Goal: Task Accomplishment & Management: Complete application form

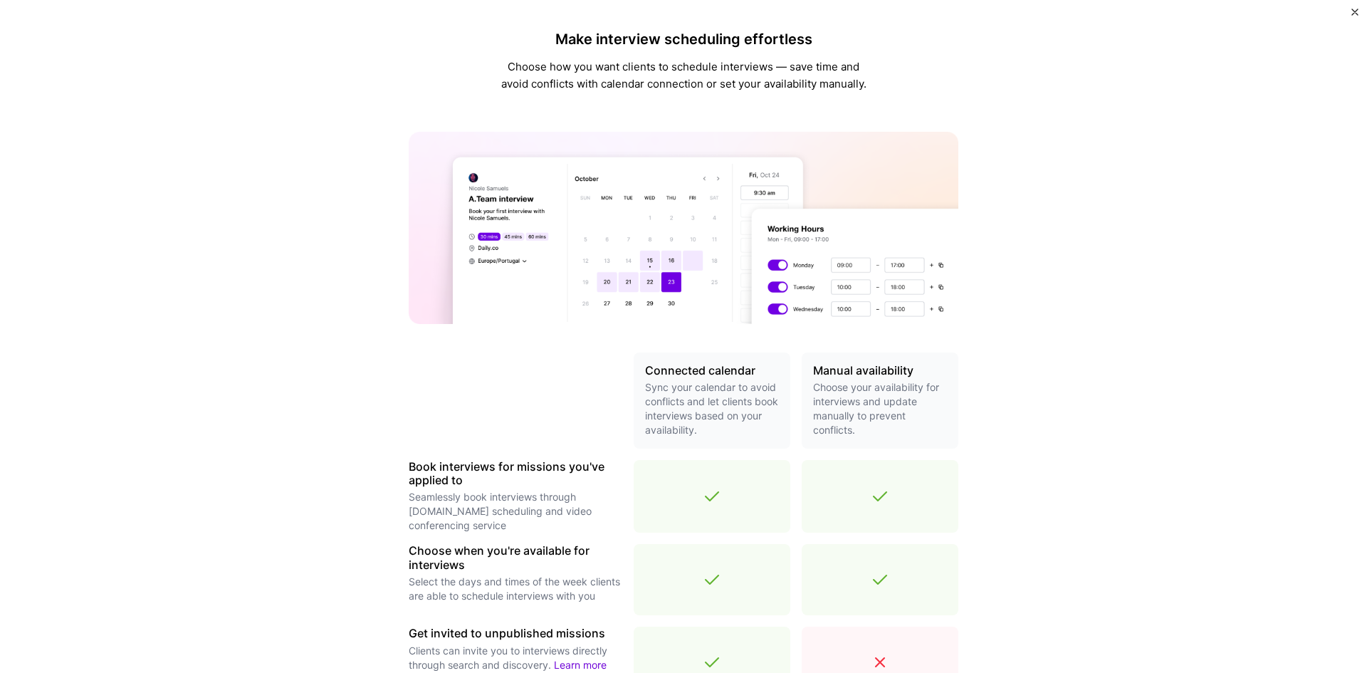
scroll to position [325, 0]
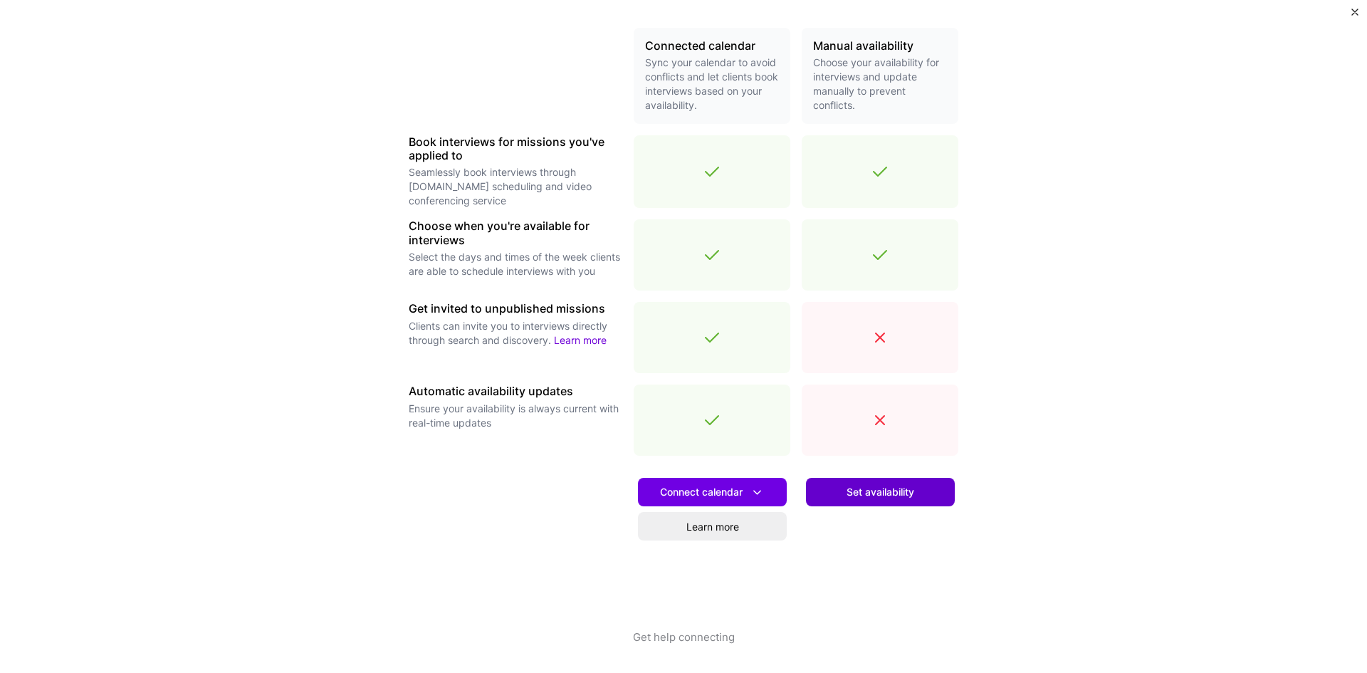
click at [893, 490] on span "Set availability" at bounding box center [881, 492] width 68 height 14
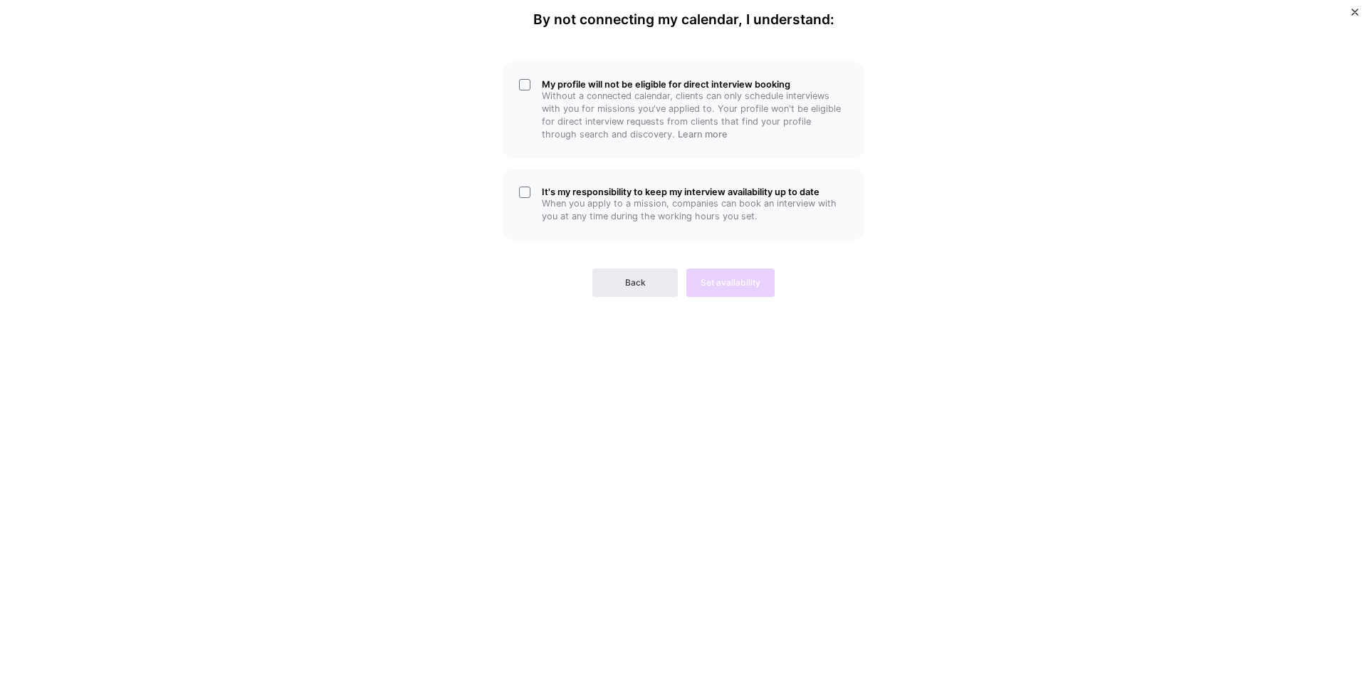
scroll to position [0, 0]
click at [642, 283] on span "Back" at bounding box center [635, 282] width 21 height 13
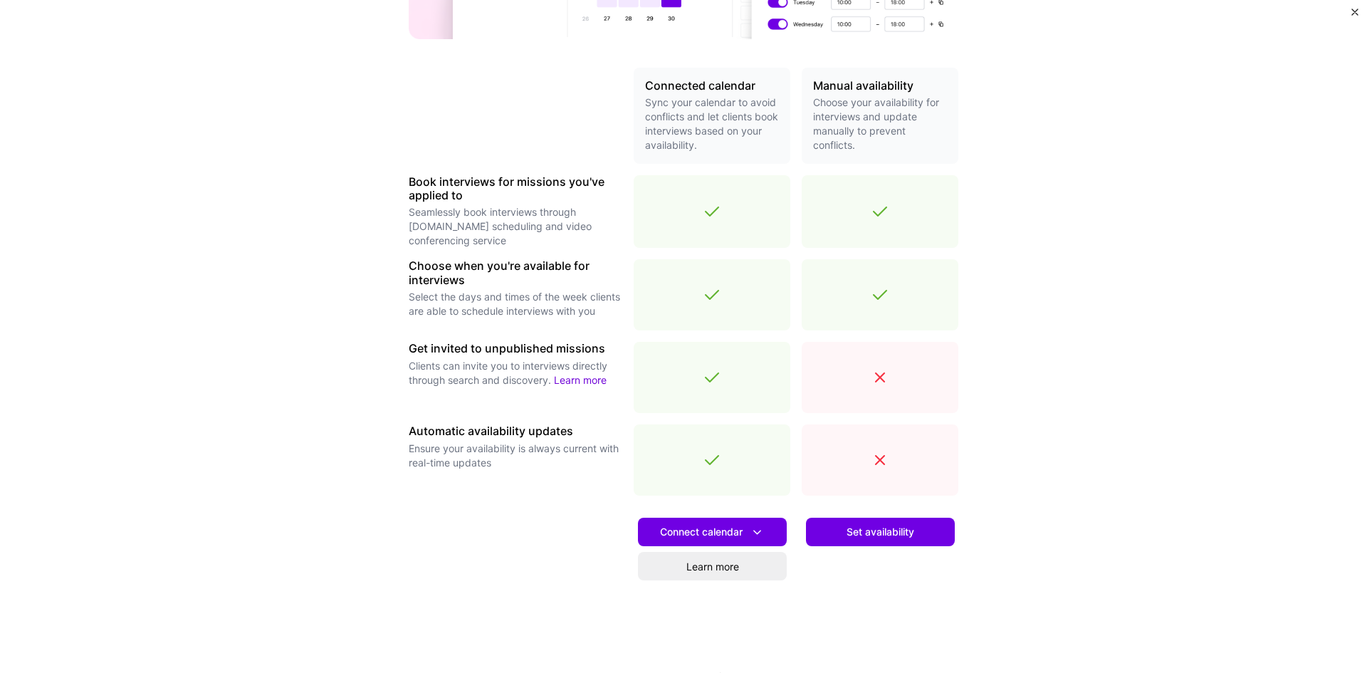
scroll to position [325, 0]
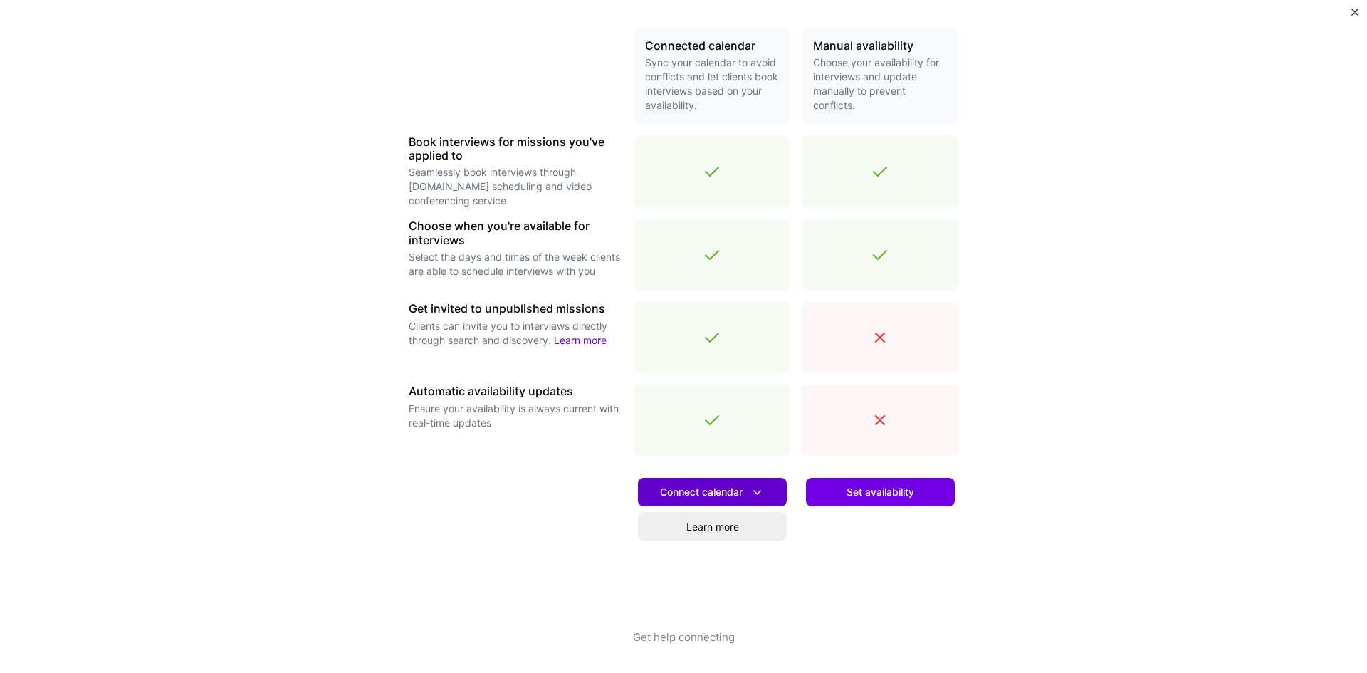
click at [685, 489] on span "Connect calendar" at bounding box center [712, 492] width 105 height 15
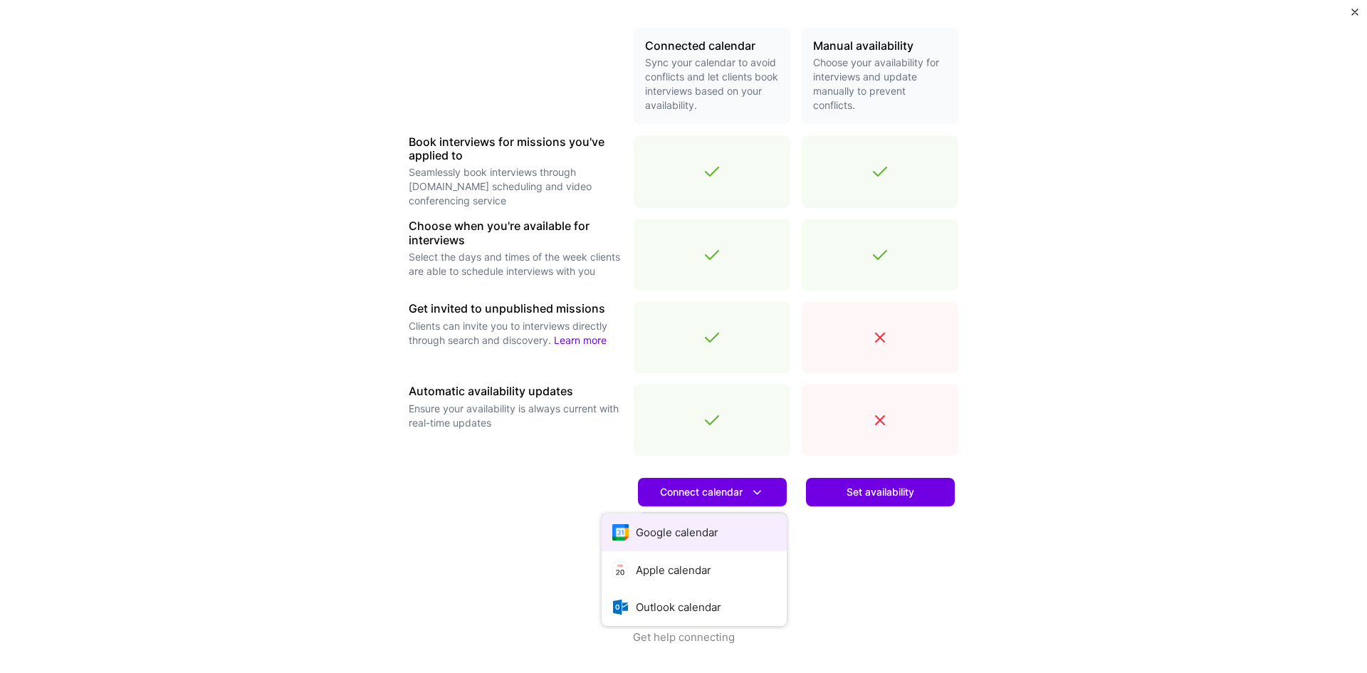
click at [654, 531] on button "Google calendar" at bounding box center [694, 532] width 185 height 38
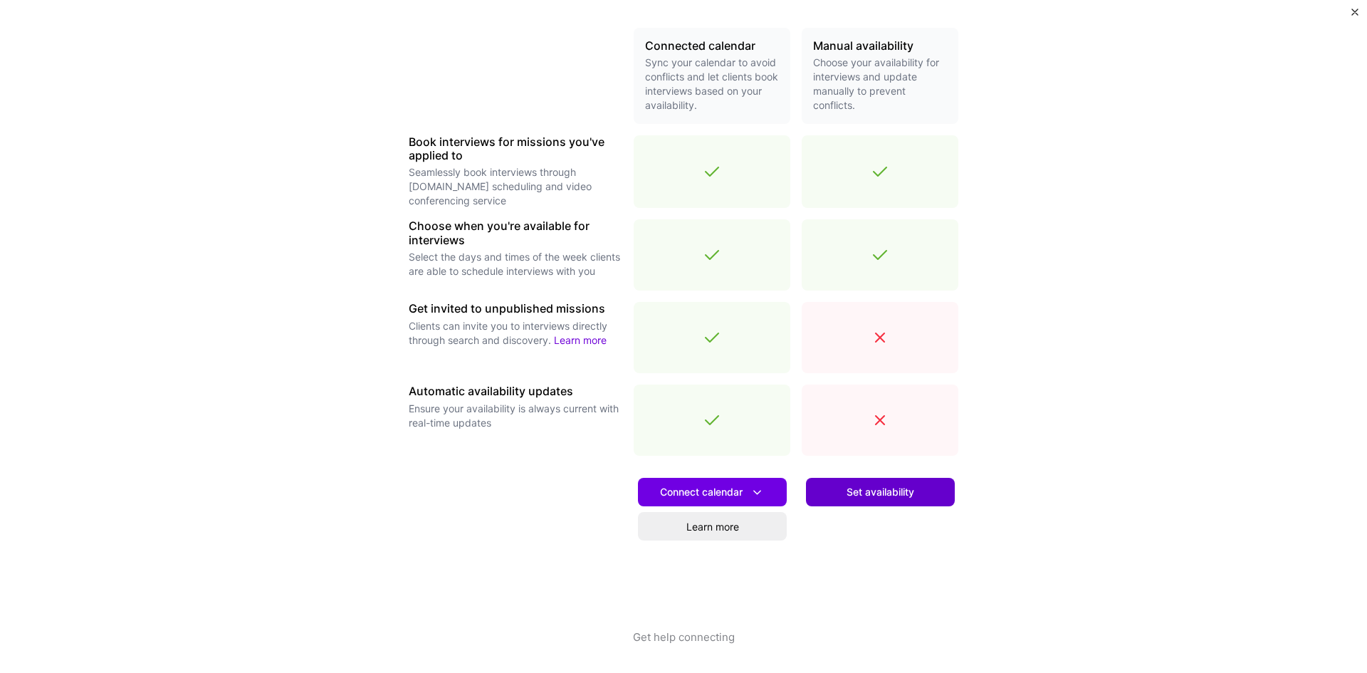
click at [877, 487] on span "Set availability" at bounding box center [881, 492] width 68 height 14
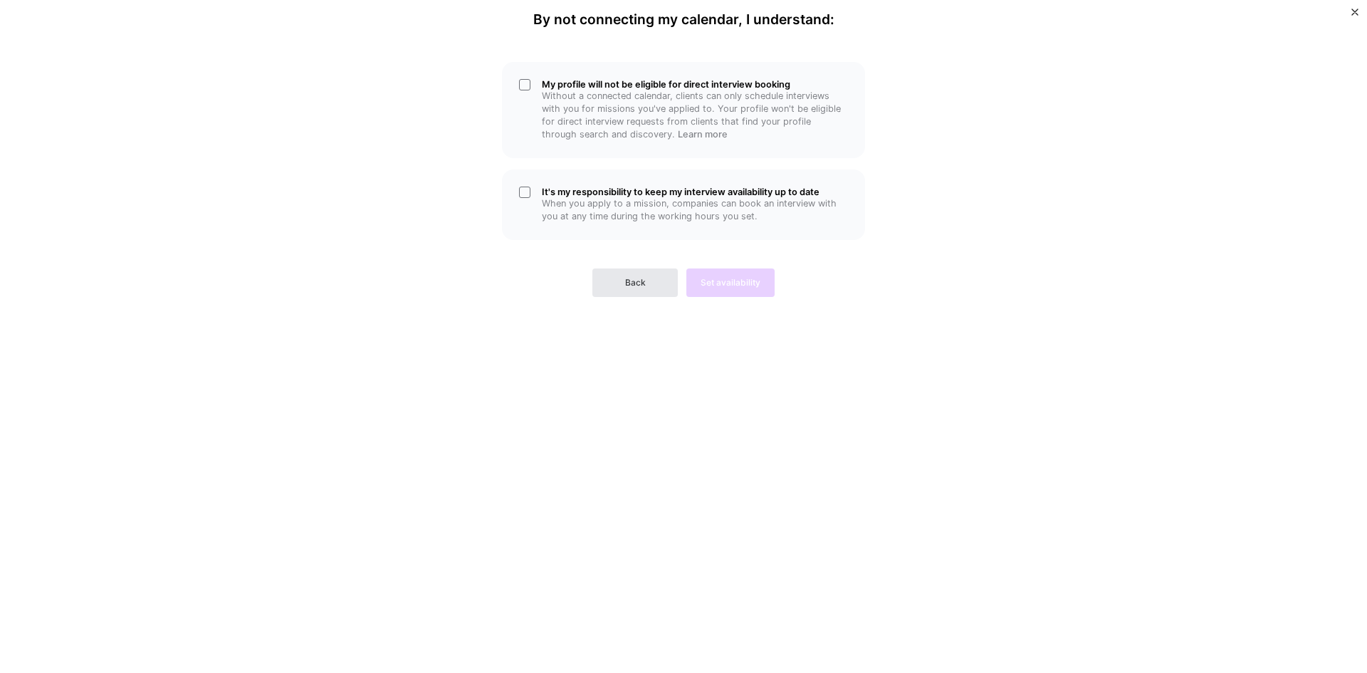
click at [639, 278] on span "Back" at bounding box center [635, 282] width 21 height 13
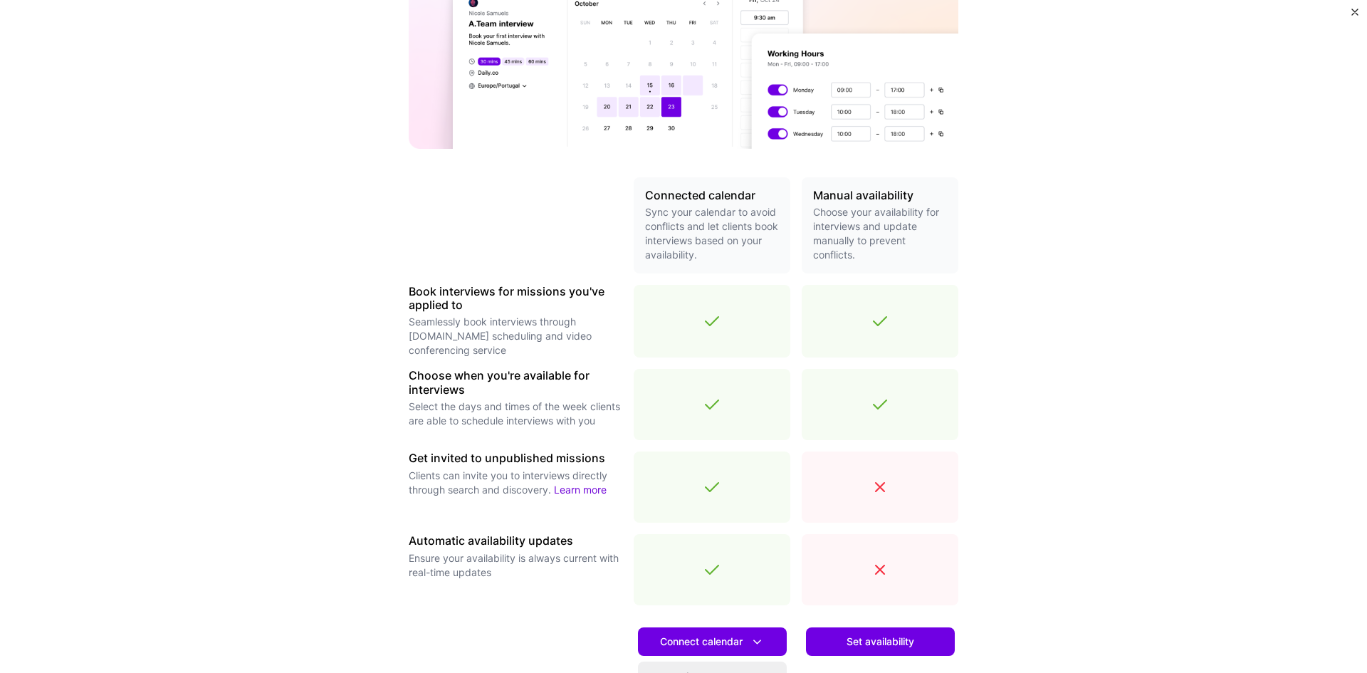
scroll to position [285, 0]
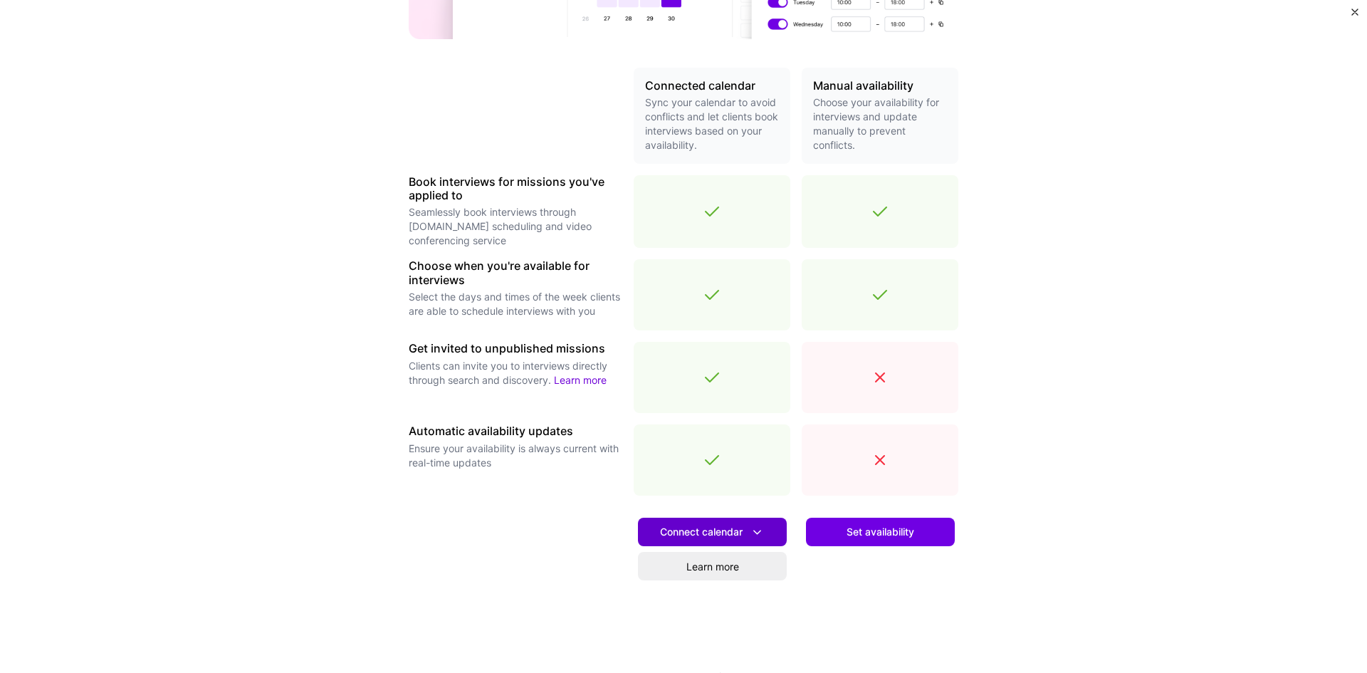
click at [732, 531] on span "Connect calendar" at bounding box center [712, 532] width 105 height 15
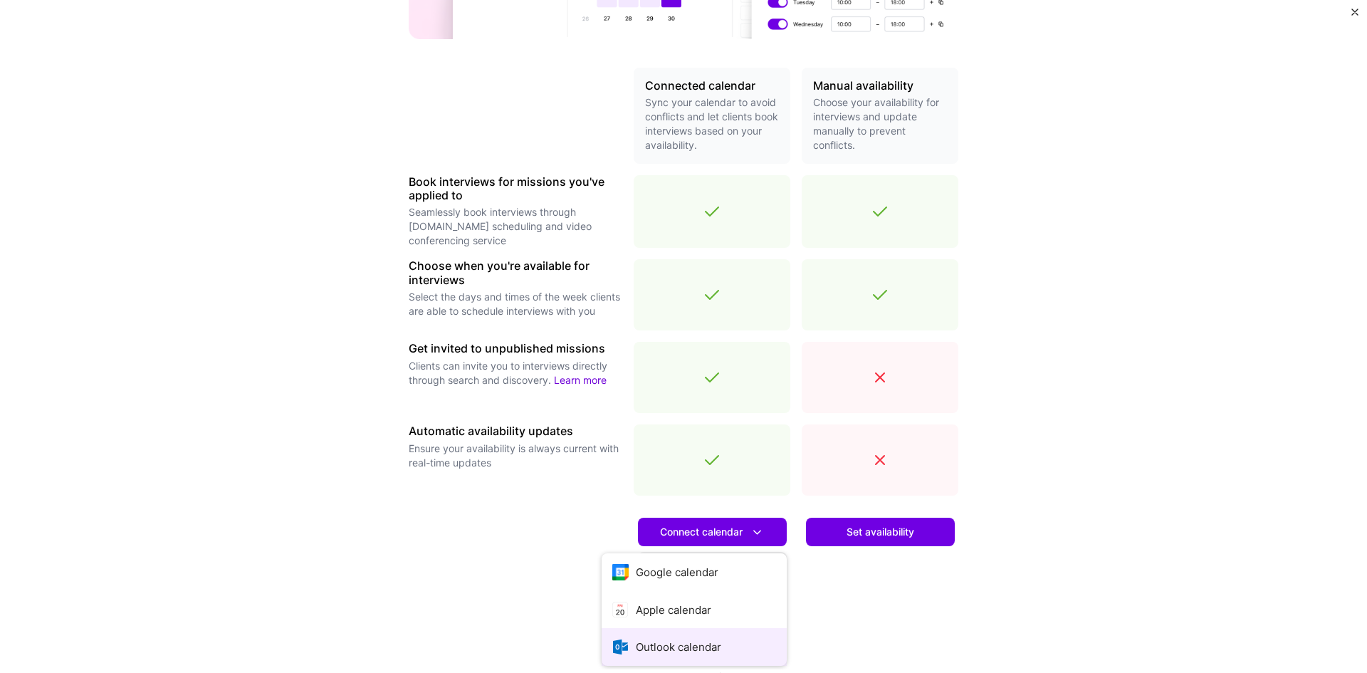
click at [672, 644] on button "Outlook calendar" at bounding box center [694, 647] width 185 height 38
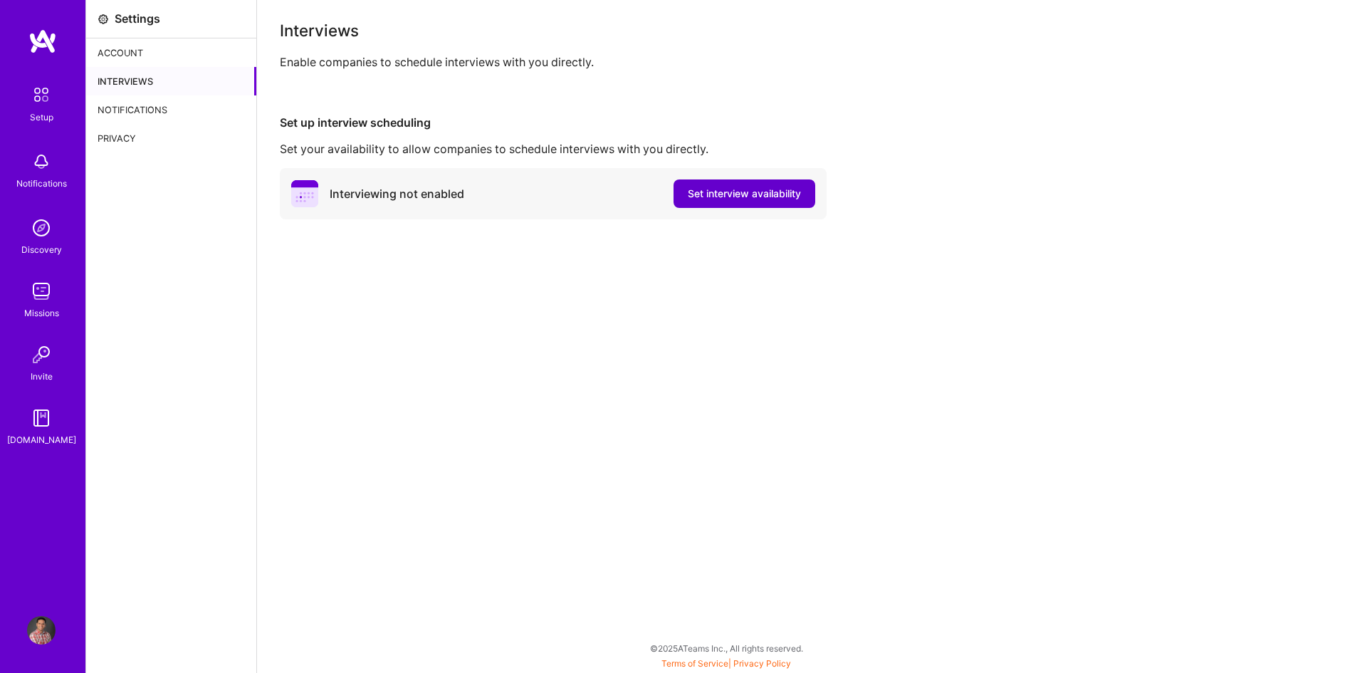
click at [719, 192] on span "Set interview availability" at bounding box center [744, 194] width 113 height 14
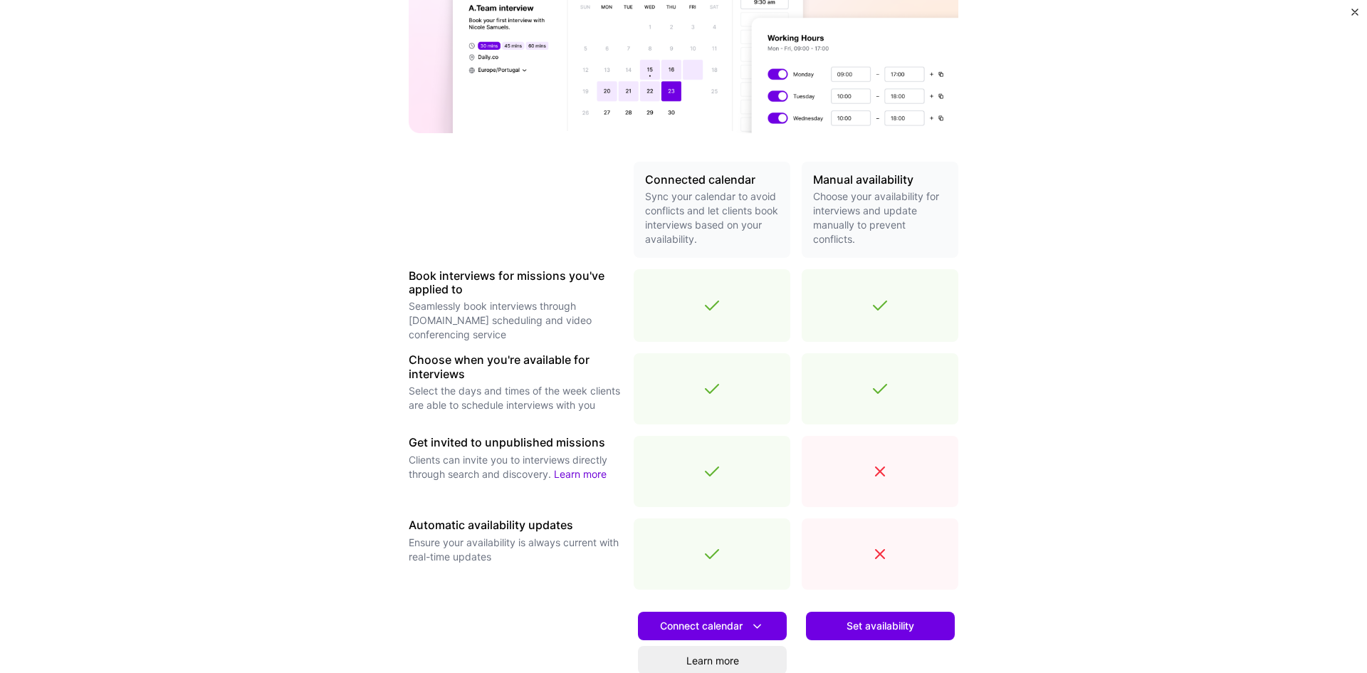
scroll to position [325, 0]
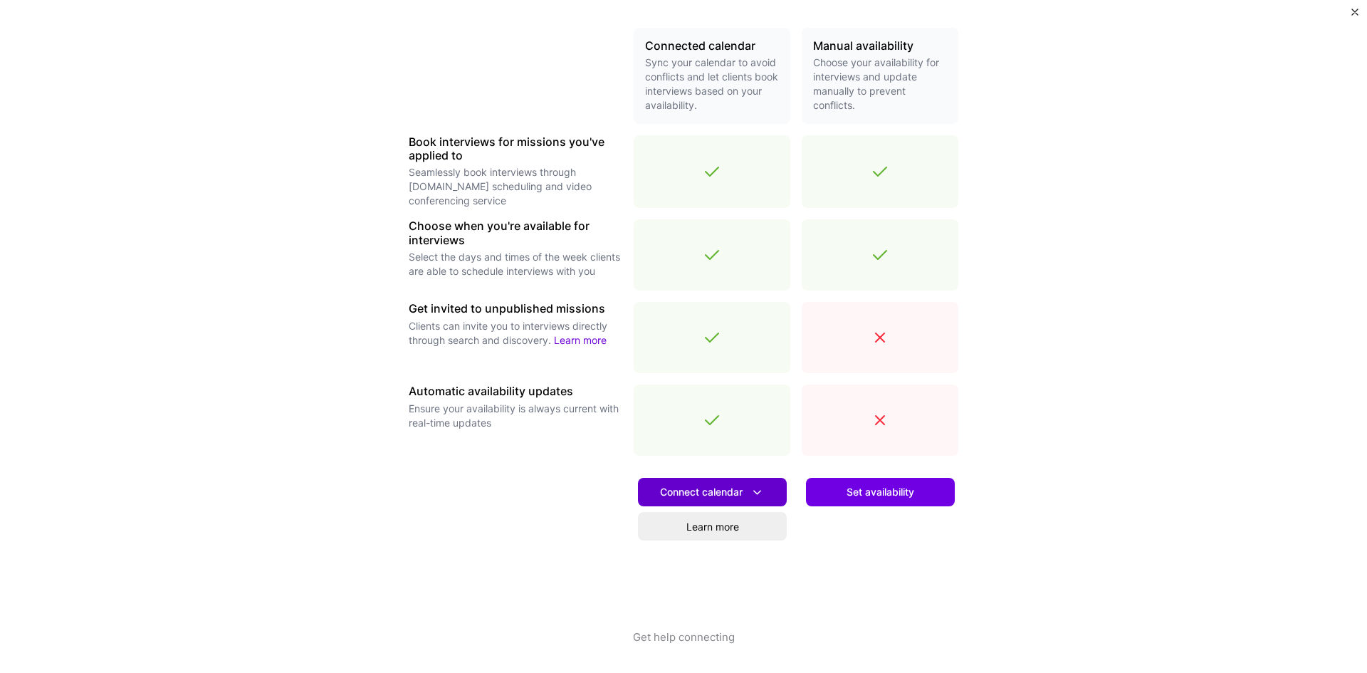
click at [716, 493] on span "Connect calendar" at bounding box center [712, 492] width 105 height 15
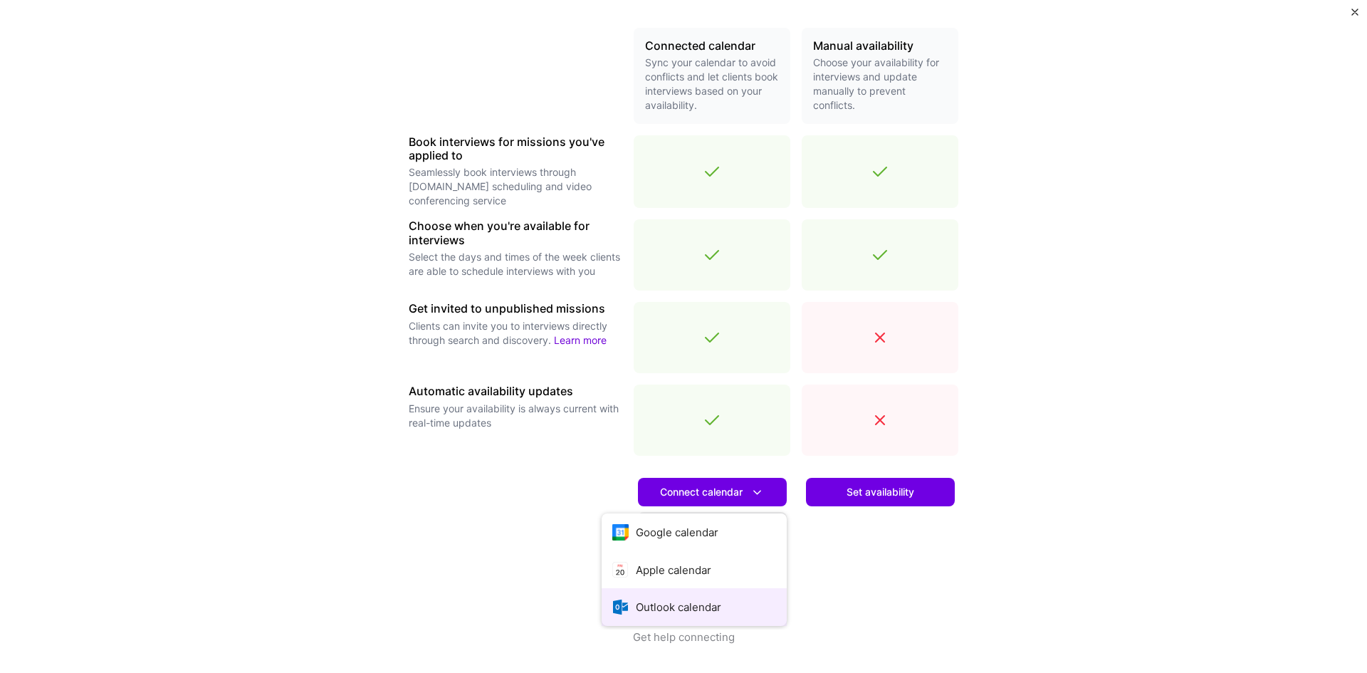
click at [659, 605] on button "Outlook calendar" at bounding box center [694, 607] width 185 height 38
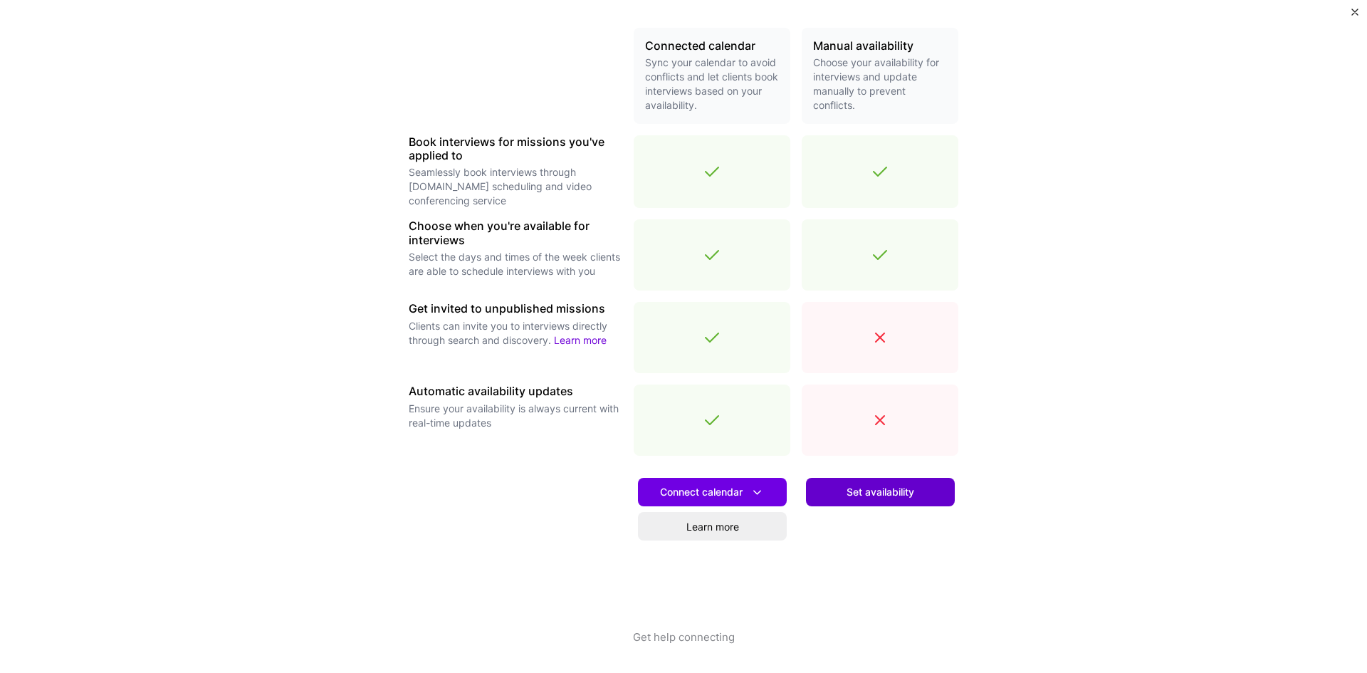
click at [867, 489] on span "Set availability" at bounding box center [881, 492] width 68 height 14
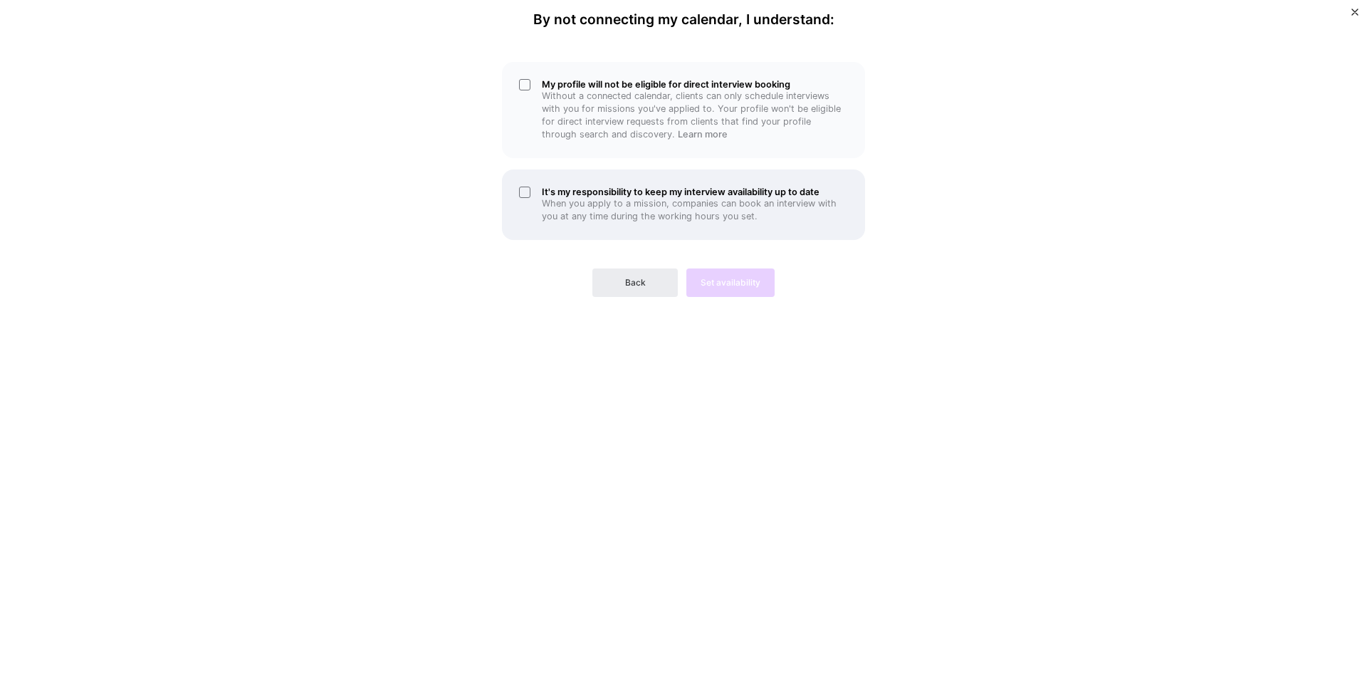
click at [526, 192] on div "It's my responsibility to keep my interview availability up to date When you ap…" at bounding box center [683, 205] width 363 height 71
click at [531, 81] on div "My profile will not be eligible for direct interview booking Without a connecte…" at bounding box center [683, 110] width 363 height 96
click at [741, 276] on button "Set availability" at bounding box center [731, 283] width 88 height 28
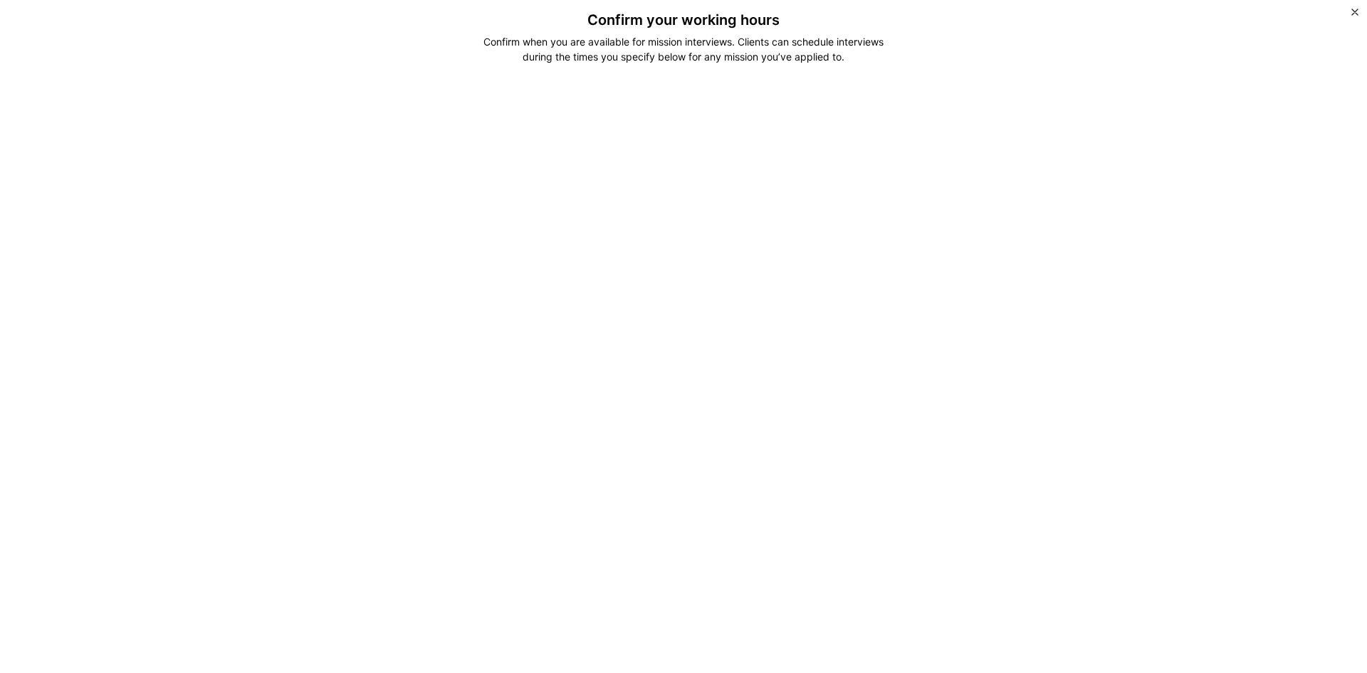
click at [991, 272] on div "Confirm your working hours Confirm when you are available for mission interview…" at bounding box center [683, 336] width 1367 height 673
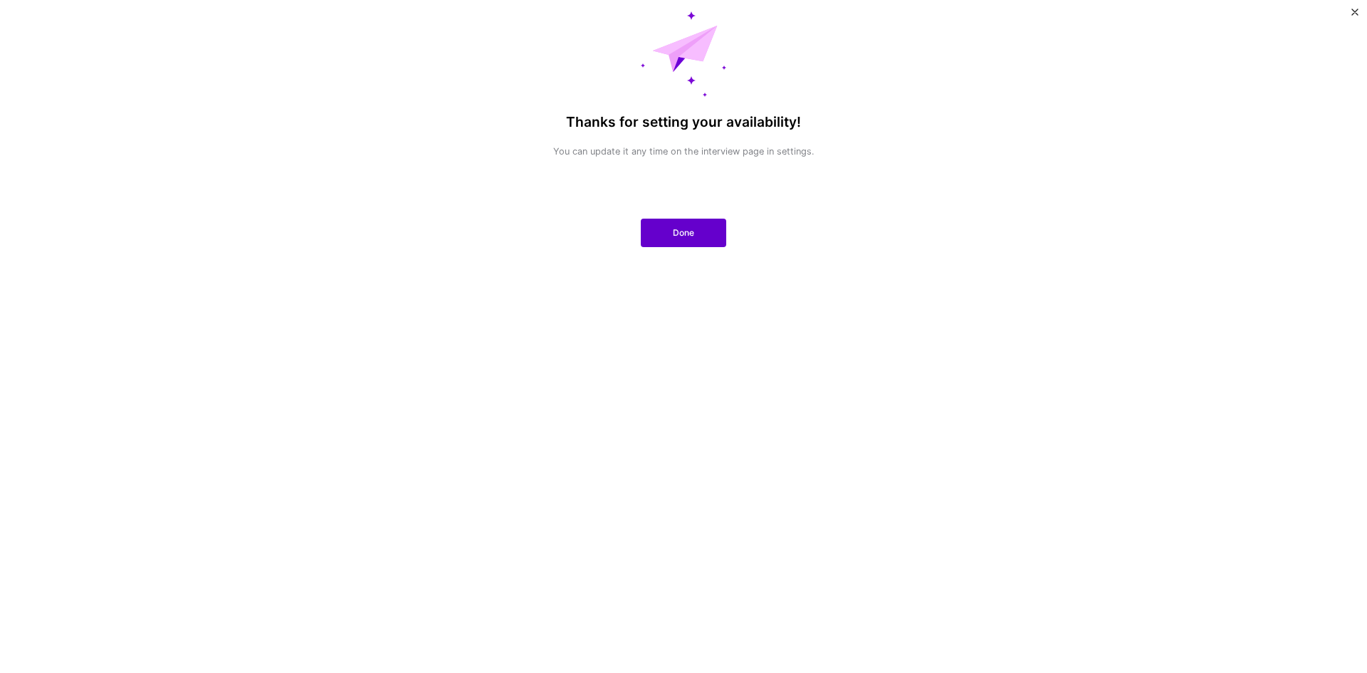
click at [660, 235] on button "Done" at bounding box center [683, 233] width 85 height 28
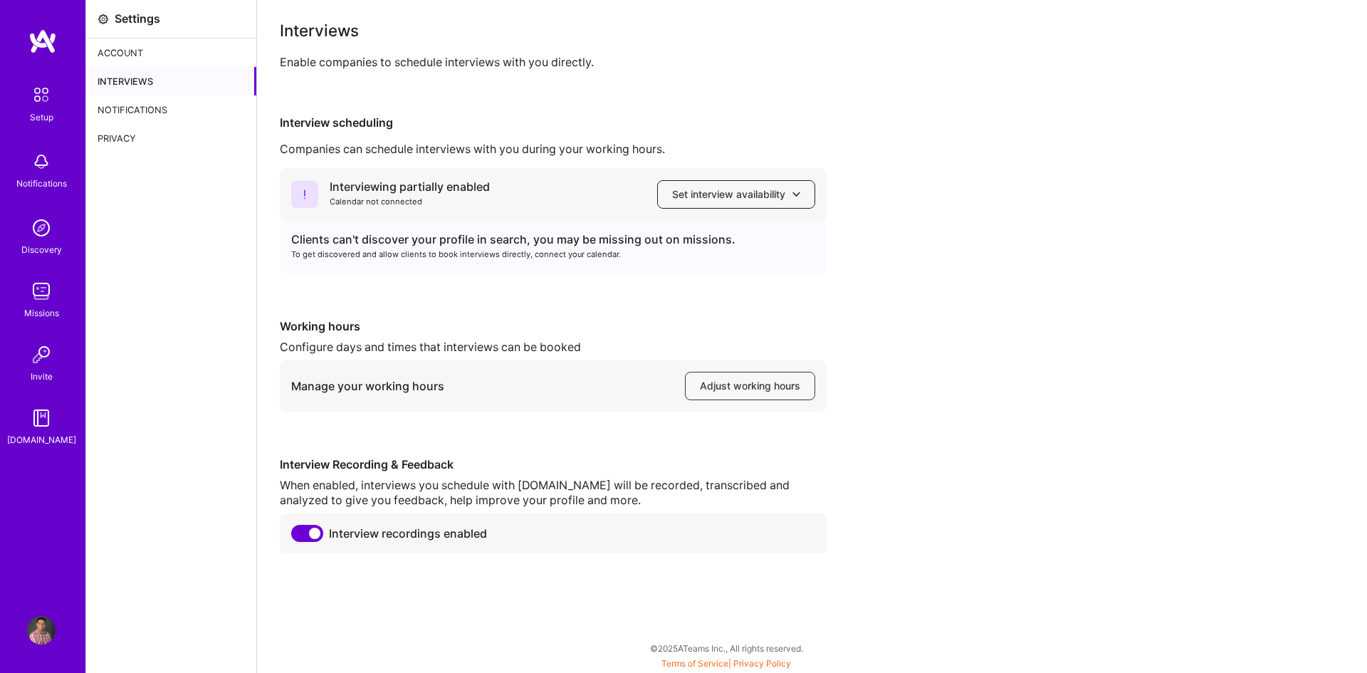
click at [724, 200] on span "Set interview availability" at bounding box center [736, 194] width 128 height 14
click at [401, 182] on div "Interviewing partially enabled" at bounding box center [410, 186] width 160 height 15
click at [723, 193] on span "Set interview availability" at bounding box center [736, 194] width 128 height 14
click at [697, 236] on button "Google calendar" at bounding box center [722, 235] width 185 height 38
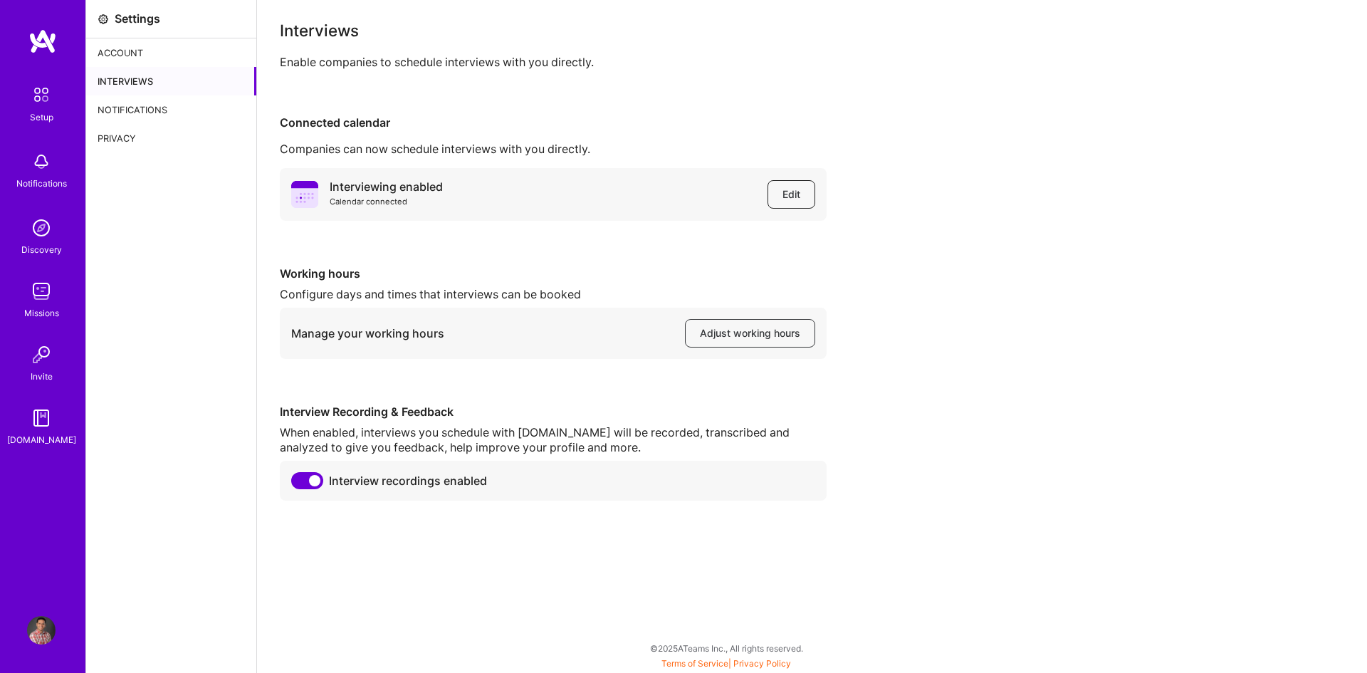
click at [790, 199] on span "Edit" at bounding box center [792, 194] width 18 height 14
click at [713, 328] on span "Adjust working hours" at bounding box center [750, 333] width 100 height 14
click at [38, 95] on img at bounding box center [41, 95] width 30 height 30
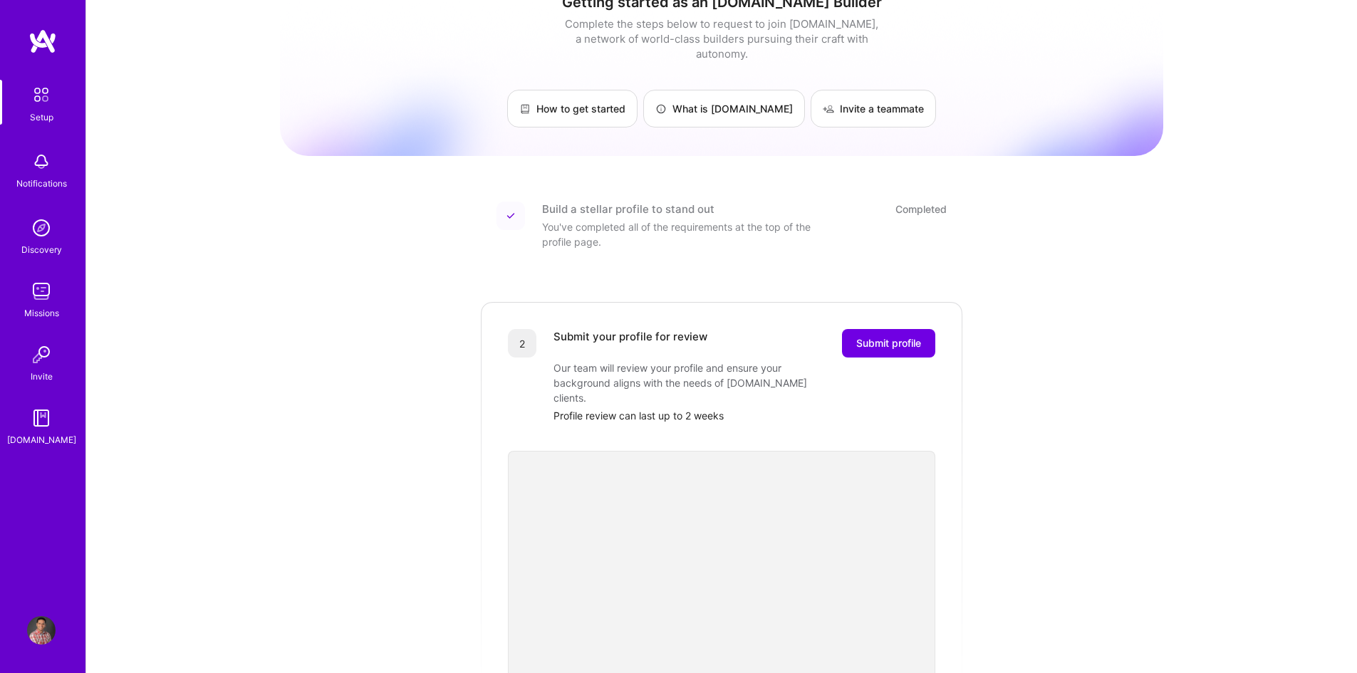
scroll to position [21, 0]
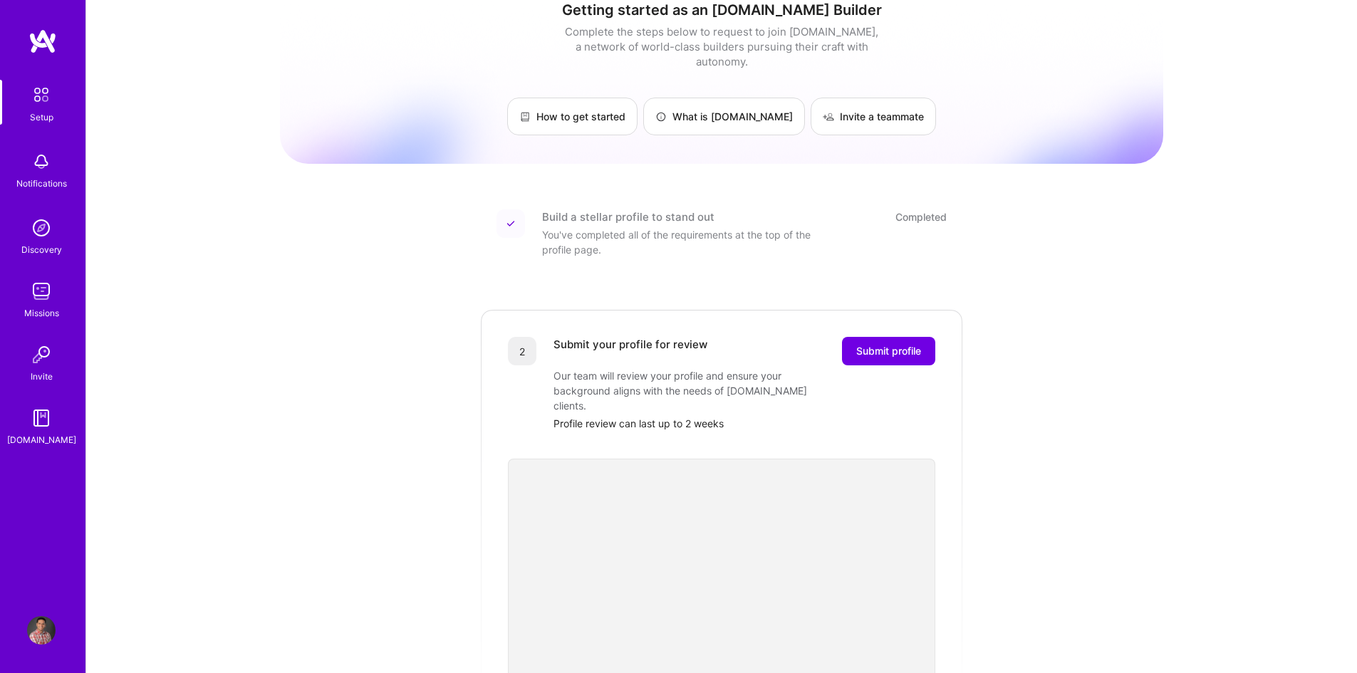
click at [38, 172] on img at bounding box center [41, 161] width 28 height 28
click at [46, 230] on img at bounding box center [41, 228] width 28 height 28
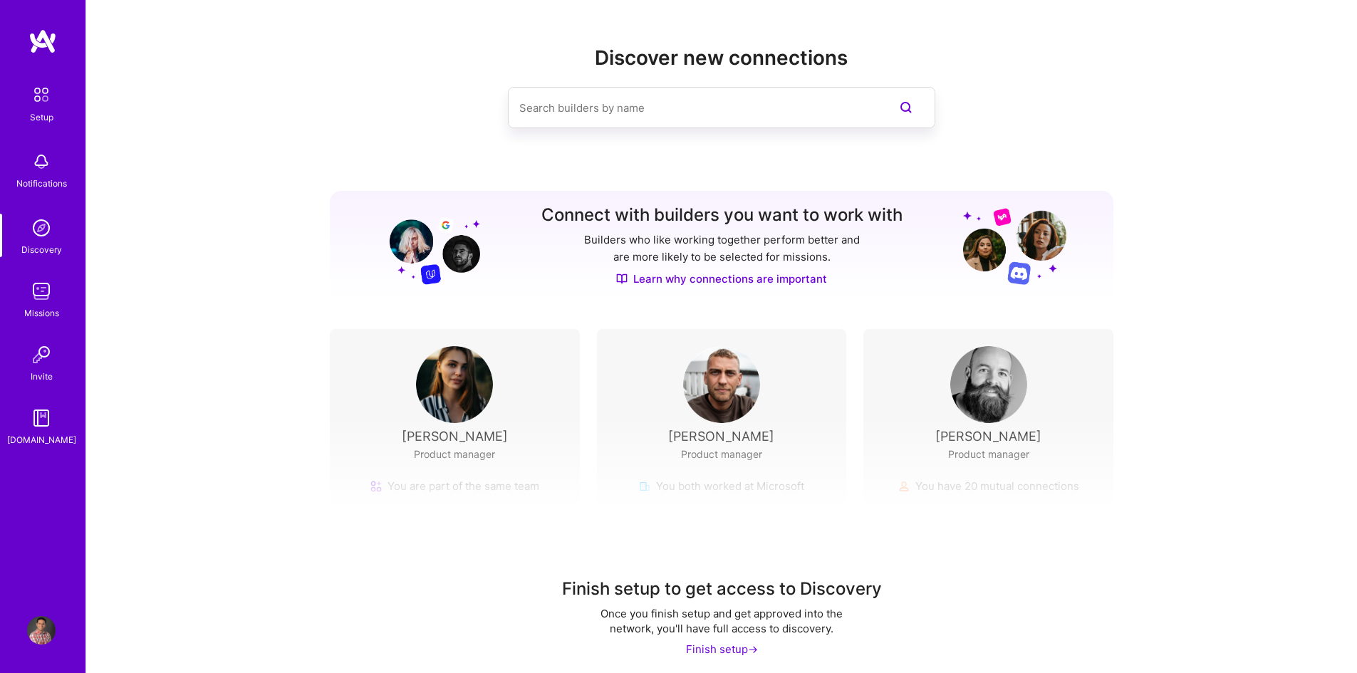
click at [46, 307] on div "Missions" at bounding box center [41, 313] width 35 height 15
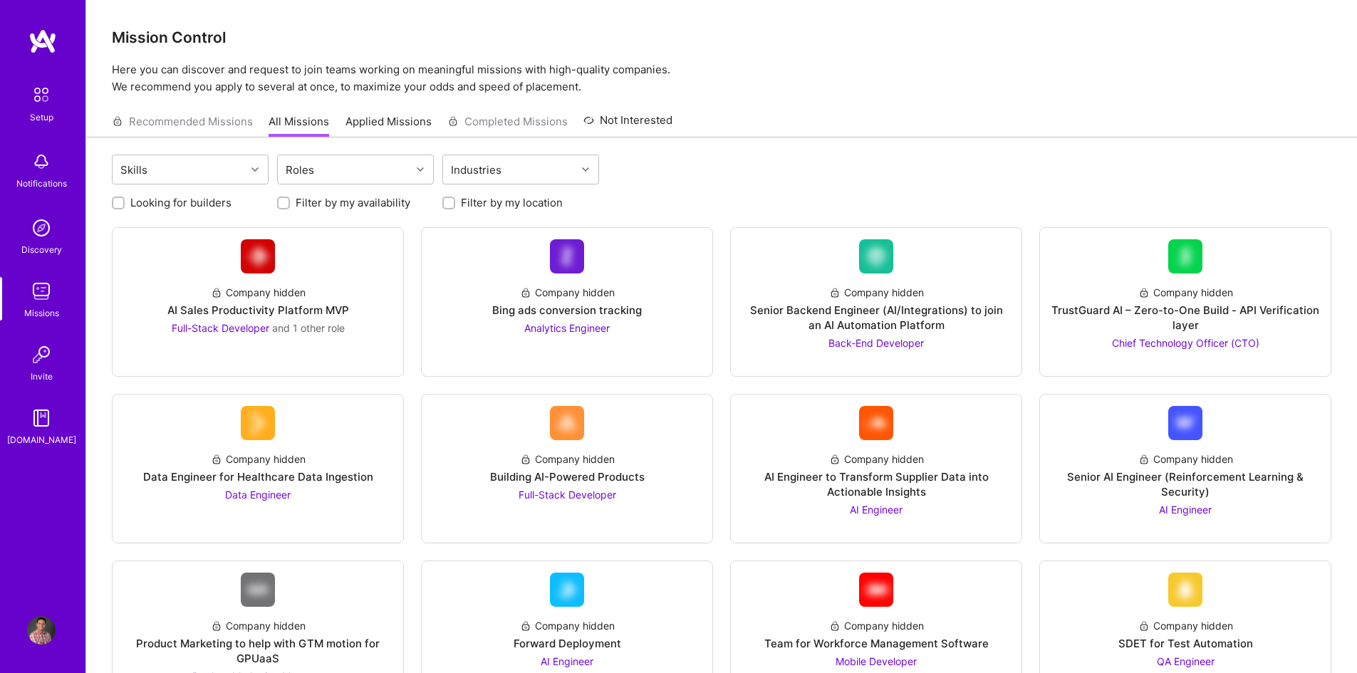
click at [50, 363] on img at bounding box center [41, 354] width 28 height 28
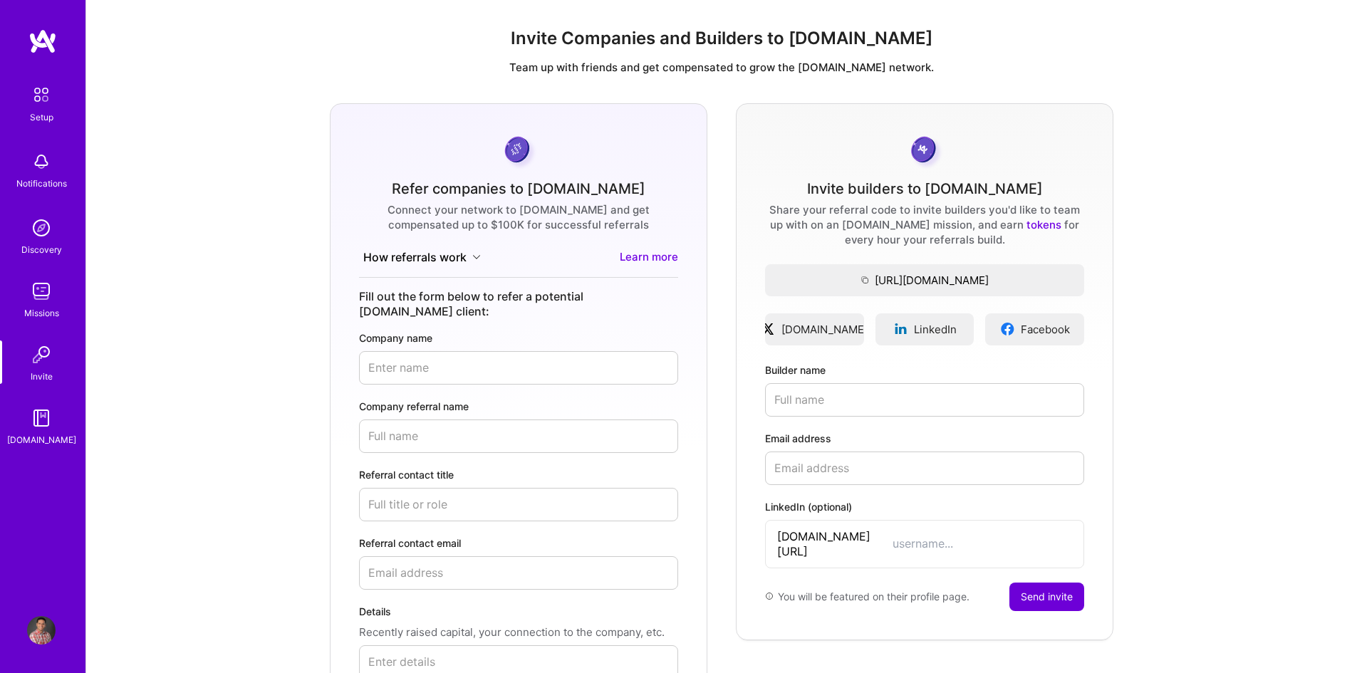
click at [43, 417] on img at bounding box center [41, 418] width 28 height 28
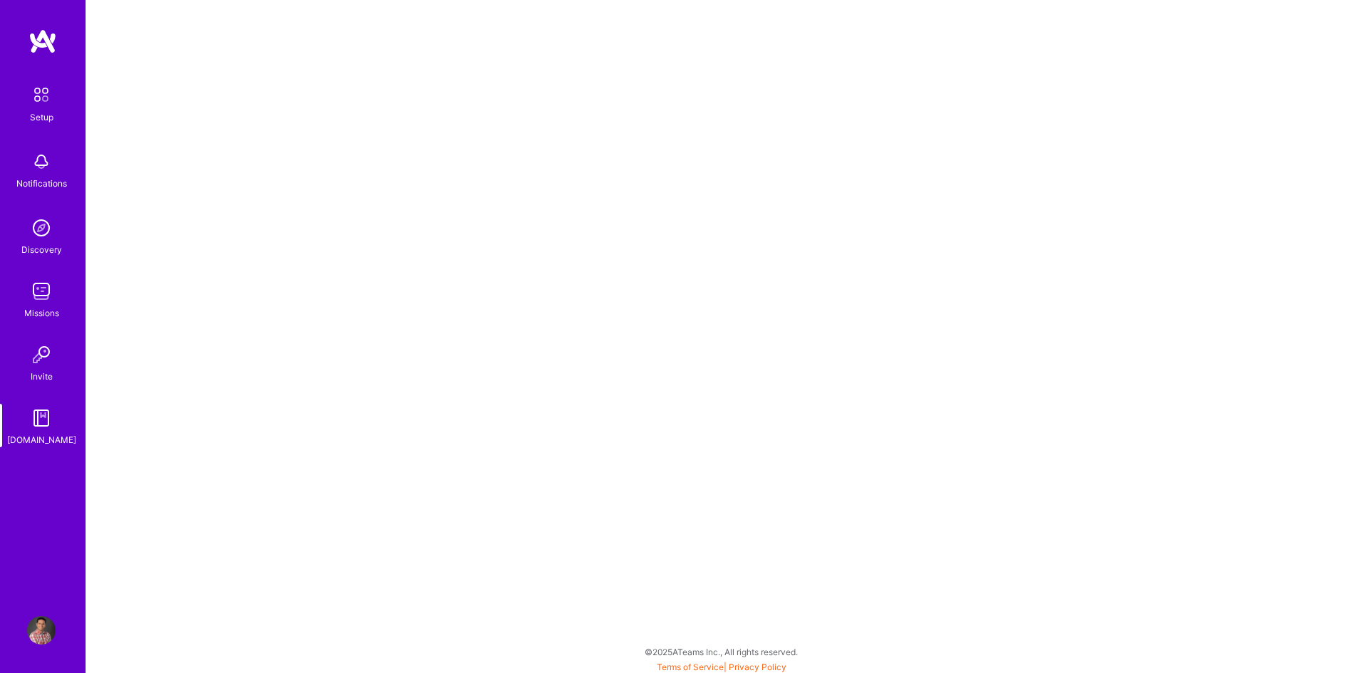
click at [31, 104] on img at bounding box center [41, 95] width 30 height 30
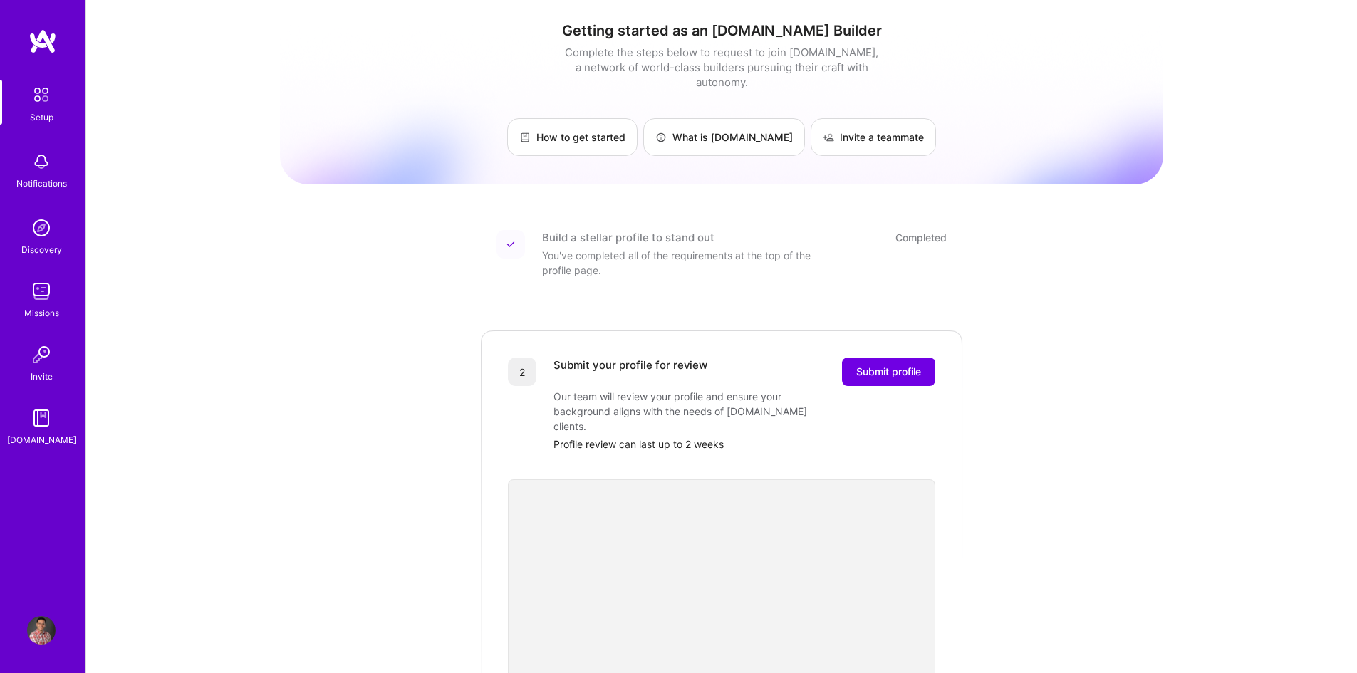
click at [47, 630] on img at bounding box center [41, 630] width 28 height 28
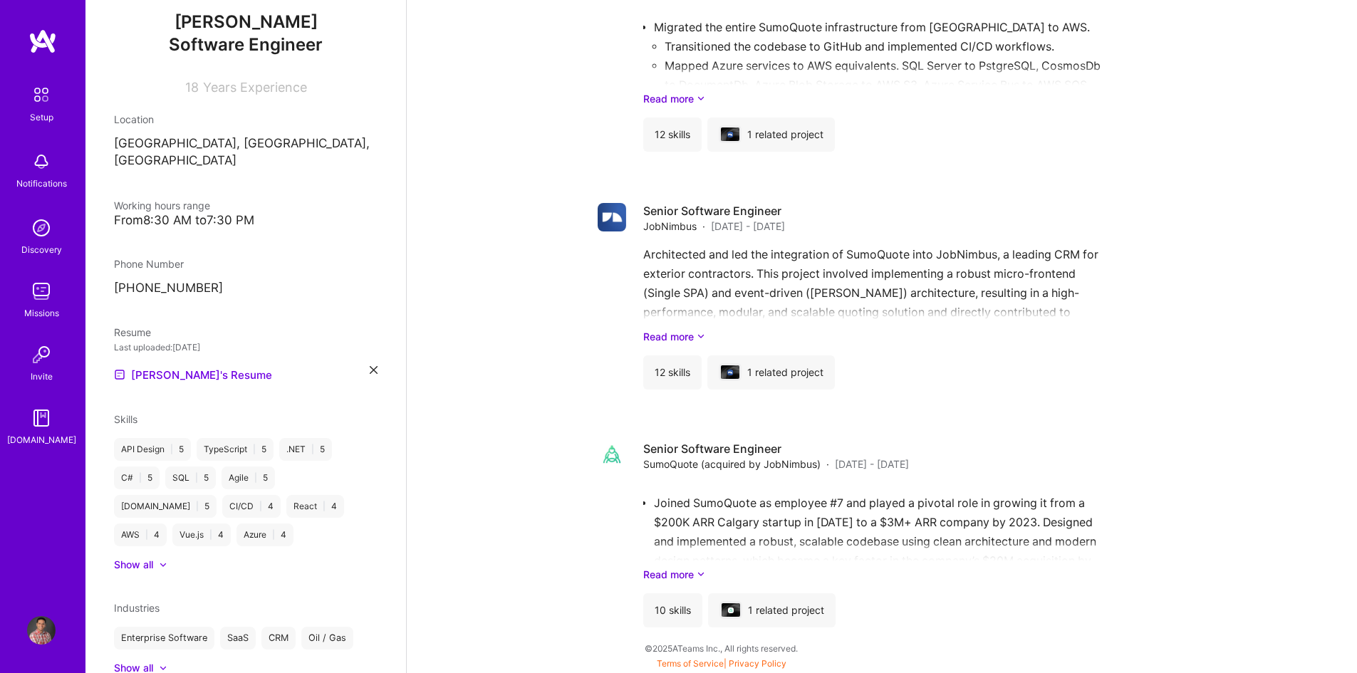
scroll to position [194, 0]
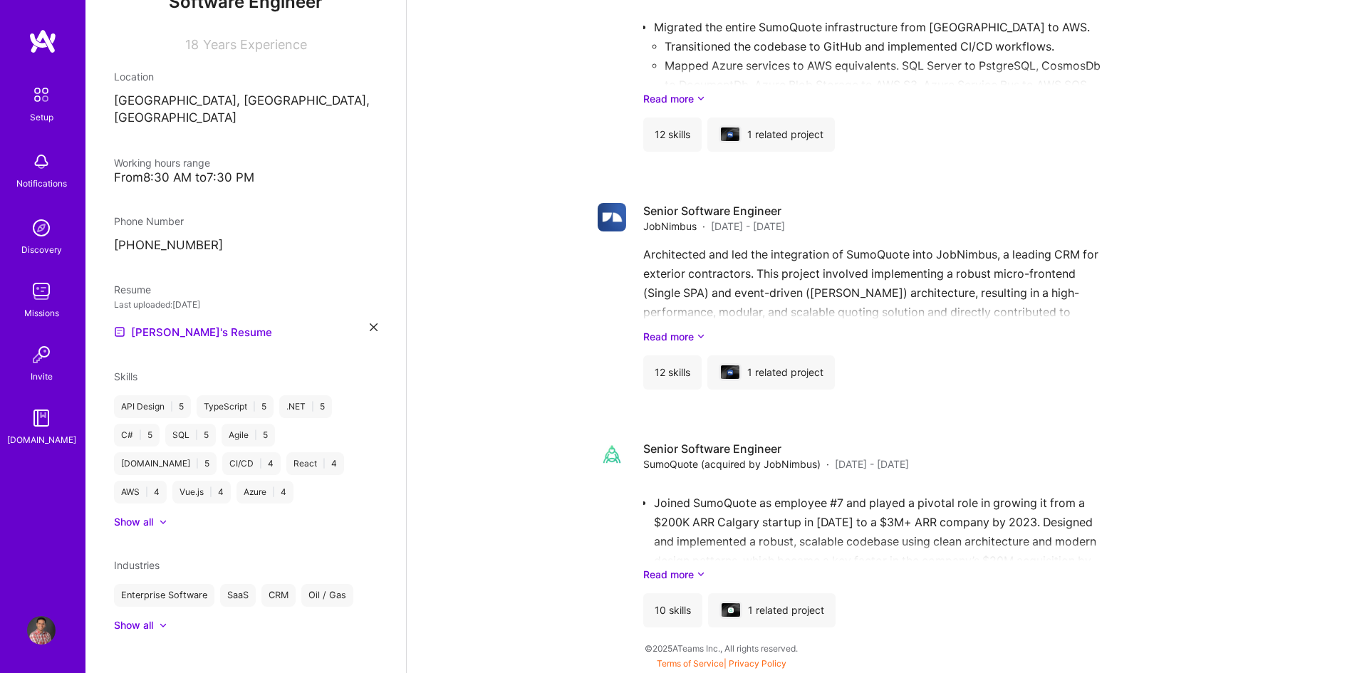
click at [141, 515] on div "Show all" at bounding box center [133, 522] width 39 height 14
click at [159, 621] on div at bounding box center [163, 625] width 9 height 9
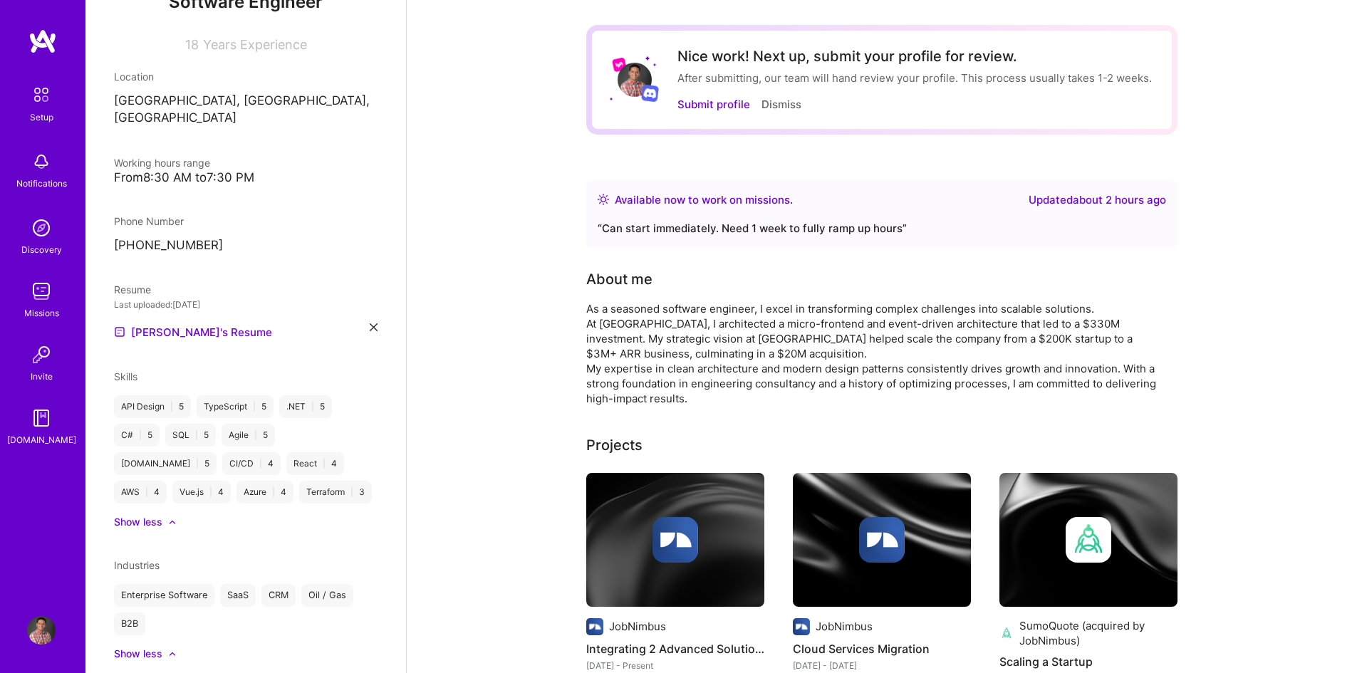
scroll to position [0, 0]
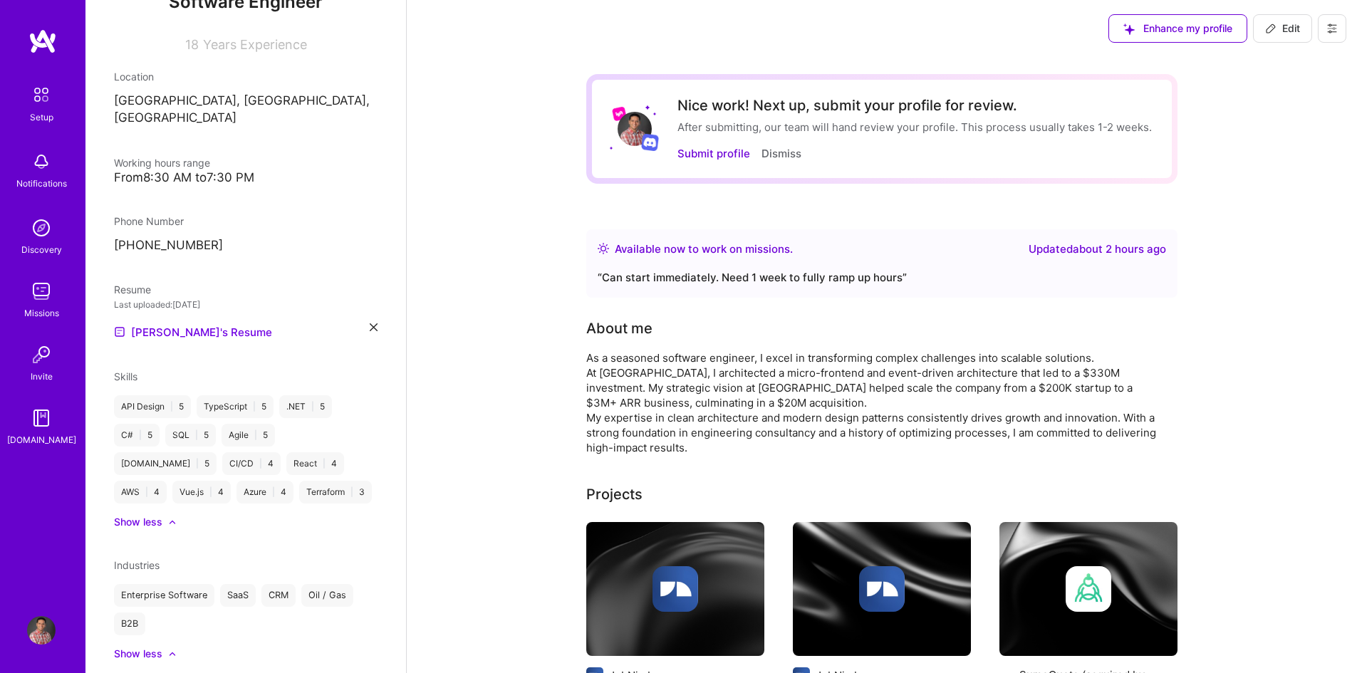
click at [1289, 27] on span "Edit" at bounding box center [1282, 28] width 35 height 14
select select "CA"
select select "Right Now"
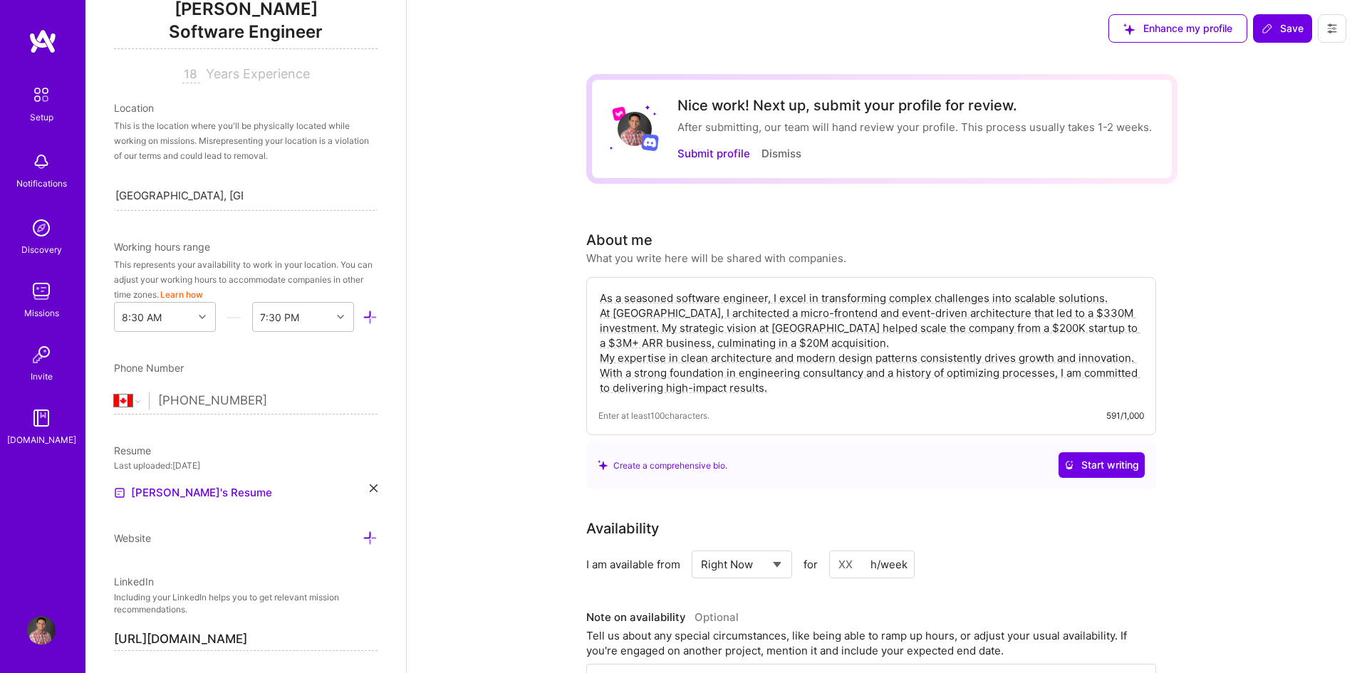
scroll to position [224, 0]
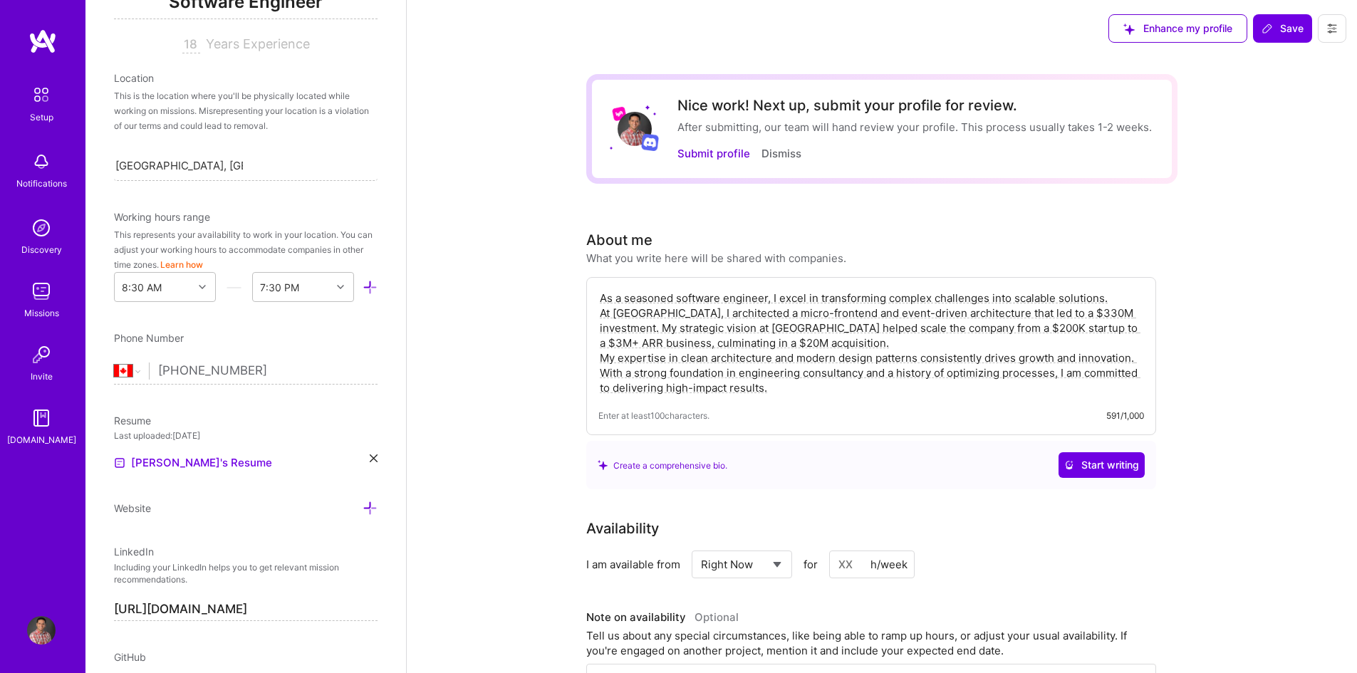
click at [707, 316] on textarea "As a seasoned software engineer, I excel in transforming complex challenges int…" at bounding box center [871, 343] width 546 height 108
click at [657, 330] on textarea "As a seasoned software engineer, I excel in transforming complex challenges int…" at bounding box center [871, 343] width 546 height 108
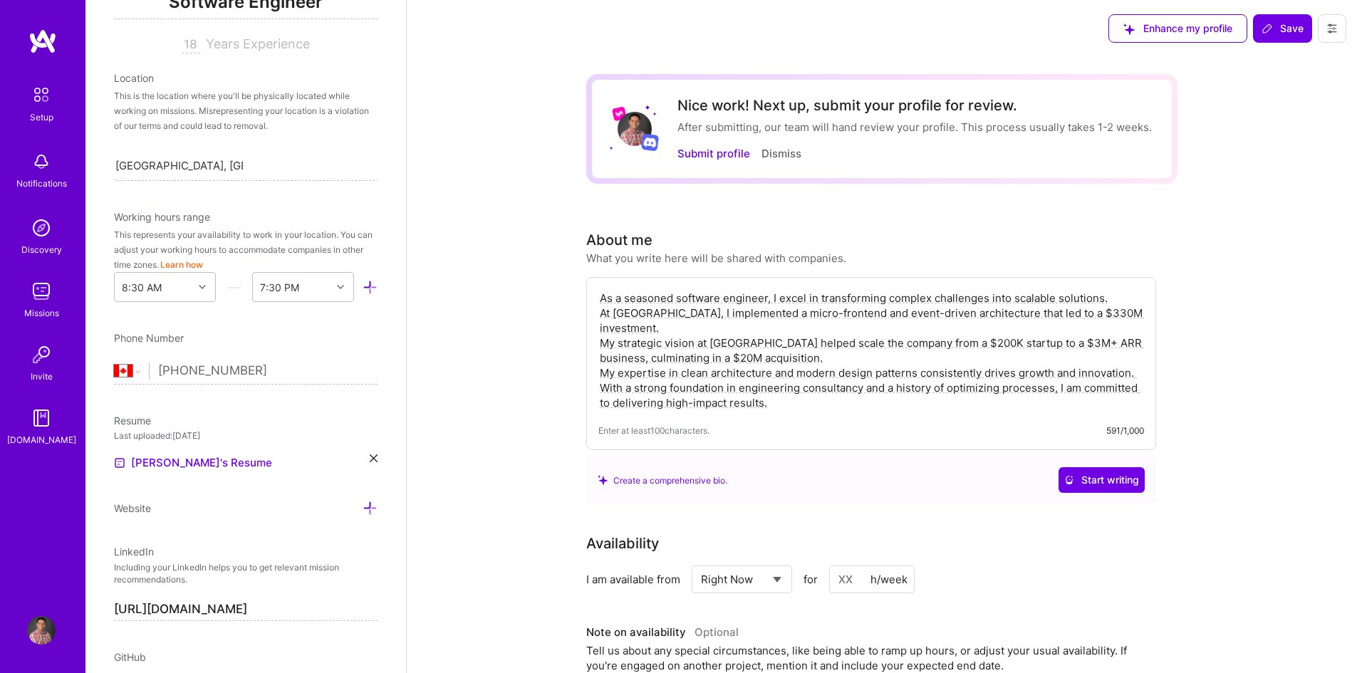
click at [827, 363] on textarea "As a seasoned software engineer, I excel in transforming complex challenges int…" at bounding box center [871, 350] width 546 height 122
click at [697, 313] on textarea "As a seasoned software engineer, I excel in transforming complex challenges int…" at bounding box center [871, 350] width 546 height 122
click at [743, 333] on textarea "As a seasoned software engineer, I excel in transforming complex challenges int…" at bounding box center [871, 350] width 546 height 122
drag, startPoint x: 732, startPoint y: 329, endPoint x: 781, endPoint y: 329, distance: 48.4
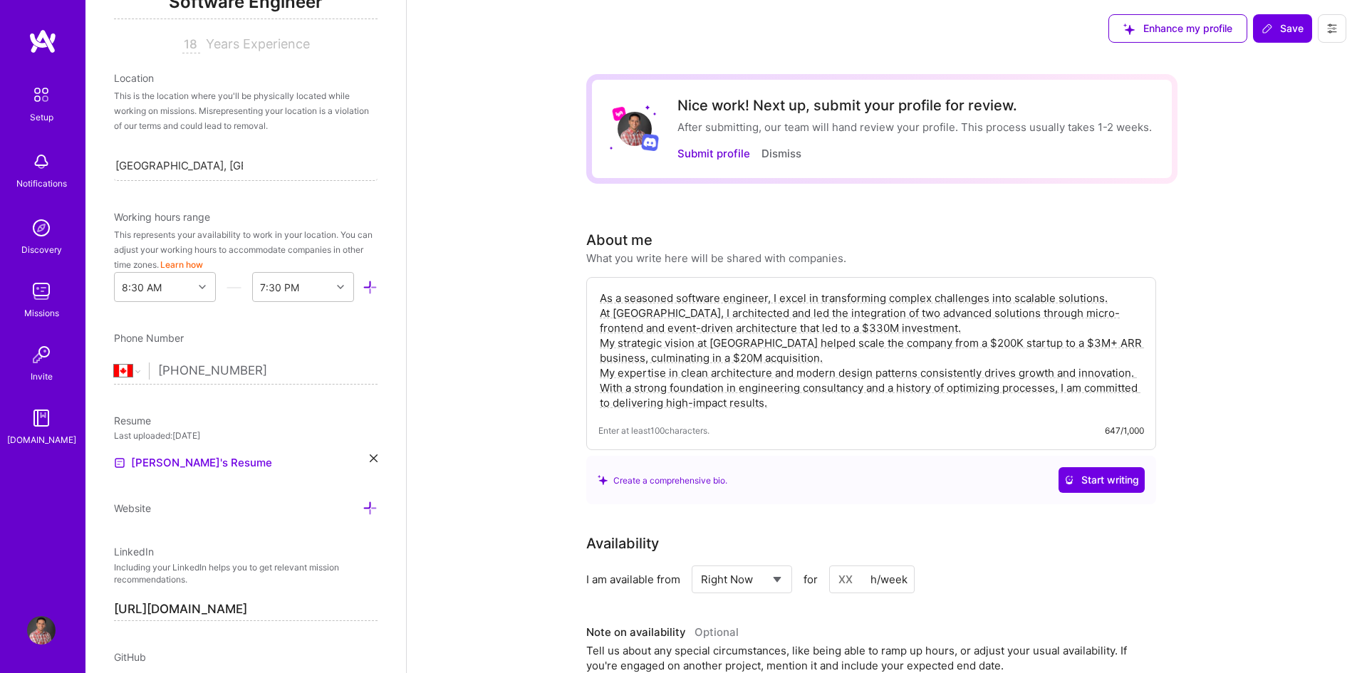
click at [781, 329] on textarea "As a seasoned software engineer, I excel in transforming complex challenges int…" at bounding box center [871, 350] width 546 height 122
paste textarea "which became a key factor in"
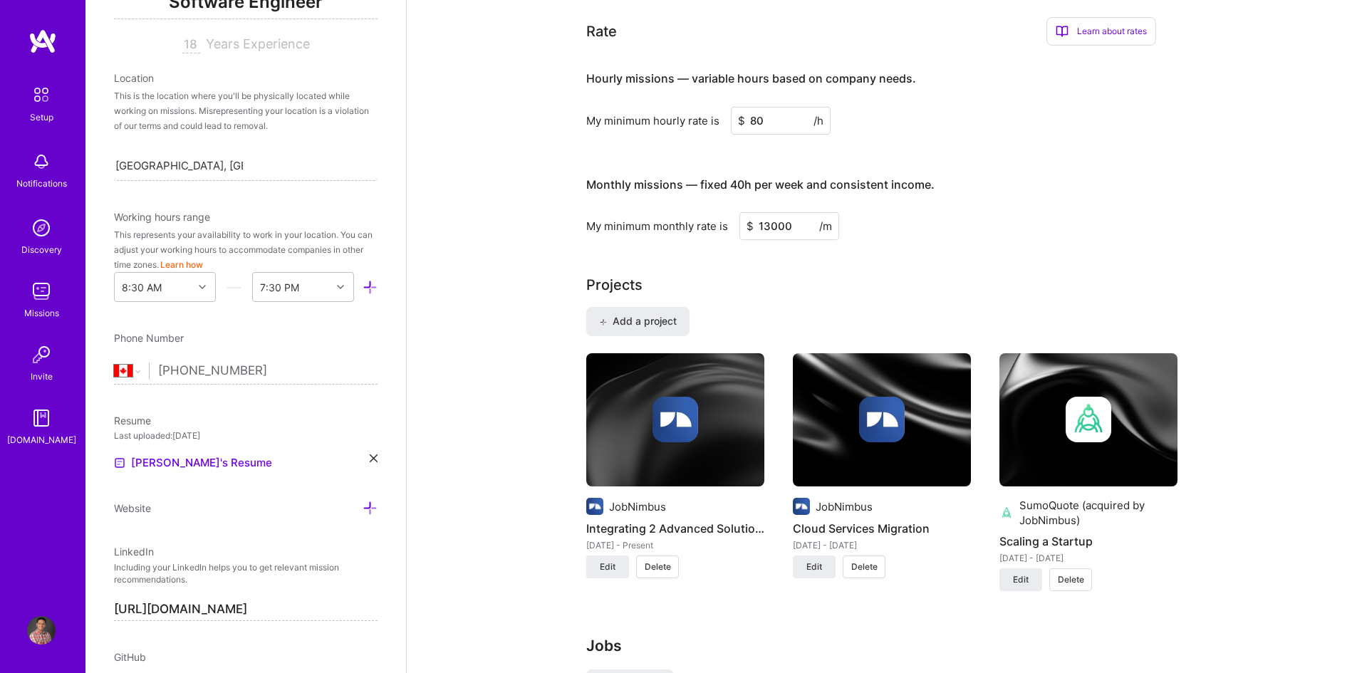
scroll to position [712, 0]
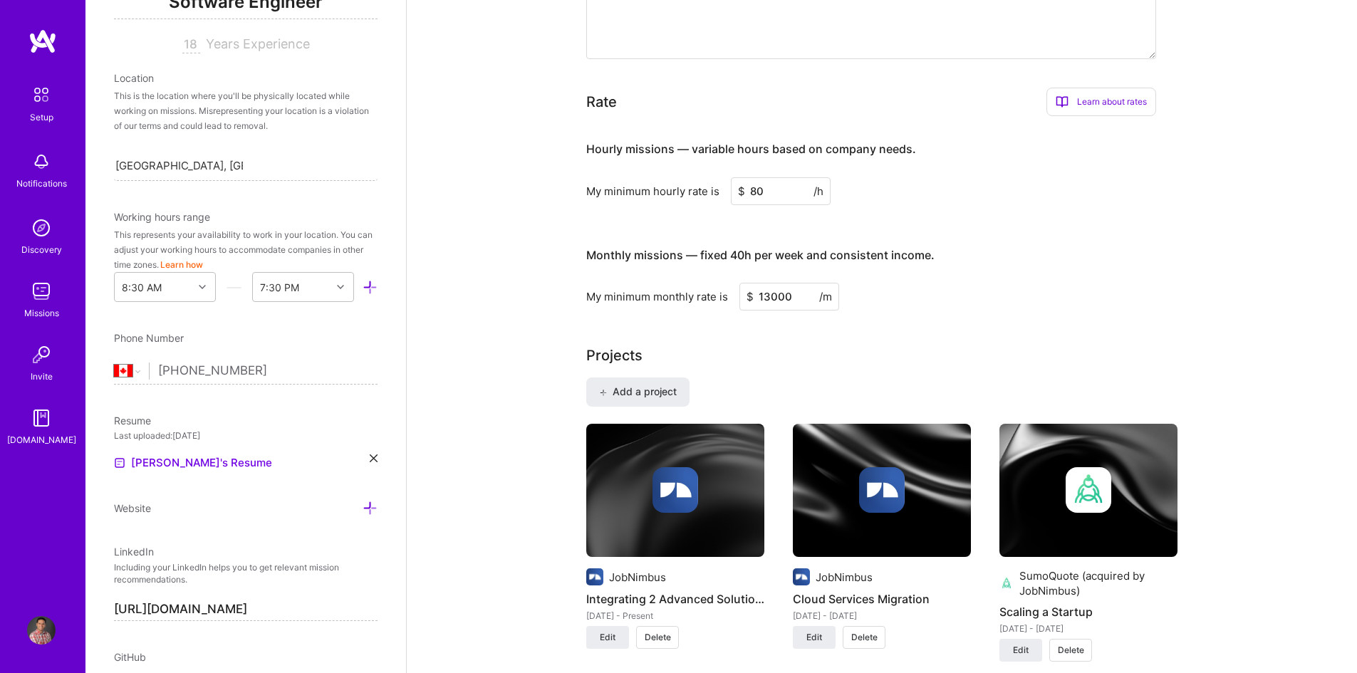
type textarea "As a seasoned software engineer, I excel in transforming complex challenges int…"
drag, startPoint x: 785, startPoint y: 199, endPoint x: 730, endPoint y: 192, distance: 55.3
click at [731, 192] on input "80" at bounding box center [781, 191] width 100 height 28
type input "90"
click at [1121, 299] on div "My minimum monthly rate is $ 13000 /m" at bounding box center [871, 297] width 570 height 28
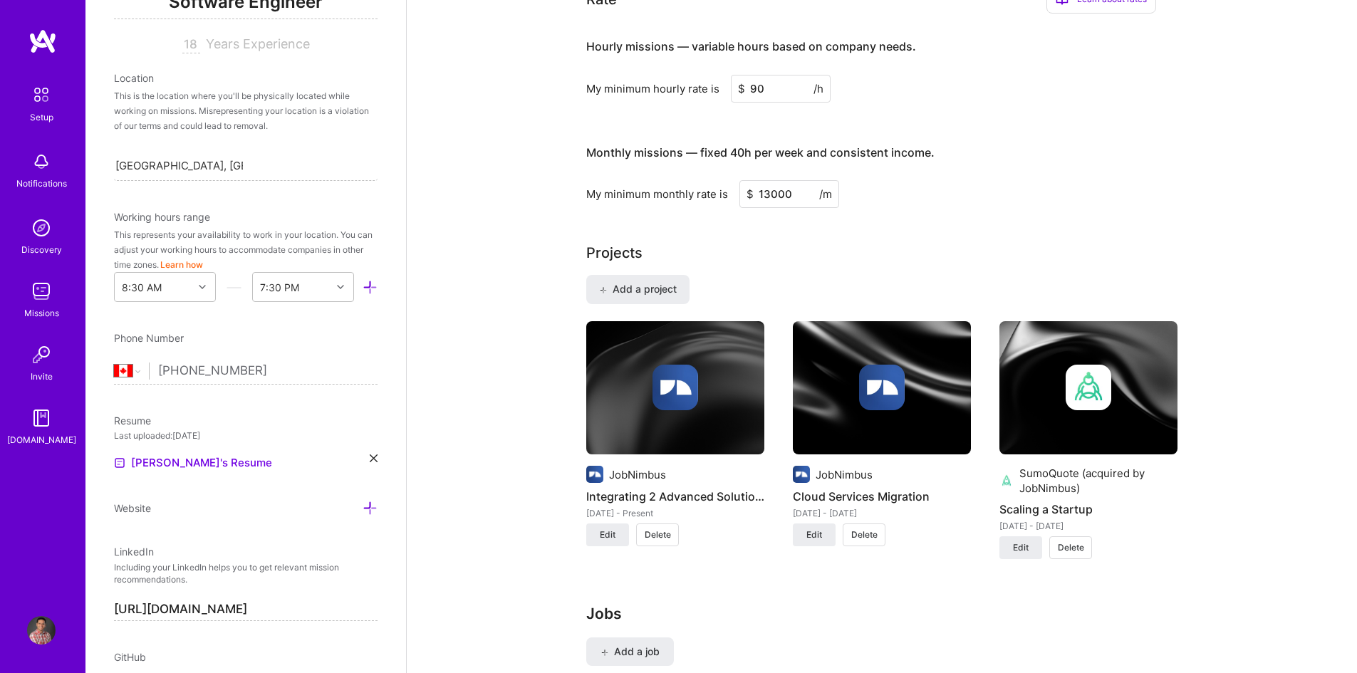
scroll to position [783, 0]
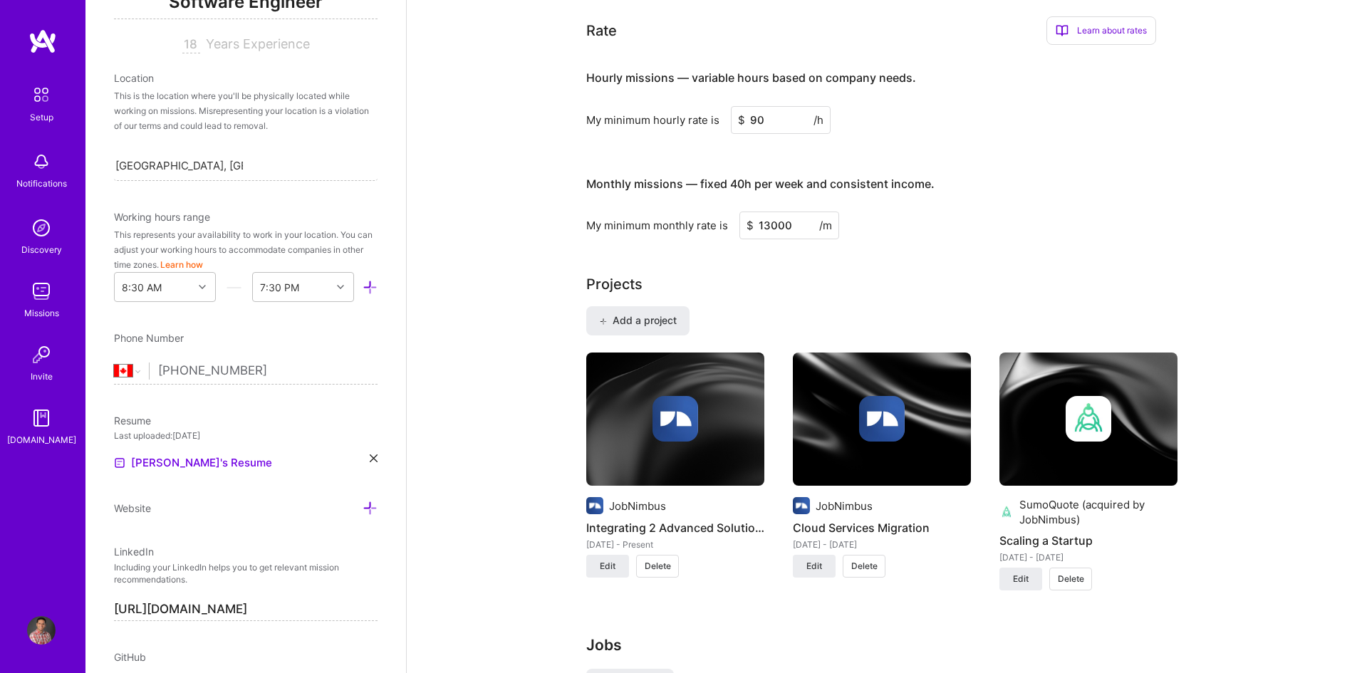
click at [765, 221] on input "13000" at bounding box center [789, 226] width 100 height 28
drag, startPoint x: 798, startPoint y: 221, endPoint x: 730, endPoint y: 224, distance: 67.7
click at [730, 224] on div "My minimum monthly rate is $ 13000 /m" at bounding box center [871, 226] width 570 height 28
type input "13000"
click at [1041, 282] on div "Projects" at bounding box center [881, 283] width 591 height 21
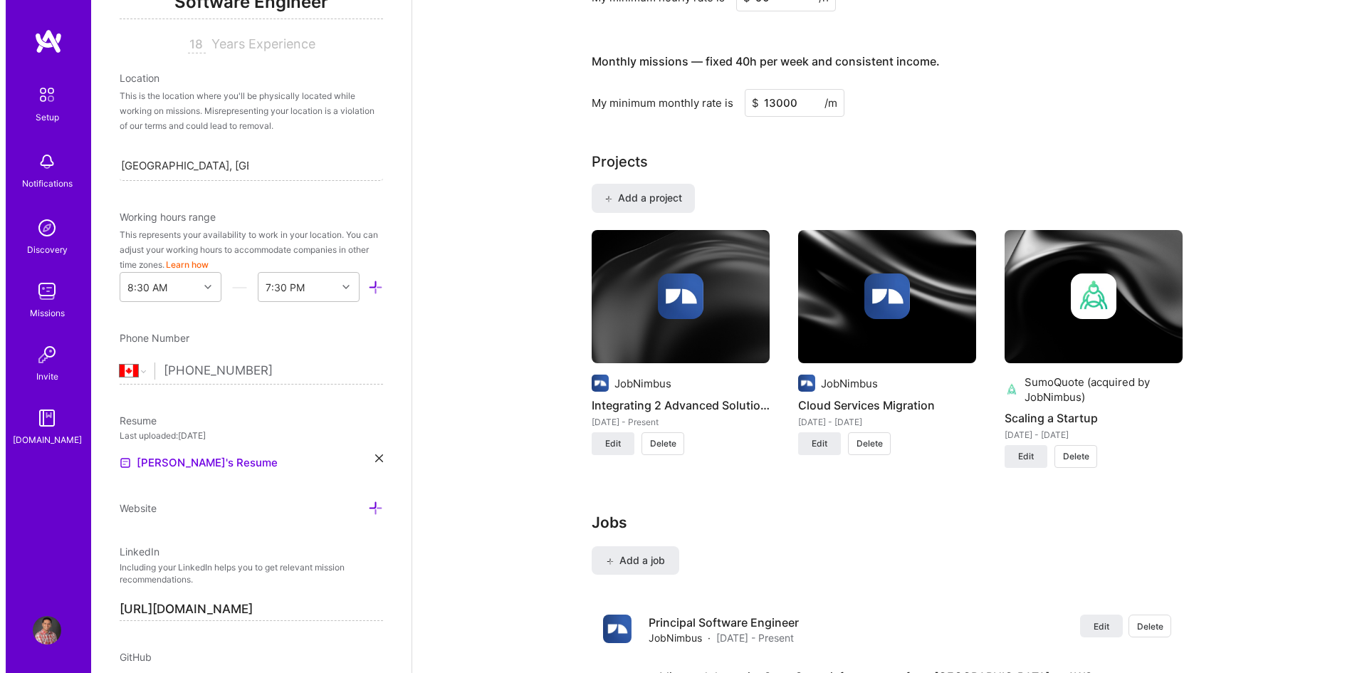
scroll to position [926, 0]
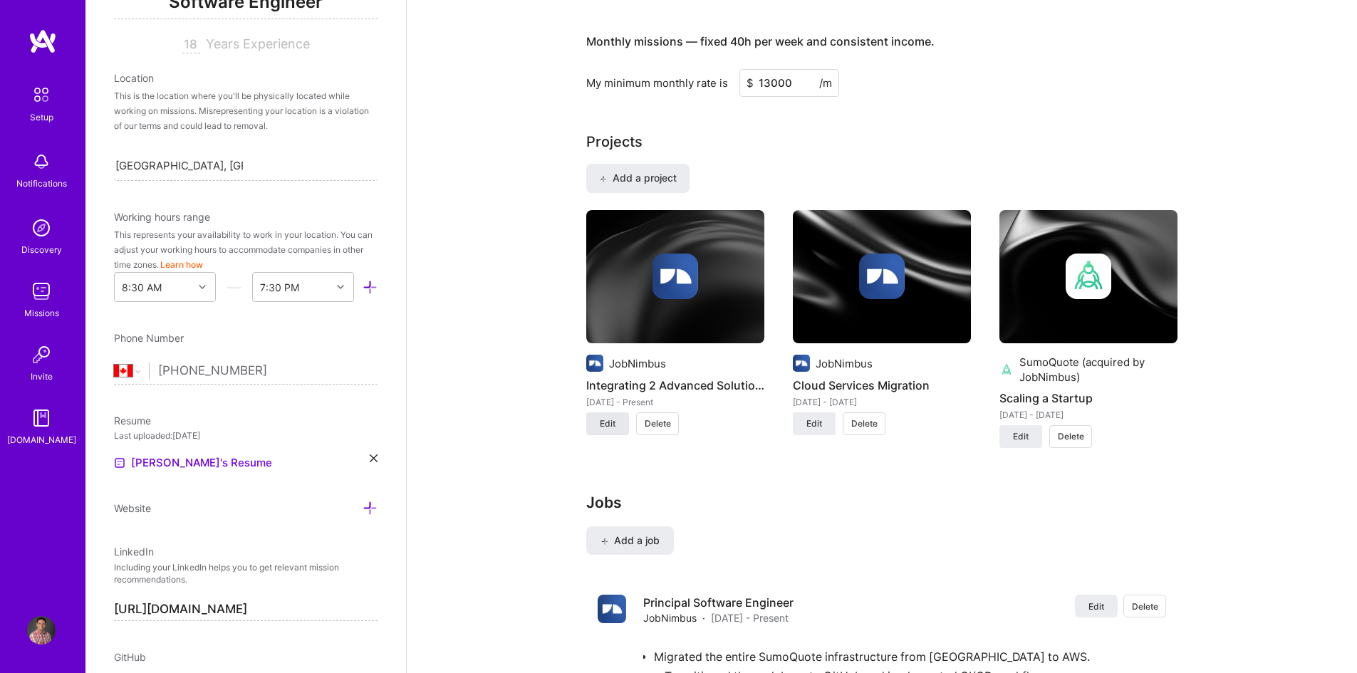
click at [620, 421] on button "Edit" at bounding box center [607, 423] width 43 height 23
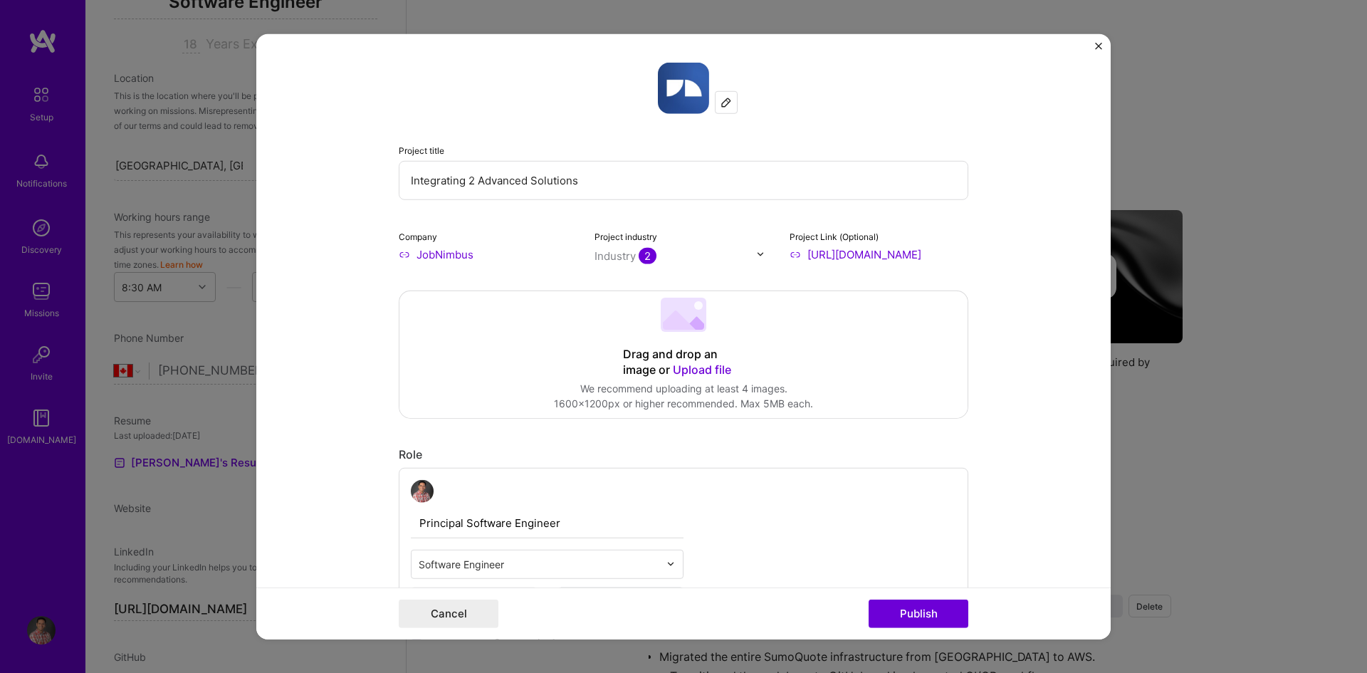
click at [466, 179] on input "Integrating 2 Advanced Solutions" at bounding box center [684, 179] width 570 height 39
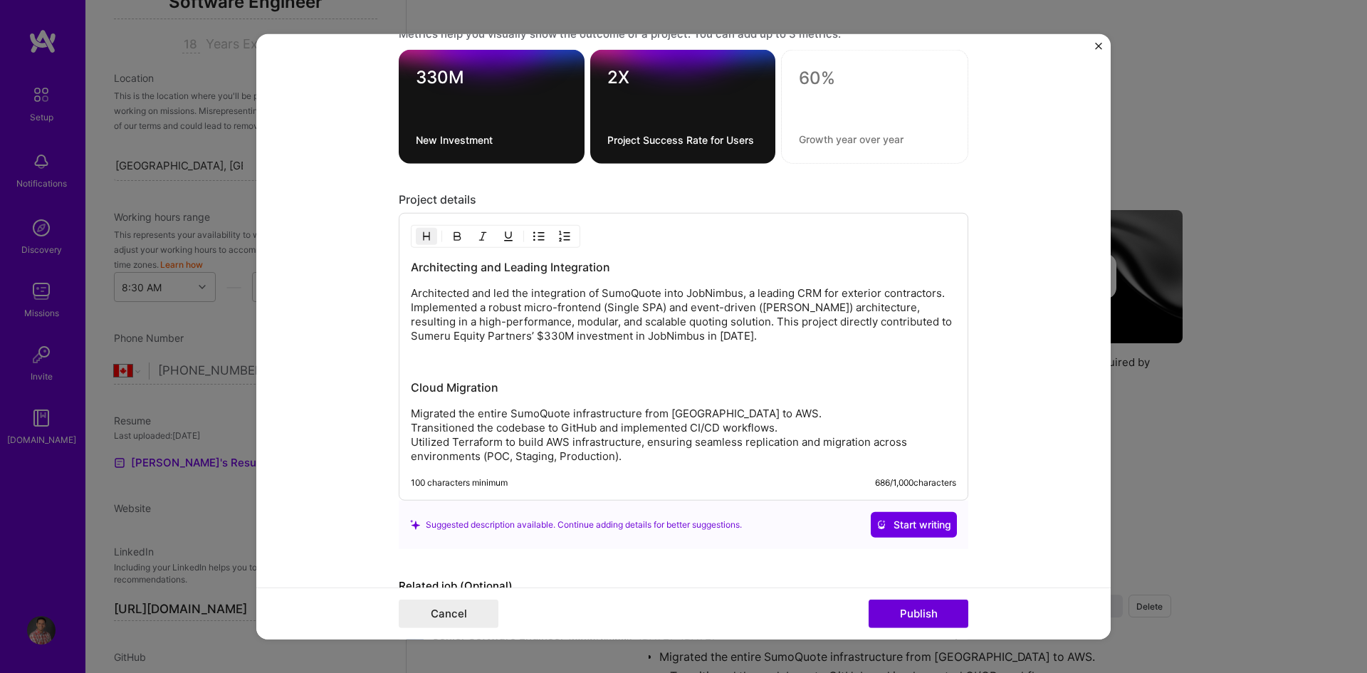
scroll to position [1496, 0]
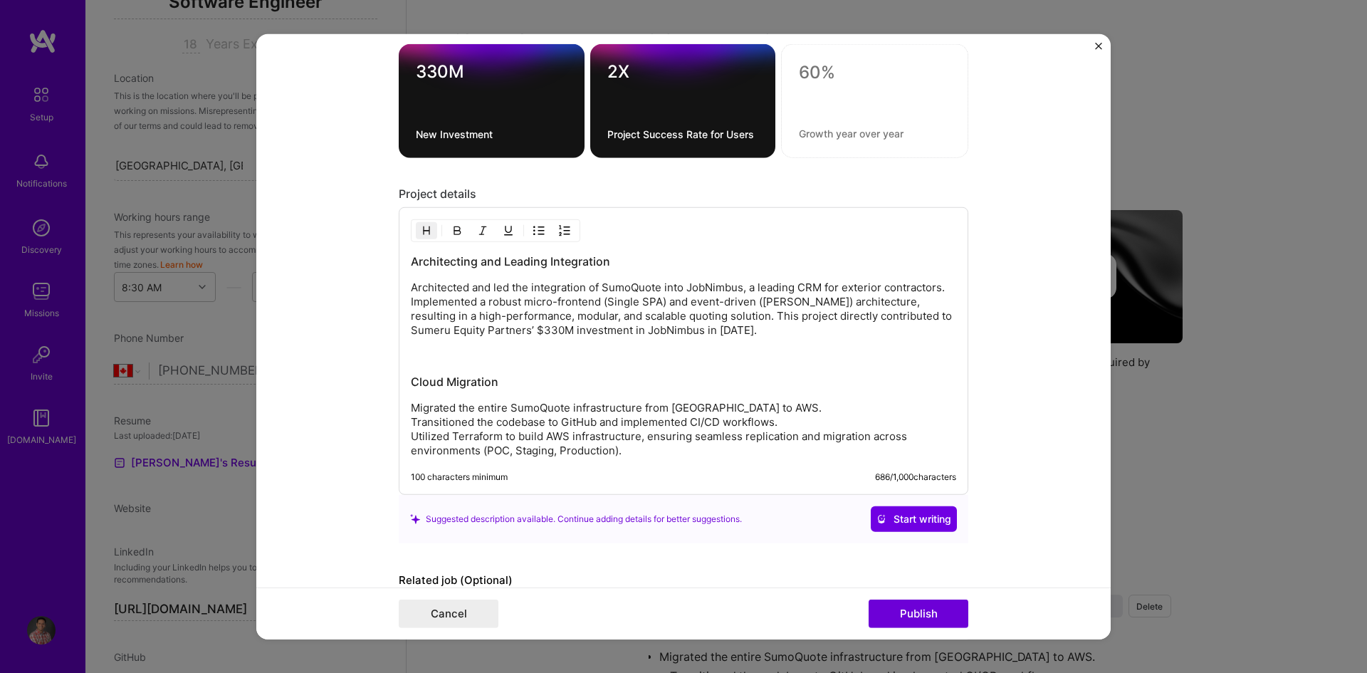
type input "Integrating Advanced Solutions"
click at [637, 459] on div "Architecting and Leading Integration Architected and led the integration of Sum…" at bounding box center [684, 351] width 570 height 288
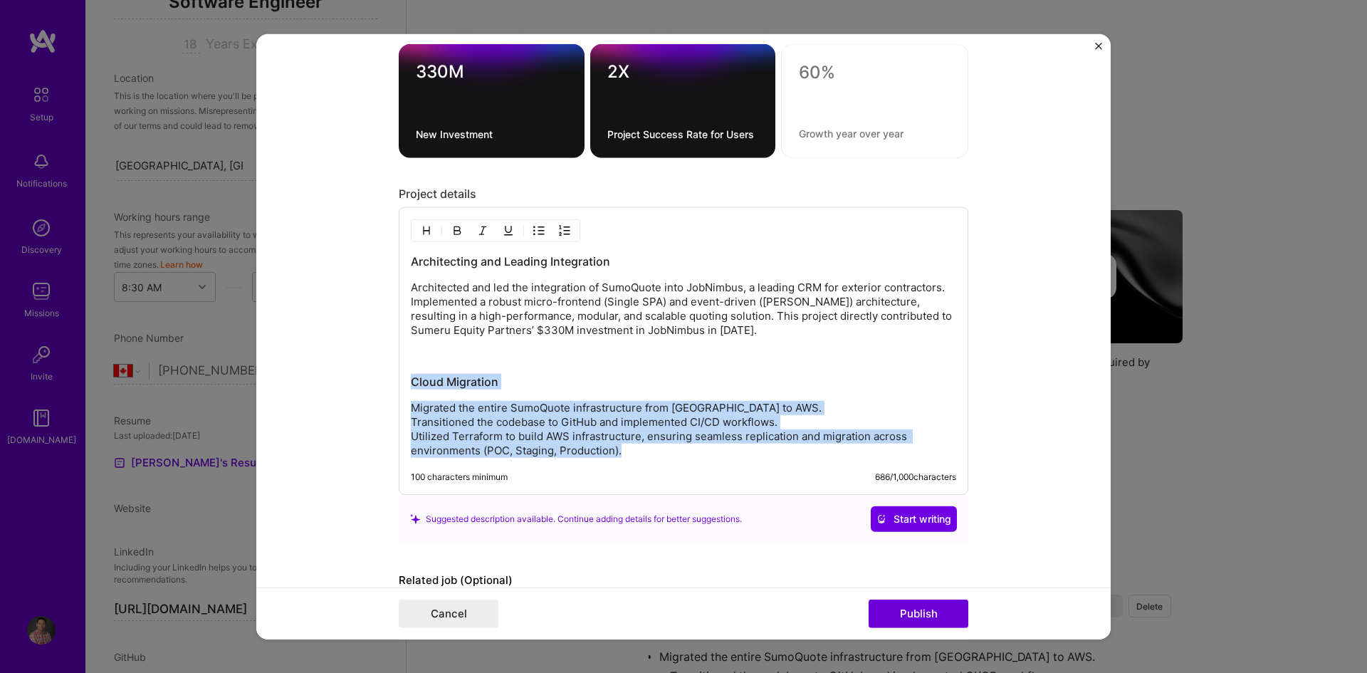
drag, startPoint x: 619, startPoint y: 449, endPoint x: 375, endPoint y: 380, distance: 254.1
click at [375, 380] on form "Project title Integrating Advanced Solutions Company JobNimbus Project industry…" at bounding box center [683, 336] width 855 height 606
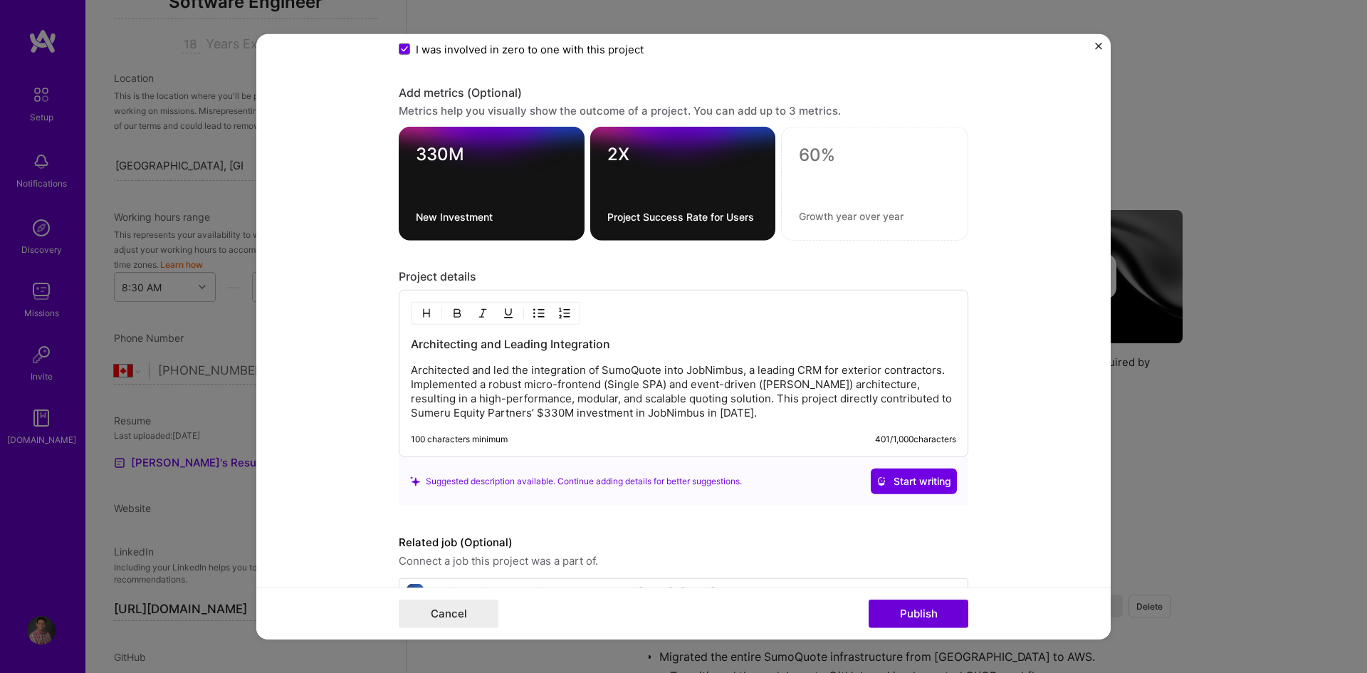
scroll to position [1459, 0]
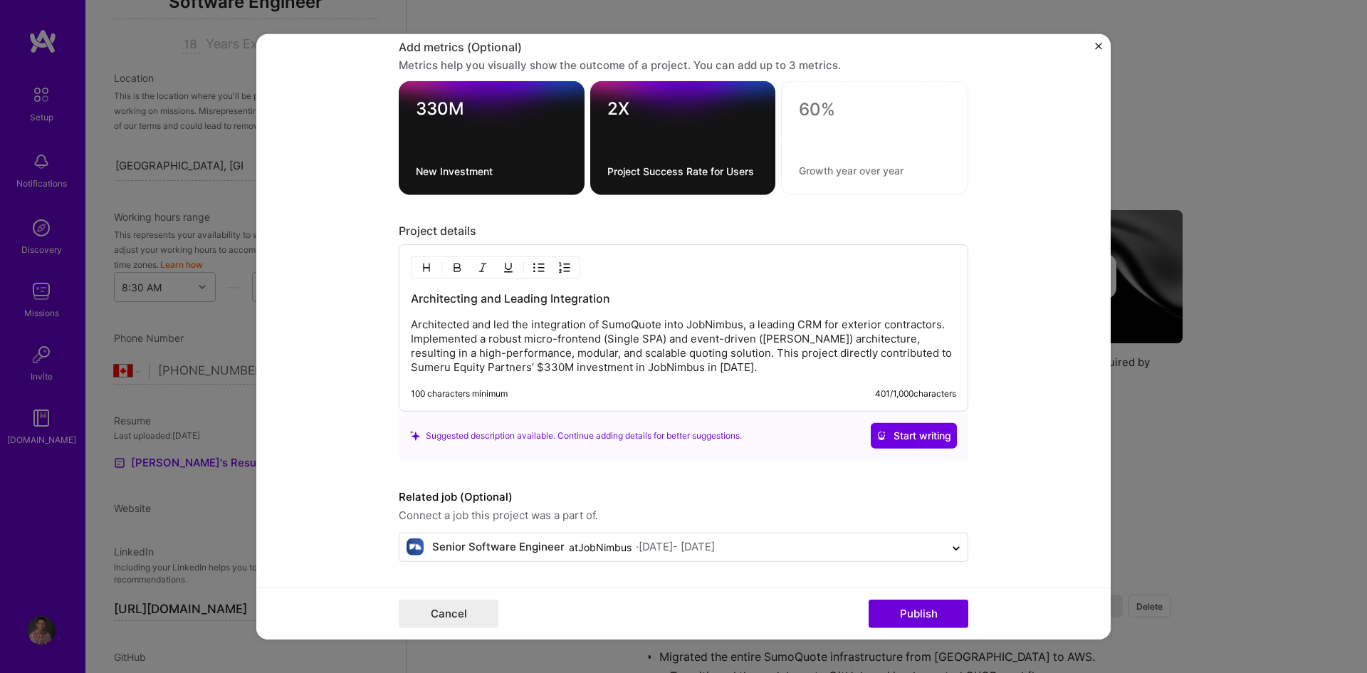
click at [731, 372] on p "Architected and led the integration of SumoQuote into JobNimbus, a leading CRM …" at bounding box center [684, 346] width 546 height 57
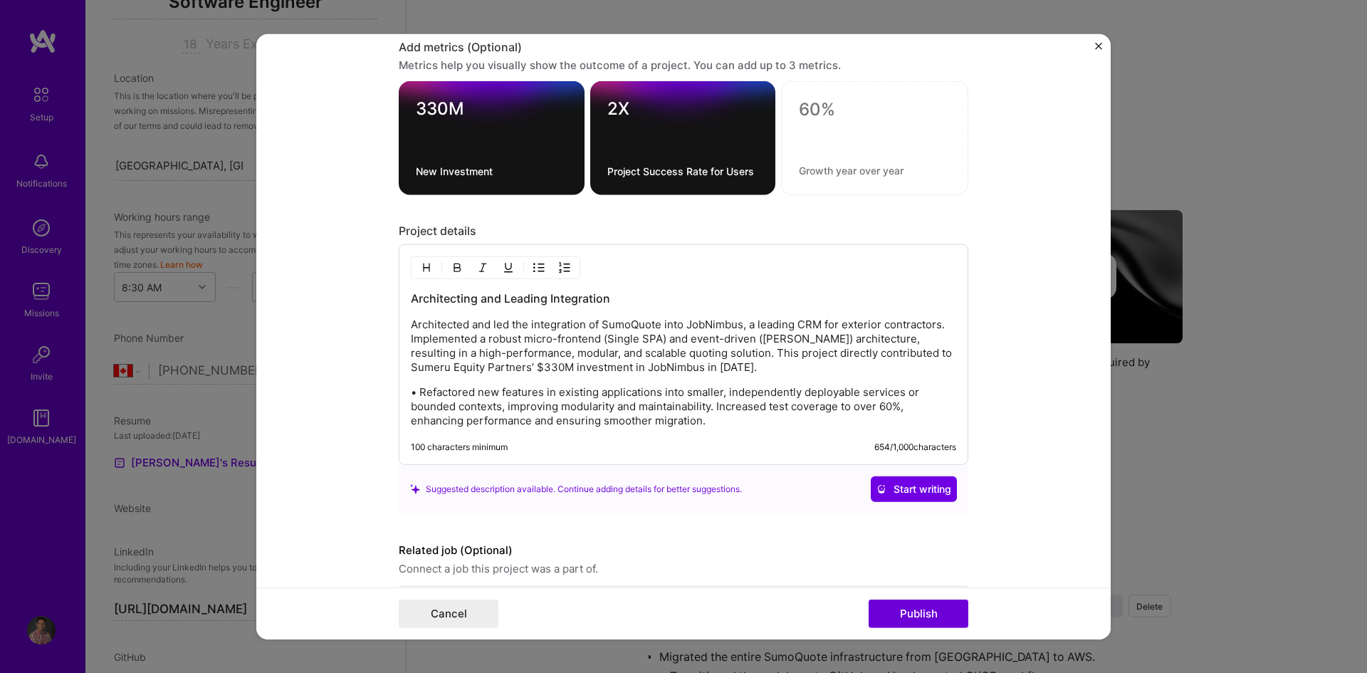
click at [417, 397] on p "• Refactored new features in existing applications into smaller, independently …" at bounding box center [684, 406] width 546 height 43
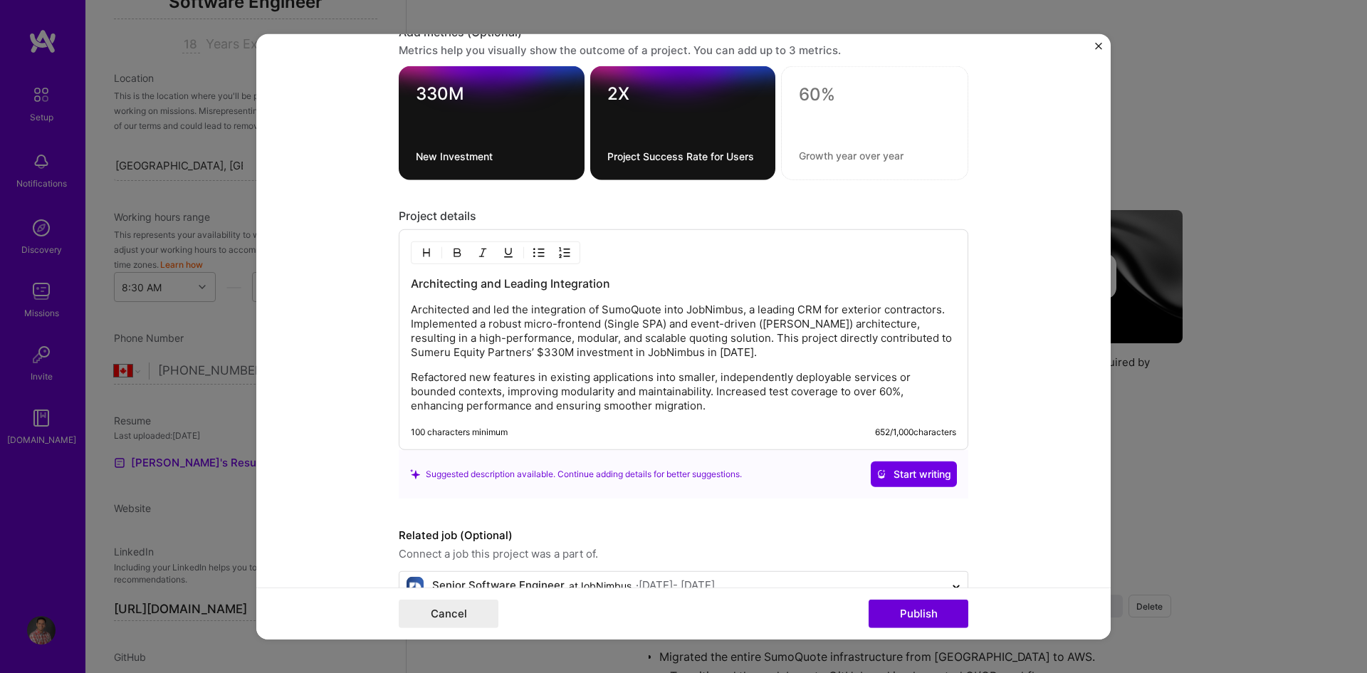
scroll to position [1512, 0]
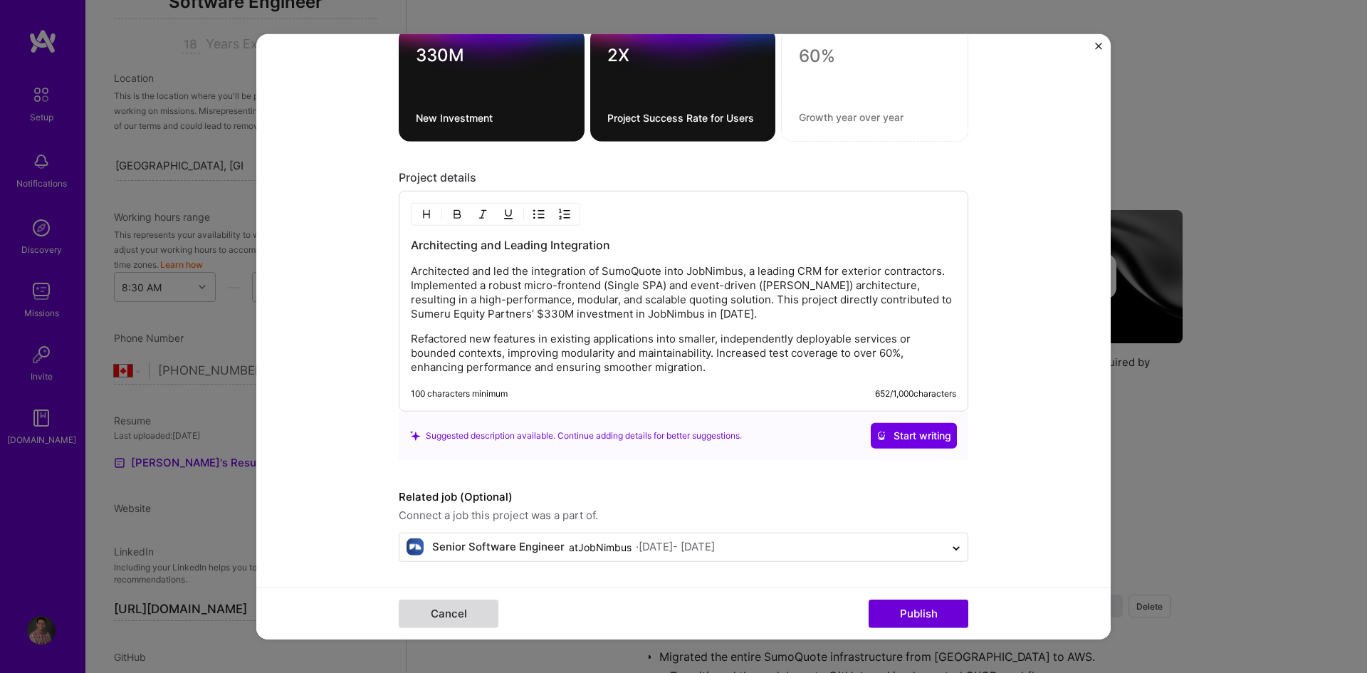
click at [452, 617] on button "Cancel" at bounding box center [449, 614] width 100 height 28
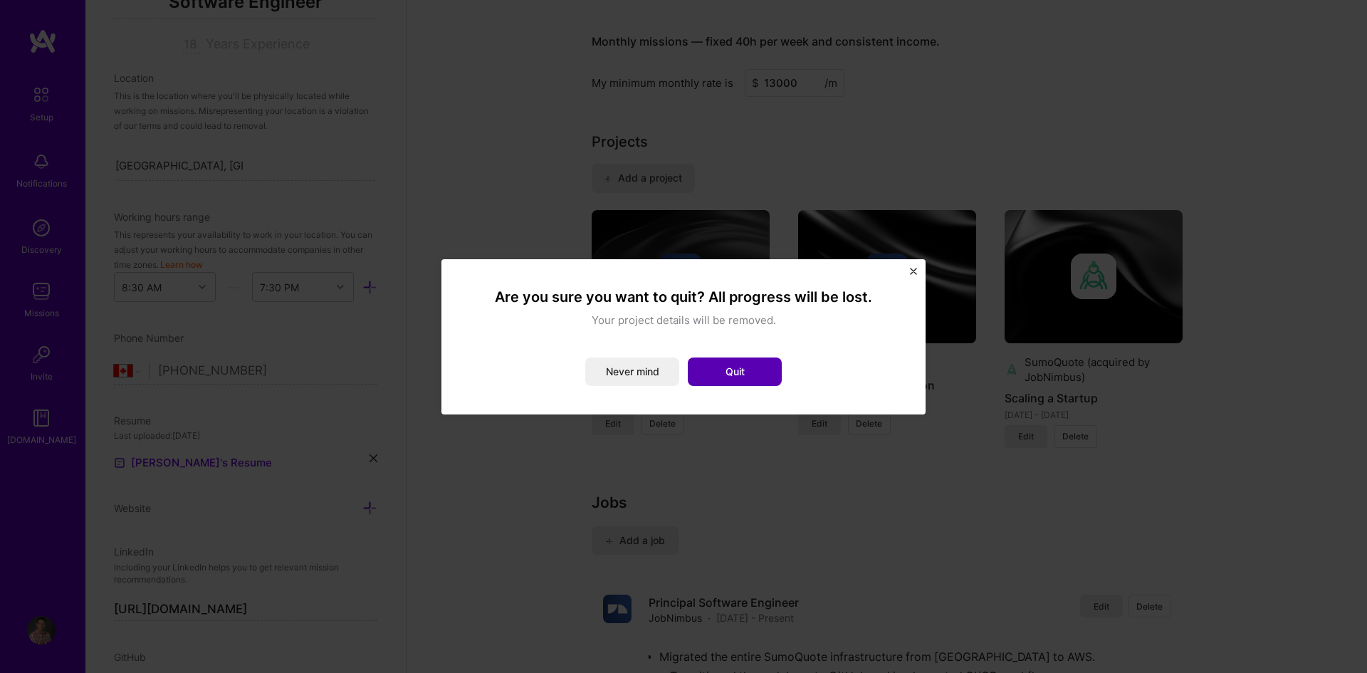
click at [722, 373] on button "Quit" at bounding box center [735, 372] width 94 height 28
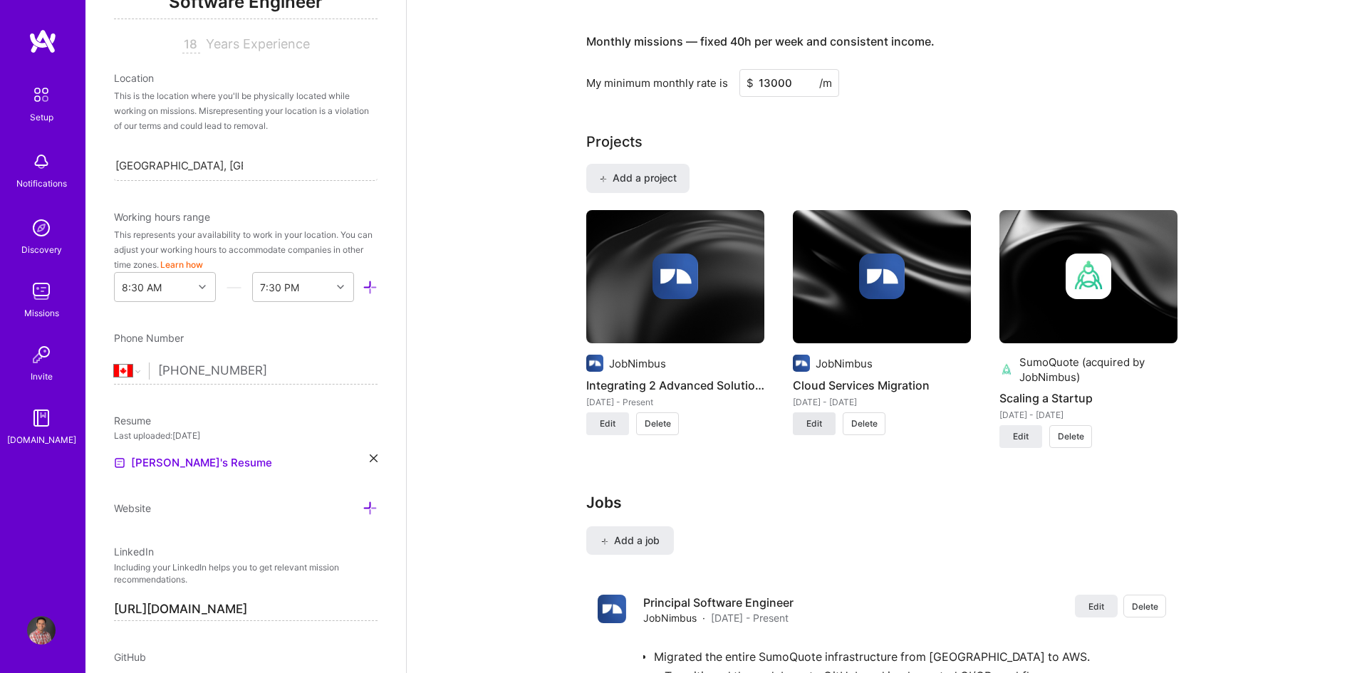
click at [808, 424] on span "Edit" at bounding box center [814, 423] width 16 height 13
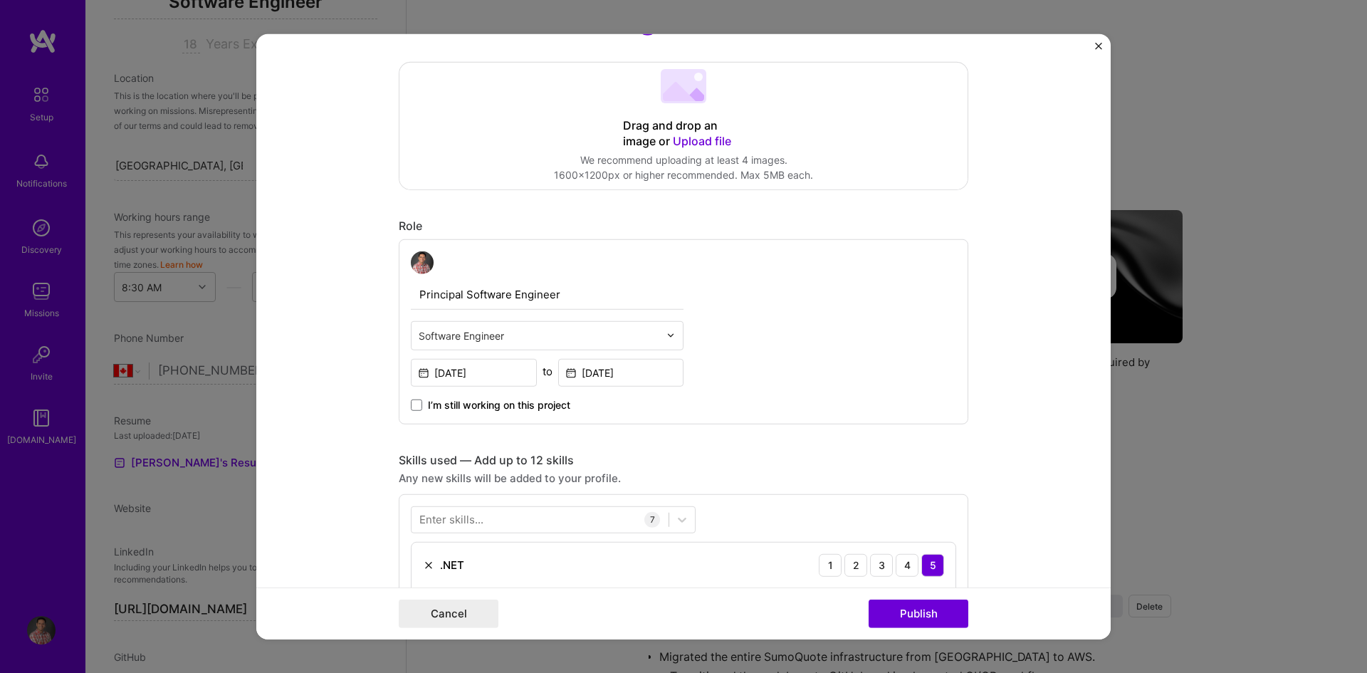
scroll to position [214, 0]
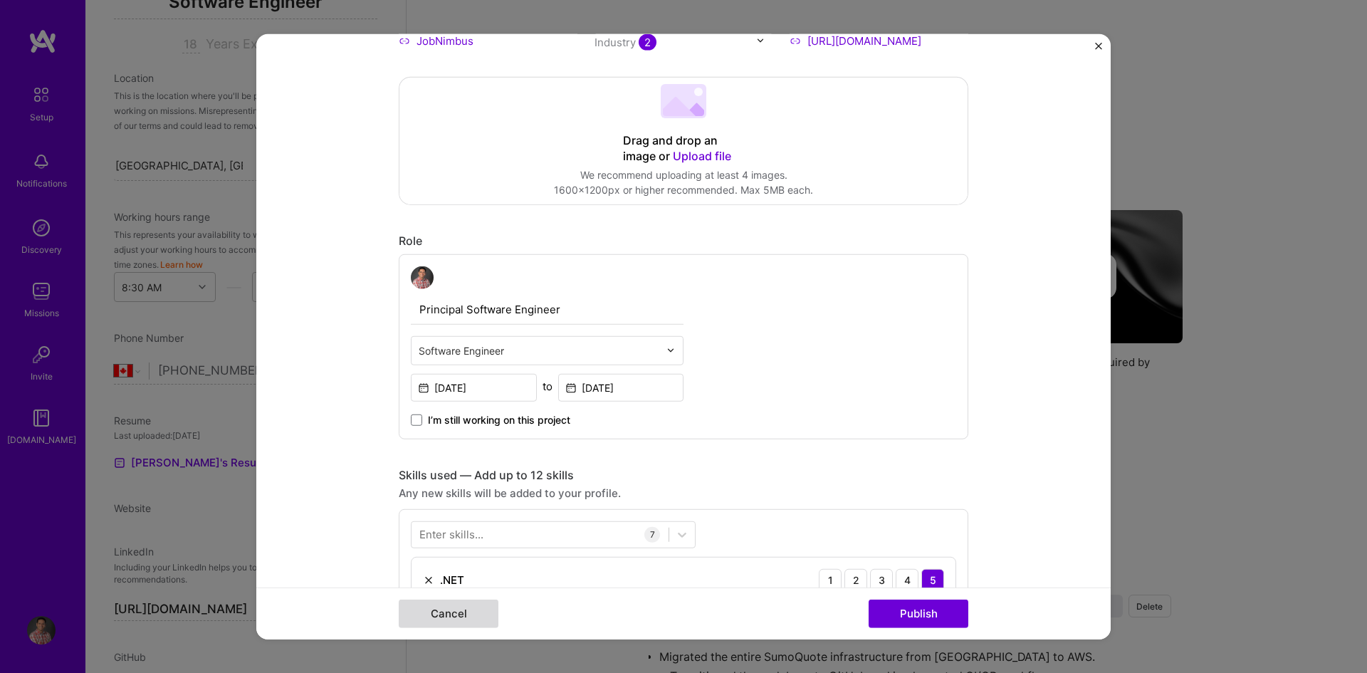
click at [449, 615] on button "Cancel" at bounding box center [449, 614] width 100 height 28
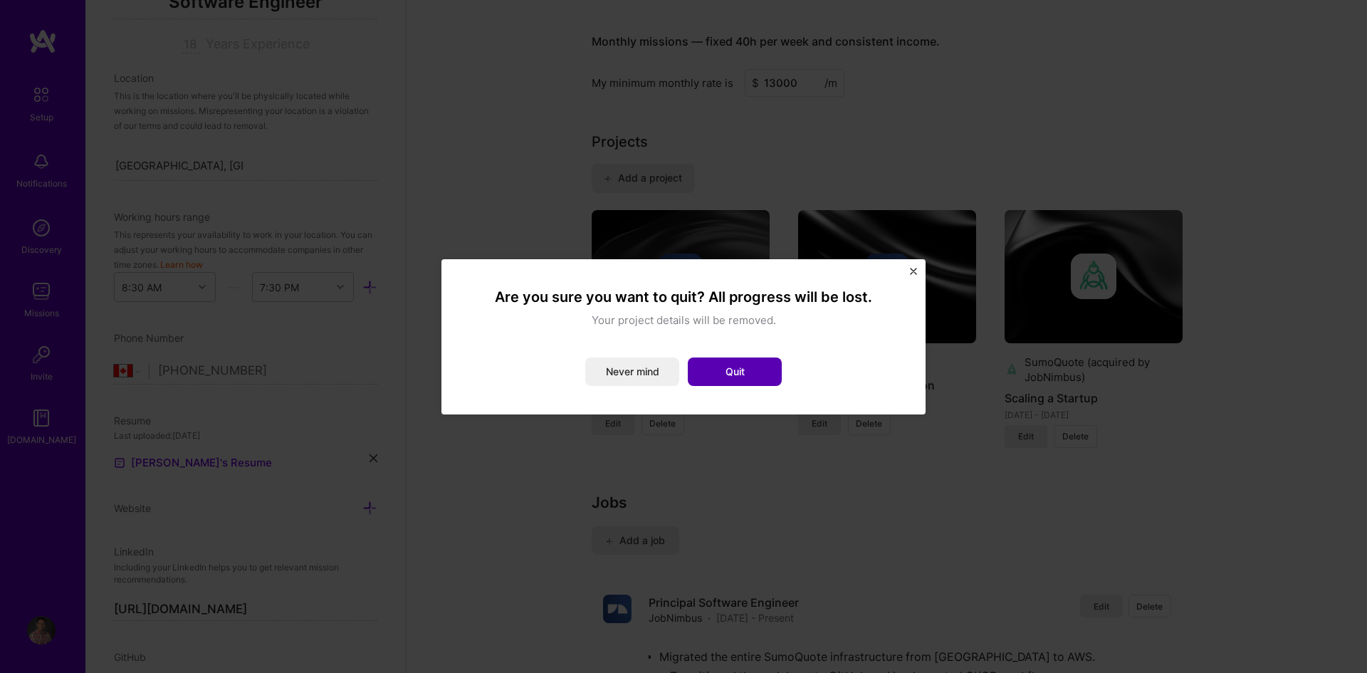
click at [707, 372] on button "Quit" at bounding box center [735, 372] width 94 height 28
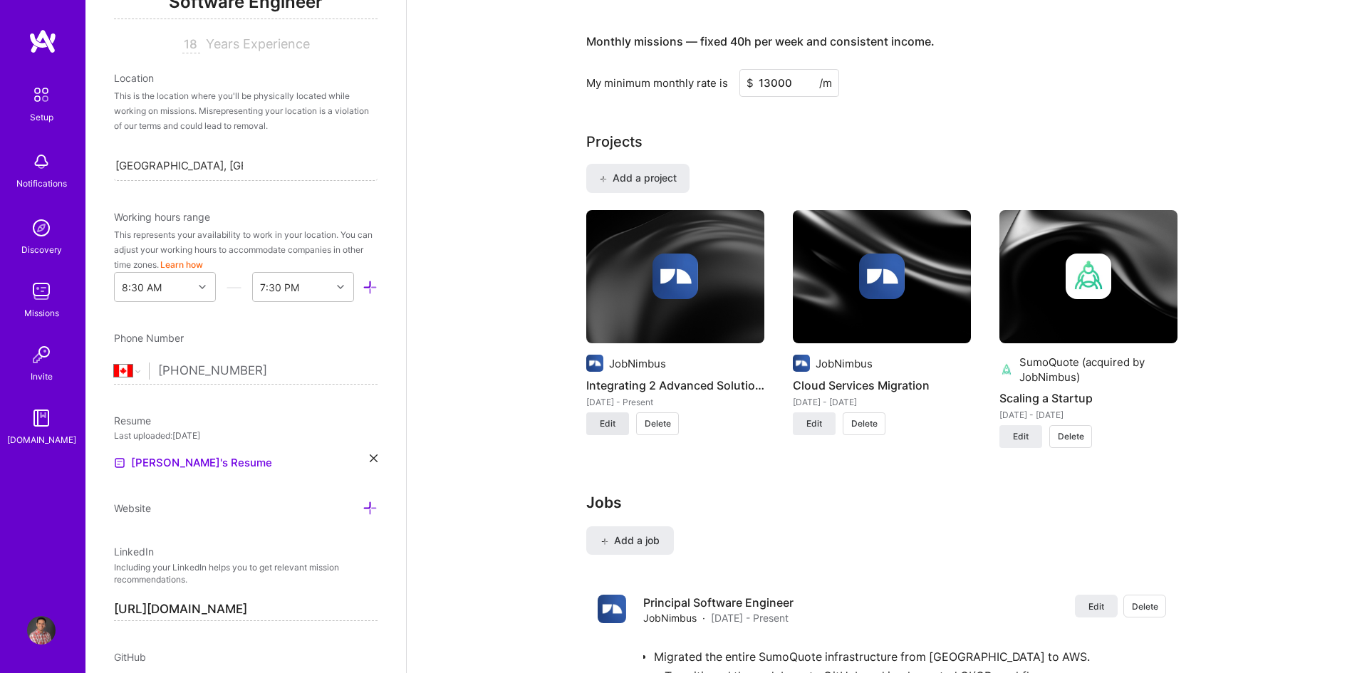
click at [617, 423] on button "Edit" at bounding box center [607, 423] width 43 height 23
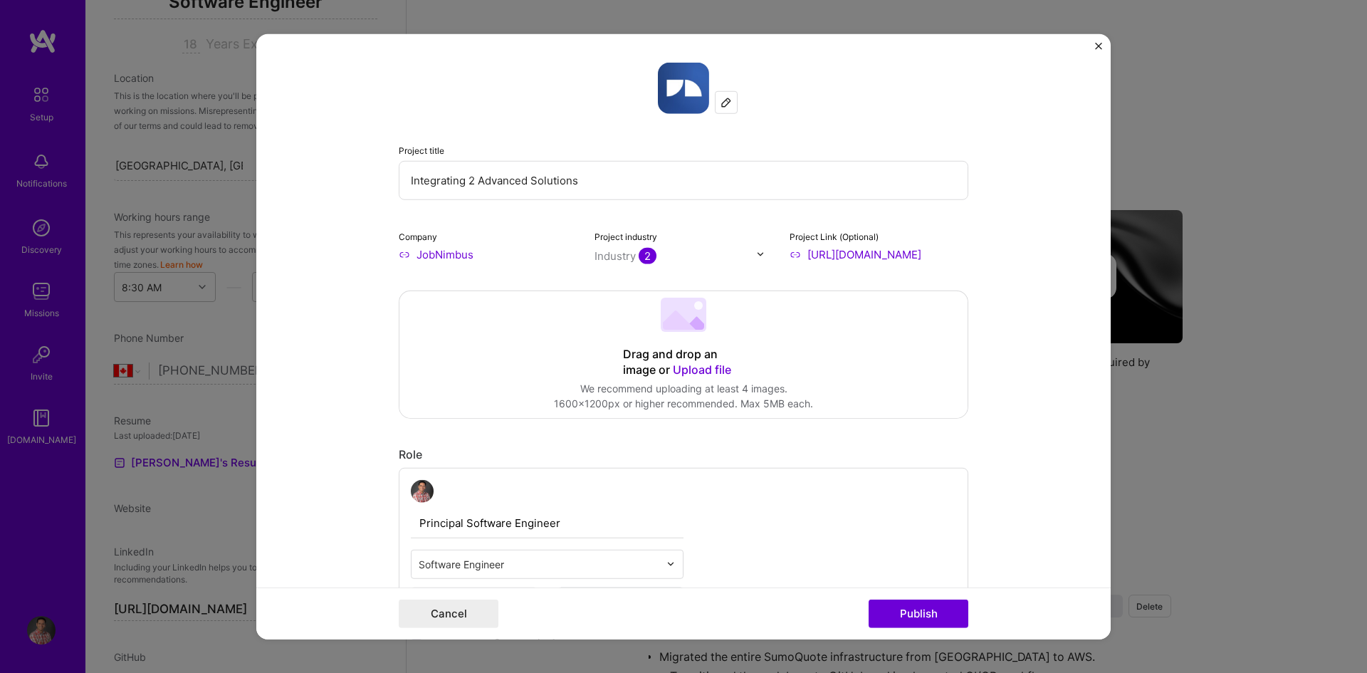
drag, startPoint x: 466, startPoint y: 180, endPoint x: 474, endPoint y: 180, distance: 7.8
click at [474, 180] on input "Integrating 2 Advanced Solutions" at bounding box center [684, 179] width 570 height 39
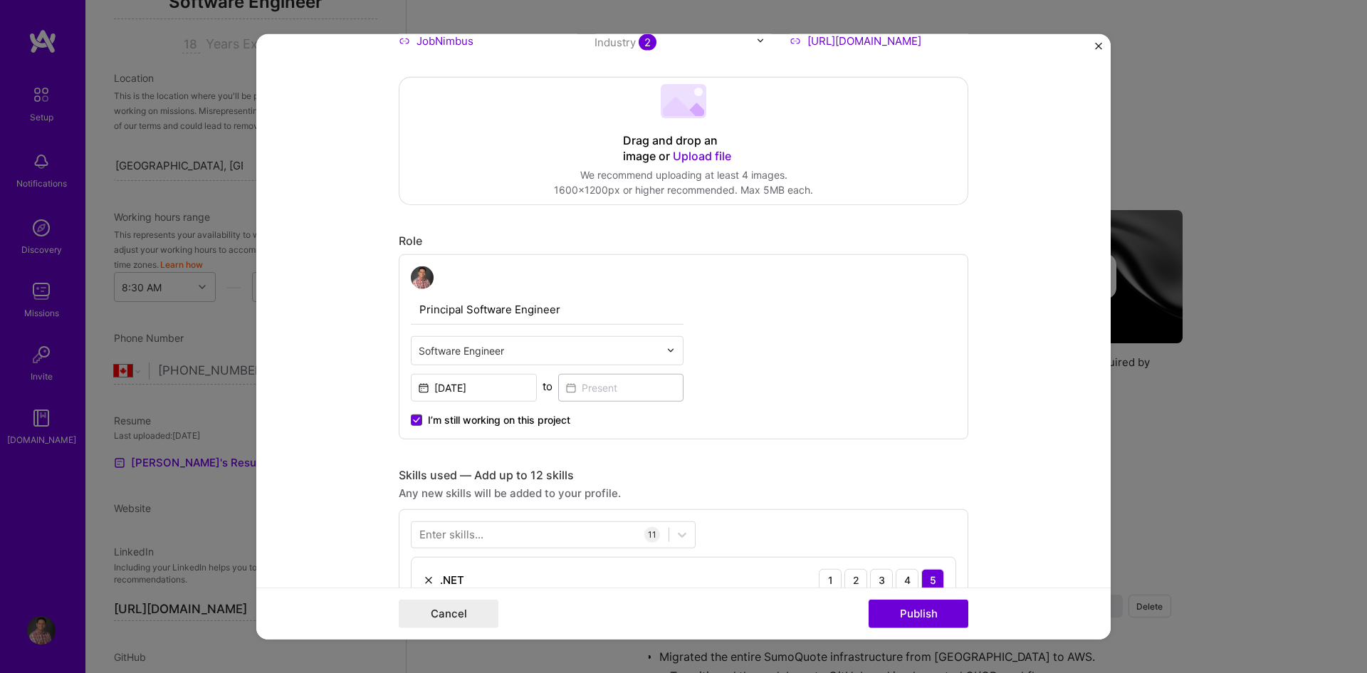
type input "Integrating Advanced Solutions"
click at [414, 420] on icon at bounding box center [416, 420] width 7 height 6
click at [0, 0] on input "I’m still working on this project" at bounding box center [0, 0] width 0 height 0
click at [568, 387] on input at bounding box center [621, 387] width 126 height 28
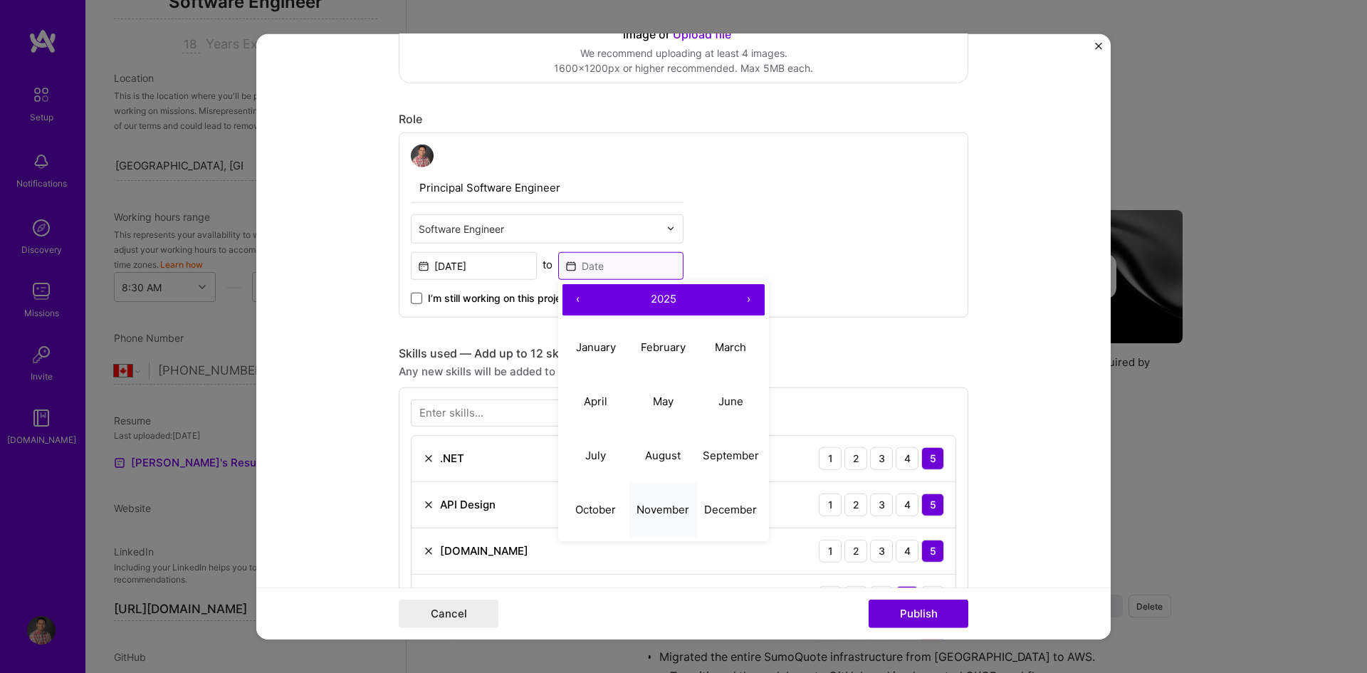
scroll to position [356, 0]
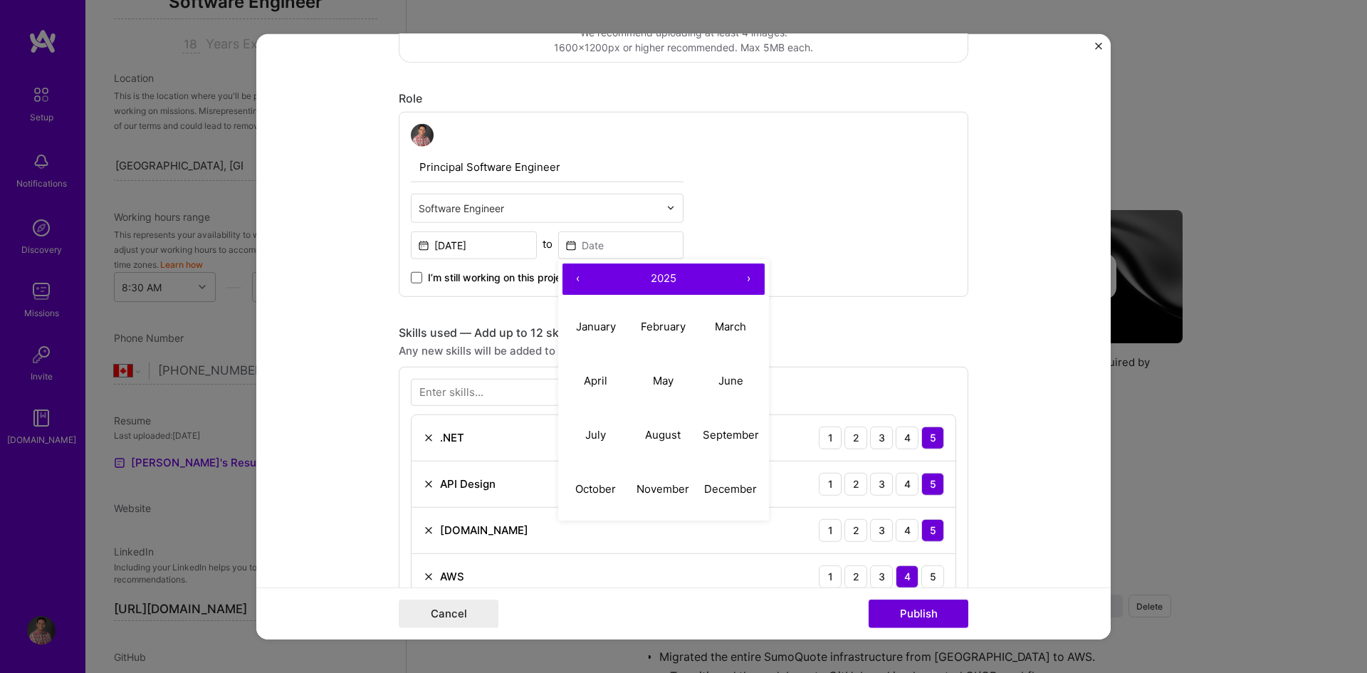
click at [574, 278] on button "‹" at bounding box center [578, 278] width 31 height 31
click at [718, 432] on abbr "September" at bounding box center [731, 435] width 56 height 14
type input "[DATE]"
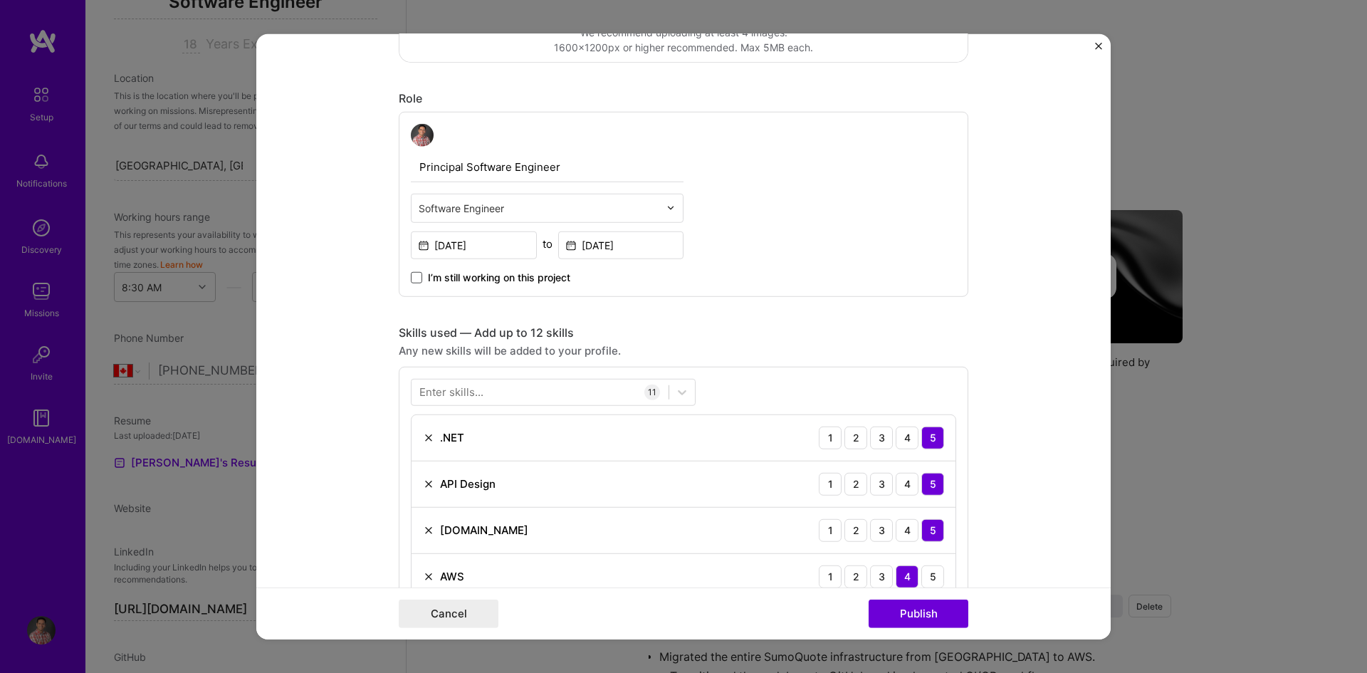
click at [429, 165] on input "Principal Software Engineer" at bounding box center [547, 167] width 273 height 30
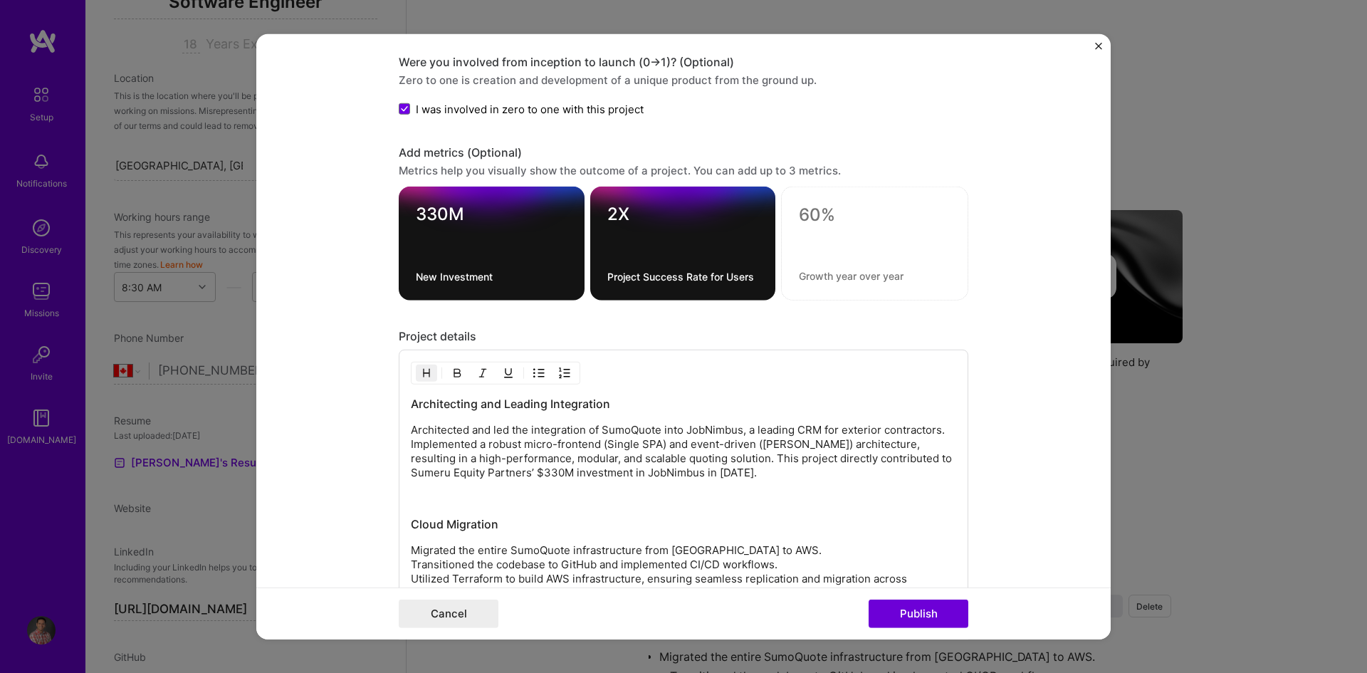
scroll to position [1424, 0]
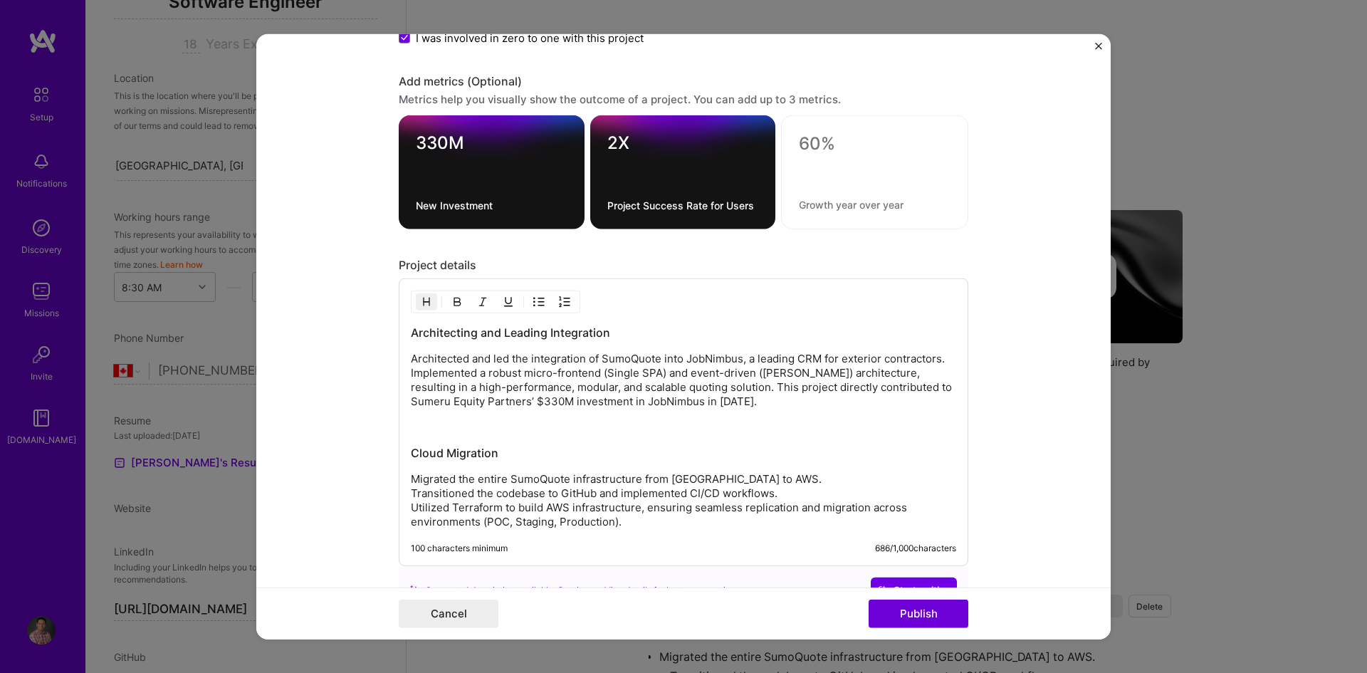
type input "Senior Software Engineer"
click at [630, 197] on div "2X Project Success Rate for Users" at bounding box center [683, 172] width 186 height 114
click at [635, 201] on textarea "Project Success Rate for Users" at bounding box center [684, 206] width 152 height 14
click at [719, 207] on textarea "Project Success Rate for Users" at bounding box center [684, 206] width 152 height 14
type textarea "Project Success Rate for CRM Users"
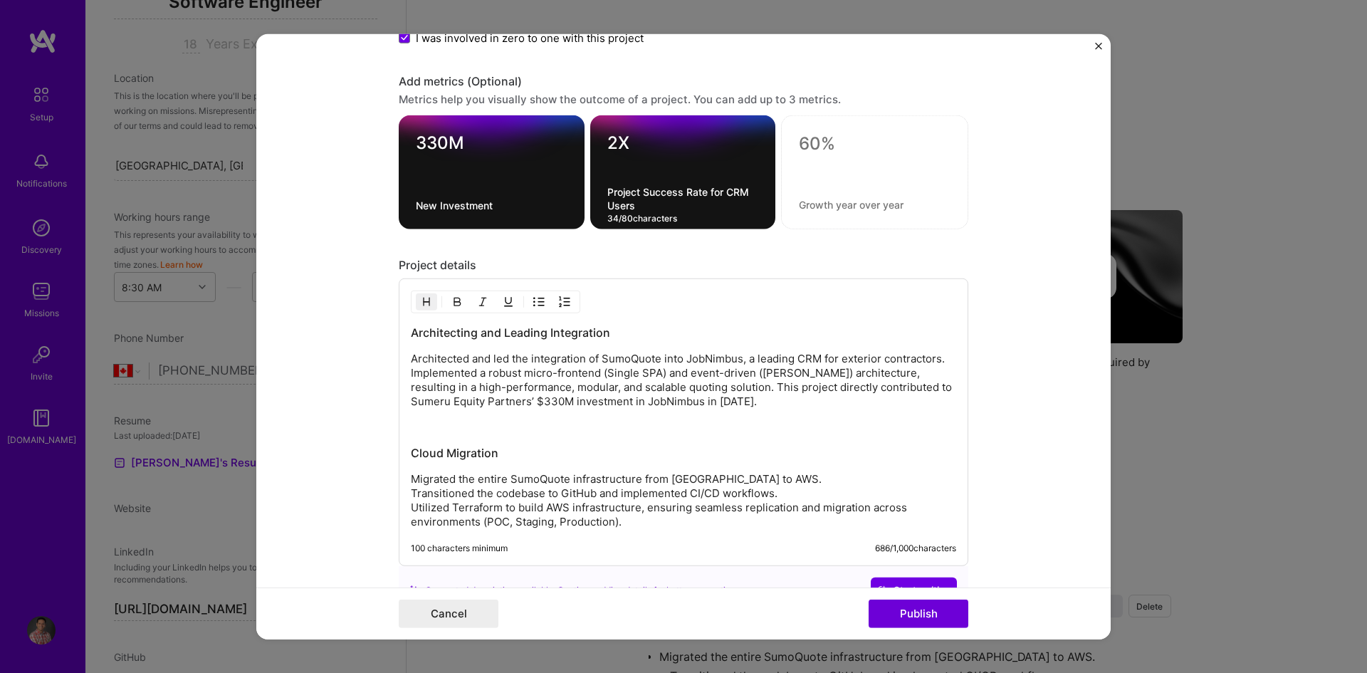
click at [1039, 284] on form "Project title Integrating Advanced Solutions Company JobNimbus Project industry…" at bounding box center [683, 336] width 855 height 606
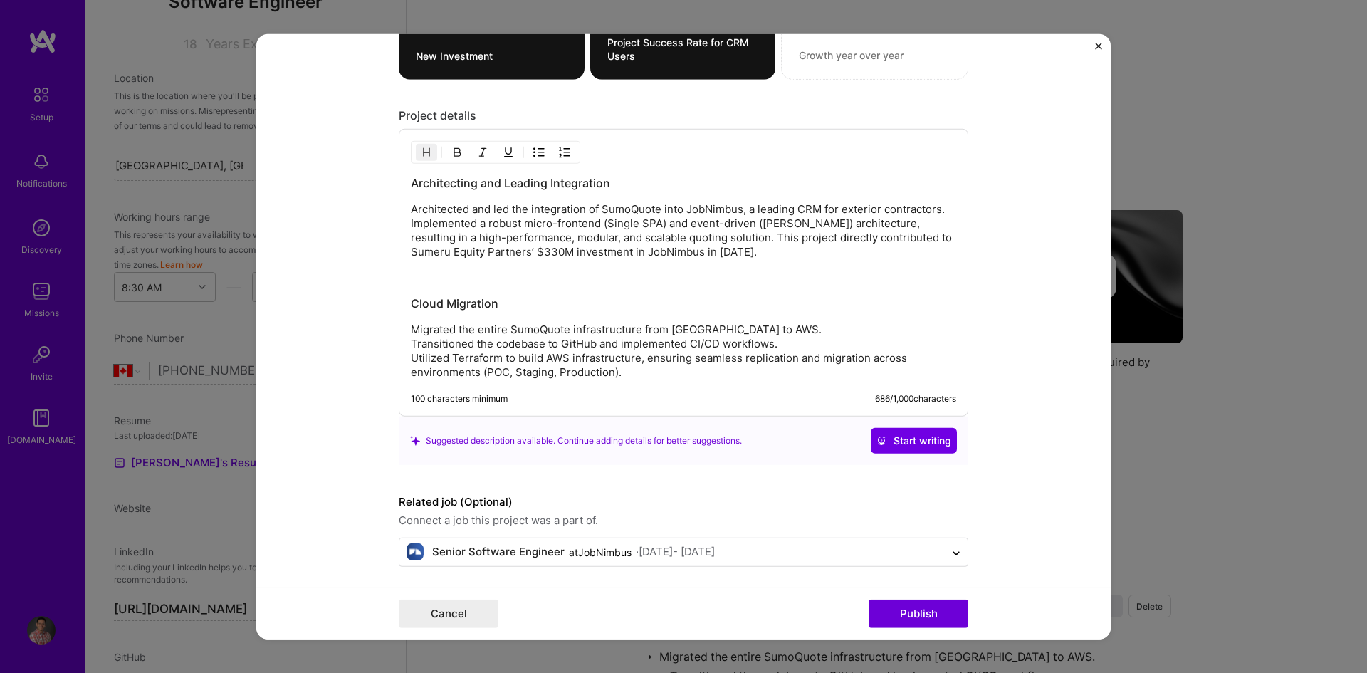
scroll to position [1579, 0]
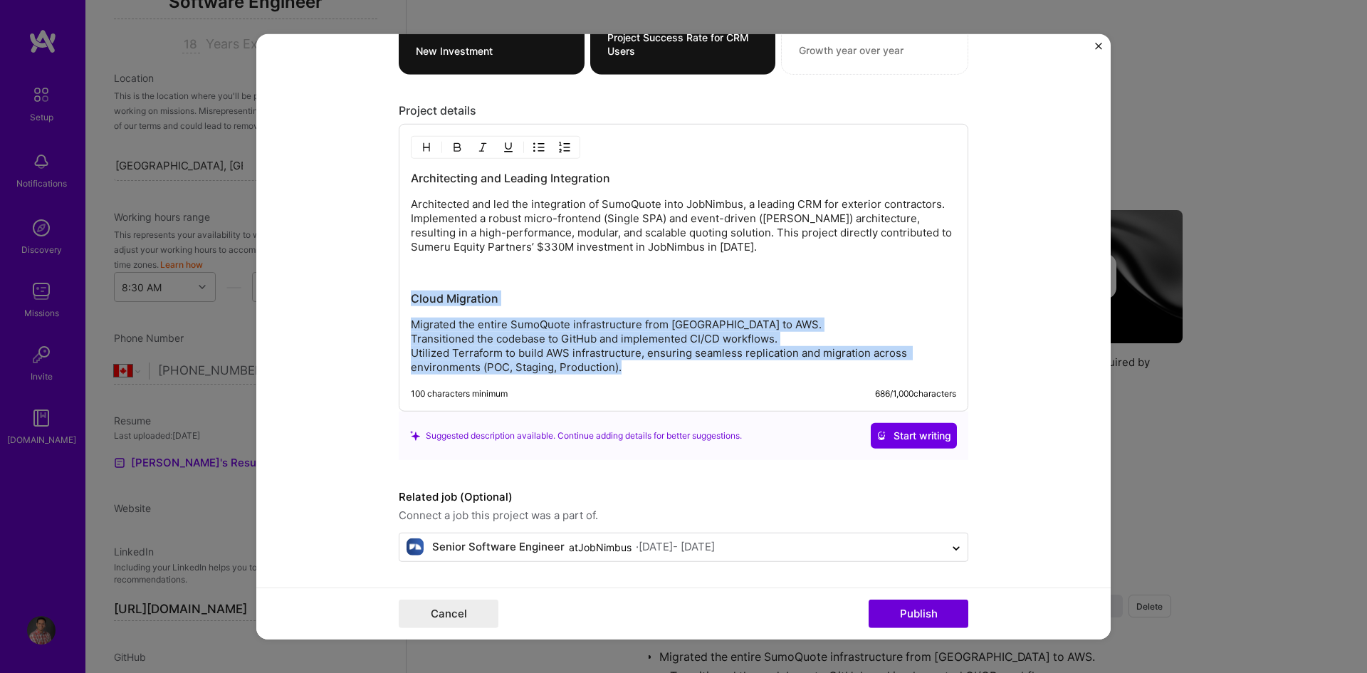
drag, startPoint x: 631, startPoint y: 371, endPoint x: 341, endPoint y: 296, distance: 299.5
click at [341, 296] on form "Project title Integrating Advanced Solutions Company JobNimbus Project industry…" at bounding box center [683, 336] width 855 height 606
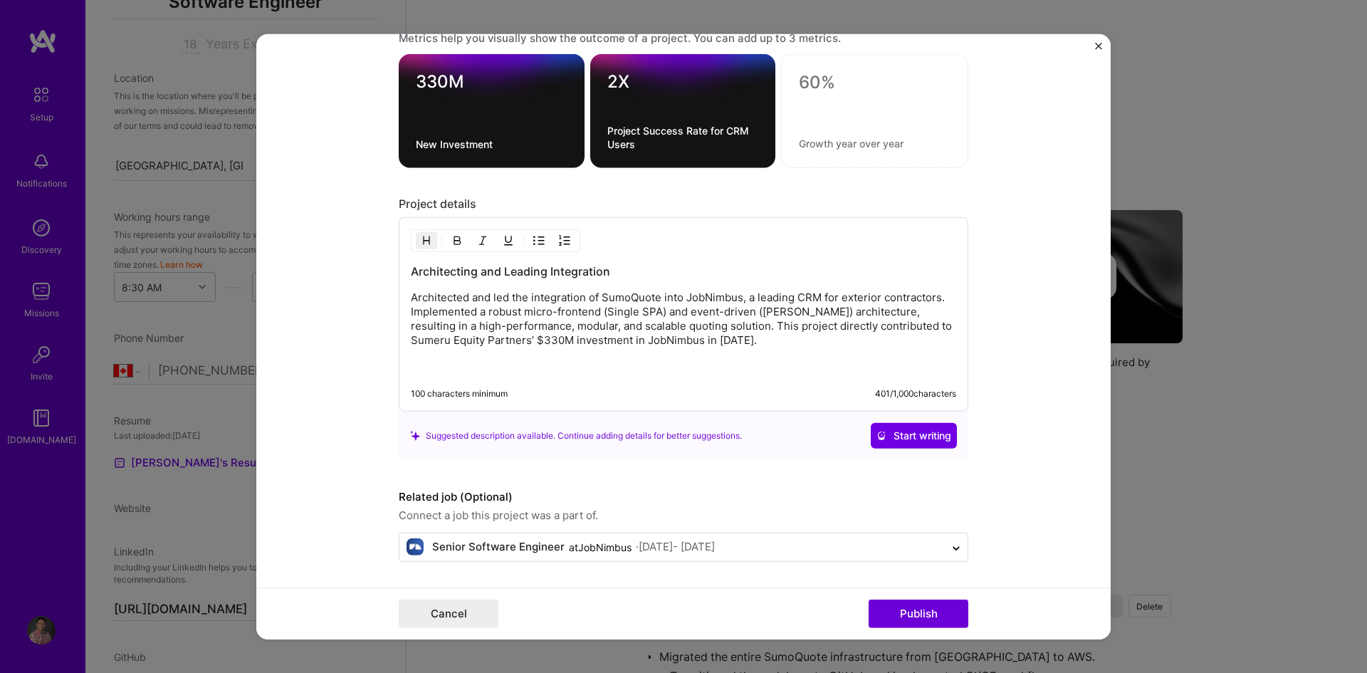
scroll to position [1459, 0]
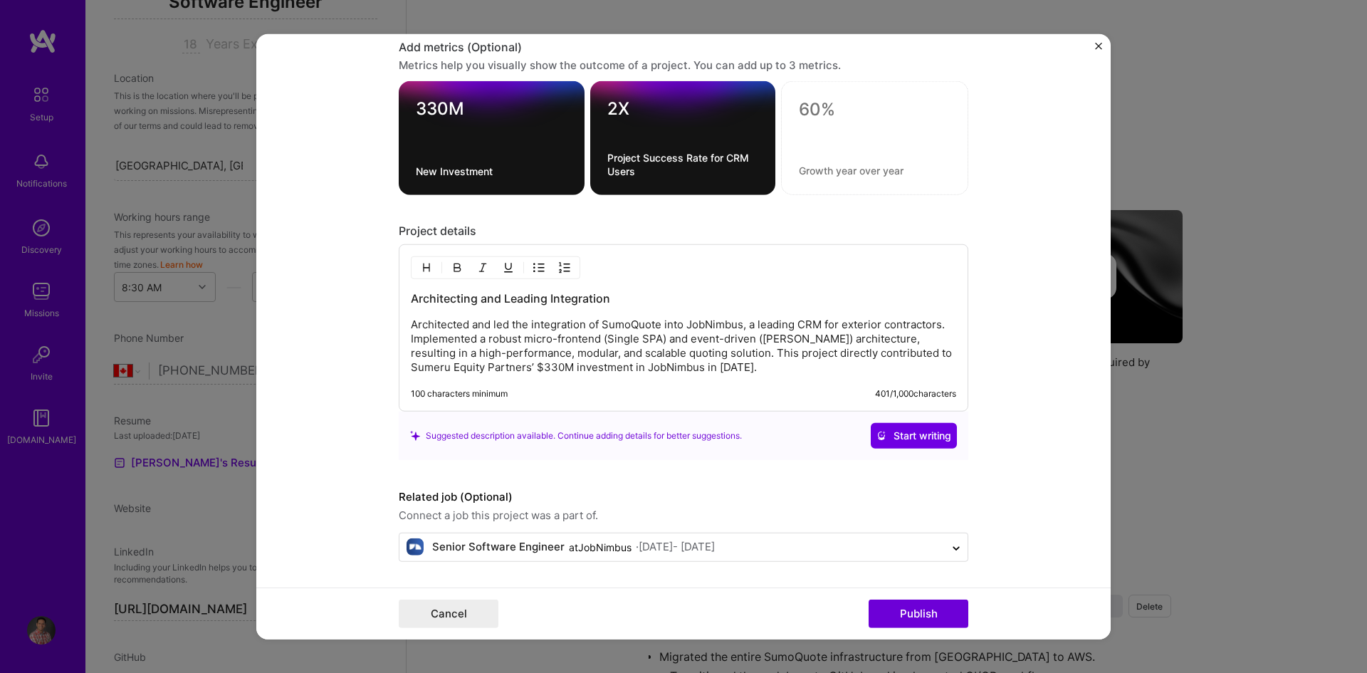
click at [749, 372] on p "Architected and led the integration of SumoQuote into JobNimbus, a leading CRM …" at bounding box center [684, 346] width 546 height 57
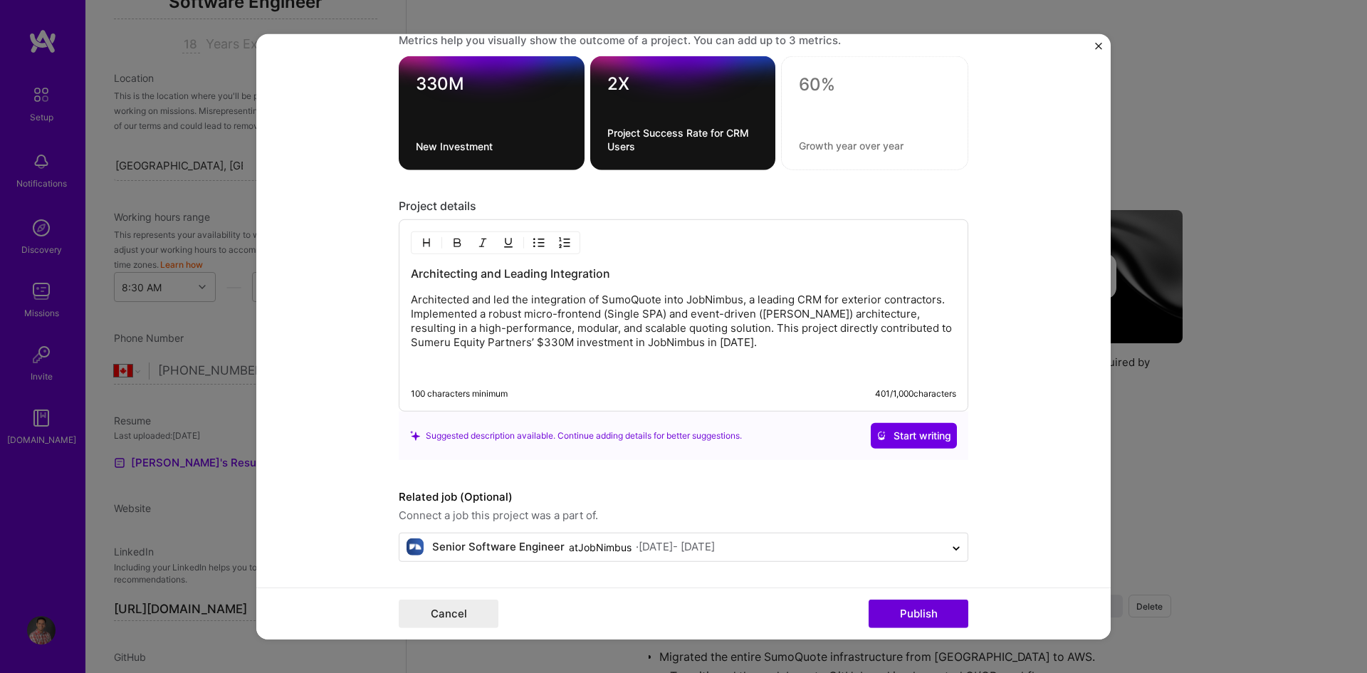
scroll to position [1512, 0]
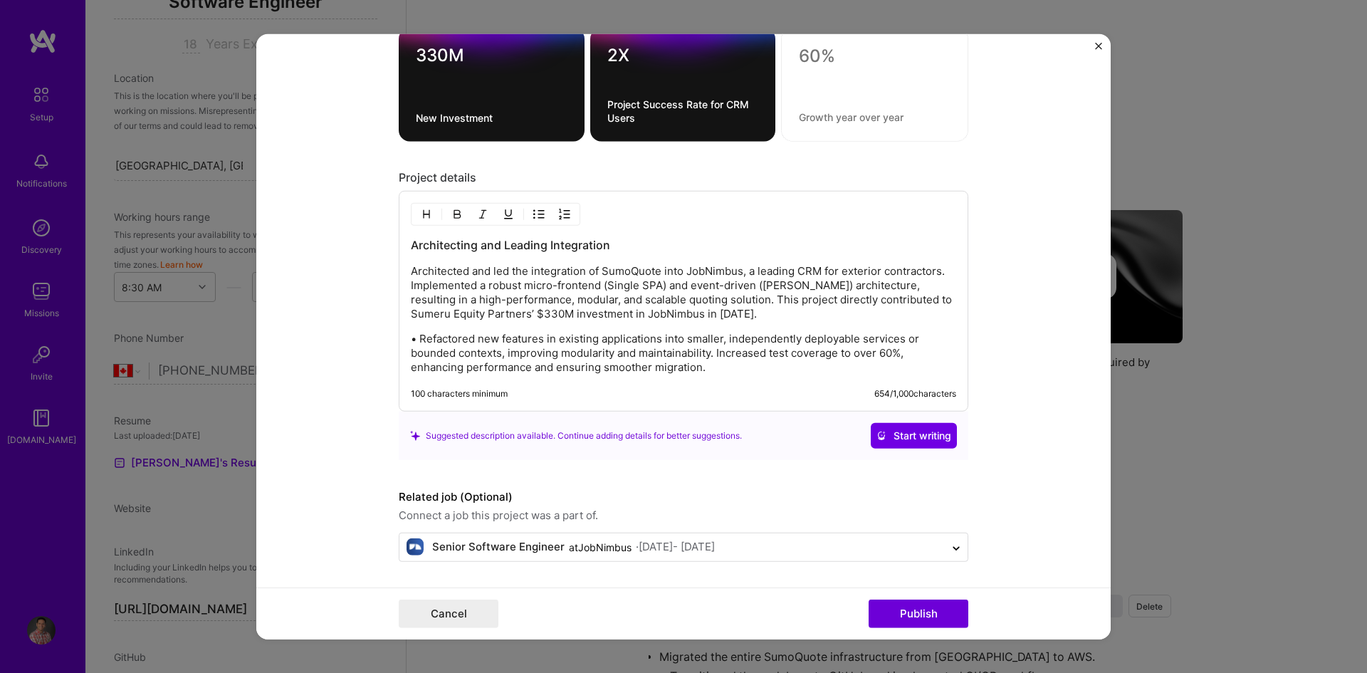
click at [416, 333] on p "• Refactored new features in existing applications into smaller, independently …" at bounding box center [684, 353] width 546 height 43
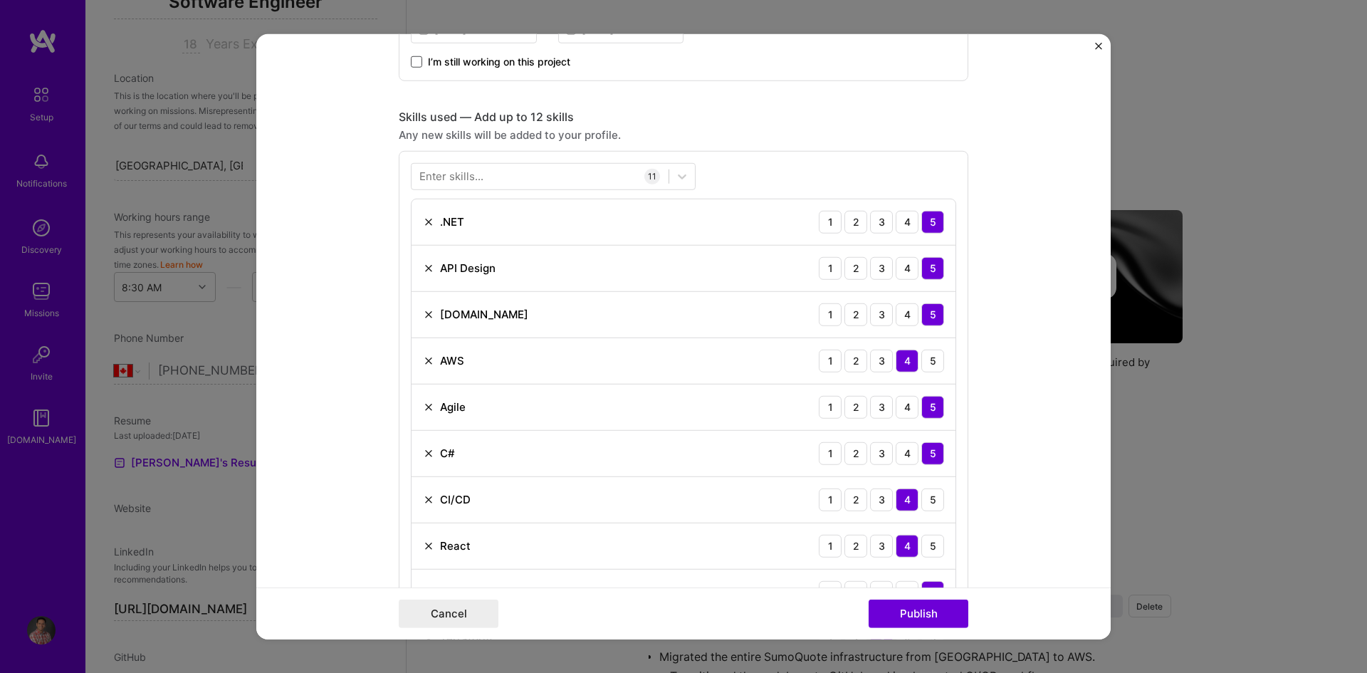
scroll to position [570, 0]
click at [453, 177] on div "Enter skills..." at bounding box center [451, 178] width 64 height 15
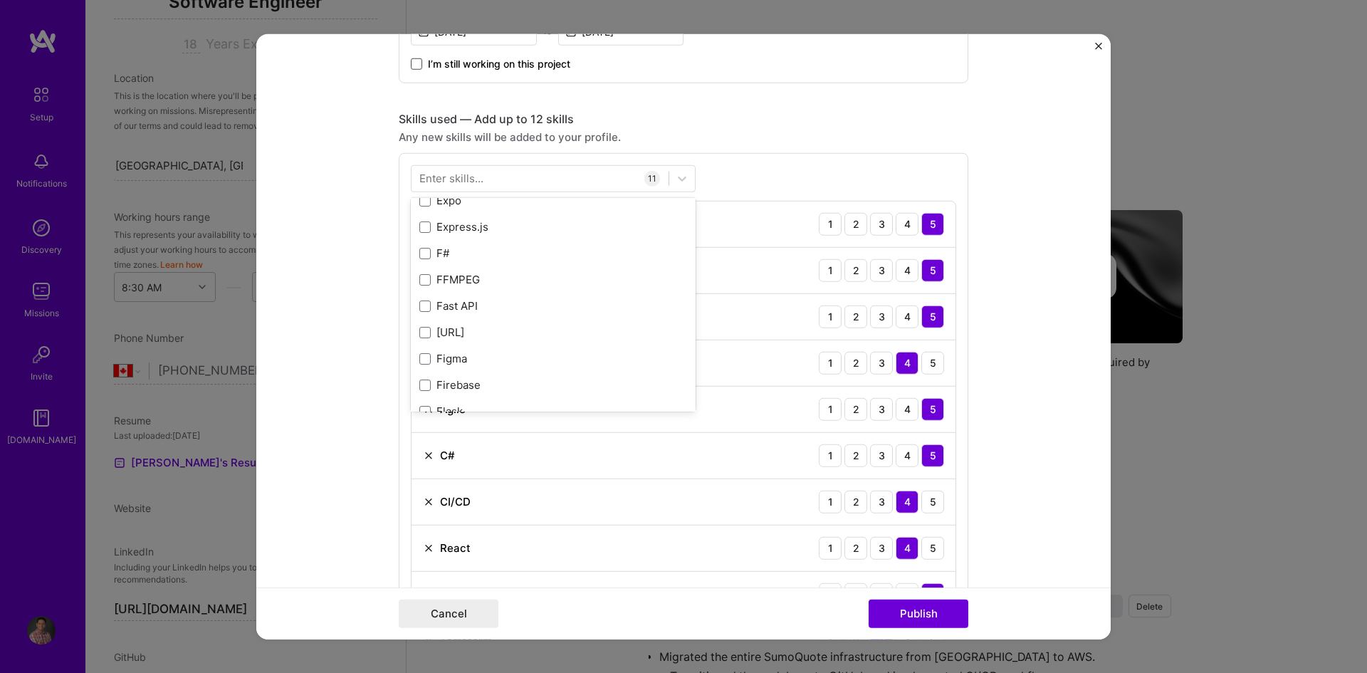
scroll to position [3419, 0]
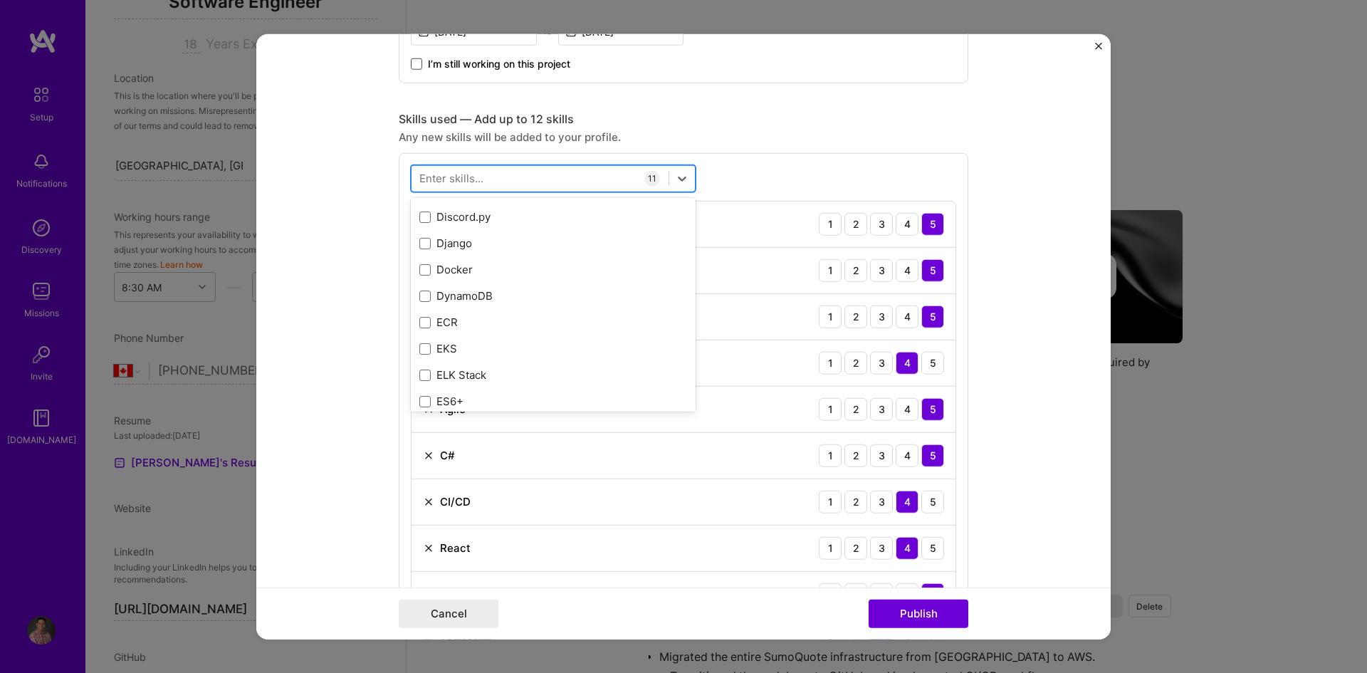
click at [503, 175] on div at bounding box center [540, 179] width 257 height 24
type input "E"
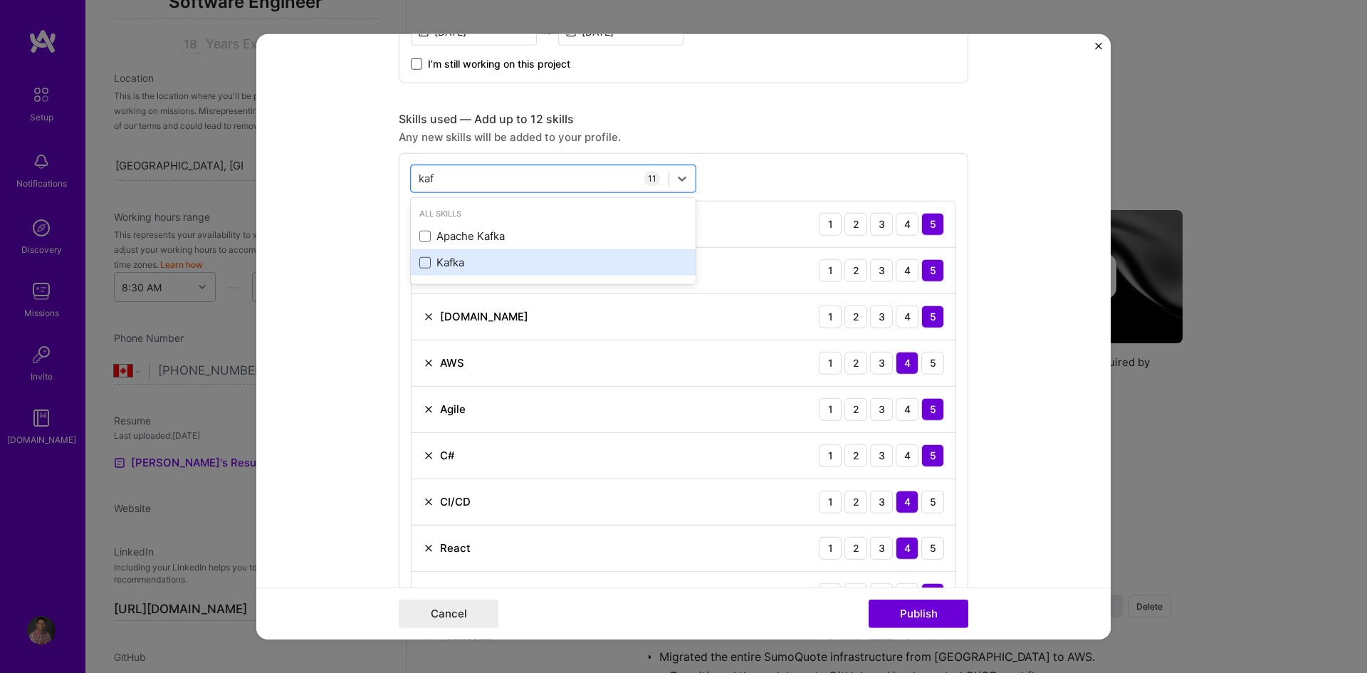
click at [422, 263] on span at bounding box center [424, 262] width 11 height 11
click at [0, 0] on input "checkbox" at bounding box center [0, 0] width 0 height 0
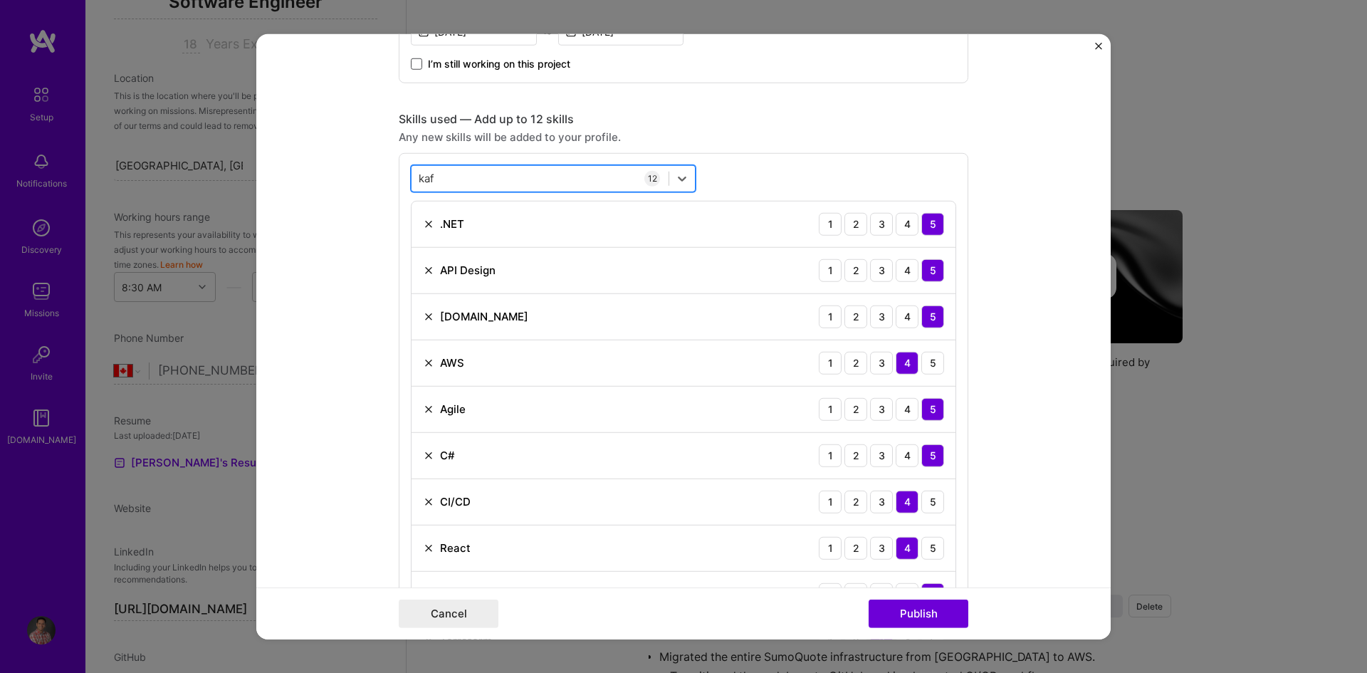
click at [457, 176] on div "kaf kaf" at bounding box center [540, 179] width 257 height 24
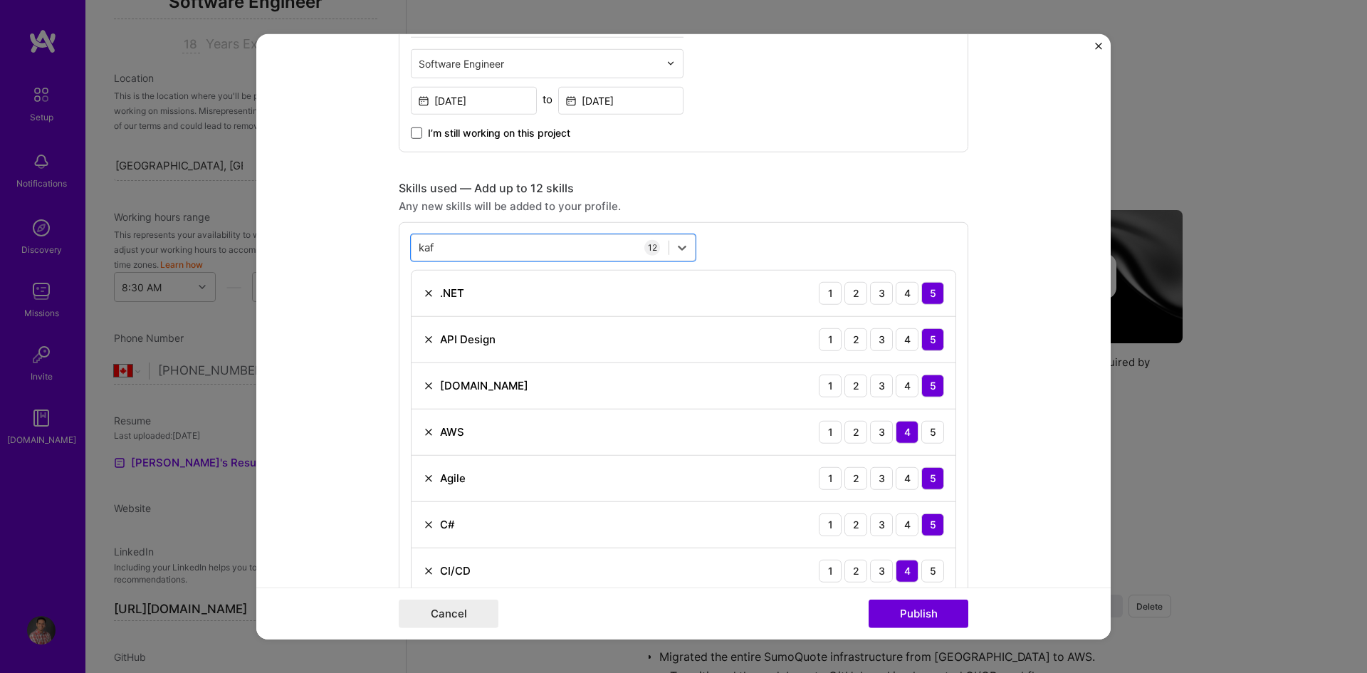
scroll to position [499, 0]
click at [434, 246] on div "kaf kaf" at bounding box center [540, 250] width 257 height 24
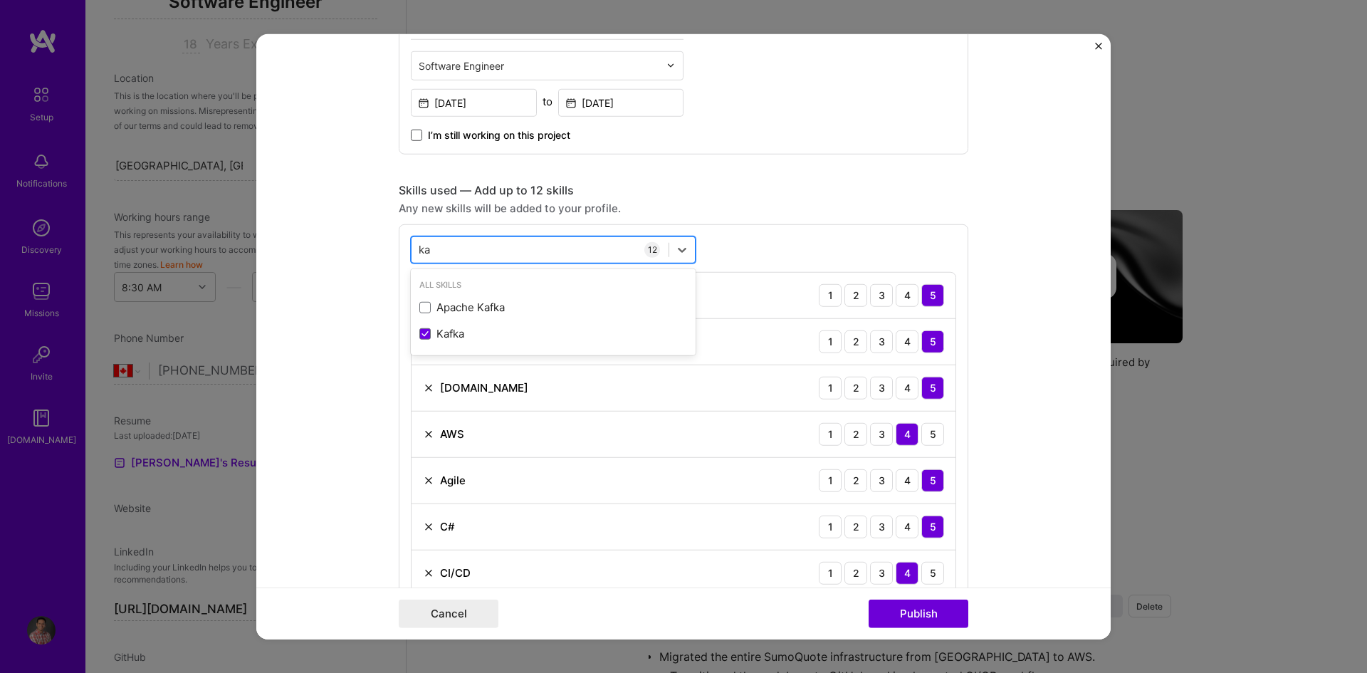
type input "k"
type input "s"
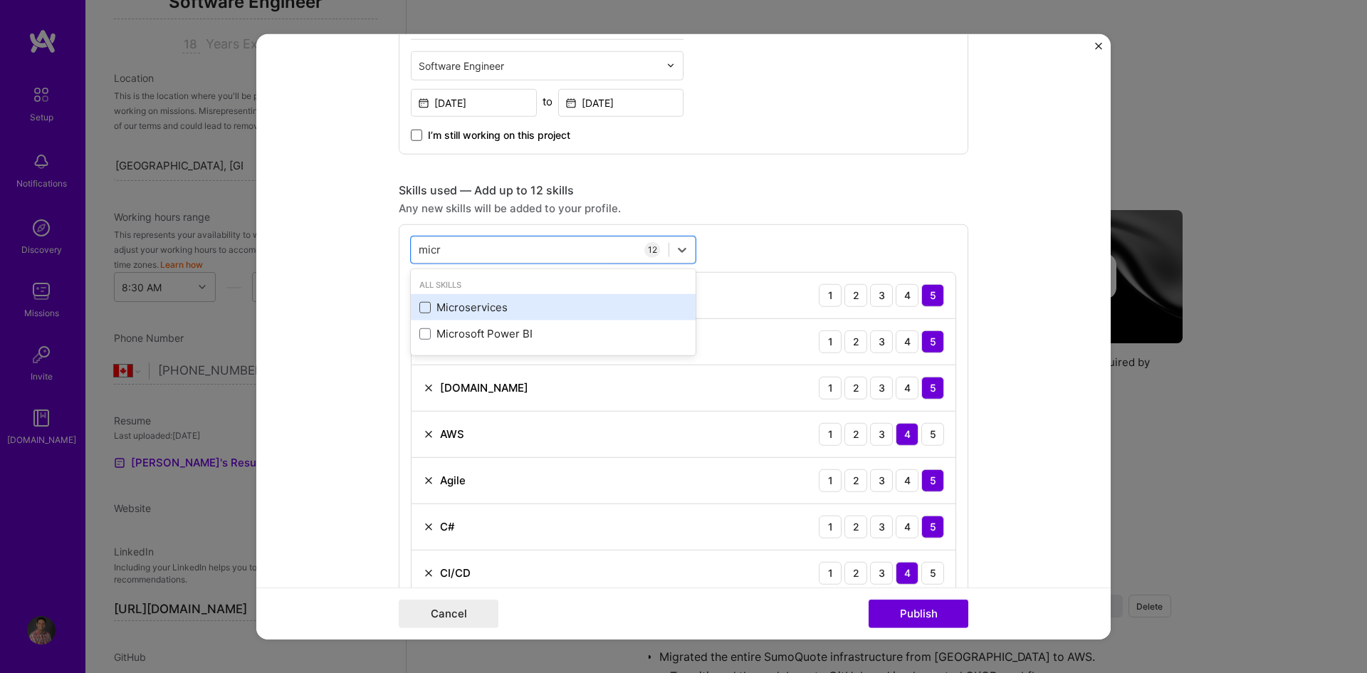
click at [419, 311] on span at bounding box center [424, 307] width 11 height 11
click at [0, 0] on input "checkbox" at bounding box center [0, 0] width 0 height 0
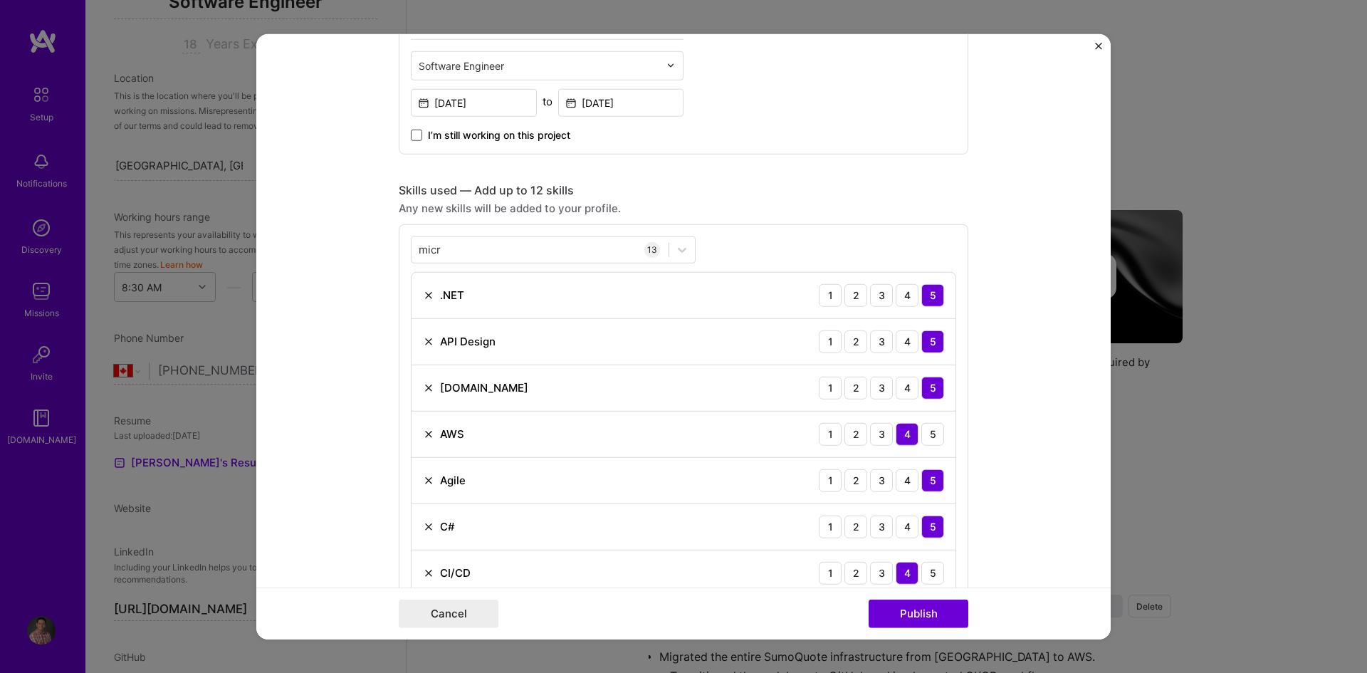
click at [1018, 256] on form "Project title Integrating Advanced Solutions Company JobNimbus Project industry…" at bounding box center [683, 336] width 855 height 606
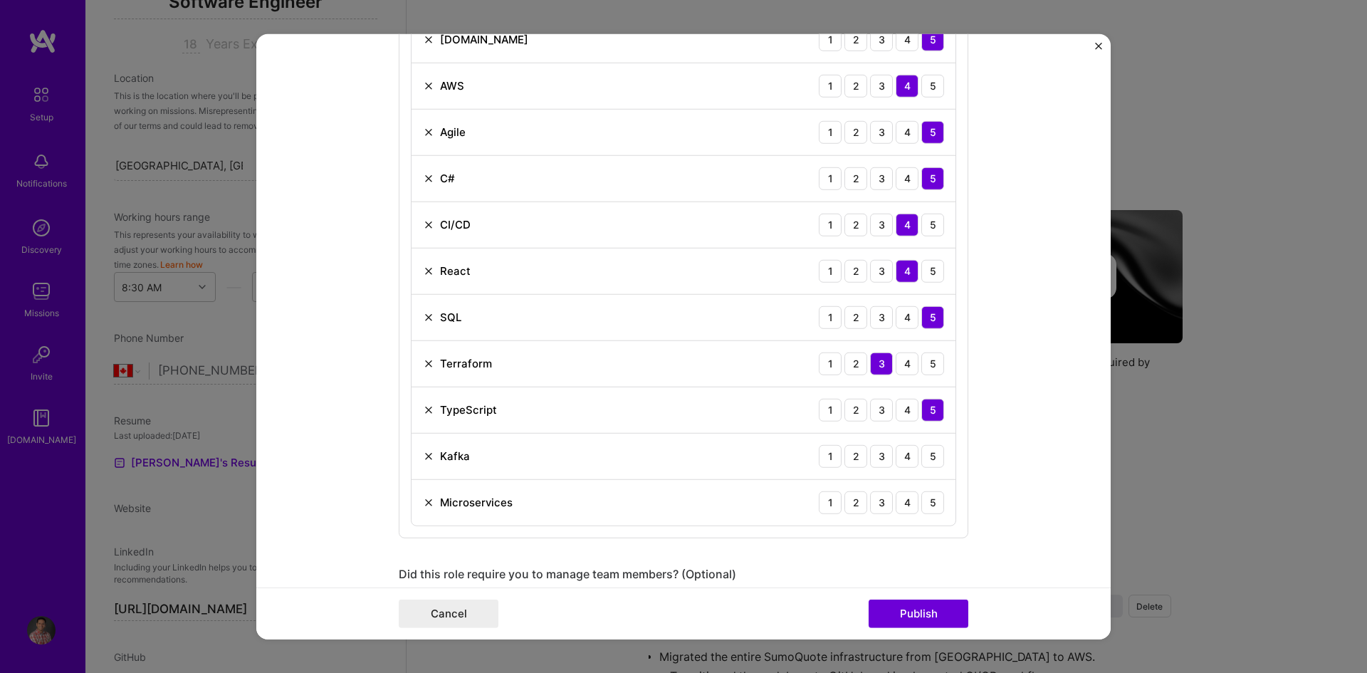
scroll to position [855, 0]
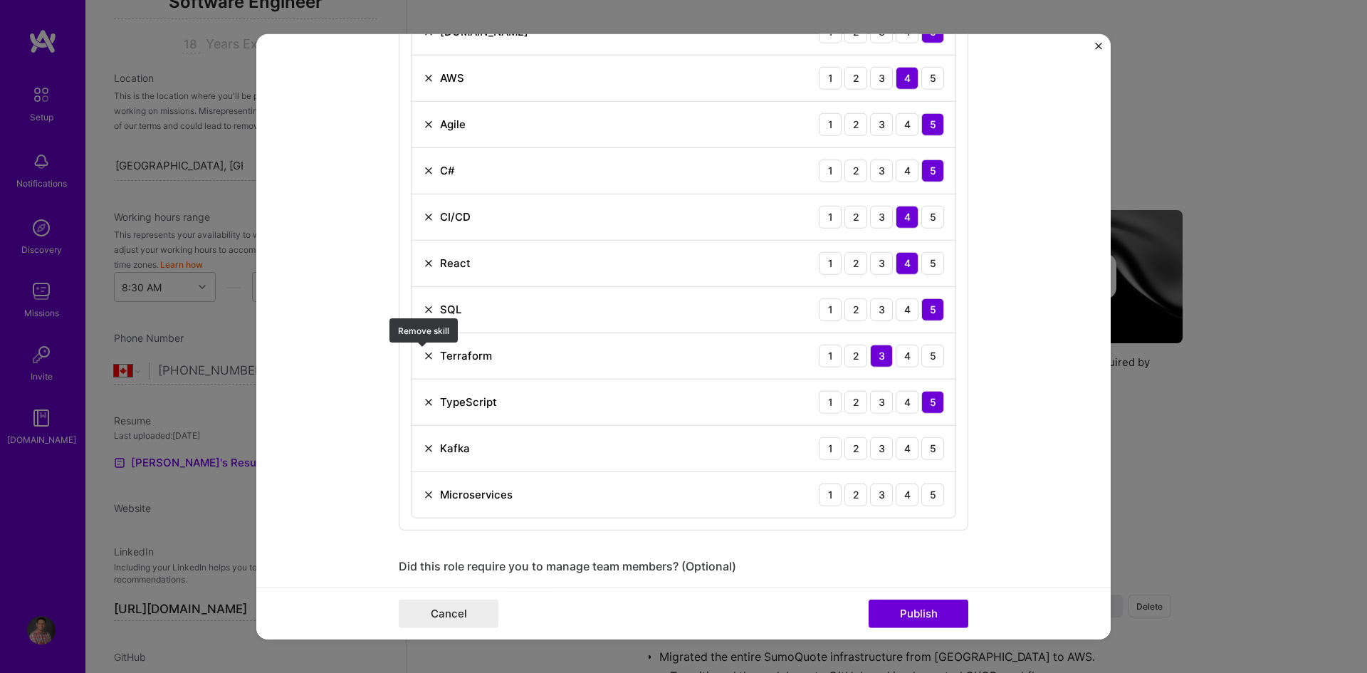
click at [423, 357] on img at bounding box center [428, 355] width 11 height 11
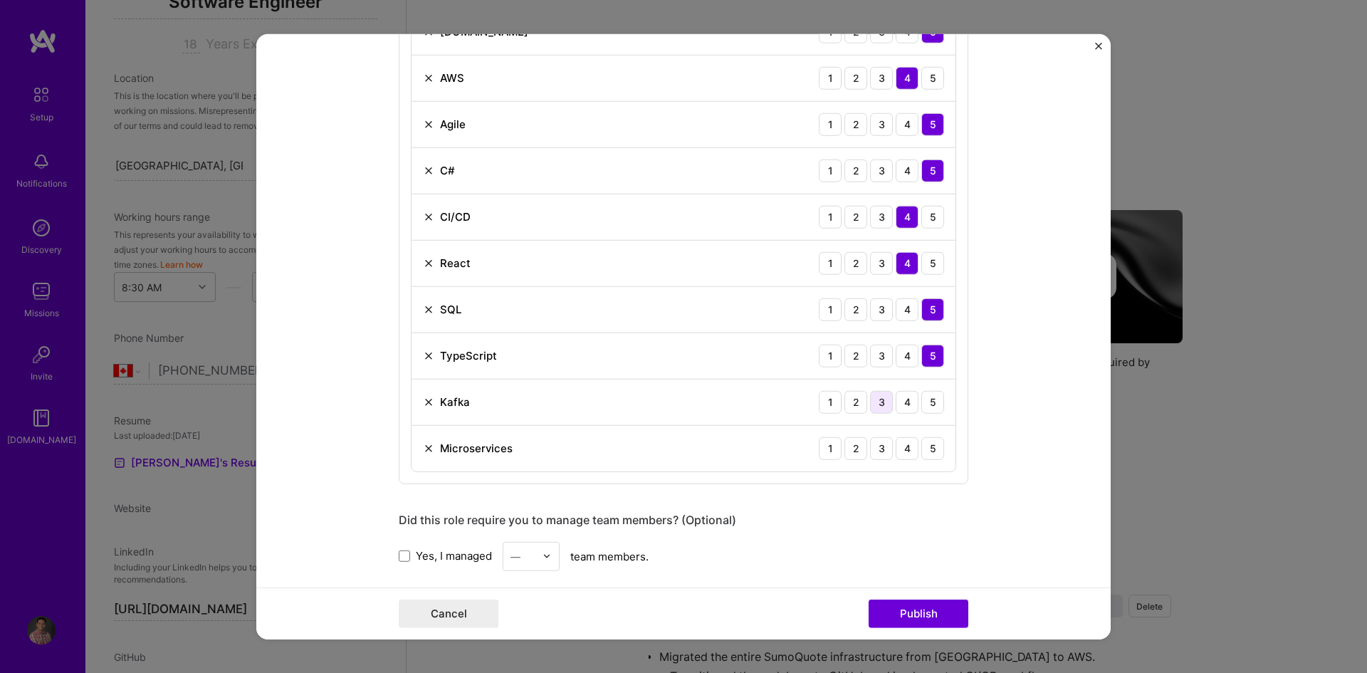
click at [879, 401] on div "3" at bounding box center [881, 401] width 23 height 23
click at [927, 449] on div "5" at bounding box center [933, 448] width 23 height 23
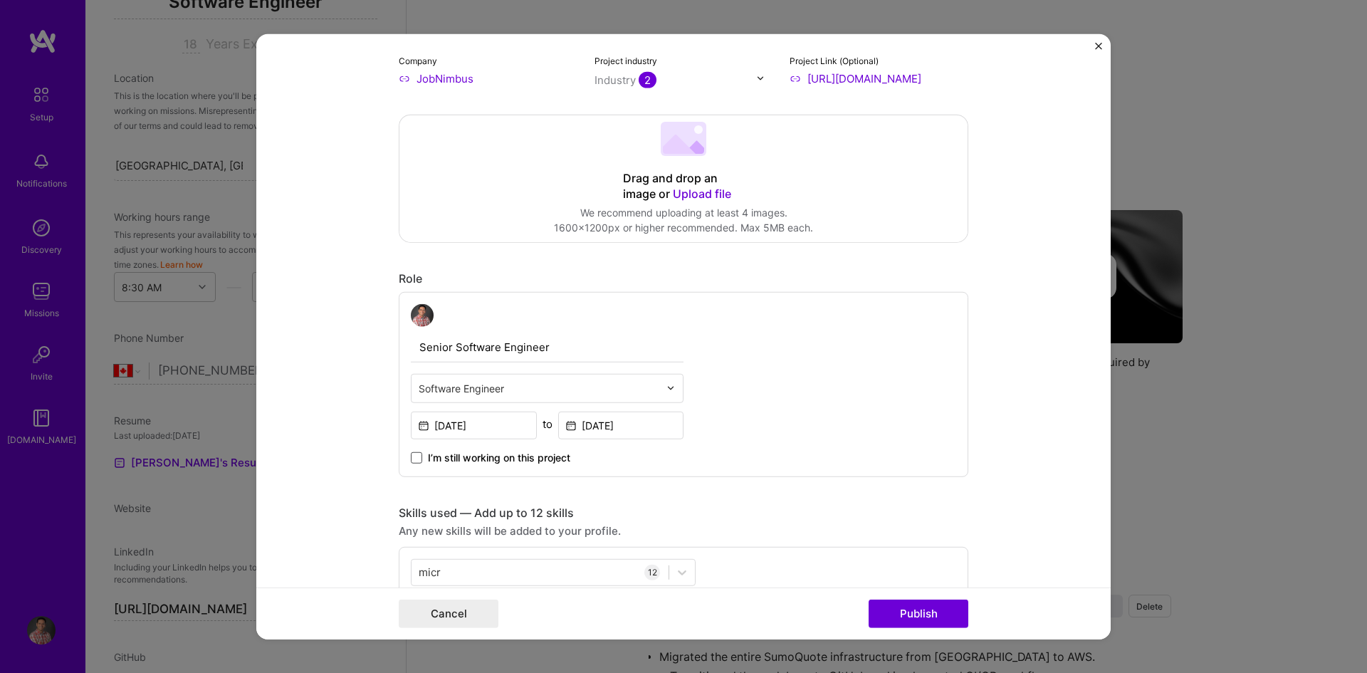
scroll to position [348, 0]
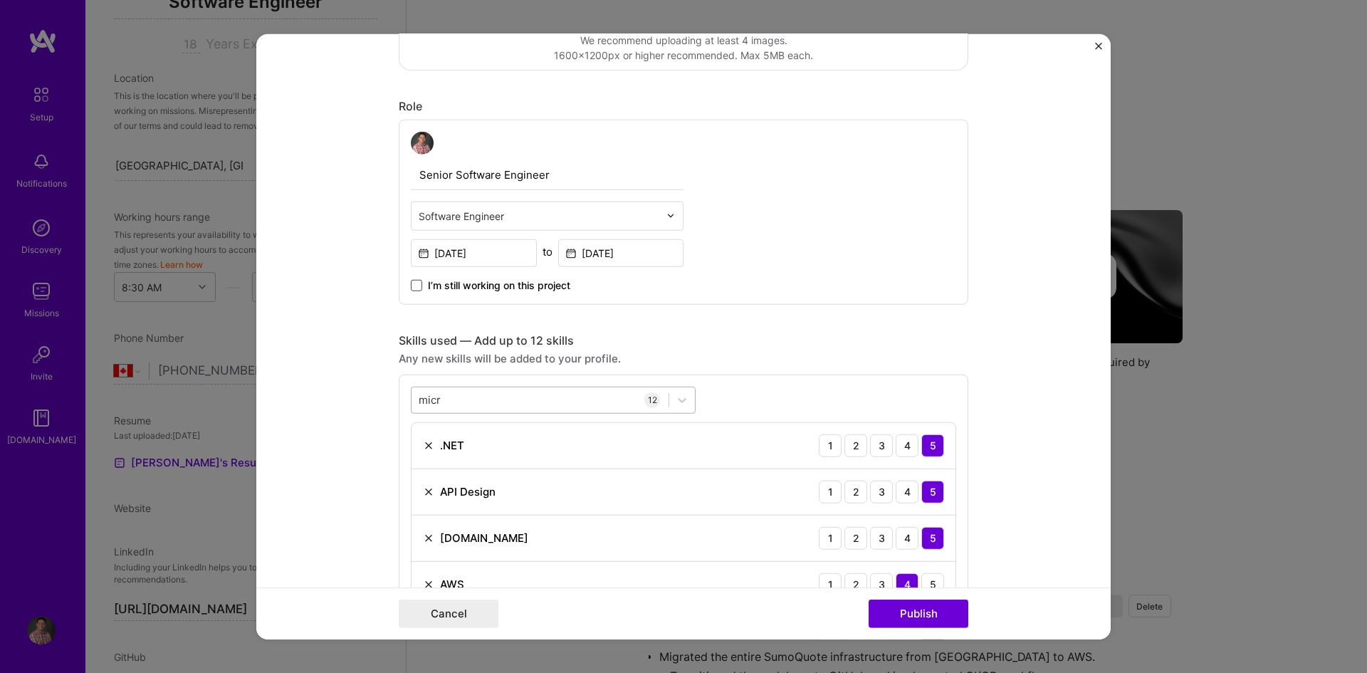
click at [509, 399] on div "micr micr" at bounding box center [540, 400] width 257 height 24
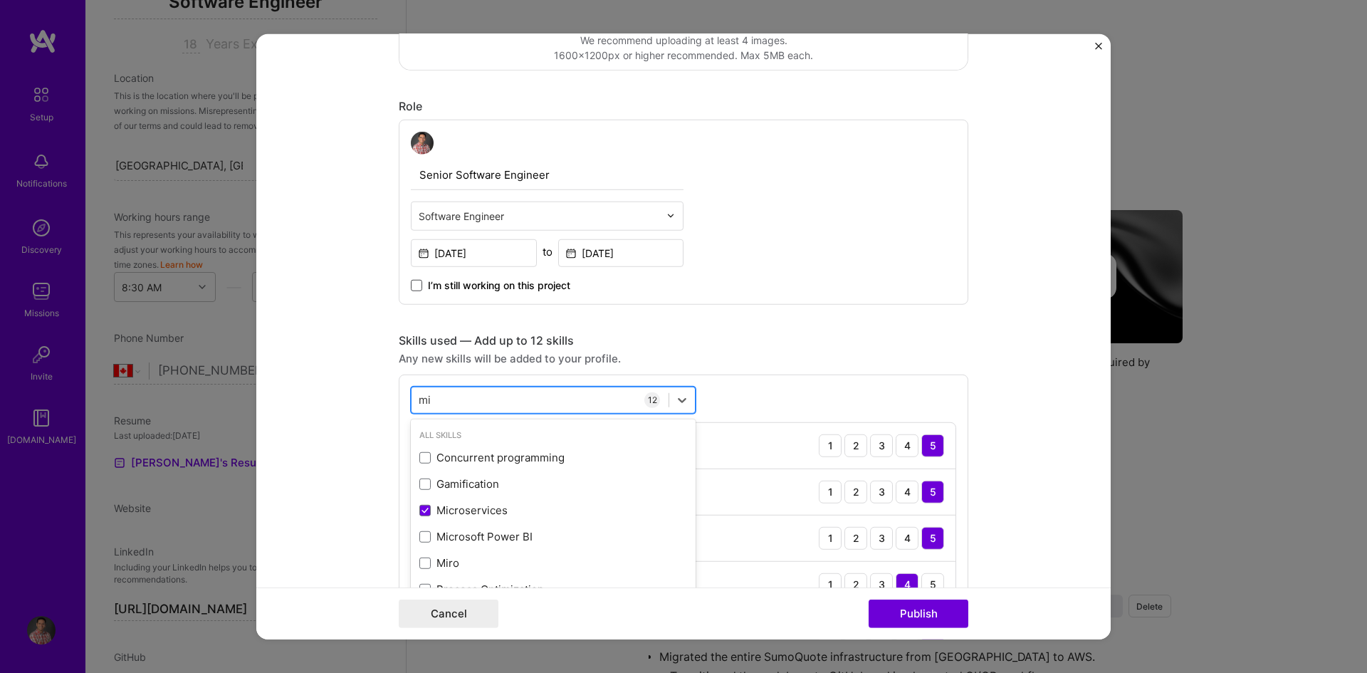
type input "m"
type input "d"
type input "b"
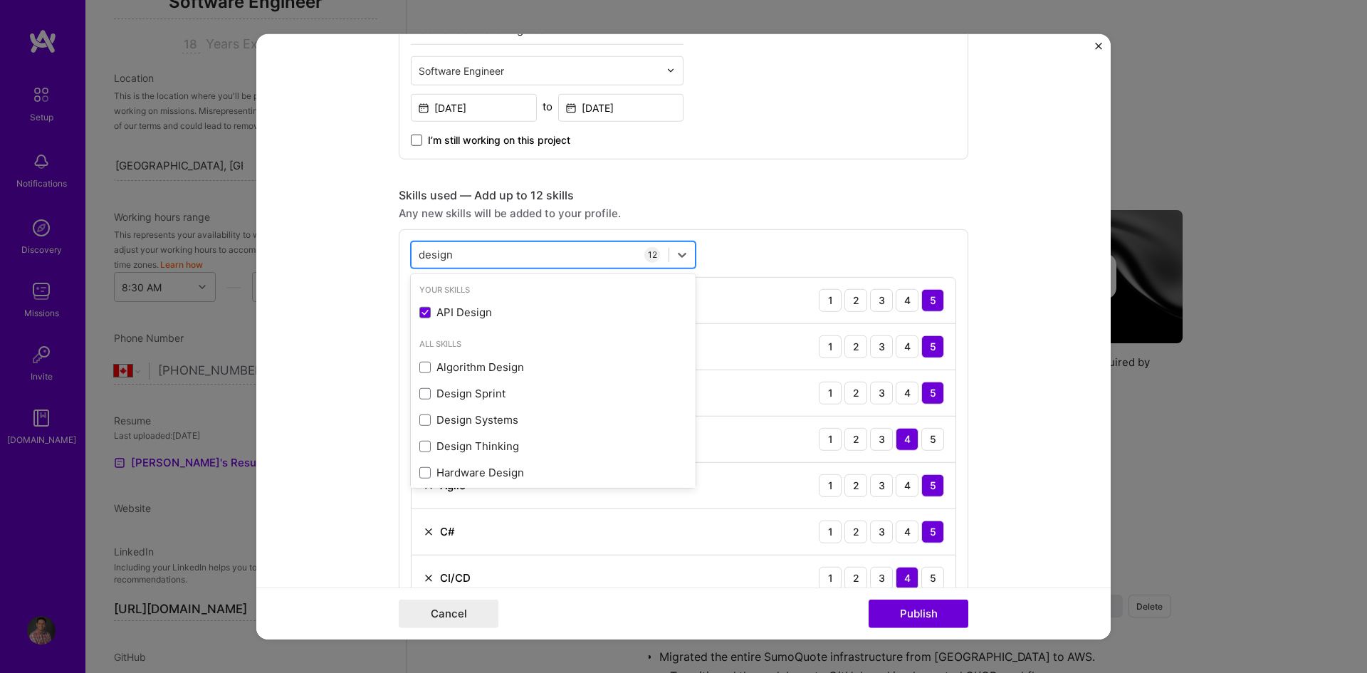
scroll to position [562, 0]
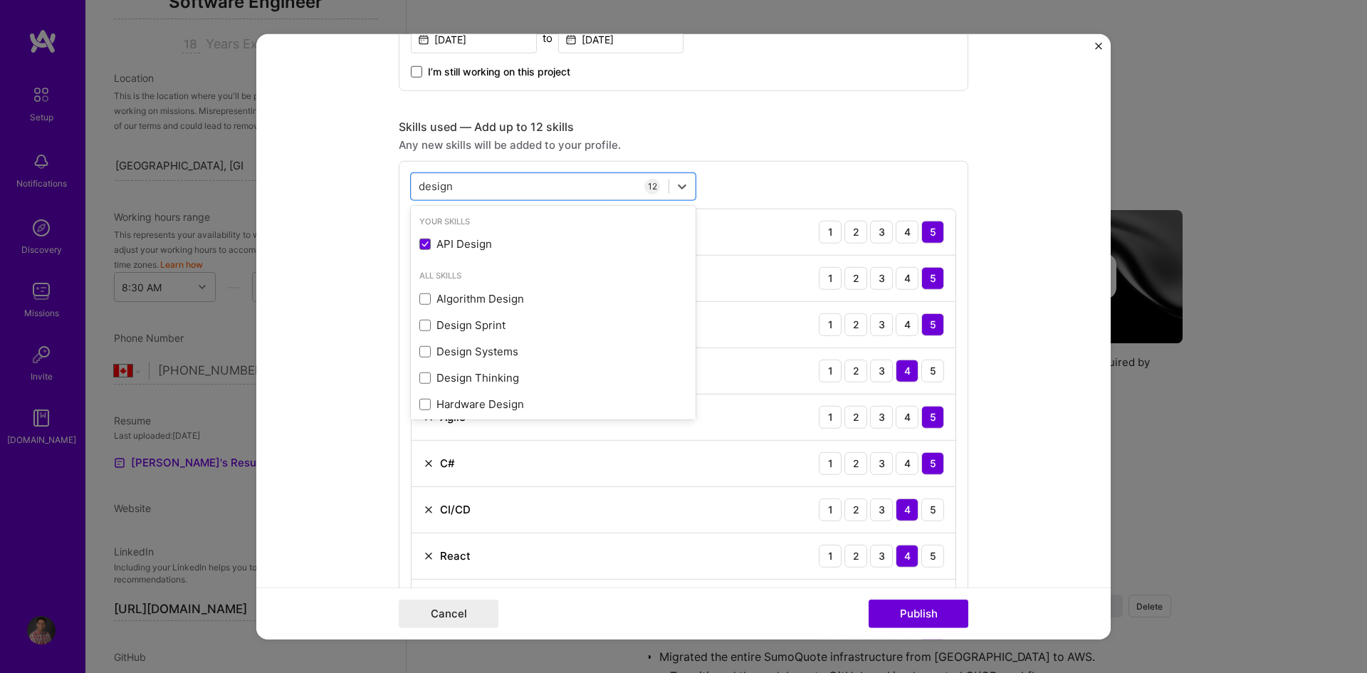
type input "design"
click at [1013, 246] on form "Project title Integrating Advanced Solutions Company JobNimbus Project industry…" at bounding box center [683, 336] width 855 height 606
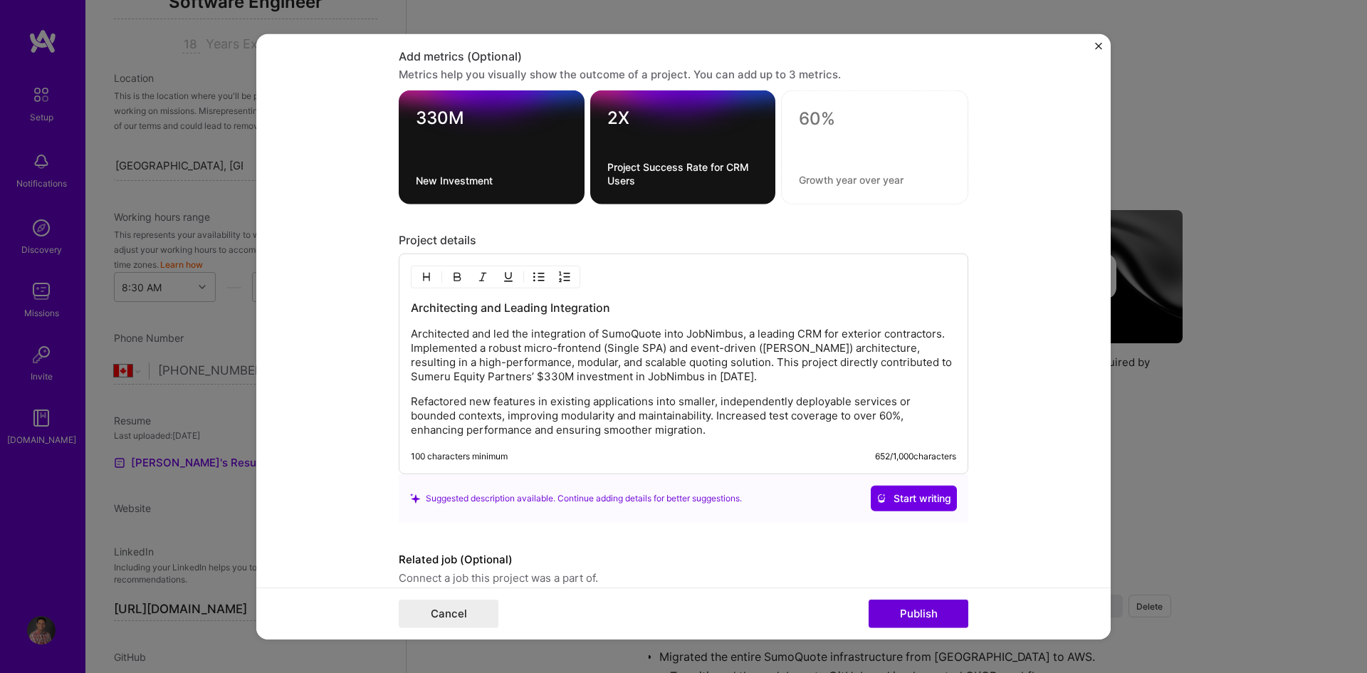
scroll to position [1558, 0]
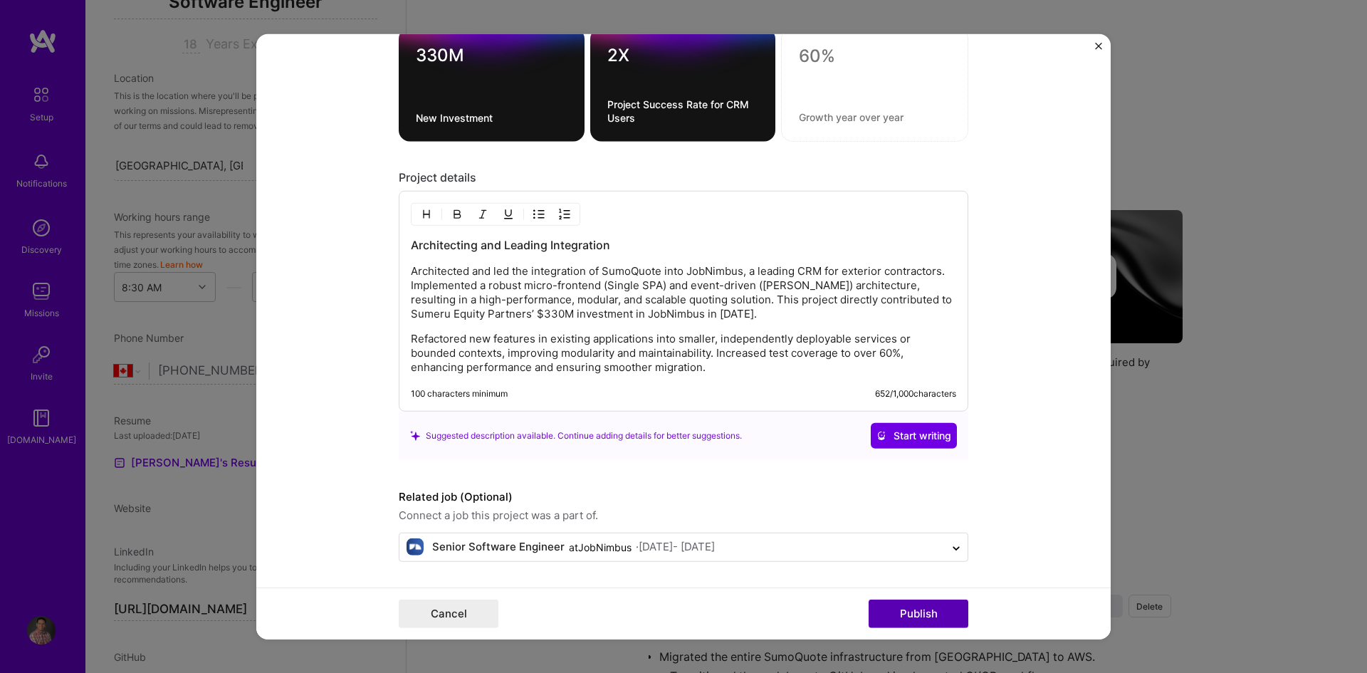
click at [914, 617] on button "Publish" at bounding box center [919, 614] width 100 height 28
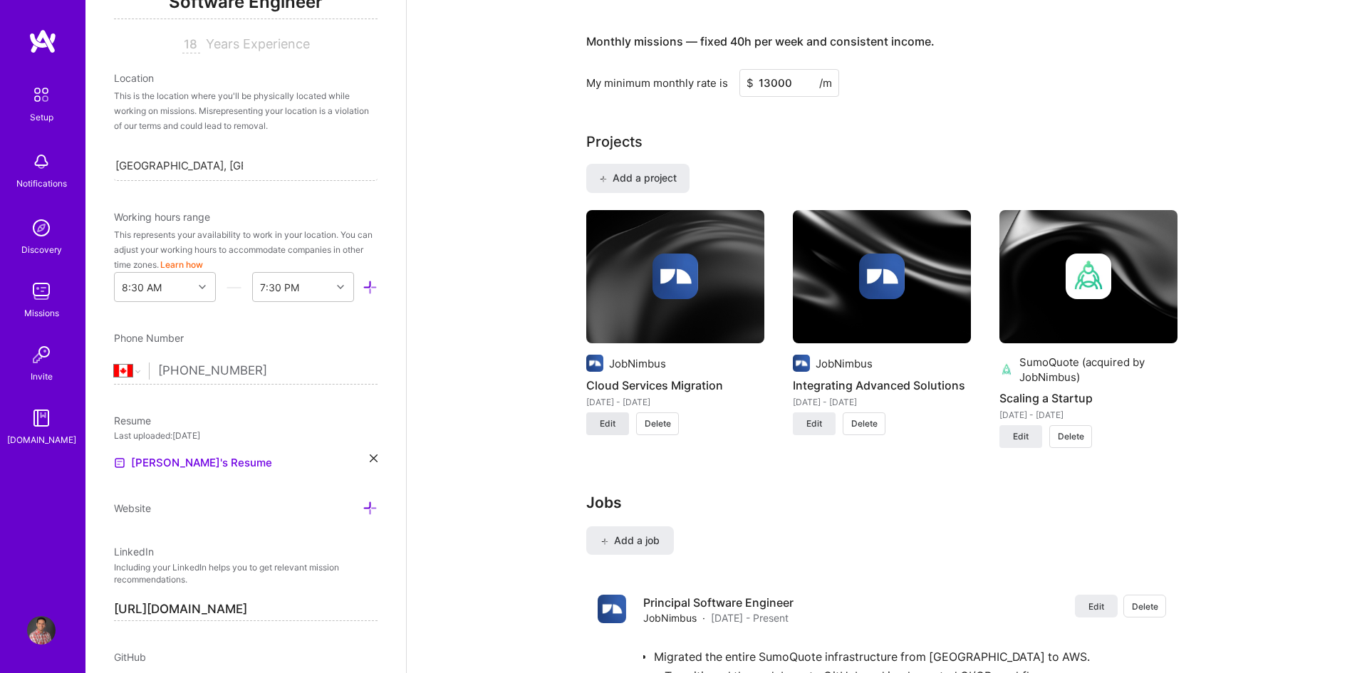
click at [603, 424] on span "Edit" at bounding box center [608, 423] width 16 height 13
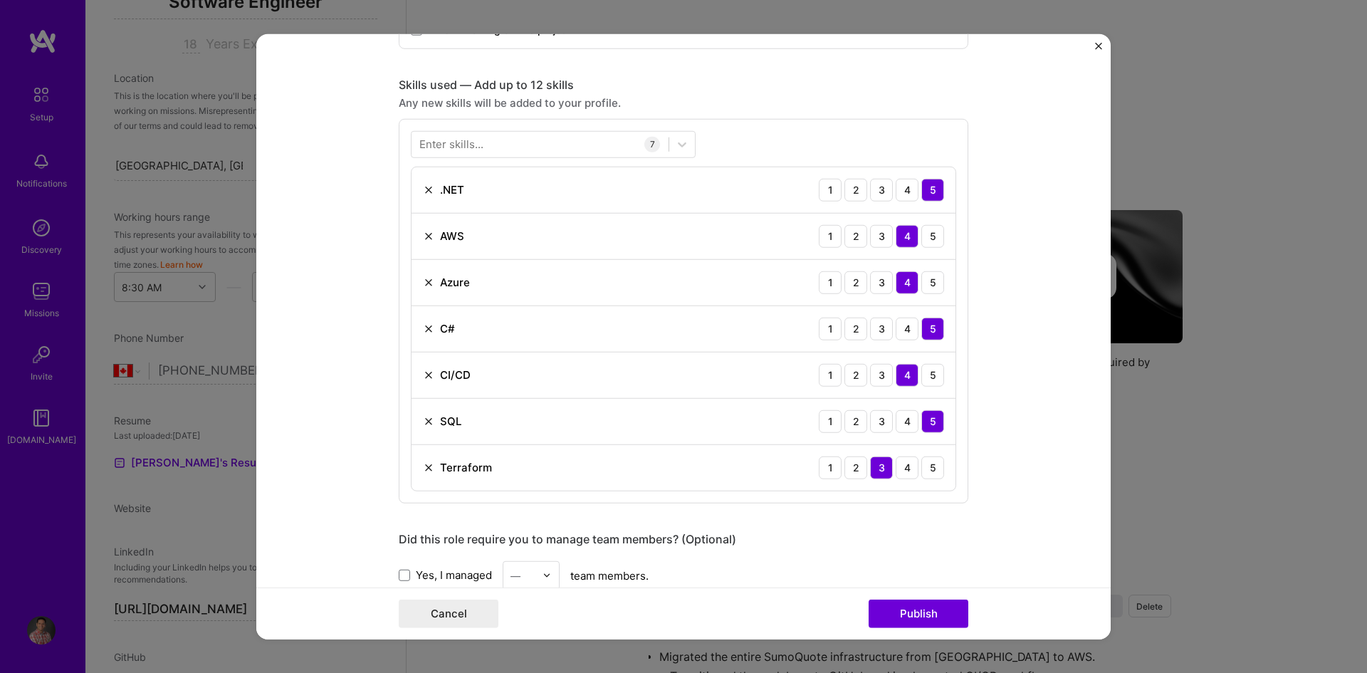
scroll to position [570, 0]
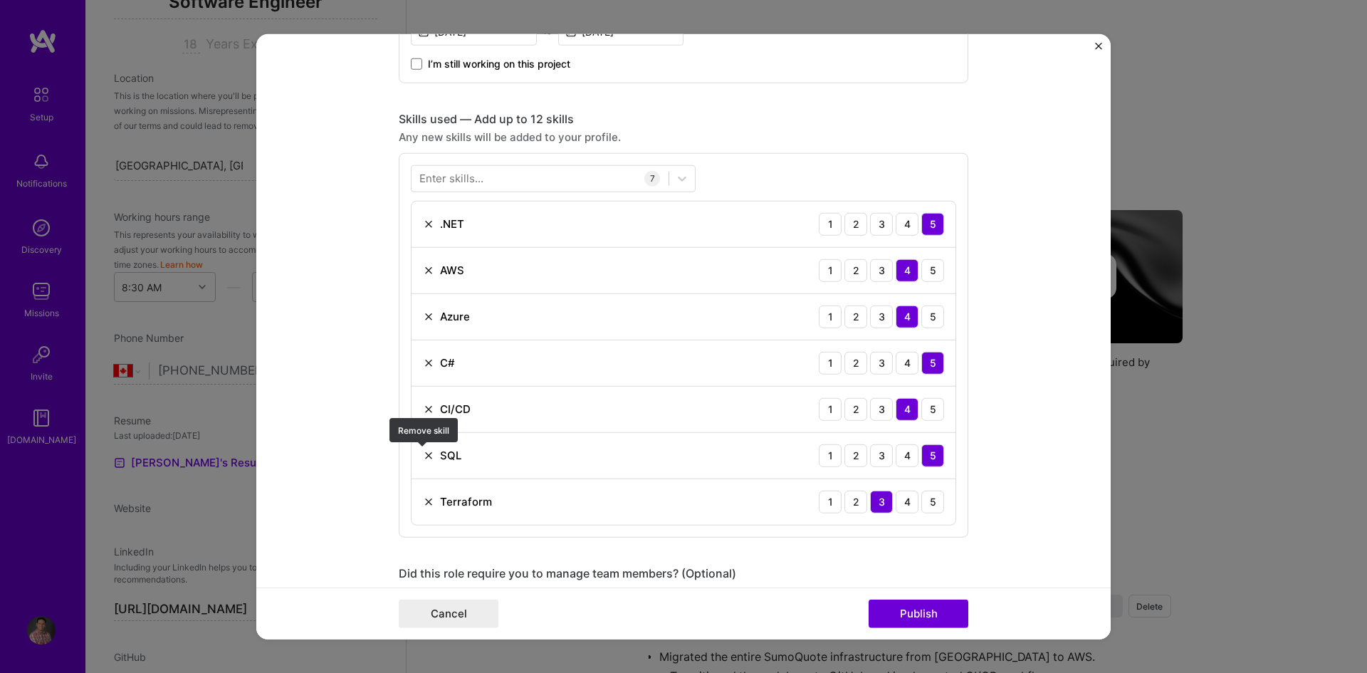
click at [426, 454] on img at bounding box center [428, 454] width 11 height 11
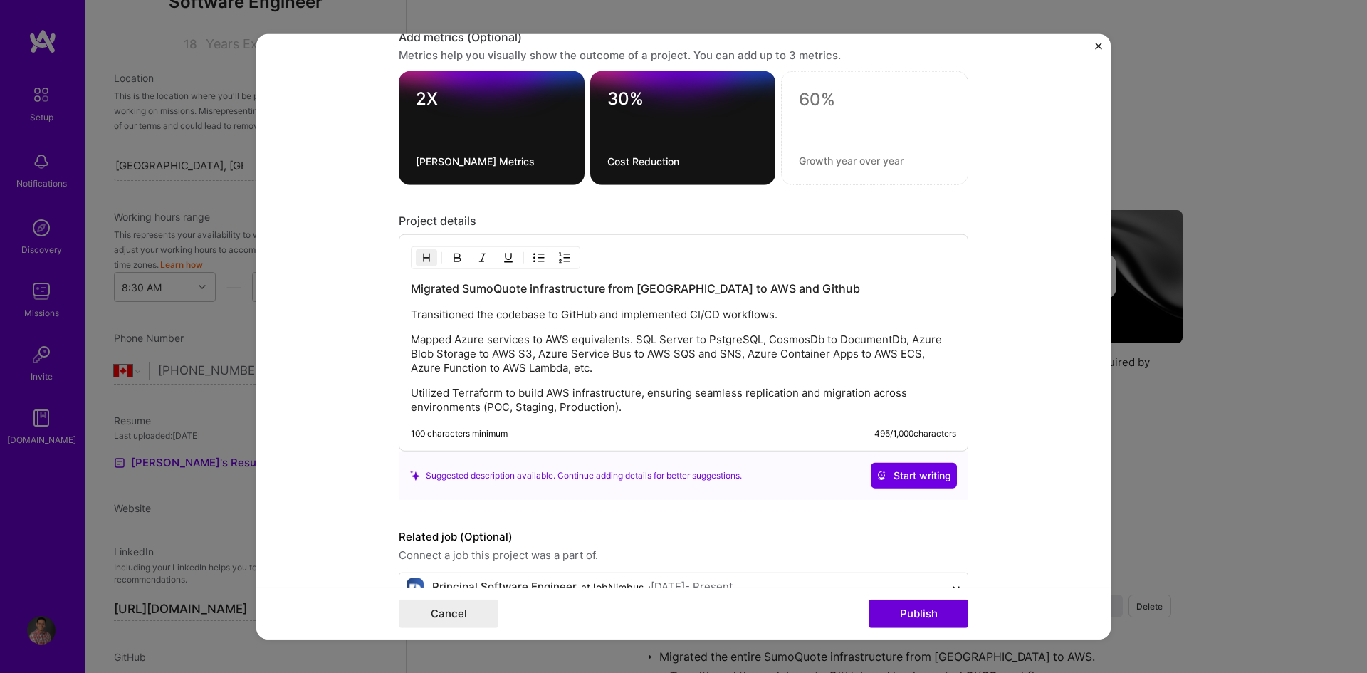
scroll to position [1206, 0]
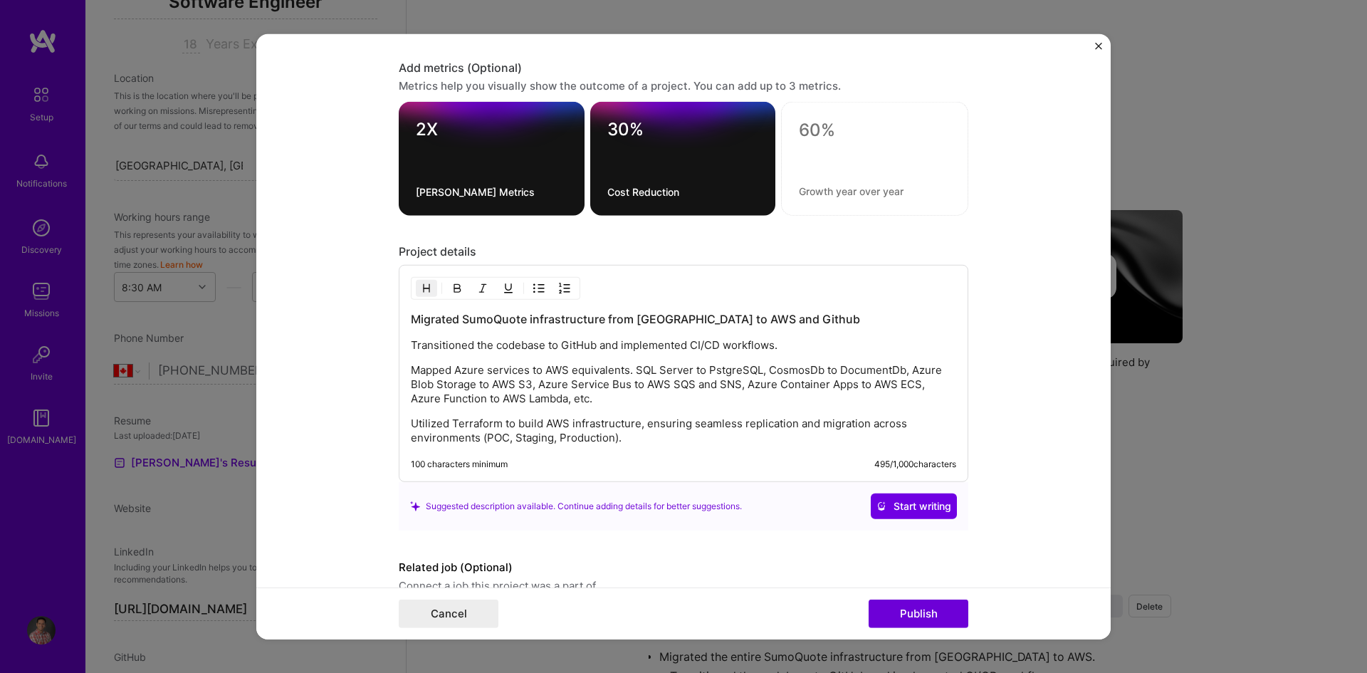
click at [651, 185] on textarea "Cost Reduction" at bounding box center [684, 192] width 152 height 14
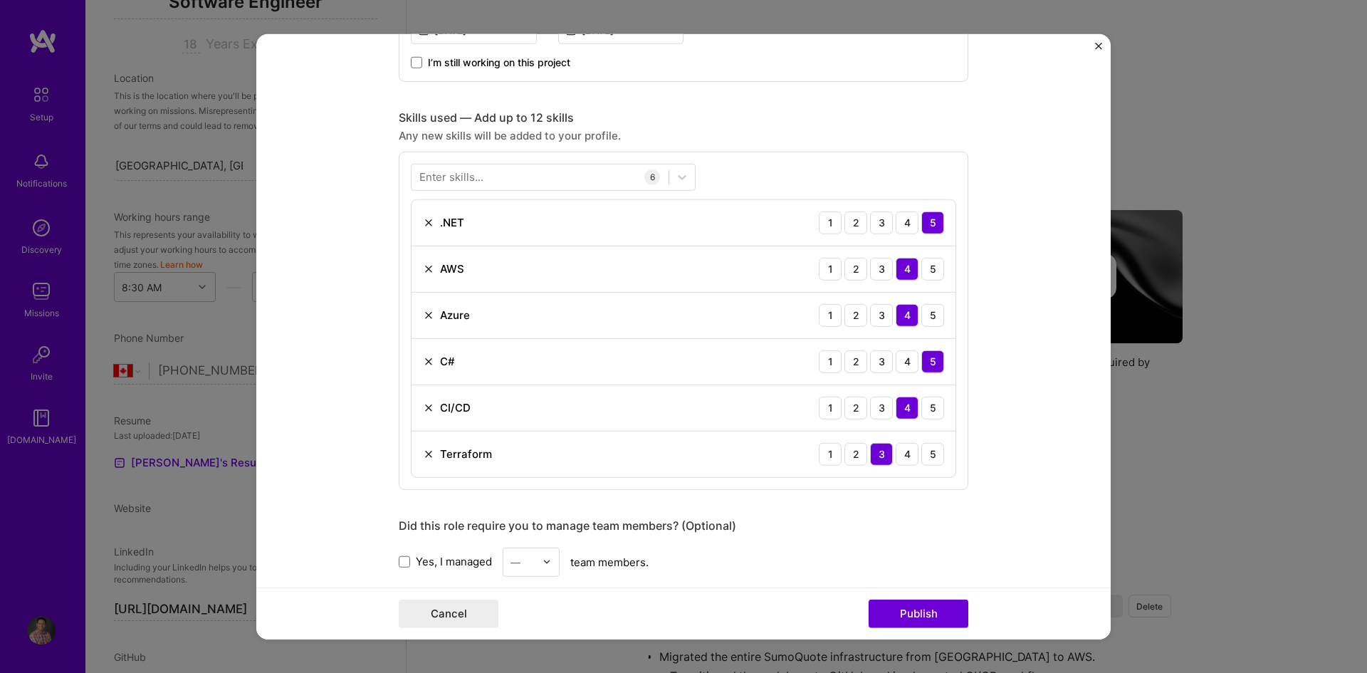
scroll to position [565, 0]
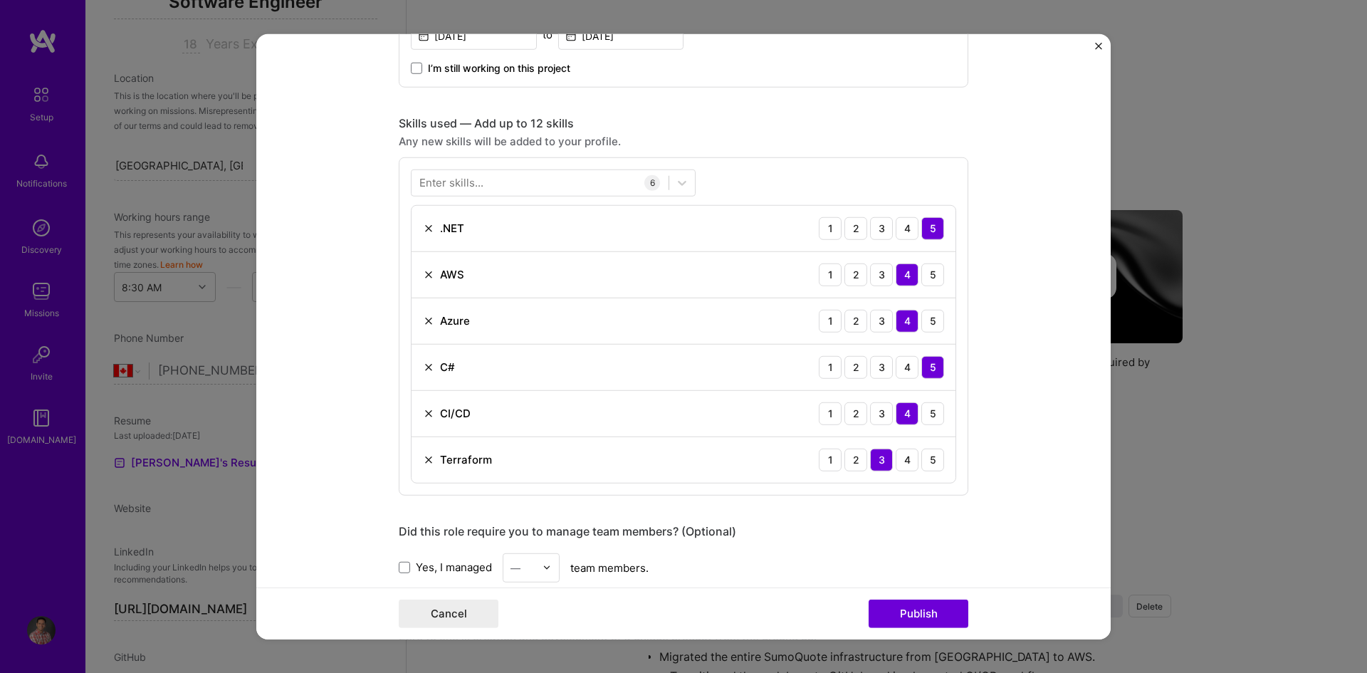
click at [474, 185] on div "Enter skills..." at bounding box center [451, 182] width 64 height 15
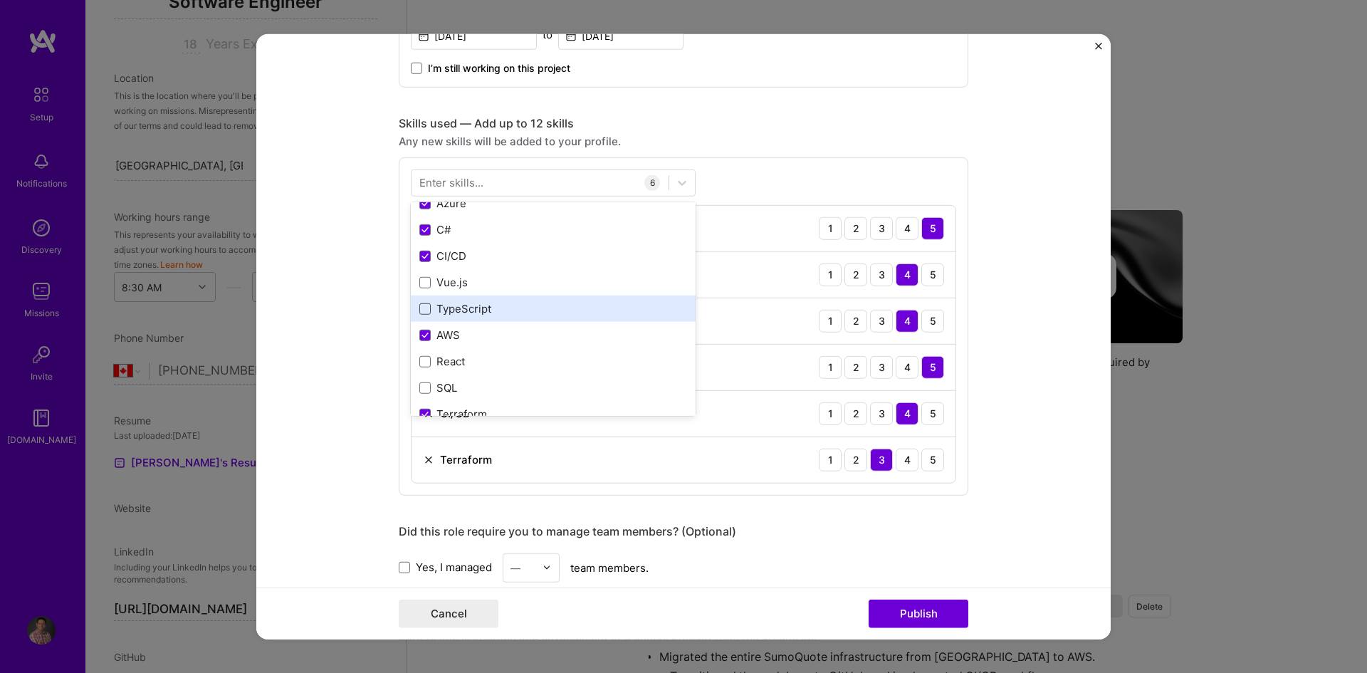
click at [422, 311] on div ".NET API Design [DOMAIN_NAME] Agile Azure C# CI/CD Vue.js TypeScript AWS React …" at bounding box center [553, 282] width 285 height 395
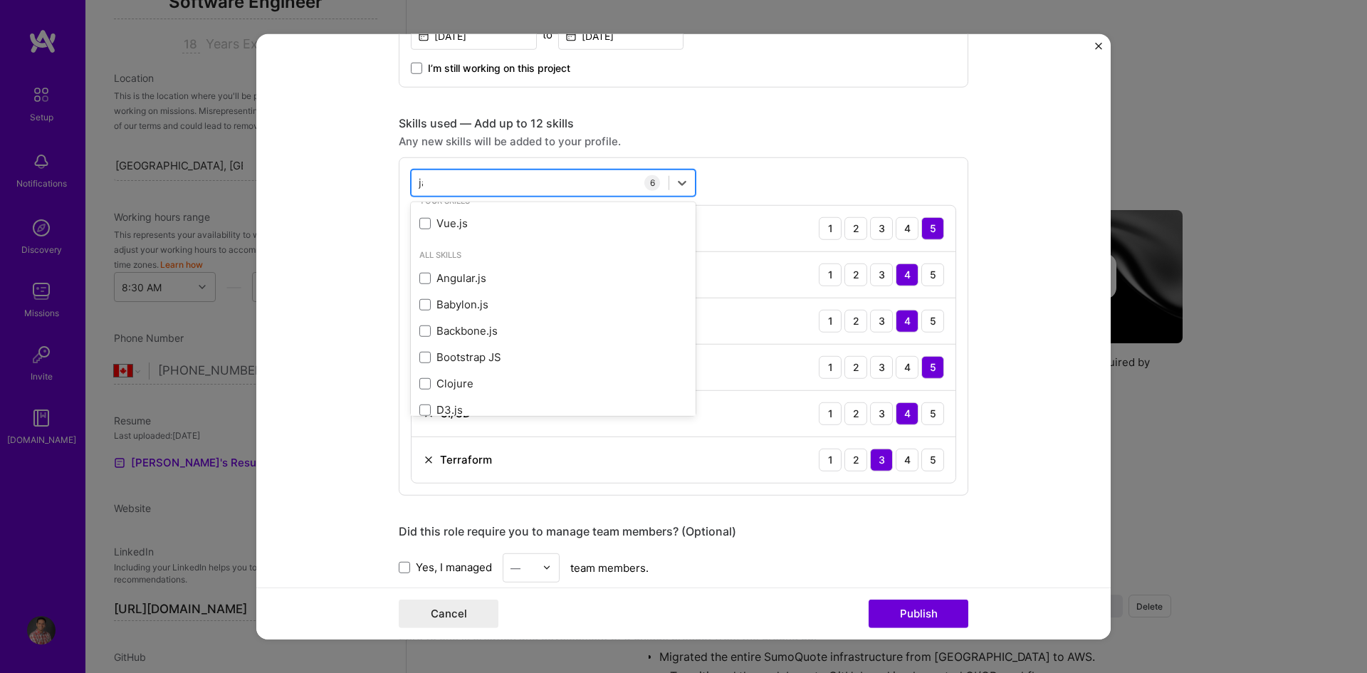
scroll to position [0, 0]
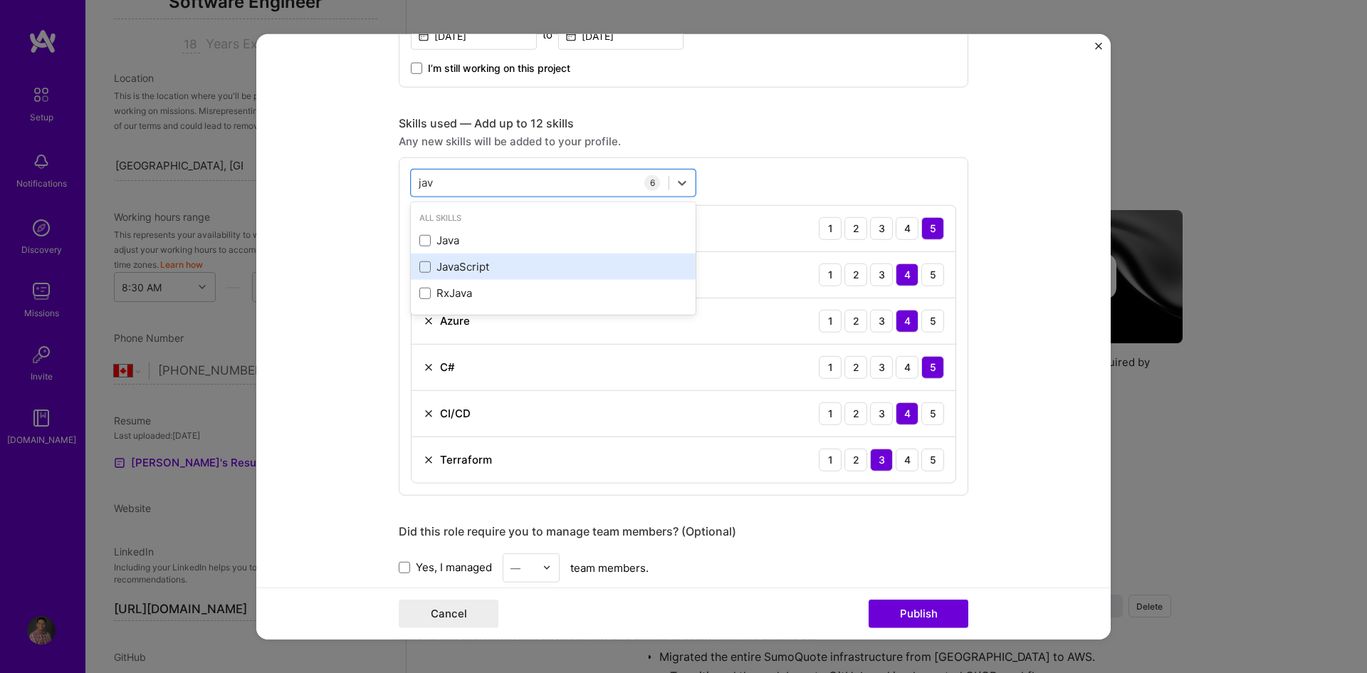
click at [427, 263] on div "JavaScript" at bounding box center [553, 266] width 268 height 15
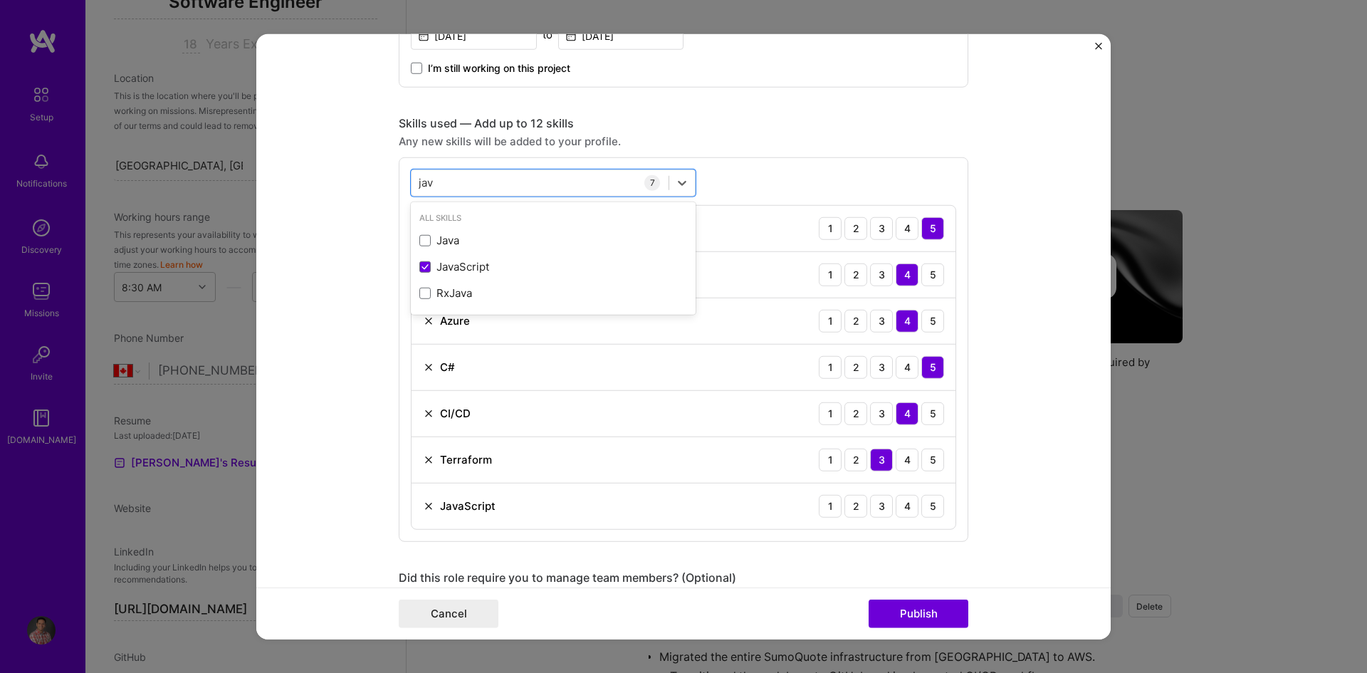
click at [808, 170] on div "option JavaScript, selected. option Java focused, 0 of 2. 3 results available f…" at bounding box center [684, 349] width 570 height 385
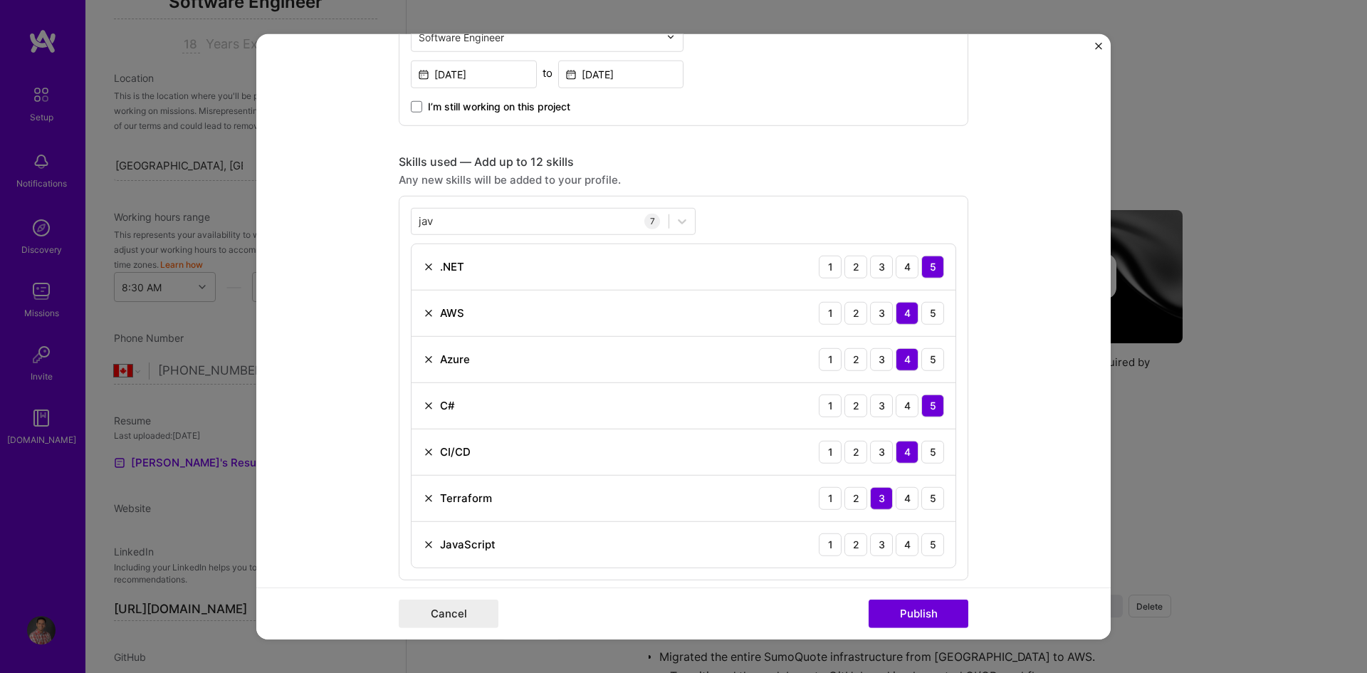
scroll to position [565, 0]
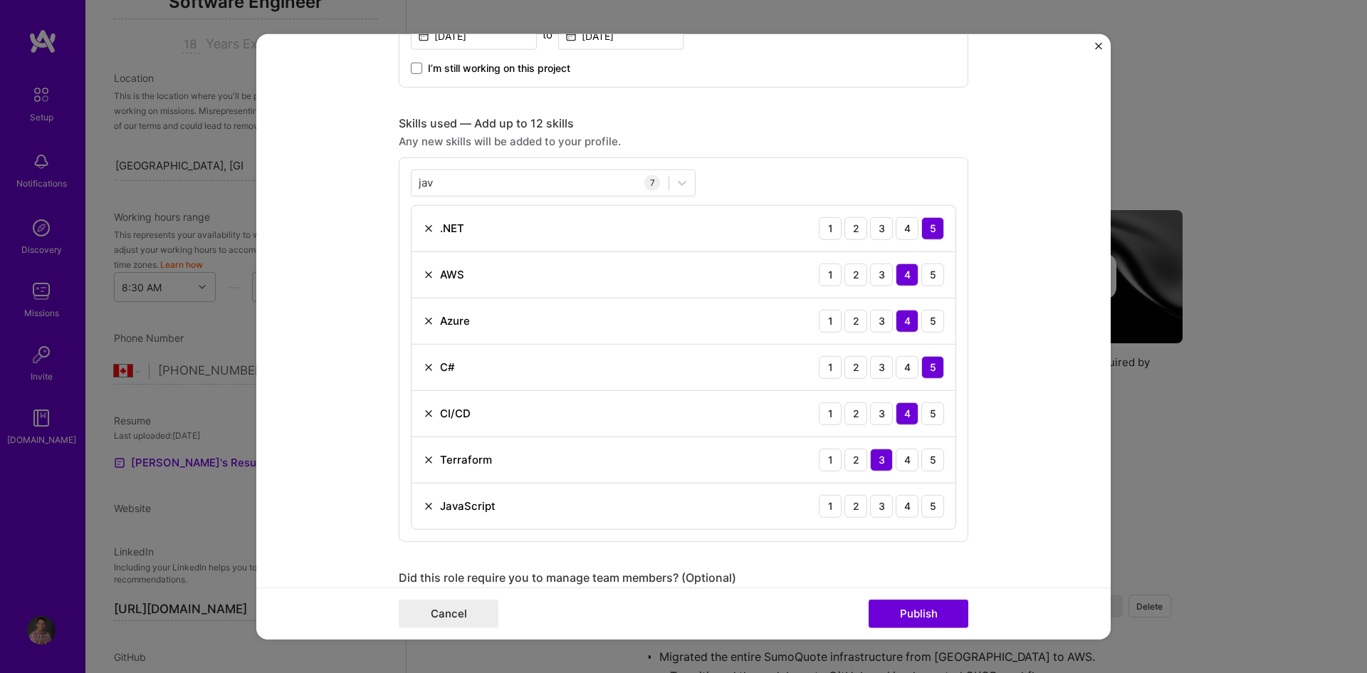
click at [427, 505] on img at bounding box center [428, 505] width 11 height 11
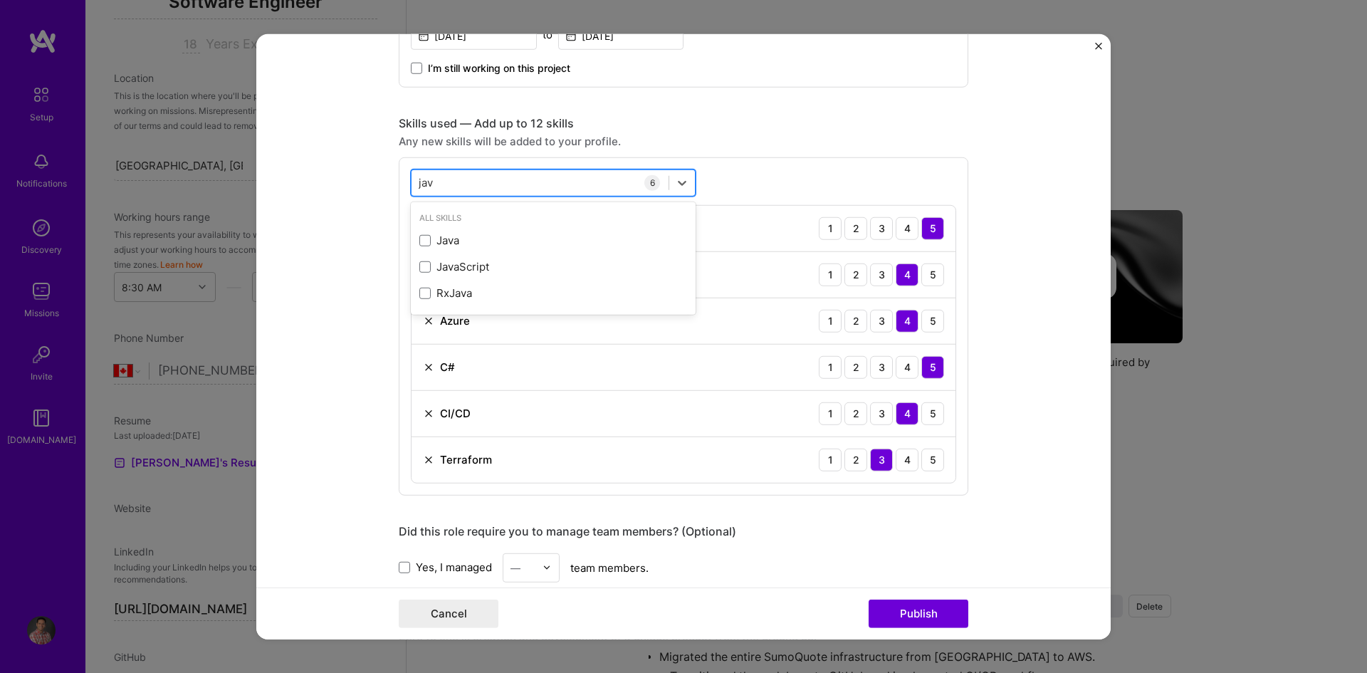
click at [444, 183] on div "jav jav" at bounding box center [540, 183] width 257 height 24
type input "j"
click at [419, 236] on span at bounding box center [424, 240] width 11 height 11
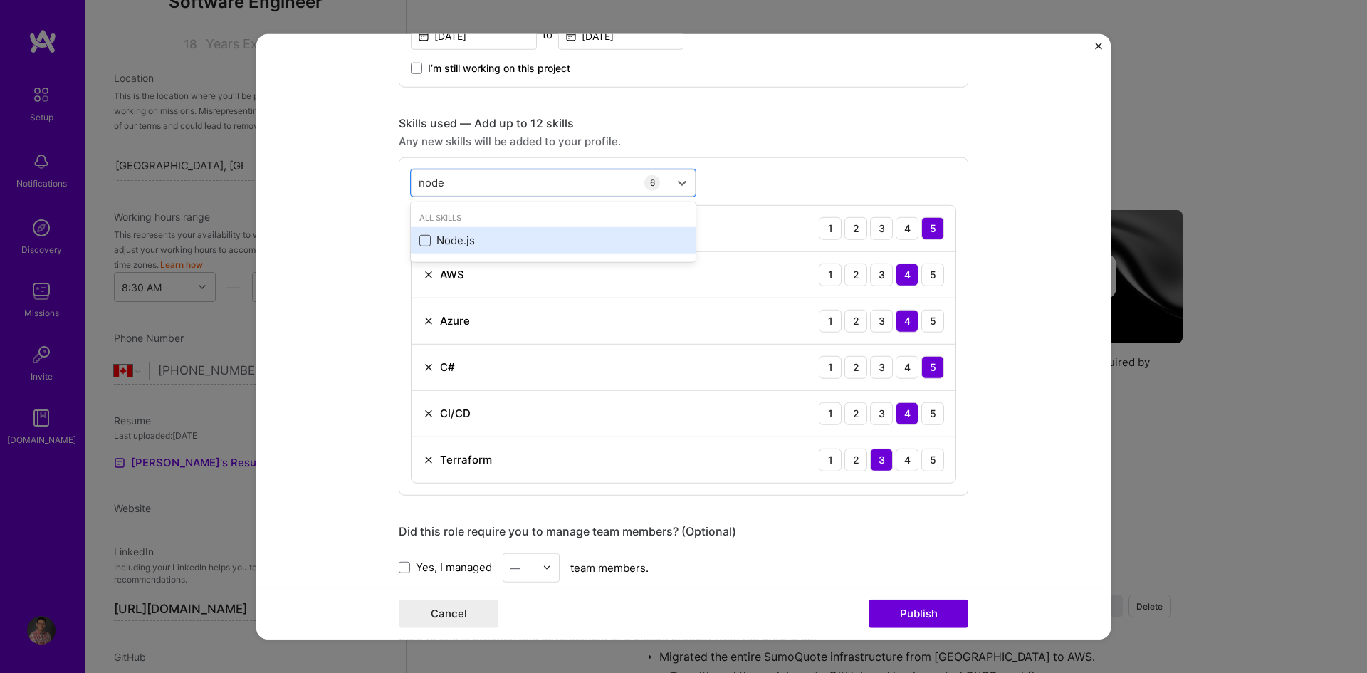
click at [0, 0] on input "checkbox" at bounding box center [0, 0] width 0 height 0
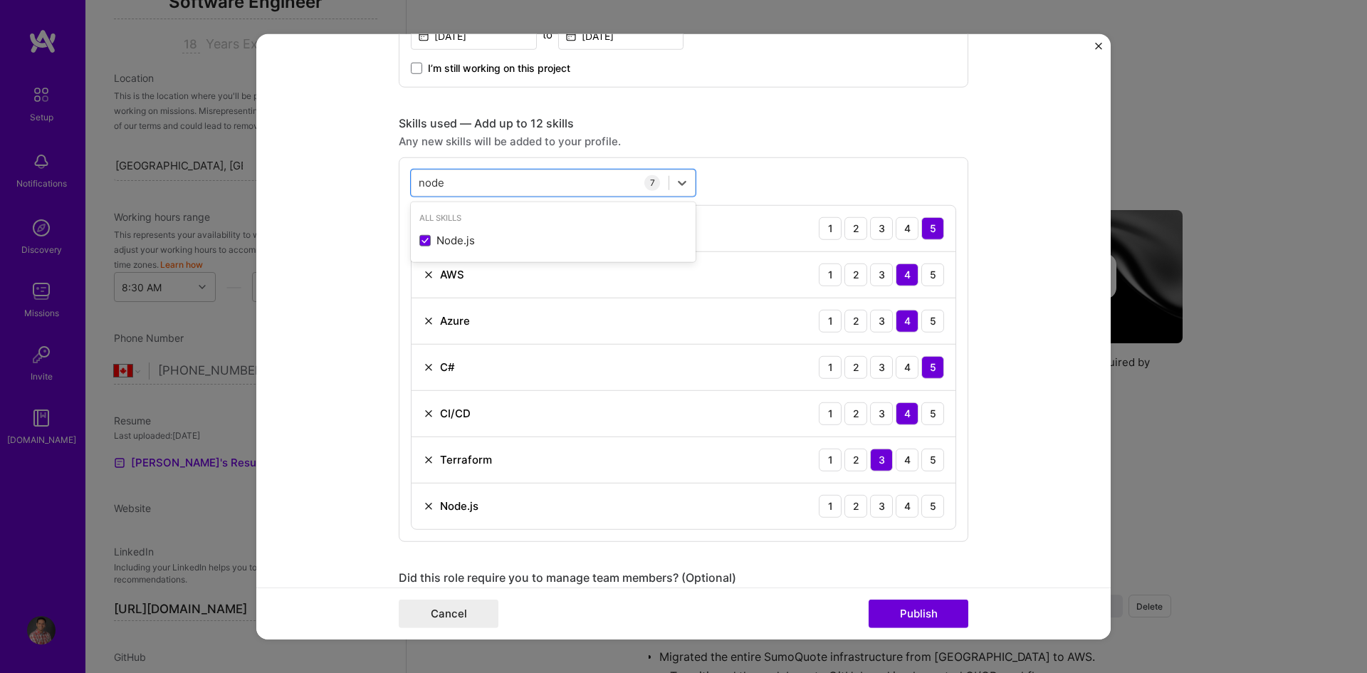
type input "node"
click at [996, 366] on form "Project title Cloud Services Migration Company JobNimbus Project industry Indus…" at bounding box center [683, 336] width 855 height 606
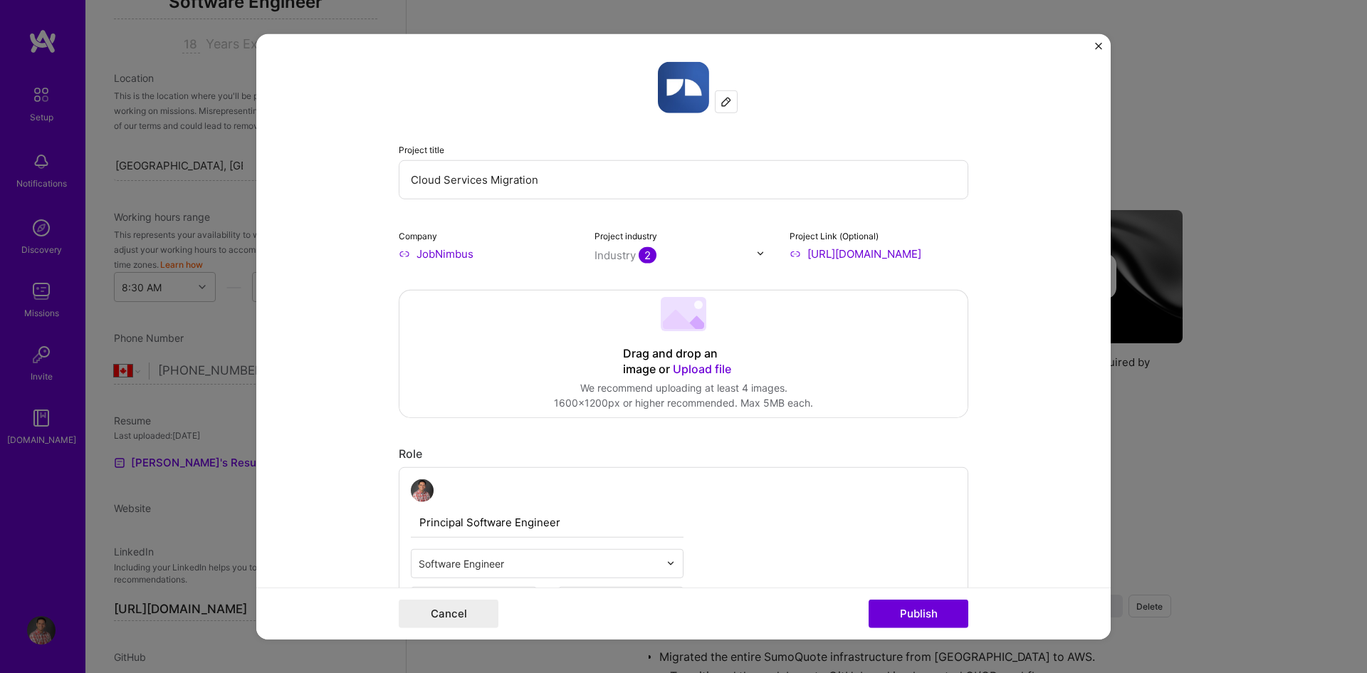
scroll to position [0, 0]
click at [934, 608] on button "Publish" at bounding box center [919, 614] width 100 height 28
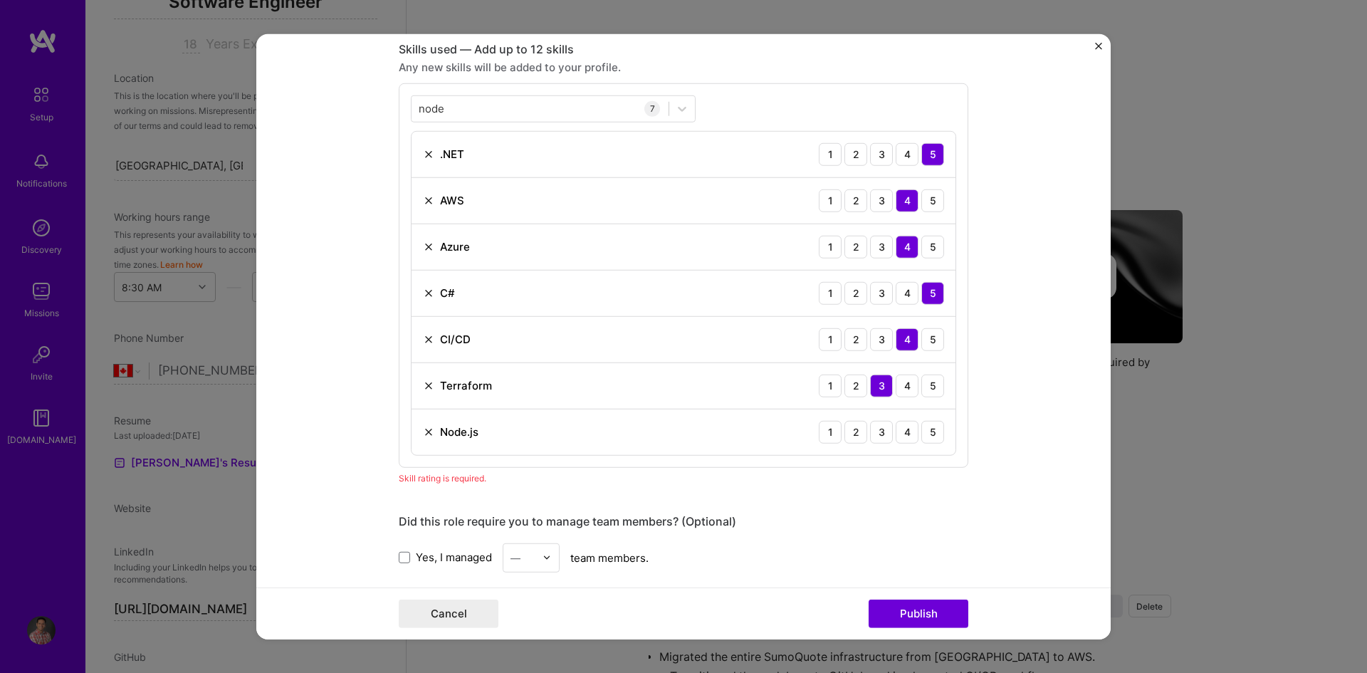
scroll to position [647, 0]
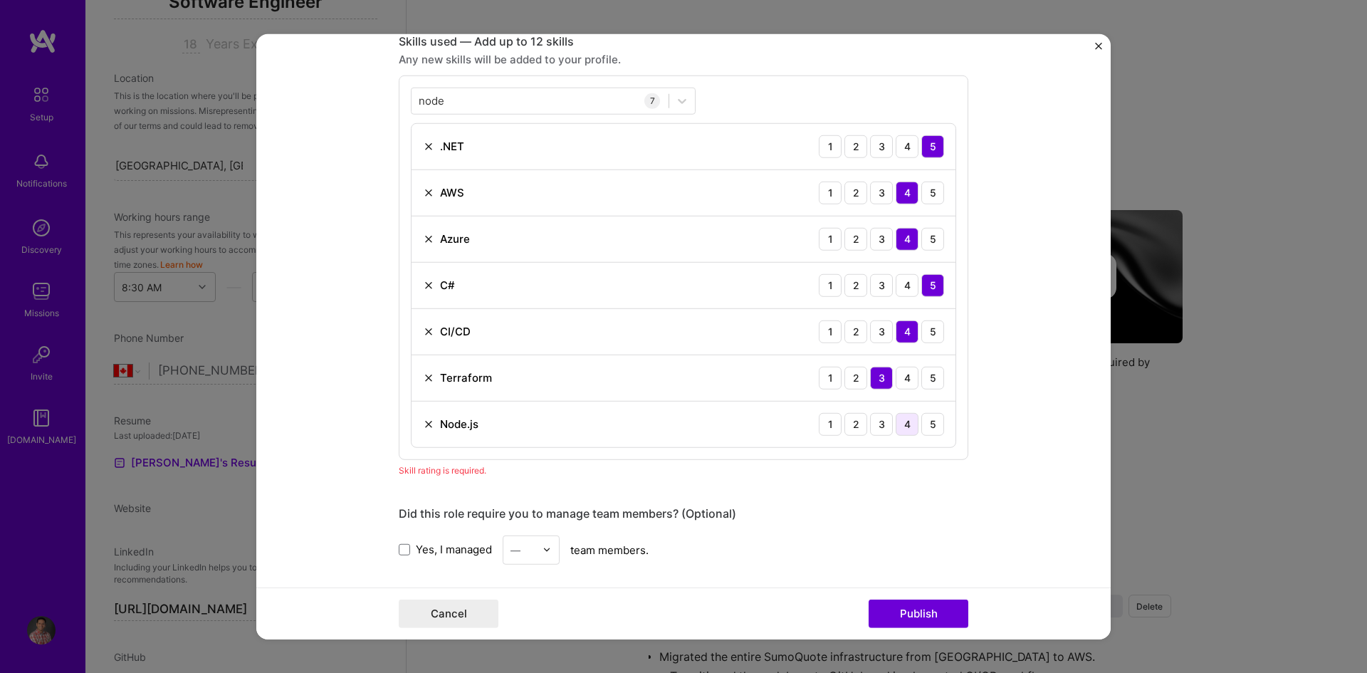
click at [900, 424] on div "4" at bounding box center [907, 423] width 23 height 23
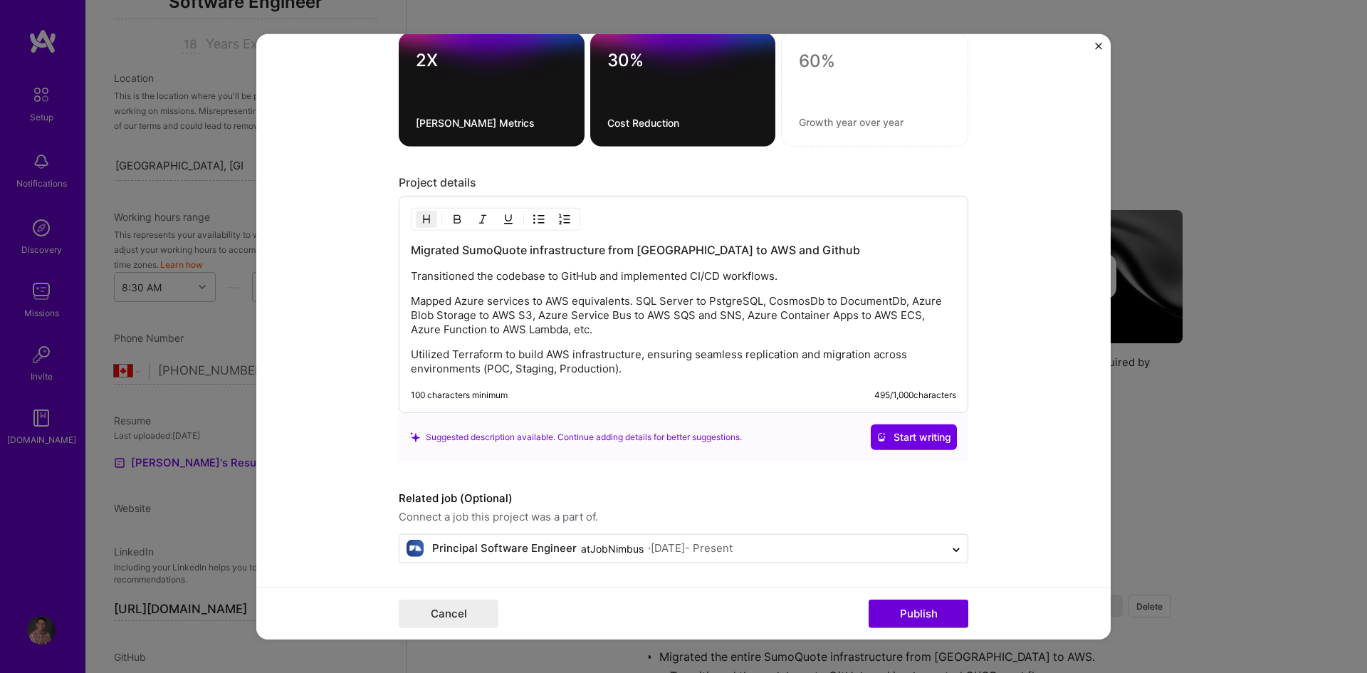
scroll to position [1323, 0]
click at [913, 607] on button "Publish" at bounding box center [919, 614] width 100 height 28
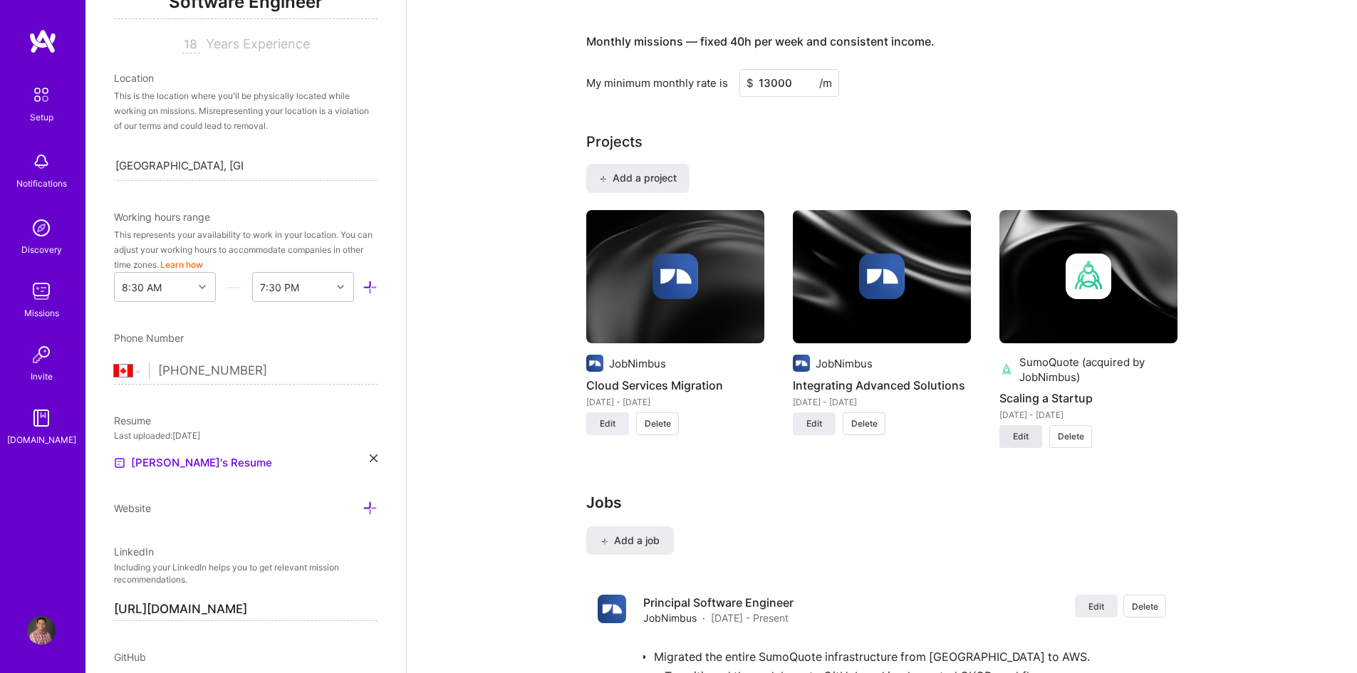
click at [1016, 432] on span "Edit" at bounding box center [1021, 436] width 16 height 13
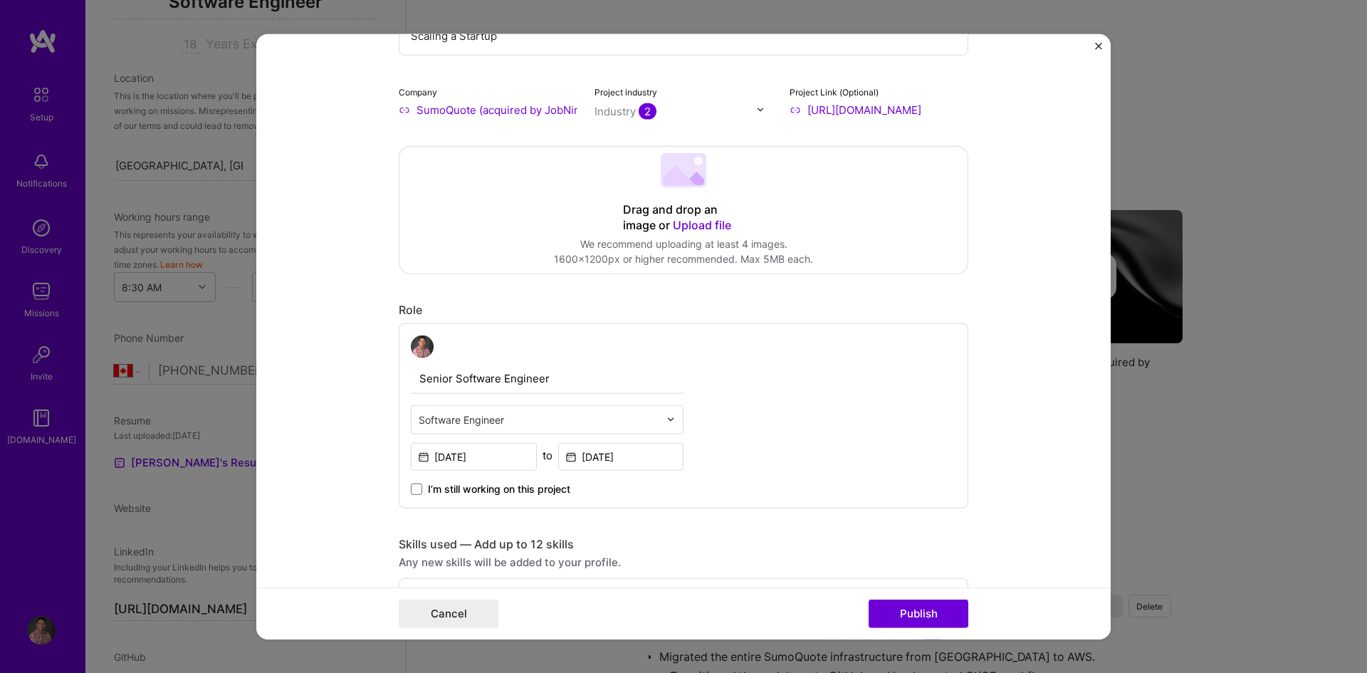
scroll to position [285, 0]
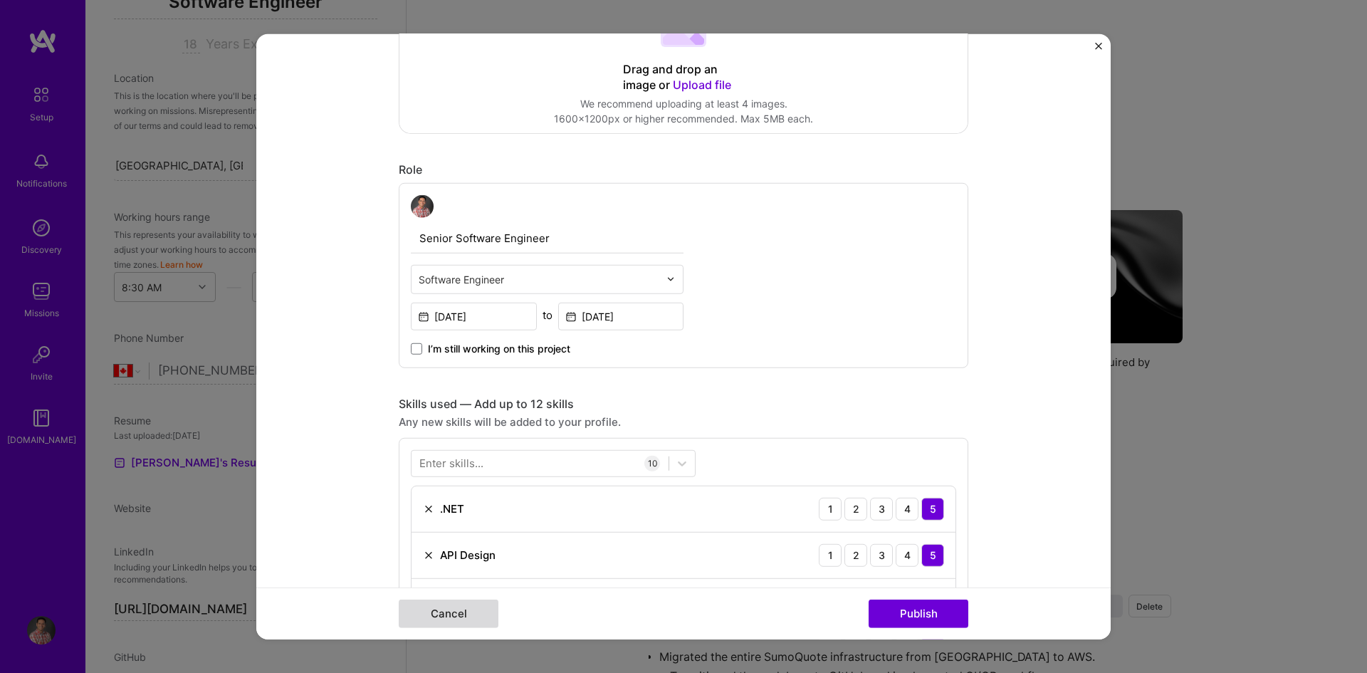
click at [459, 606] on button "Cancel" at bounding box center [449, 614] width 100 height 28
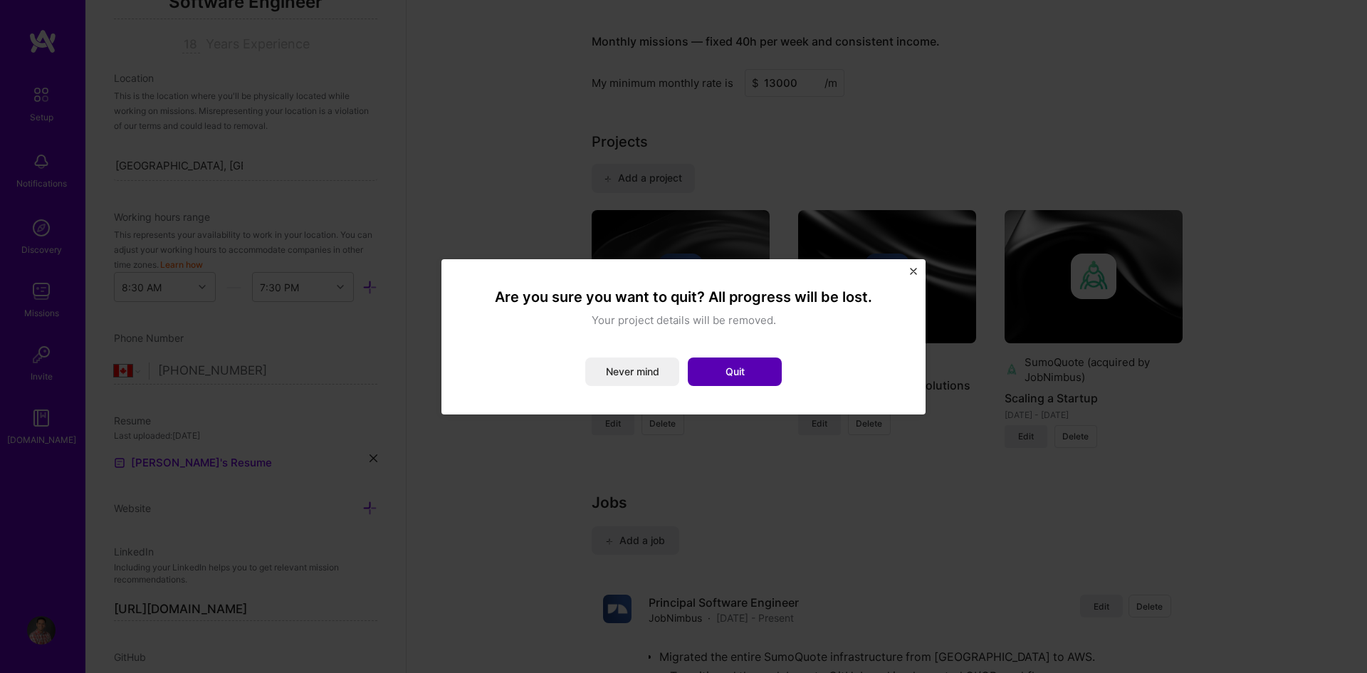
click at [735, 377] on button "Quit" at bounding box center [735, 372] width 94 height 28
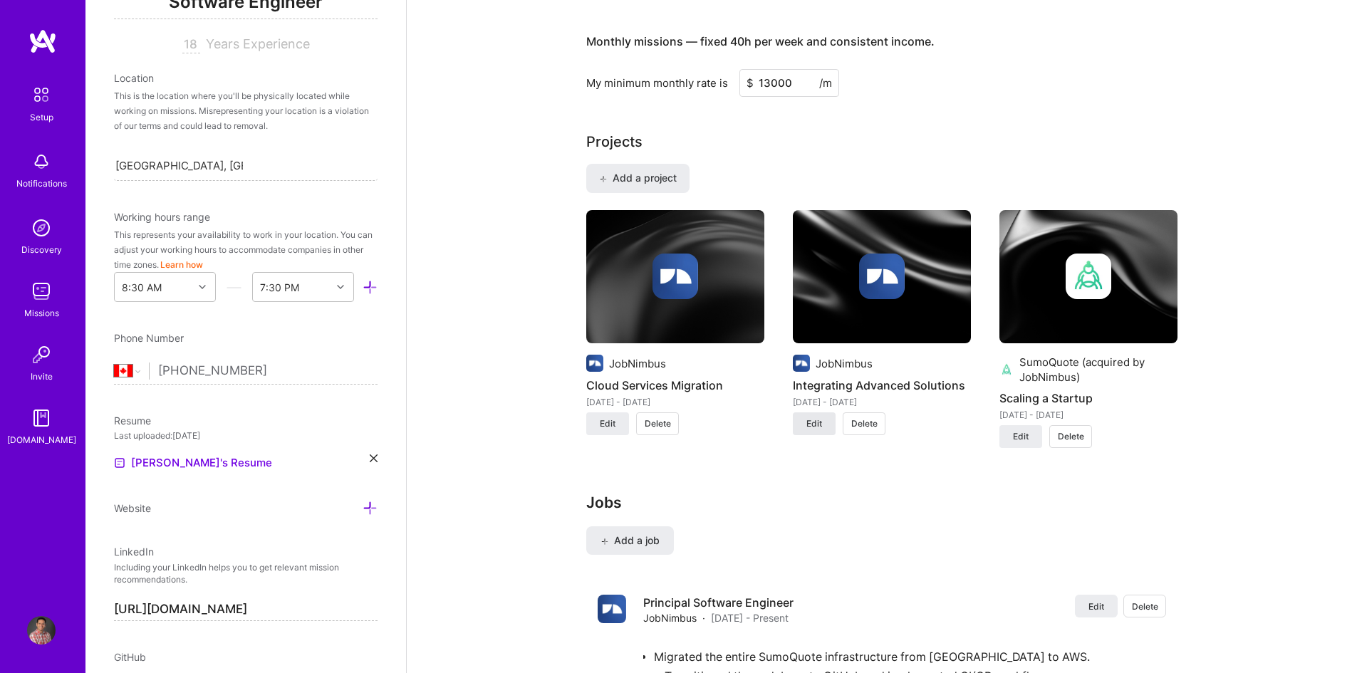
click at [814, 423] on span "Edit" at bounding box center [814, 423] width 16 height 13
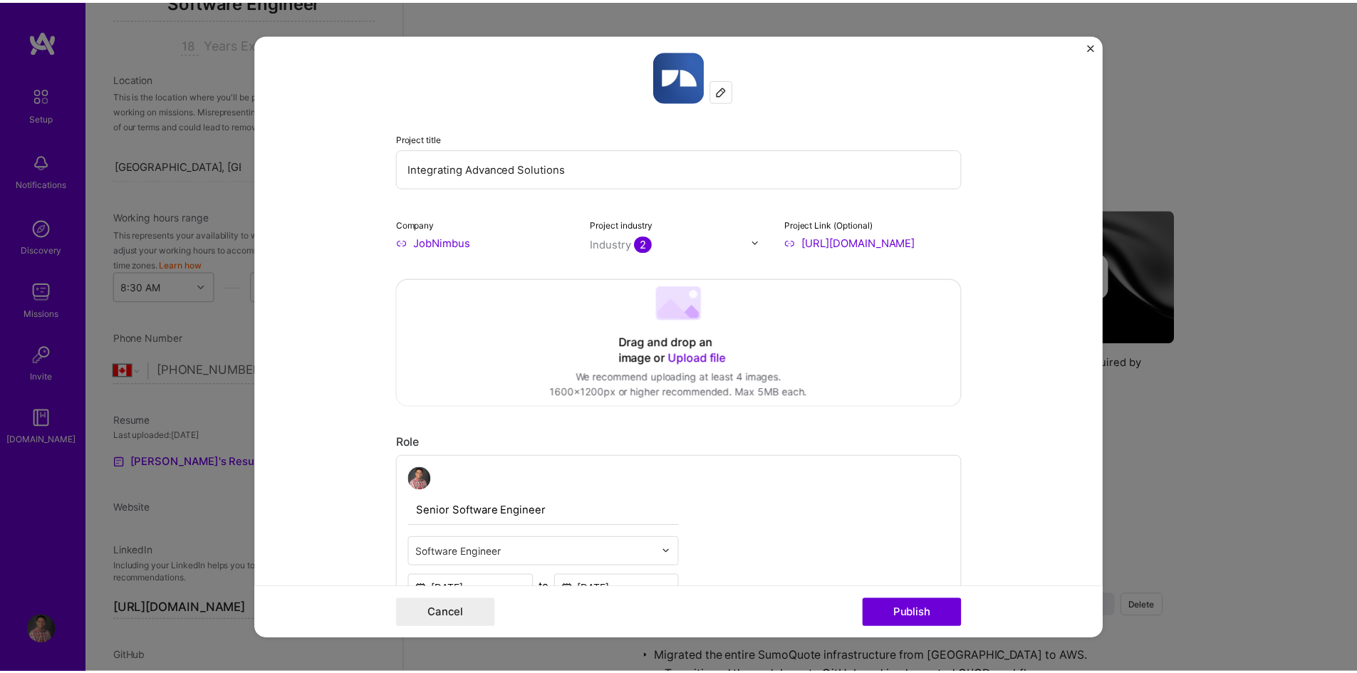
scroll to position [0, 0]
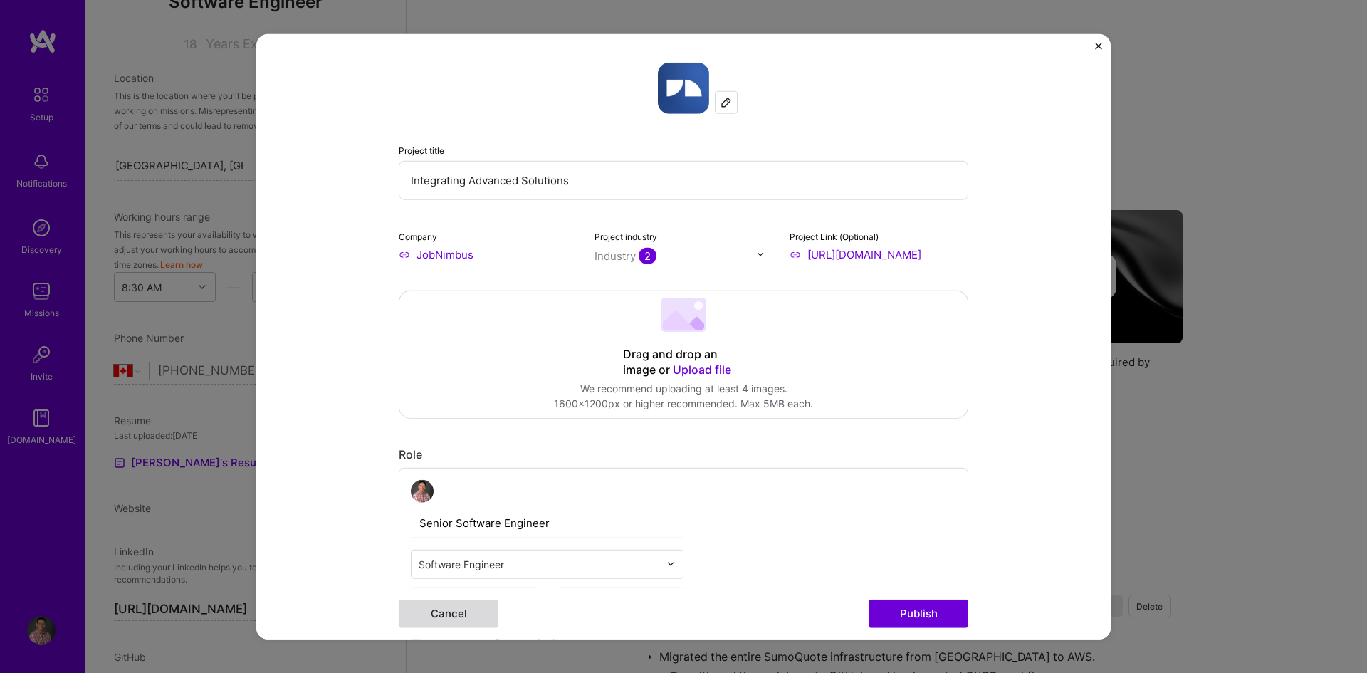
click at [464, 614] on button "Cancel" at bounding box center [449, 614] width 100 height 28
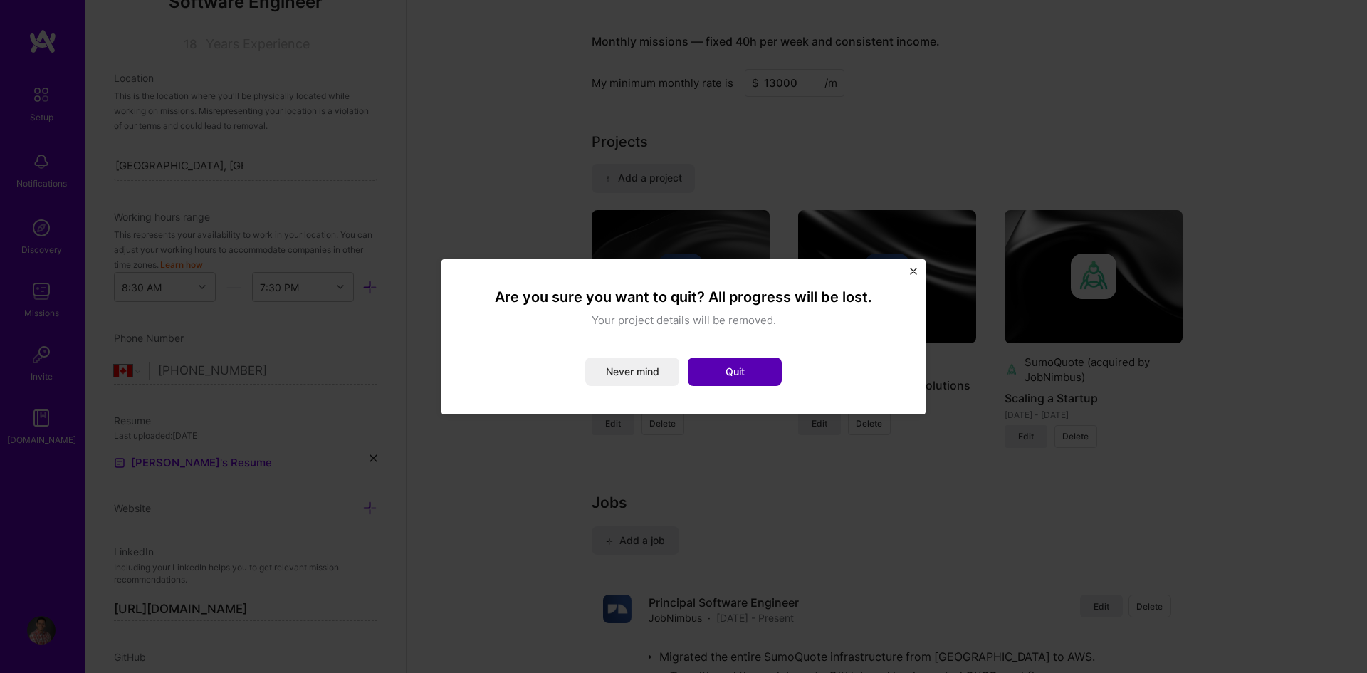
click at [725, 375] on button "Quit" at bounding box center [735, 372] width 94 height 28
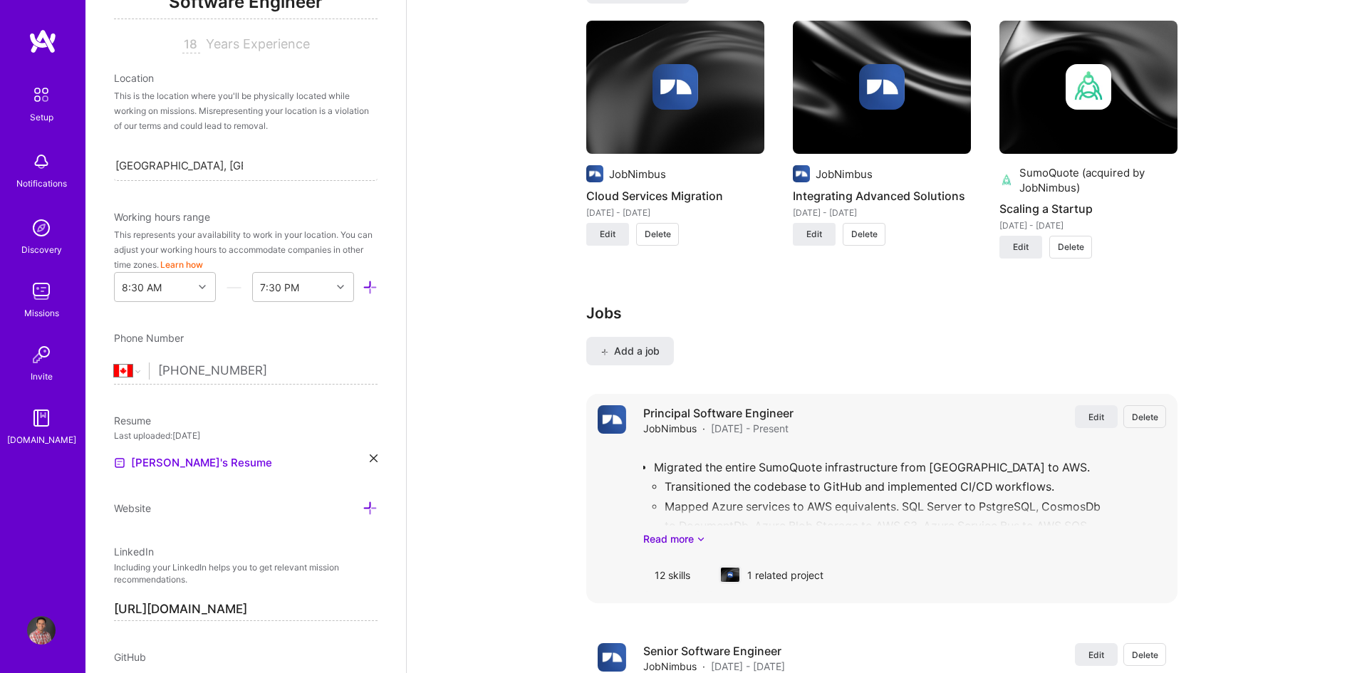
scroll to position [1211, 0]
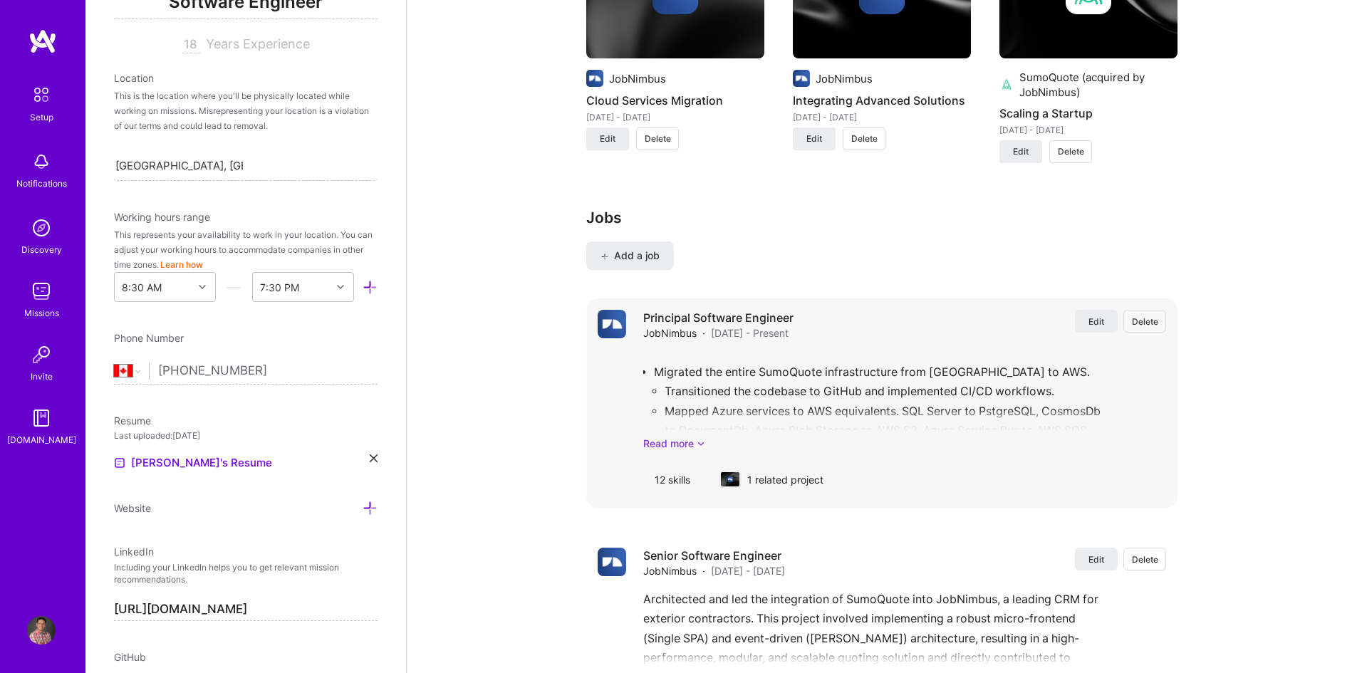
click at [683, 444] on link "Read more" at bounding box center [904, 443] width 523 height 15
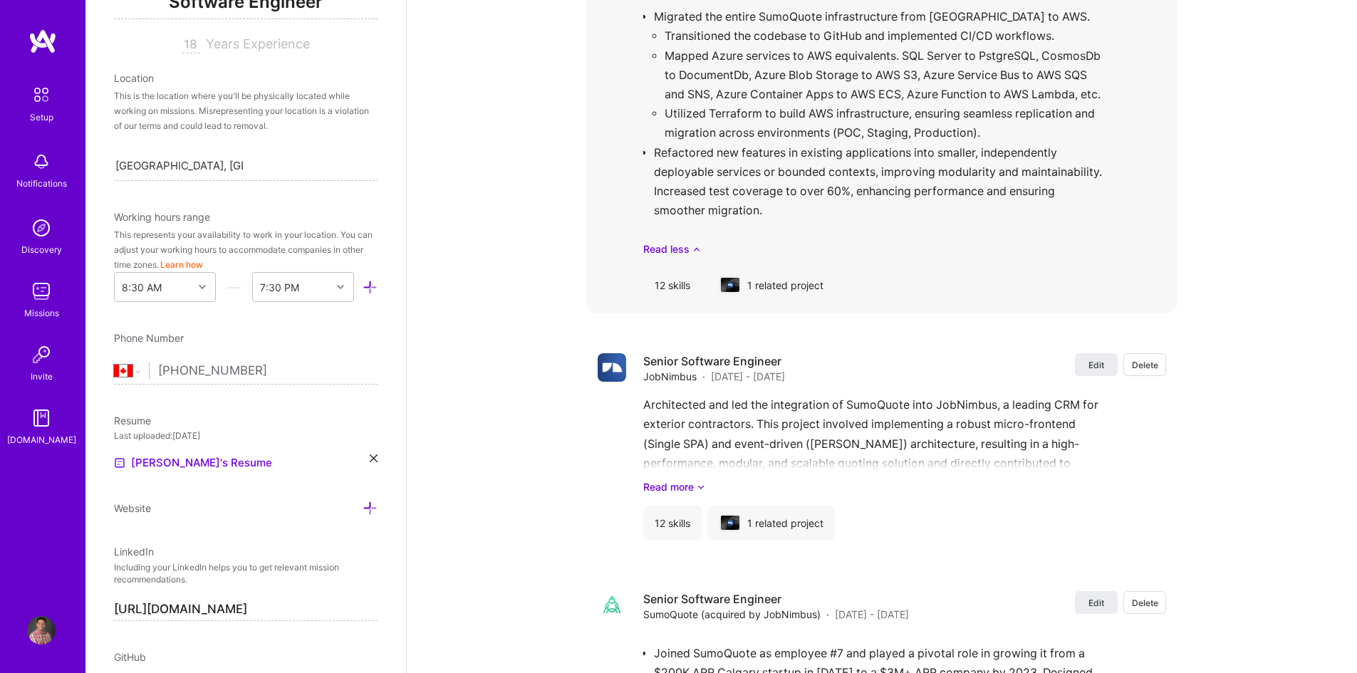
scroll to position [1638, 0]
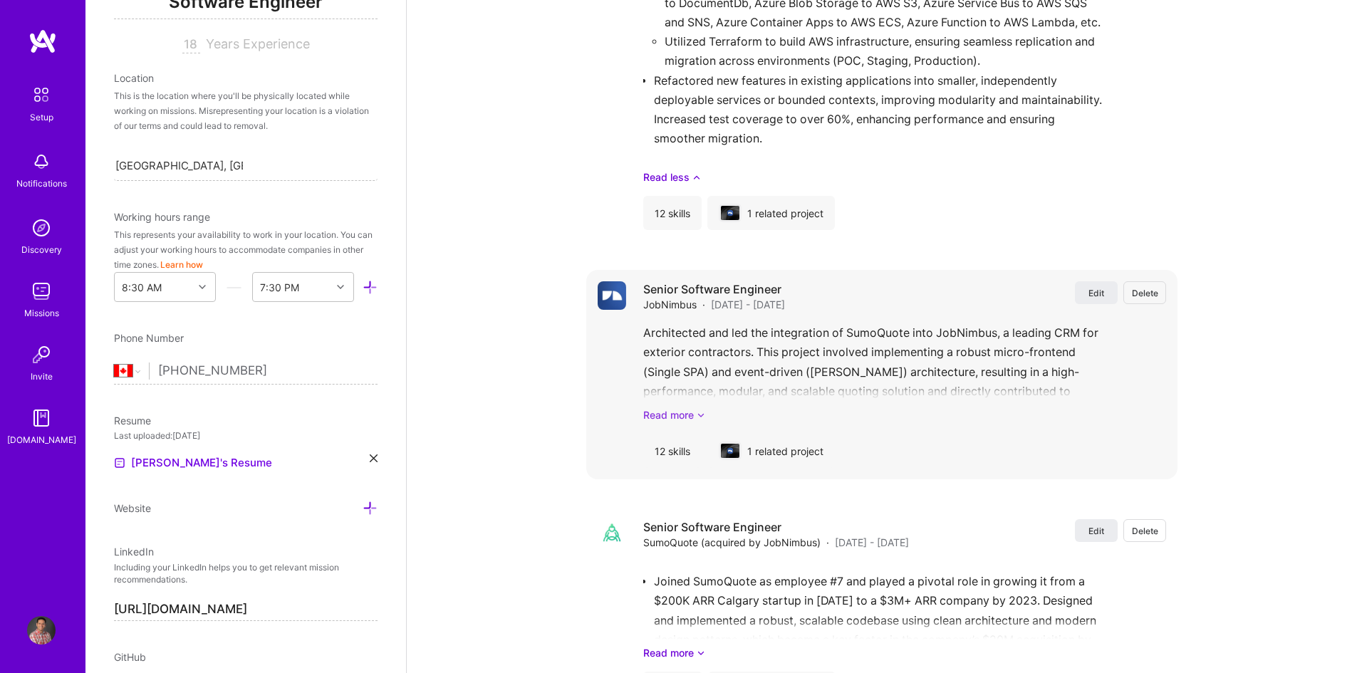
click at [692, 417] on link "Read more" at bounding box center [904, 414] width 523 height 15
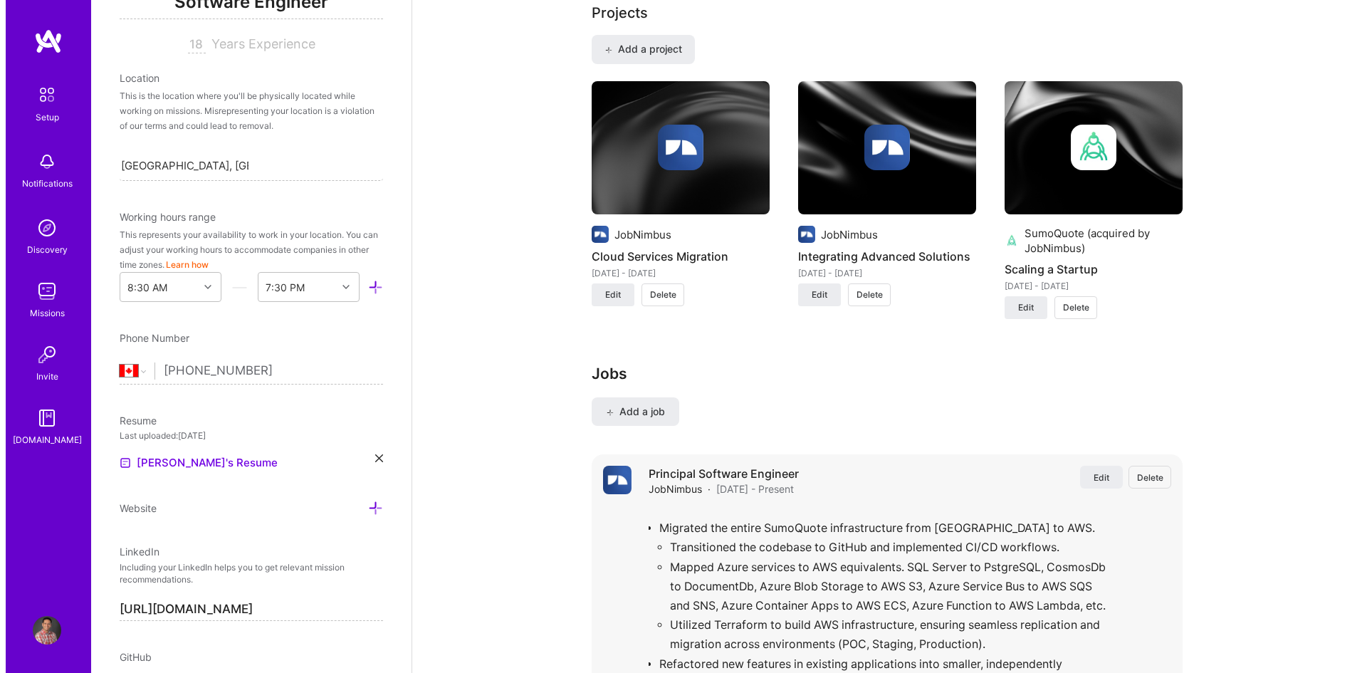
scroll to position [1030, 0]
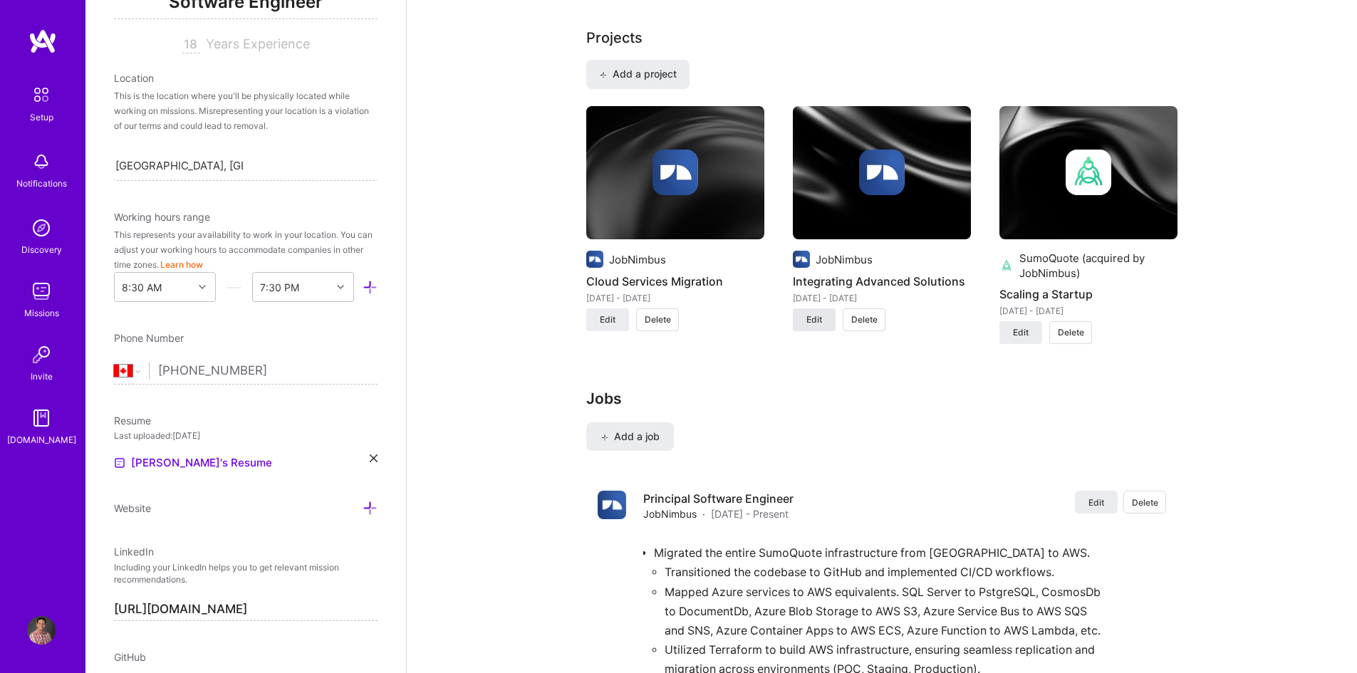
click at [818, 322] on span "Edit" at bounding box center [814, 319] width 16 height 13
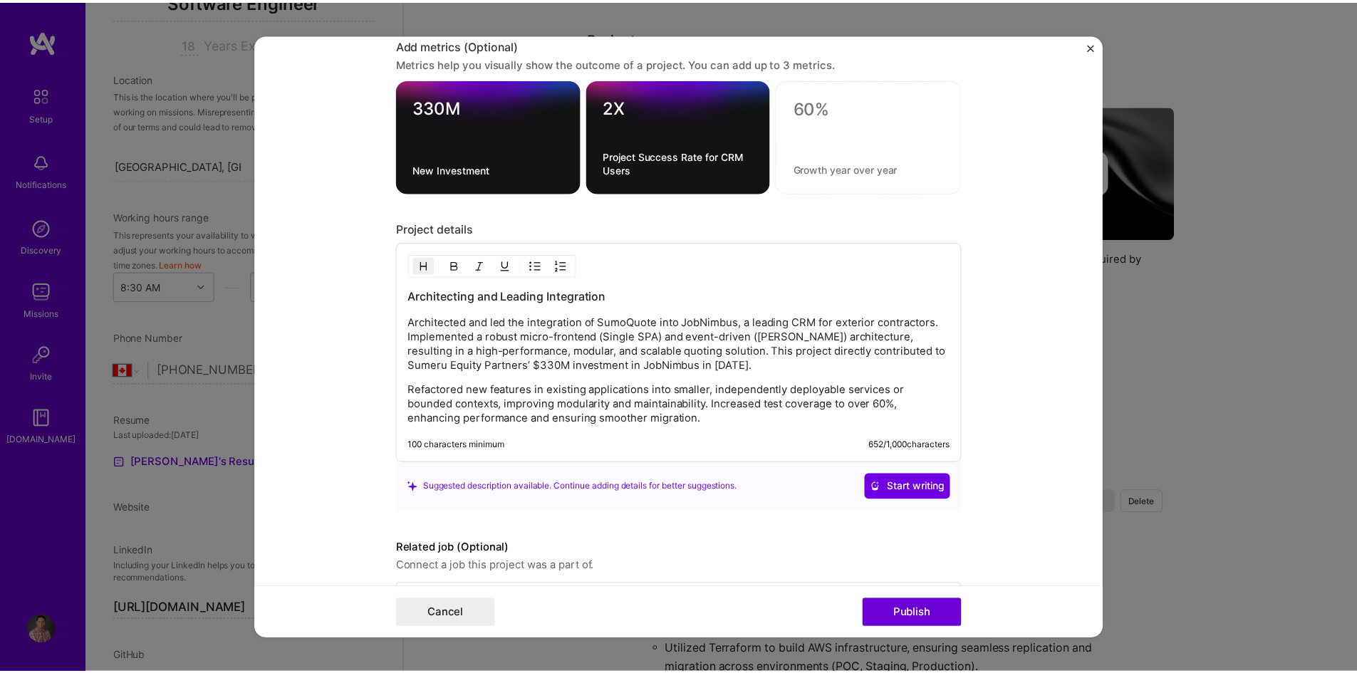
scroll to position [1558, 0]
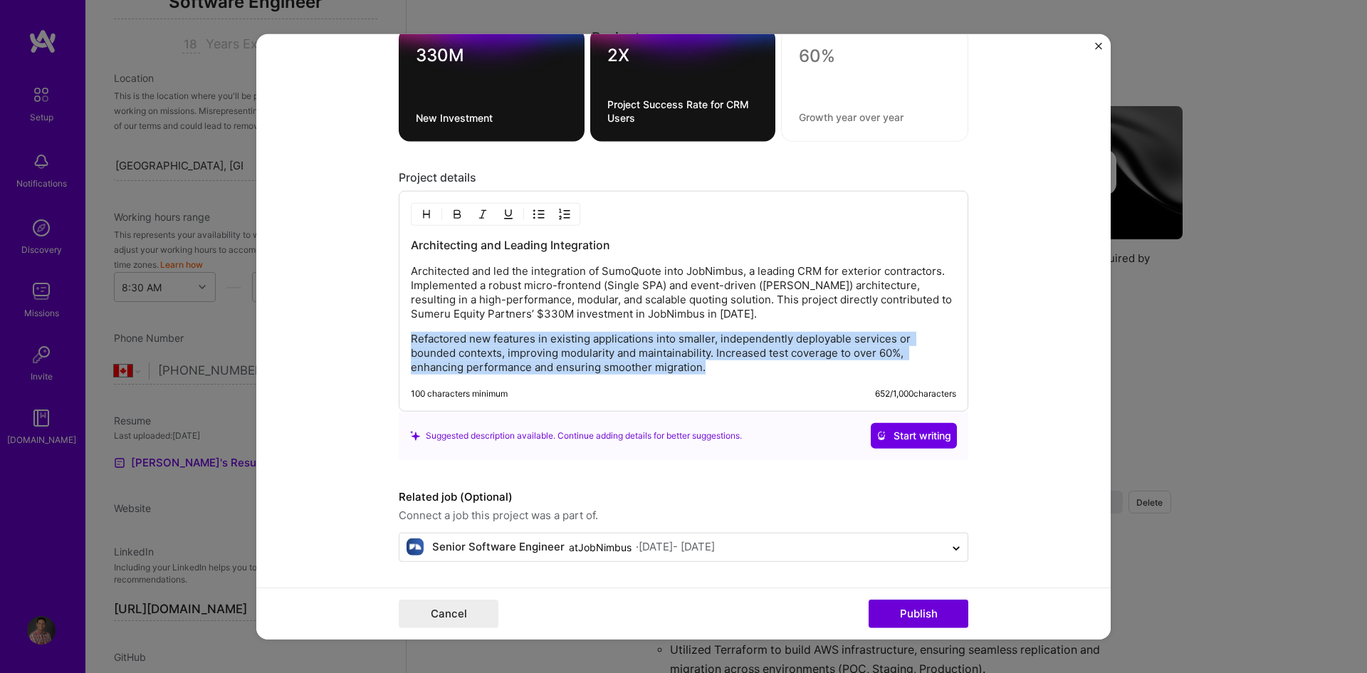
drag, startPoint x: 715, startPoint y: 369, endPoint x: 382, endPoint y: 324, distance: 336.3
click at [382, 324] on form "Project title Integrating Advanced Solutions Company JobNimbus Project industry…" at bounding box center [683, 336] width 855 height 606
click at [479, 607] on button "Cancel" at bounding box center [449, 614] width 100 height 28
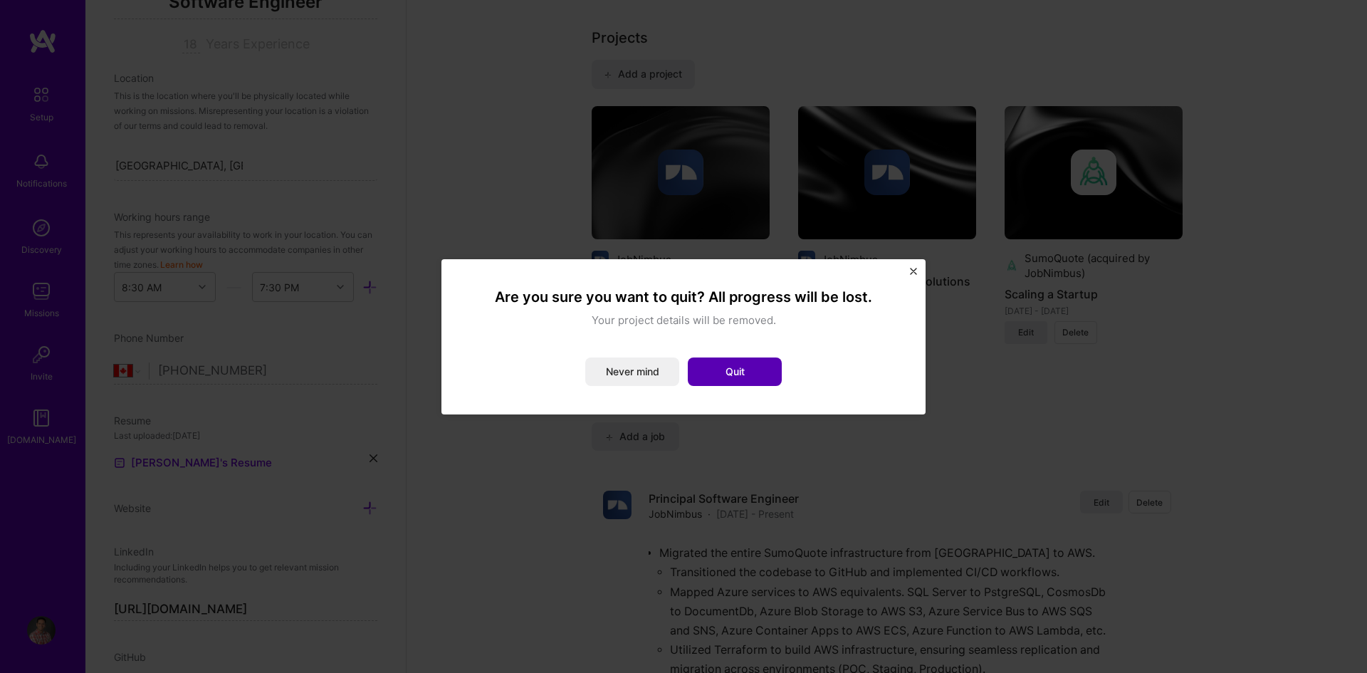
click at [729, 371] on button "Quit" at bounding box center [735, 372] width 94 height 28
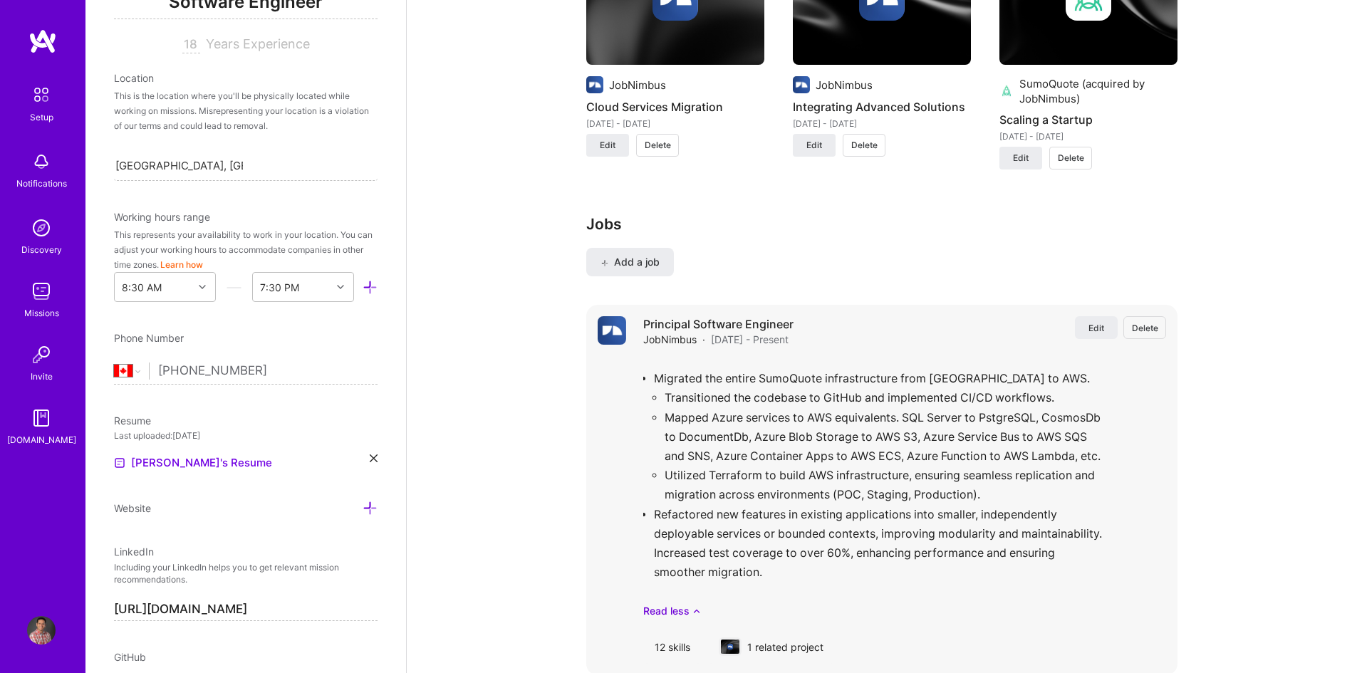
scroll to position [1244, 0]
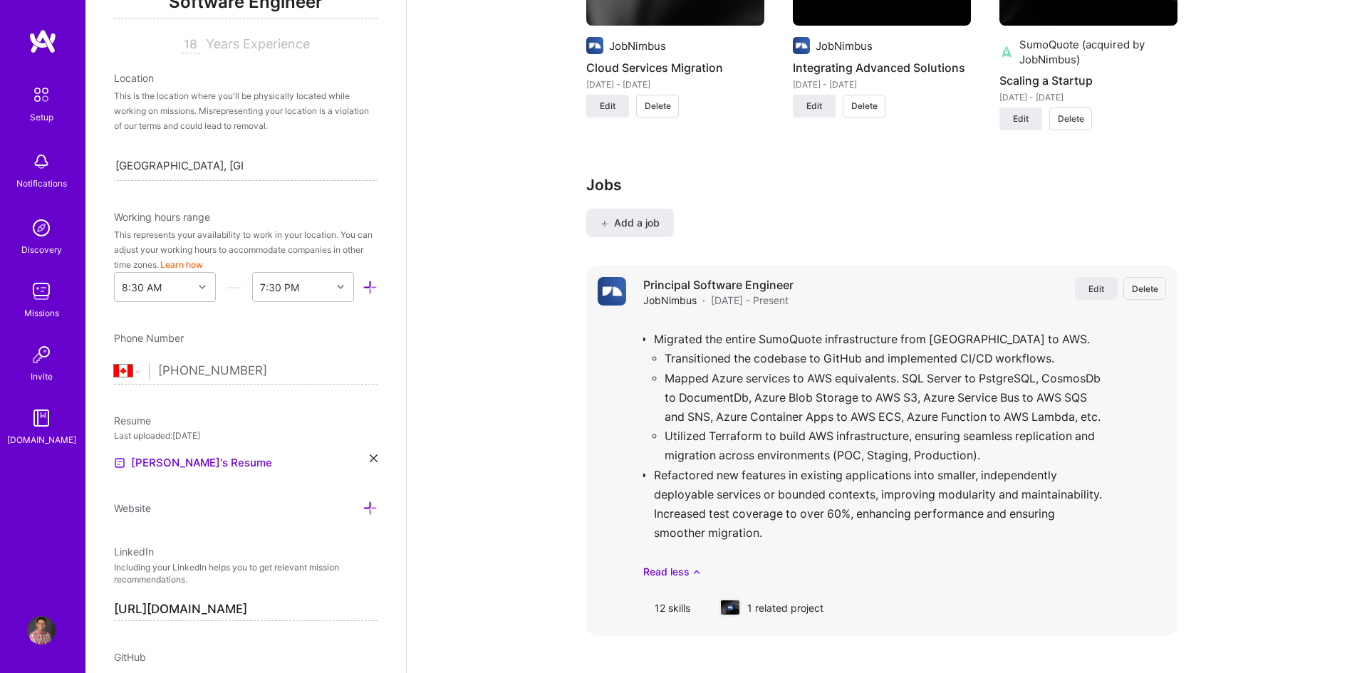
click at [778, 609] on div "1 related project" at bounding box center [770, 607] width 127 height 34
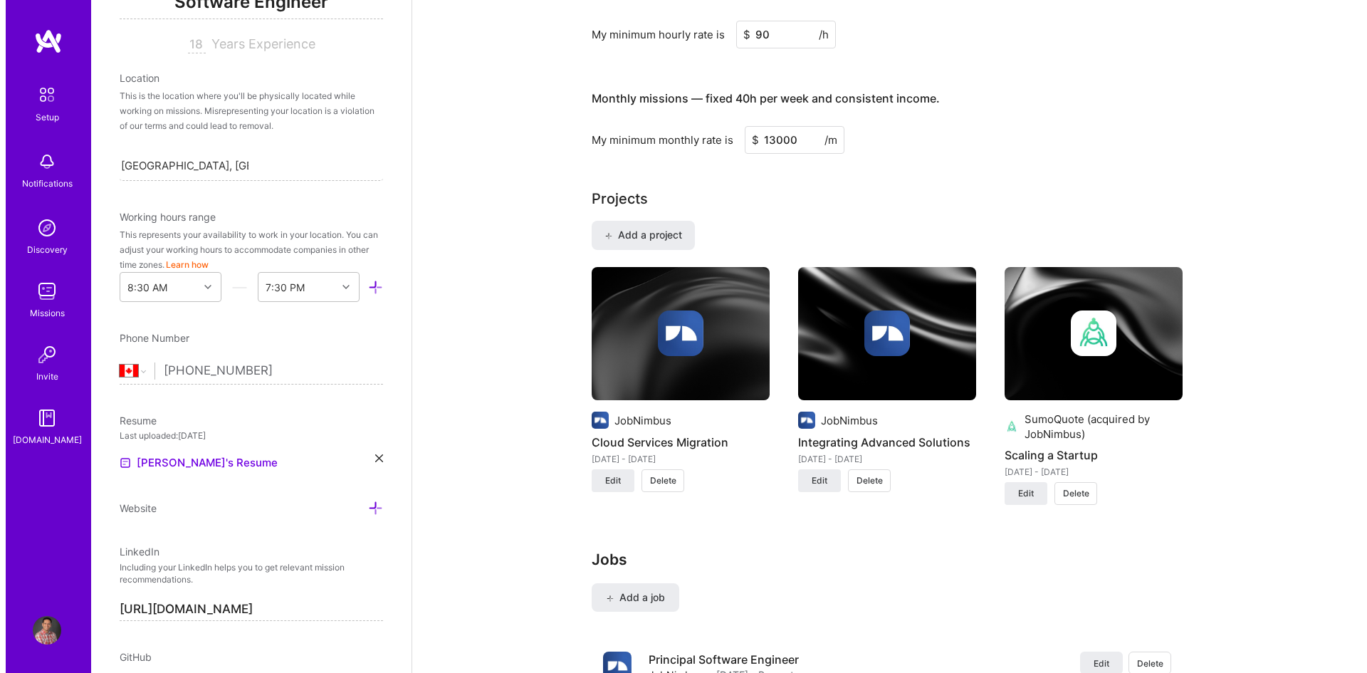
scroll to position [887, 0]
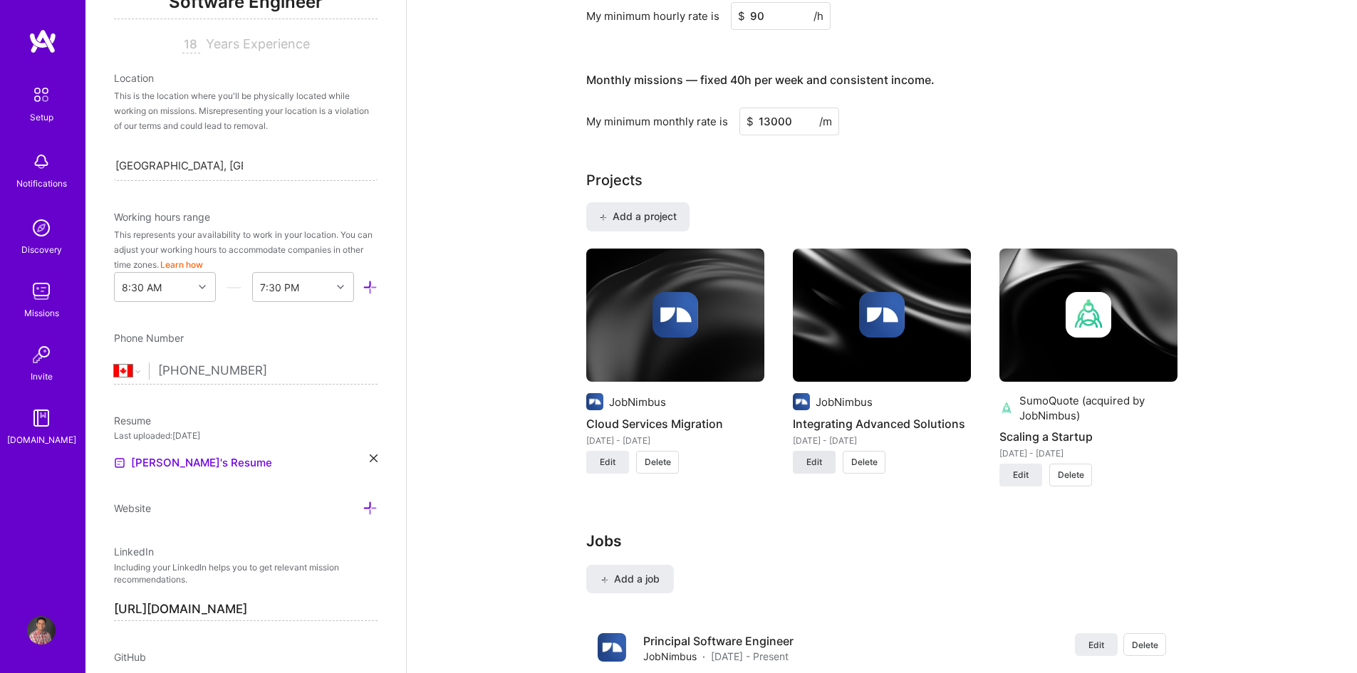
click at [817, 459] on span "Edit" at bounding box center [814, 462] width 16 height 13
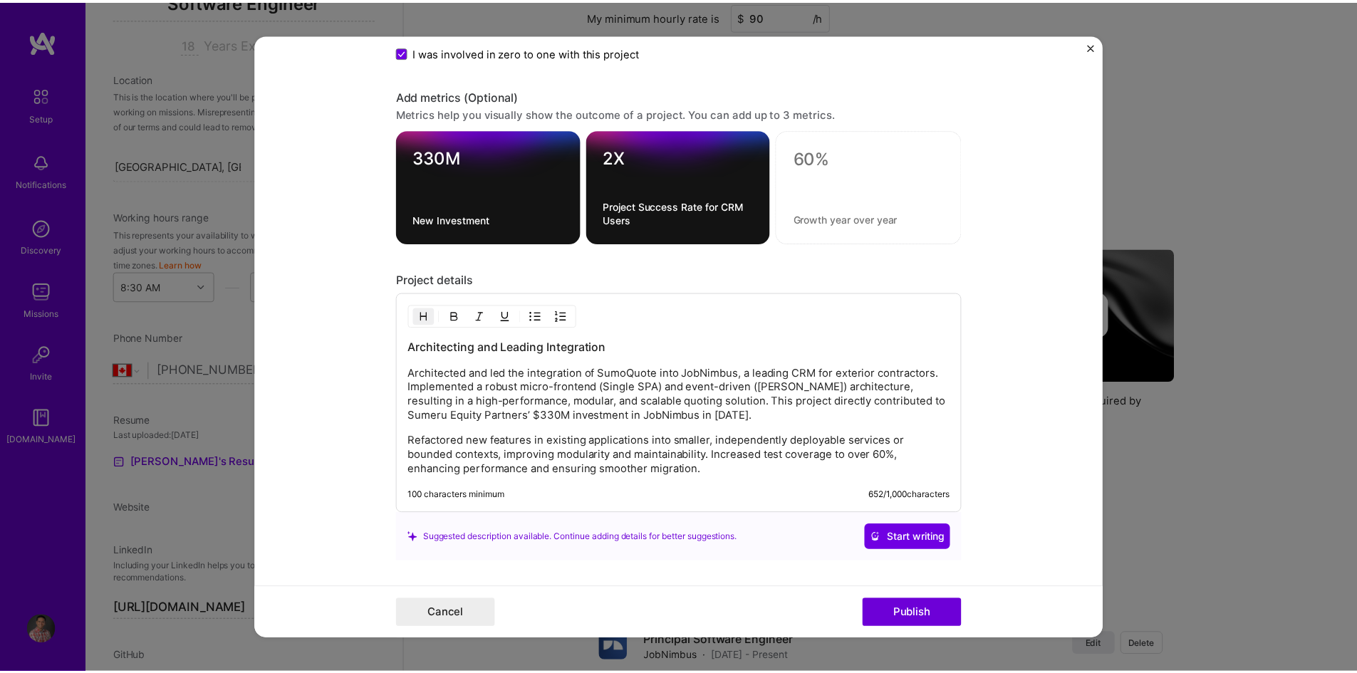
scroll to position [1496, 0]
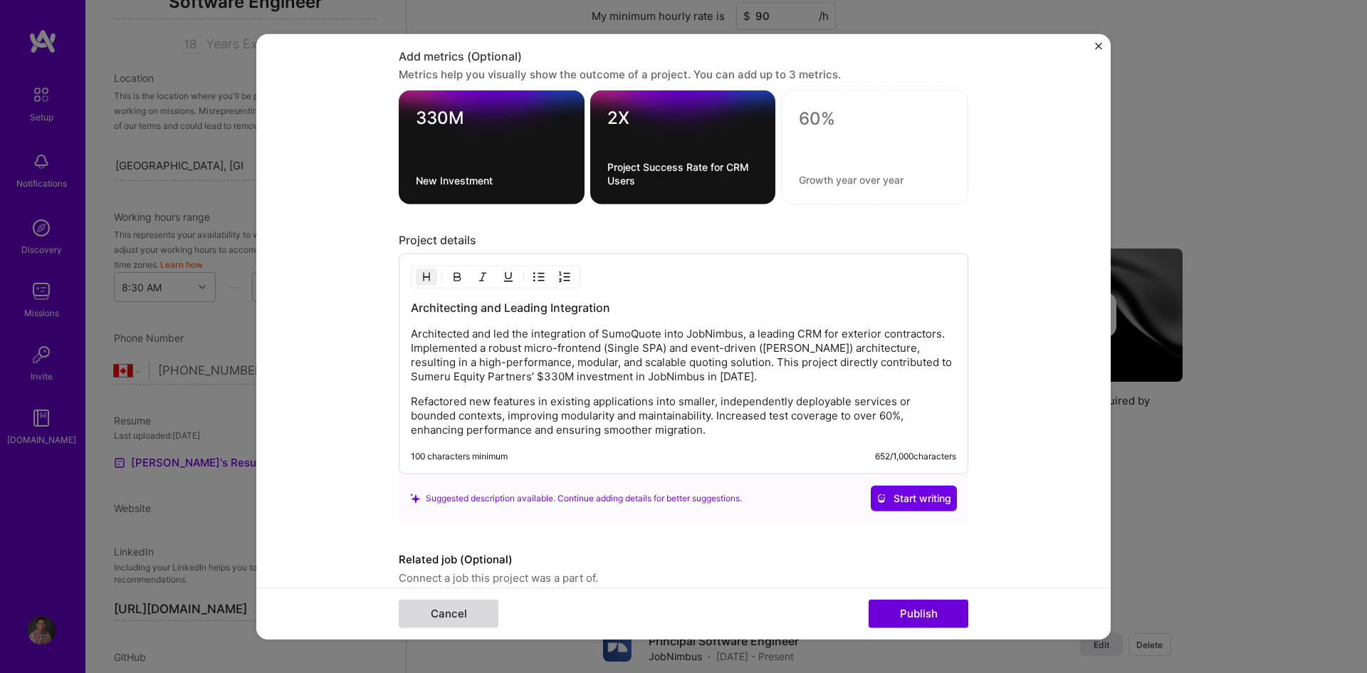
click at [452, 610] on button "Cancel" at bounding box center [449, 614] width 100 height 28
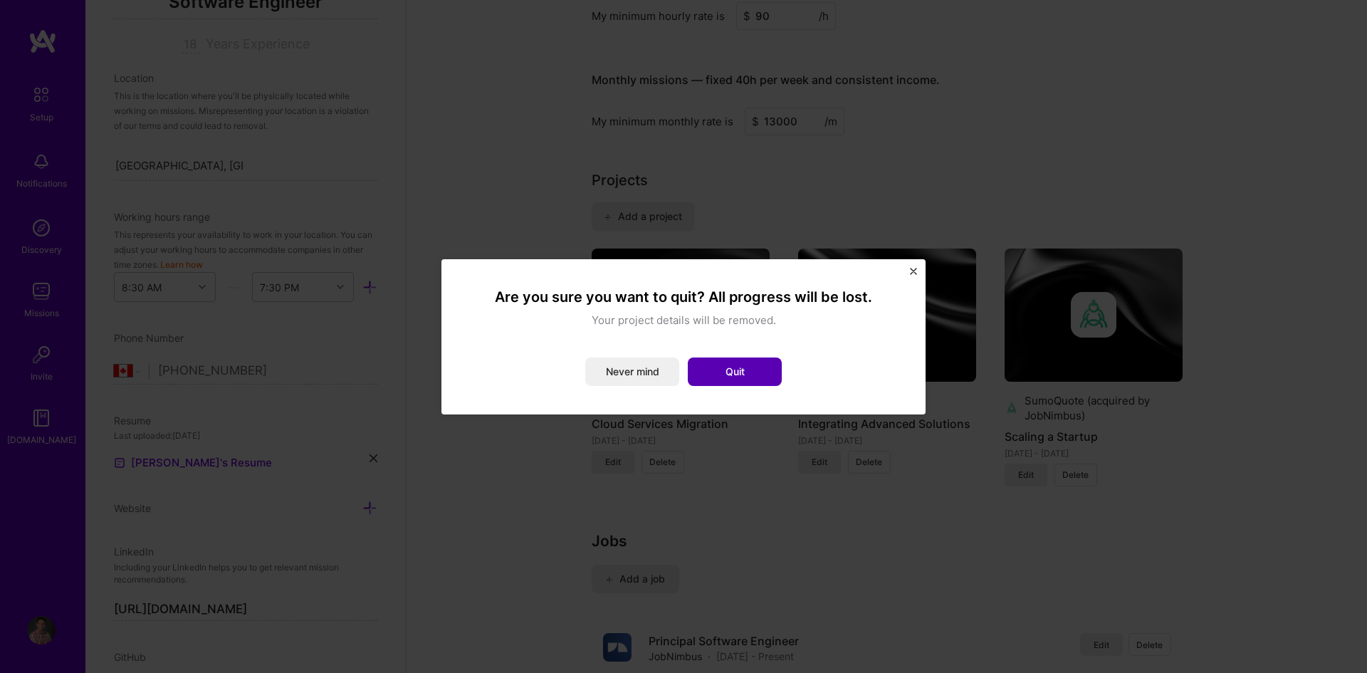
click at [721, 372] on button "Quit" at bounding box center [735, 372] width 94 height 28
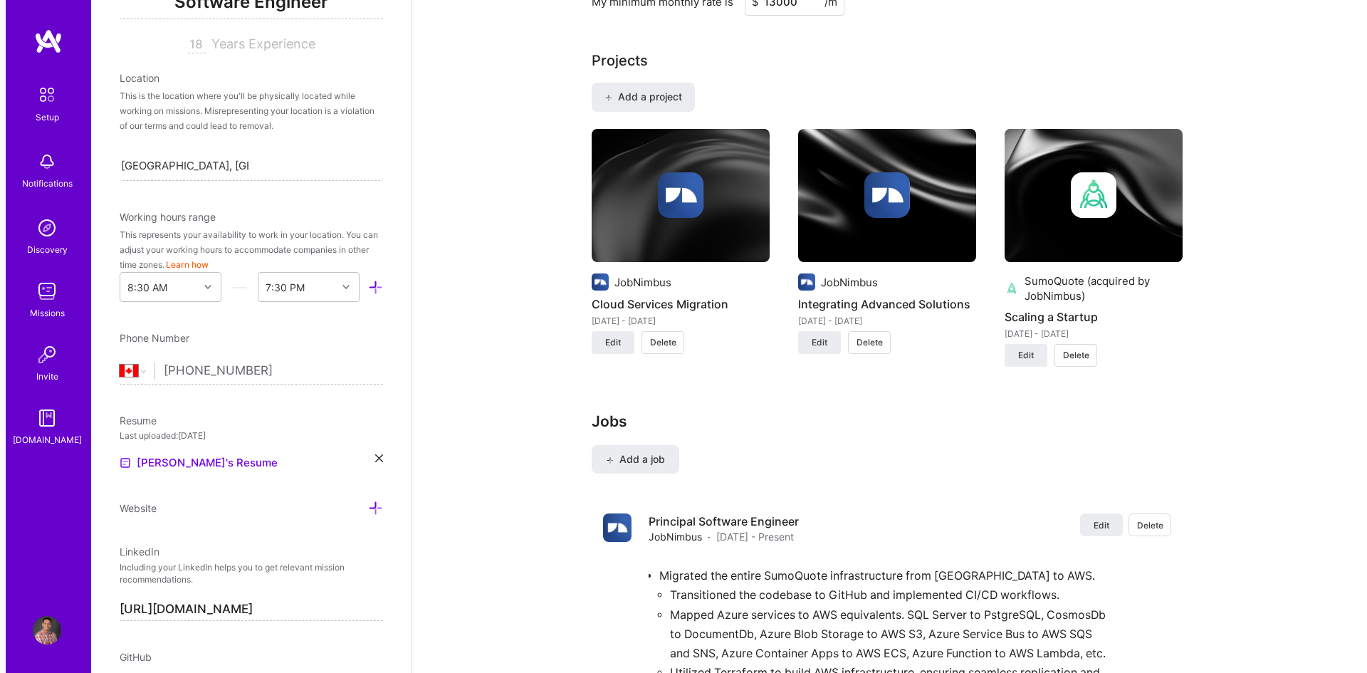
scroll to position [1030, 0]
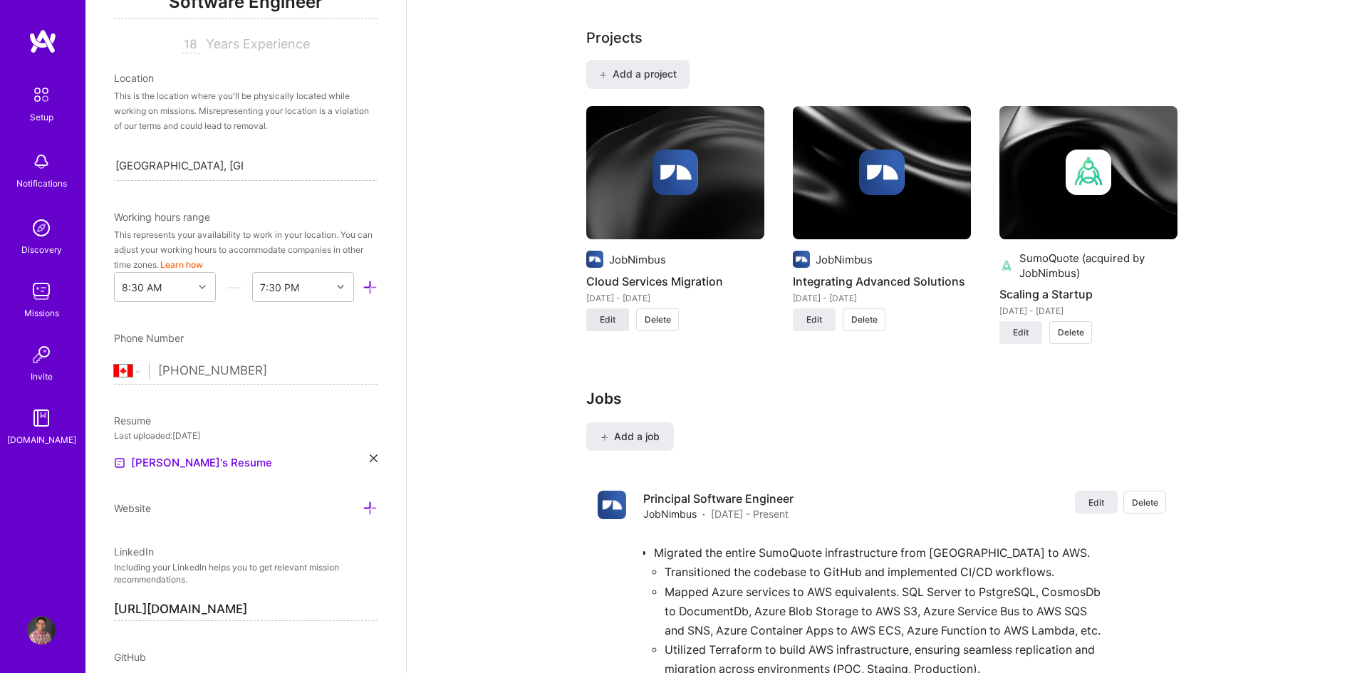
click at [609, 312] on button "Edit" at bounding box center [607, 319] width 43 height 23
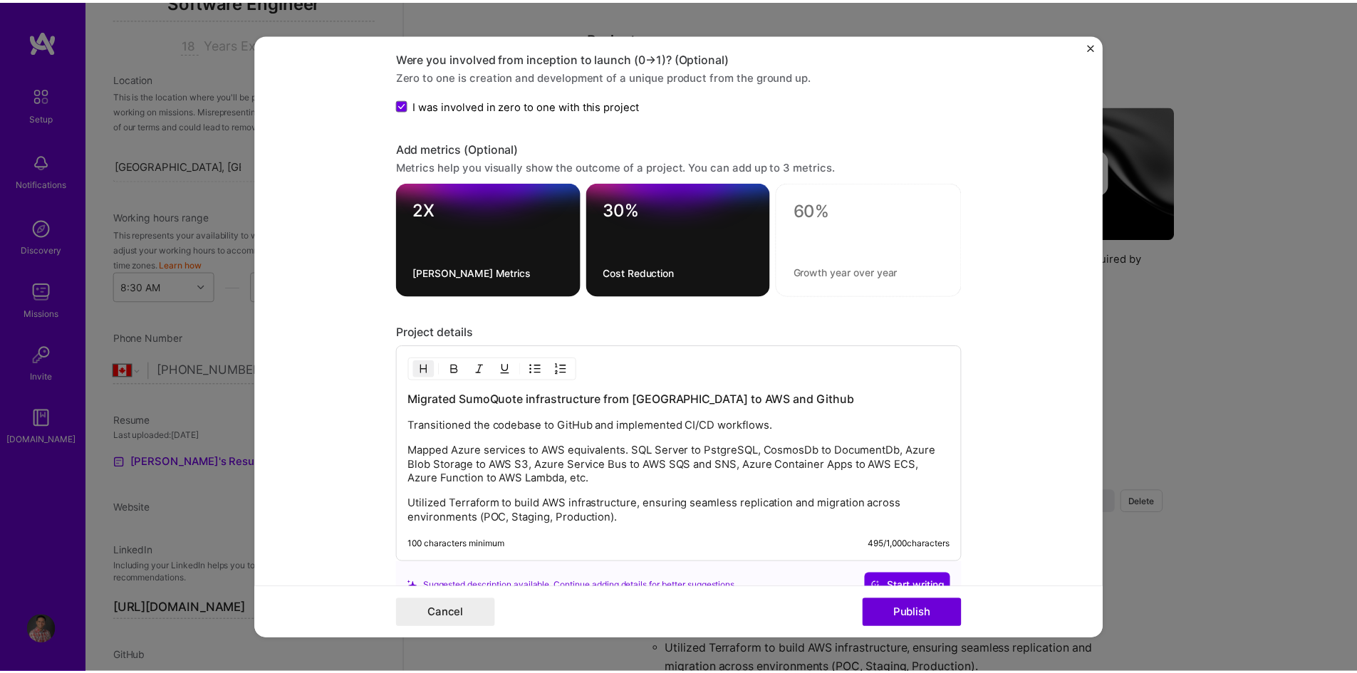
scroll to position [1211, 0]
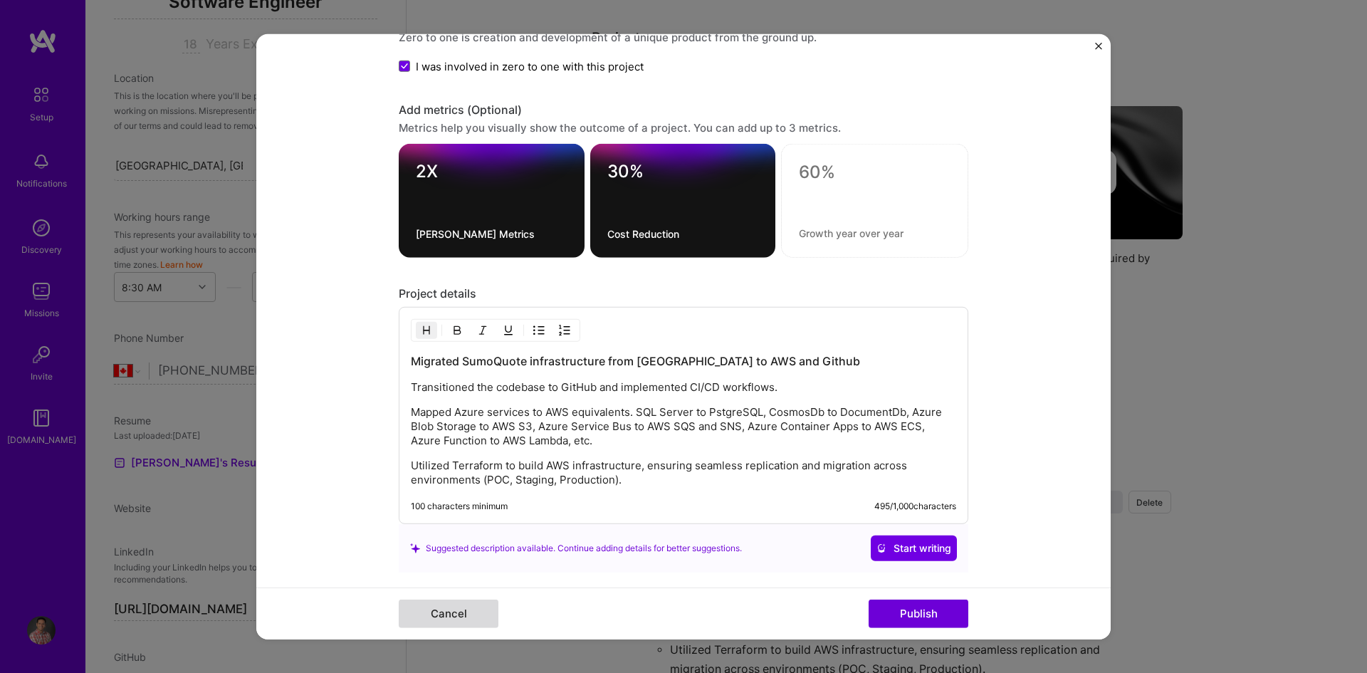
click at [447, 620] on button "Cancel" at bounding box center [449, 614] width 100 height 28
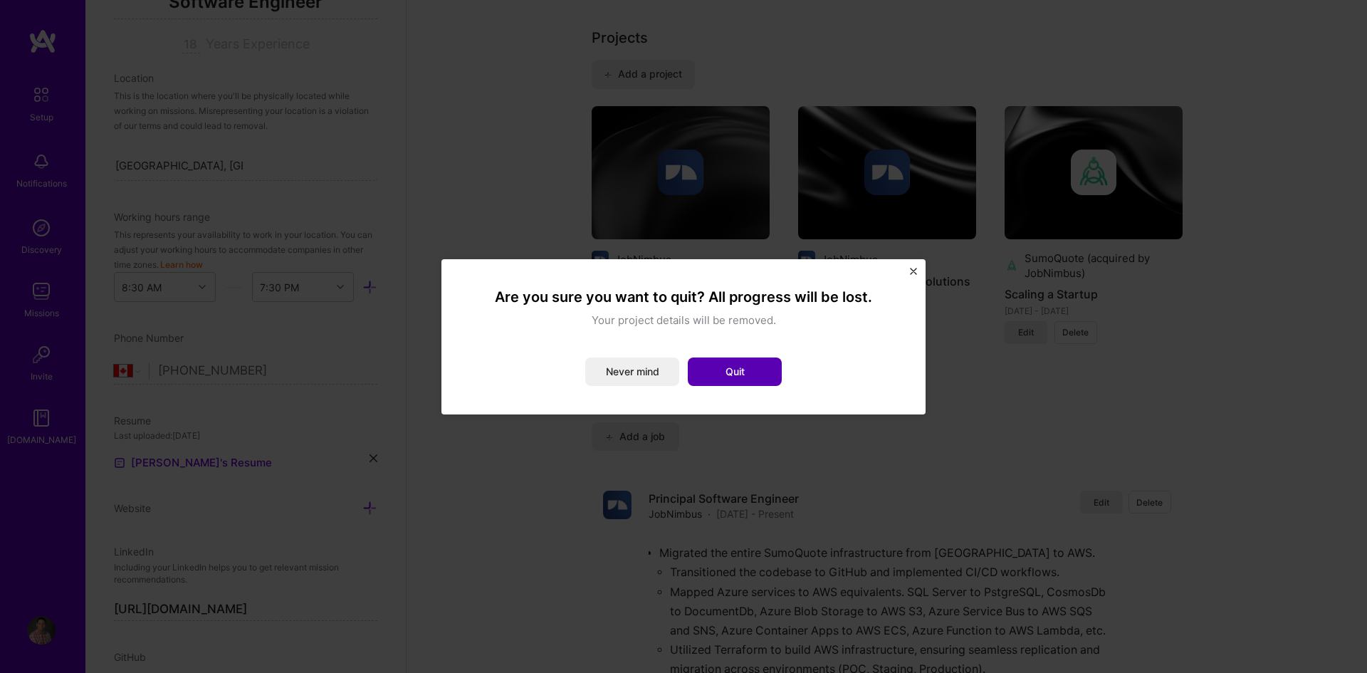
click at [754, 375] on button "Quit" at bounding box center [735, 372] width 94 height 28
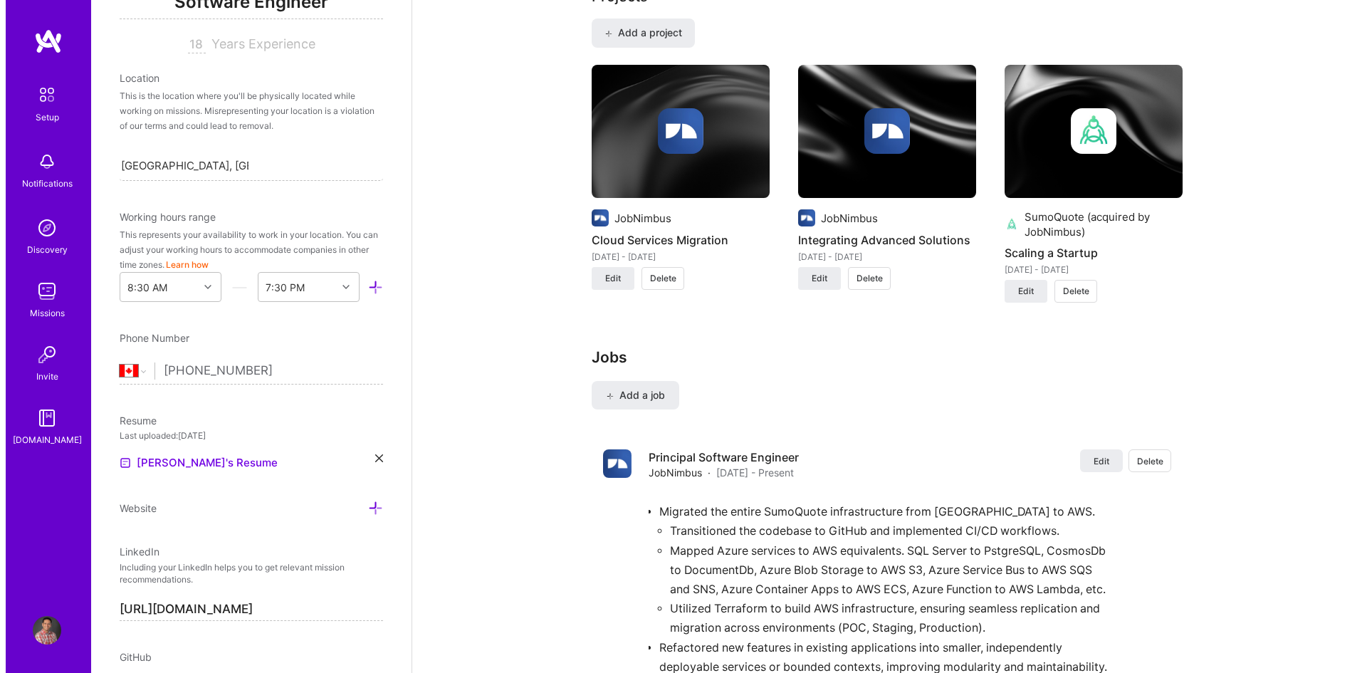
scroll to position [1315, 0]
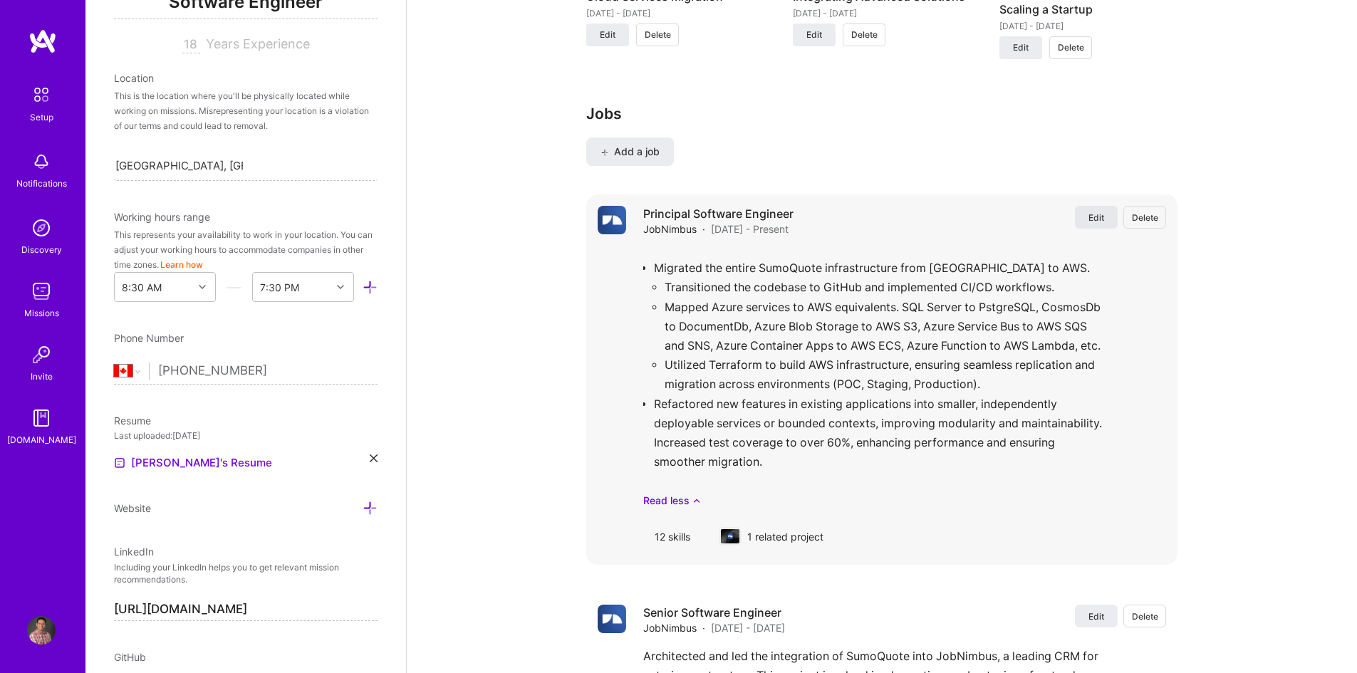
click at [1091, 218] on span "Edit" at bounding box center [1096, 218] width 16 height 12
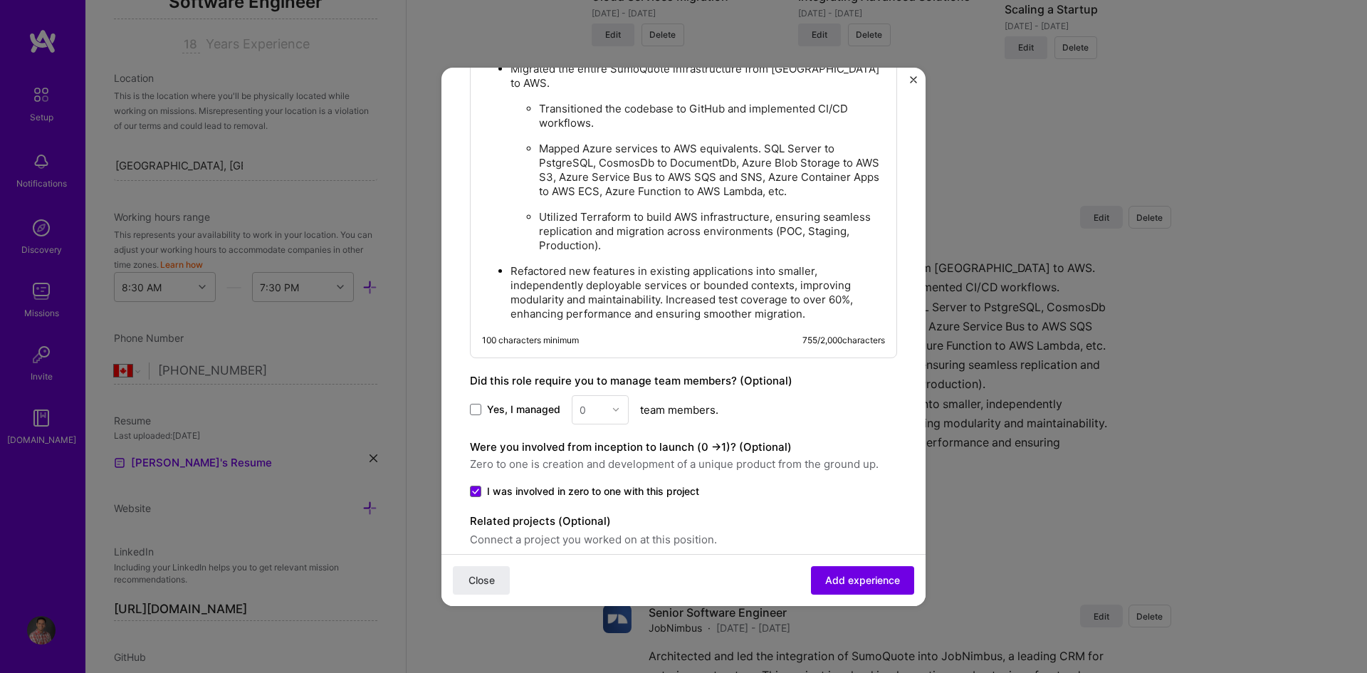
scroll to position [1068, 0]
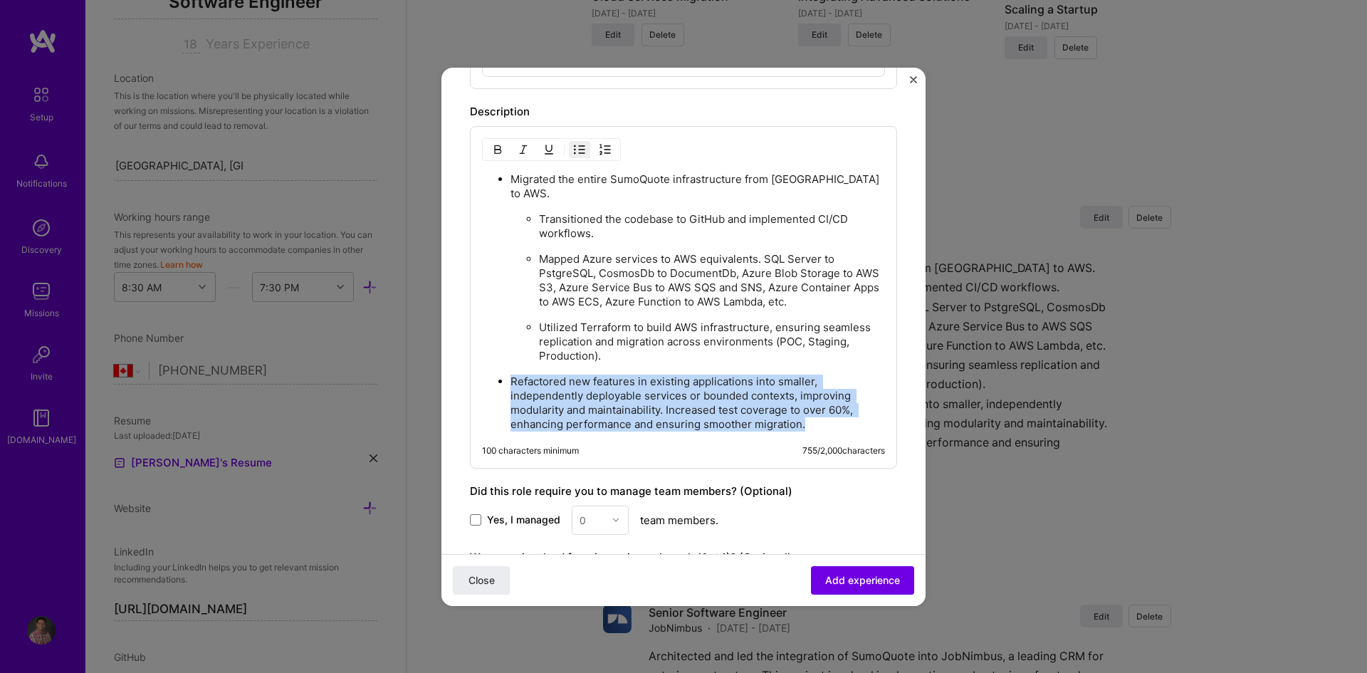
drag, startPoint x: 813, startPoint y: 408, endPoint x: 506, endPoint y: 367, distance: 308.9
click at [506, 367] on ul "Migrated the entire SumoQuote infrastructure from [GEOGRAPHIC_DATA] to AWS. Tra…" at bounding box center [683, 302] width 403 height 260
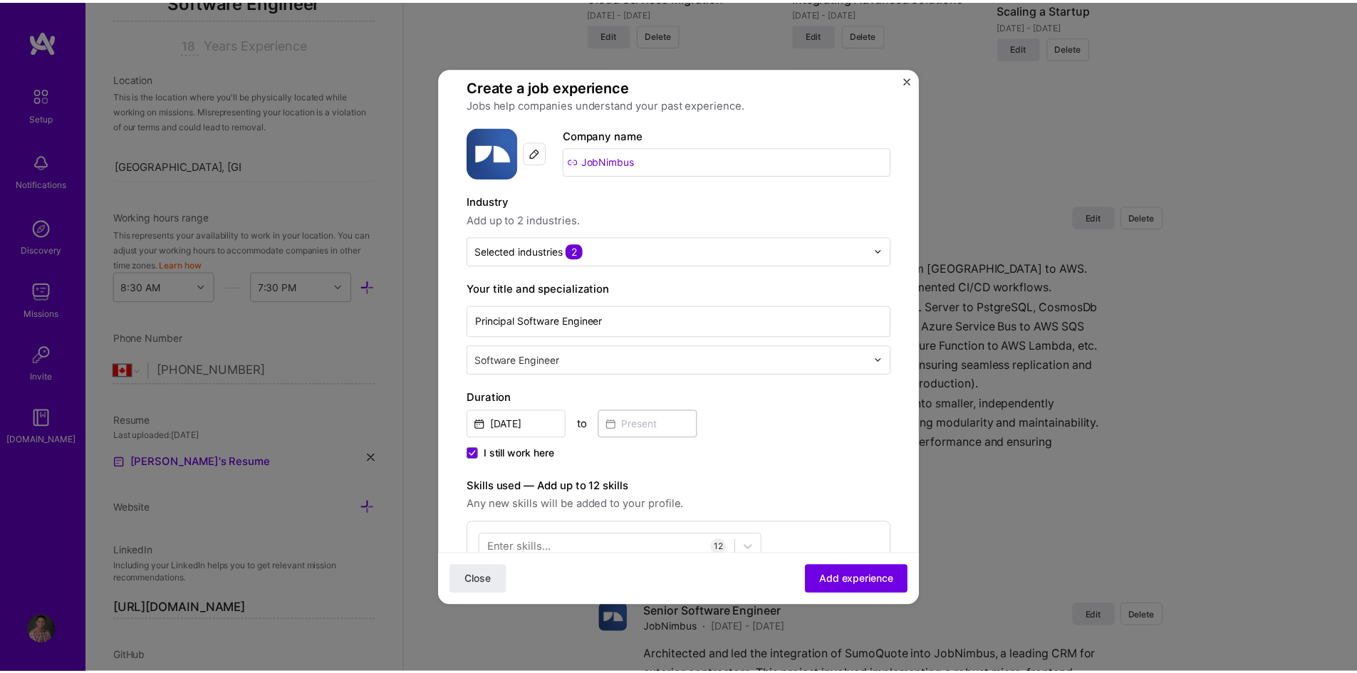
scroll to position [0, 0]
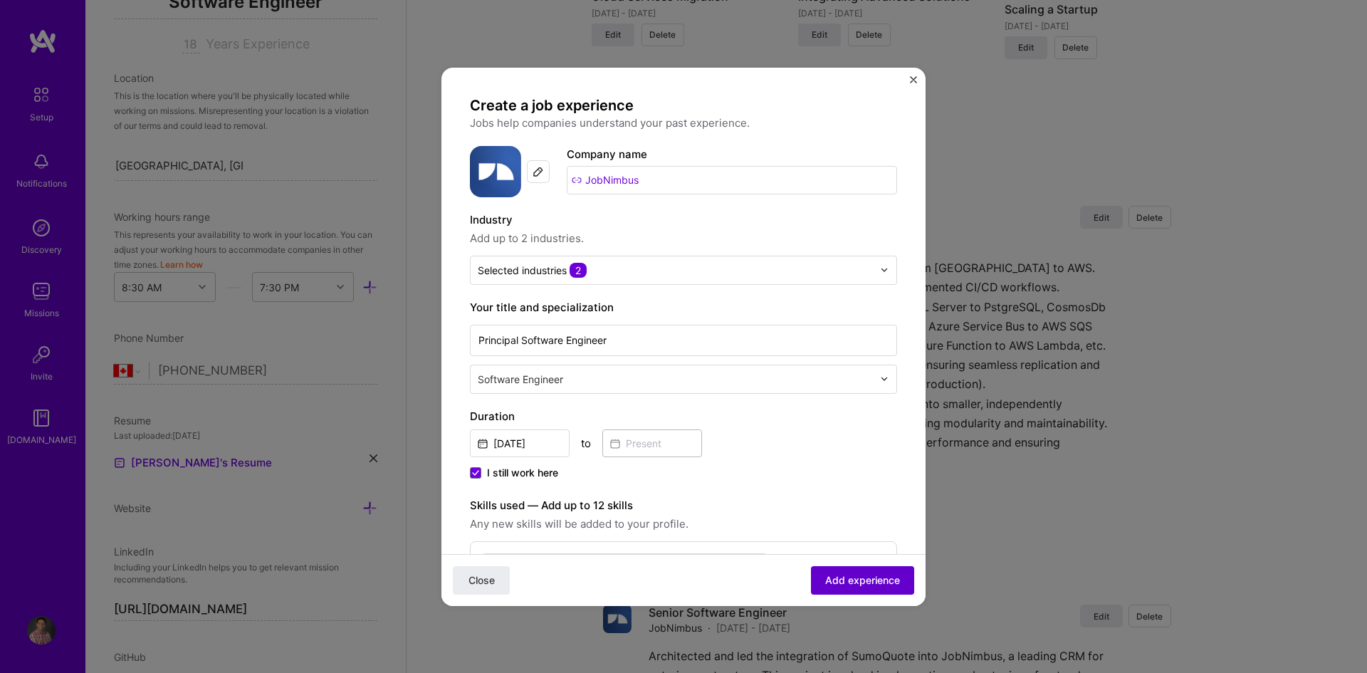
click at [855, 587] on span "Add experience" at bounding box center [862, 580] width 75 height 14
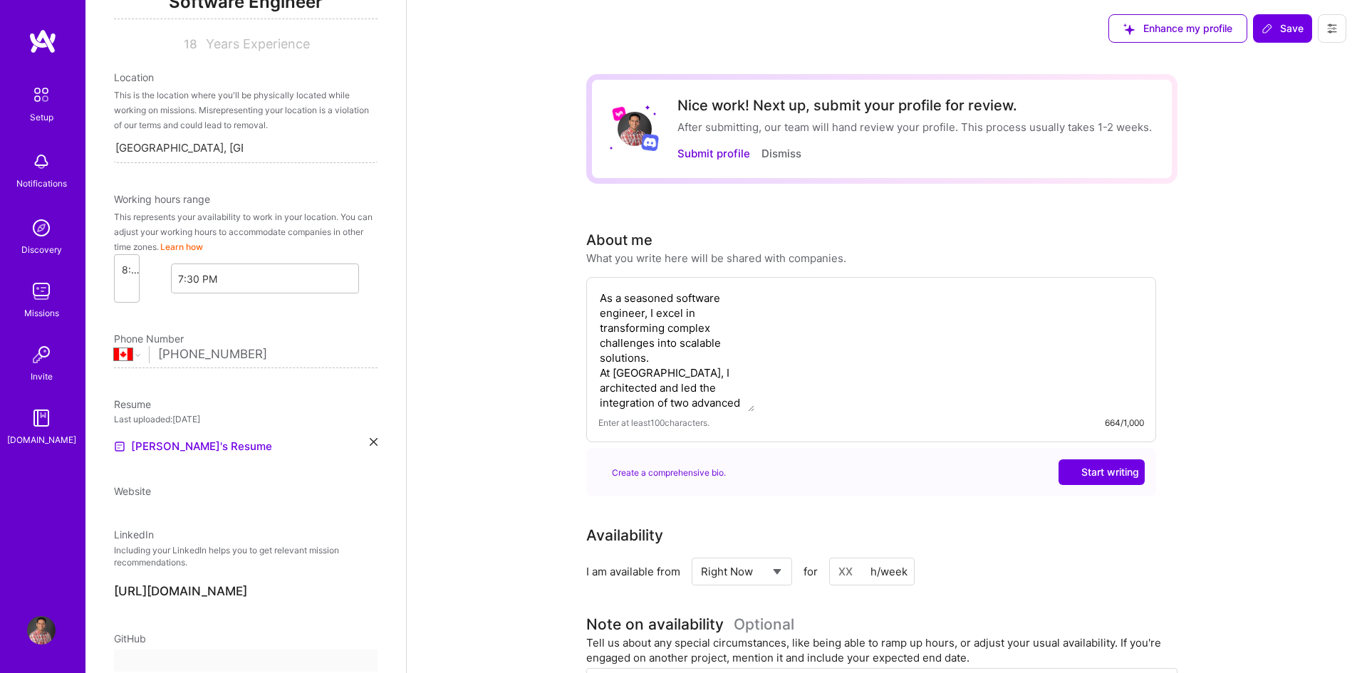
select select "CA"
select select "Right Now"
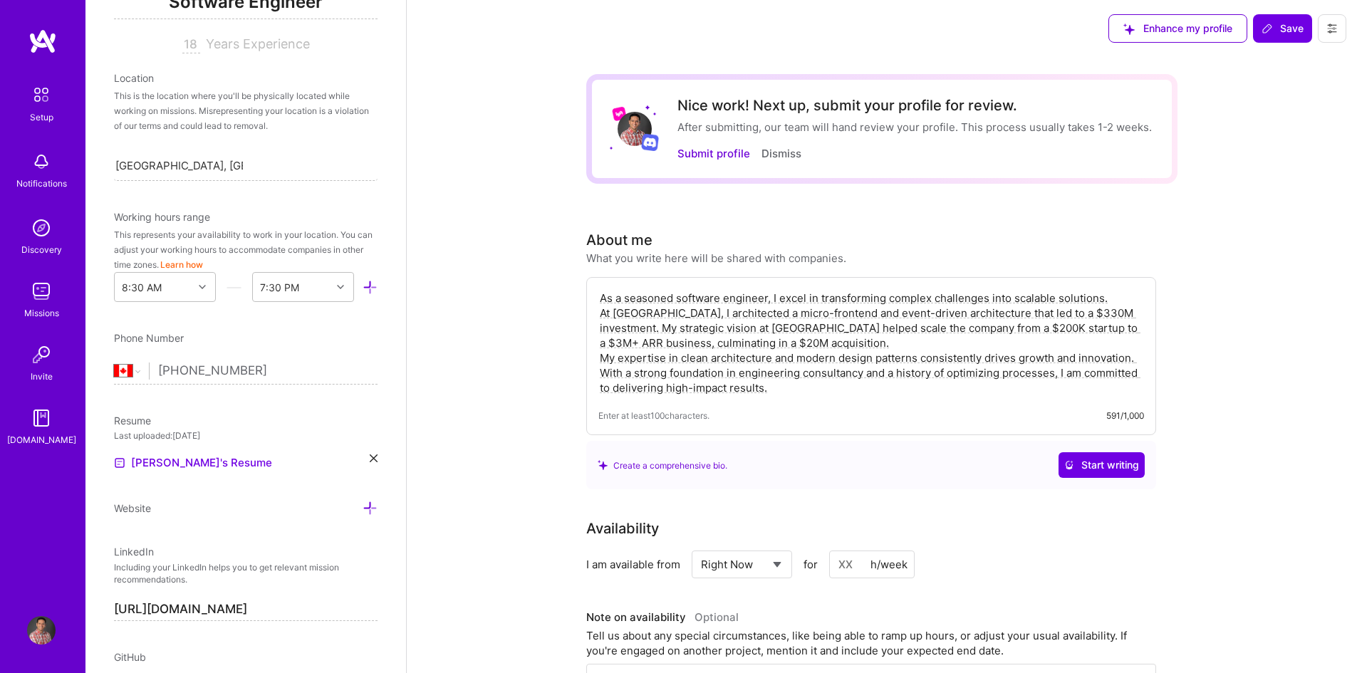
click at [650, 311] on textarea "As a seasoned software engineer, I excel in transforming complex challenges int…" at bounding box center [871, 343] width 546 height 108
drag, startPoint x: 682, startPoint y: 315, endPoint x: 739, endPoint y: 318, distance: 56.4
click at [739, 318] on textarea "As a seasoned software engineer, I excel in transforming complex challenges int…" at bounding box center [871, 343] width 546 height 108
paste textarea "• Architected and led the integration of"
click at [683, 318] on textarea "As a seasoned software engineer, I excel in transforming complex challenges int…" at bounding box center [871, 343] width 546 height 108
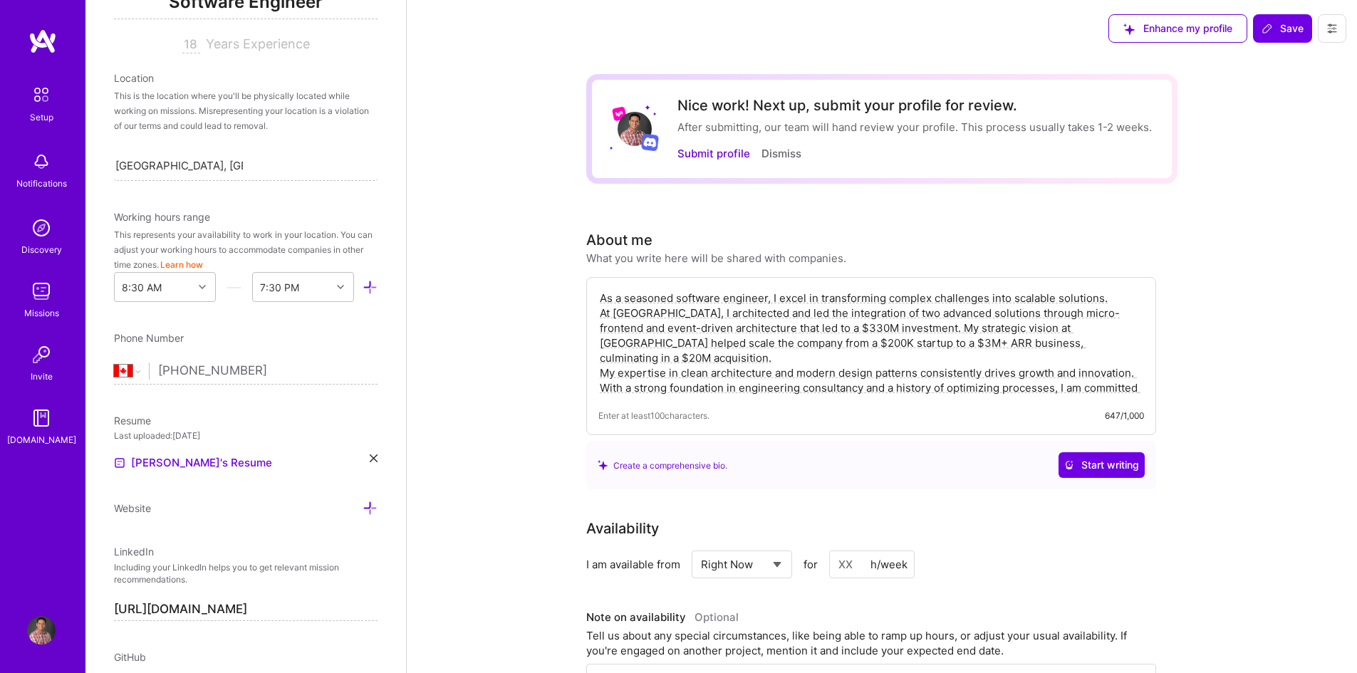
drag, startPoint x: 731, startPoint y: 328, endPoint x: 785, endPoint y: 327, distance: 54.1
click at [785, 327] on textarea "As a seasoned software engineer, I excel in transforming complex challenges int…" at bounding box center [871, 343] width 546 height 108
paste textarea "which became a key factor in"
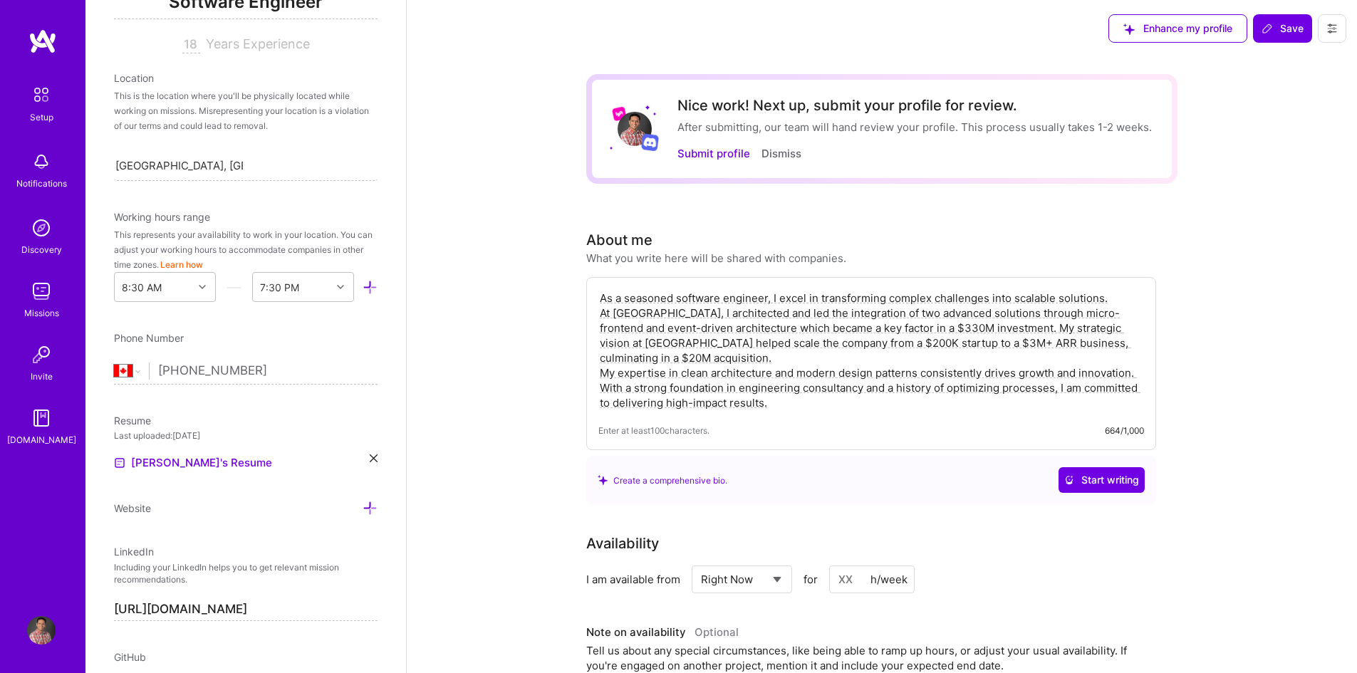
click at [988, 328] on textarea "As a seasoned software engineer, I excel in transforming complex challenges int…" at bounding box center [871, 350] width 546 height 122
click at [838, 360] on textarea "As a seasoned software engineer, I excel in transforming complex challenges int…" at bounding box center [871, 350] width 546 height 122
drag, startPoint x: 731, startPoint y: 334, endPoint x: 993, endPoint y: 310, distance: 262.5
click at [993, 310] on textarea "As a seasoned software engineer, I excel in transforming complex challenges int…" at bounding box center [871, 350] width 546 height 122
click at [729, 332] on textarea "As a seasoned software engineer, I excel in transforming complex challenges int…" at bounding box center [871, 350] width 546 height 122
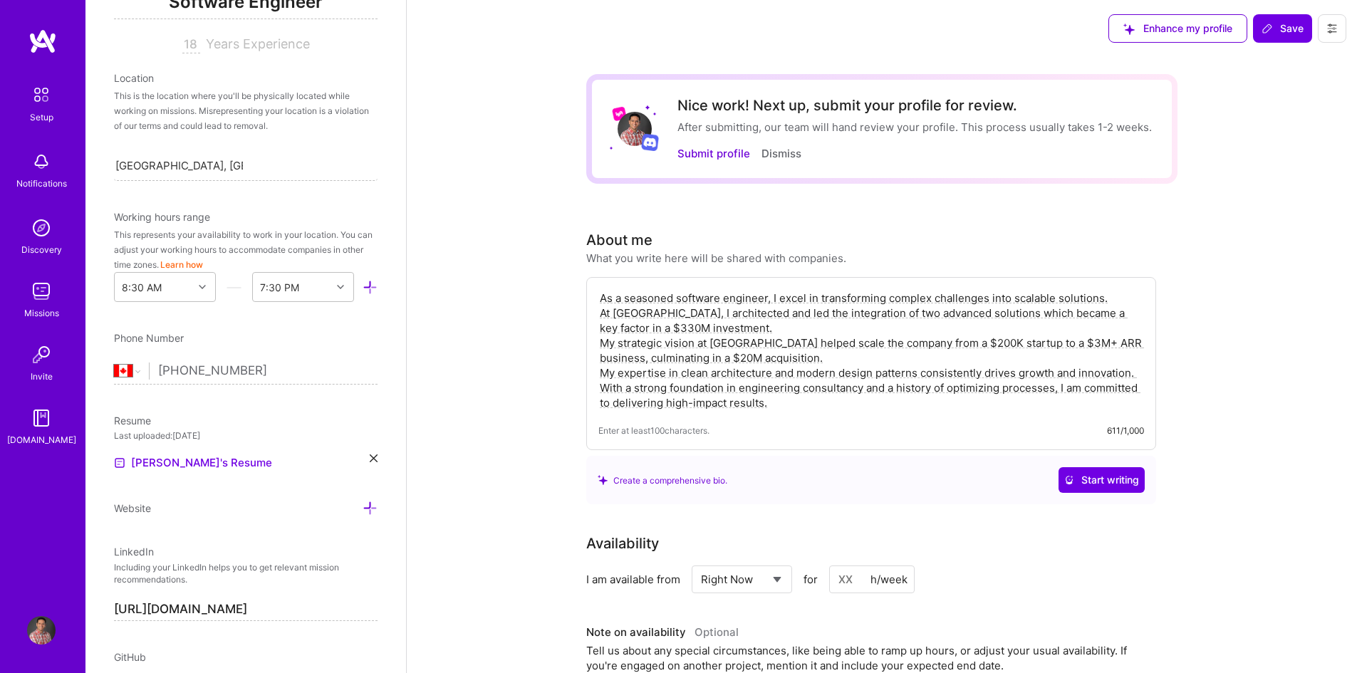
click at [855, 360] on textarea "As a seasoned software engineer, I excel in transforming complex challenges int…" at bounding box center [871, 350] width 546 height 122
click at [803, 406] on textarea "As a seasoned software engineer, I excel in transforming complex challenges int…" at bounding box center [871, 350] width 546 height 122
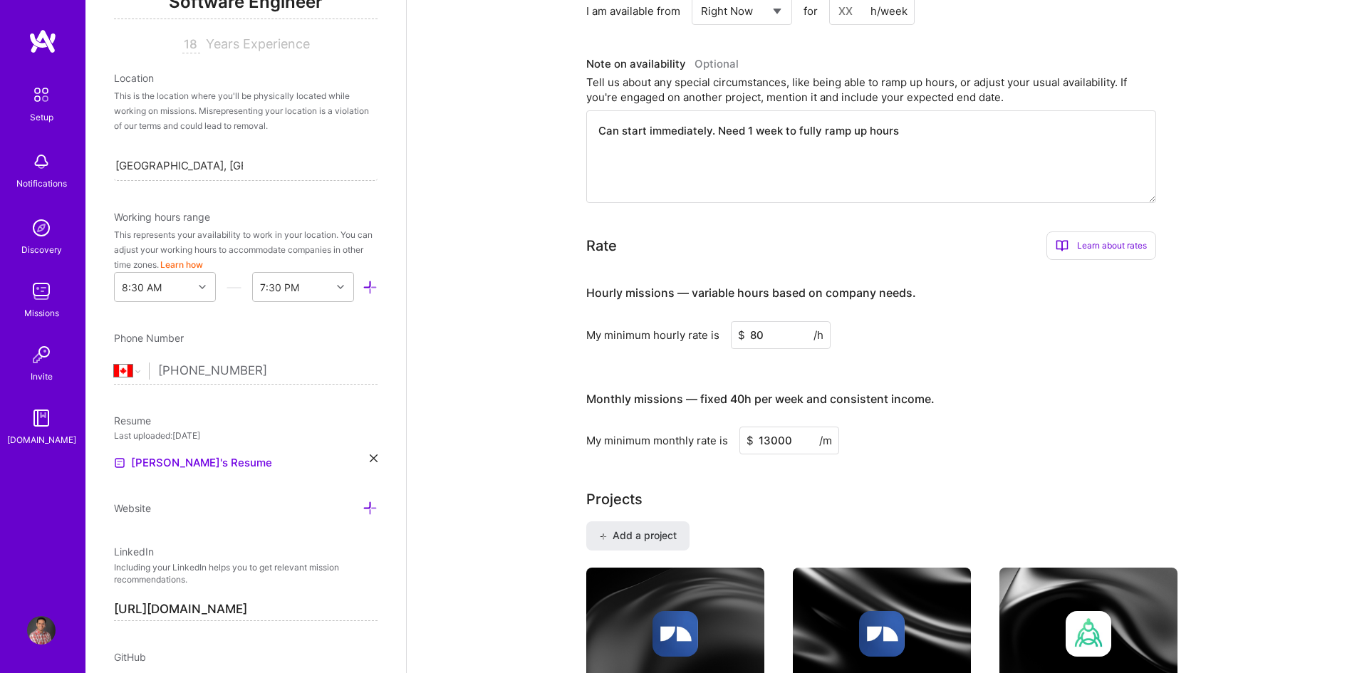
scroll to position [570, 0]
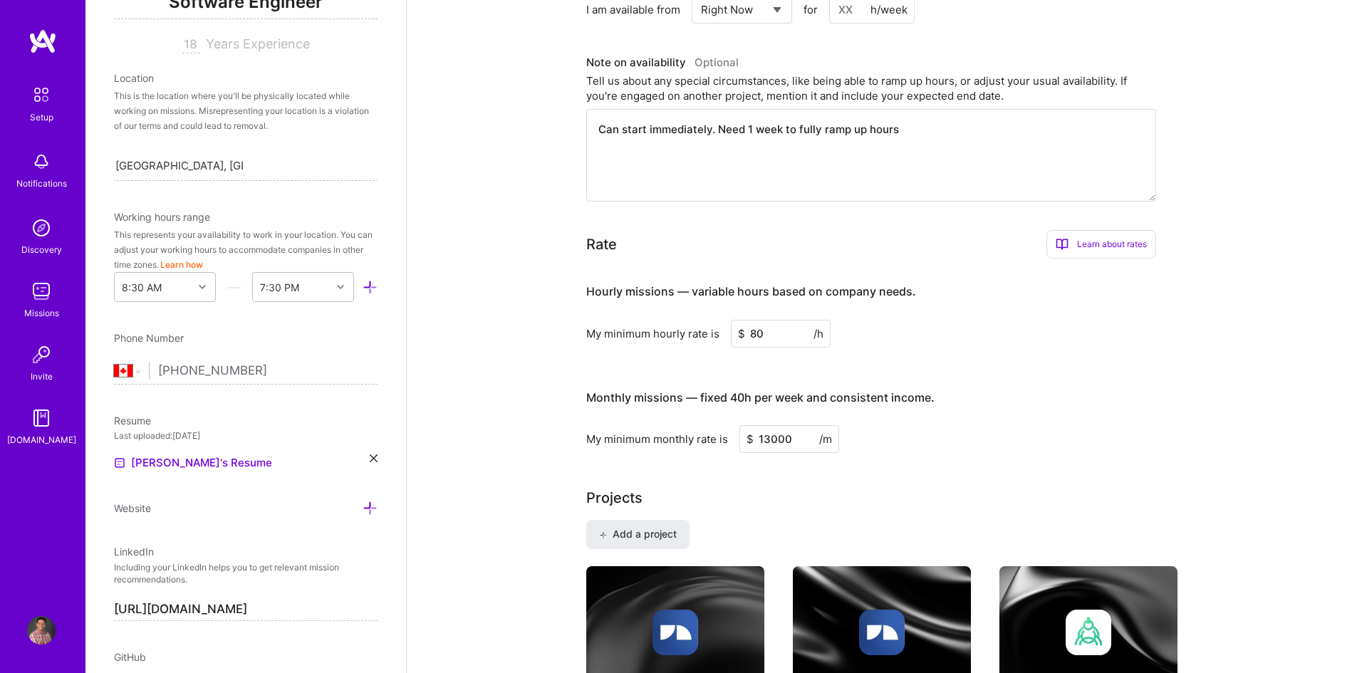
type textarea "As a seasoned software engineer, I excel in transforming complex challenges int…"
drag, startPoint x: 794, startPoint y: 339, endPoint x: 730, endPoint y: 337, distance: 64.1
click at [731, 337] on input "80" at bounding box center [781, 334] width 100 height 28
type input "90"
click at [1276, 330] on div "Nice work! Next up, submit your profile for review. After submitting, our team …" at bounding box center [882, 627] width 950 height 2281
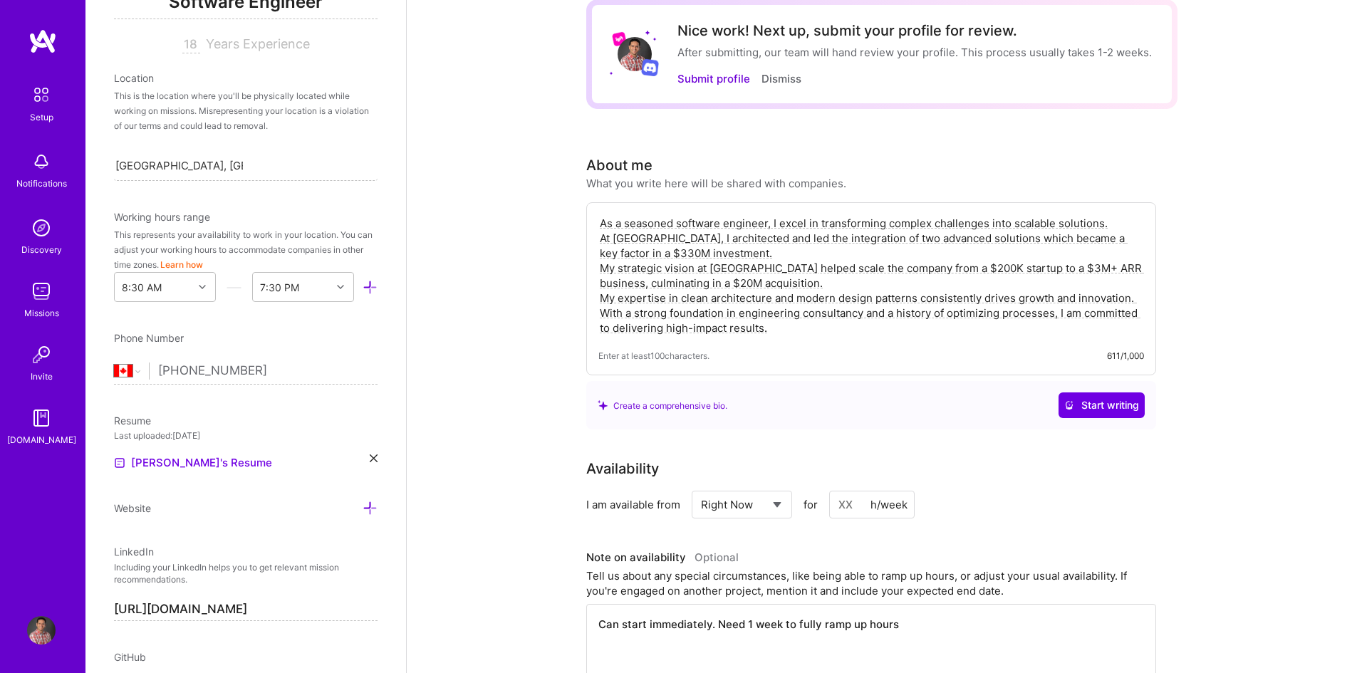
scroll to position [0, 0]
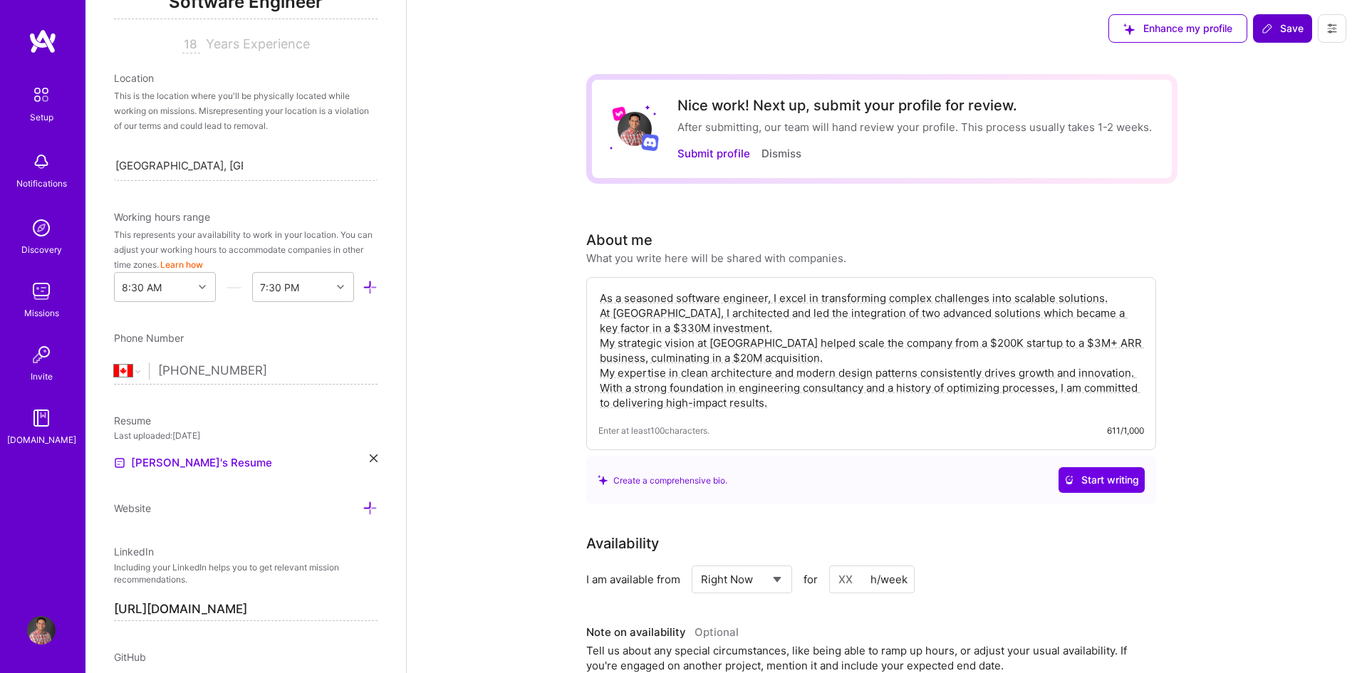
click at [1282, 28] on span "Save" at bounding box center [1282, 28] width 42 height 14
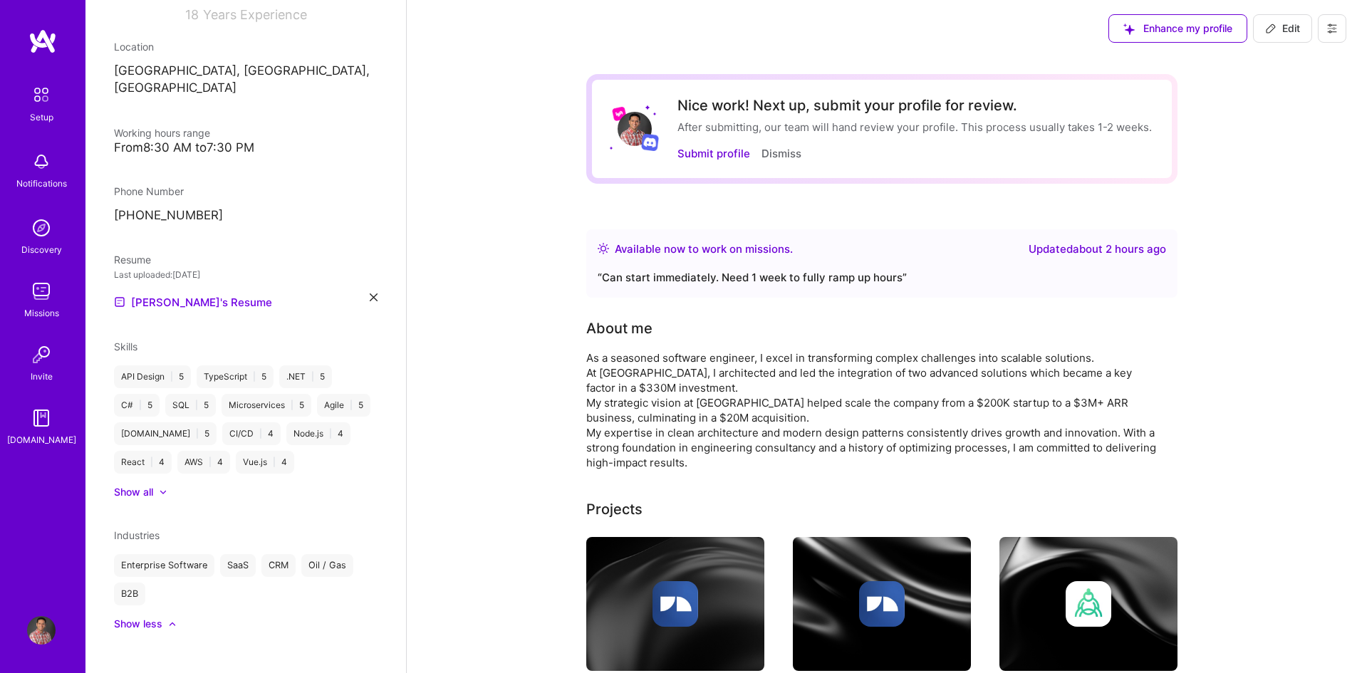
scroll to position [194, 0]
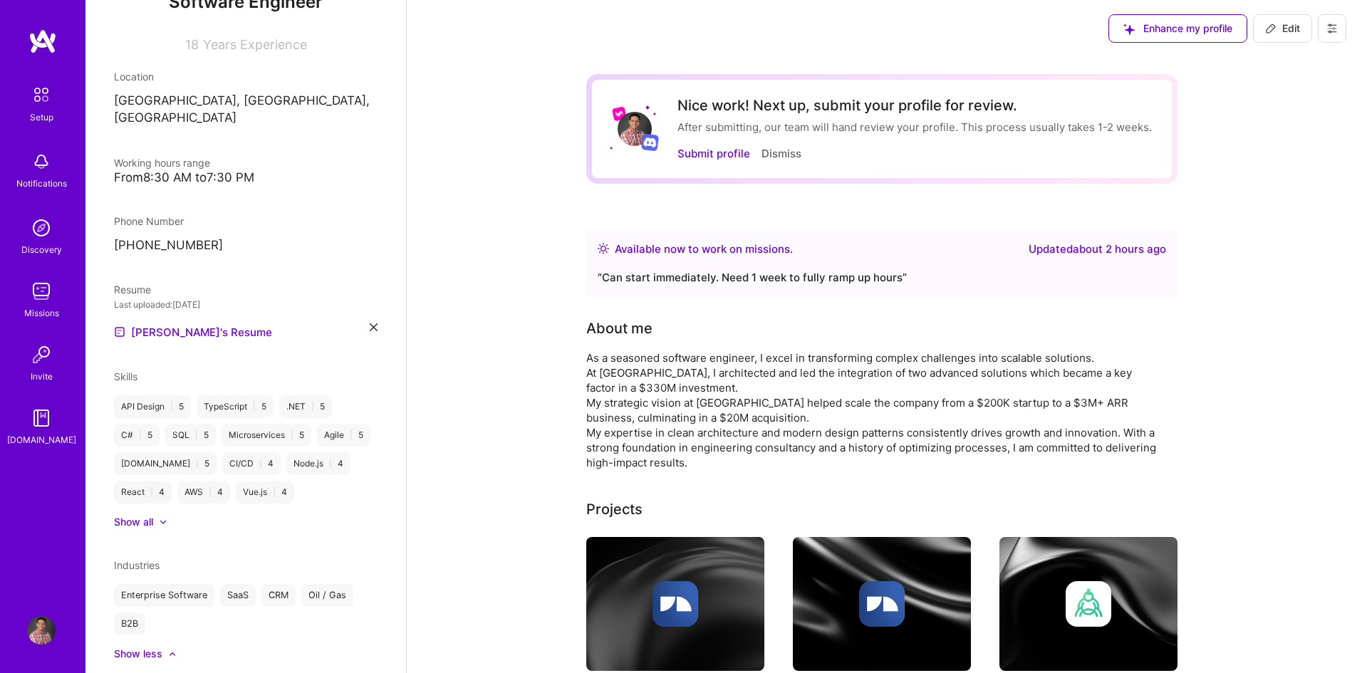
click at [1276, 22] on span "Edit" at bounding box center [1282, 28] width 35 height 14
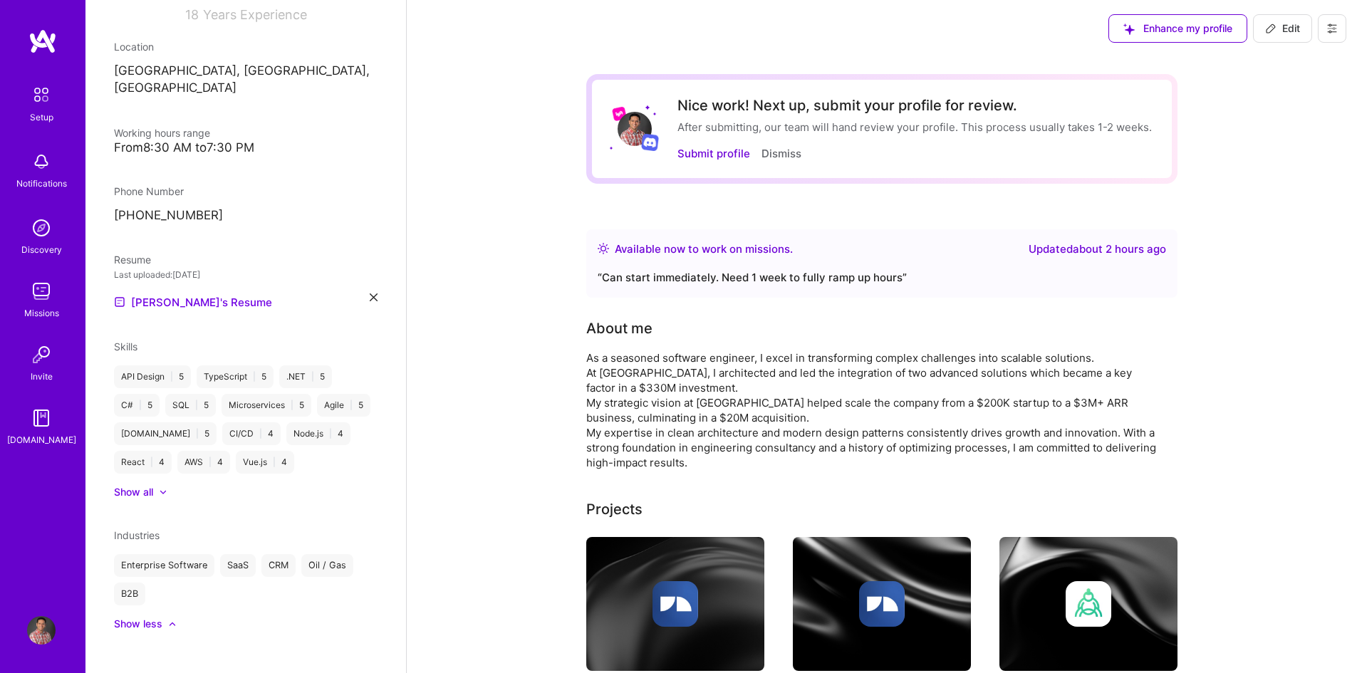
select select "CA"
select select "Right Now"
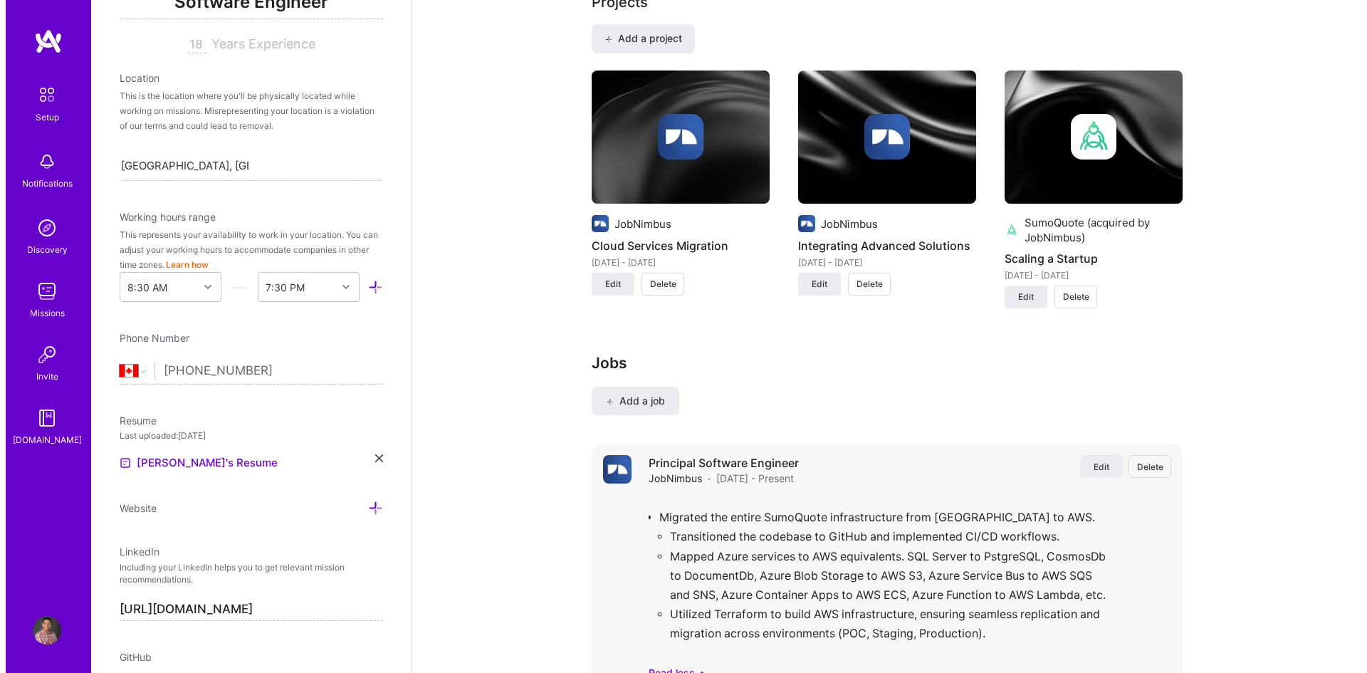
scroll to position [997, 0]
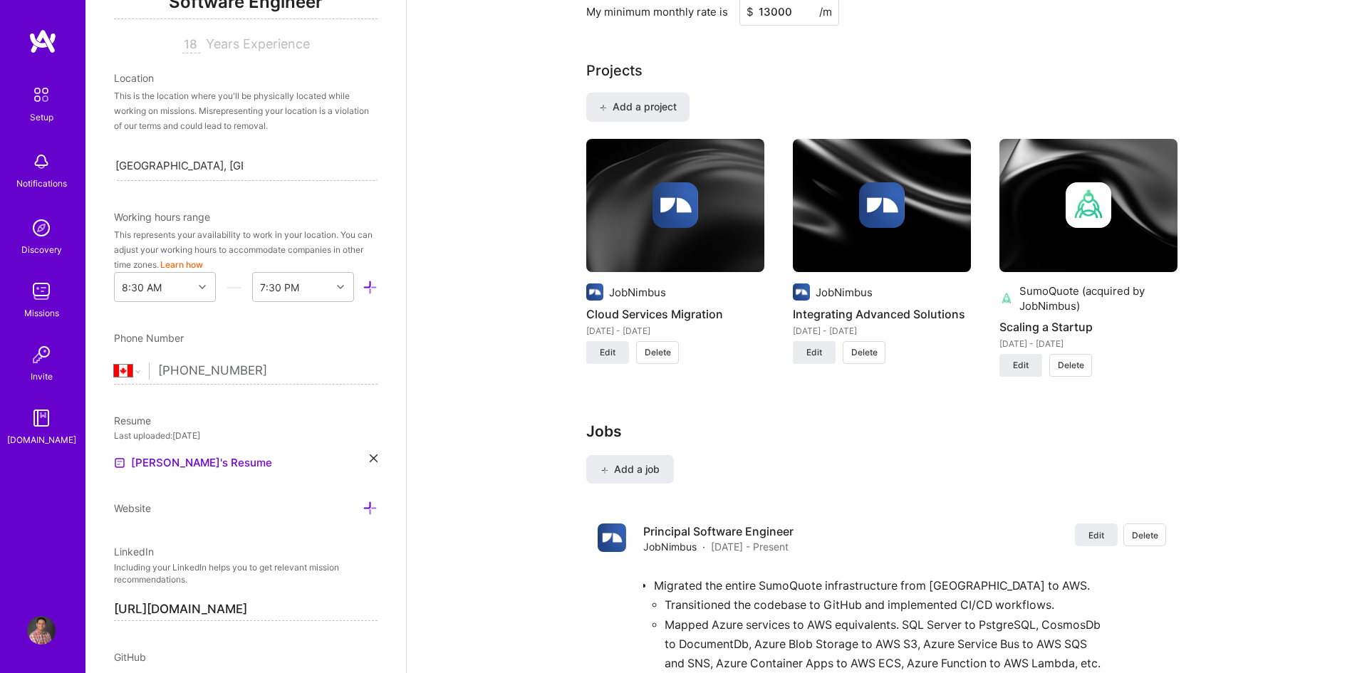
click at [1018, 353] on div "SumoQuote (acquired by JobNimbus) Scaling a Startup [DATE] - [DATE] Edit Delete" at bounding box center [1088, 267] width 178 height 256
click at [1021, 362] on span "Edit" at bounding box center [1021, 365] width 16 height 13
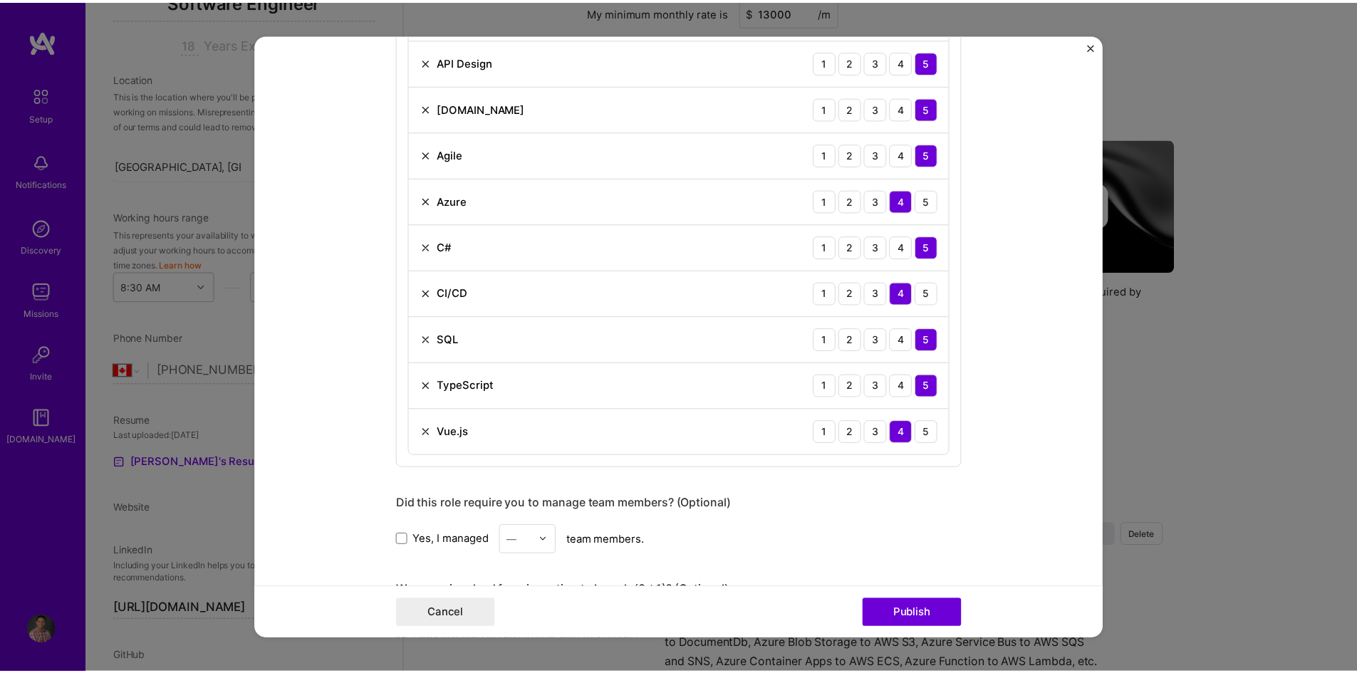
scroll to position [783, 0]
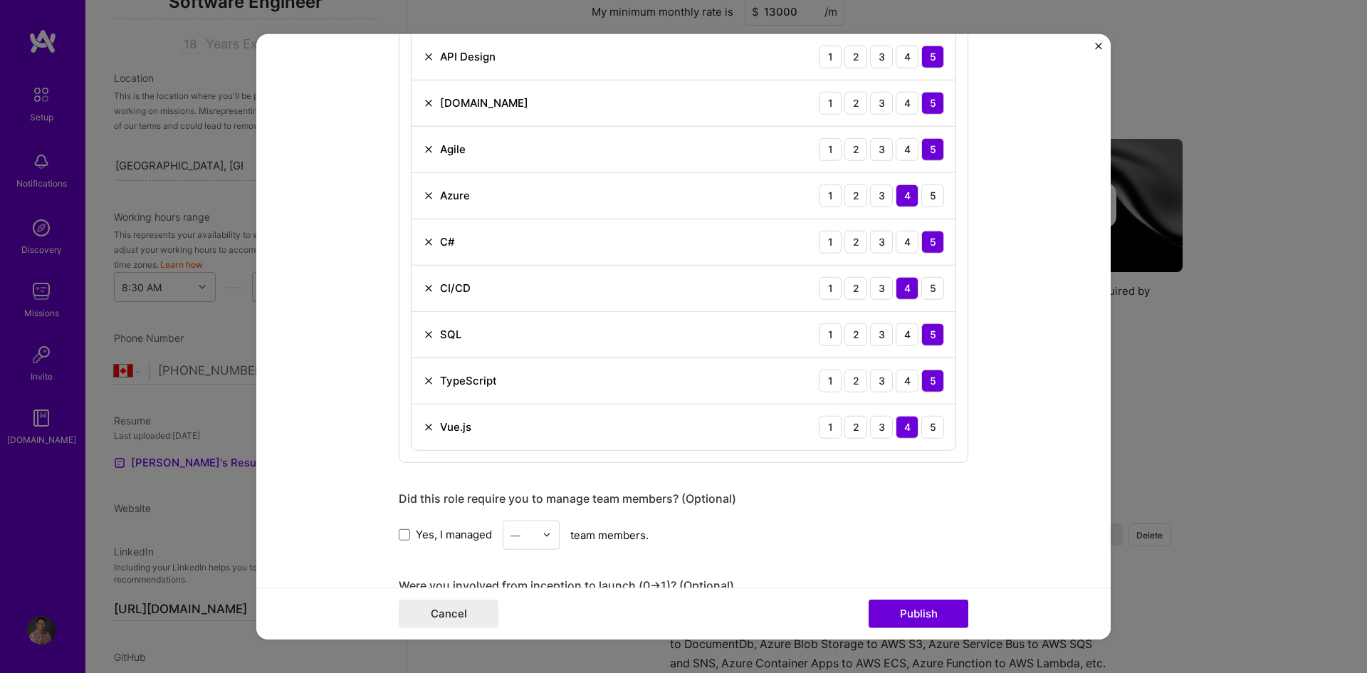
click at [1101, 45] on img "Close" at bounding box center [1098, 45] width 7 height 7
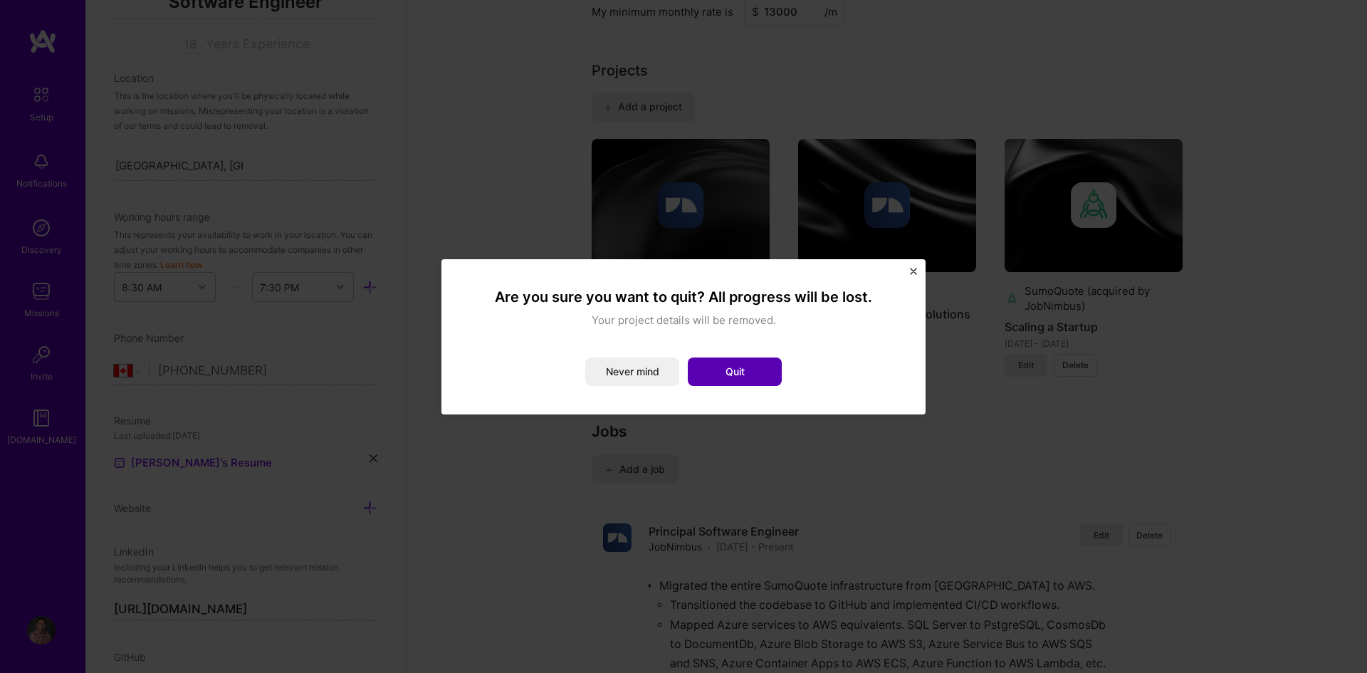
click at [769, 364] on button "Quit" at bounding box center [735, 372] width 94 height 28
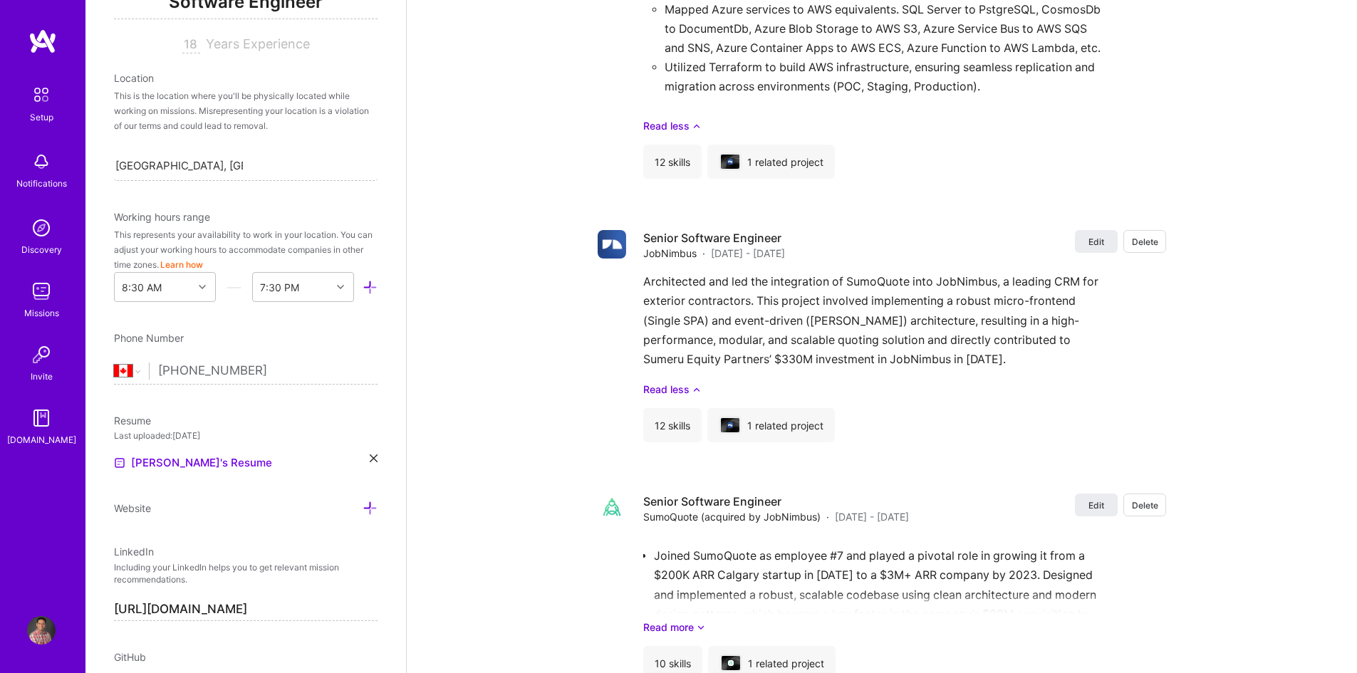
scroll to position [1665, 0]
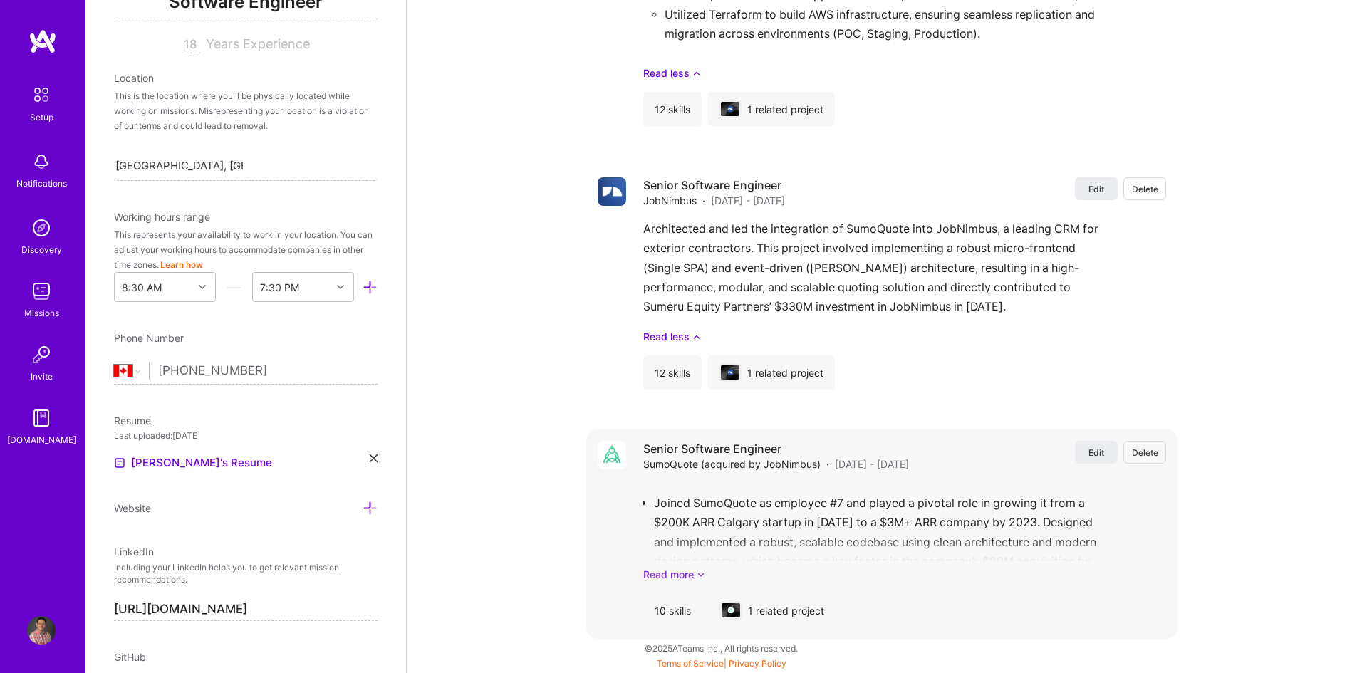
click at [697, 582] on icon at bounding box center [701, 574] width 9 height 15
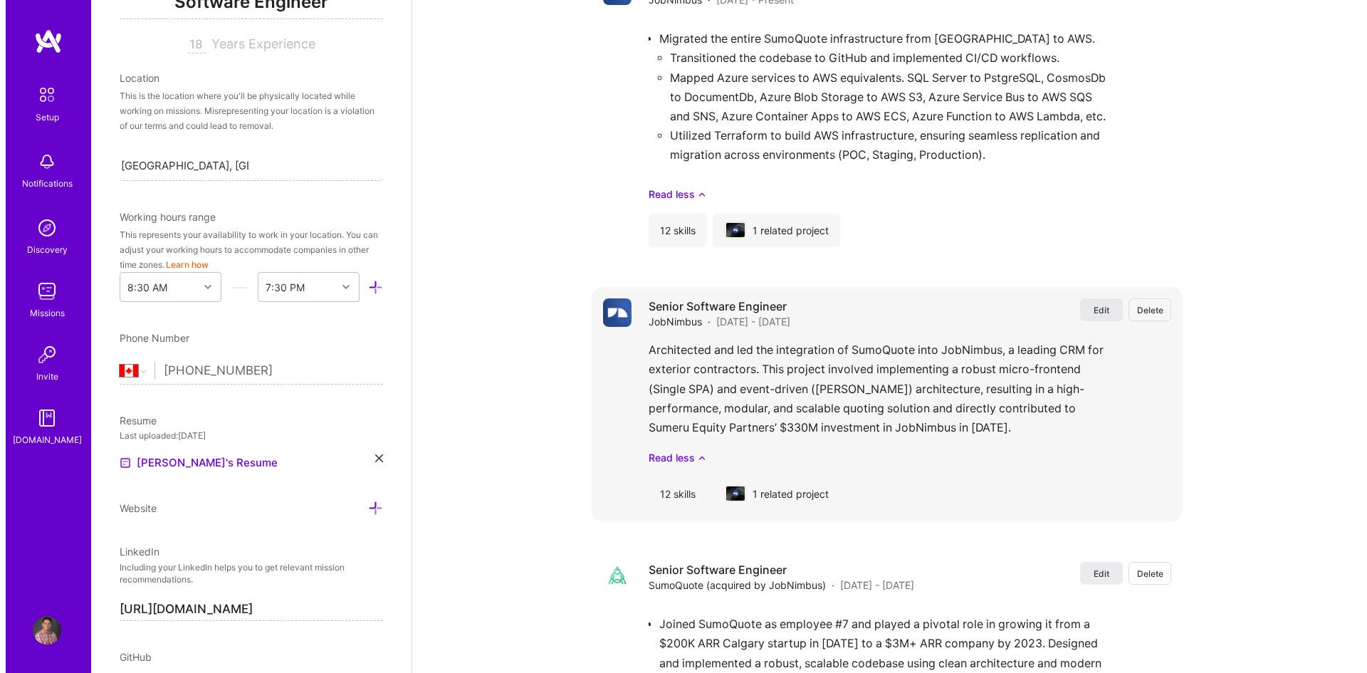
scroll to position [1536, 0]
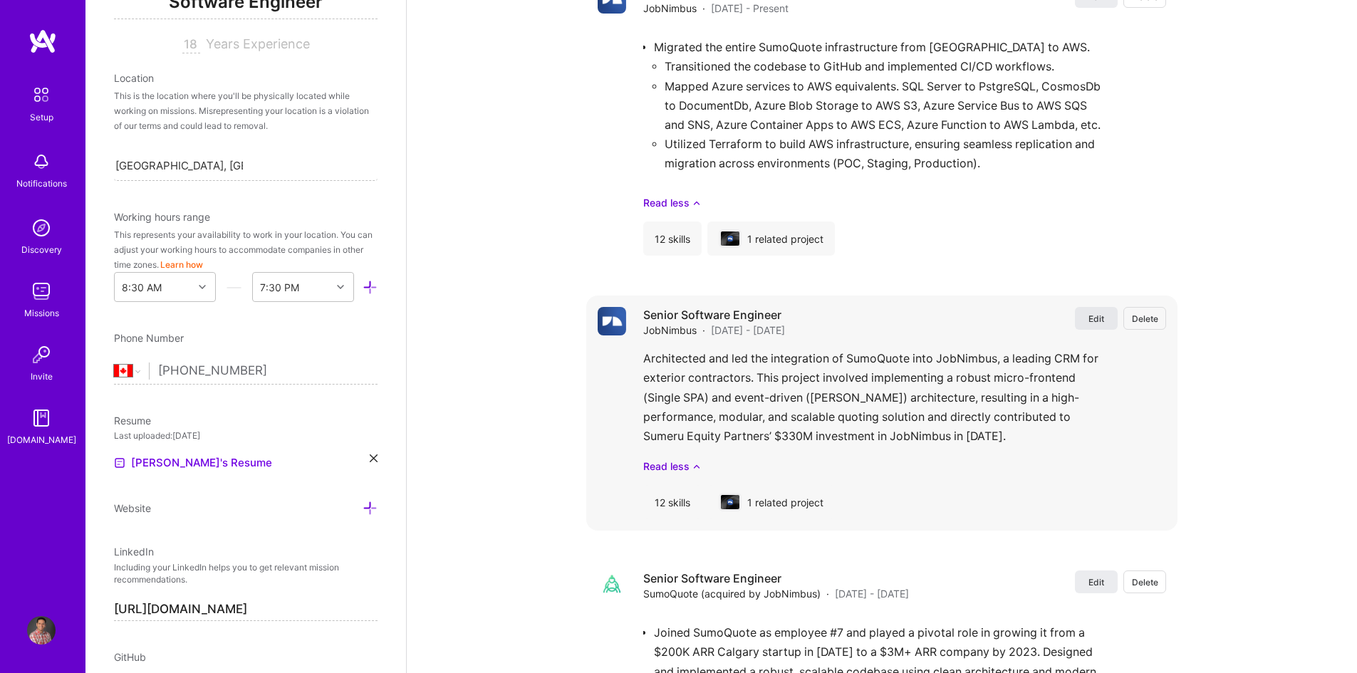
click at [1085, 316] on button "Edit" at bounding box center [1096, 318] width 43 height 23
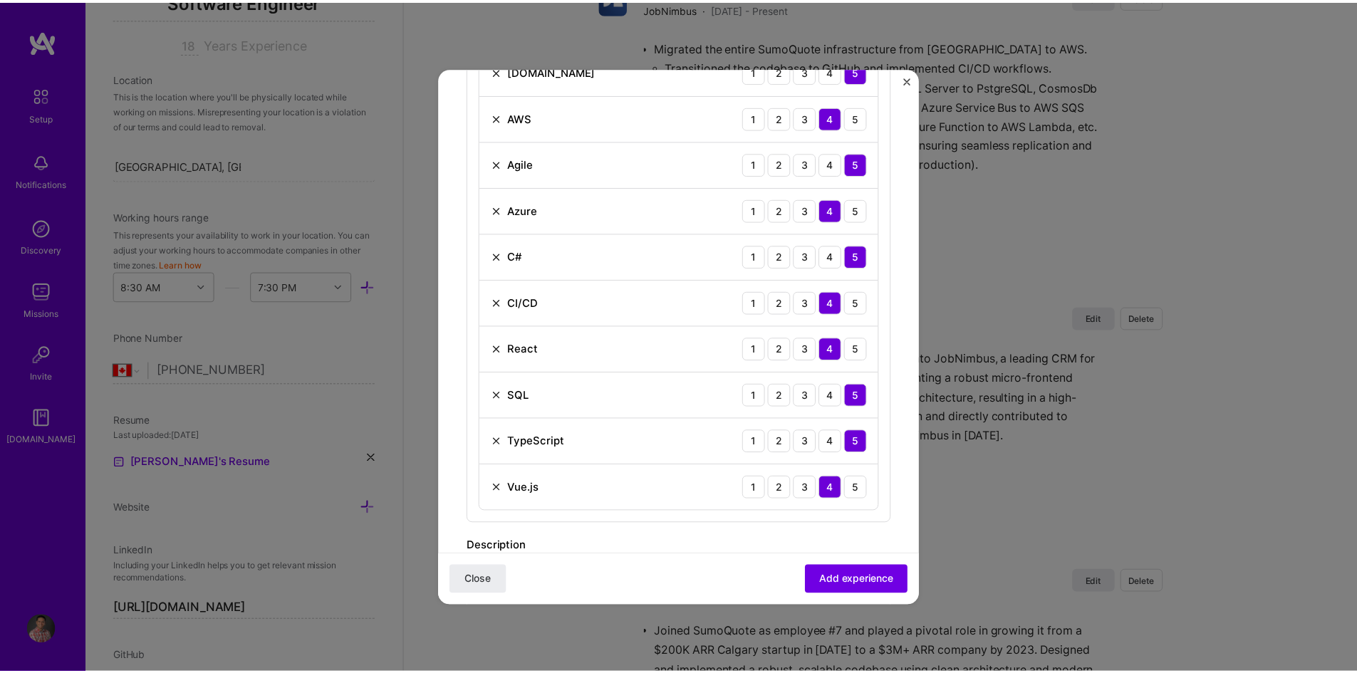
scroll to position [641, 0]
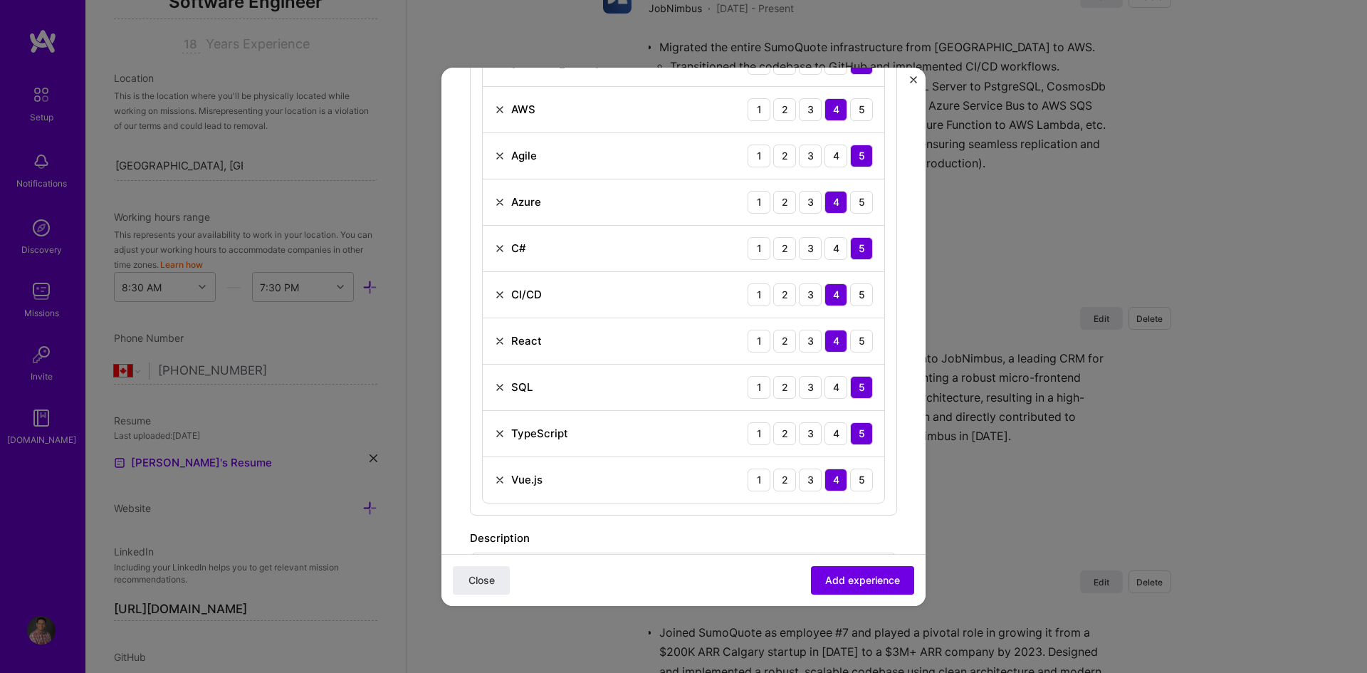
click at [917, 80] on img "Close" at bounding box center [913, 79] width 7 height 7
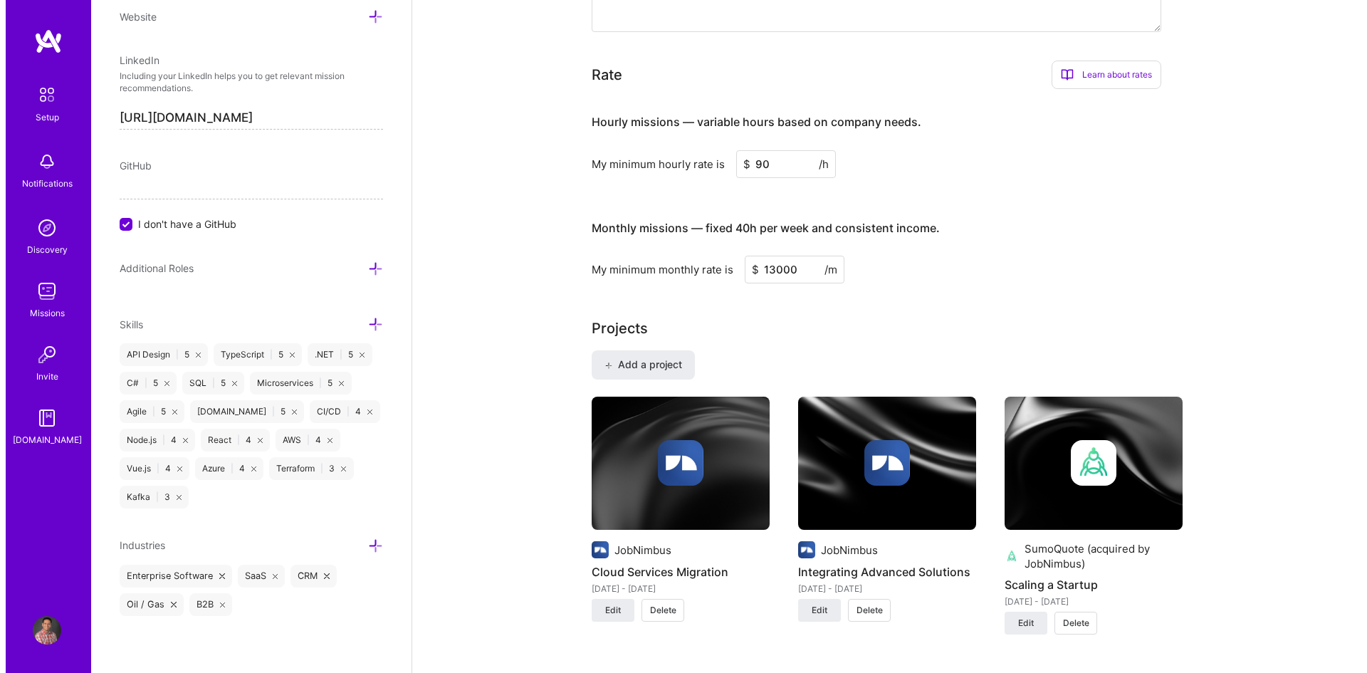
scroll to position [752, 0]
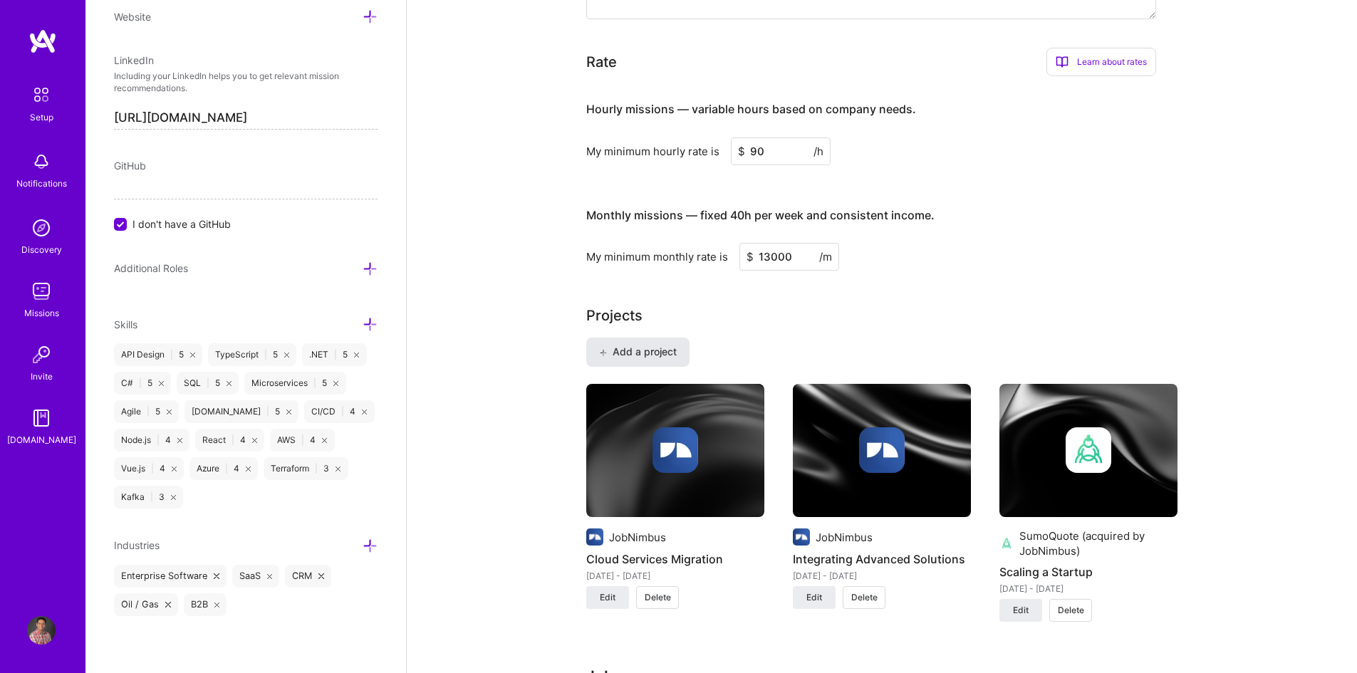
click at [645, 360] on button "Add a project" at bounding box center [637, 352] width 103 height 28
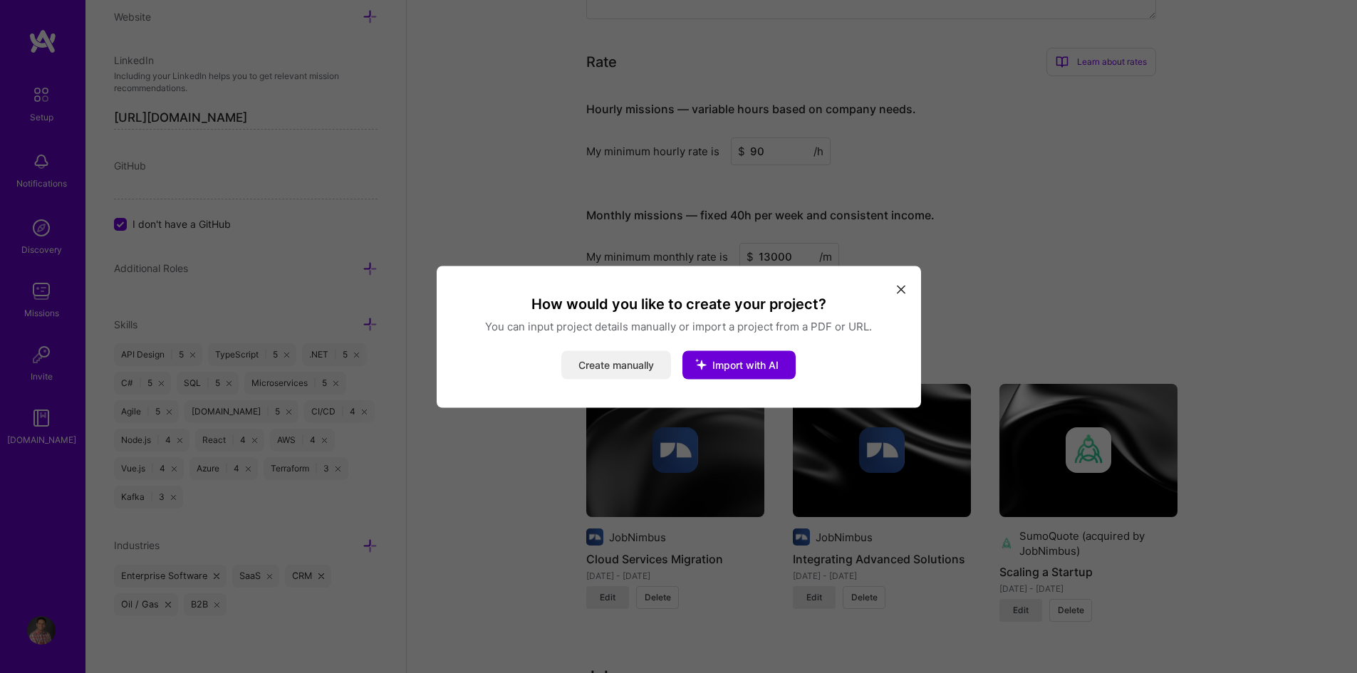
click at [608, 353] on button "Create manually" at bounding box center [616, 364] width 110 height 28
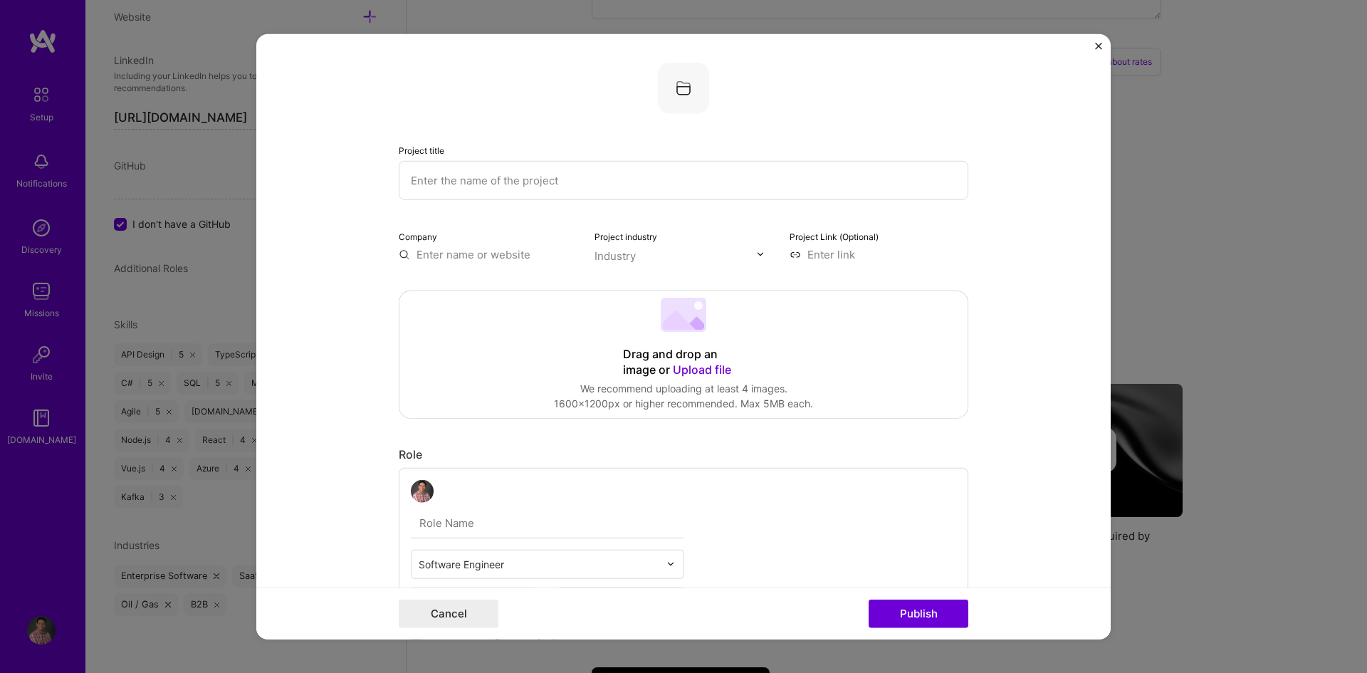
click at [435, 180] on input "text" at bounding box center [684, 179] width 570 height 39
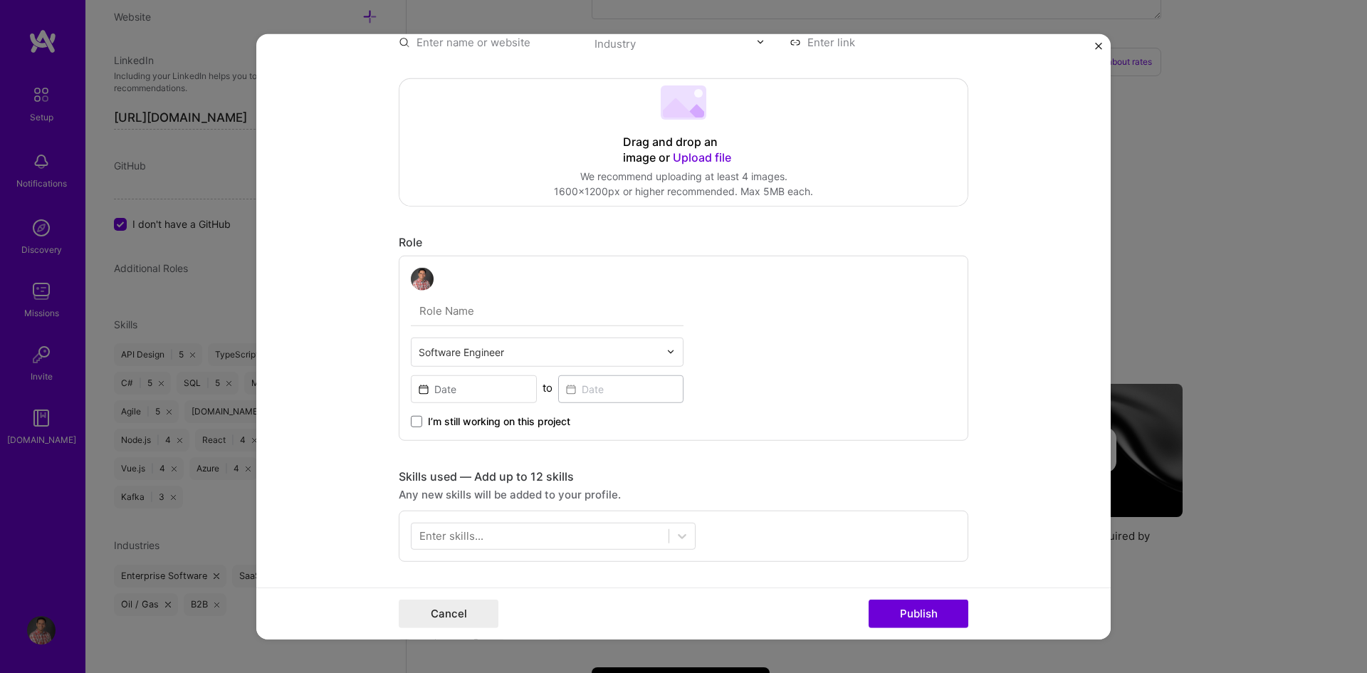
scroll to position [214, 0]
type input "AI Onboarding and Setup"
click at [423, 313] on input "text" at bounding box center [547, 309] width 273 height 30
type input "Principal Software Engineer"
click at [468, 389] on input at bounding box center [474, 387] width 126 height 28
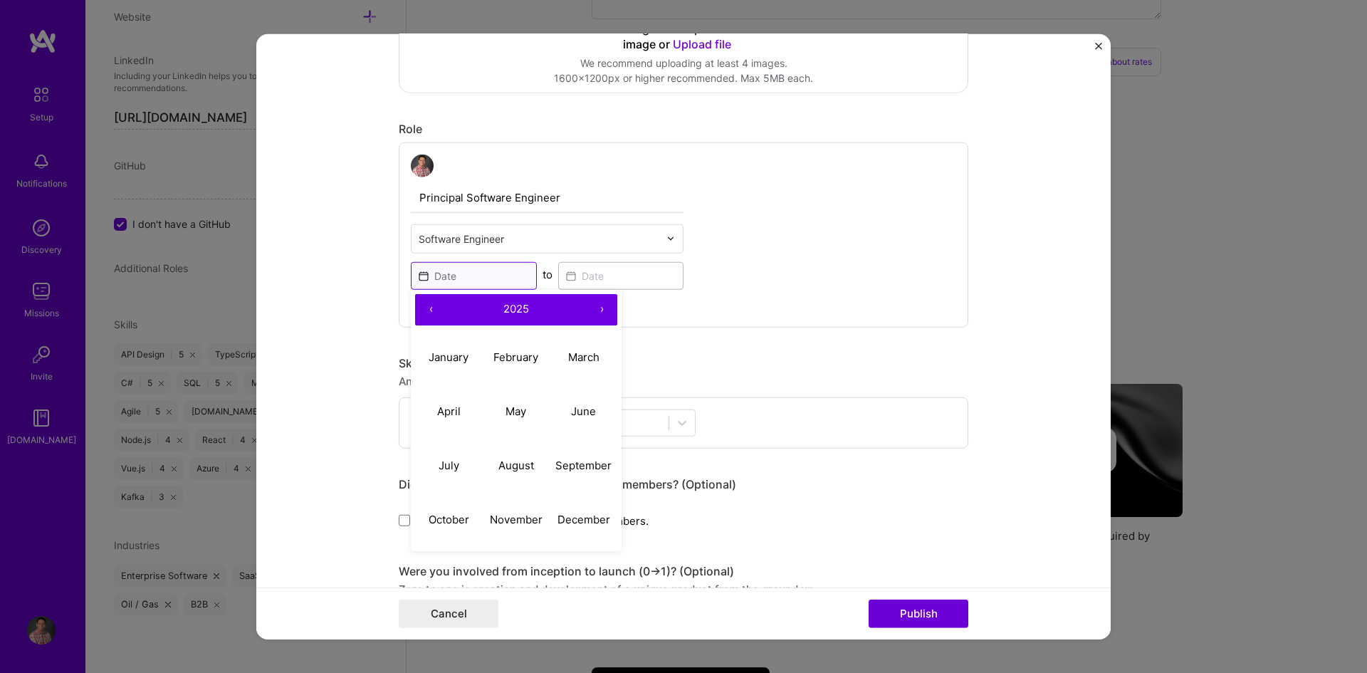
scroll to position [356, 0]
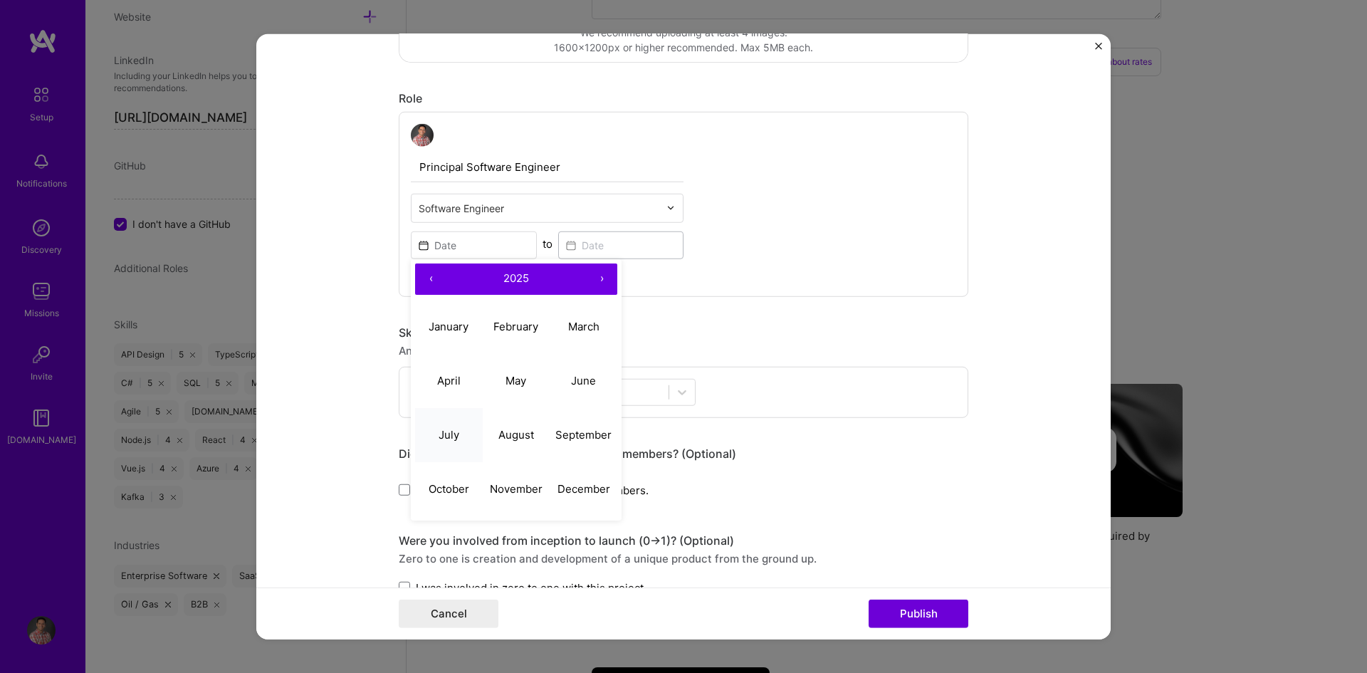
click at [443, 436] on abbr "July" at bounding box center [449, 435] width 21 height 14
type input "[DATE]"
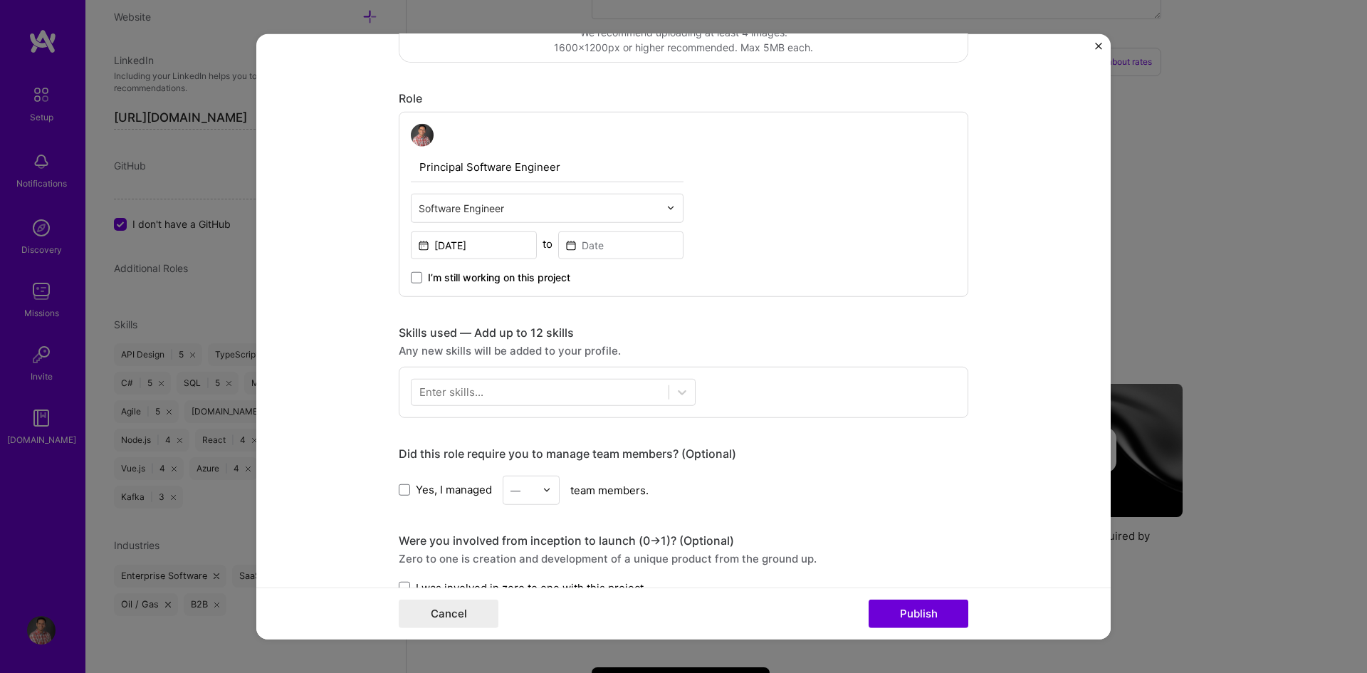
click at [428, 279] on span "I’m still working on this project" at bounding box center [499, 277] width 142 height 14
click at [0, 0] on input "I’m still working on this project" at bounding box center [0, 0] width 0 height 0
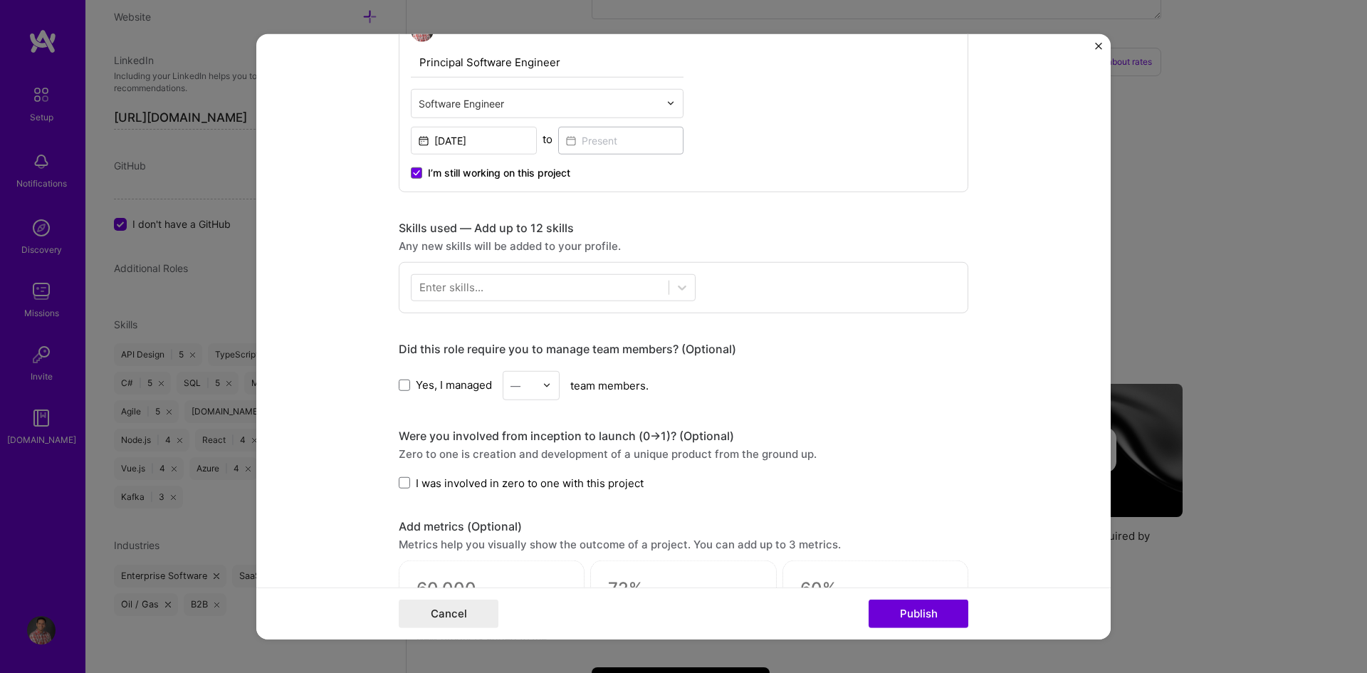
scroll to position [499, 0]
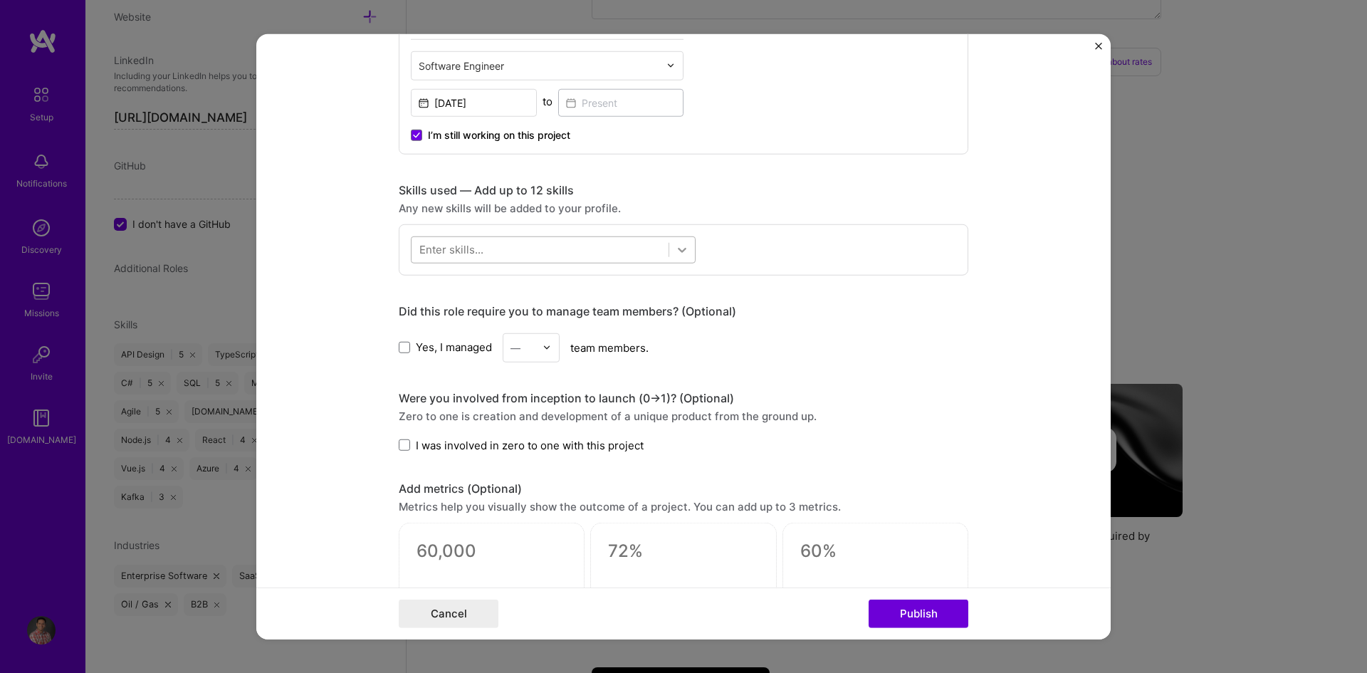
click at [675, 248] on icon at bounding box center [682, 249] width 14 height 14
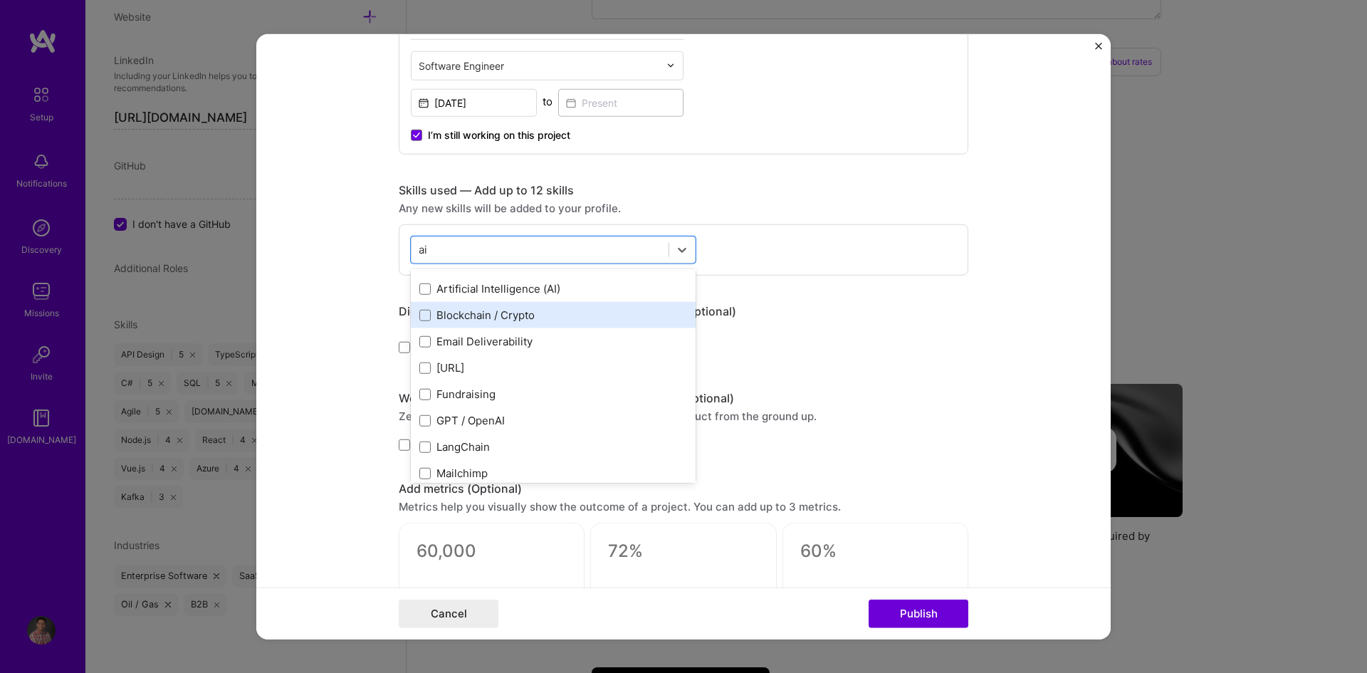
scroll to position [142, 0]
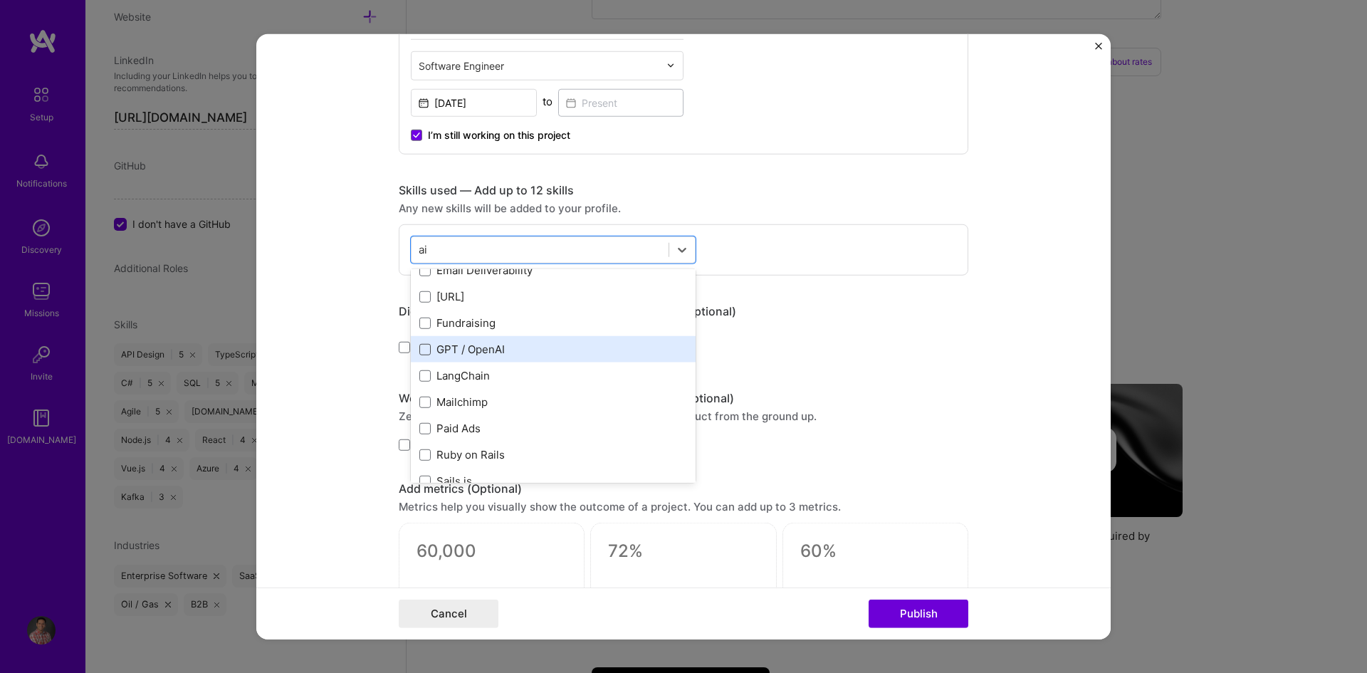
click at [423, 348] on span at bounding box center [424, 349] width 11 height 11
click at [0, 0] on input "checkbox" at bounding box center [0, 0] width 0 height 0
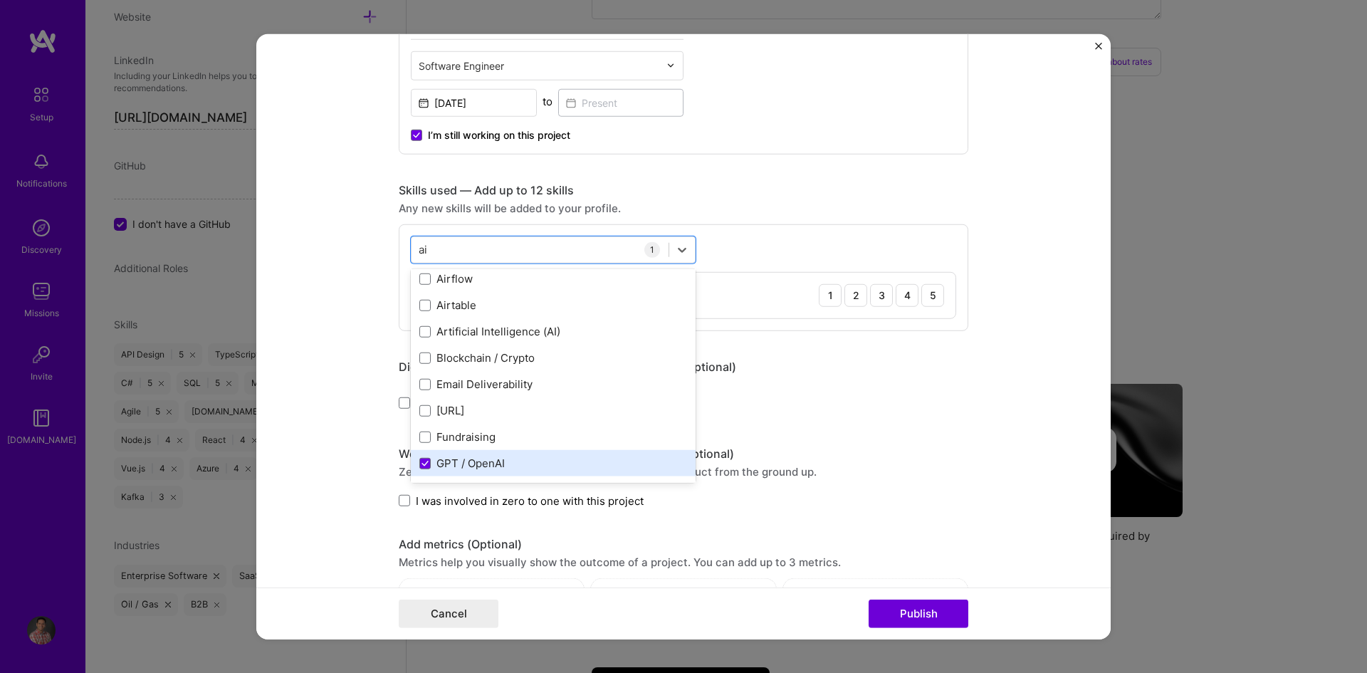
scroll to position [0, 0]
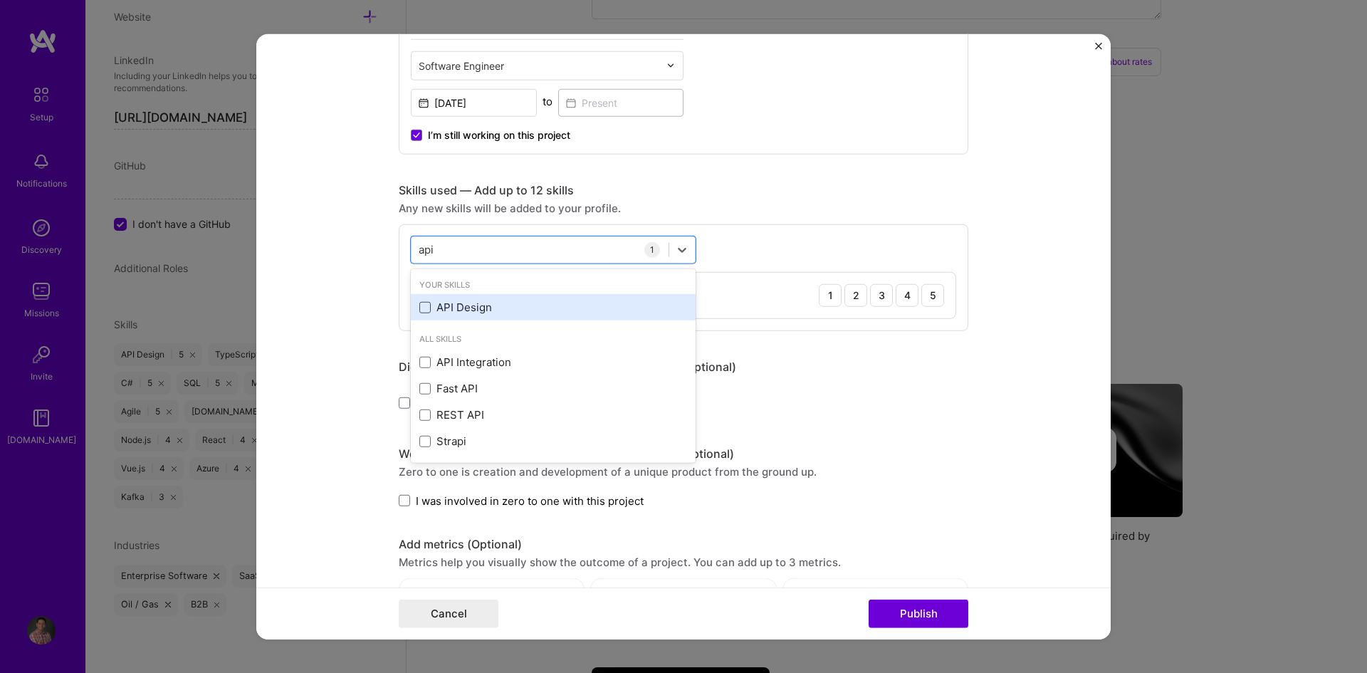
click at [419, 302] on span at bounding box center [424, 307] width 11 height 11
click at [0, 0] on input "checkbox" at bounding box center [0, 0] width 0 height 0
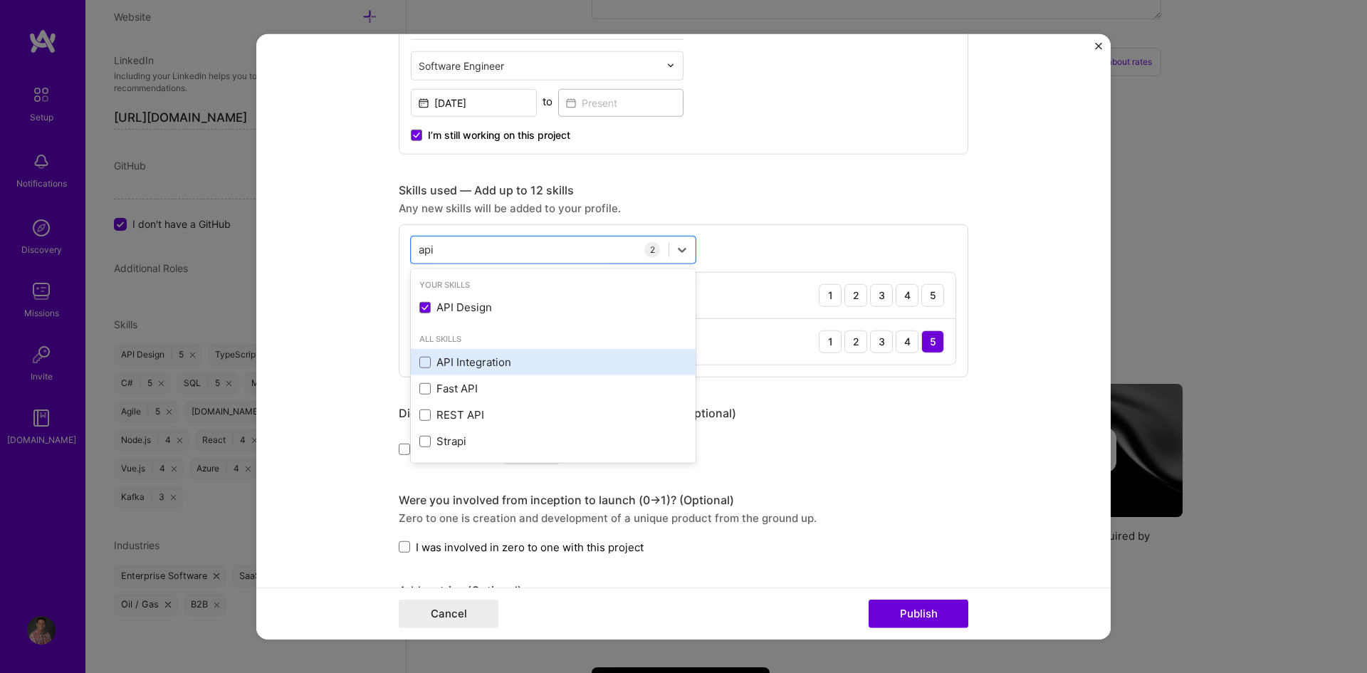
click at [426, 365] on div "API Integration" at bounding box center [553, 362] width 268 height 15
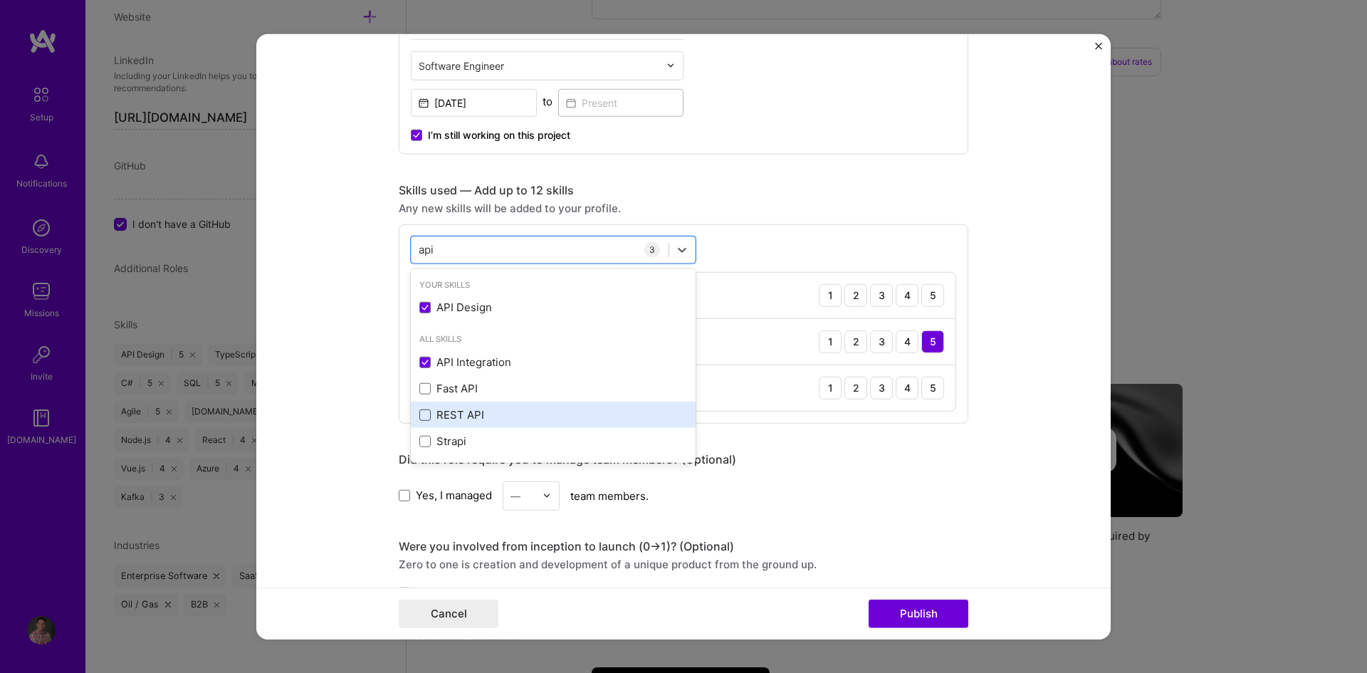
click at [421, 419] on span at bounding box center [424, 414] width 11 height 11
click at [0, 0] on input "checkbox" at bounding box center [0, 0] width 0 height 0
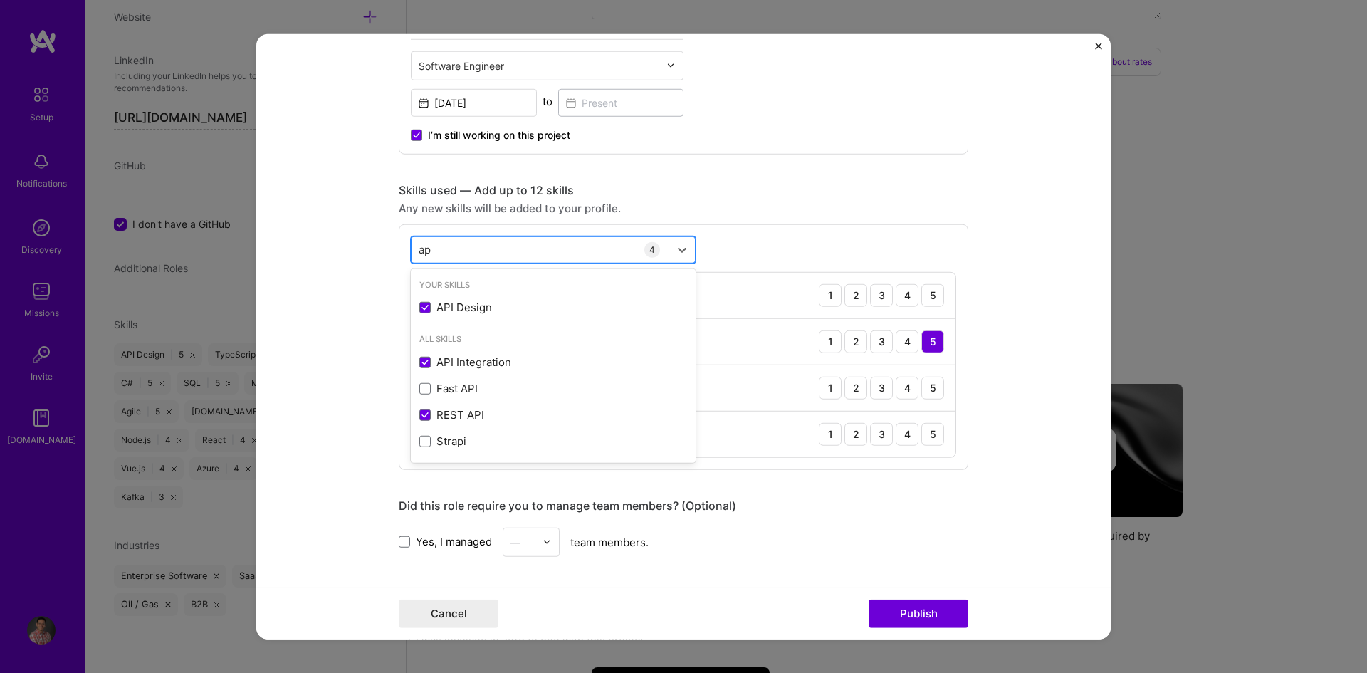
type input "a"
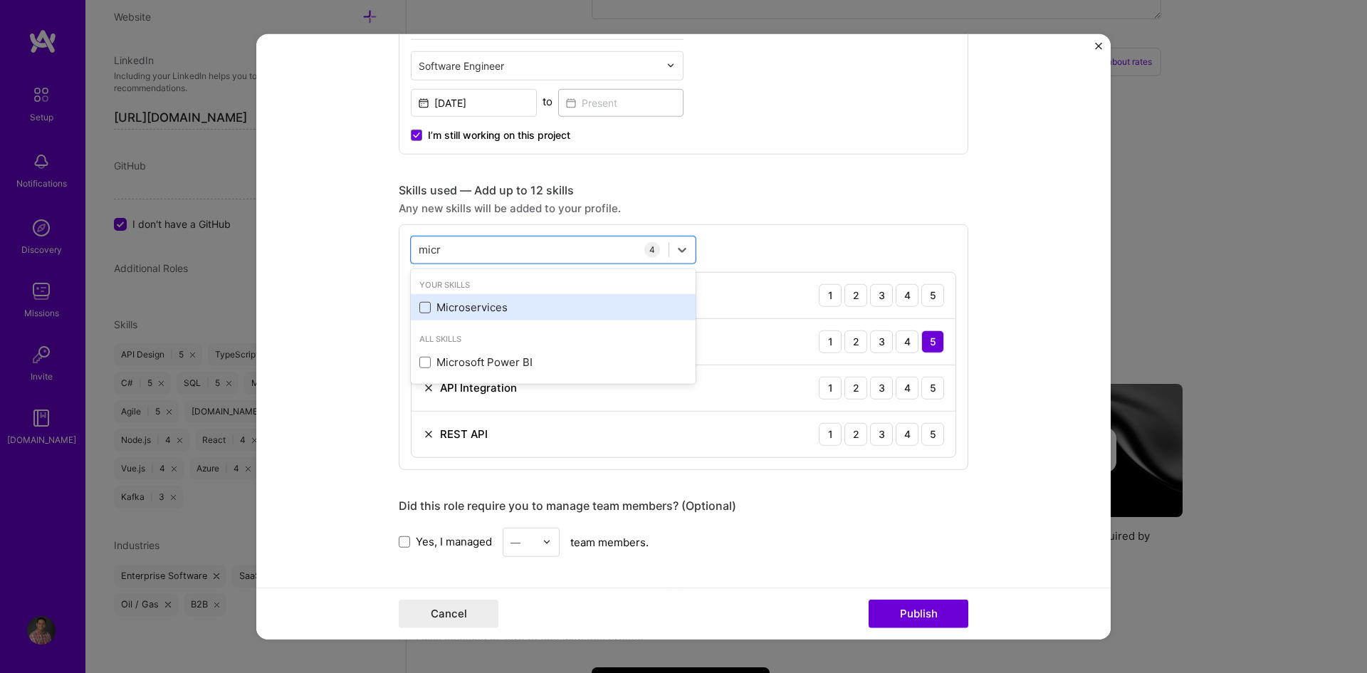
click at [419, 311] on span at bounding box center [424, 307] width 11 height 11
click at [0, 0] on input "checkbox" at bounding box center [0, 0] width 0 height 0
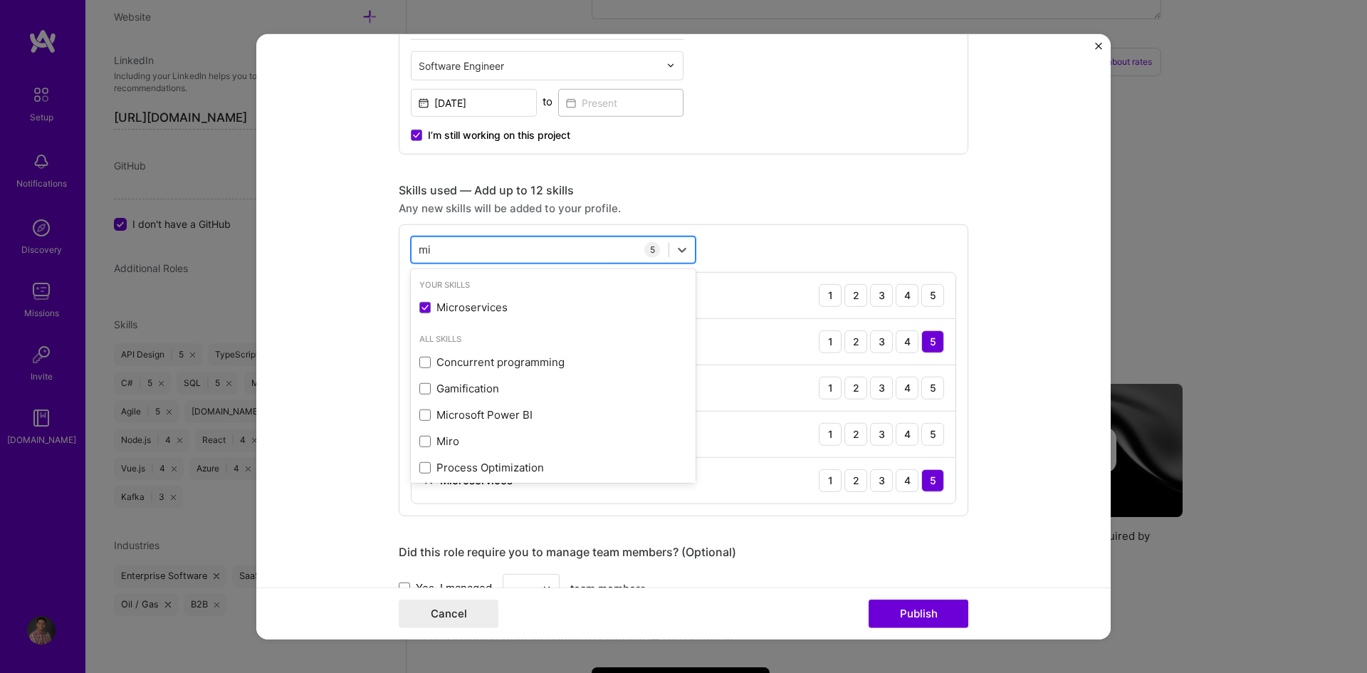
type input "m"
click at [1015, 310] on form "Project title AI Onboarding and Setup Company Project industry Industry Project…" at bounding box center [683, 336] width 855 height 606
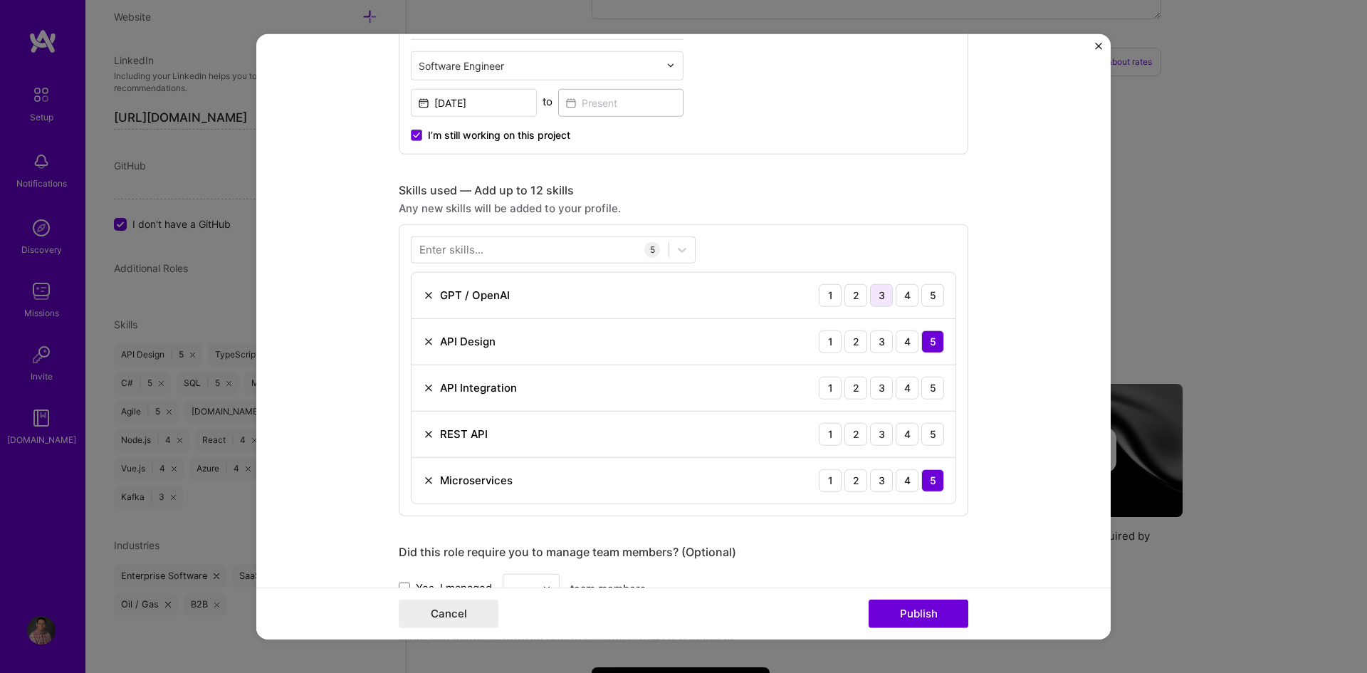
click at [875, 301] on div "3" at bounding box center [881, 294] width 23 height 23
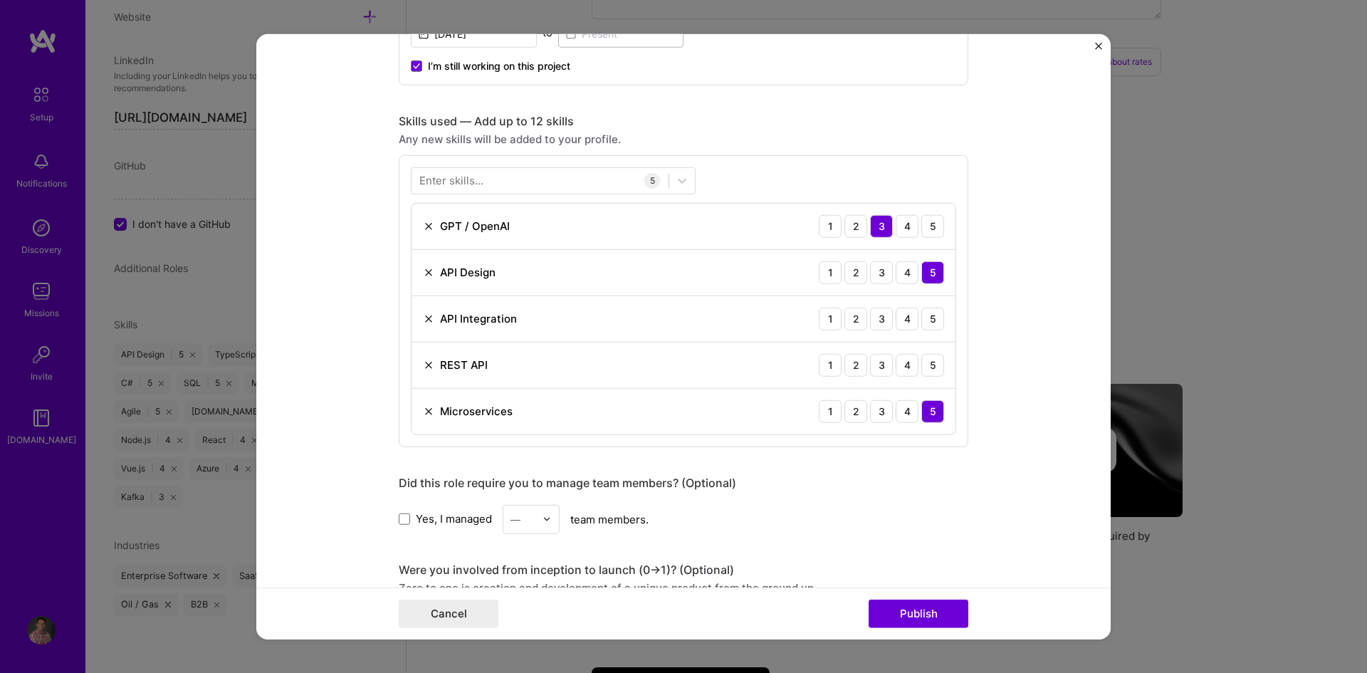
scroll to position [570, 0]
click at [928, 320] on div "5" at bounding box center [933, 316] width 23 height 23
click at [925, 367] on div "5" at bounding box center [933, 362] width 23 height 23
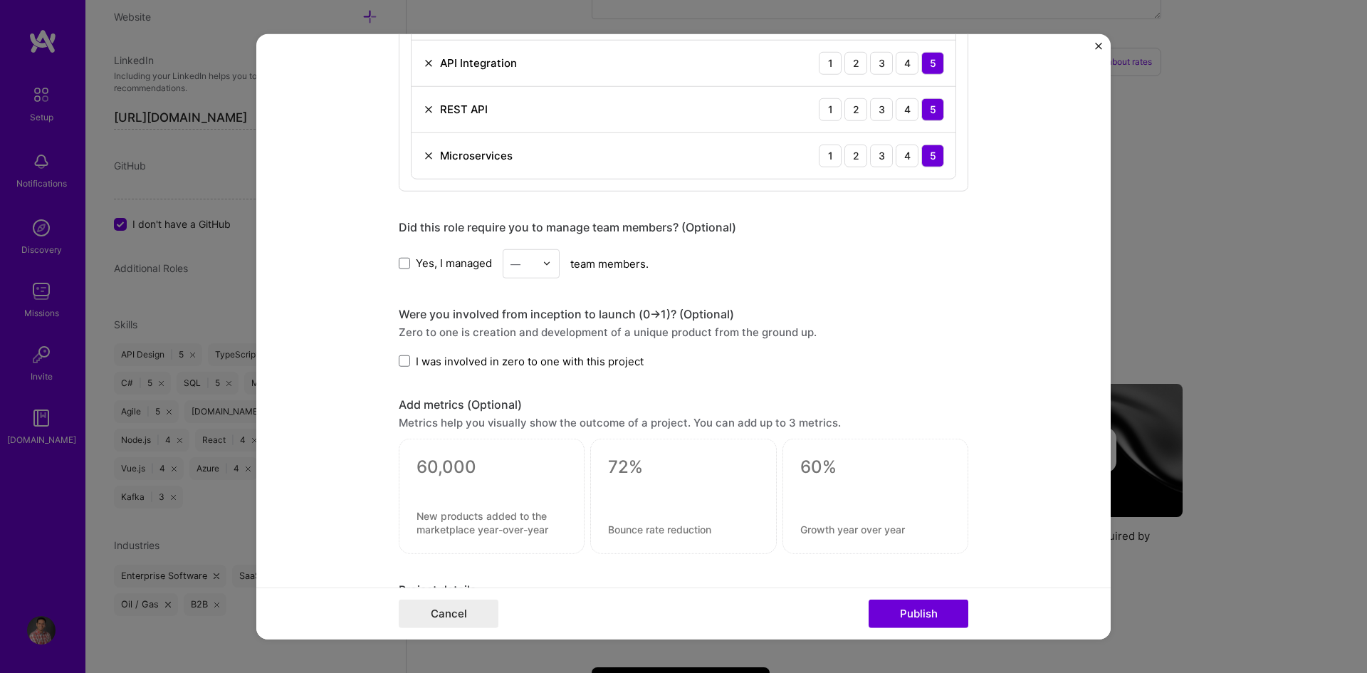
scroll to position [855, 0]
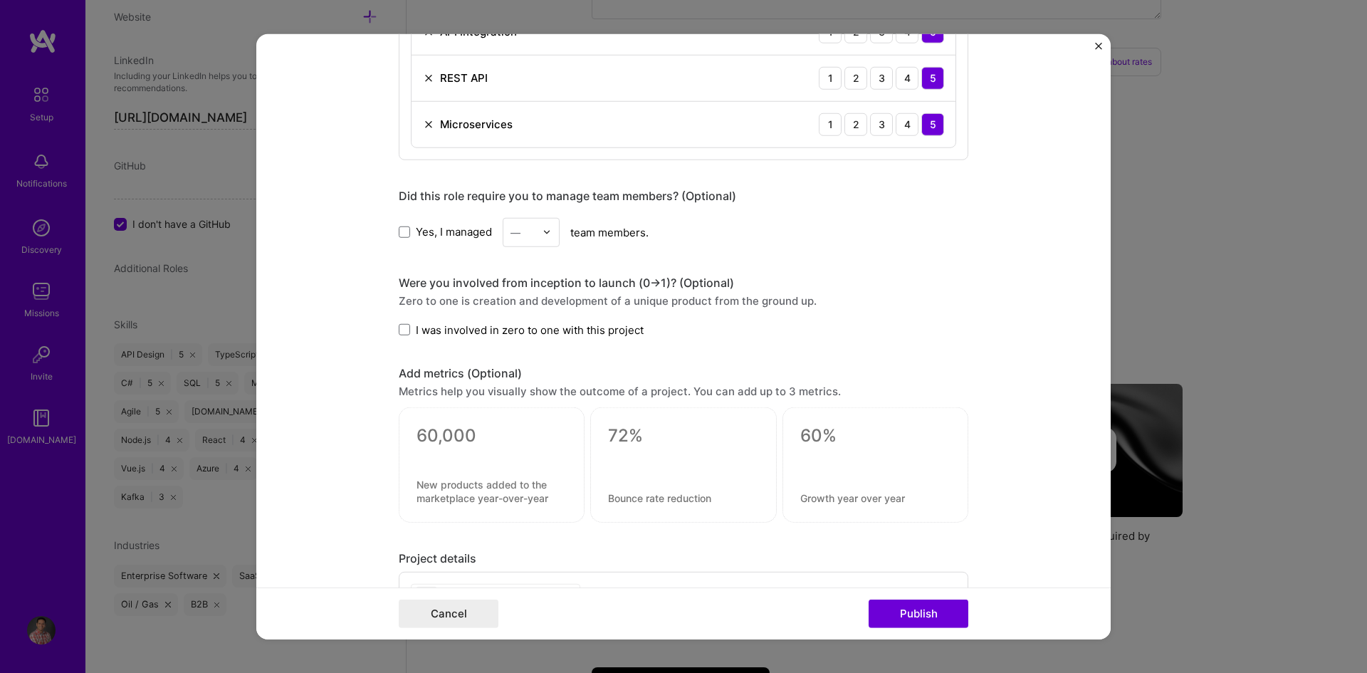
click at [416, 330] on span "I was involved in zero to one with this project" at bounding box center [530, 329] width 228 height 15
click at [0, 0] on input "I was involved in zero to one with this project" at bounding box center [0, 0] width 0 height 0
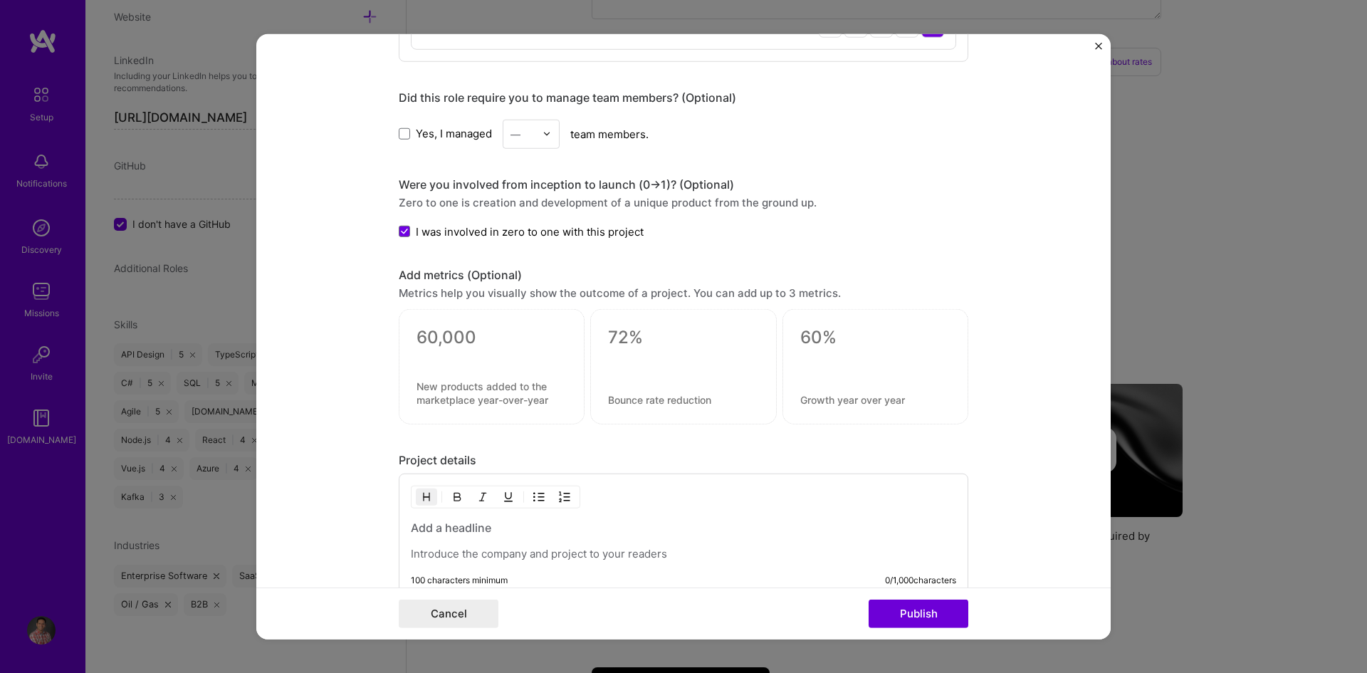
scroll to position [997, 0]
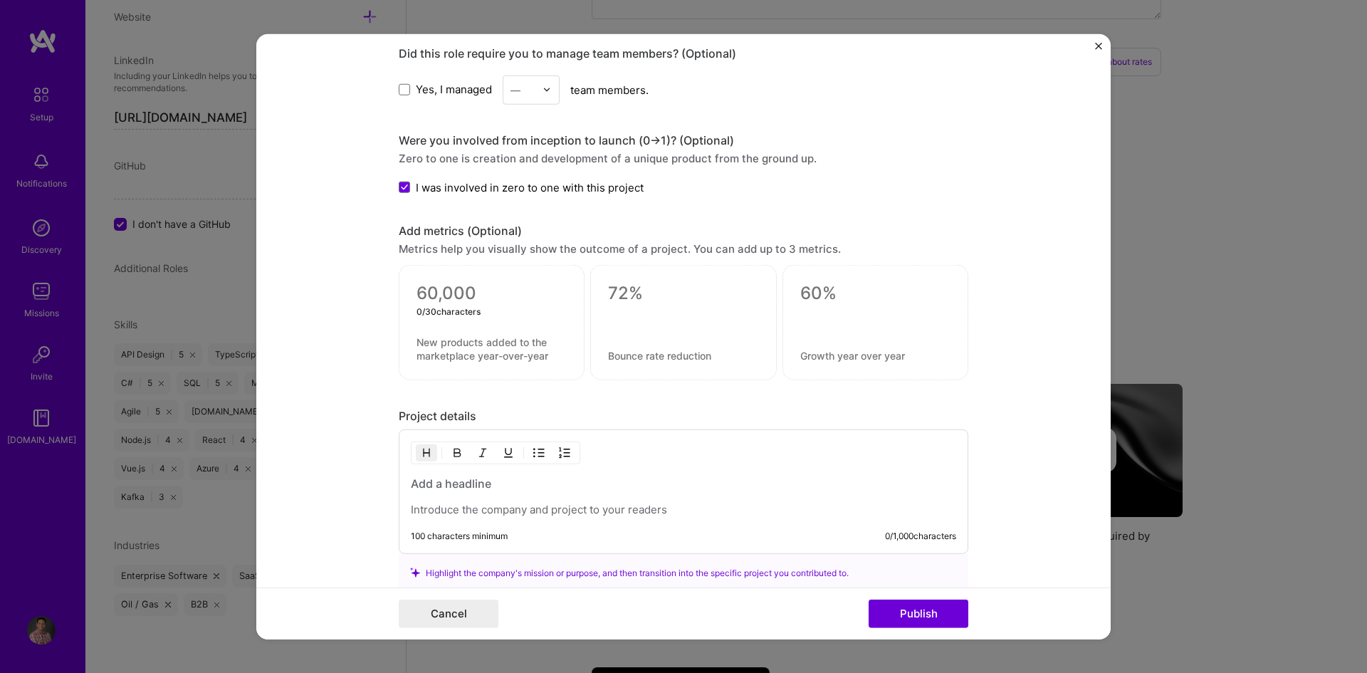
click at [446, 293] on textarea at bounding box center [492, 293] width 150 height 21
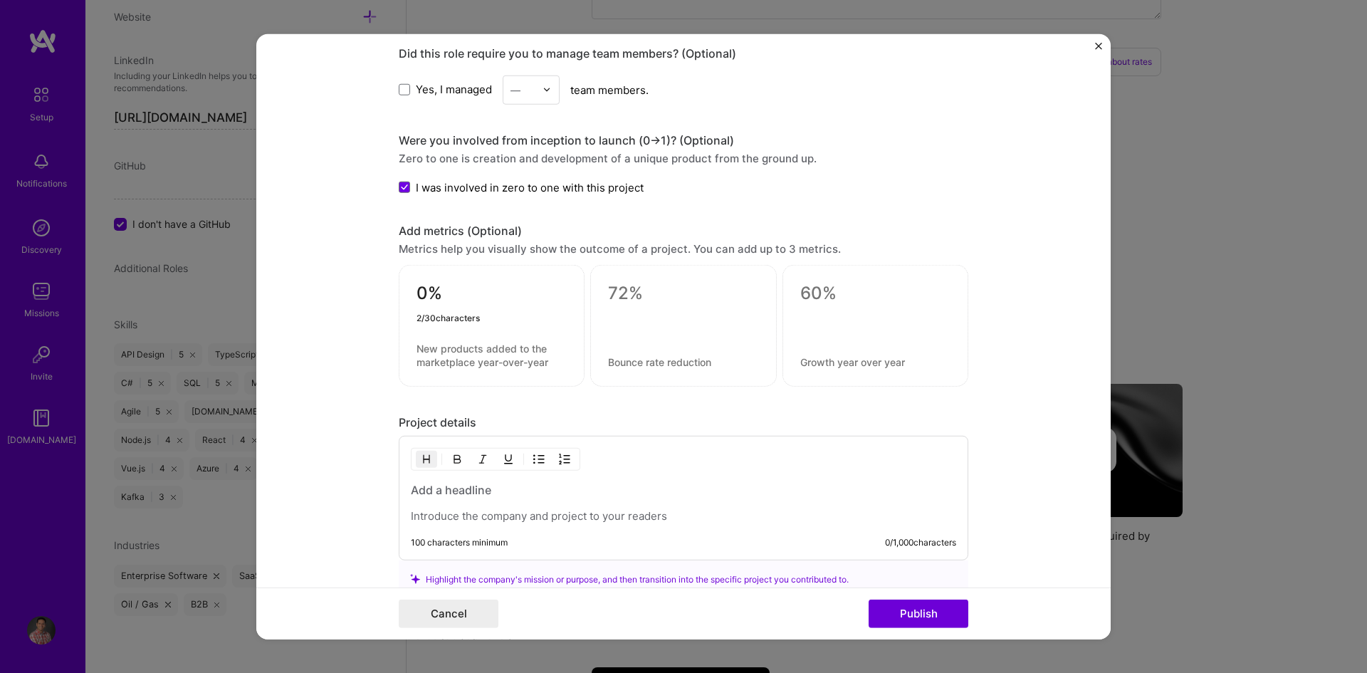
type textarea "0"
type textarea "50%"
click at [427, 363] on textarea at bounding box center [492, 355] width 150 height 27
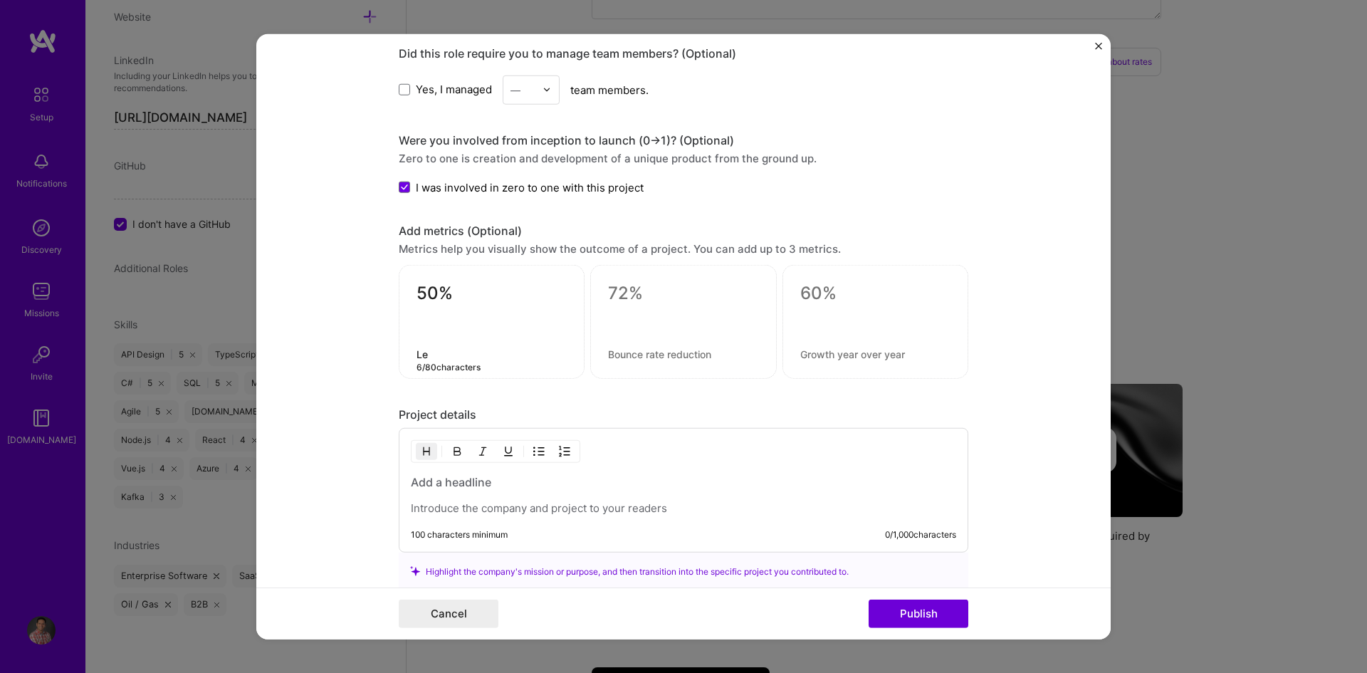
type textarea "L"
type textarea "Faster Onboarding"
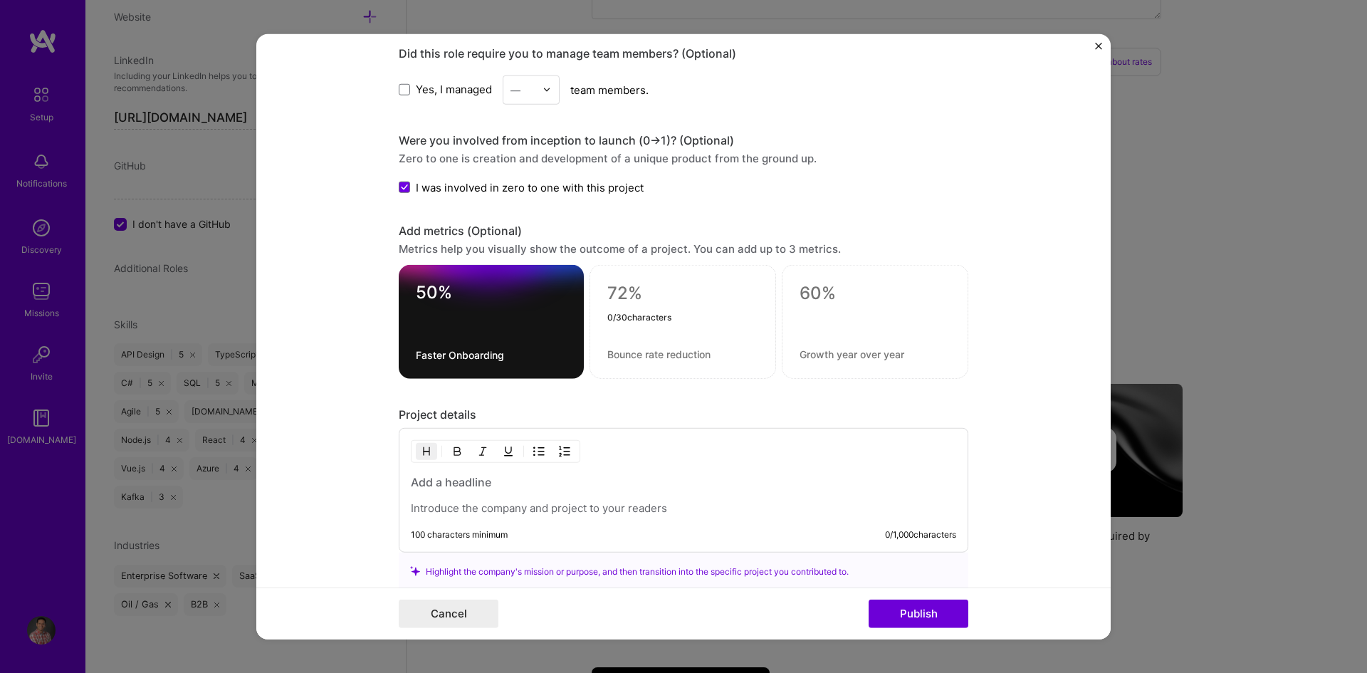
click at [630, 292] on textarea at bounding box center [683, 293] width 151 height 21
click at [437, 284] on textarea "50%" at bounding box center [491, 296] width 151 height 28
click at [417, 293] on textarea "50%" at bounding box center [491, 296] width 151 height 28
type textarea "25%"
click at [494, 356] on textarea "Faster Onboarding" at bounding box center [491, 355] width 151 height 14
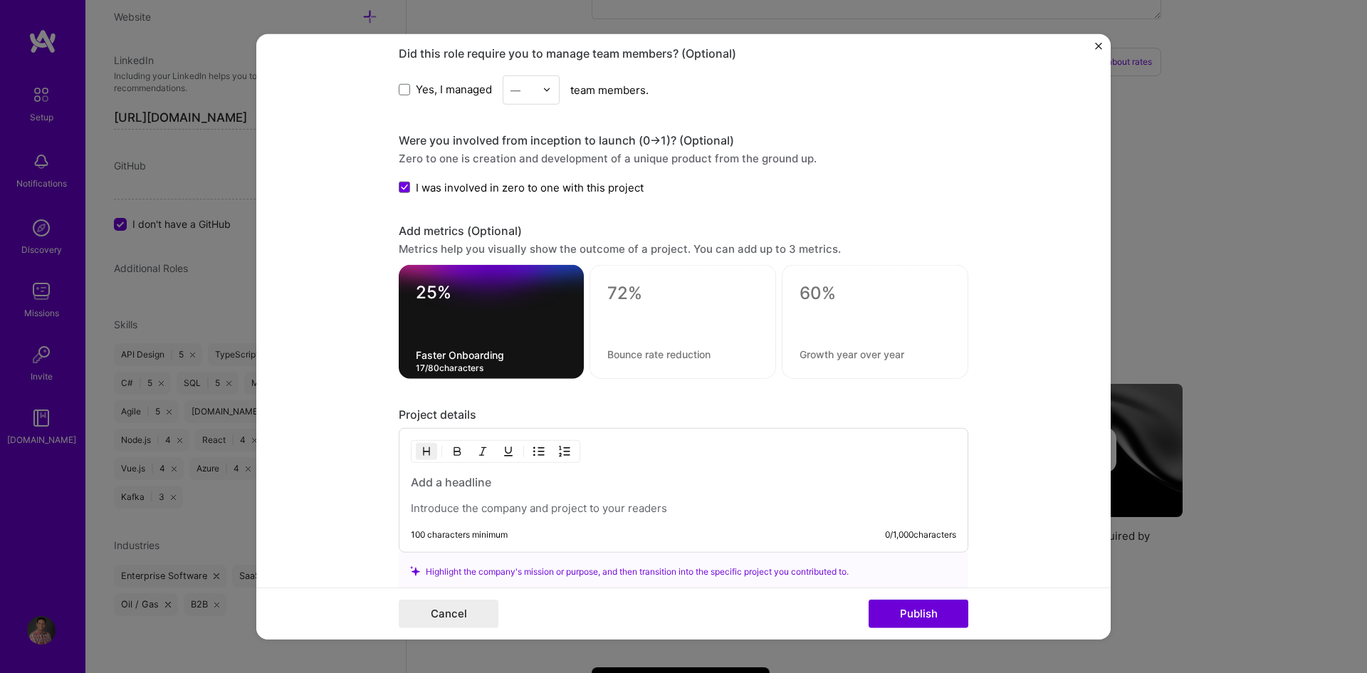
click at [504, 357] on textarea "Faster Onboarding" at bounding box center [491, 355] width 151 height 14
type textarea "Faster Onboarding, so far"
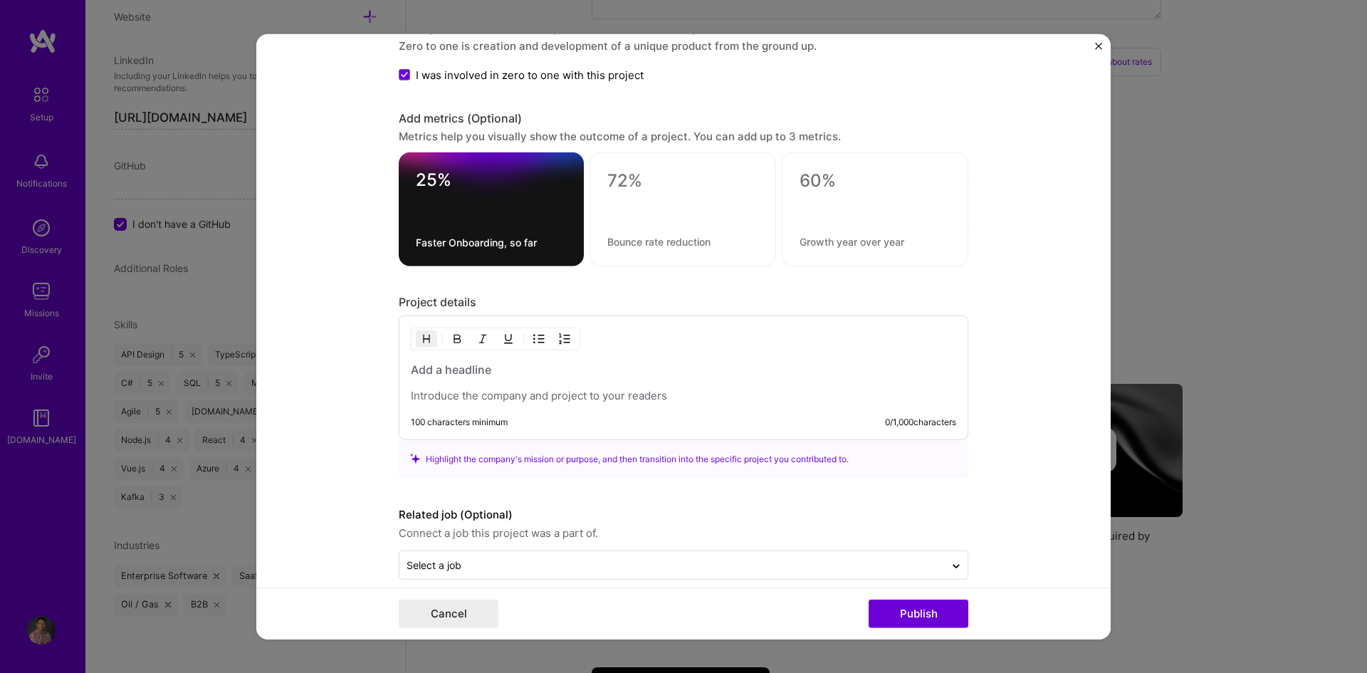
scroll to position [1127, 0]
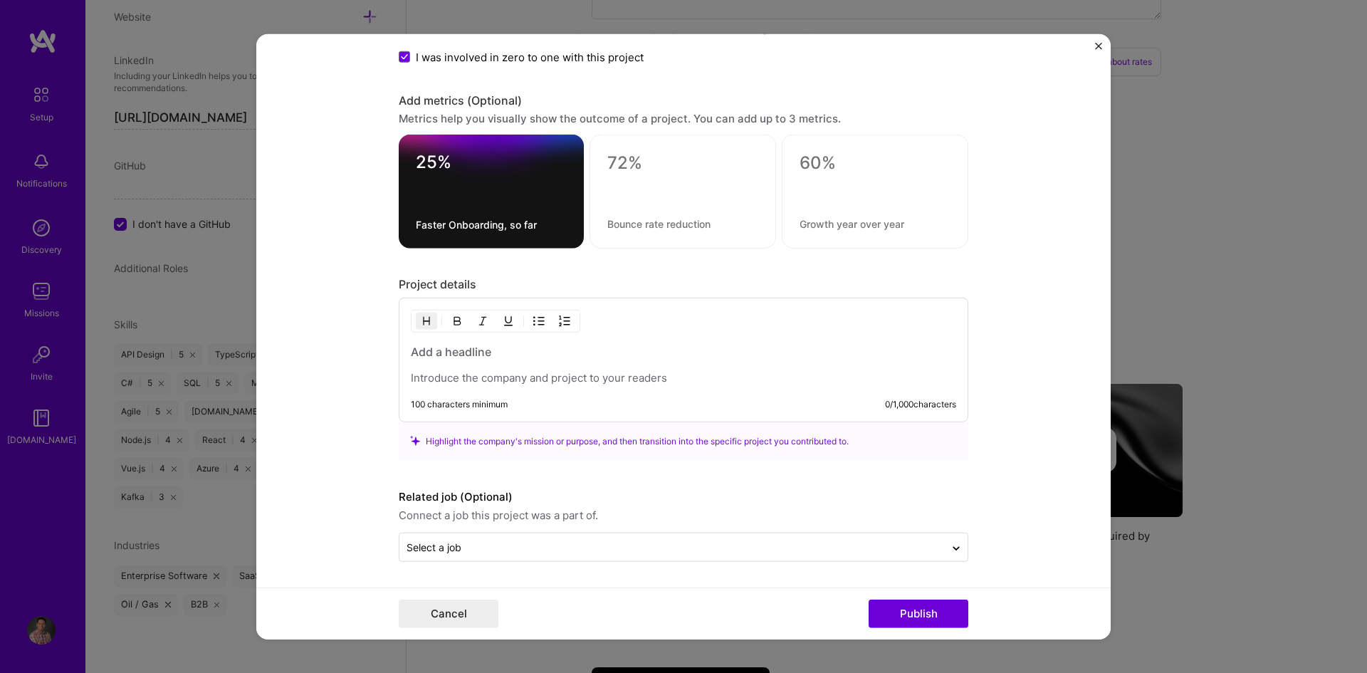
click at [459, 348] on h3 at bounding box center [684, 352] width 546 height 16
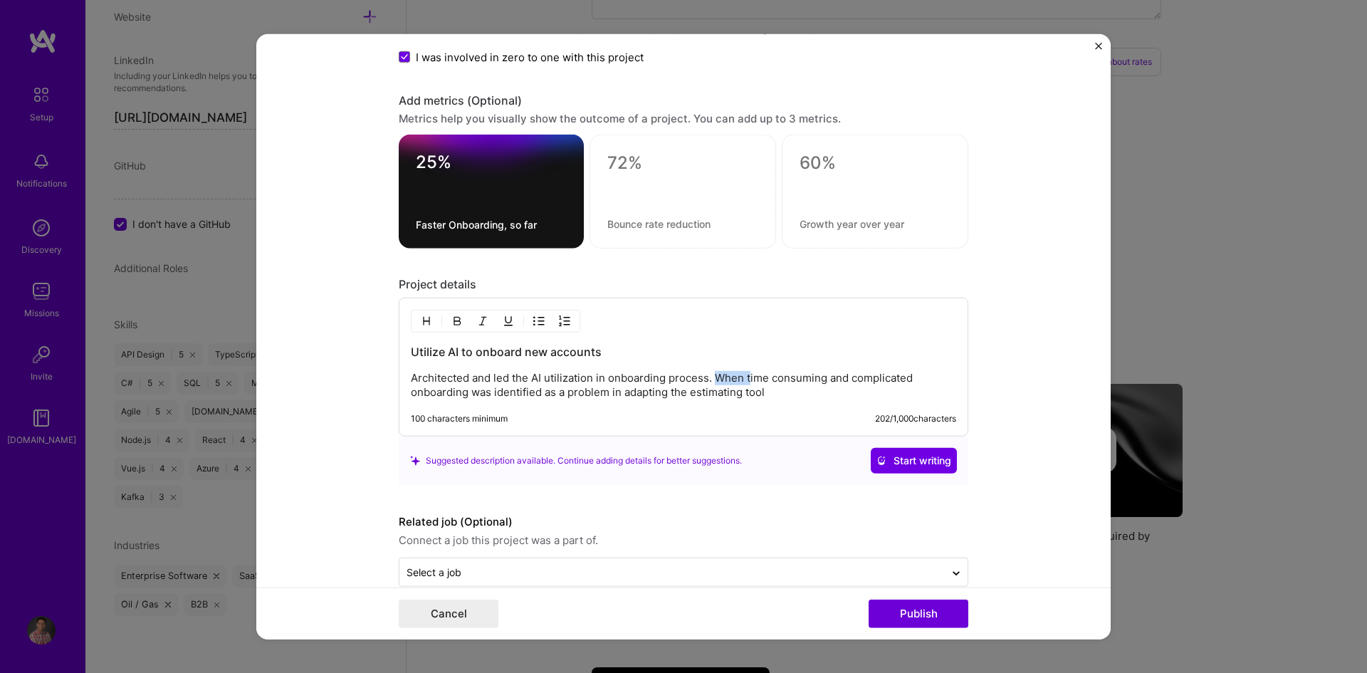
drag, startPoint x: 711, startPoint y: 377, endPoint x: 746, endPoint y: 379, distance: 35.0
click at [746, 379] on p "Architected and led the AI utilization in onboarding process. When time consumi…" at bounding box center [684, 385] width 546 height 28
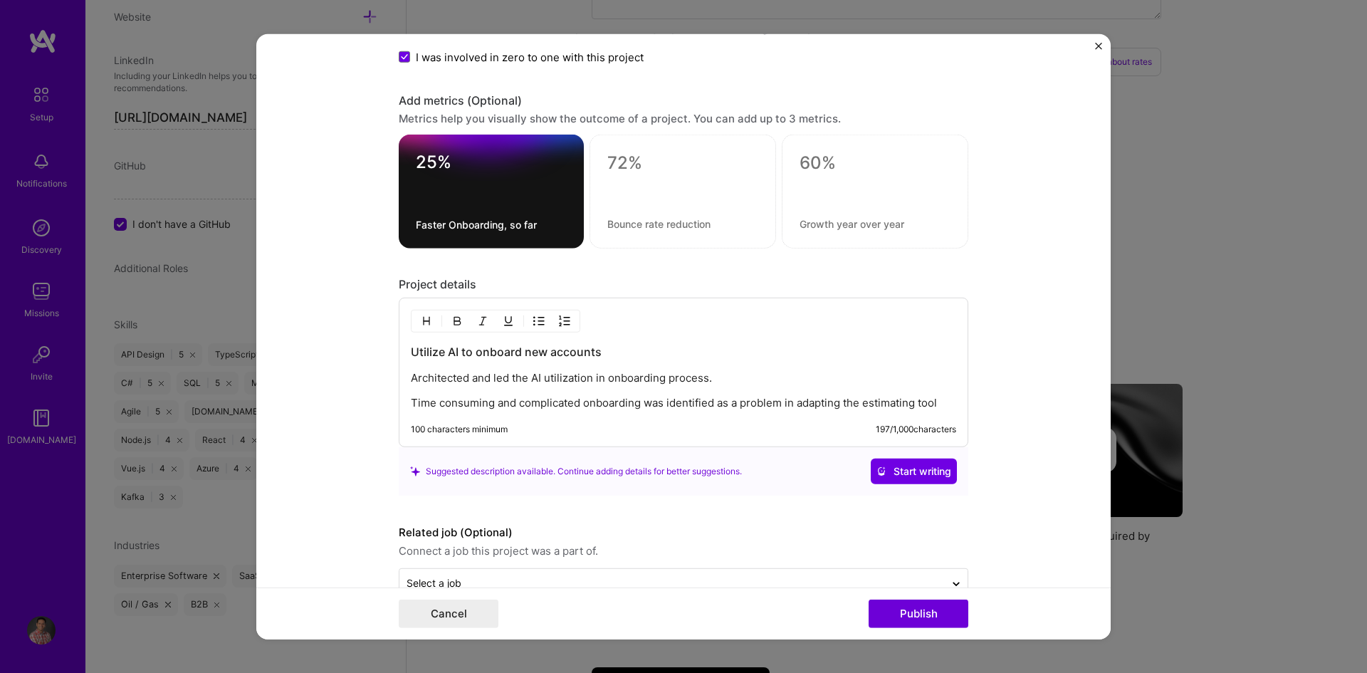
click at [533, 320] on img "button" at bounding box center [538, 321] width 11 height 11
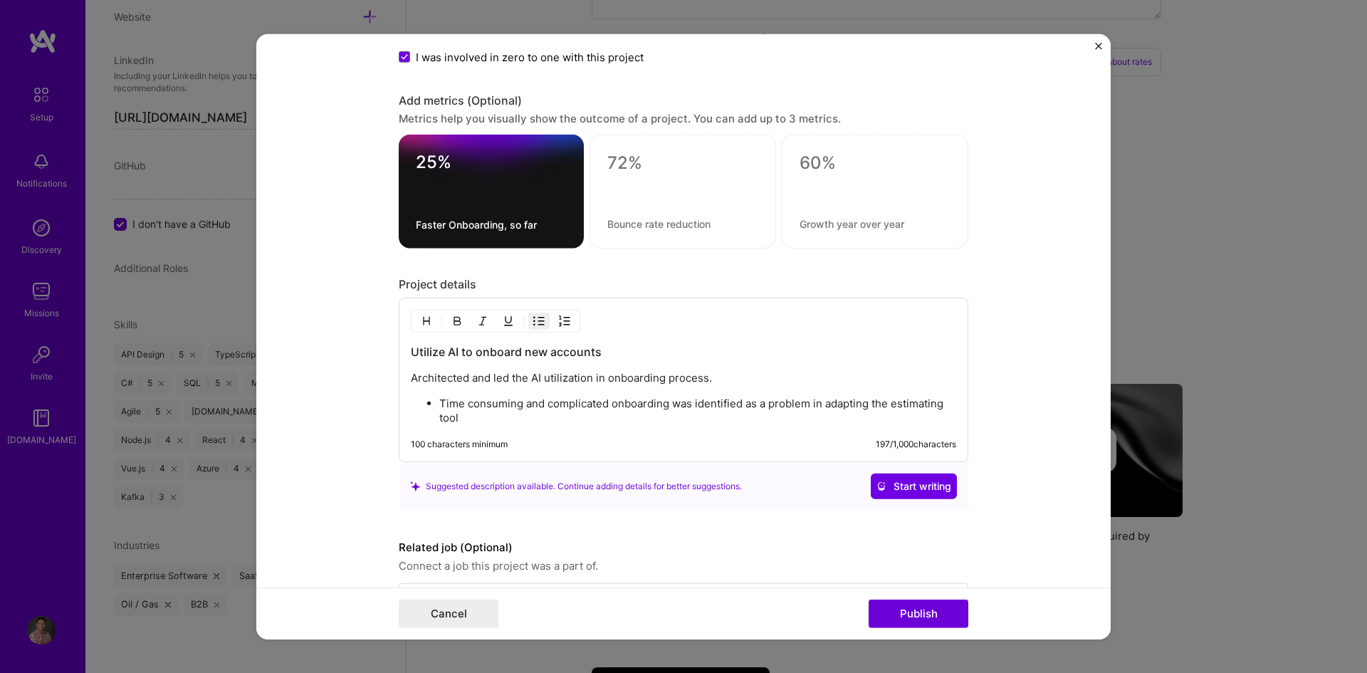
click at [516, 415] on p "Time consuming and complicated onboarding was identified as a problem in adapti…" at bounding box center [697, 411] width 517 height 28
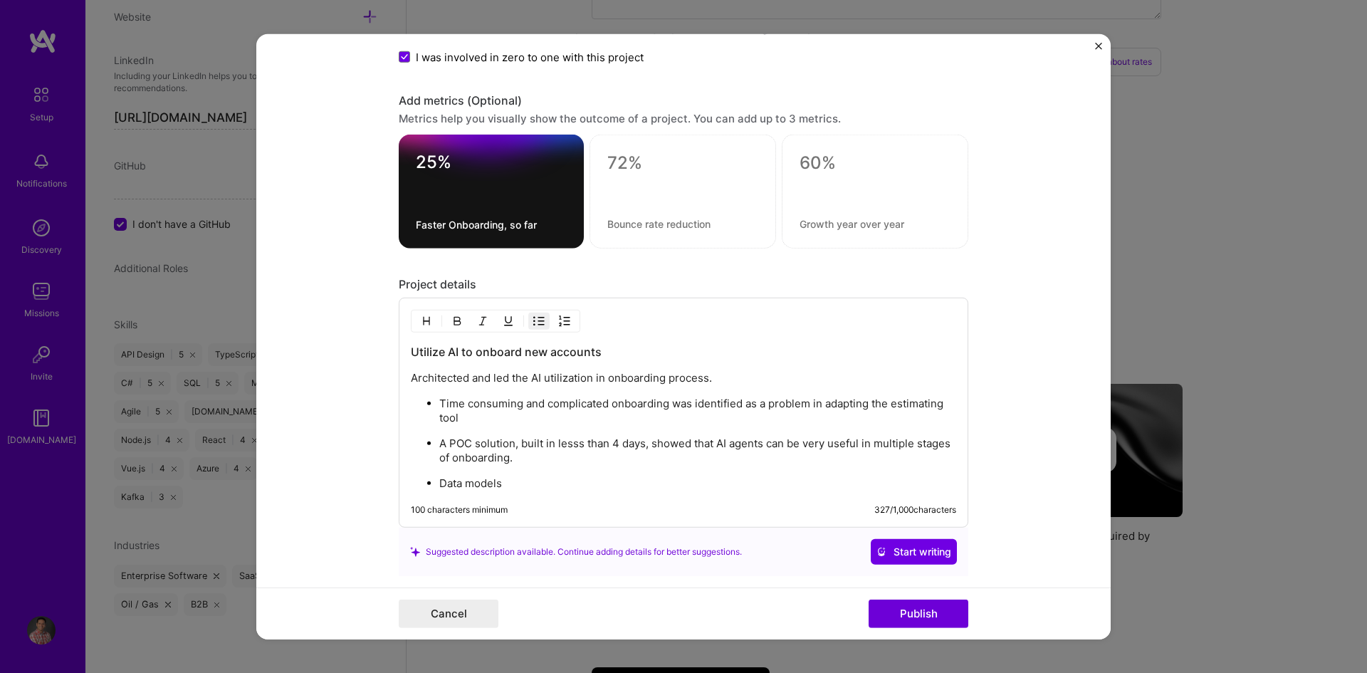
click at [438, 353] on h3 "Utilize AI to onboard new accounts" at bounding box center [684, 352] width 546 height 16
click at [727, 377] on p "Architected and led the AI utilization in onboarding process." at bounding box center [684, 378] width 546 height 14
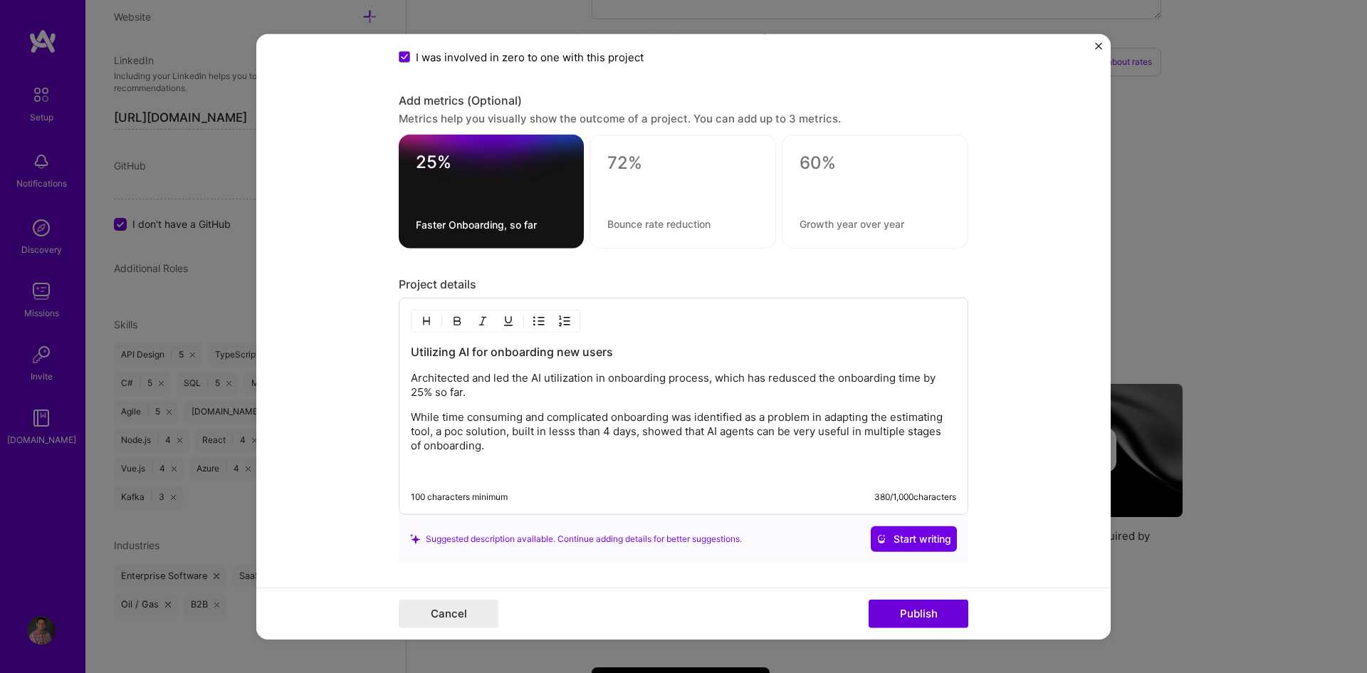
click at [466, 379] on p "Architected and led the AI utilization in onboarding process, which has redusce…" at bounding box center [684, 385] width 546 height 28
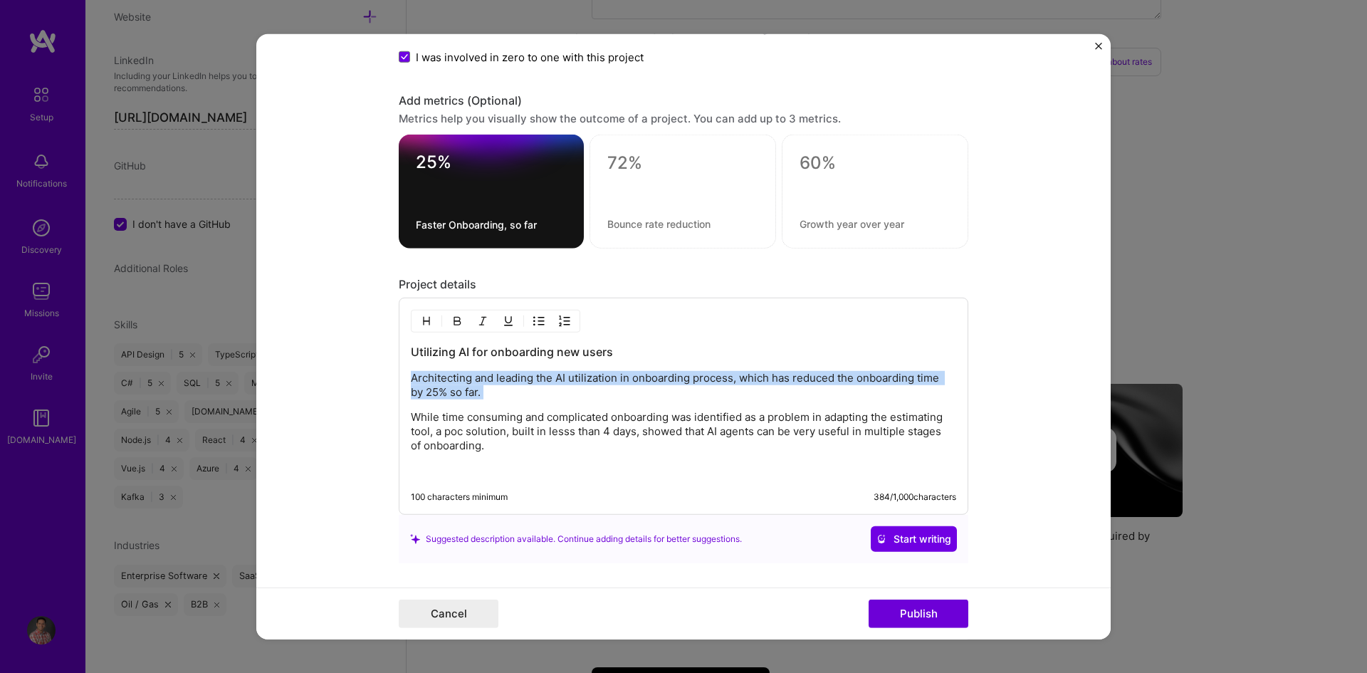
drag, startPoint x: 406, startPoint y: 417, endPoint x: 389, endPoint y: 378, distance: 42.1
click at [389, 378] on form "Project title AI Onboarding and Setup Company Project industry Industry Project…" at bounding box center [683, 336] width 855 height 606
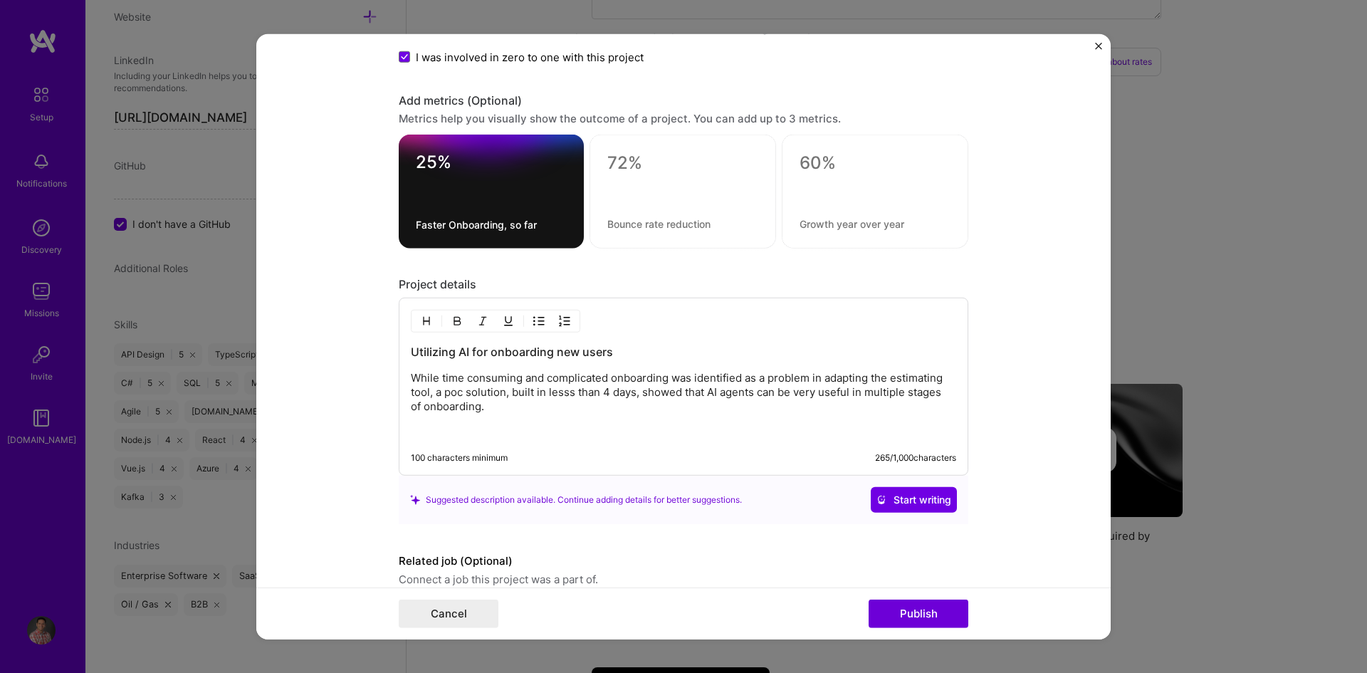
click at [490, 428] on p at bounding box center [684, 431] width 546 height 14
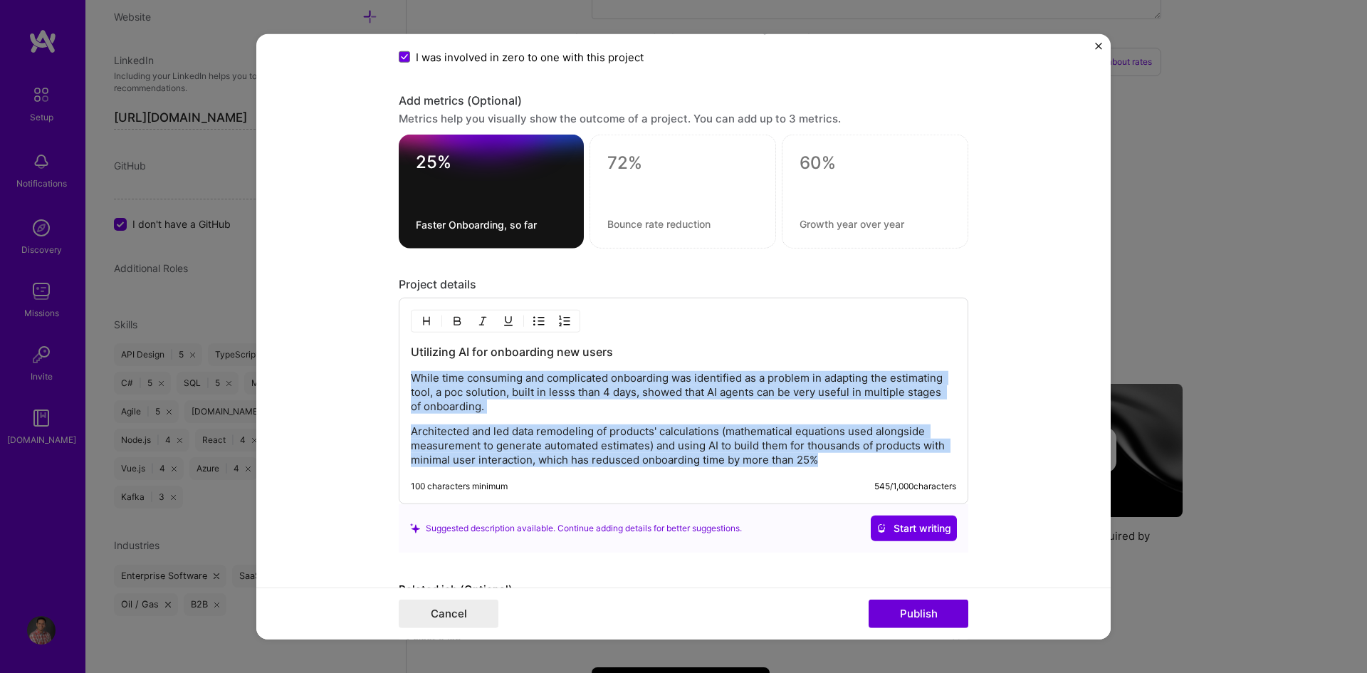
drag, startPoint x: 819, startPoint y: 461, endPoint x: 398, endPoint y: 374, distance: 429.8
click at [399, 374] on div "Utilizing AI for onboarding new users While time consuming and complicated onbo…" at bounding box center [684, 401] width 570 height 207
copy div "While time consuming and complicated onboarding was identified as a problem in …"
click at [865, 460] on p "Architected and led data remodeling of products' calculations (mathematical equ…" at bounding box center [684, 445] width 546 height 43
drag, startPoint x: 842, startPoint y: 460, endPoint x: 402, endPoint y: 375, distance: 447.7
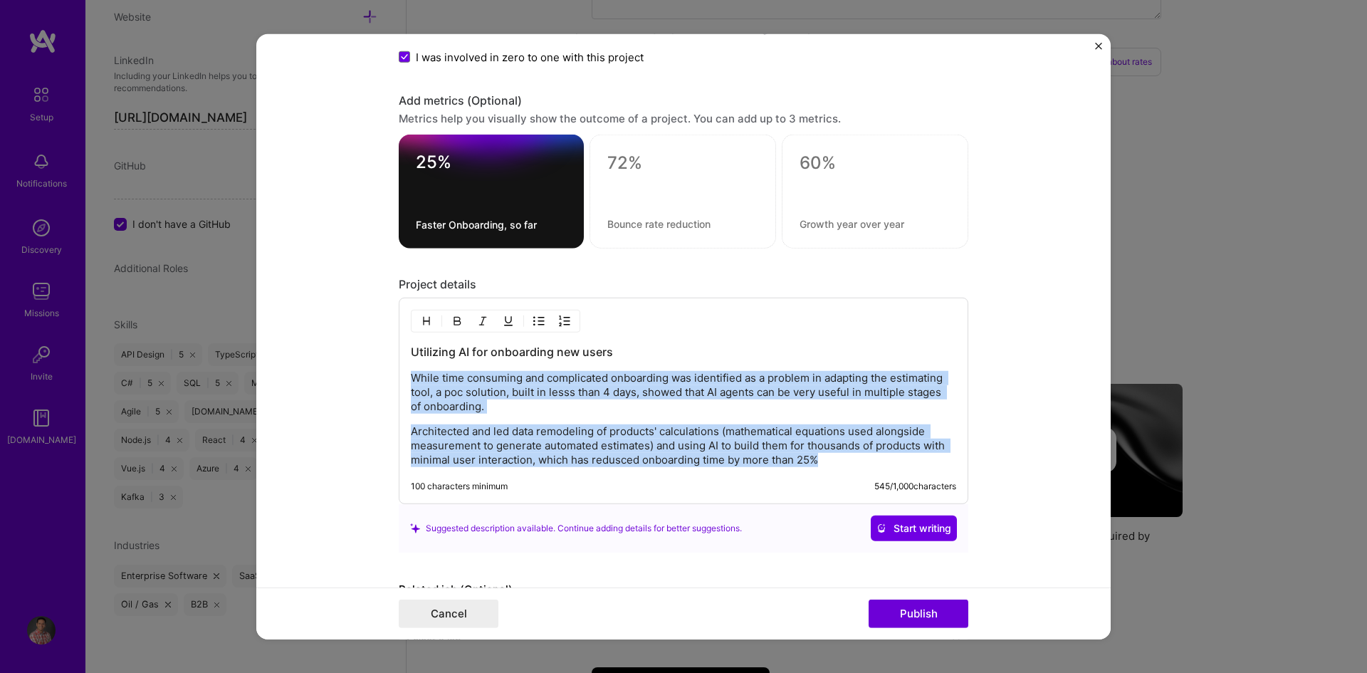
click at [402, 375] on div "Utilizing AI for onboarding new users While time consuming and complicated onbo…" at bounding box center [684, 401] width 570 height 207
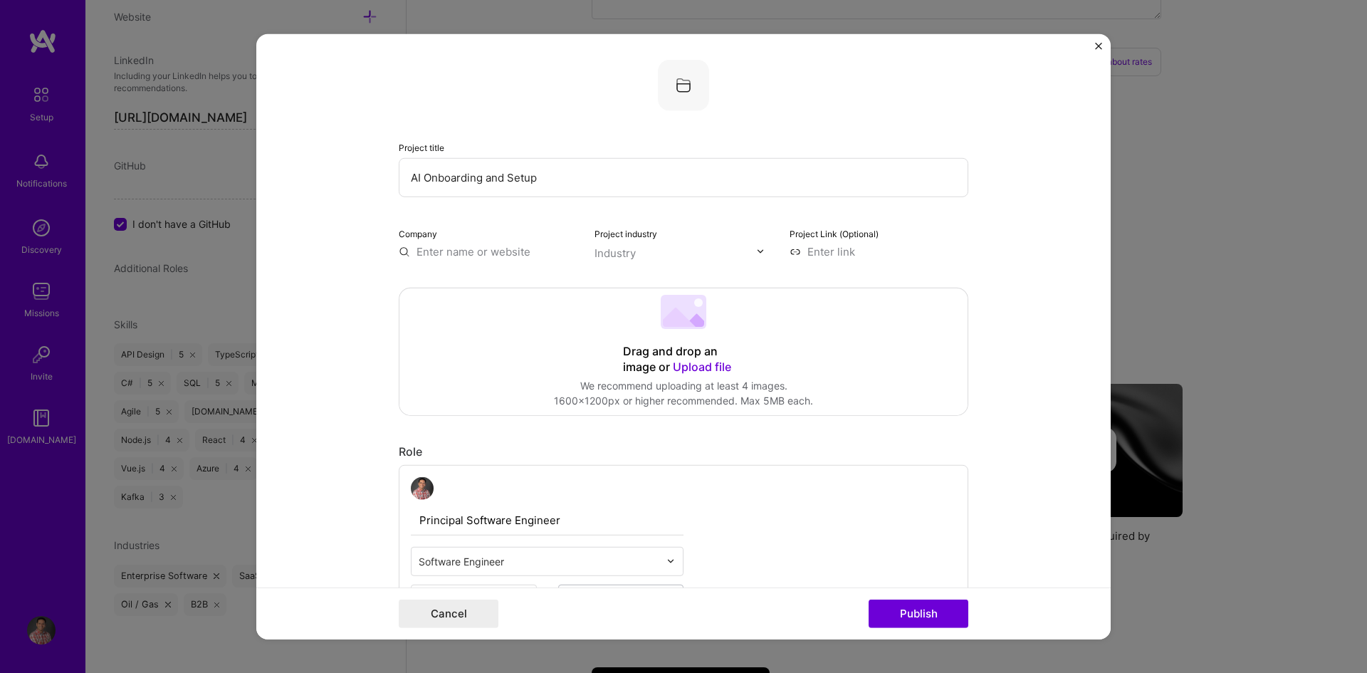
scroll to position [0, 0]
click at [464, 255] on input "text" at bounding box center [488, 253] width 179 height 15
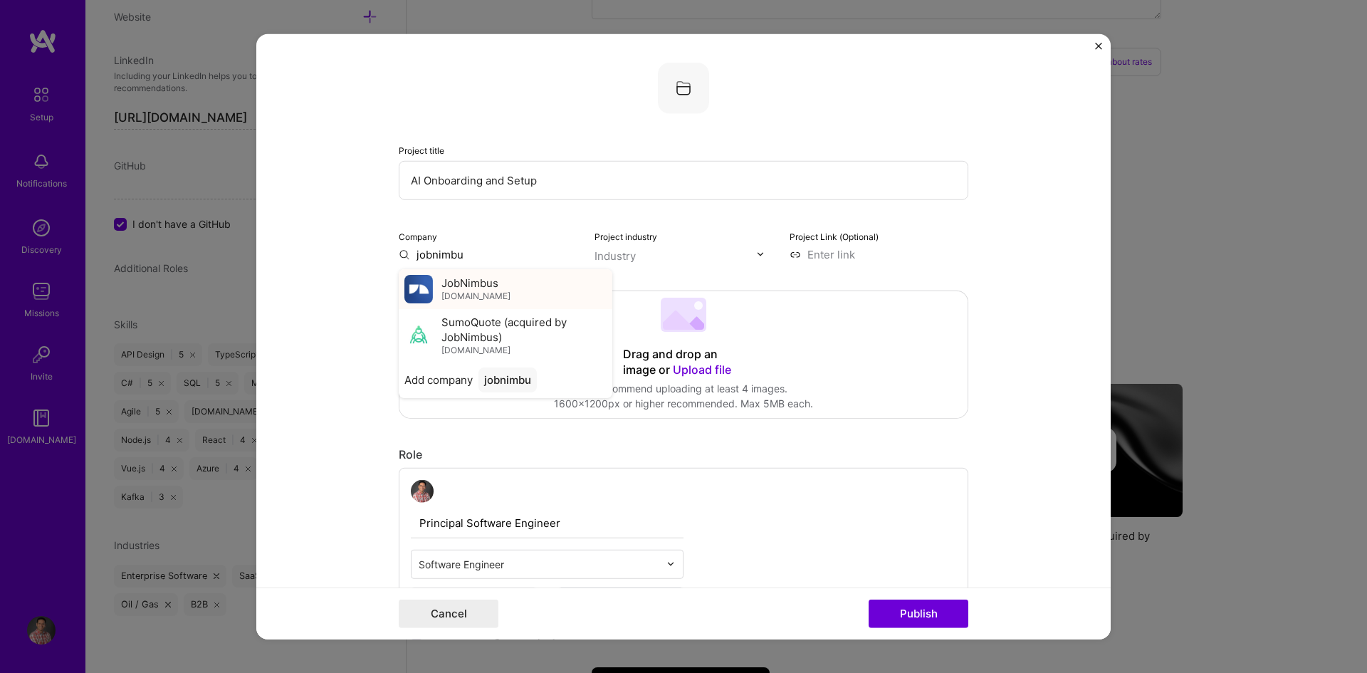
click at [449, 281] on span "JobNimbus" at bounding box center [470, 283] width 57 height 15
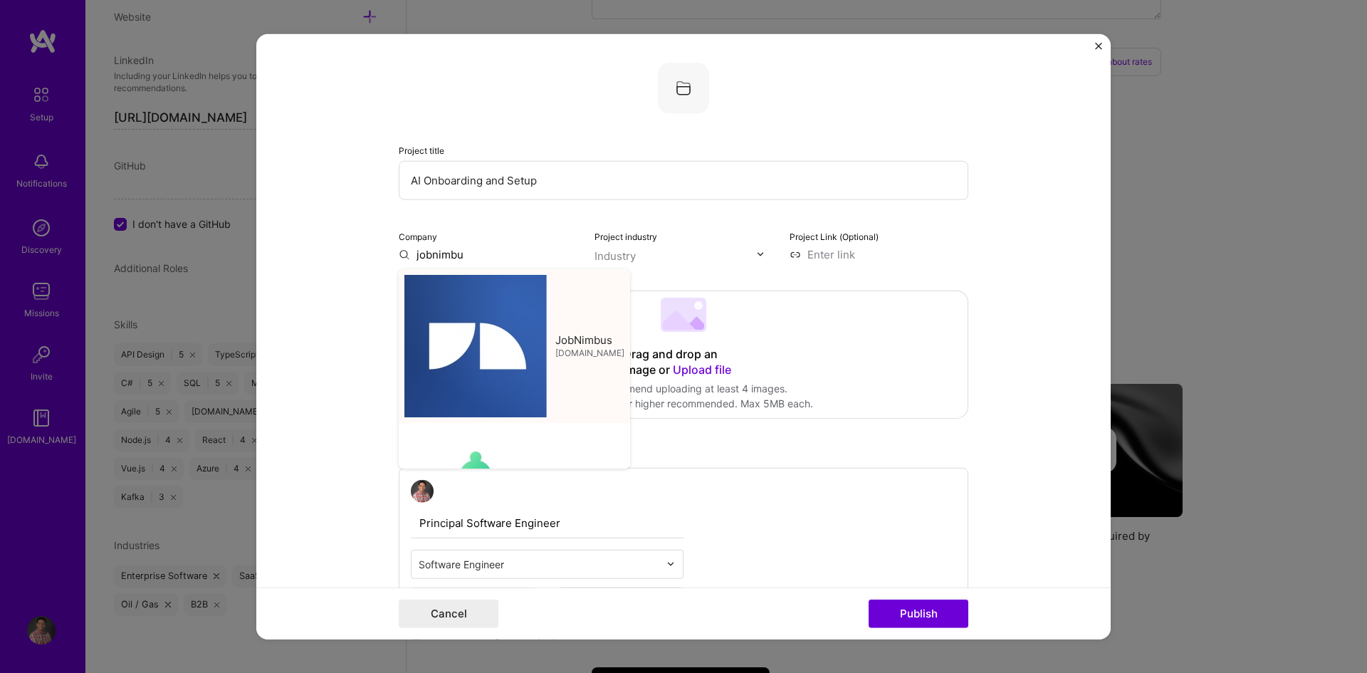
type input "JobNimbus"
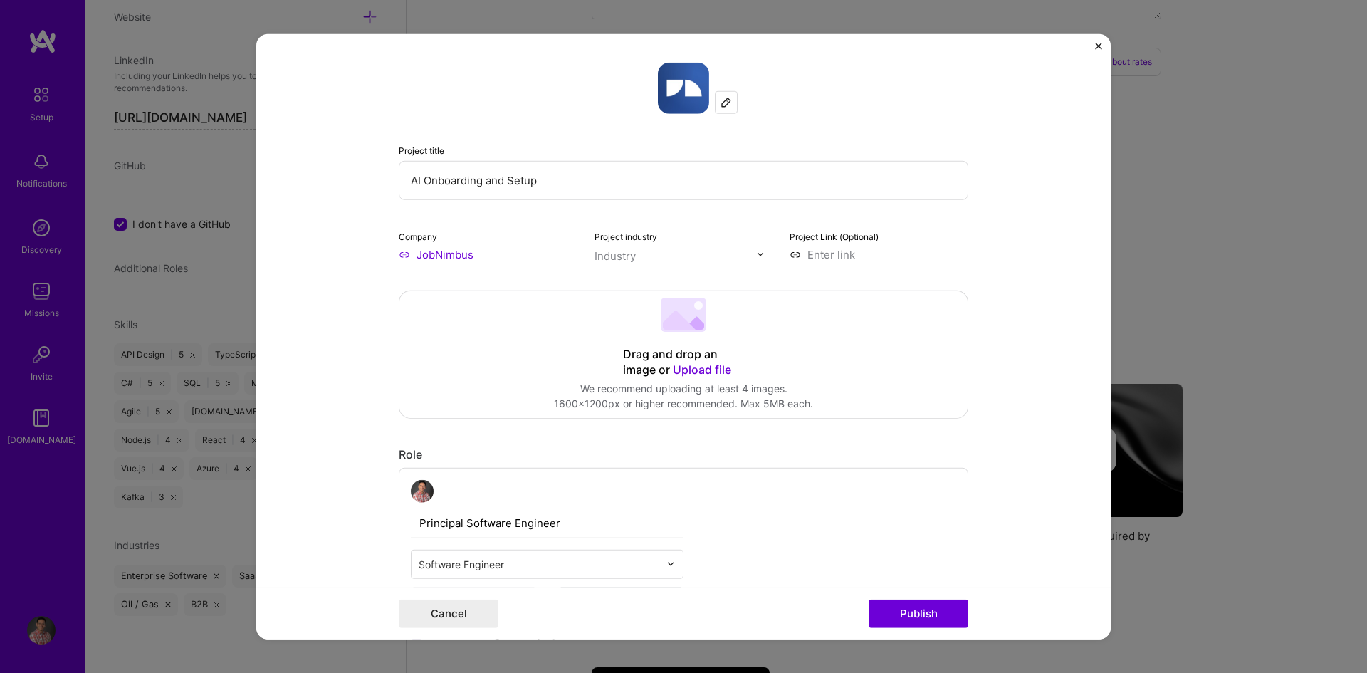
click at [801, 253] on input at bounding box center [879, 253] width 179 height 15
click at [818, 250] on input at bounding box center [879, 253] width 179 height 15
paste input "[URL][DOMAIN_NAME]"
type input "[URL][DOMAIN_NAME]"
click at [604, 258] on div "Industry" at bounding box center [615, 255] width 41 height 15
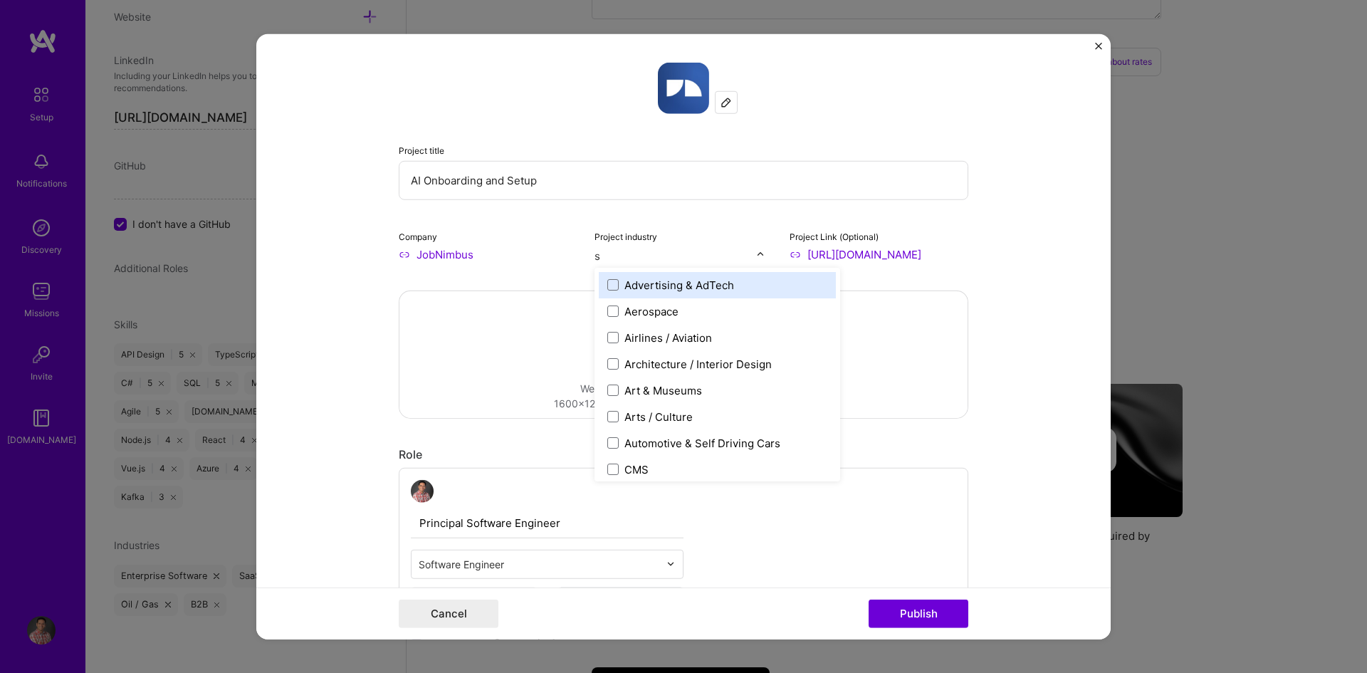
type input "sa"
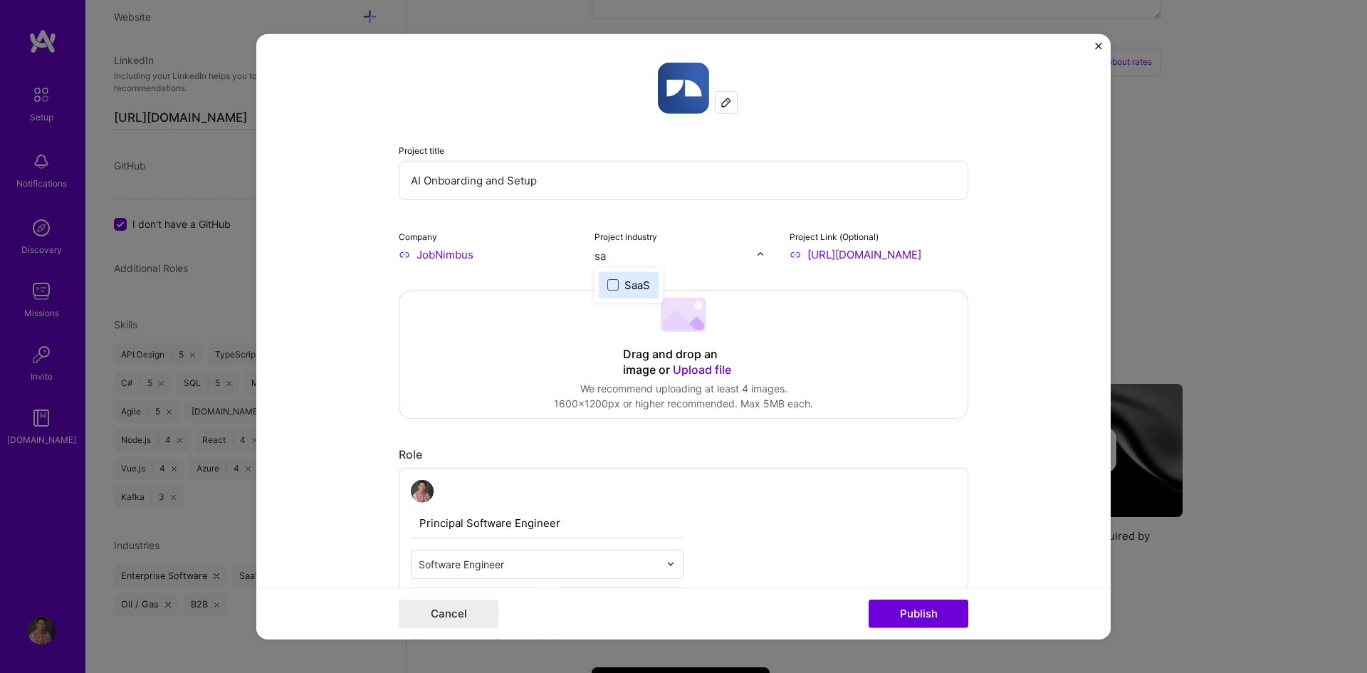
click at [610, 285] on span at bounding box center [613, 284] width 11 height 11
type input "crm"
click at [614, 281] on label "CRM" at bounding box center [628, 284] width 41 height 15
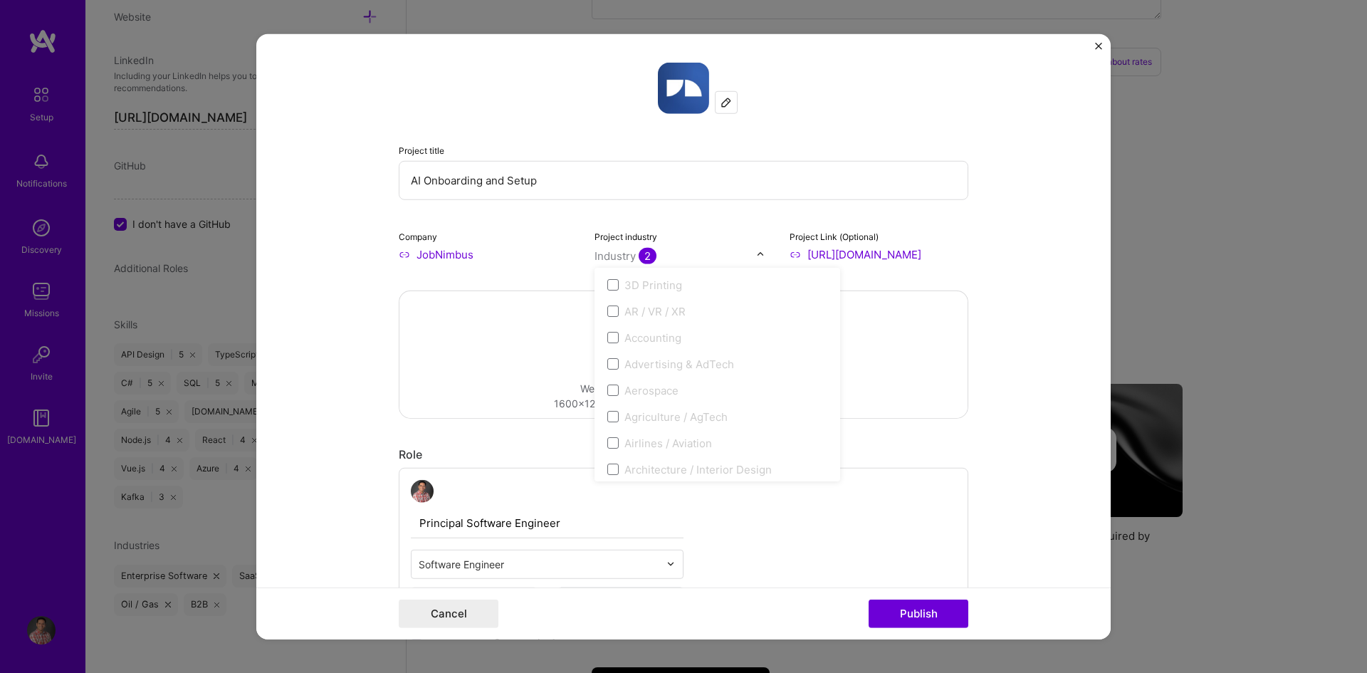
click at [1009, 335] on form "Project title AI Onboarding and Setup Company JobNimbus Project industry option…" at bounding box center [683, 336] width 855 height 606
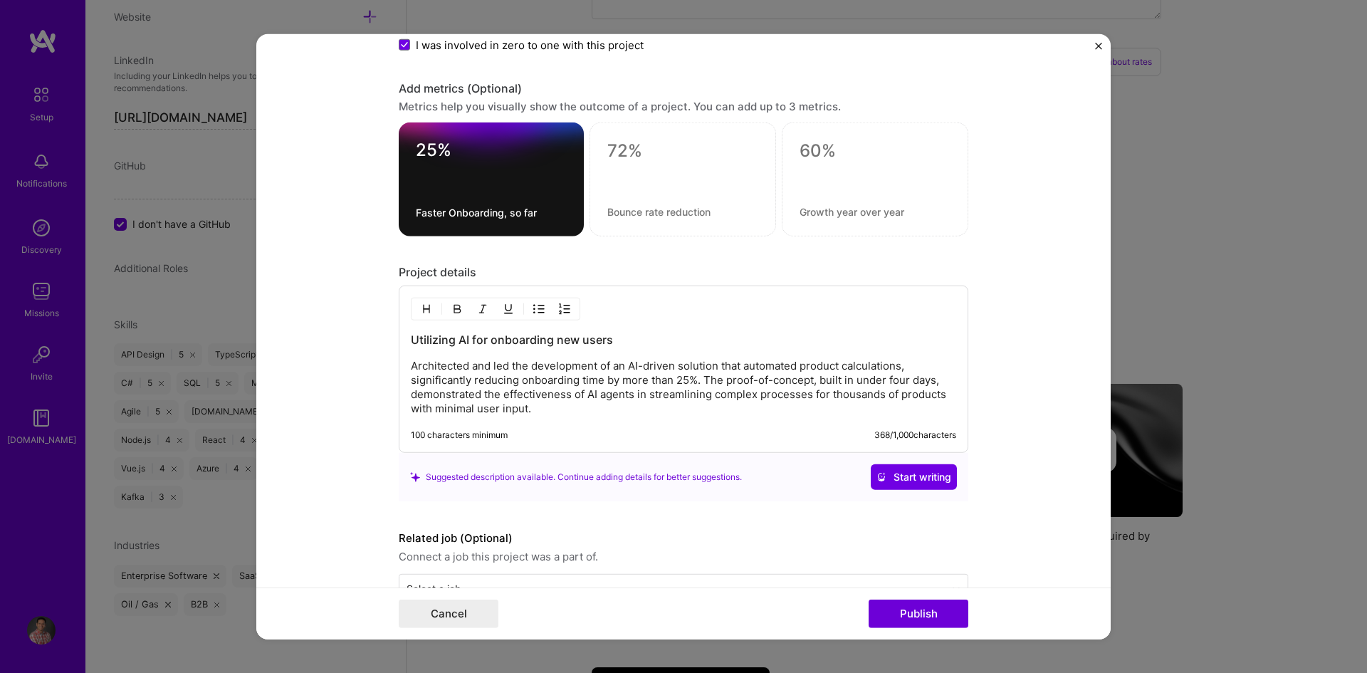
scroll to position [1181, 0]
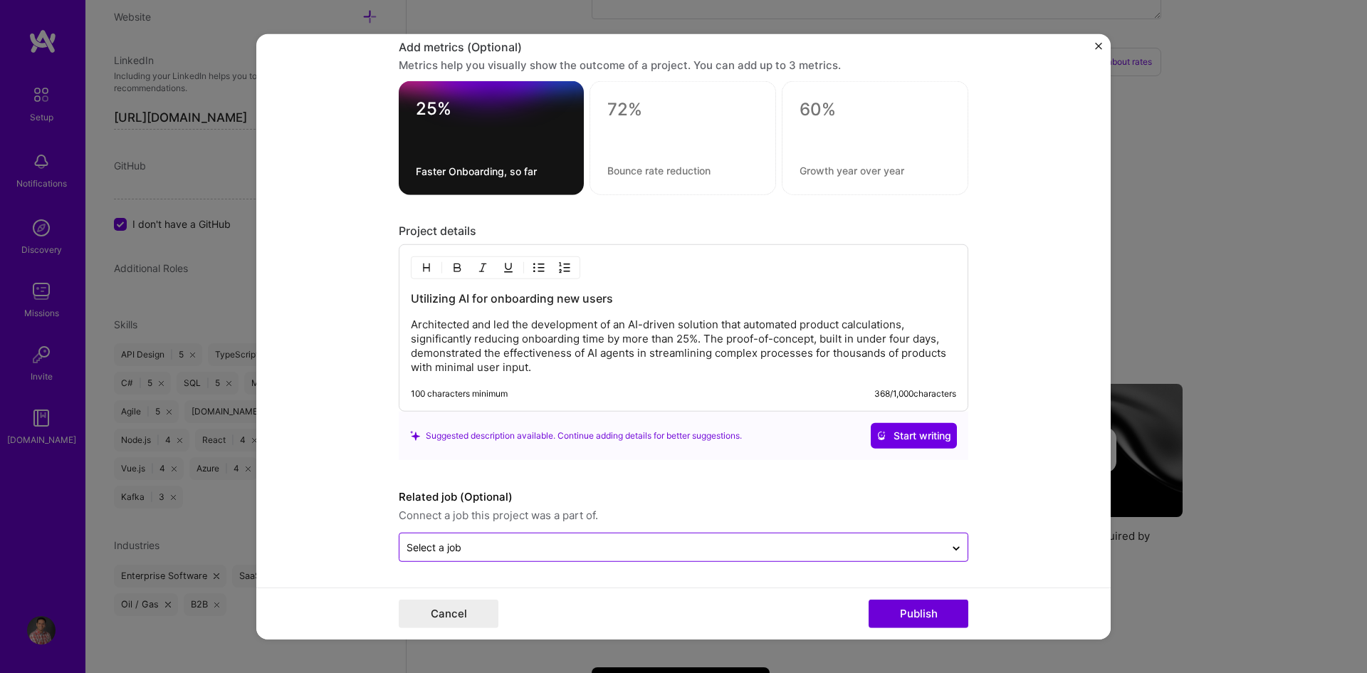
click at [894, 550] on input "text" at bounding box center [672, 547] width 531 height 15
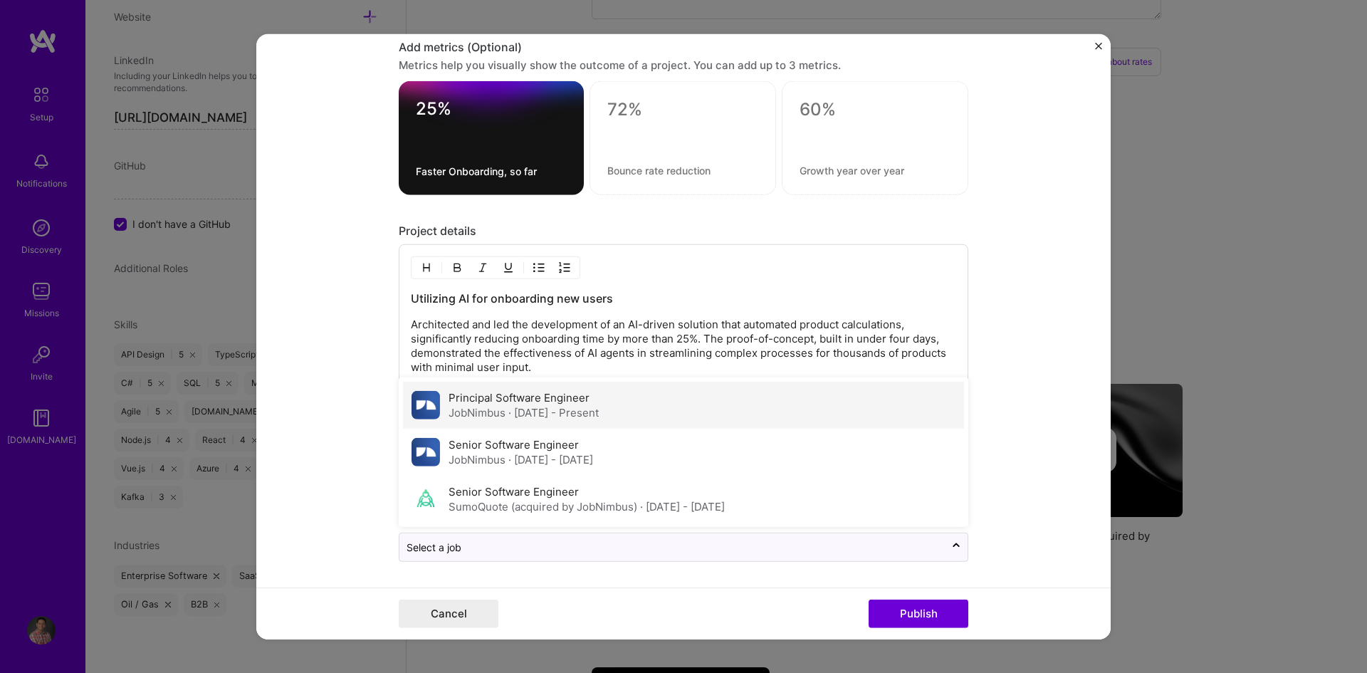
click at [599, 413] on span "· [DATE] - Present" at bounding box center [554, 413] width 90 height 14
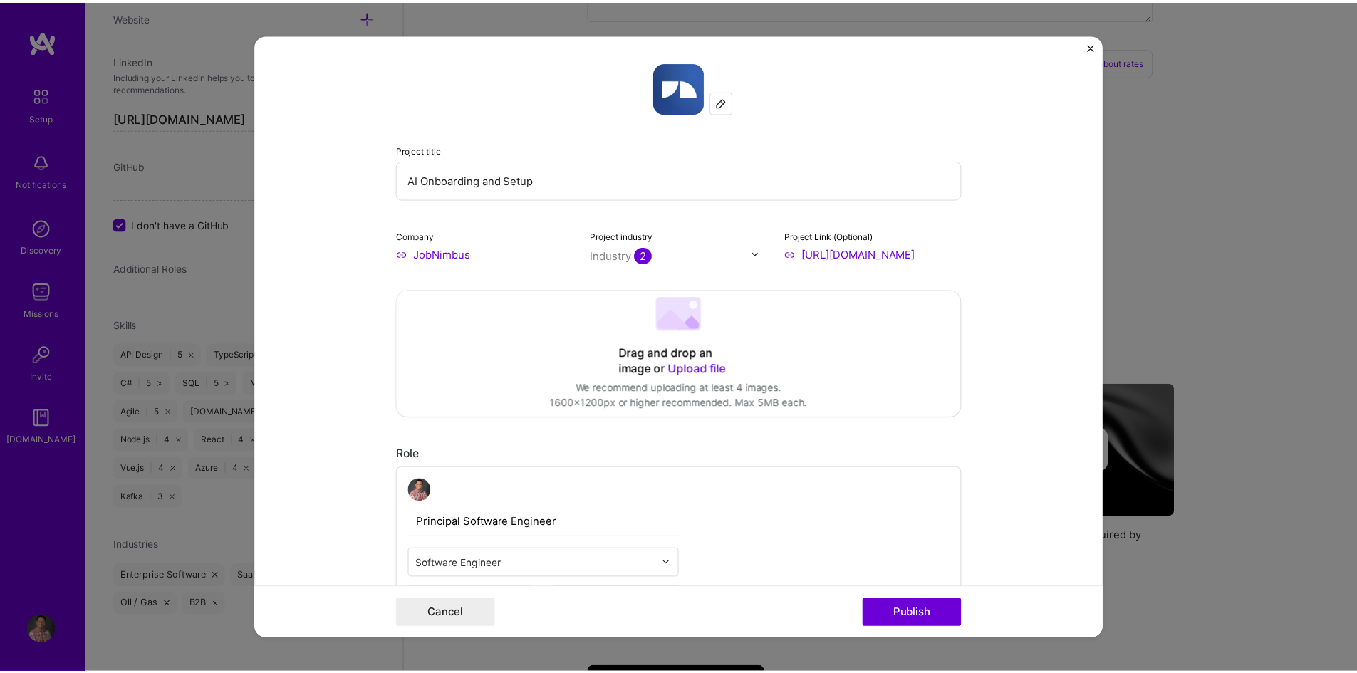
scroll to position [0, 0]
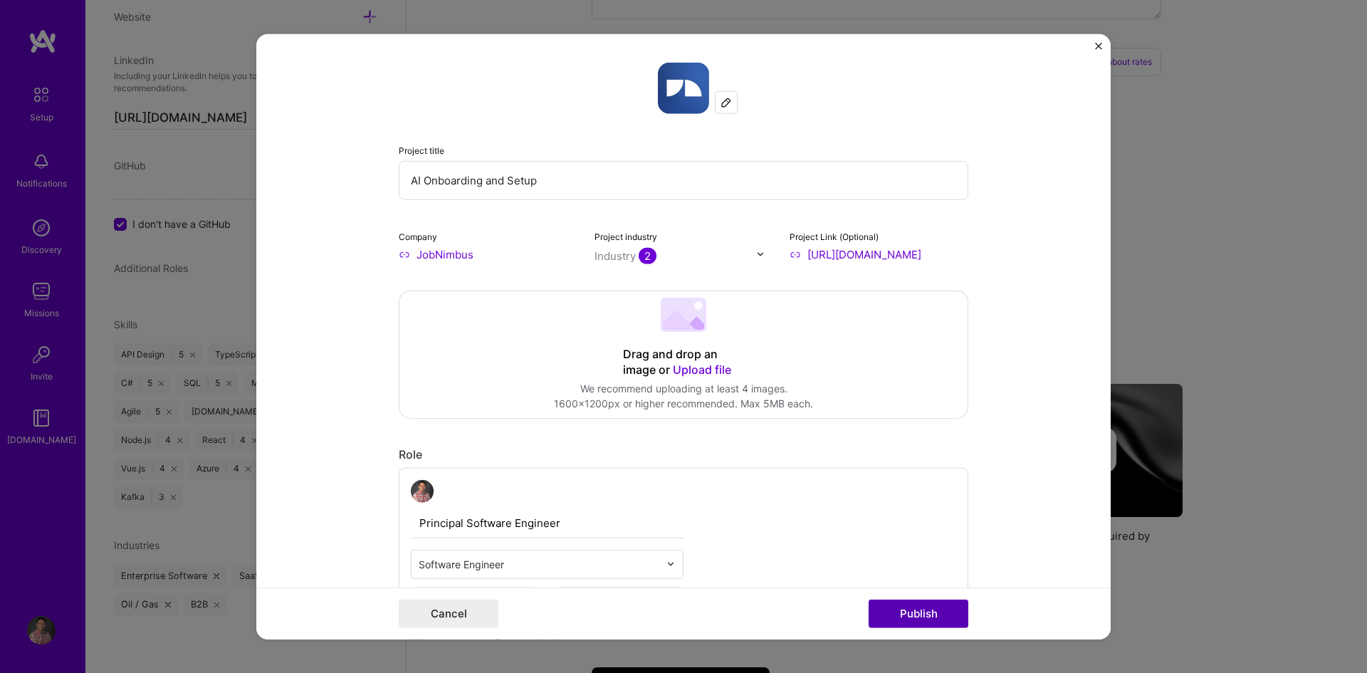
click at [921, 615] on button "Publish" at bounding box center [919, 614] width 100 height 28
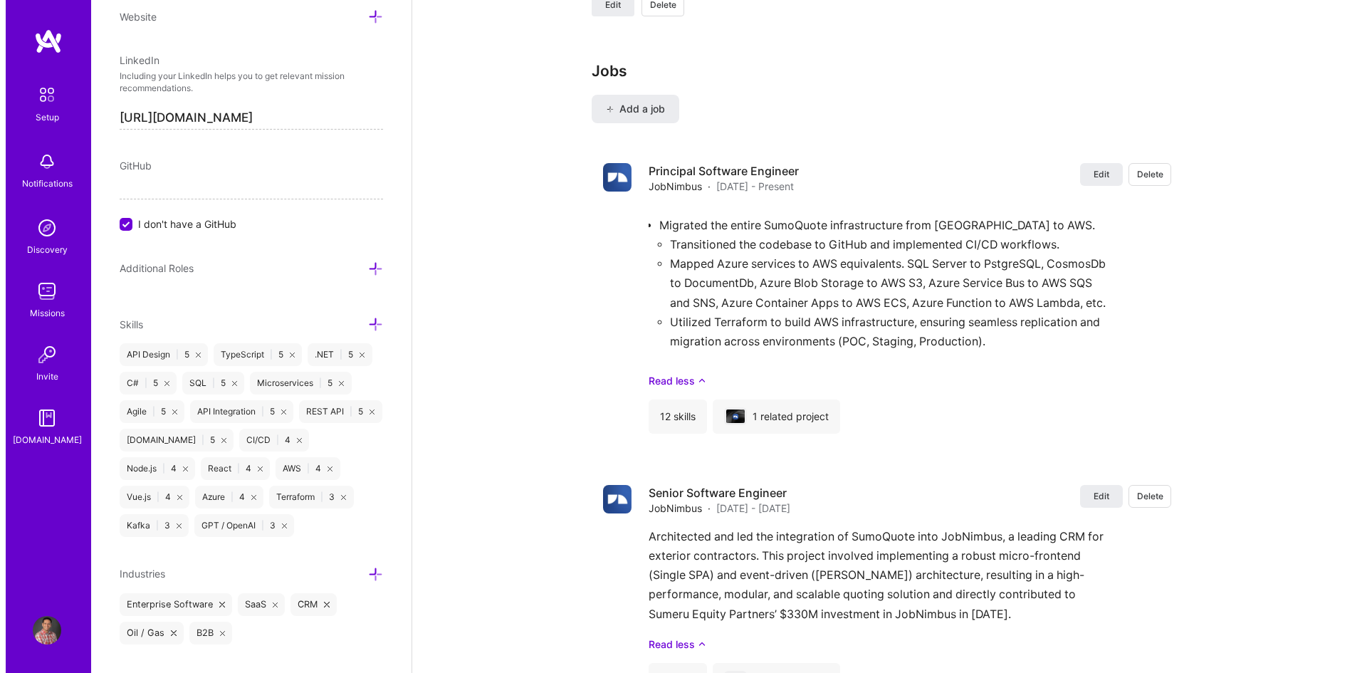
scroll to position [1678, 0]
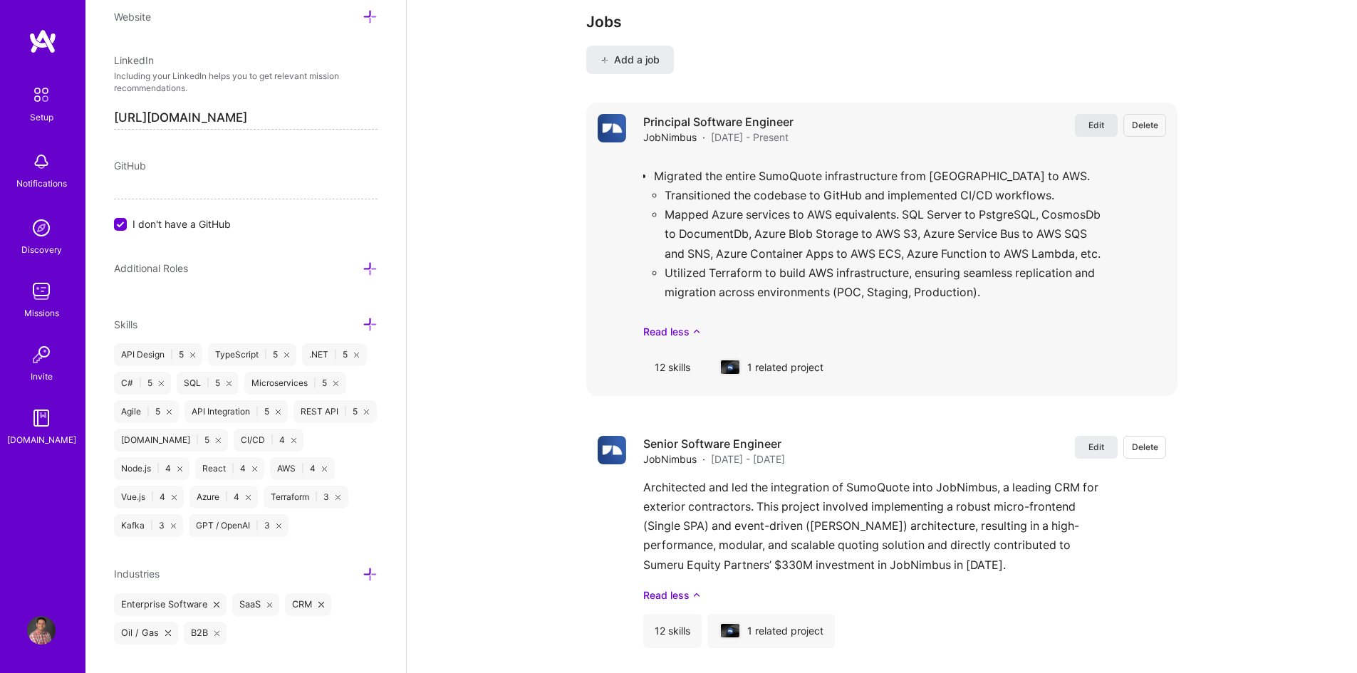
click at [1095, 131] on span "Edit" at bounding box center [1096, 125] width 16 height 12
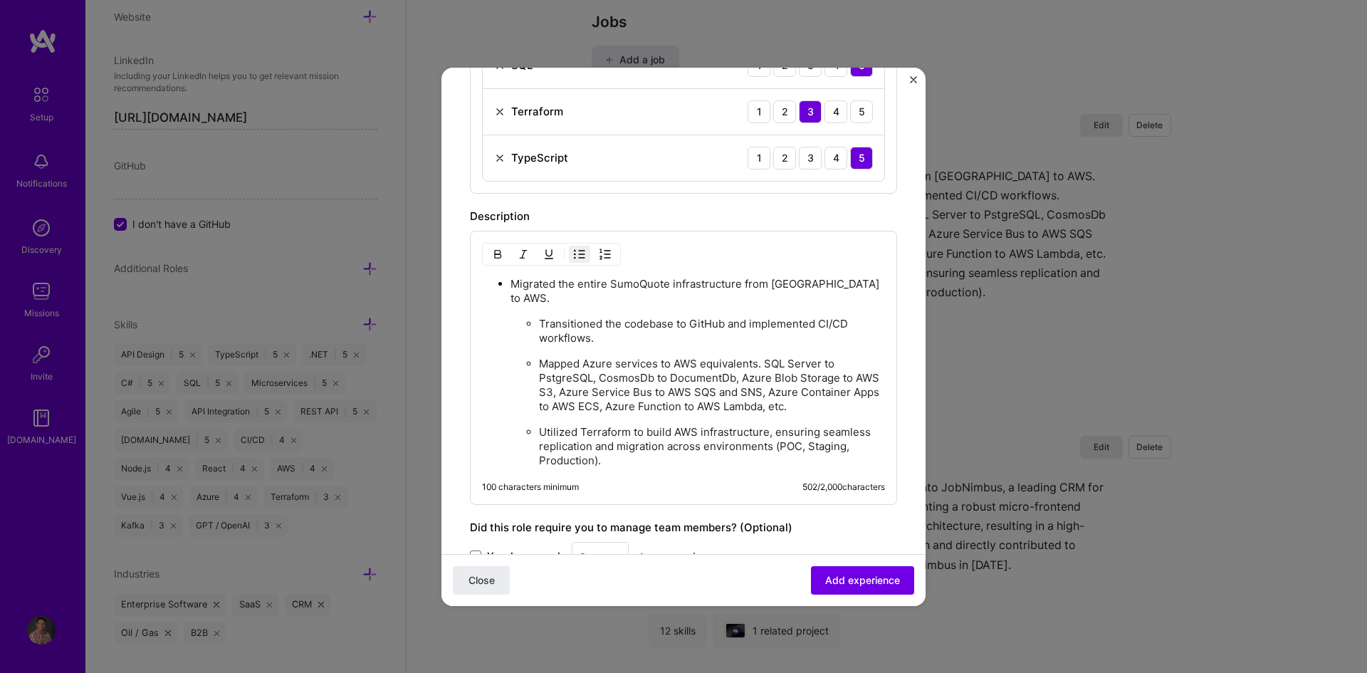
scroll to position [926, 0]
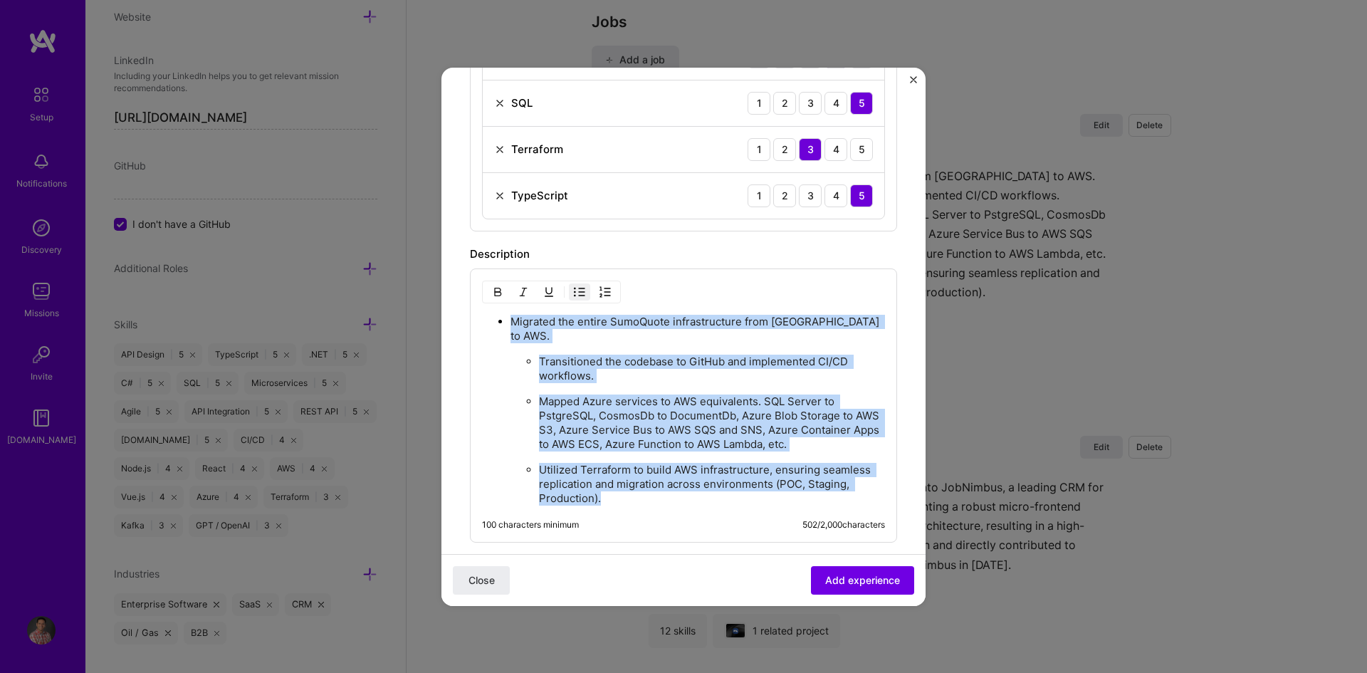
drag, startPoint x: 629, startPoint y: 486, endPoint x: 456, endPoint y: 320, distance: 239.8
click at [456, 320] on form "Create a job experience Jobs help companies understand your past experience. Co…" at bounding box center [684, 10] width 484 height 1681
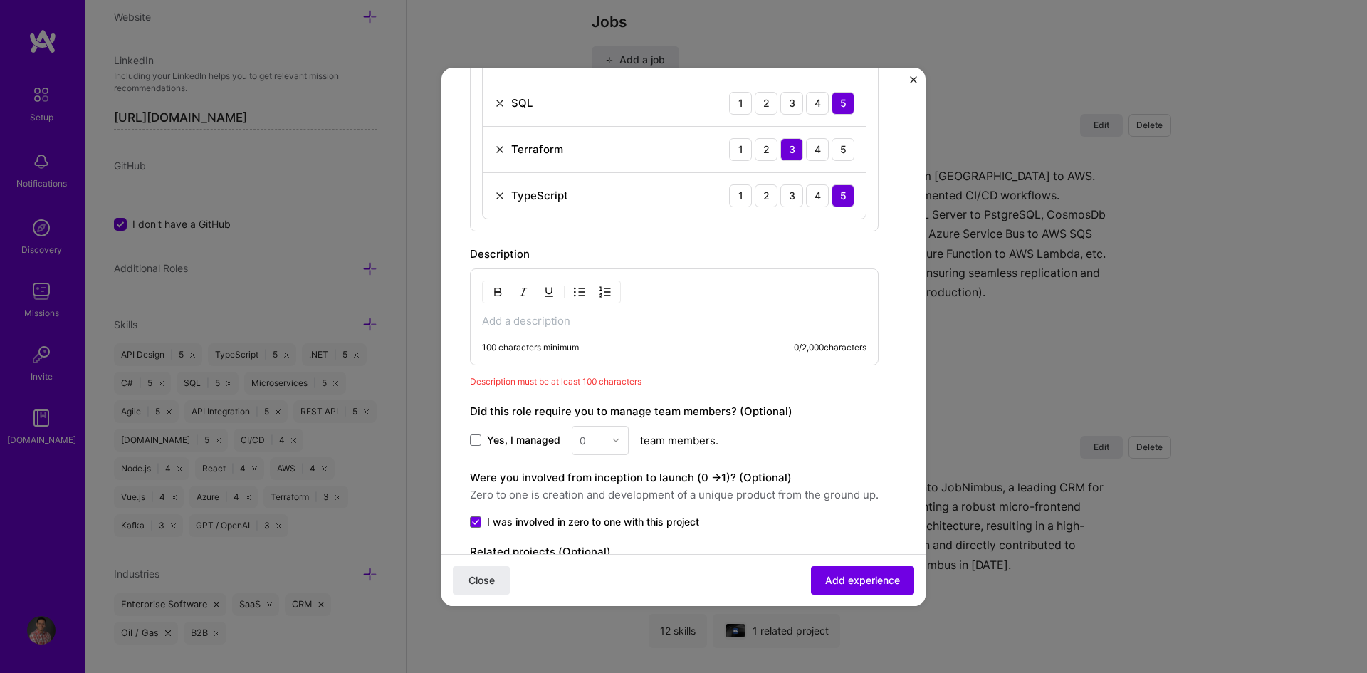
click at [553, 319] on p at bounding box center [674, 321] width 385 height 14
paste div
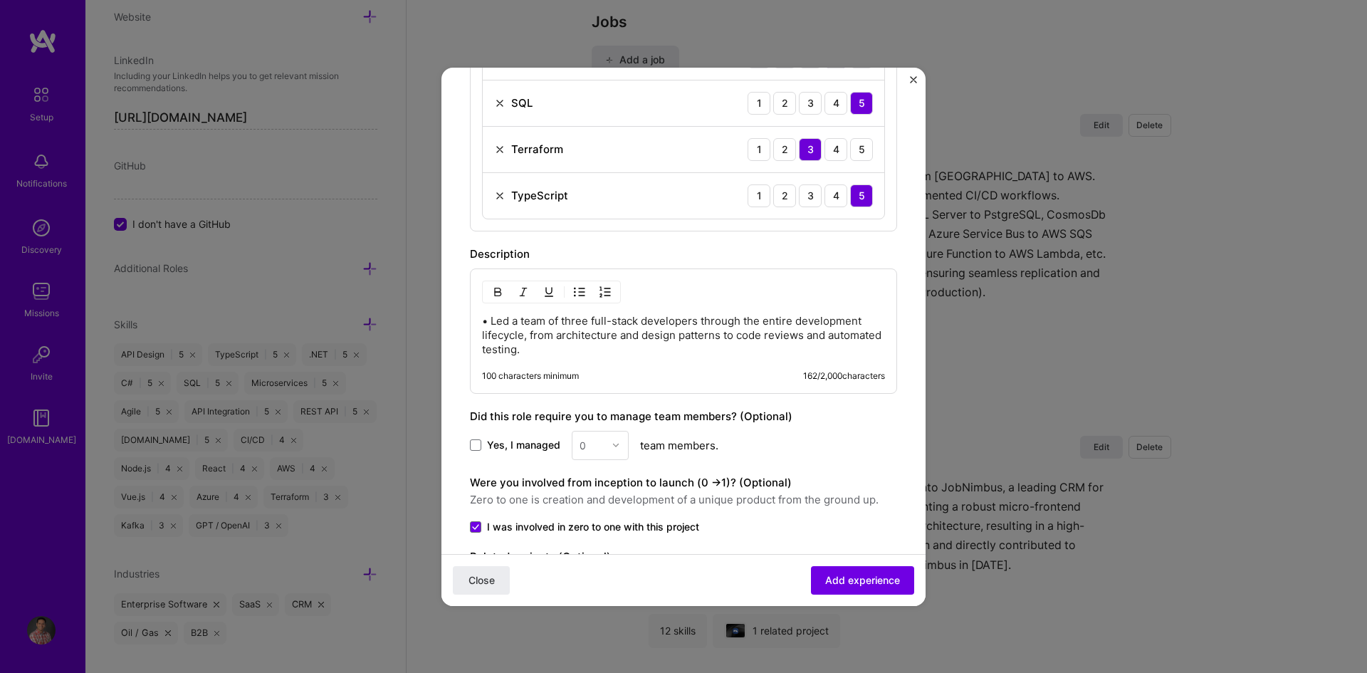
click at [491, 319] on p "• Led a team of three full-stack developers through the entire development life…" at bounding box center [683, 335] width 403 height 43
click at [494, 323] on p "Led a team of three full-stack developers through the entire development lifecy…" at bounding box center [683, 335] width 403 height 43
click at [506, 323] on p "Lead a team of three full-stack developers through the entire development lifec…" at bounding box center [683, 335] width 403 height 43
click at [588, 319] on p "Leading a team of three full-stack developers through the entire development li…" at bounding box center [683, 335] width 403 height 43
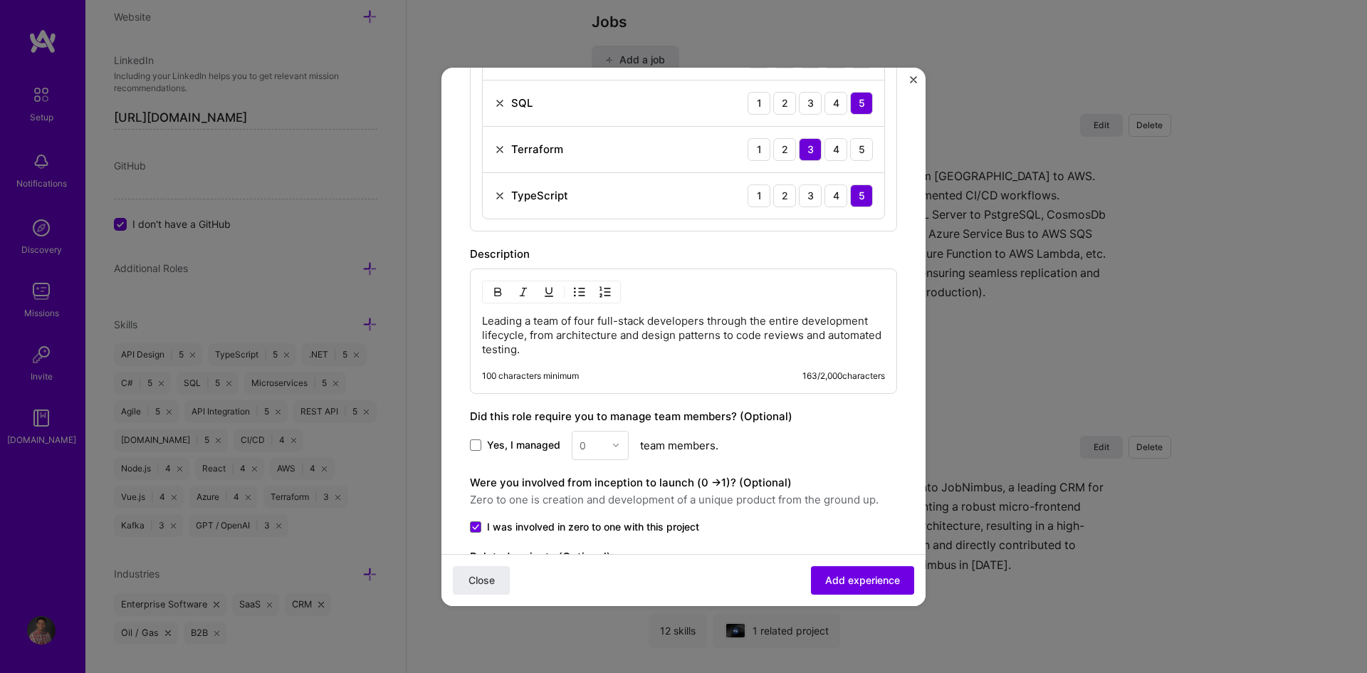
click at [673, 320] on p "Leading a team of four full-stack developers through the entire development lif…" at bounding box center [683, 335] width 403 height 43
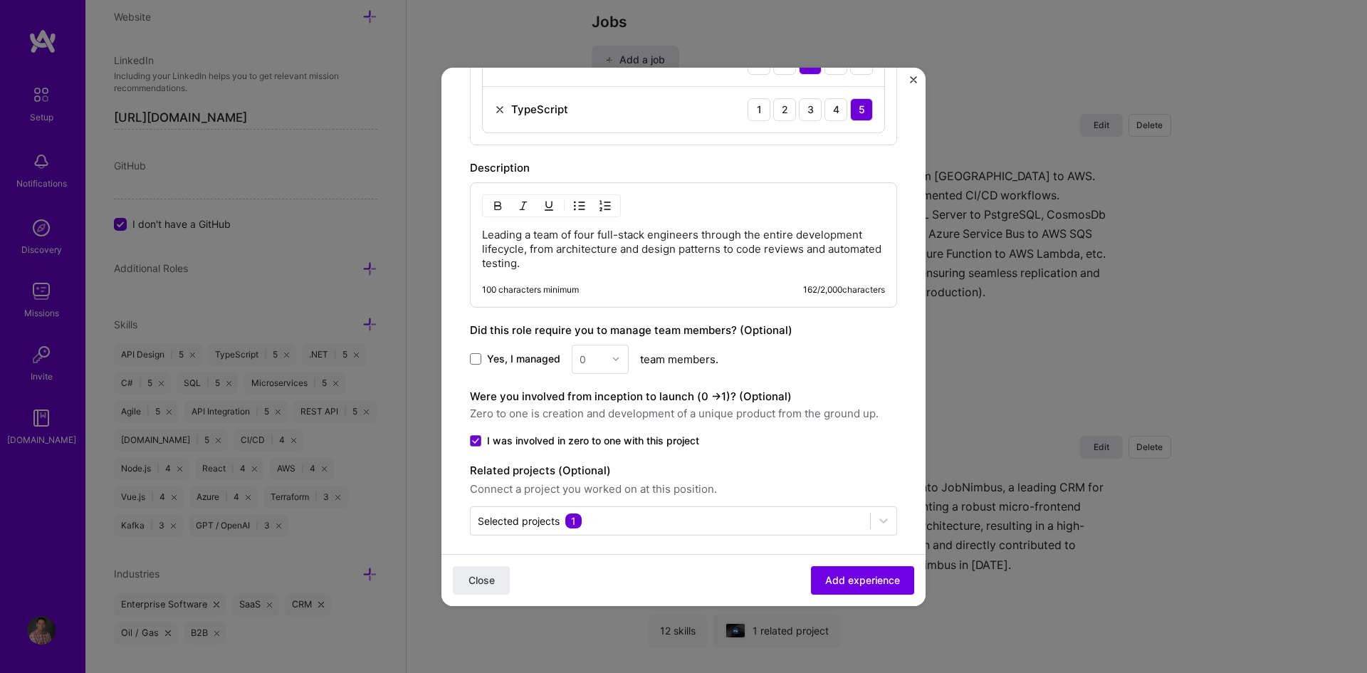
scroll to position [1022, 0]
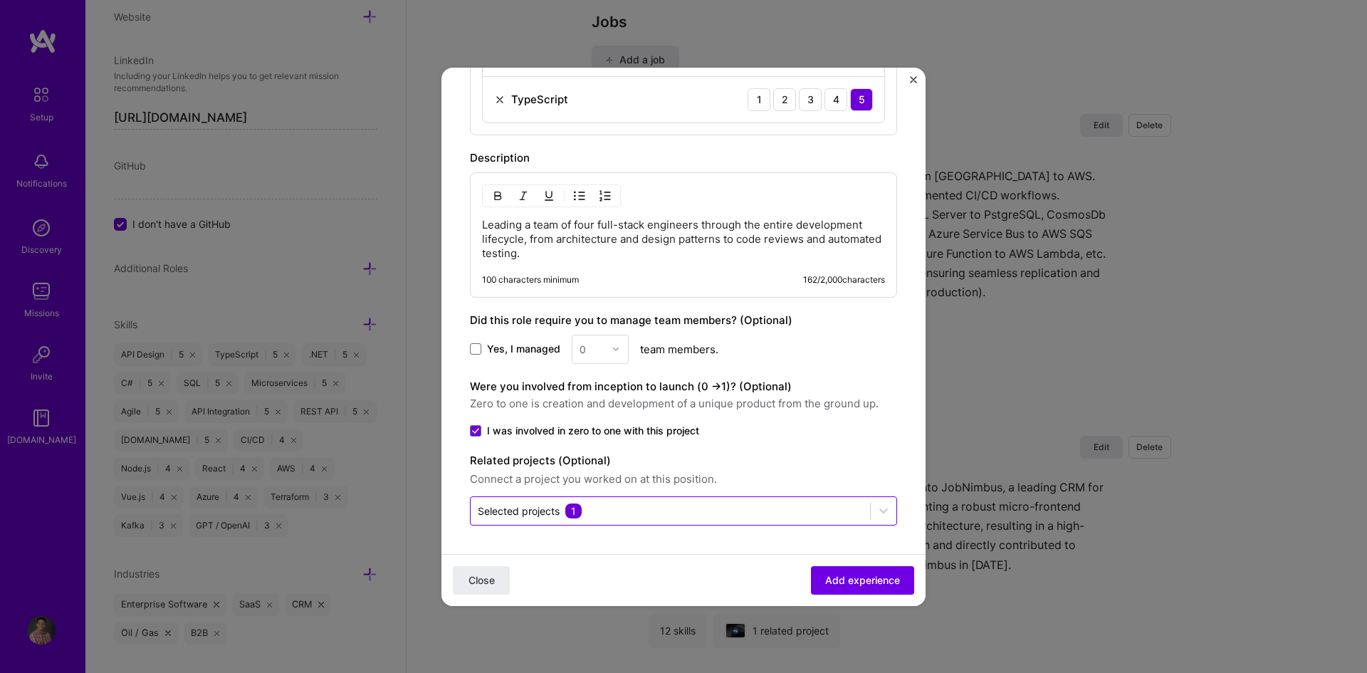
click at [766, 508] on input "text" at bounding box center [670, 511] width 385 height 15
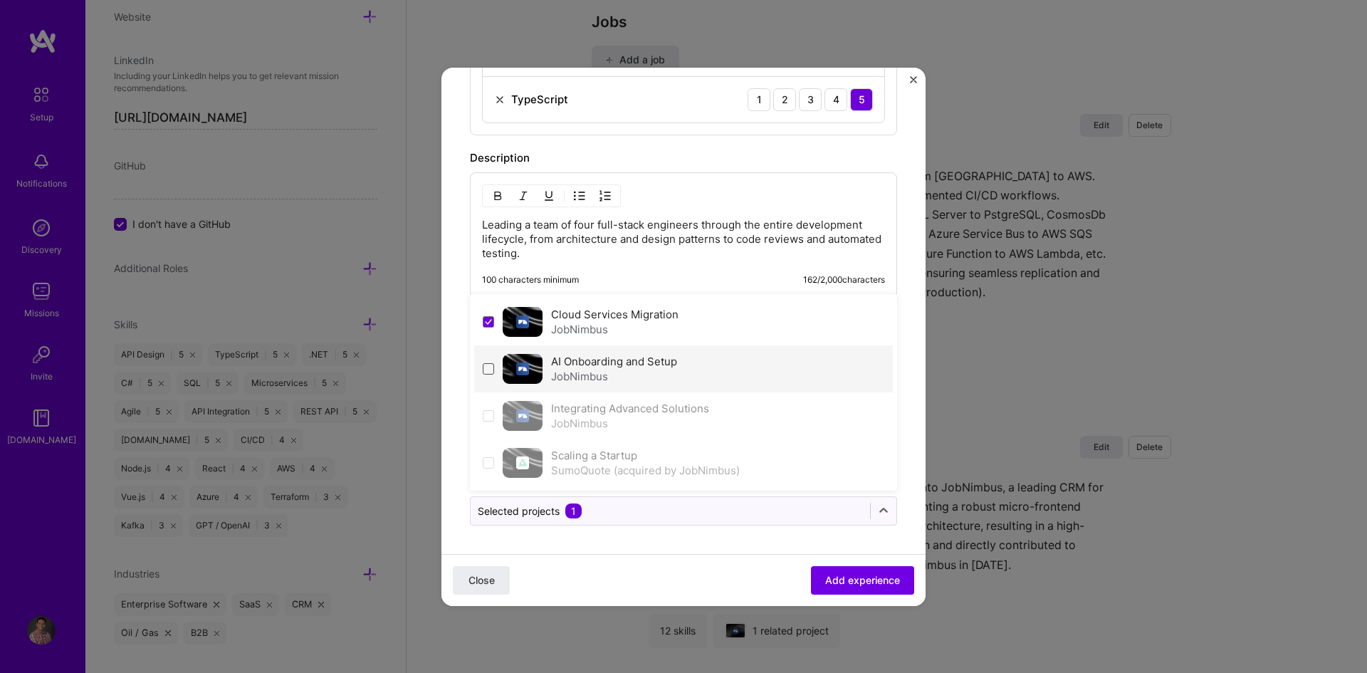
click at [490, 368] on span at bounding box center [488, 368] width 11 height 11
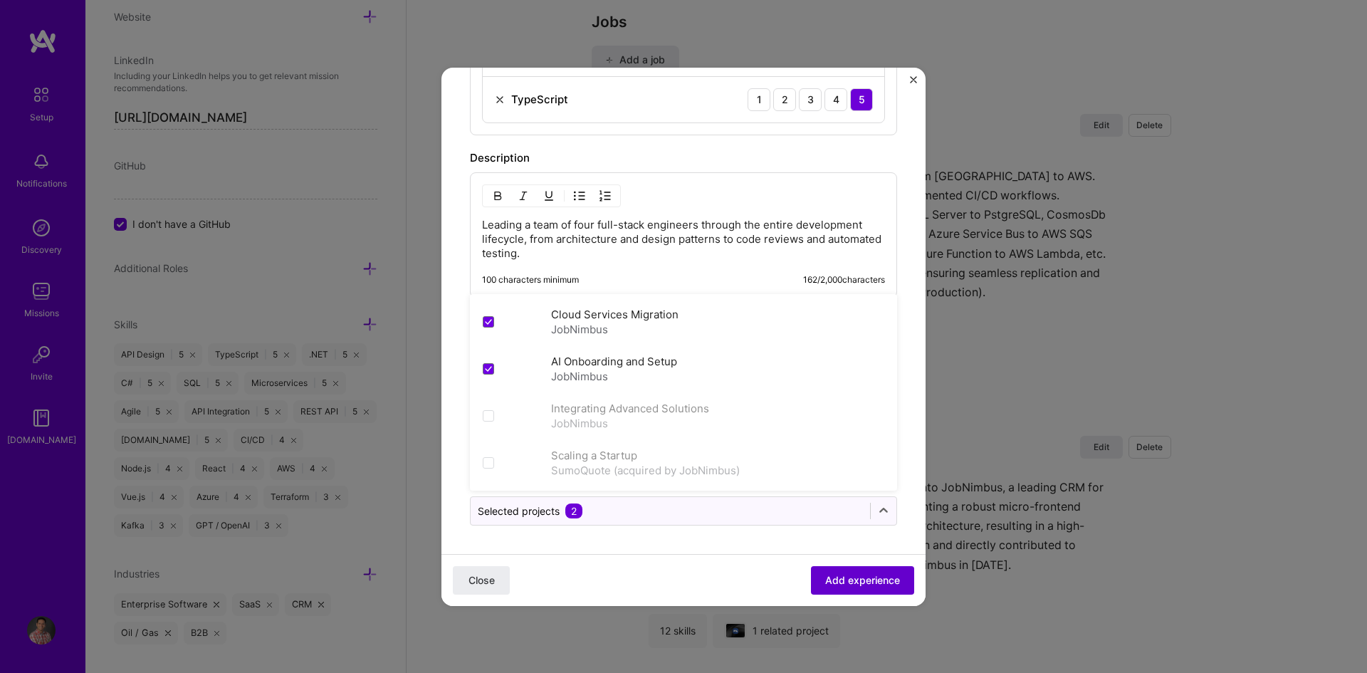
click at [848, 579] on span "Add experience" at bounding box center [862, 580] width 75 height 14
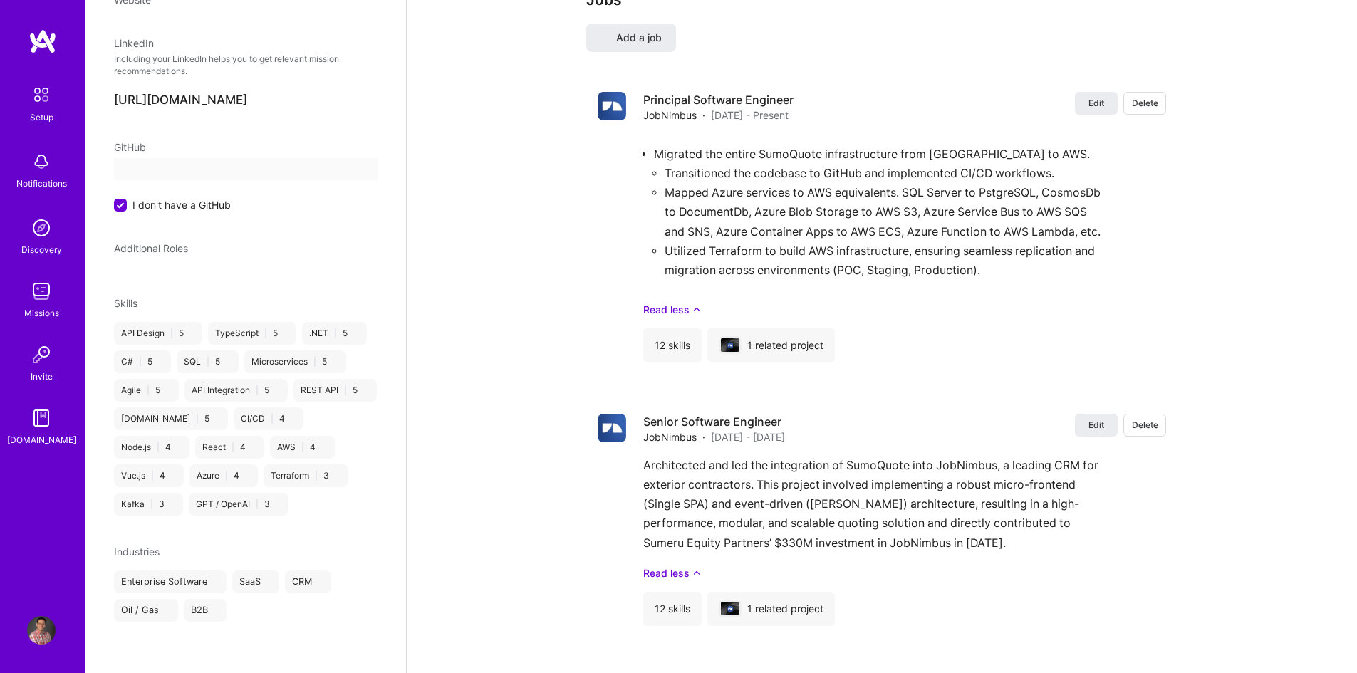
select select "CA"
select select "Right Now"
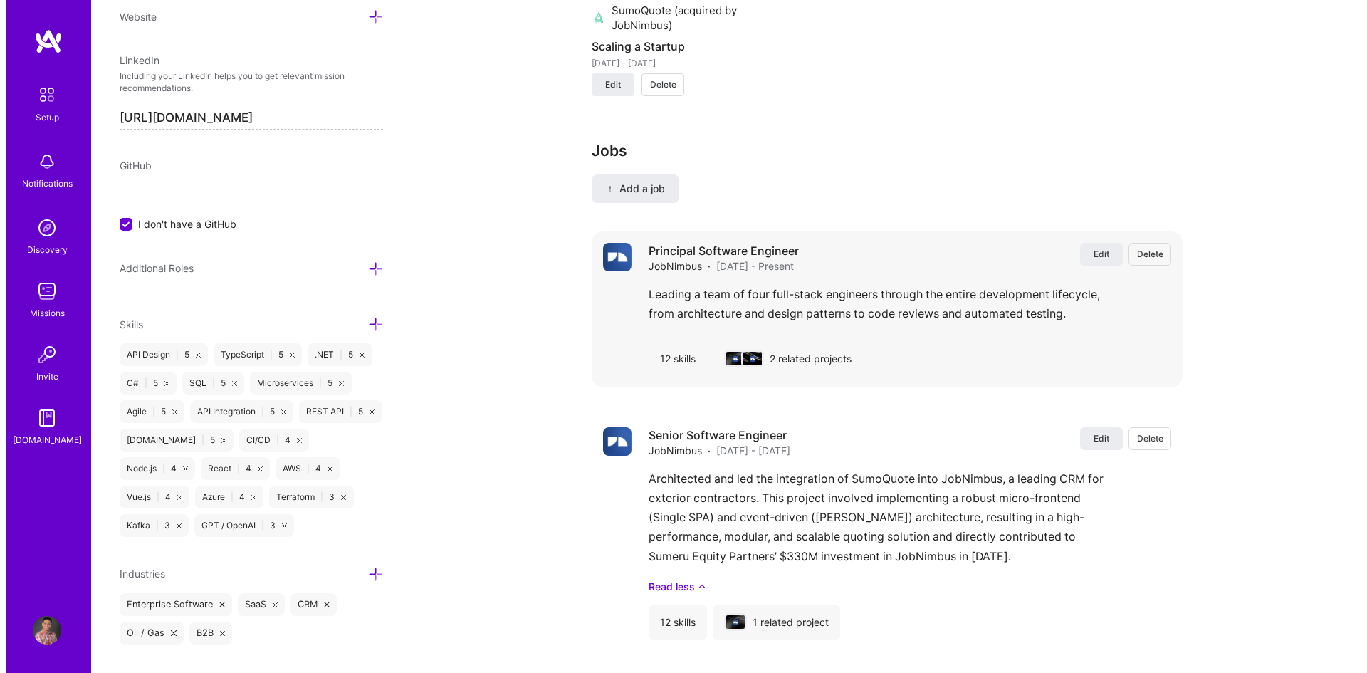
scroll to position [1567, 0]
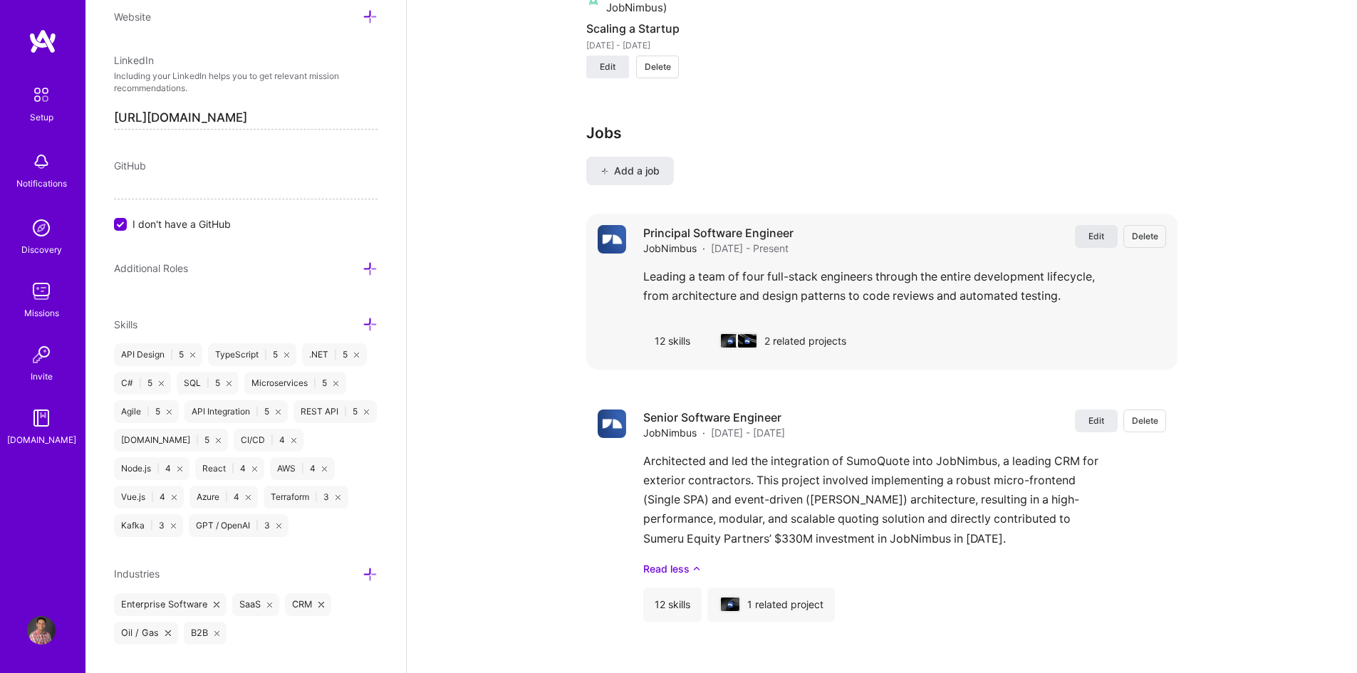
click at [1088, 235] on span "Edit" at bounding box center [1096, 236] width 16 height 12
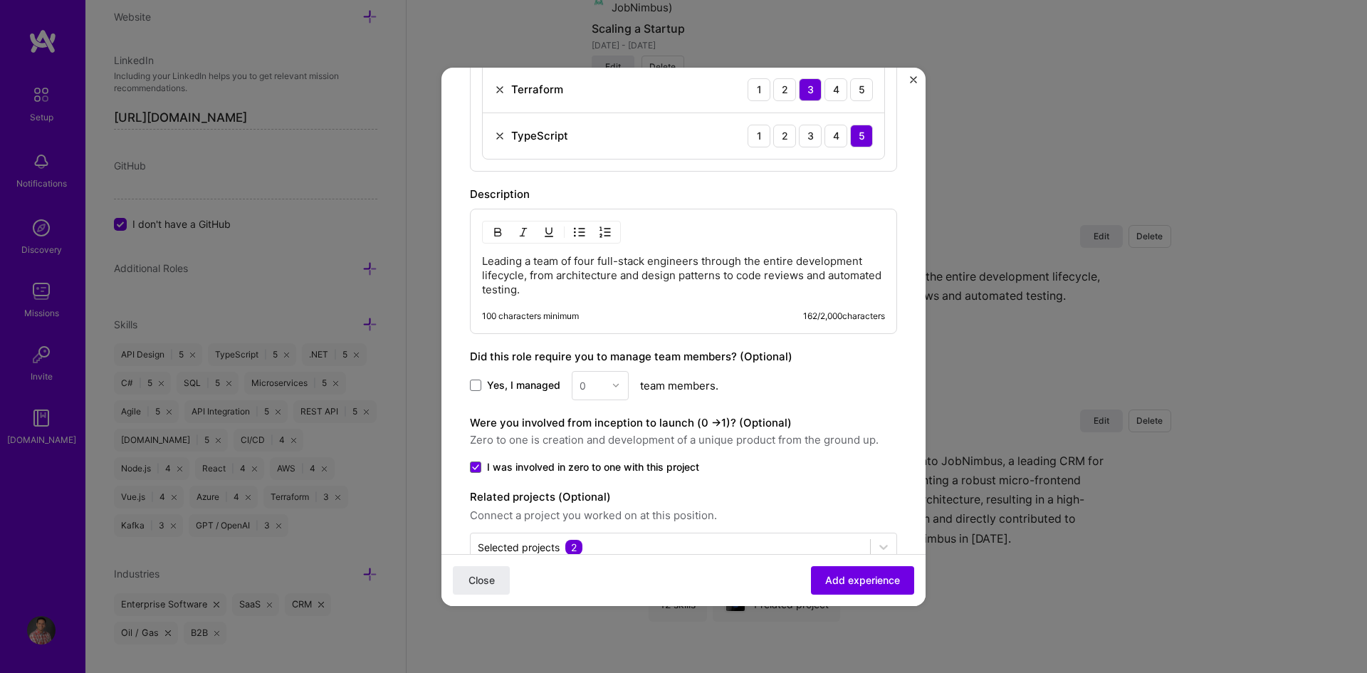
scroll to position [997, 0]
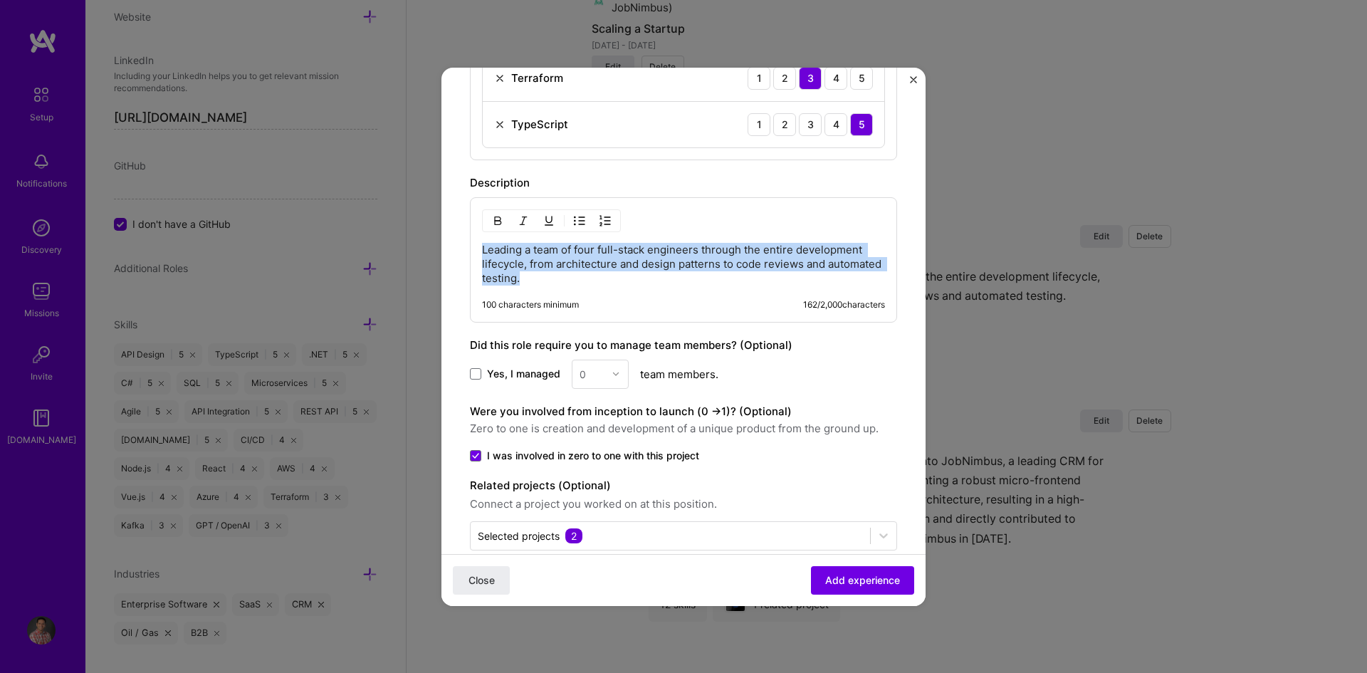
drag, startPoint x: 625, startPoint y: 284, endPoint x: 441, endPoint y: 244, distance: 188.2
click at [441, 244] on div "Create a job experience Jobs help companies understand your past experience. Co…" at bounding box center [683, 336] width 1367 height 673
click at [914, 77] on img "Close" at bounding box center [913, 79] width 7 height 7
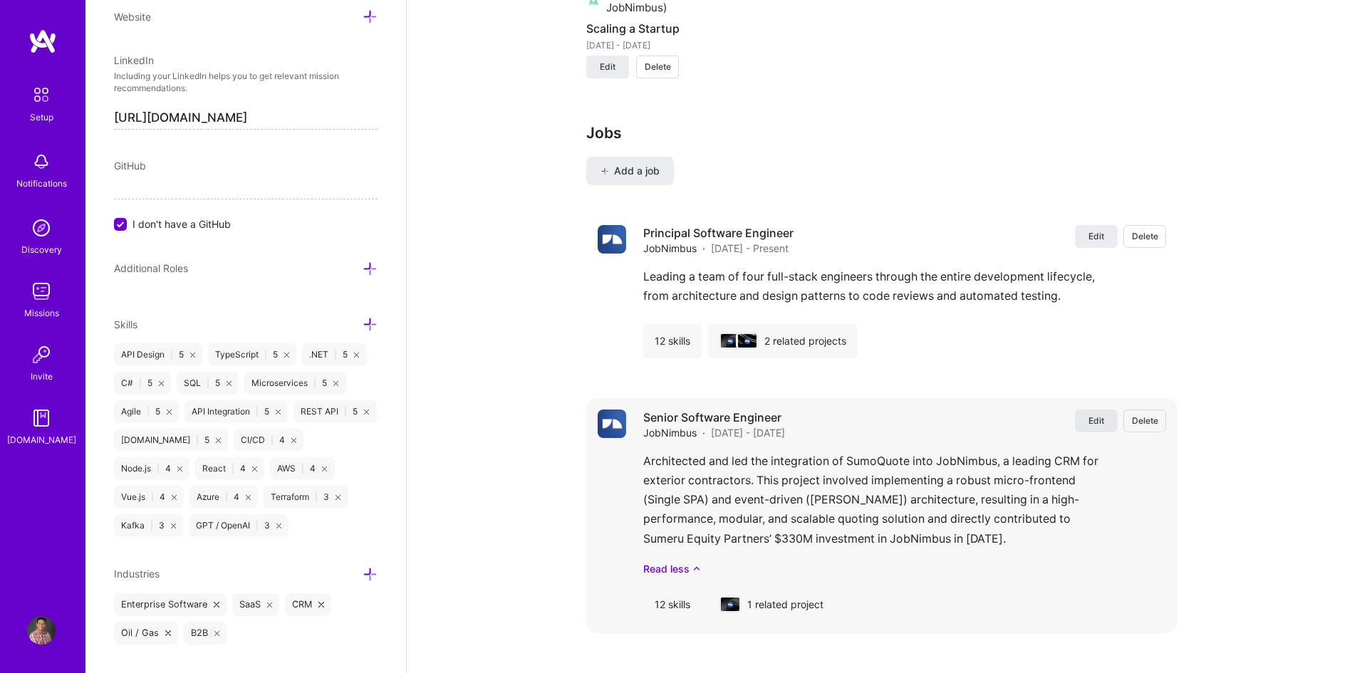
click at [1100, 420] on span "Edit" at bounding box center [1096, 421] width 16 height 12
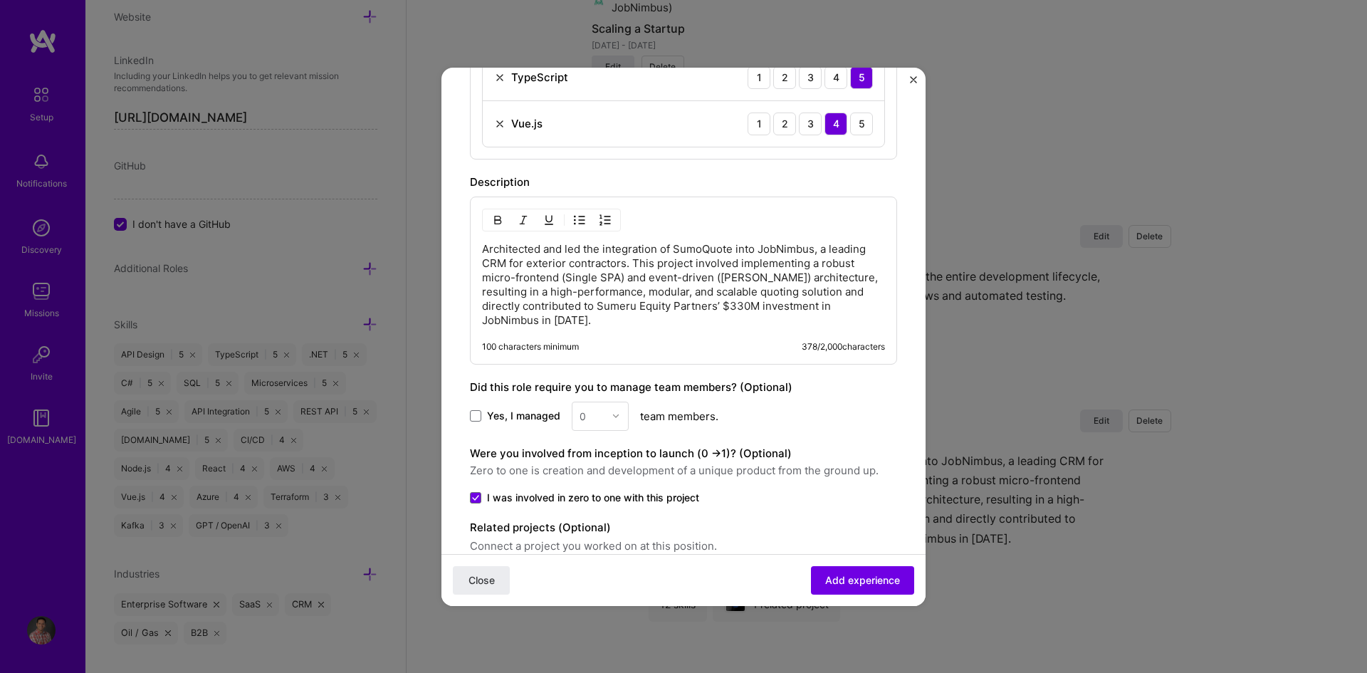
click at [496, 313] on p "Architected and led the integration of SumoQuote into JobNimbus, a leading CRM …" at bounding box center [683, 284] width 403 height 85
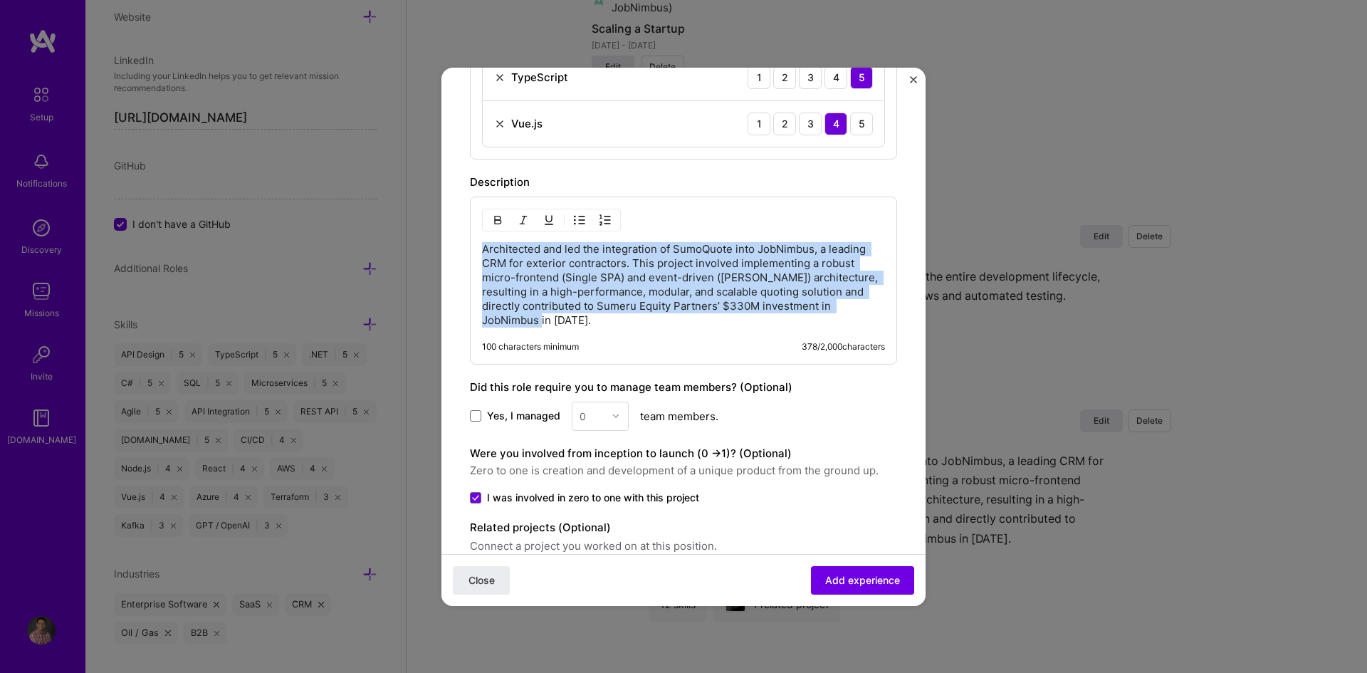
drag, startPoint x: 527, startPoint y: 320, endPoint x: 449, endPoint y: 244, distance: 108.8
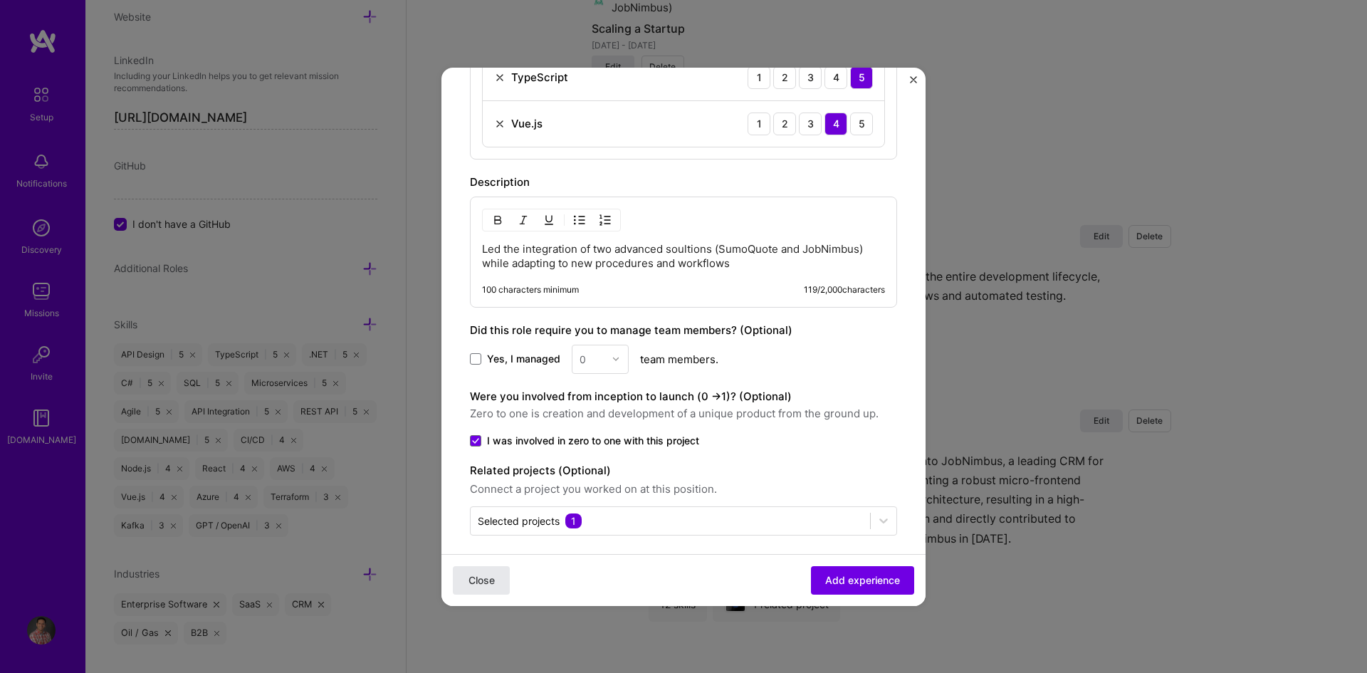
click at [479, 575] on span "Close" at bounding box center [482, 580] width 26 height 14
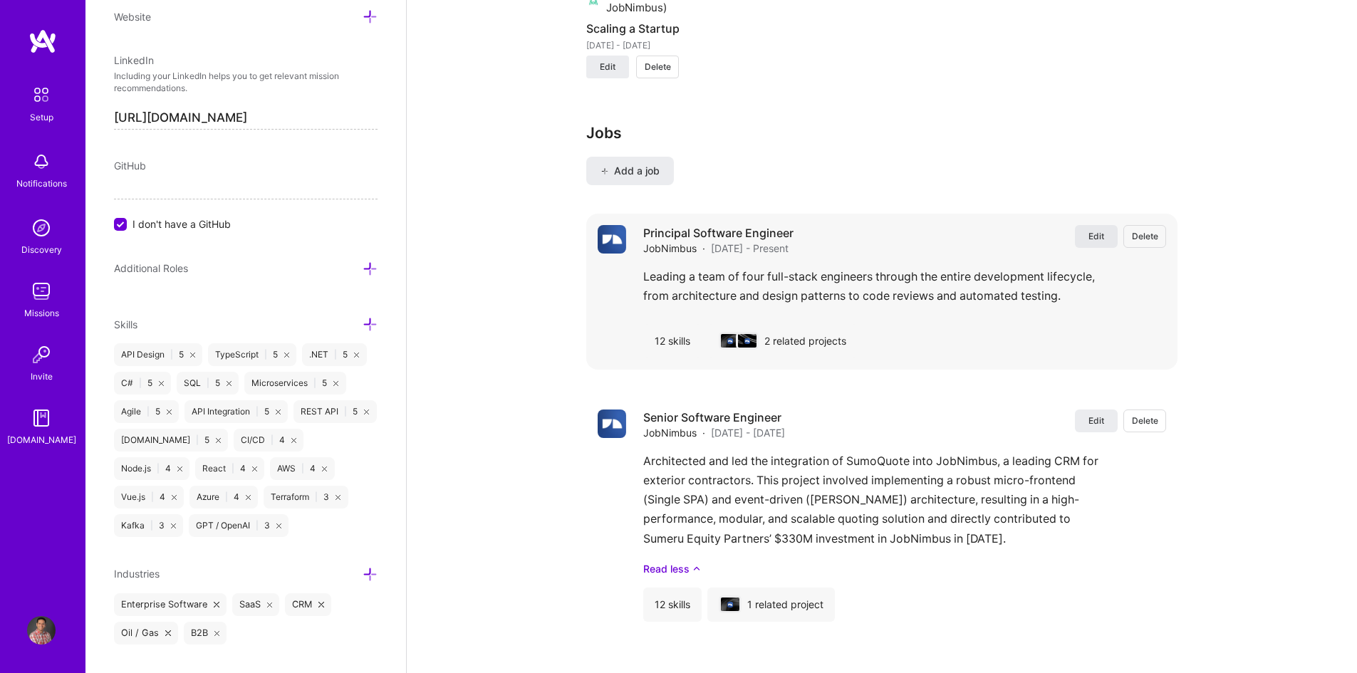
click at [1086, 231] on button "Edit" at bounding box center [1096, 236] width 43 height 23
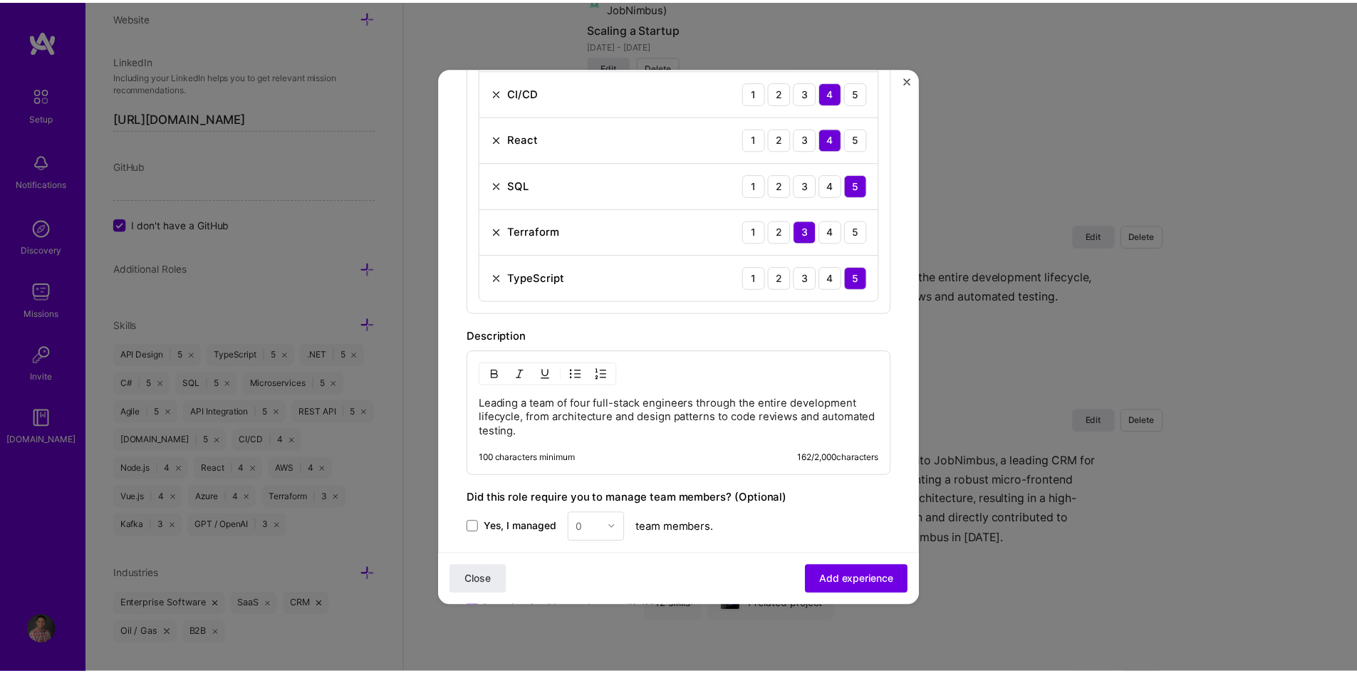
scroll to position [1022, 0]
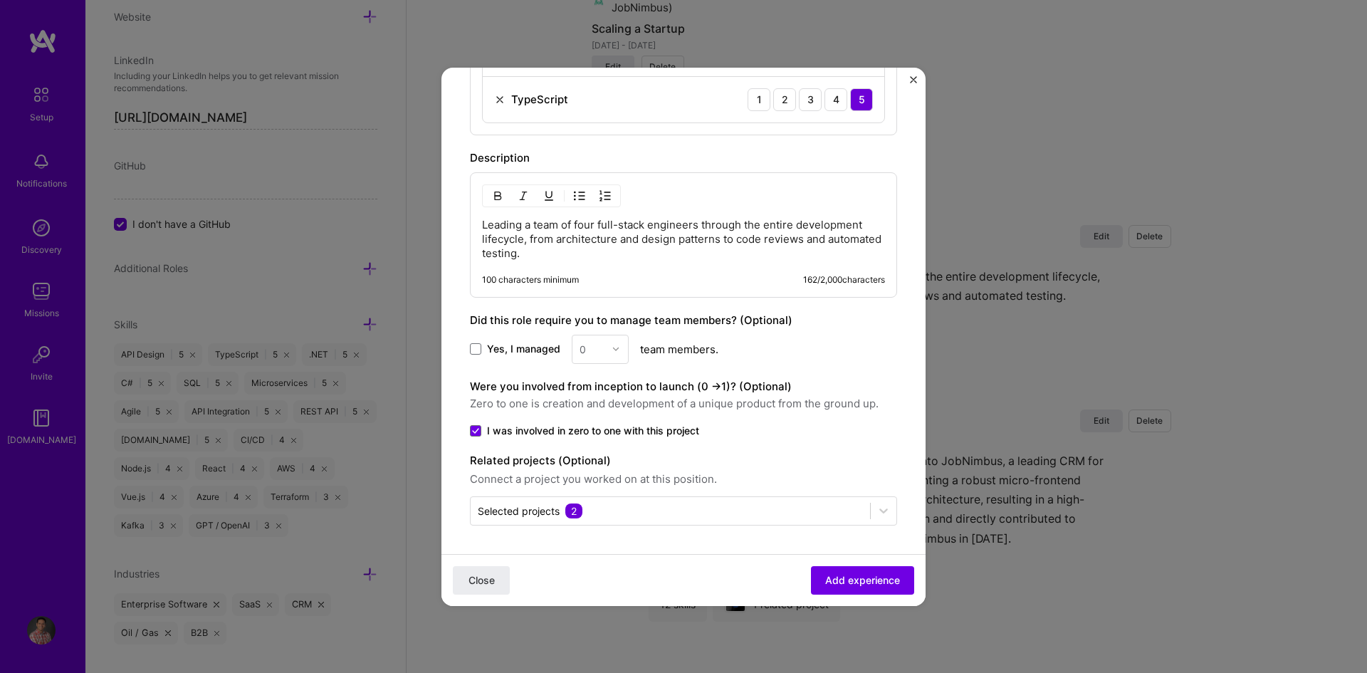
click at [605, 260] on p "Leading a team of four full-stack engineers through the entire development life…" at bounding box center [683, 239] width 403 height 43
click at [910, 78] on img "Close" at bounding box center [913, 79] width 7 height 7
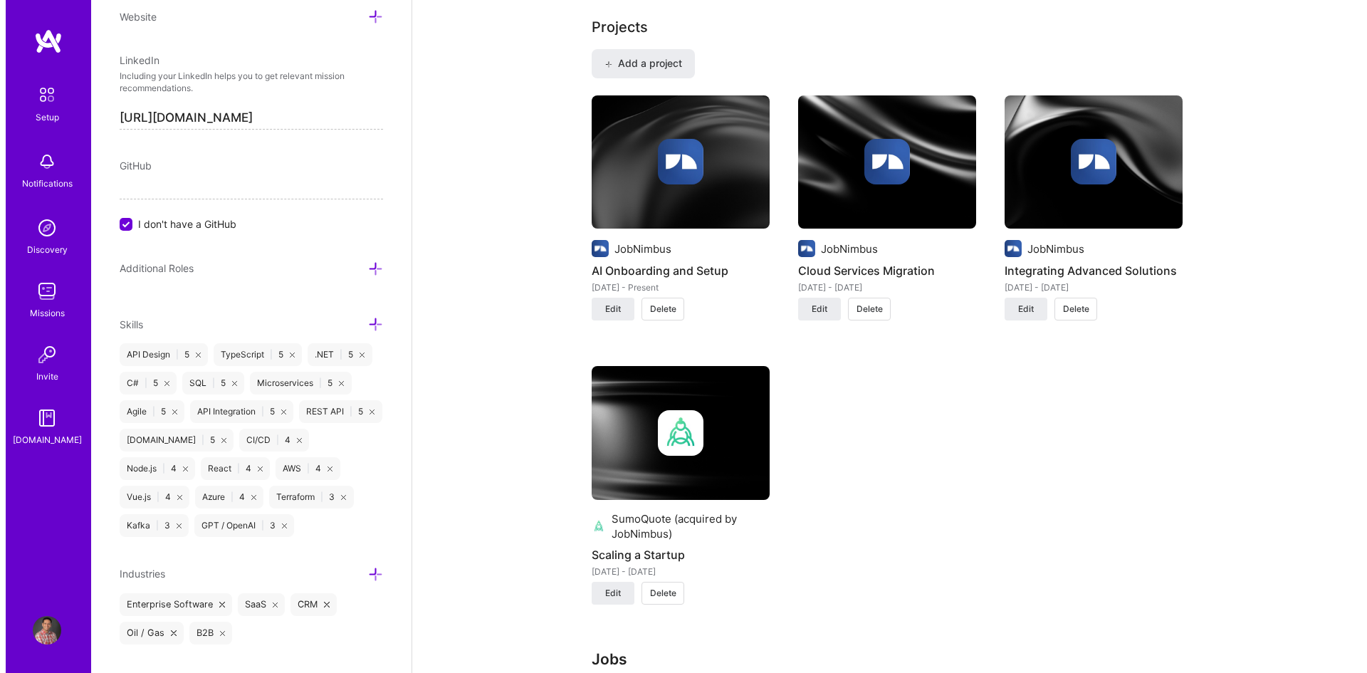
scroll to position [997, 0]
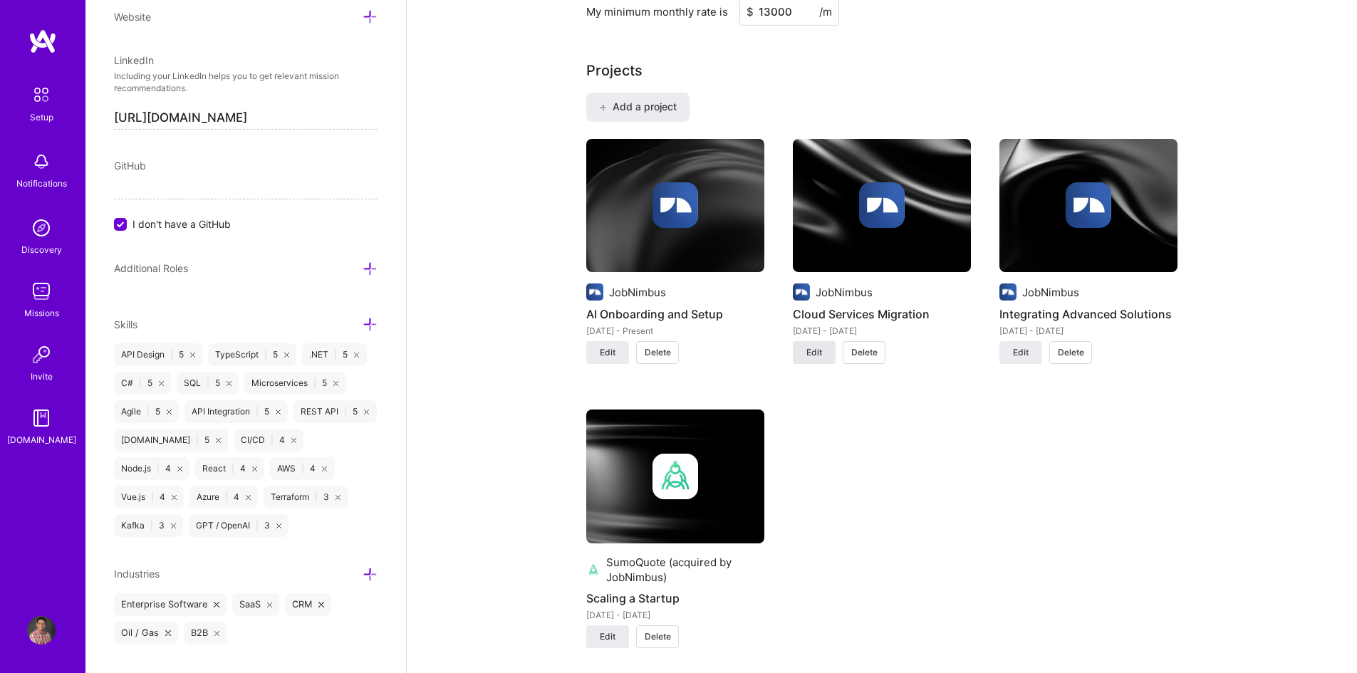
click at [815, 350] on span "Edit" at bounding box center [814, 352] width 16 height 13
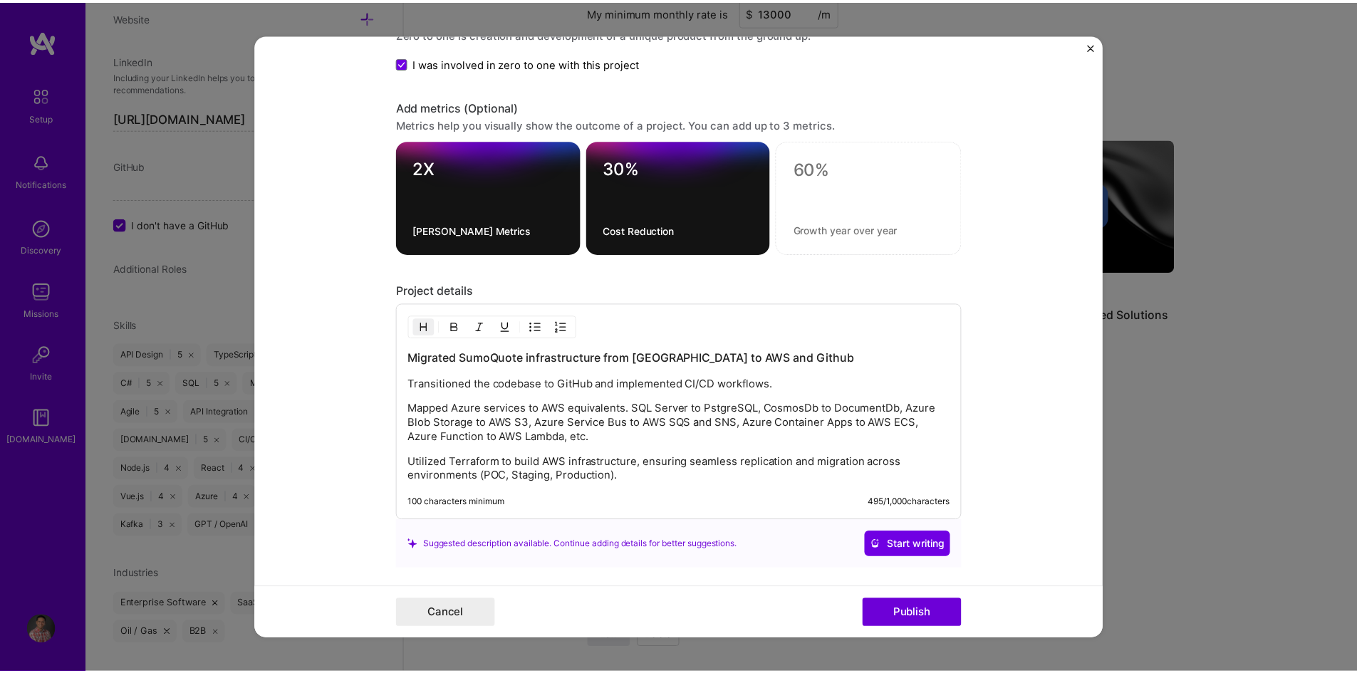
scroll to position [1282, 0]
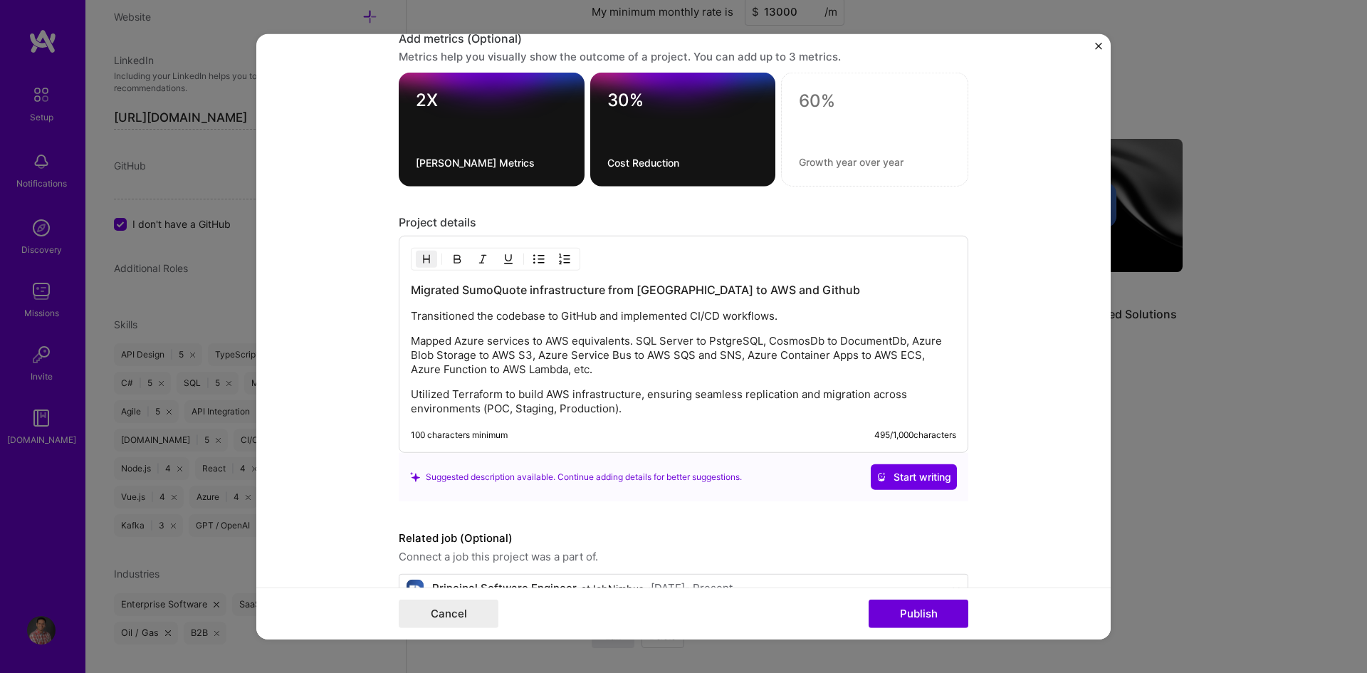
click at [631, 407] on p "Utilized Terraform to build AWS infrastructure, ensuring seamless replication a…" at bounding box center [684, 401] width 546 height 28
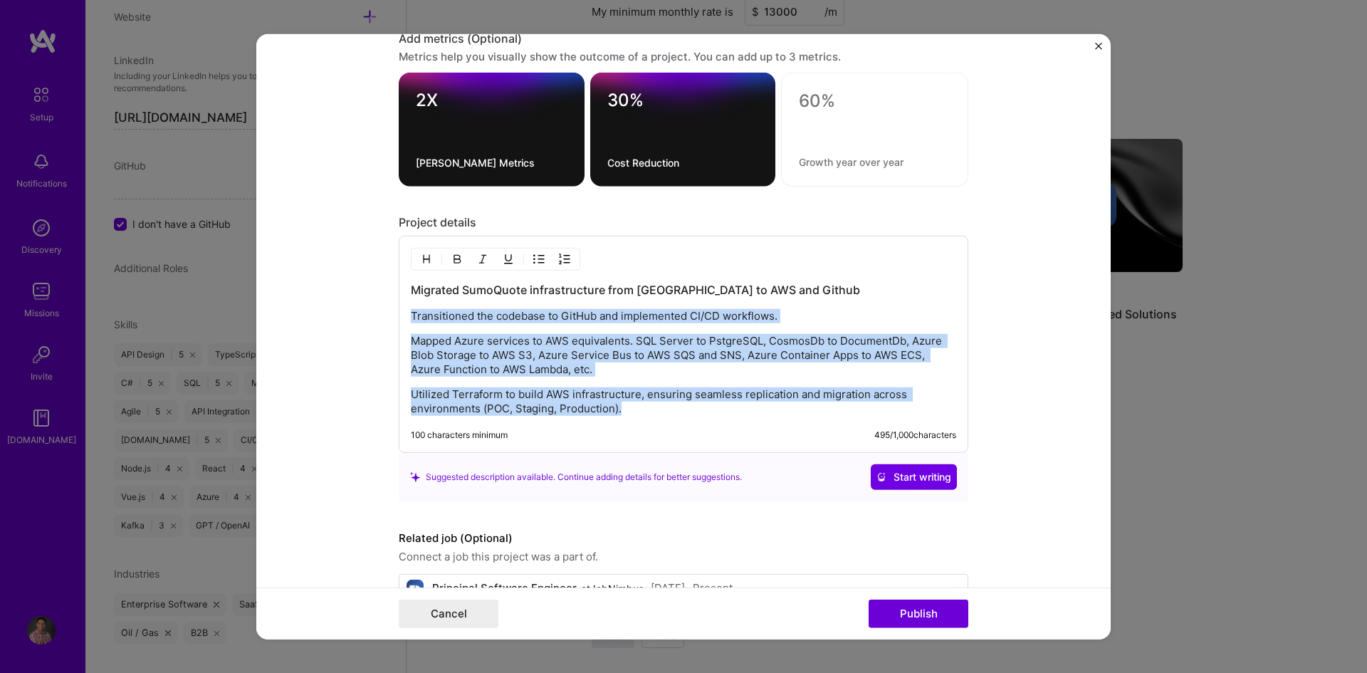
drag, startPoint x: 659, startPoint y: 408, endPoint x: 387, endPoint y: 318, distance: 286.7
click at [387, 318] on form "Project title Cloud Services Migration Company JobNimbus Project industry Indus…" at bounding box center [683, 336] width 855 height 606
click at [472, 614] on button "Cancel" at bounding box center [449, 614] width 100 height 28
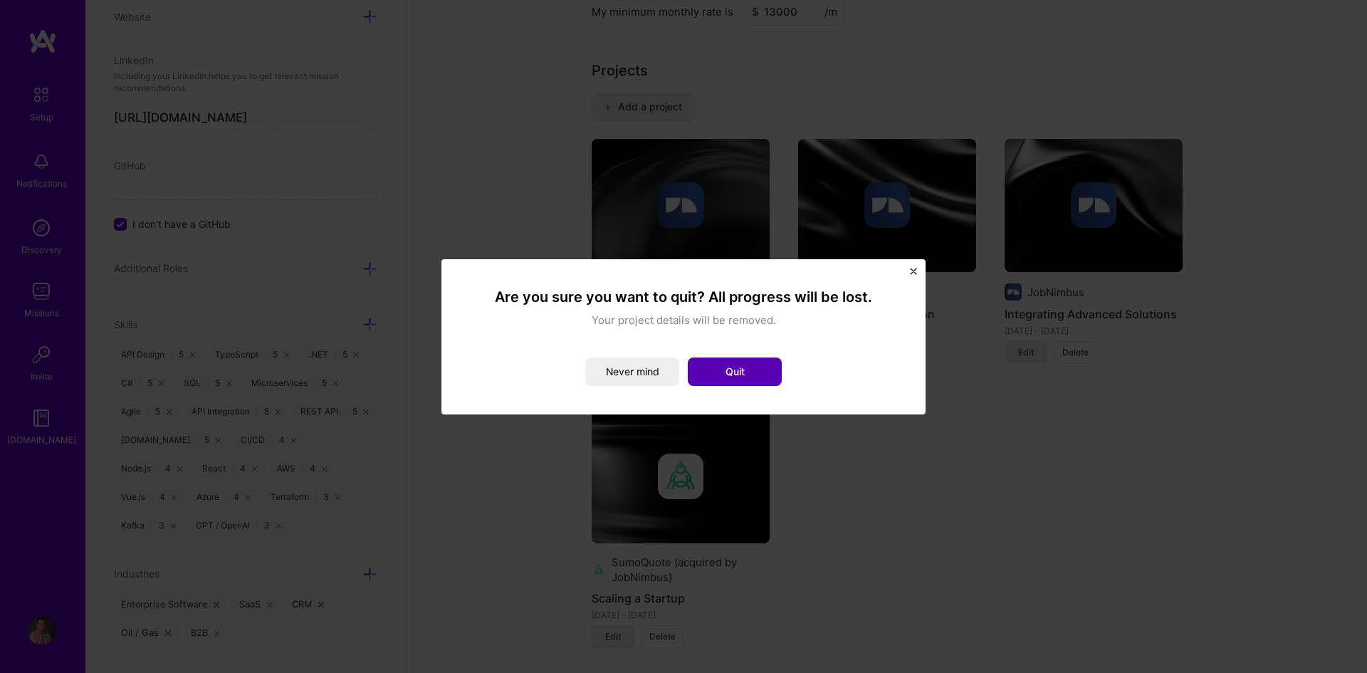
click at [725, 380] on button "Quit" at bounding box center [735, 372] width 94 height 28
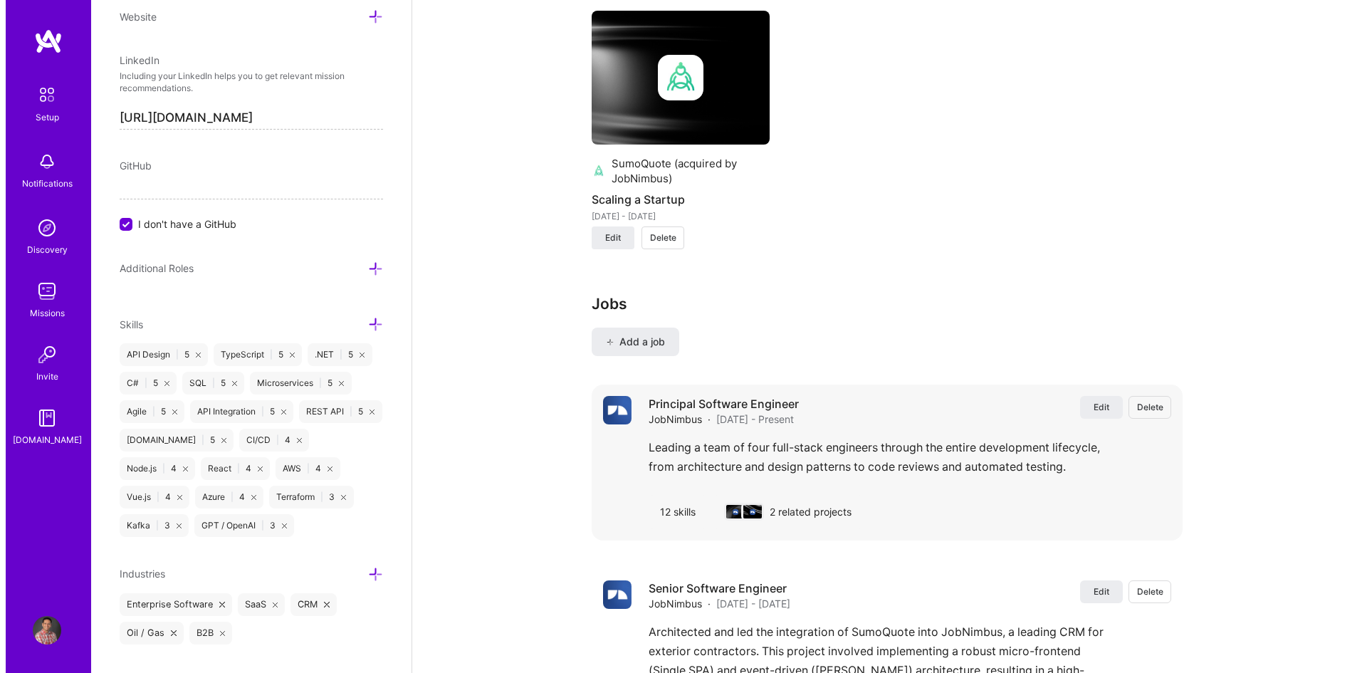
scroll to position [1567, 0]
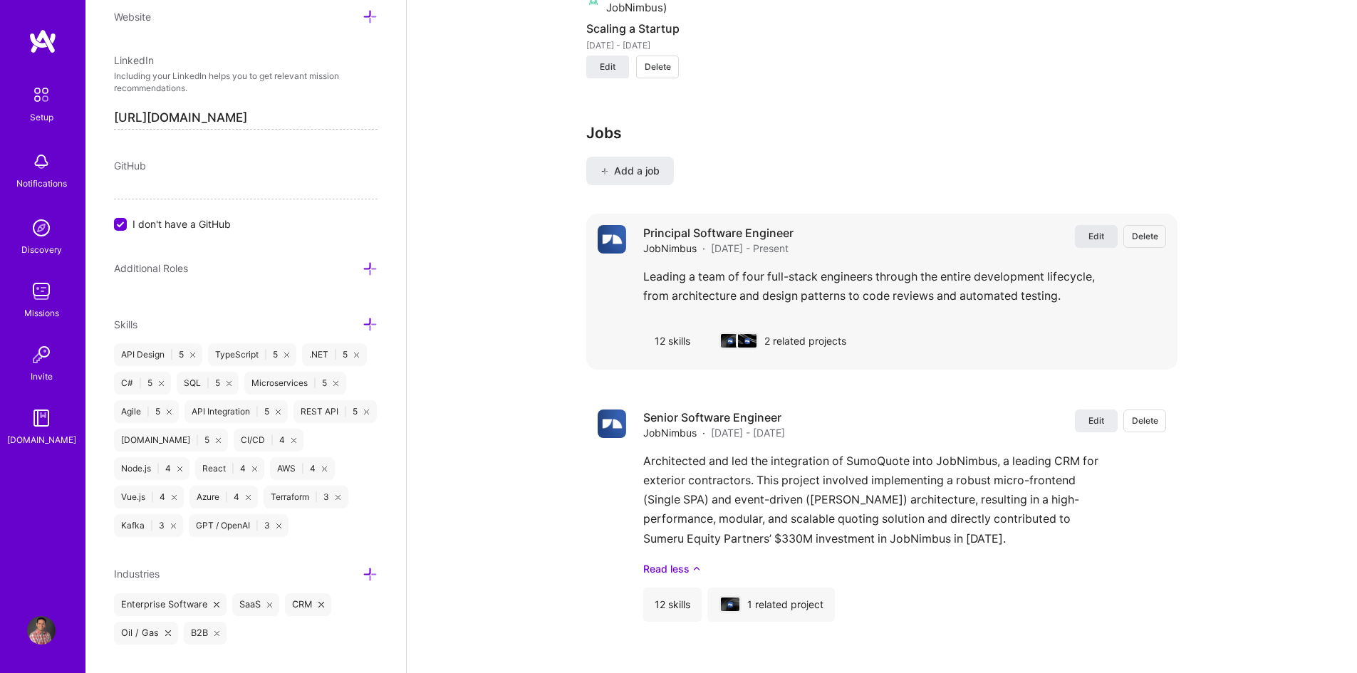
click at [1083, 238] on button "Edit" at bounding box center [1096, 236] width 43 height 23
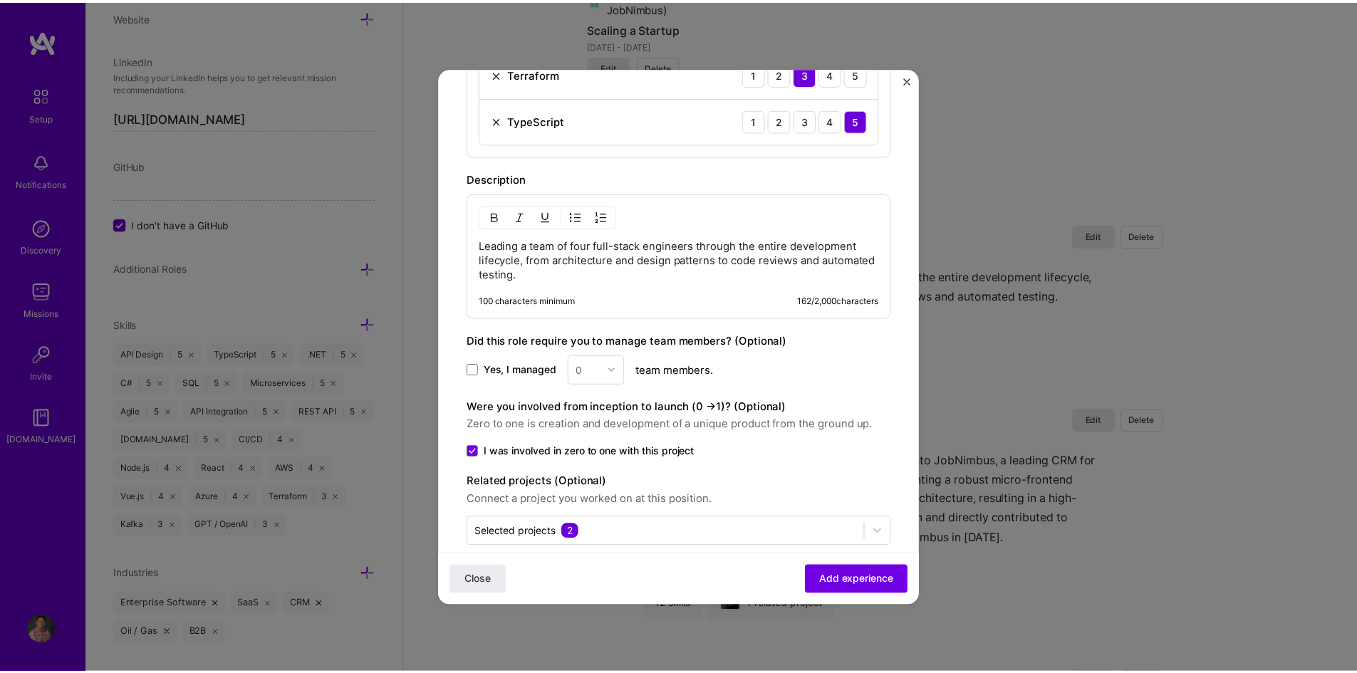
scroll to position [1022, 0]
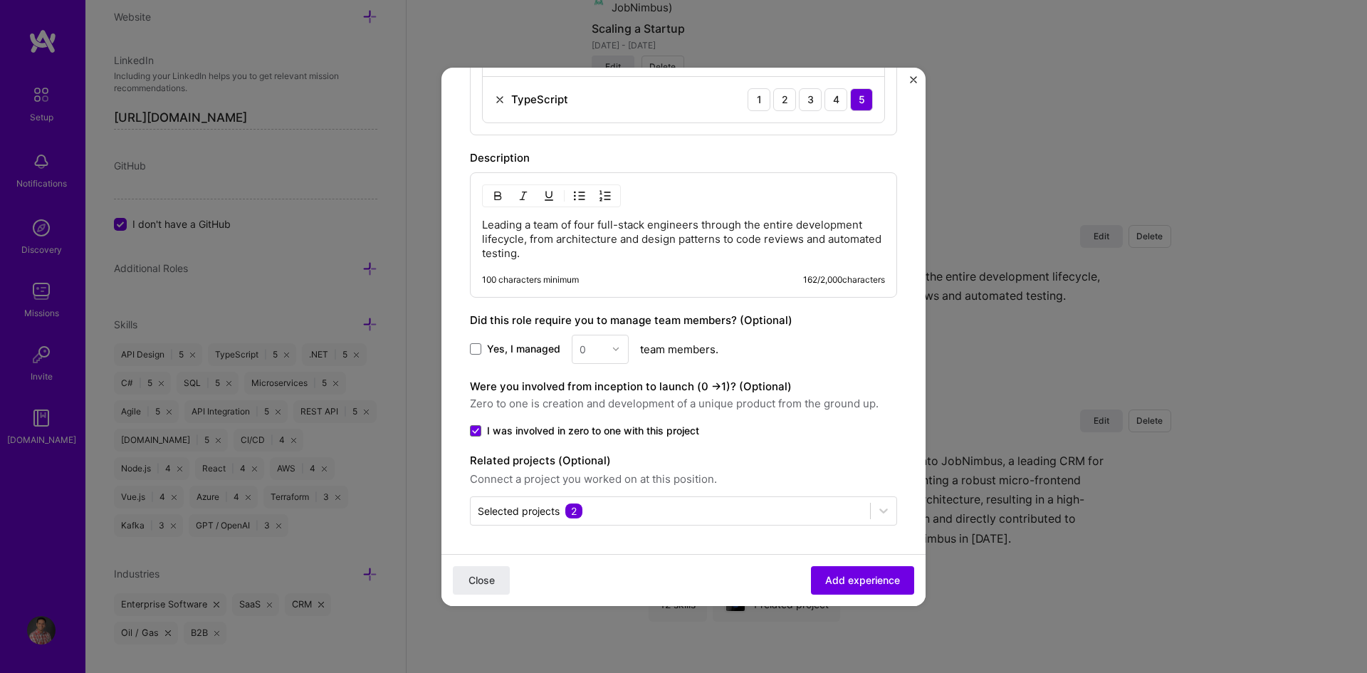
click at [595, 253] on p "Leading a team of four full-stack engineers through the entire development life…" at bounding box center [683, 239] width 403 height 43
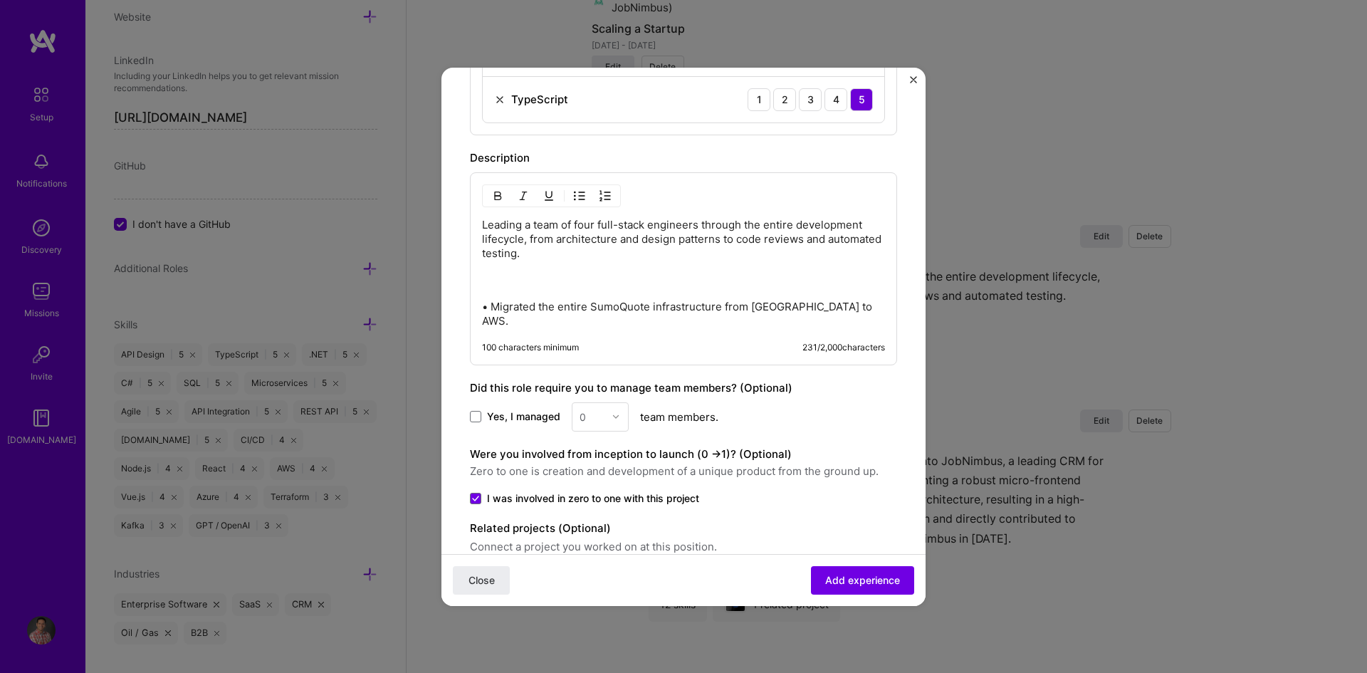
click at [536, 303] on p "• Migrated the entire SumoQuote infrastructure from [GEOGRAPHIC_DATA] to AWS." at bounding box center [683, 314] width 403 height 28
click at [578, 190] on img "button" at bounding box center [579, 195] width 11 height 11
click at [522, 310] on p "• Migrated the entire SumoQuote infrastructure from [GEOGRAPHIC_DATA] to AWS." at bounding box center [698, 315] width 375 height 28
click at [585, 255] on p "Leading a team of four full-stack engineers through the entire development life…" at bounding box center [683, 253] width 403 height 71
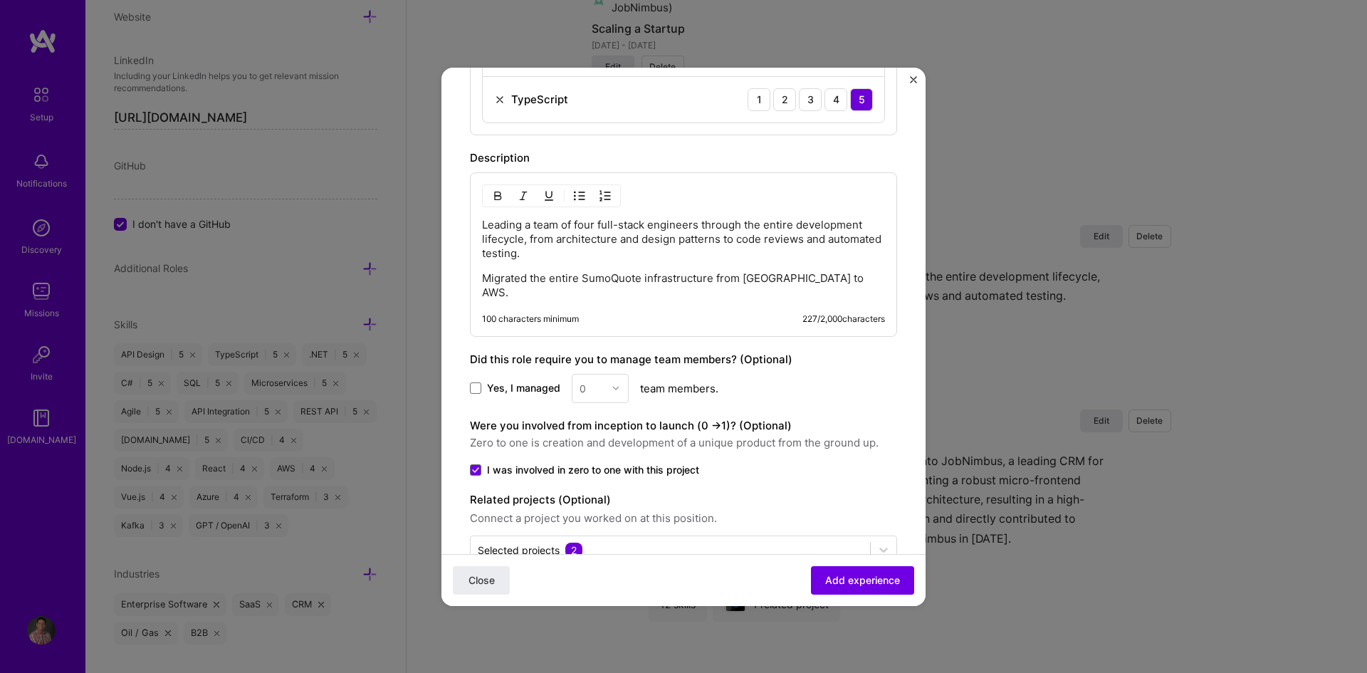
click at [581, 192] on img "button" at bounding box center [579, 195] width 11 height 11
click at [850, 278] on p "Migrated the entire SumoQuote infrastructure from [GEOGRAPHIC_DATA] to AWS." at bounding box center [698, 286] width 375 height 28
click at [881, 589] on button "Add experience" at bounding box center [862, 579] width 103 height 28
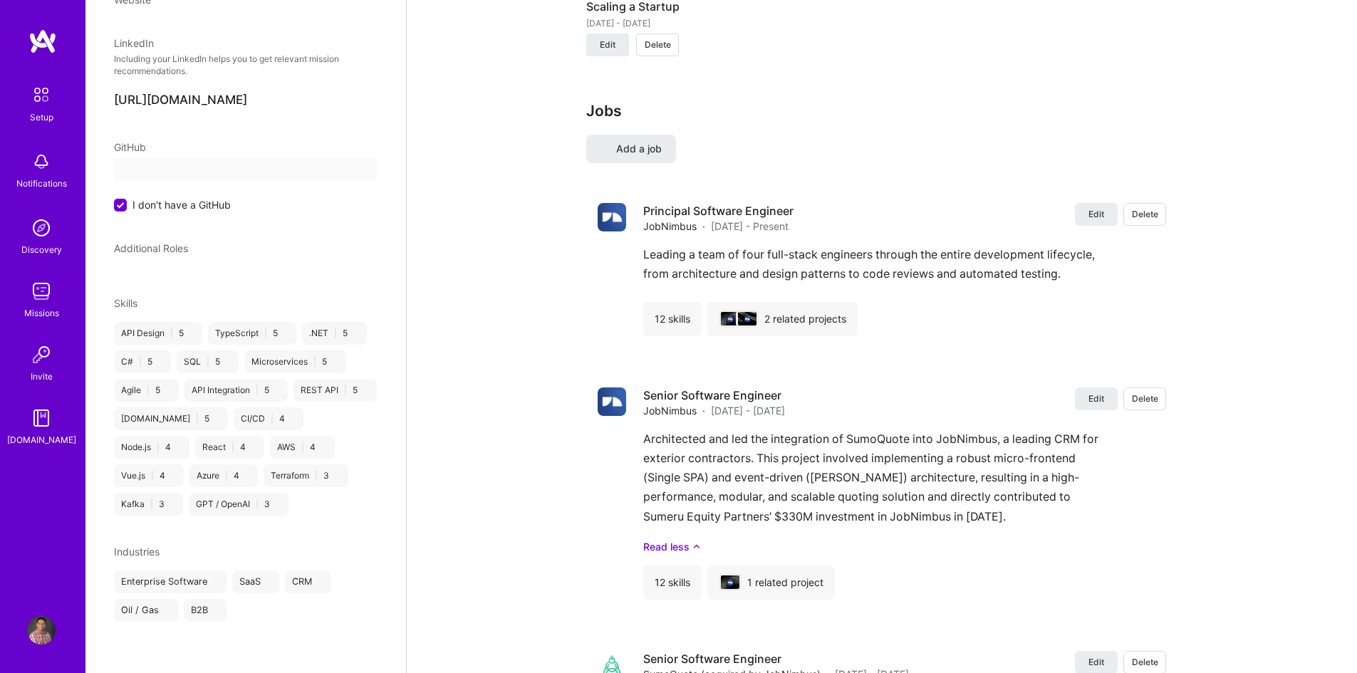
select select "CA"
select select "Right Now"
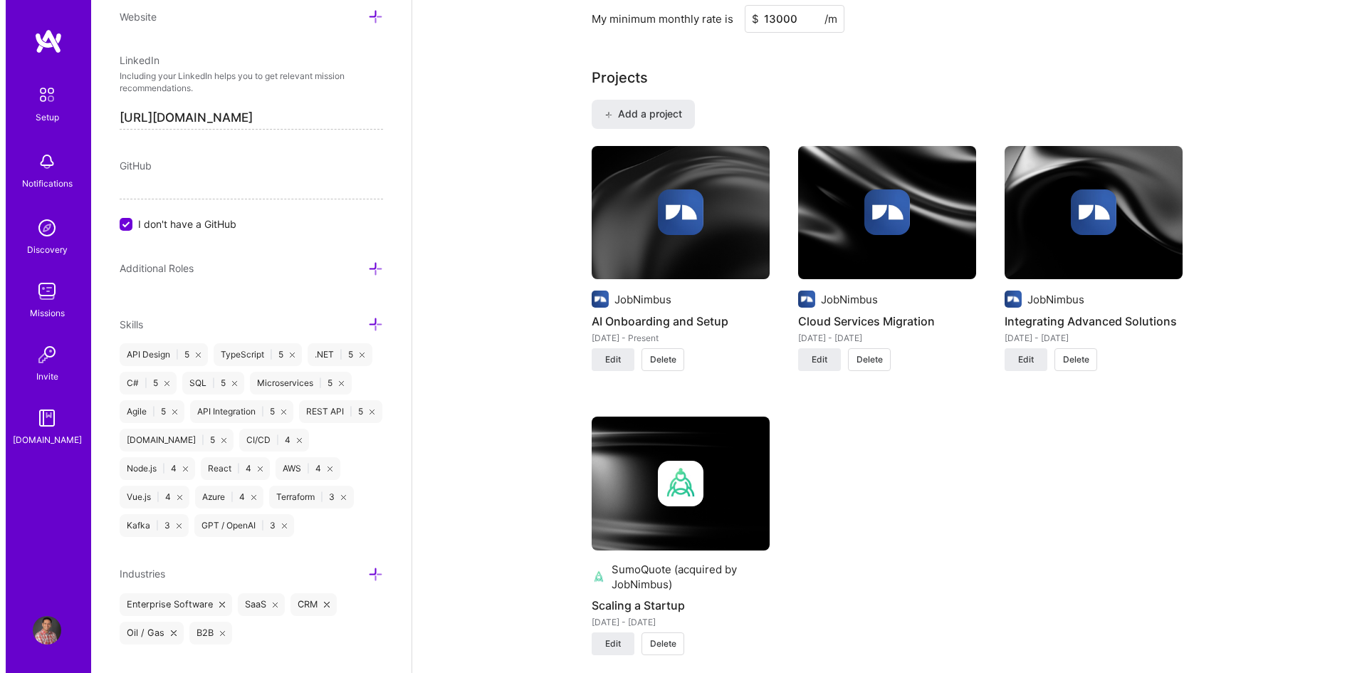
scroll to position [997, 0]
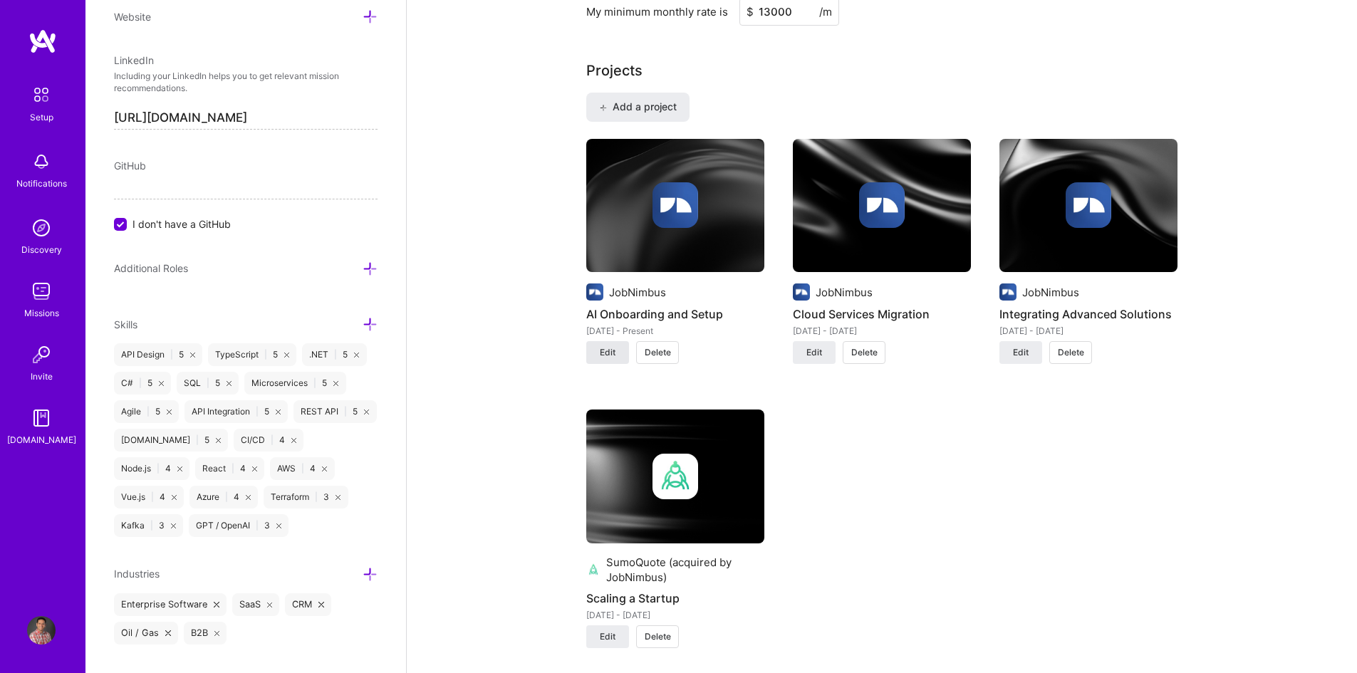
click at [612, 353] on span "Edit" at bounding box center [608, 352] width 16 height 13
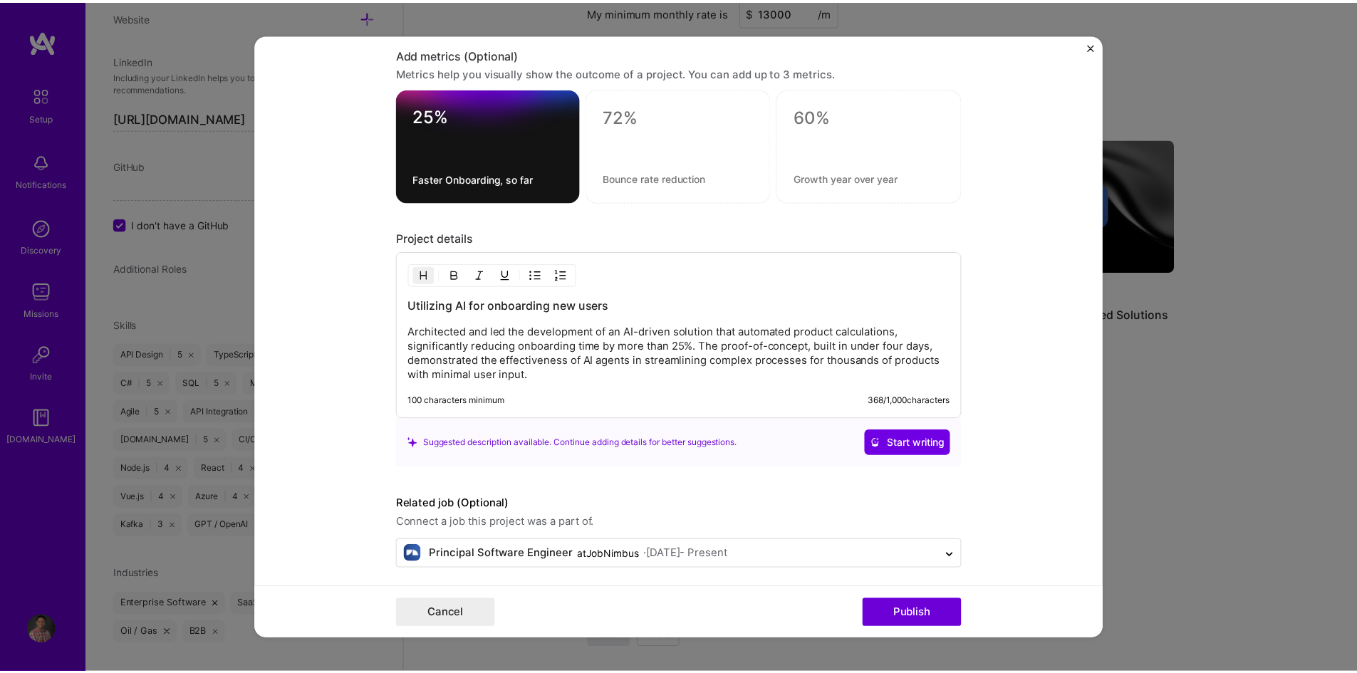
scroll to position [1181, 0]
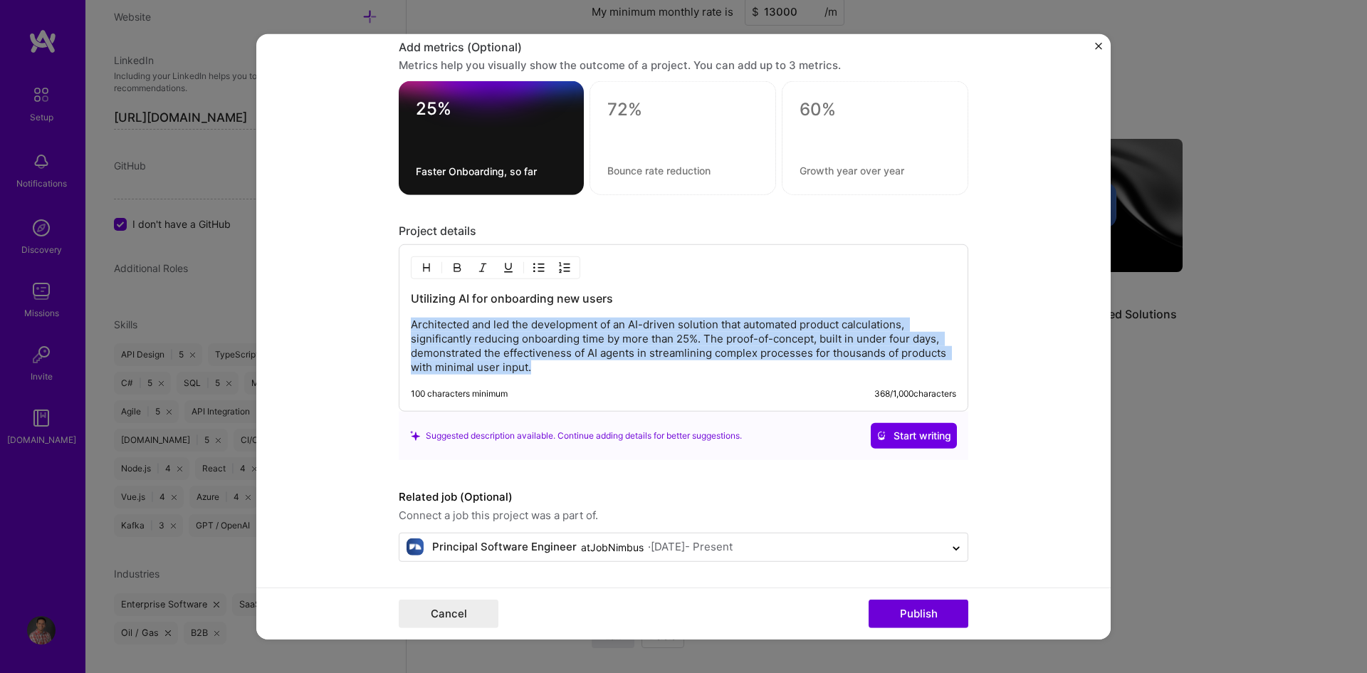
drag, startPoint x: 538, startPoint y: 368, endPoint x: 402, endPoint y: 330, distance: 141.4
click at [402, 330] on div "Utilizing AI for onboarding new users Architected and led the development of an…" at bounding box center [684, 327] width 570 height 167
copy p "Architected and led the development of an AI-driven solution that automated pro…"
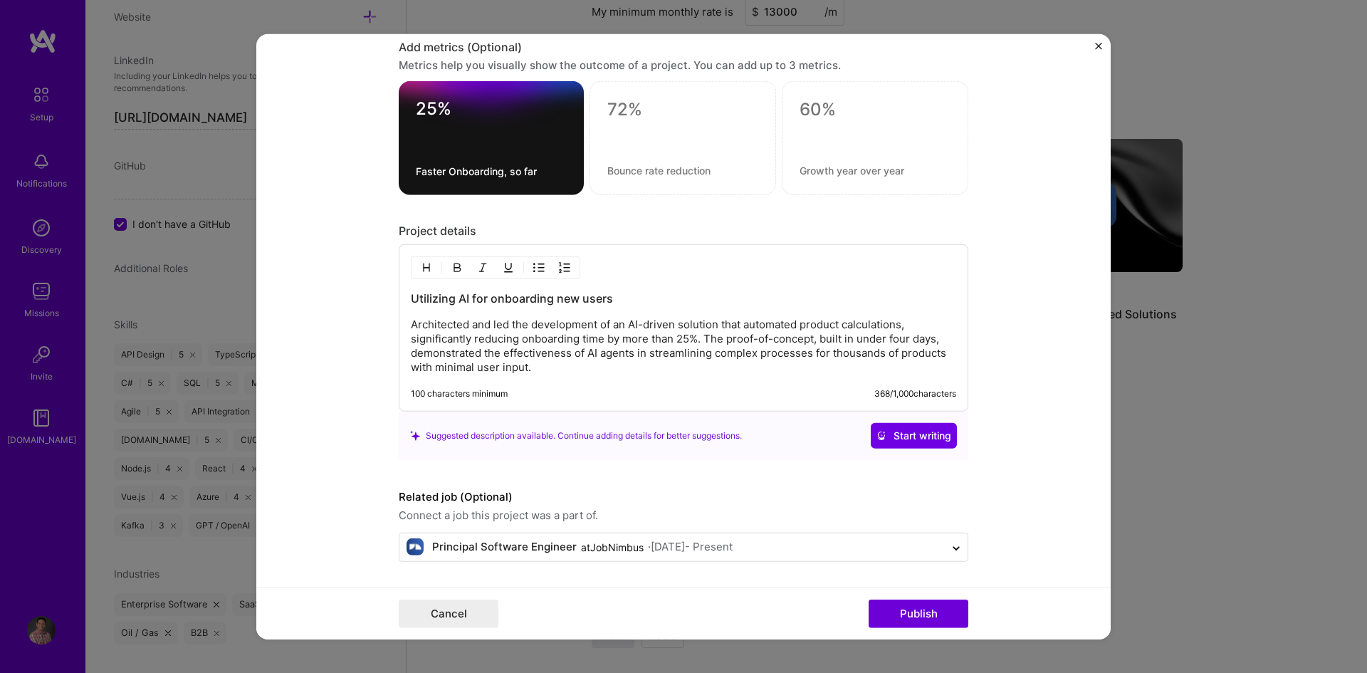
click at [498, 297] on h3 "Utilizing AI for onboarding new users" at bounding box center [684, 299] width 546 height 16
drag, startPoint x: 407, startPoint y: 327, endPoint x: 711, endPoint y: 324, distance: 304.1
click at [711, 324] on p "Architected and led the development of an AI-driven solution that automated pro…" at bounding box center [684, 346] width 546 height 57
copy p "Architected and led the development of an AI-driven solution"
click at [447, 613] on button "Cancel" at bounding box center [449, 614] width 100 height 28
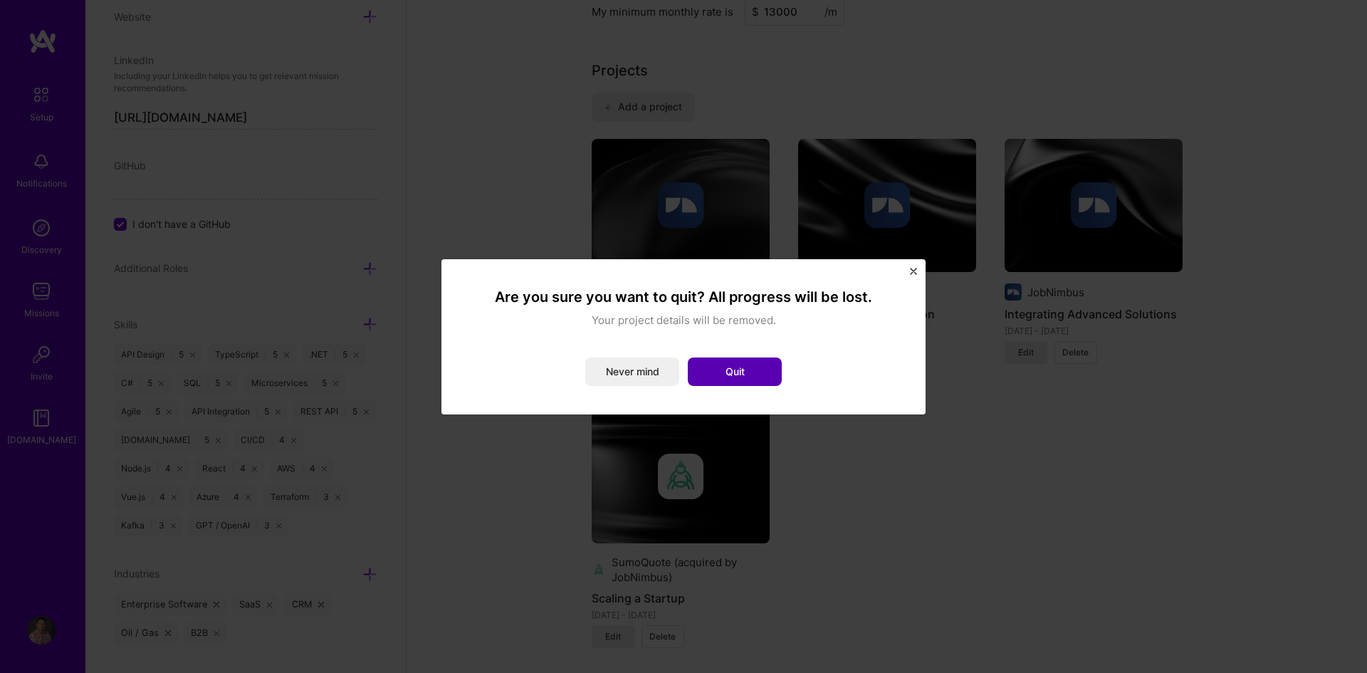
click at [726, 373] on button "Quit" at bounding box center [735, 372] width 94 height 28
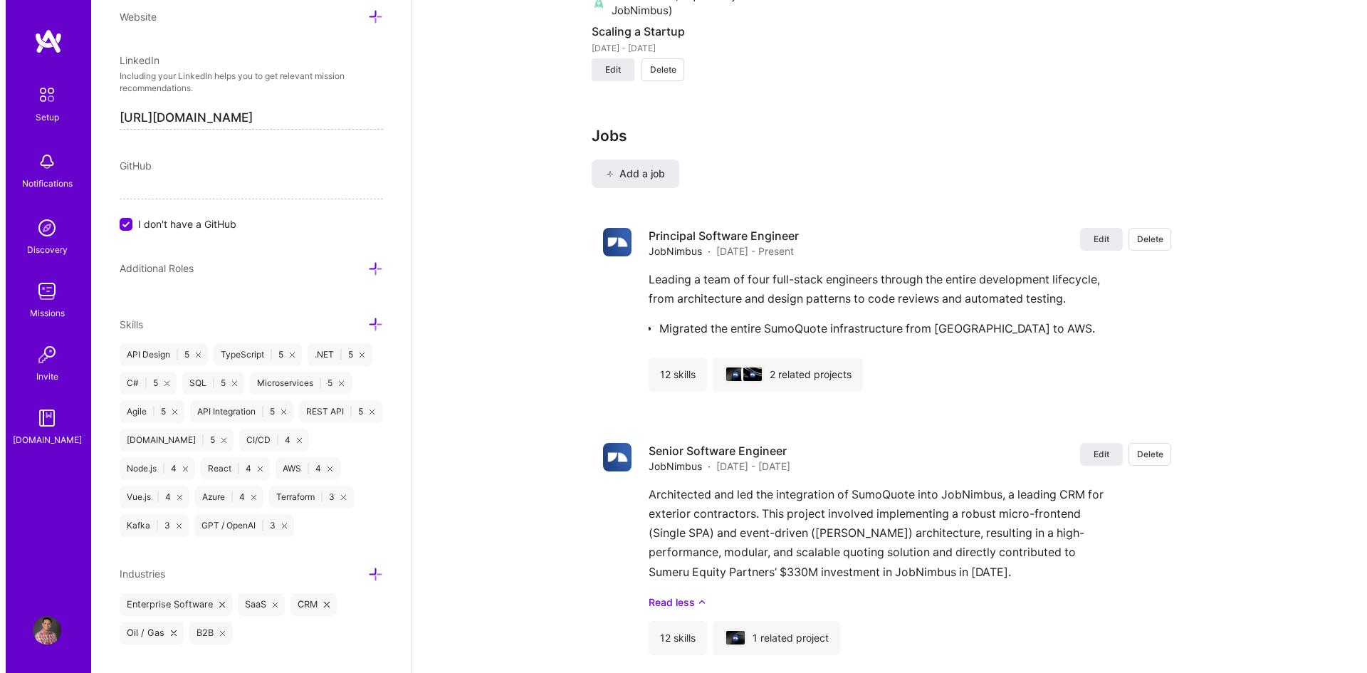
scroll to position [1567, 0]
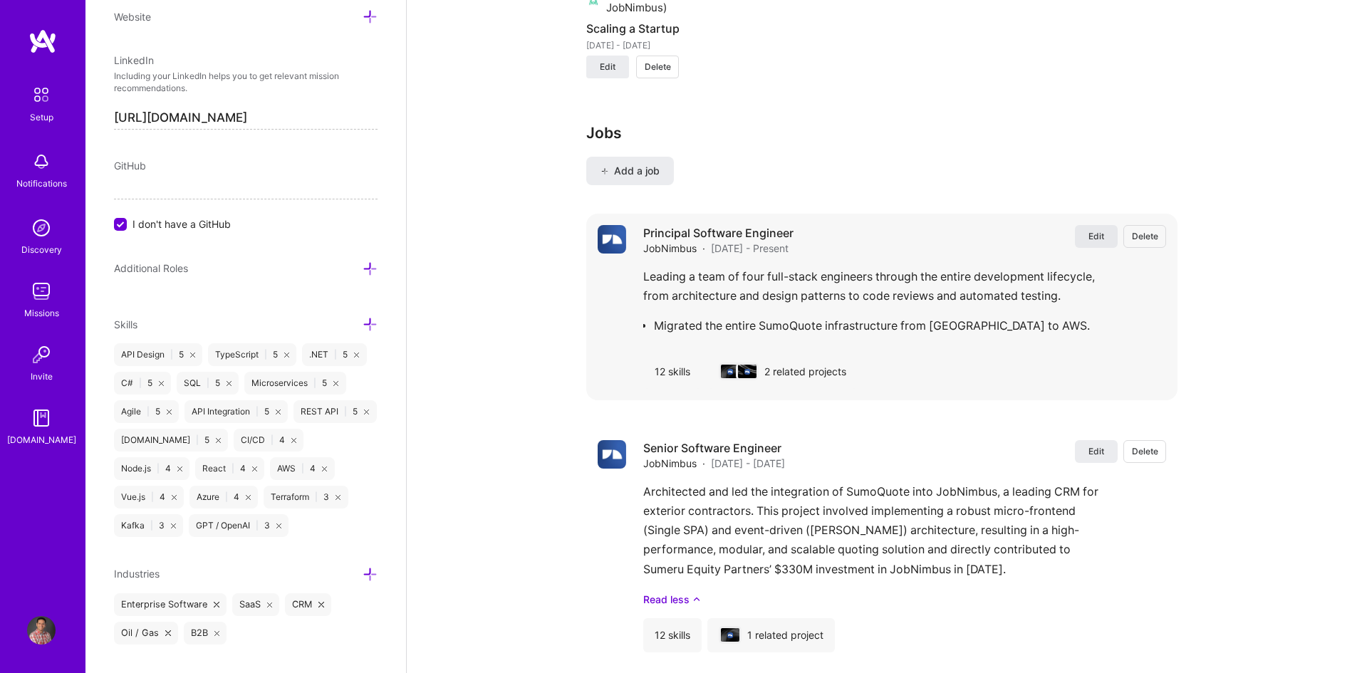
click at [1093, 239] on span "Edit" at bounding box center [1096, 236] width 16 height 12
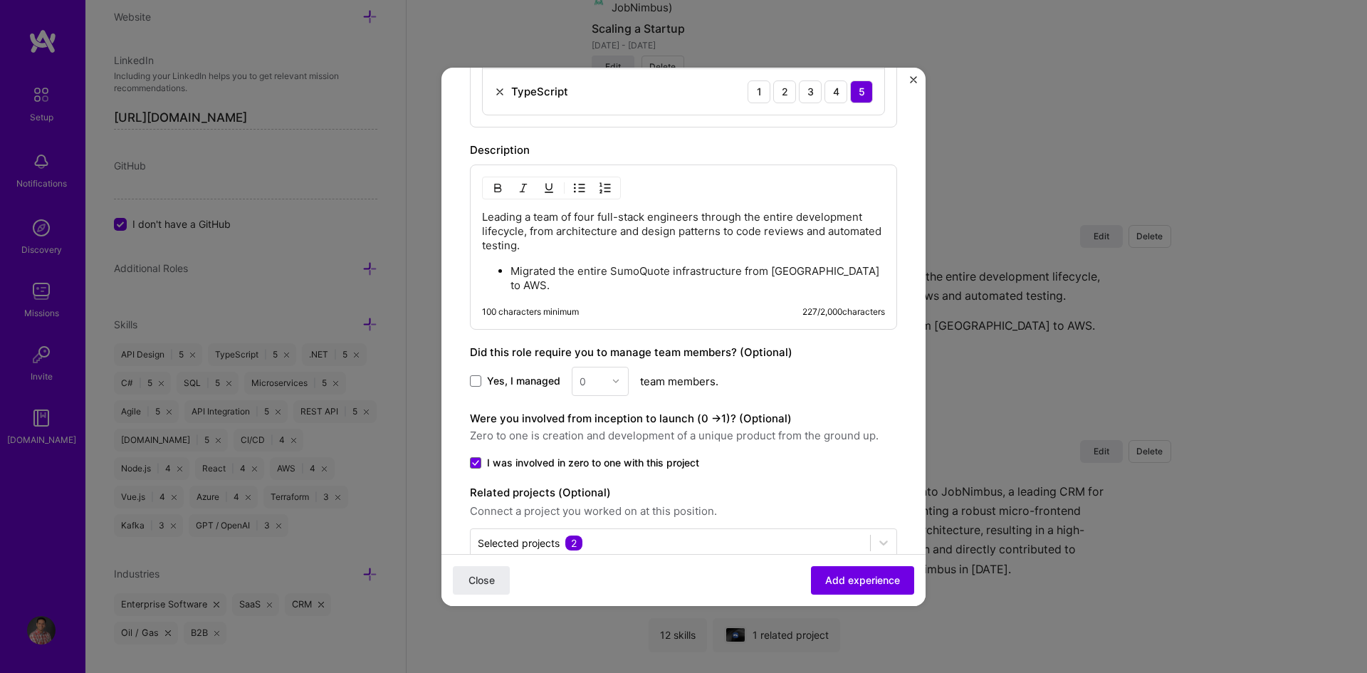
scroll to position [1048, 0]
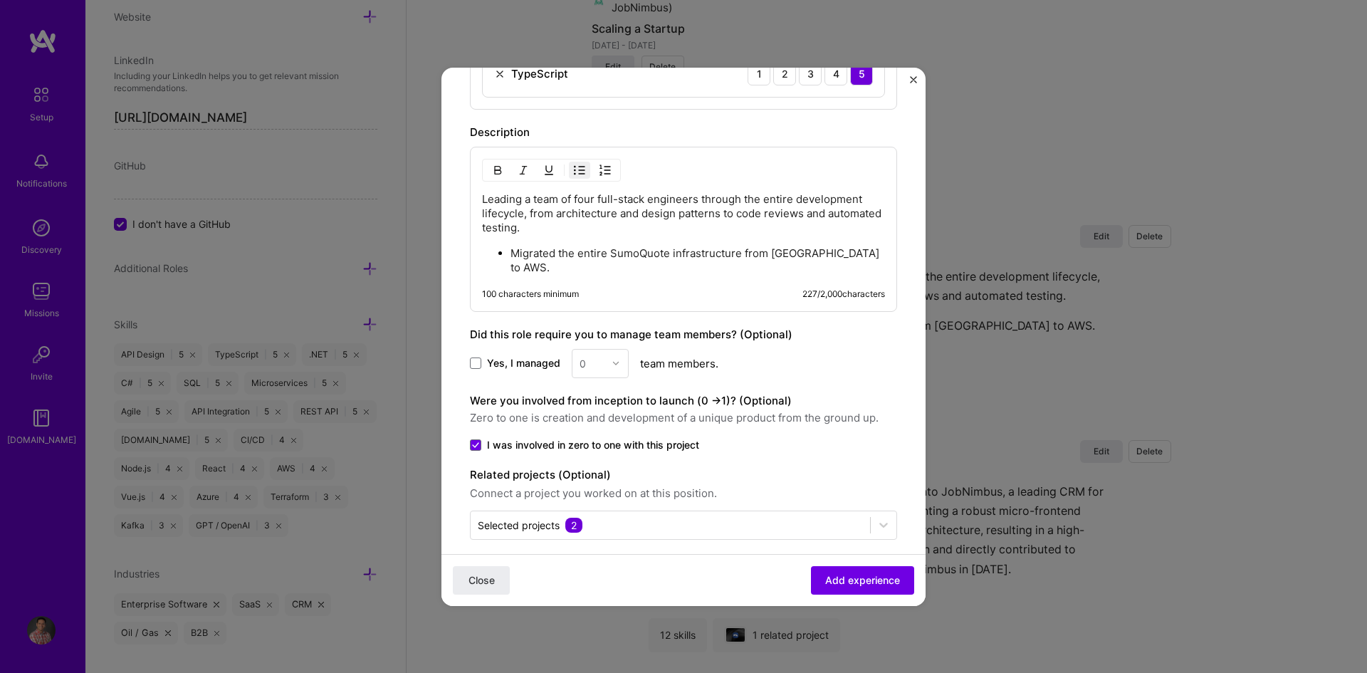
click at [848, 254] on p "Migrated the entire SumoQuote infrastructure from [GEOGRAPHIC_DATA] to AWS." at bounding box center [698, 260] width 375 height 28
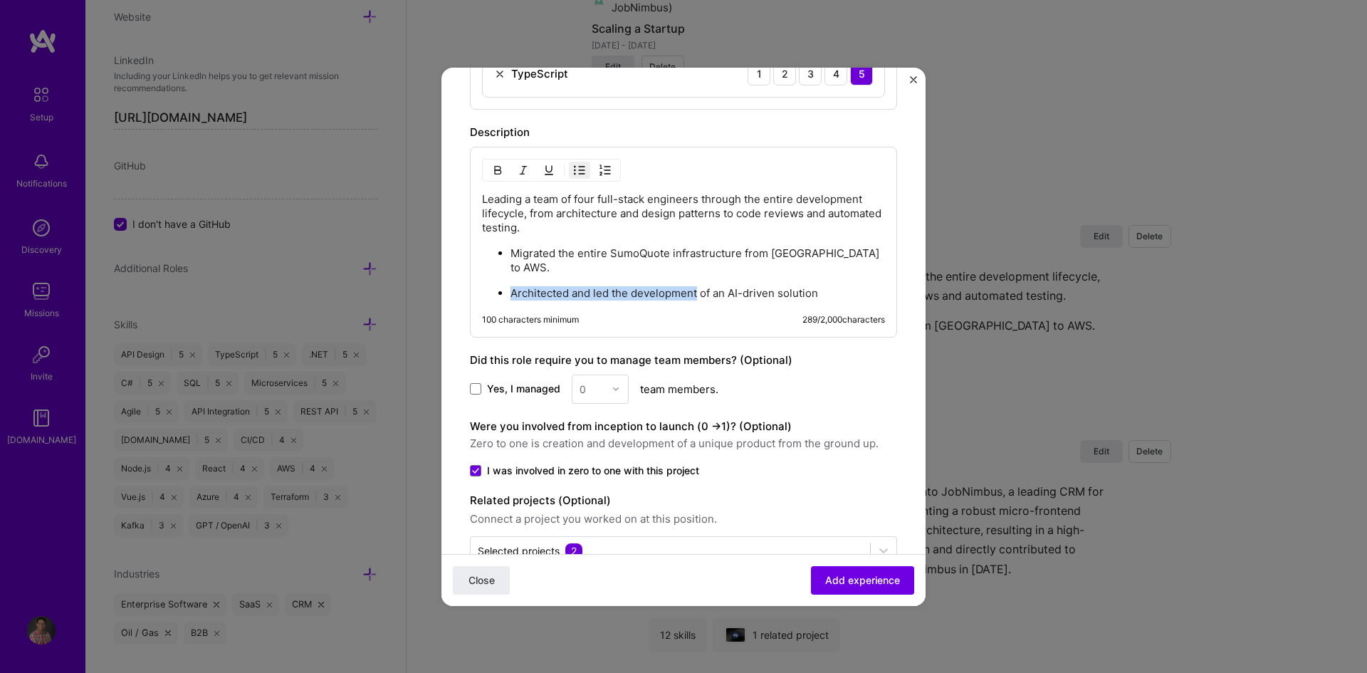
drag, startPoint x: 697, startPoint y: 278, endPoint x: 513, endPoint y: 275, distance: 183.8
click at [513, 286] on p "Architected and led the development of an AI-driven solution" at bounding box center [698, 293] width 375 height 14
drag, startPoint x: 551, startPoint y: 282, endPoint x: 563, endPoint y: 282, distance: 11.4
click at [563, 286] on p "Developed an AI-driven solution" at bounding box center [698, 293] width 375 height 14
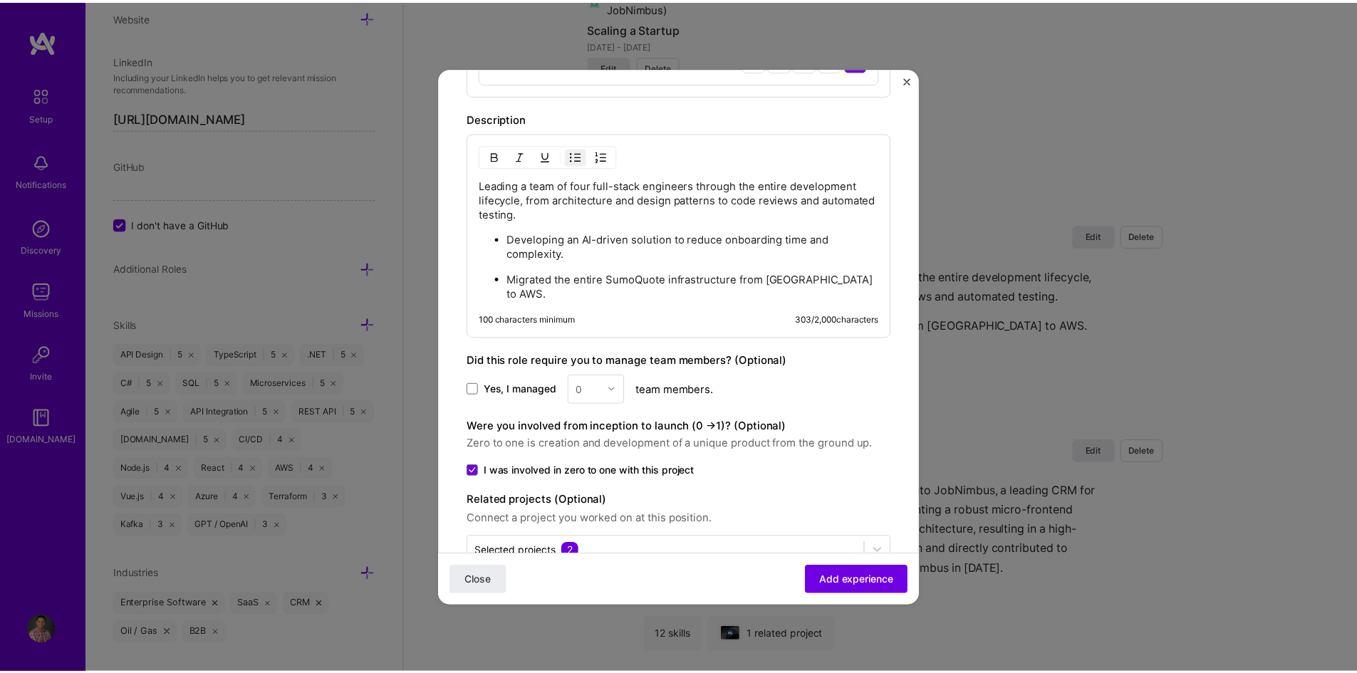
scroll to position [1088, 0]
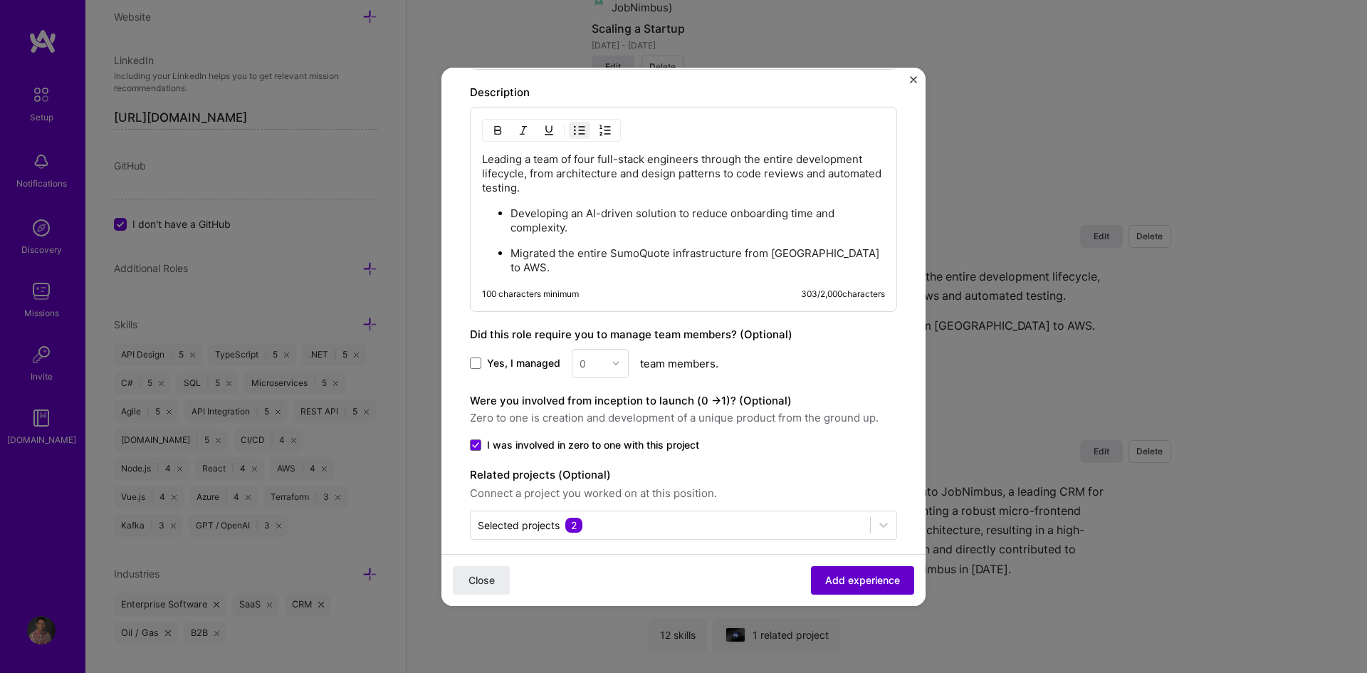
click at [857, 584] on span "Add experience" at bounding box center [862, 580] width 75 height 14
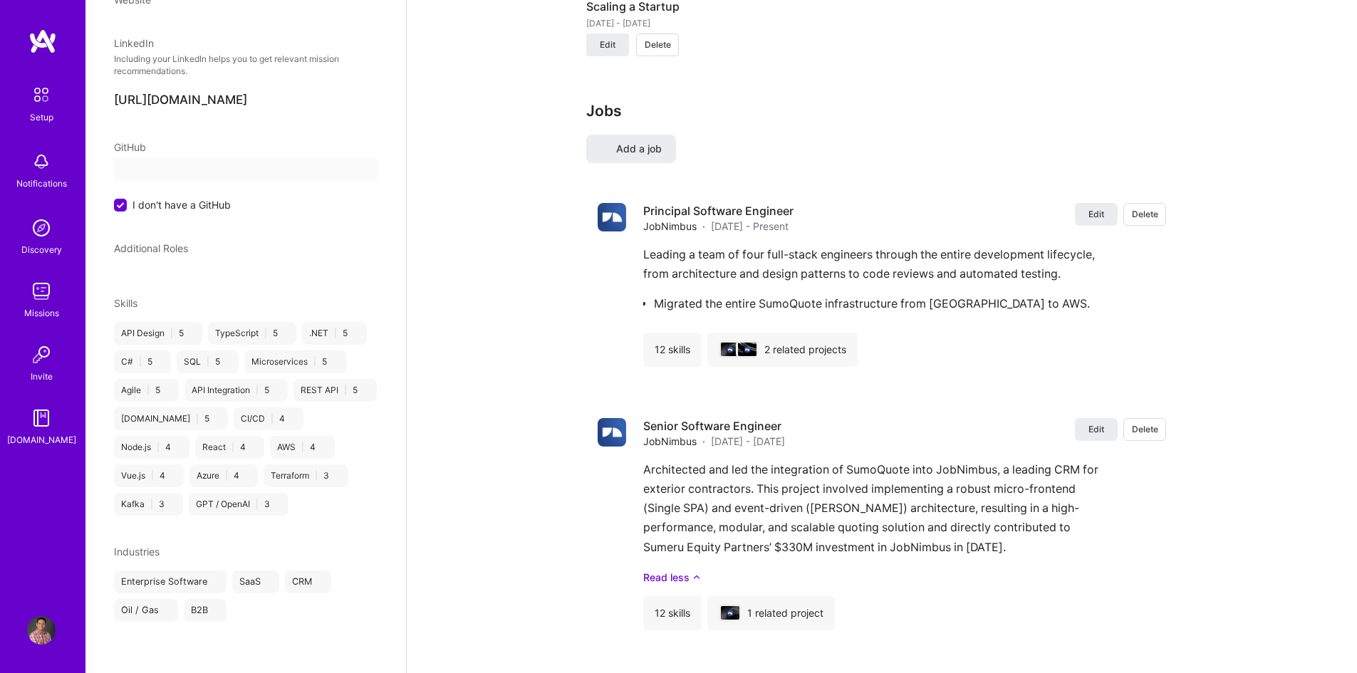
scroll to position [0, 0]
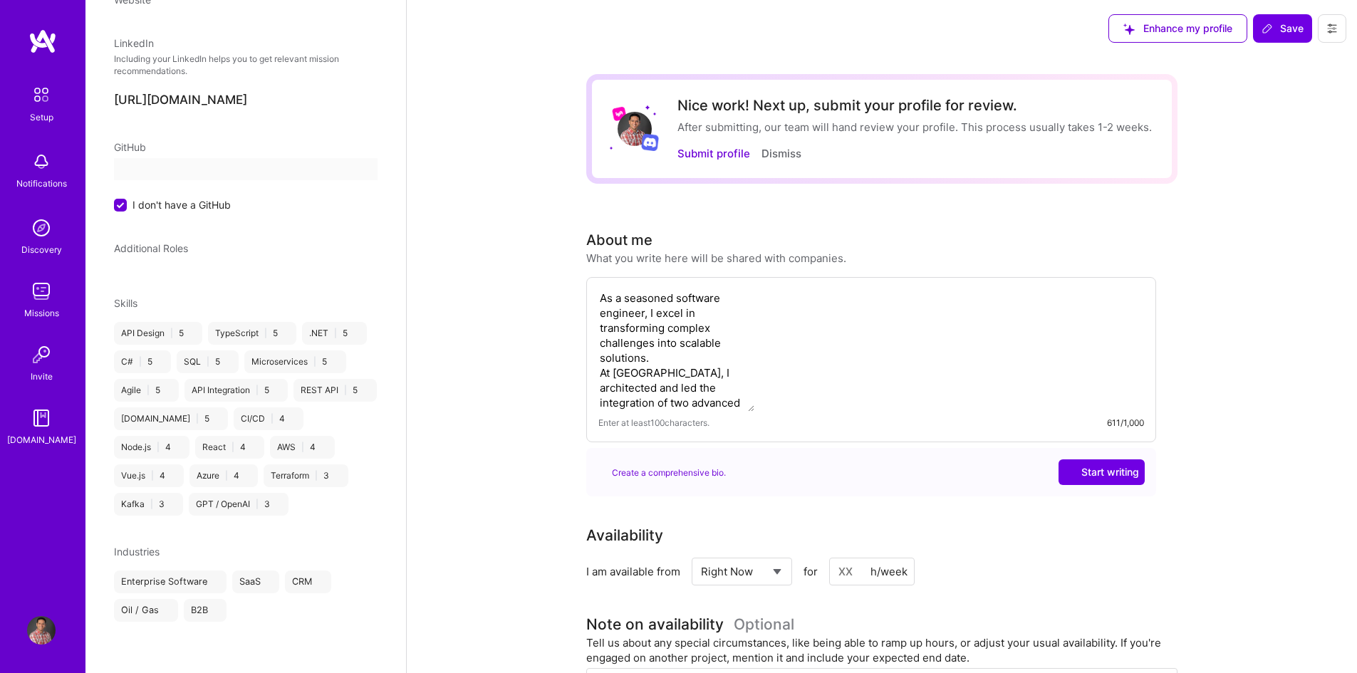
select select "CA"
select select "Right Now"
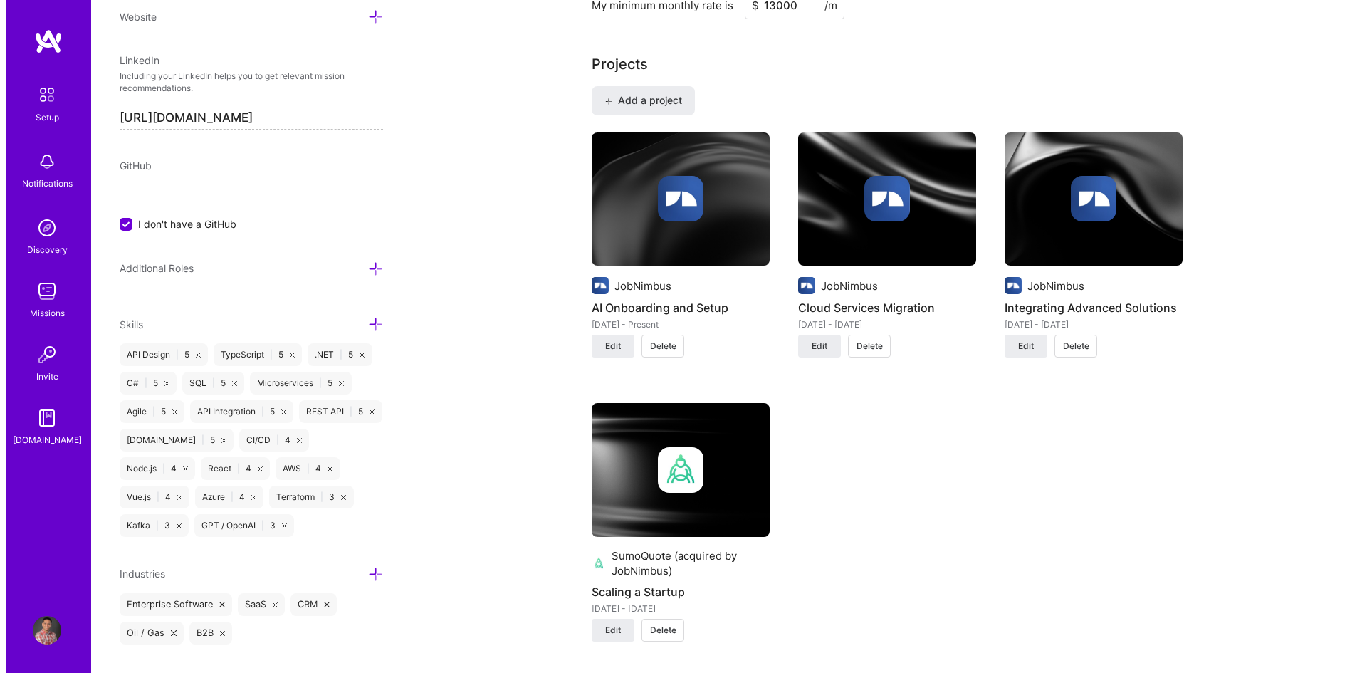
scroll to position [956, 0]
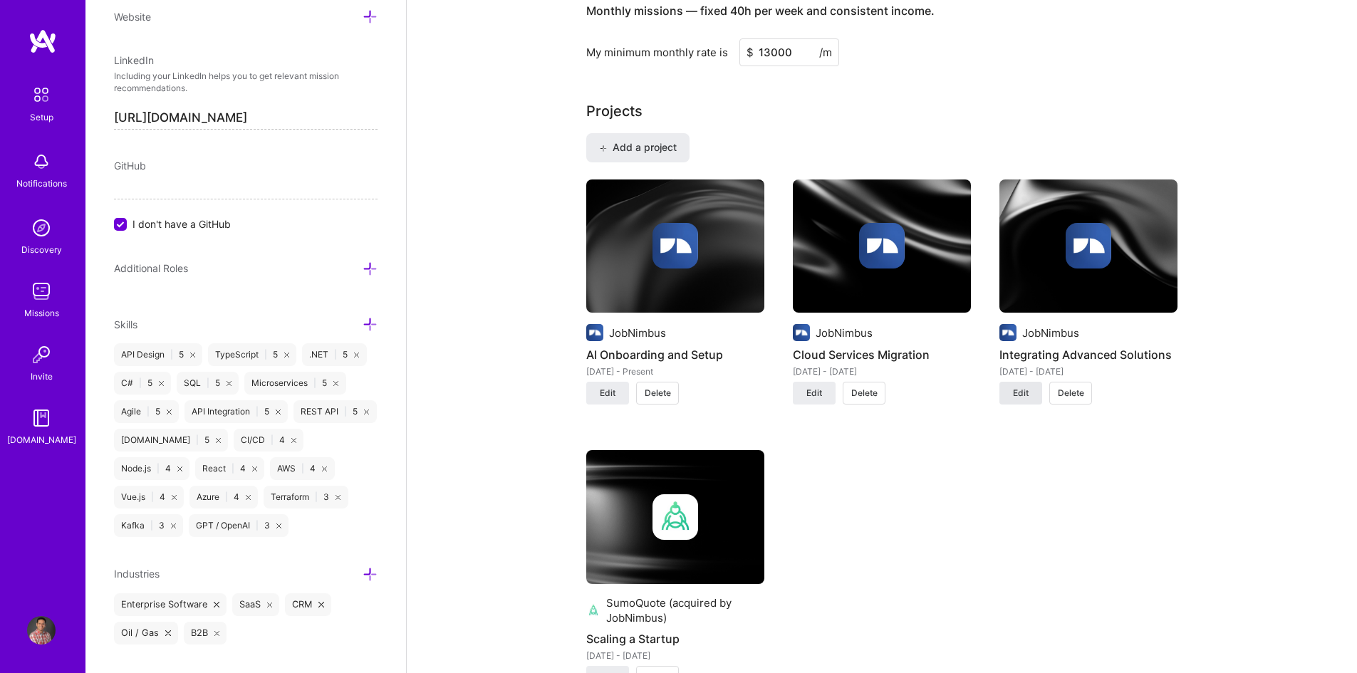
click at [1020, 392] on span "Edit" at bounding box center [1021, 393] width 16 height 13
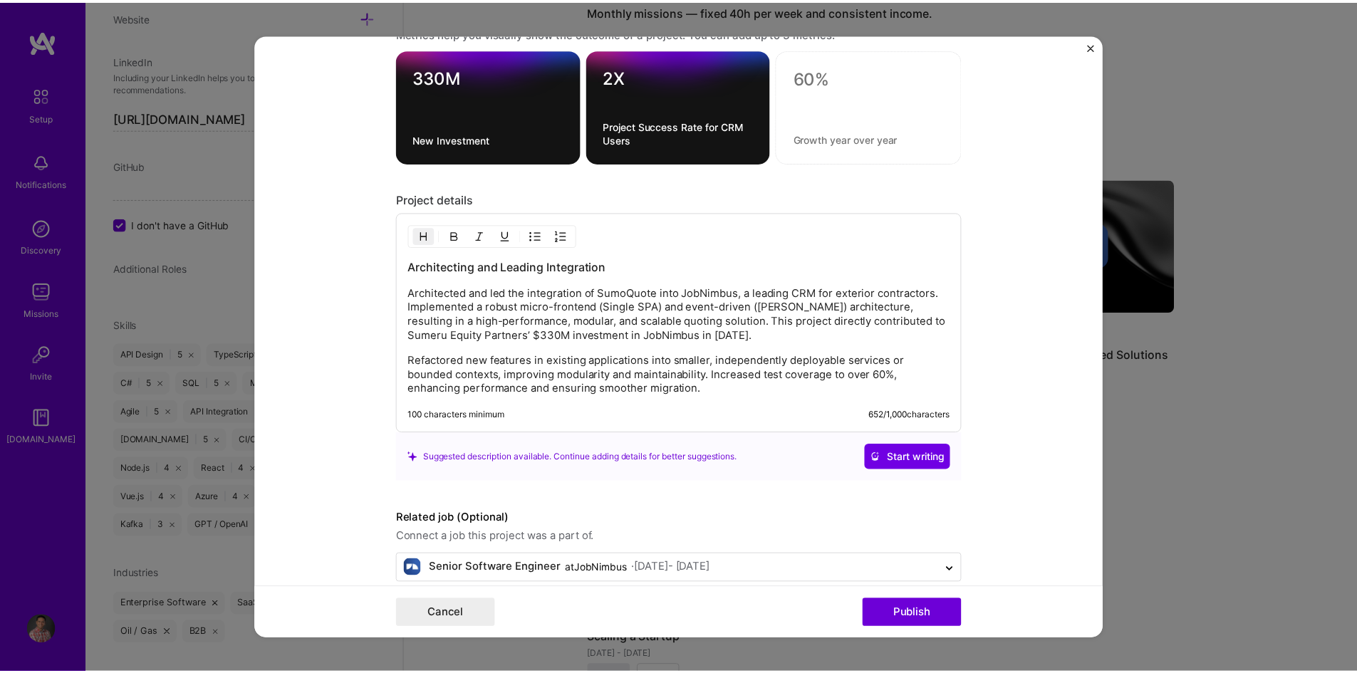
scroll to position [1558, 0]
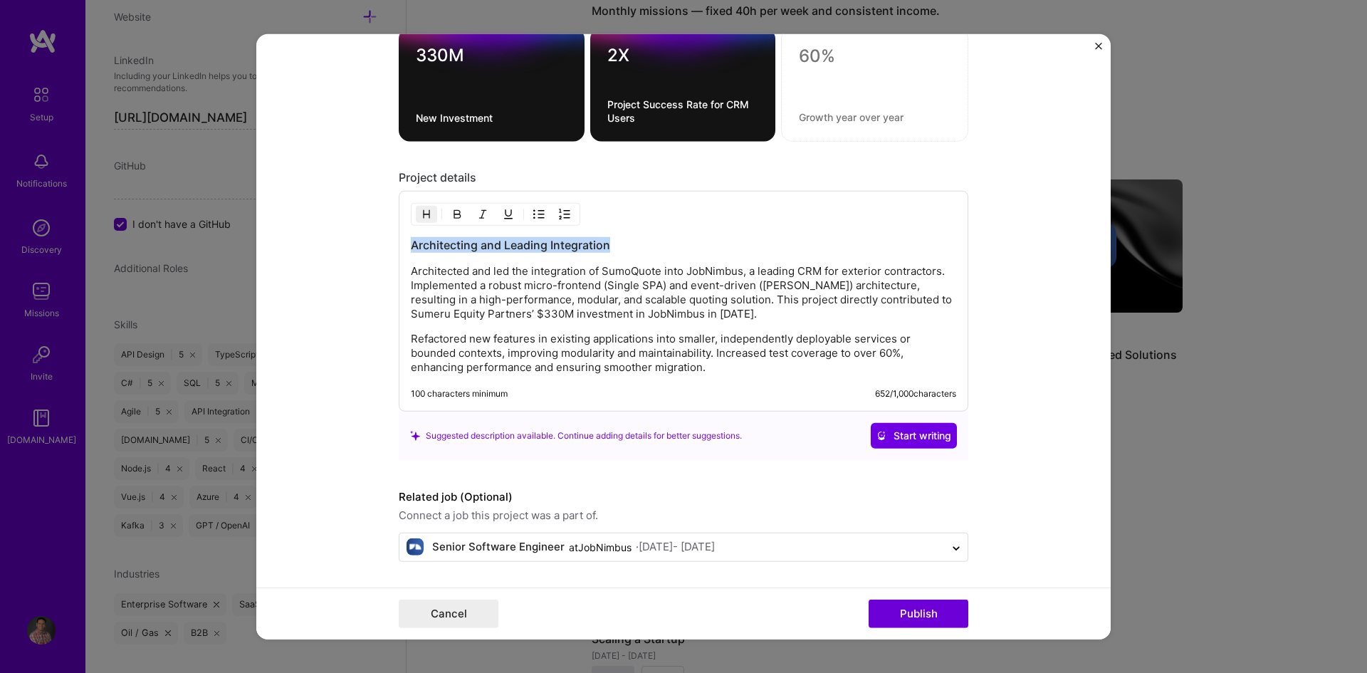
drag, startPoint x: 604, startPoint y: 246, endPoint x: 407, endPoint y: 239, distance: 197.4
click at [411, 239] on h3 "Architecting and Leading Integration" at bounding box center [684, 245] width 546 height 16
copy h3 "Architecting and Leading Integration"
click at [462, 609] on button "Cancel" at bounding box center [449, 614] width 100 height 28
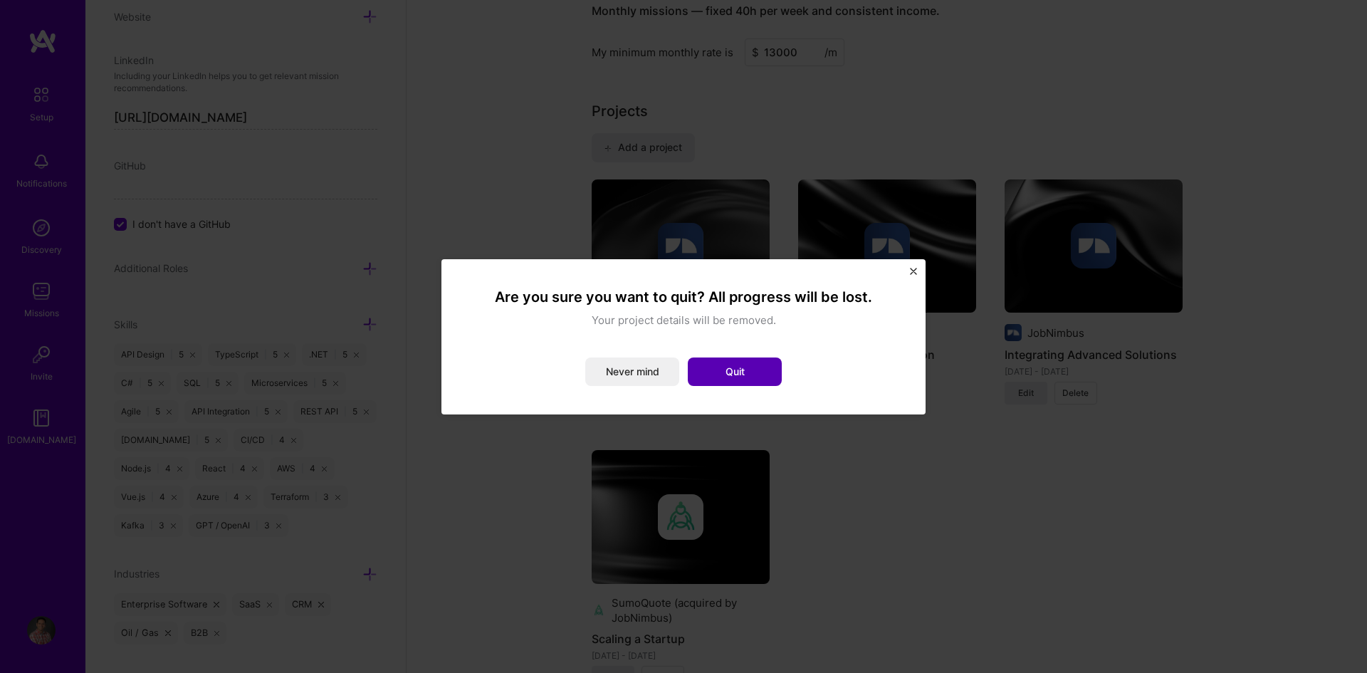
click at [736, 364] on button "Quit" at bounding box center [735, 372] width 94 height 28
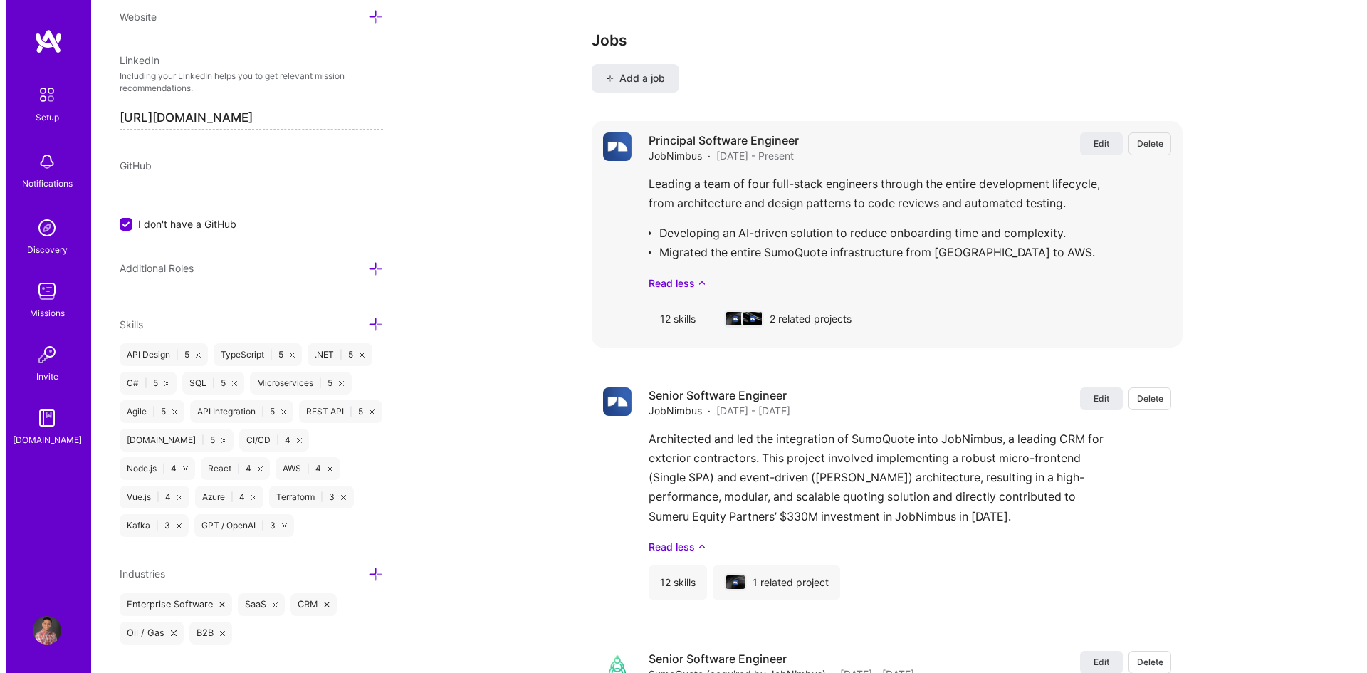
scroll to position [1811, 0]
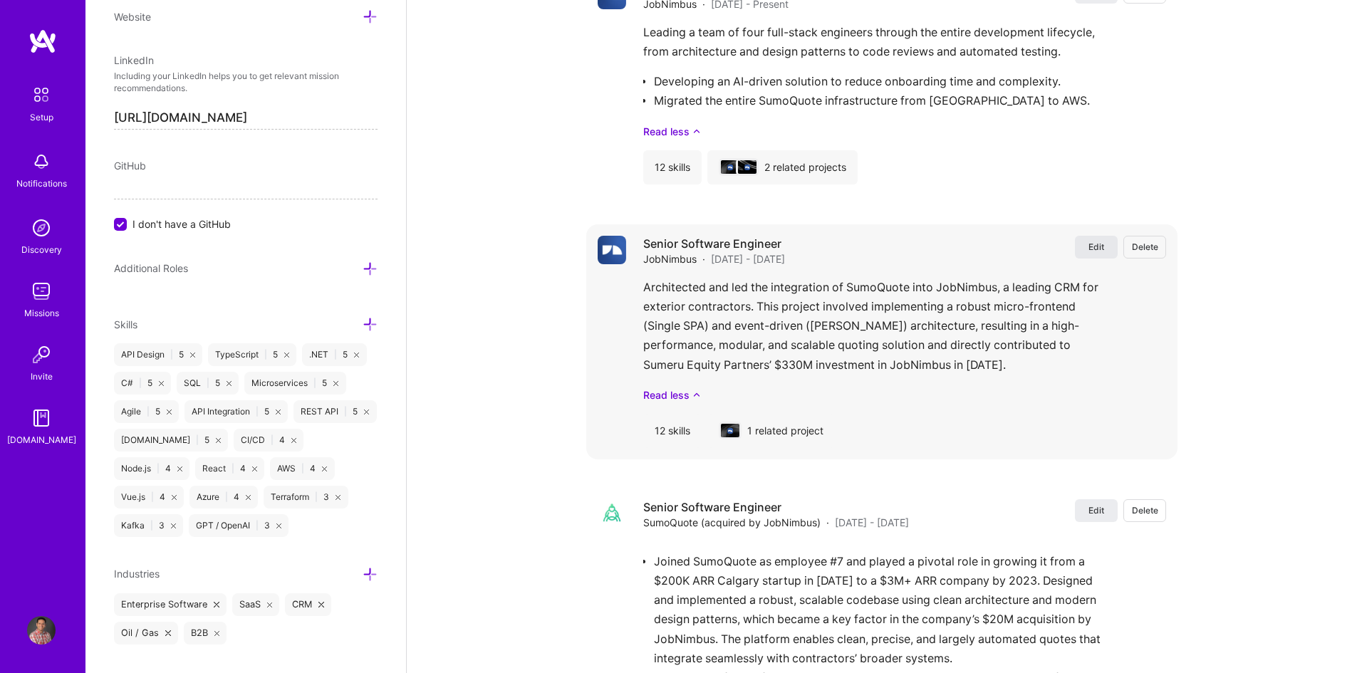
click at [1097, 243] on span "Edit" at bounding box center [1096, 247] width 16 height 12
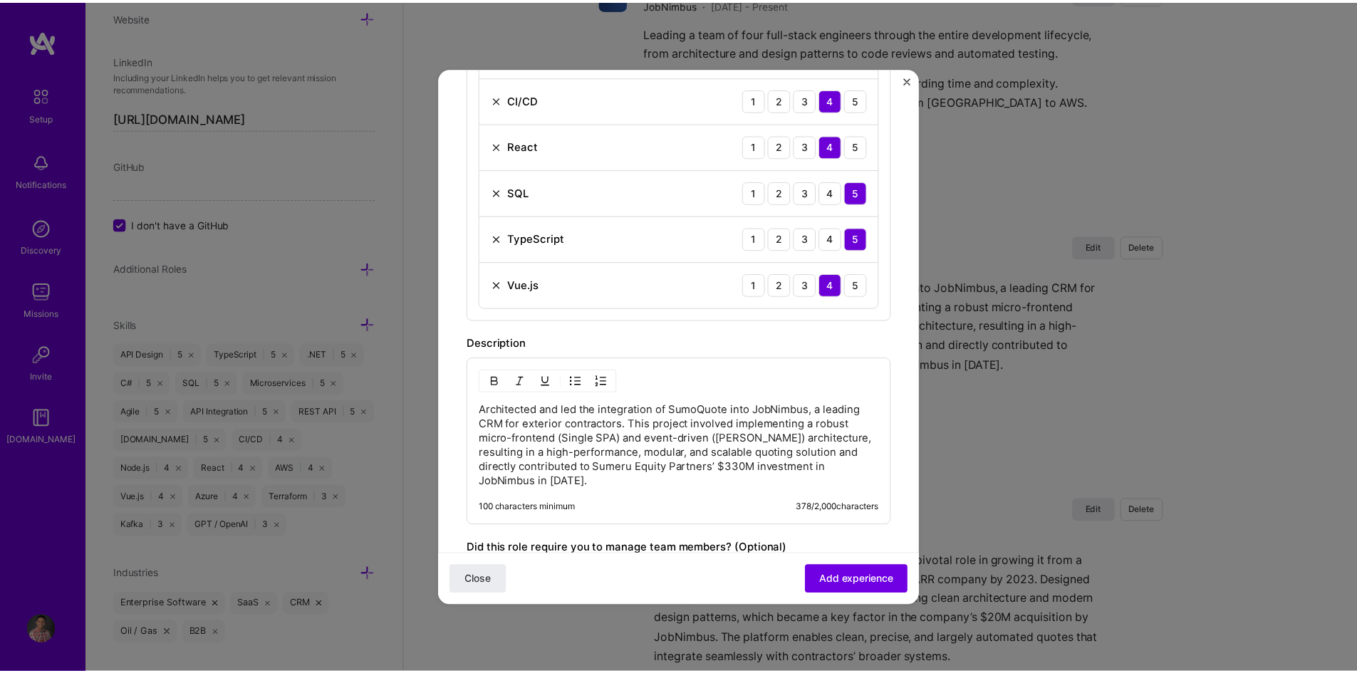
scroll to position [997, 0]
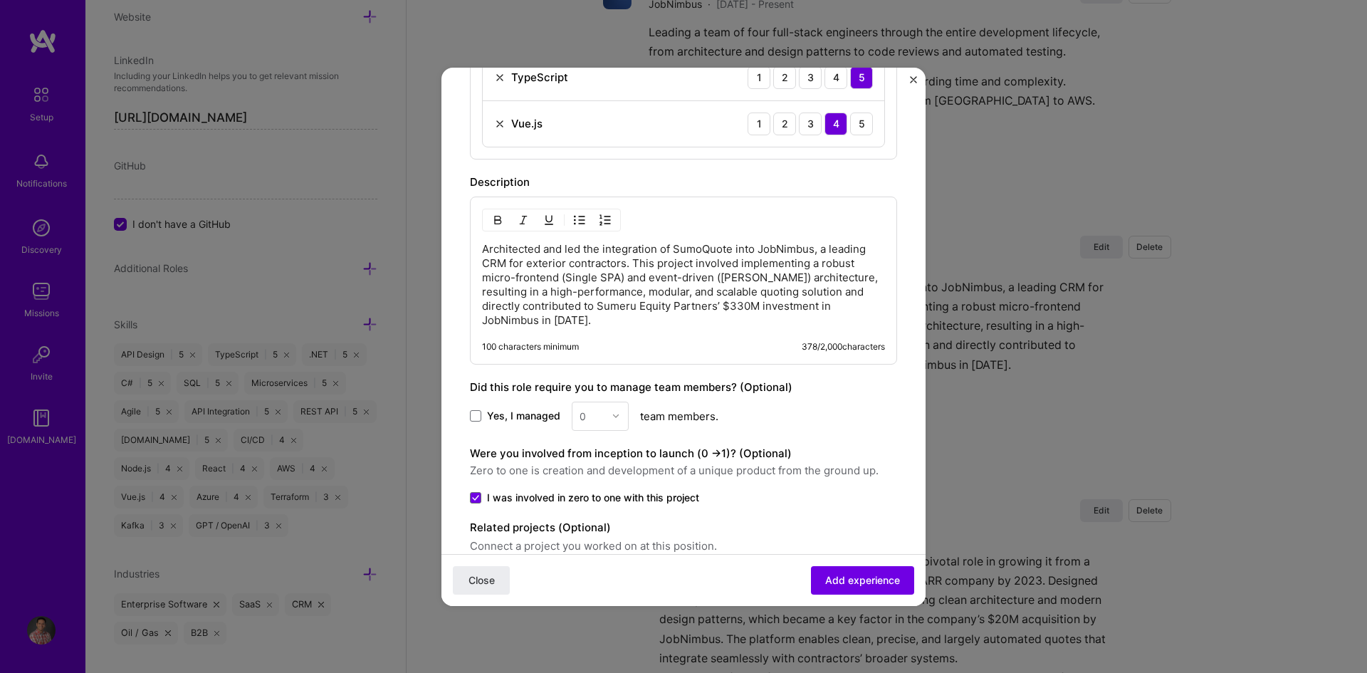
click at [527, 323] on p "Architected and led the integration of SumoQuote into JobNimbus, a leading CRM …" at bounding box center [683, 284] width 403 height 85
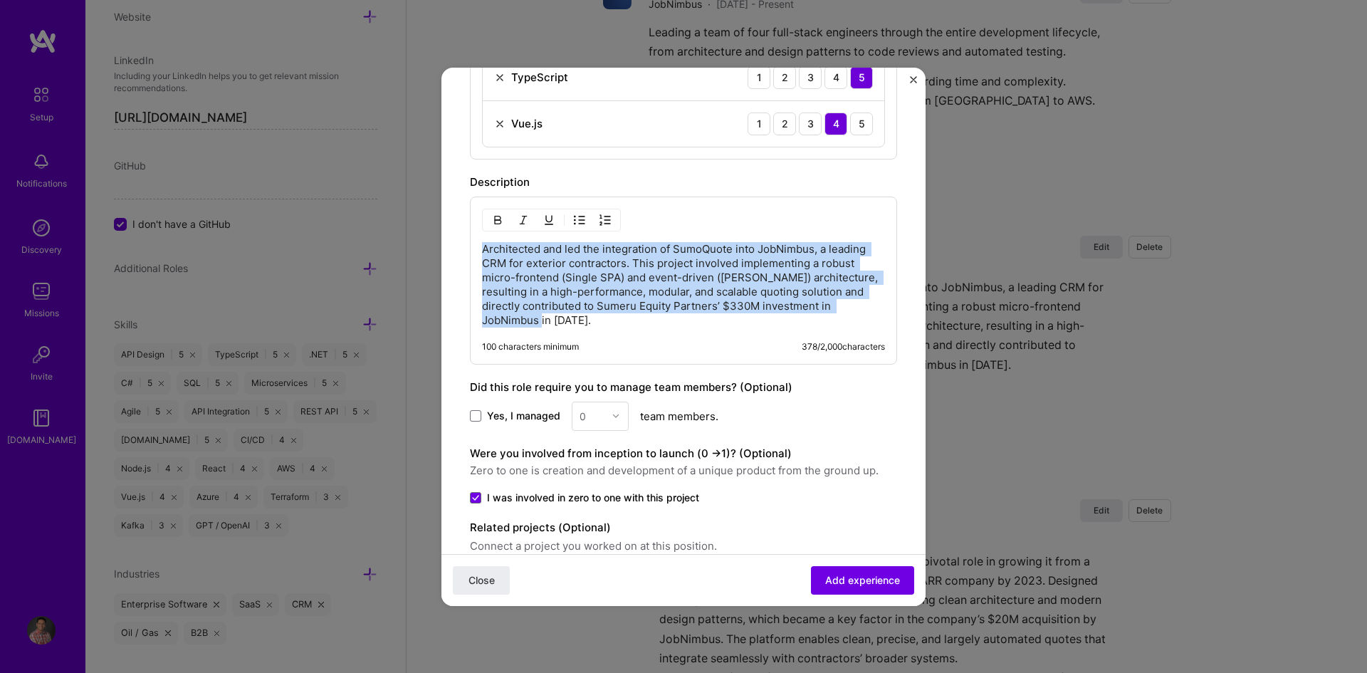
drag, startPoint x: 533, startPoint y: 321, endPoint x: 452, endPoint y: 255, distance: 104.8
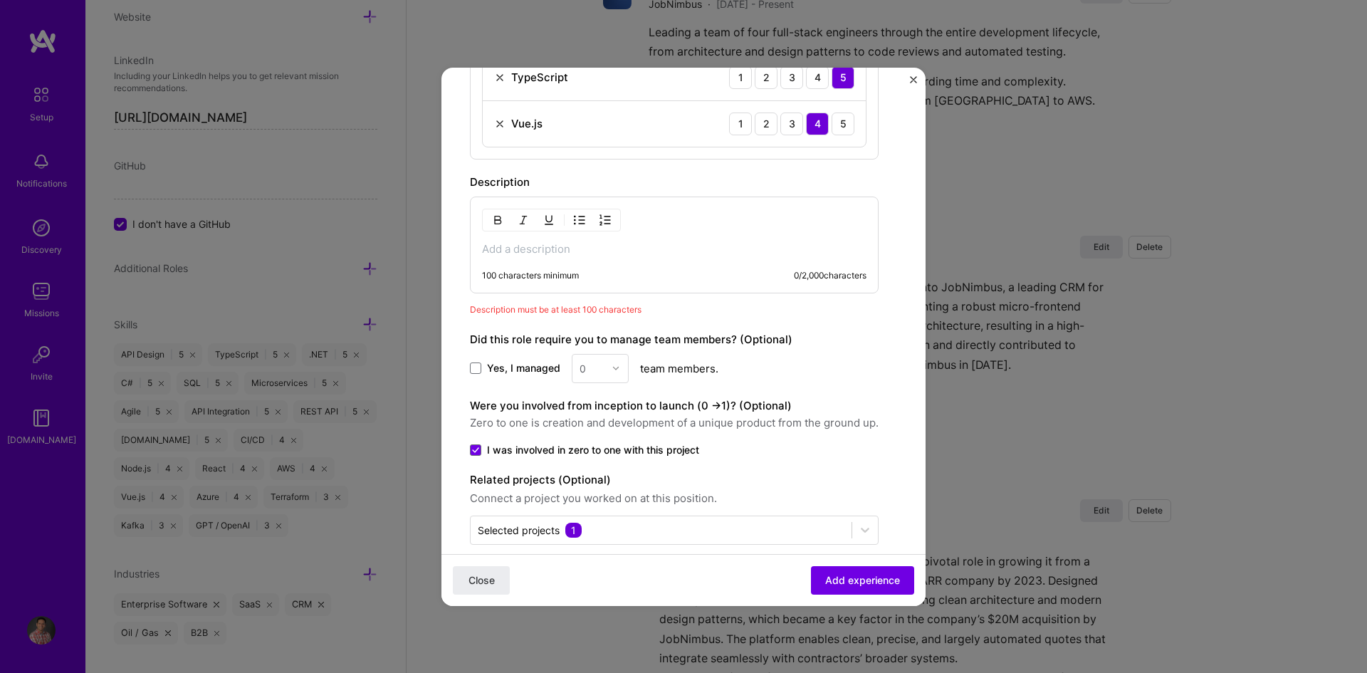
click at [910, 79] on img "Close" at bounding box center [913, 79] width 7 height 7
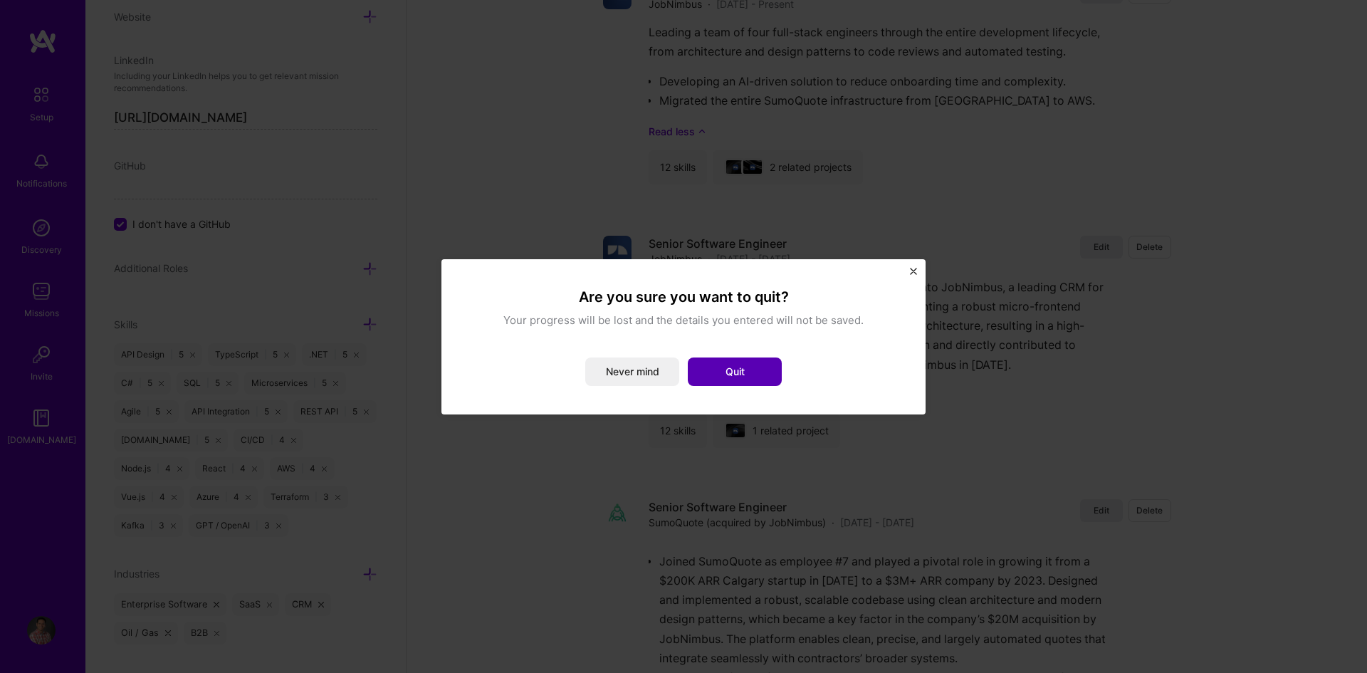
click at [729, 373] on button "Quit" at bounding box center [735, 372] width 94 height 28
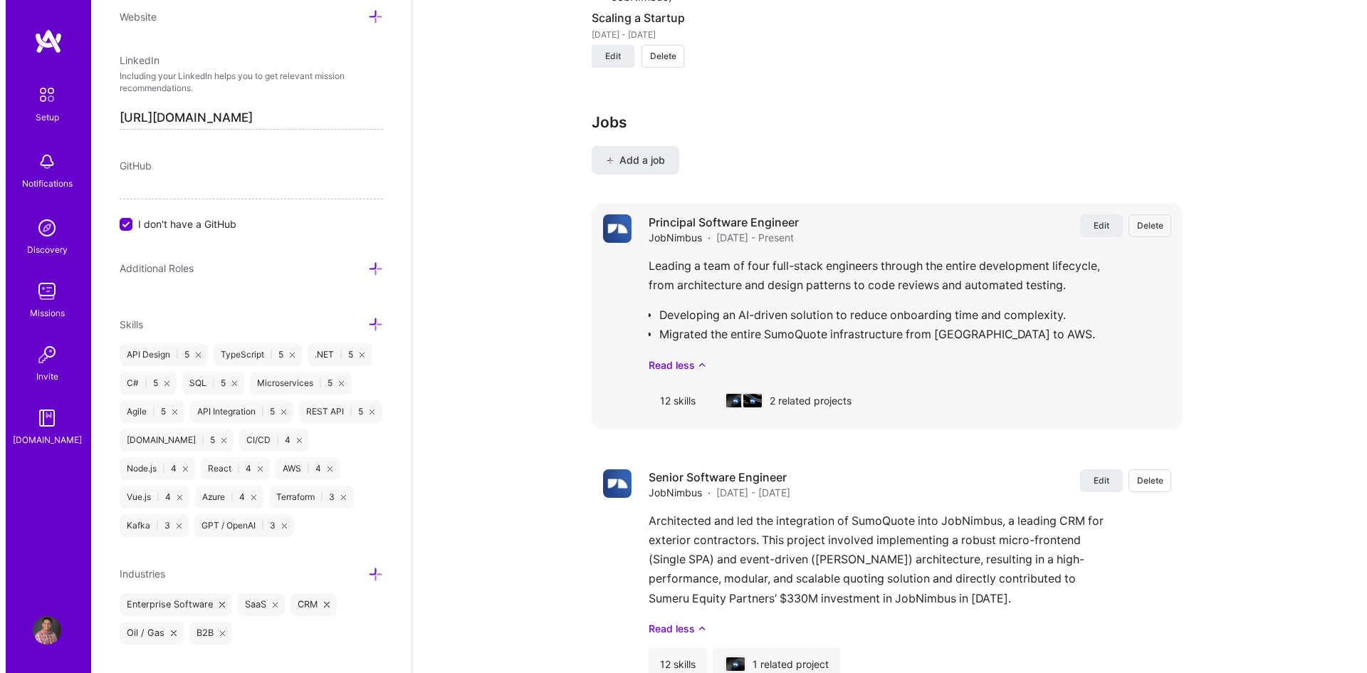
scroll to position [1597, 0]
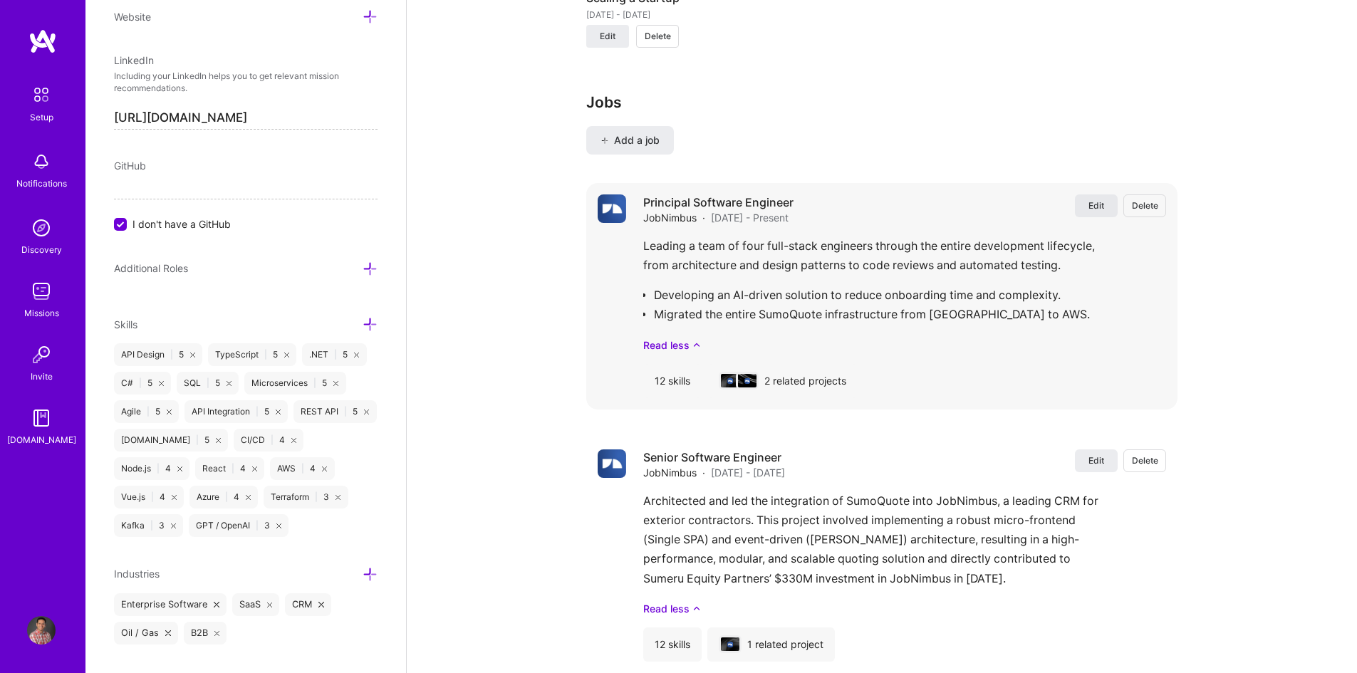
click at [1101, 202] on span "Edit" at bounding box center [1096, 205] width 16 height 12
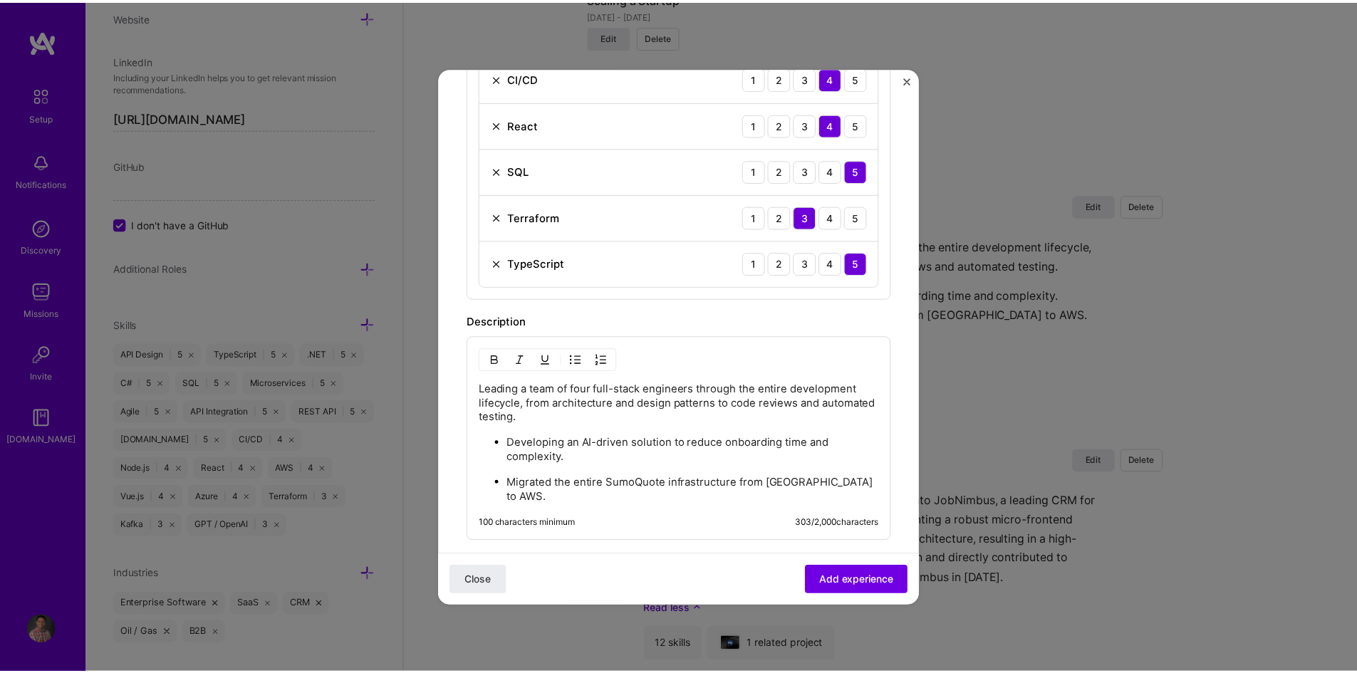
scroll to position [1068, 0]
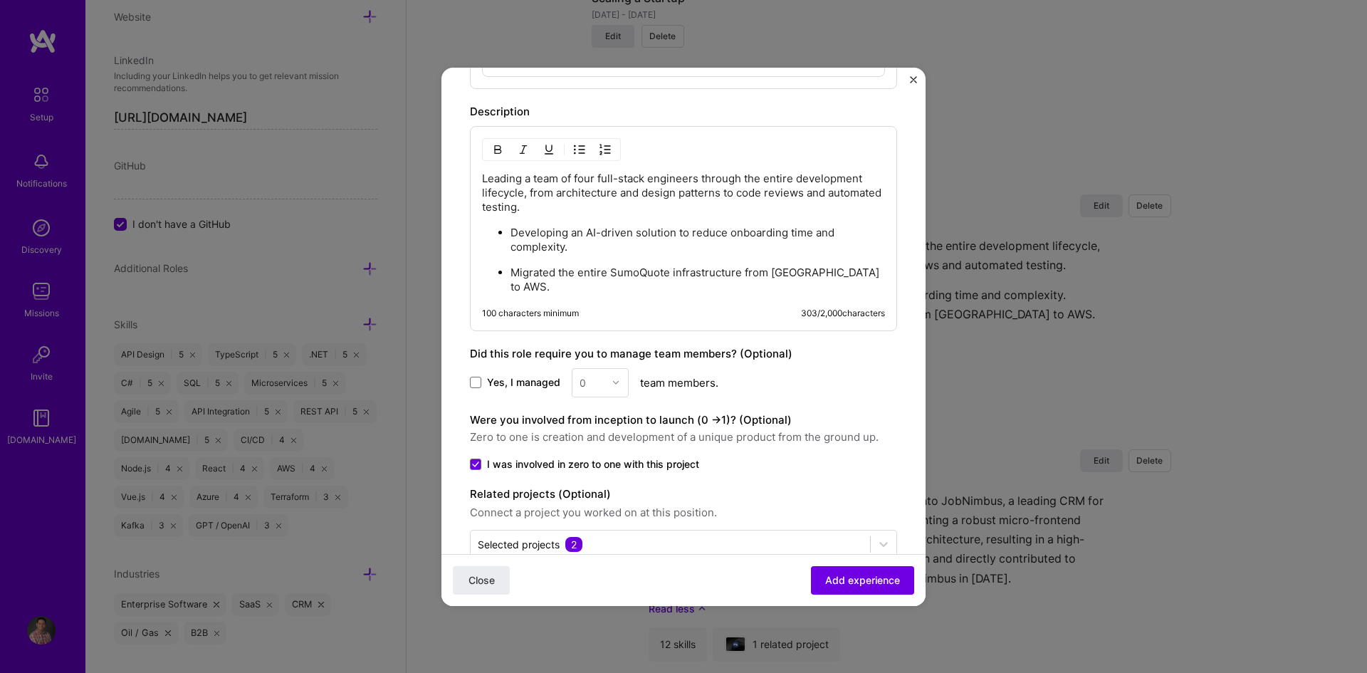
click at [586, 179] on p "Leading a team of four full-stack engineers through the entire development life…" at bounding box center [683, 193] width 403 height 43
click at [828, 583] on span "Add experience" at bounding box center [862, 580] width 75 height 14
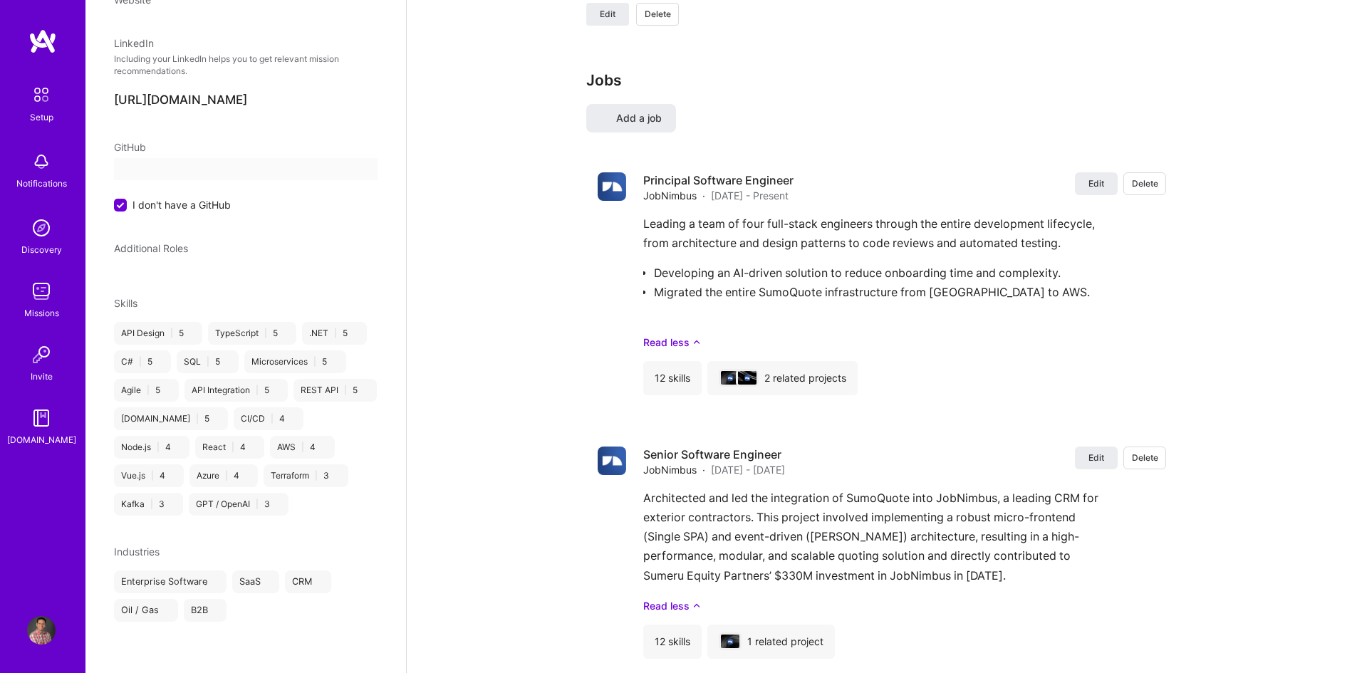
select select "CA"
select select "Right Now"
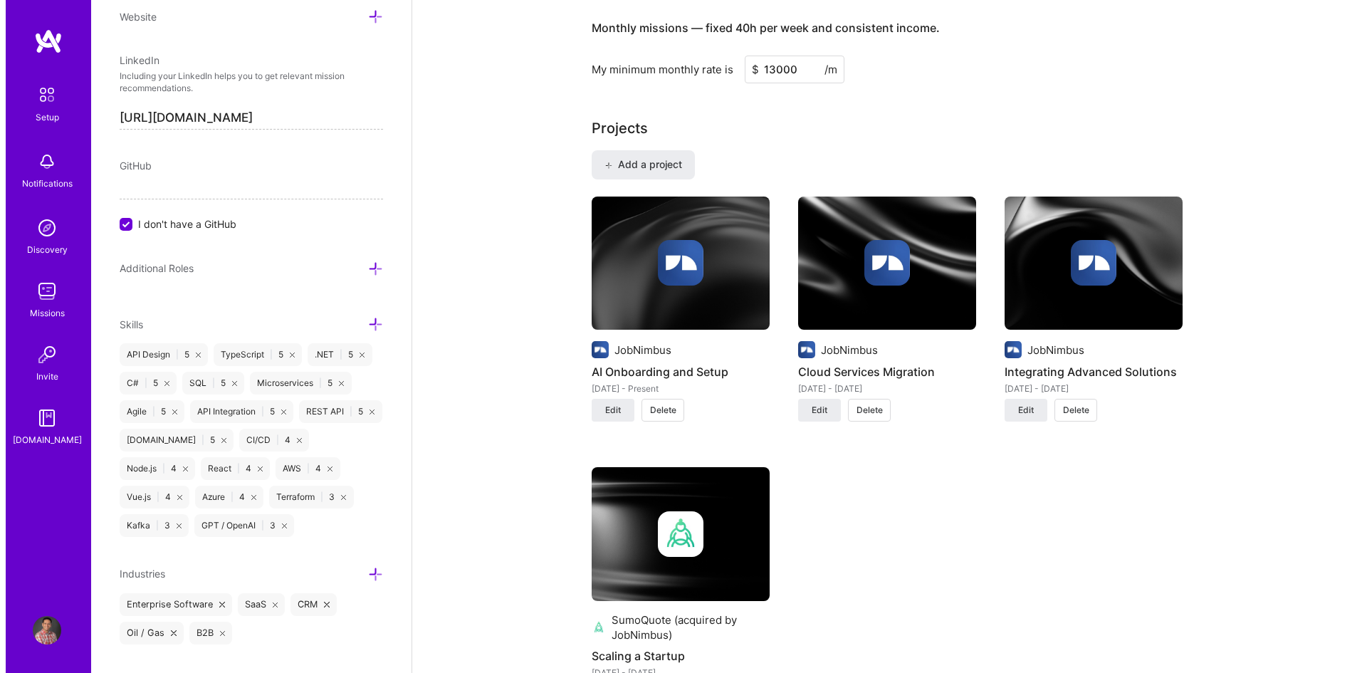
scroll to position [926, 0]
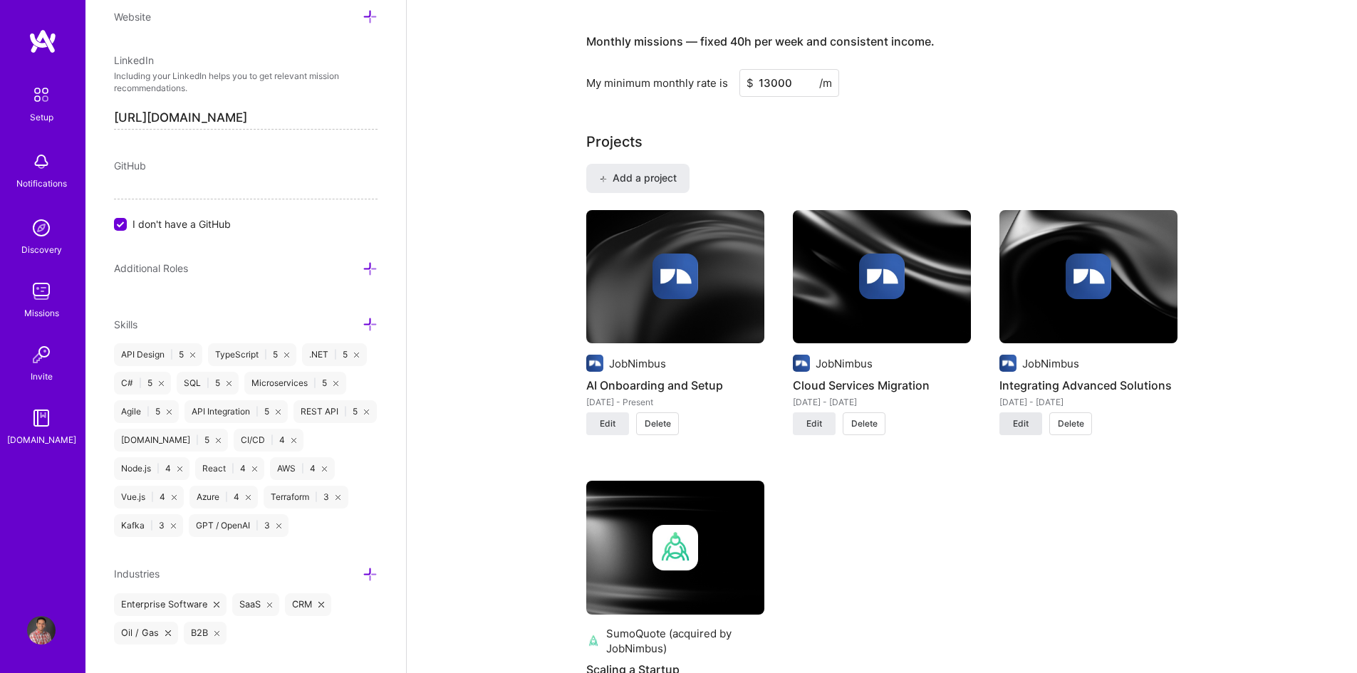
click at [1024, 427] on span "Edit" at bounding box center [1021, 423] width 16 height 13
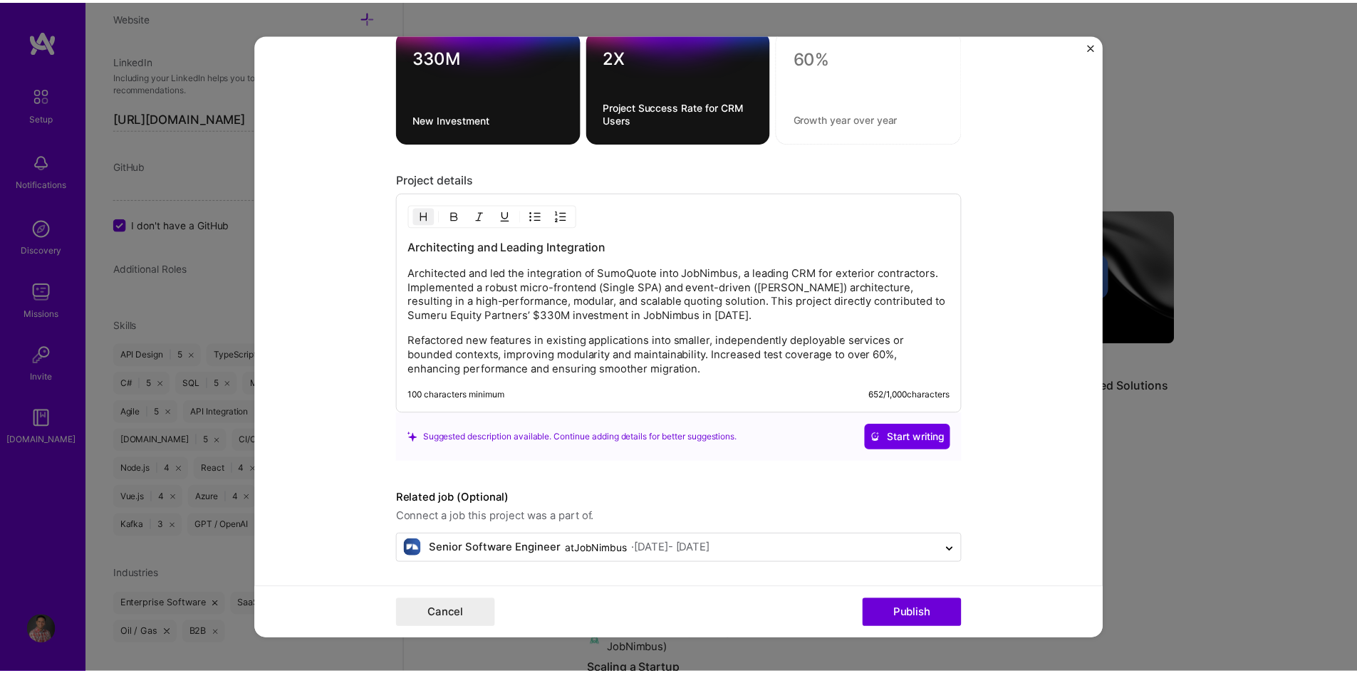
scroll to position [1558, 0]
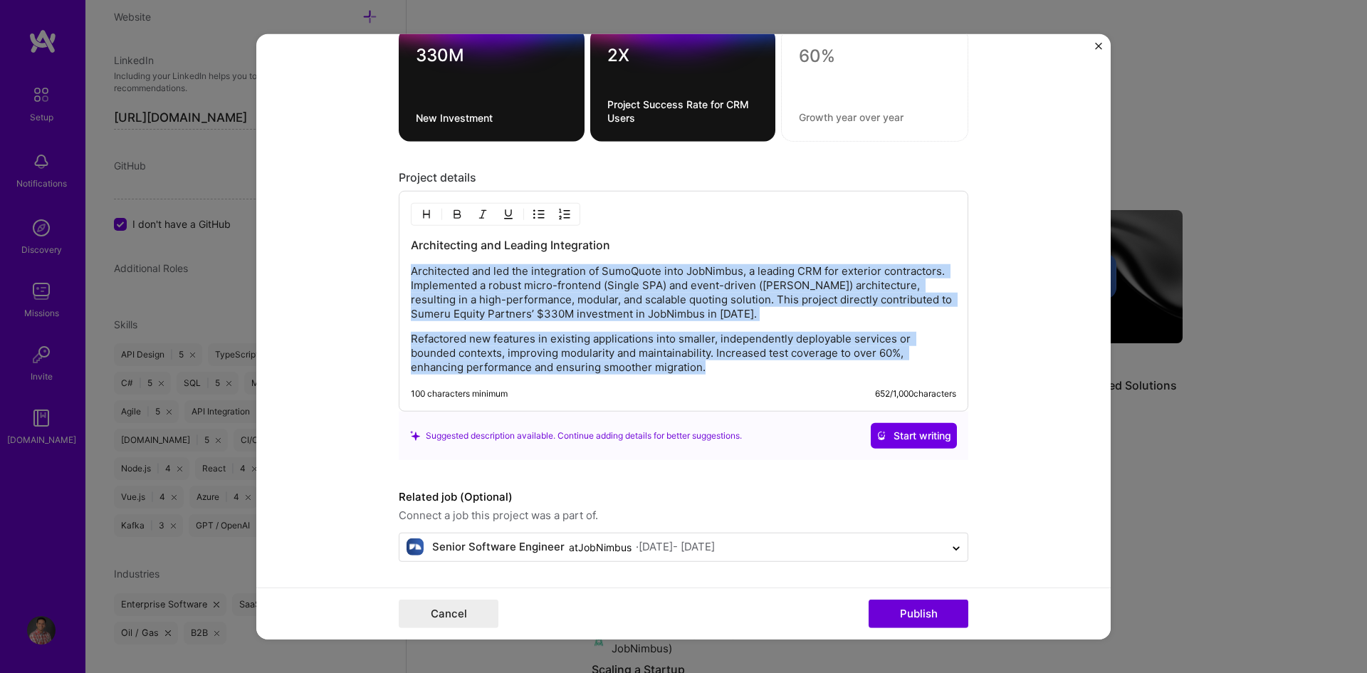
drag, startPoint x: 711, startPoint y: 371, endPoint x: 378, endPoint y: 268, distance: 348.9
click at [378, 268] on form "Project title Integrating Advanced Solutions Company JobNimbus Project industry…" at bounding box center [683, 336] width 855 height 606
copy div "Architected and led the integration of SumoQuote into JobNimbus, a leading CRM …"
click at [462, 609] on button "Cancel" at bounding box center [449, 614] width 100 height 28
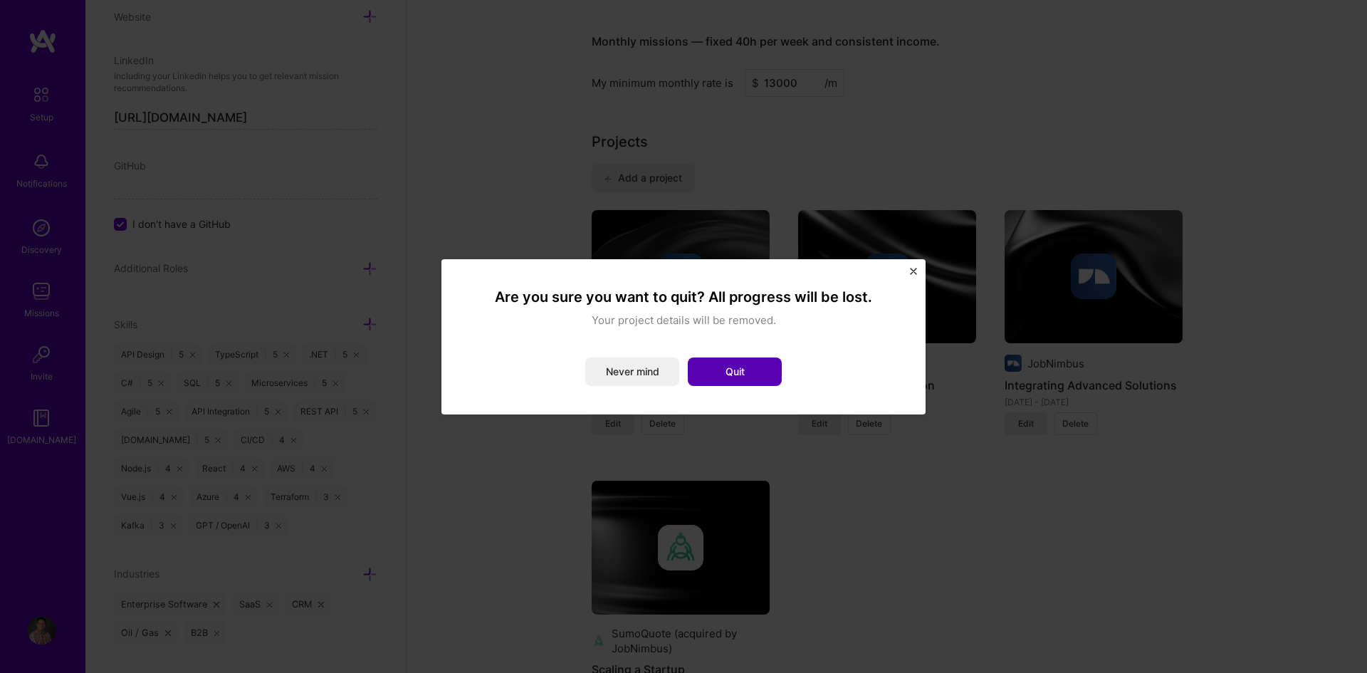
click at [749, 369] on button "Quit" at bounding box center [735, 372] width 94 height 28
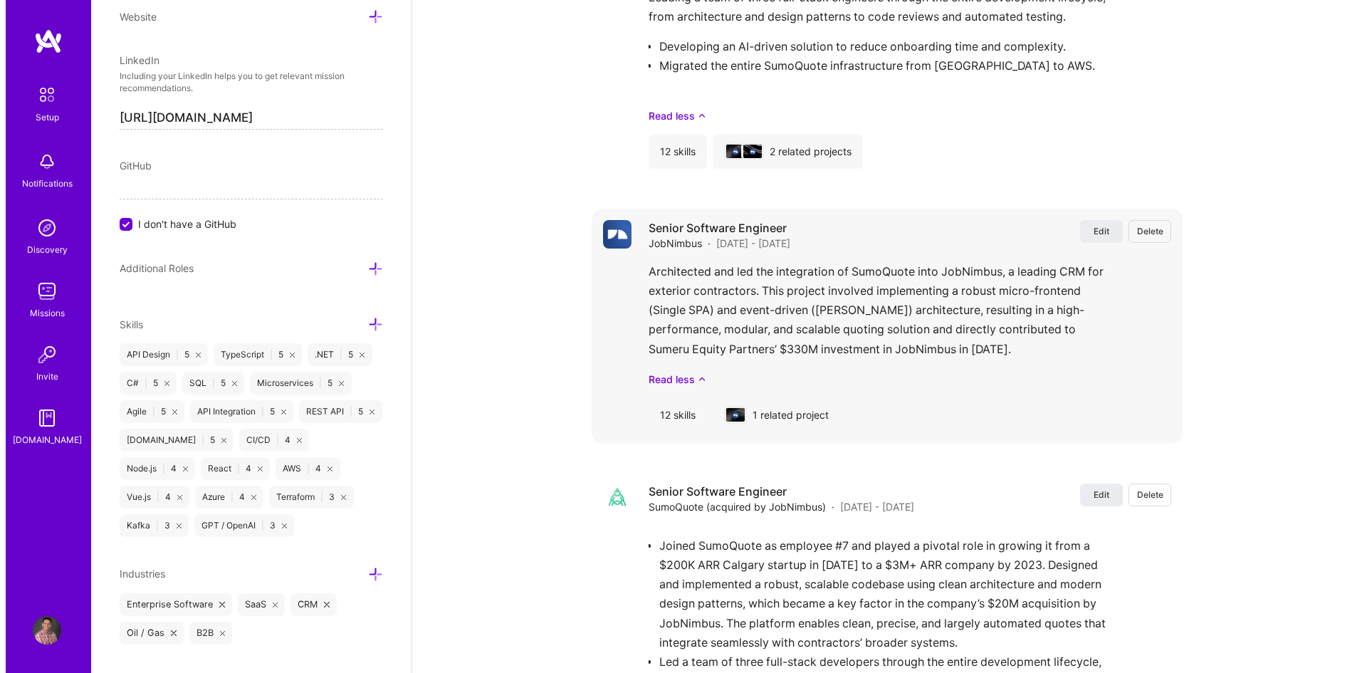
scroll to position [1852, 0]
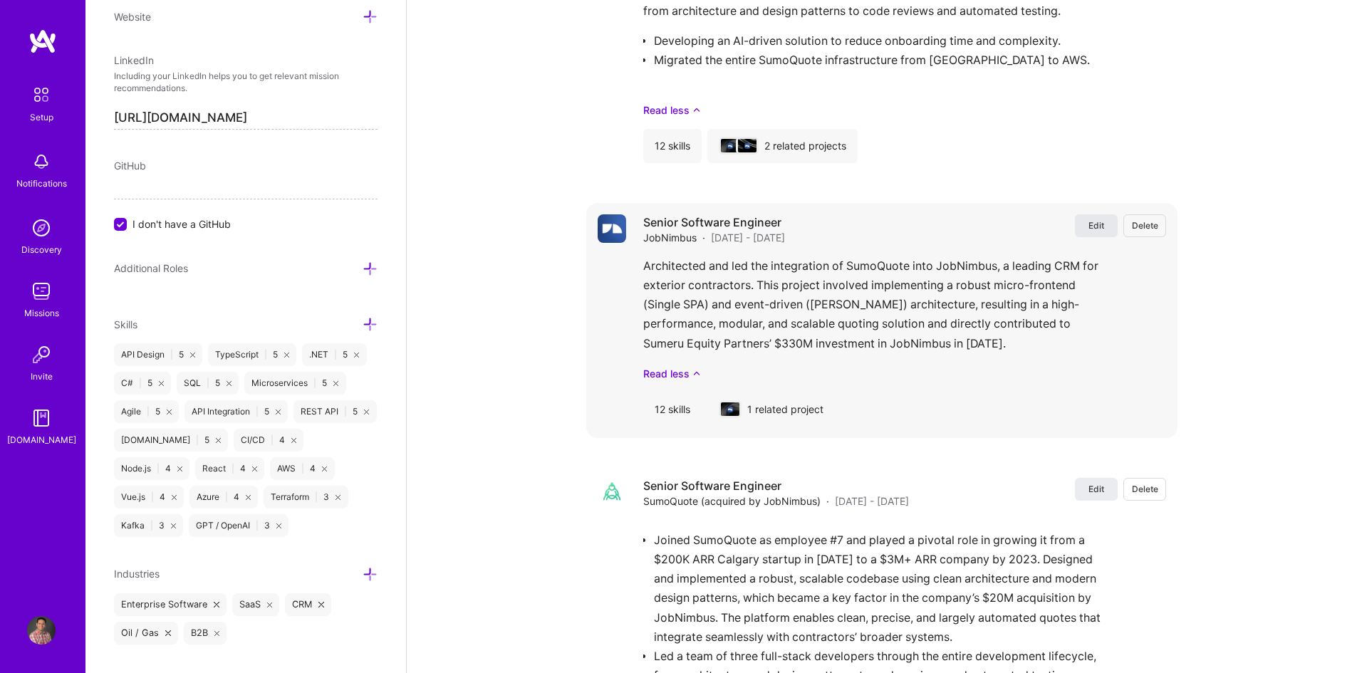
click at [1088, 224] on span "Edit" at bounding box center [1096, 225] width 16 height 12
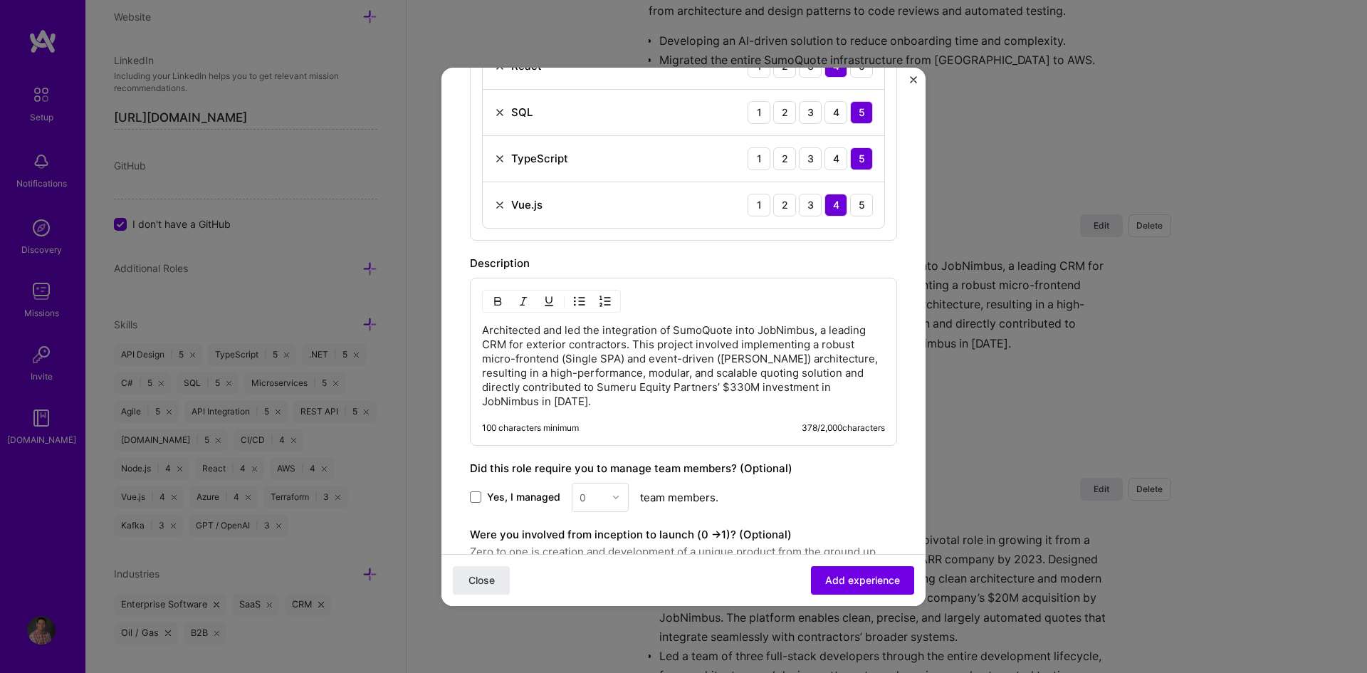
scroll to position [1064, 0]
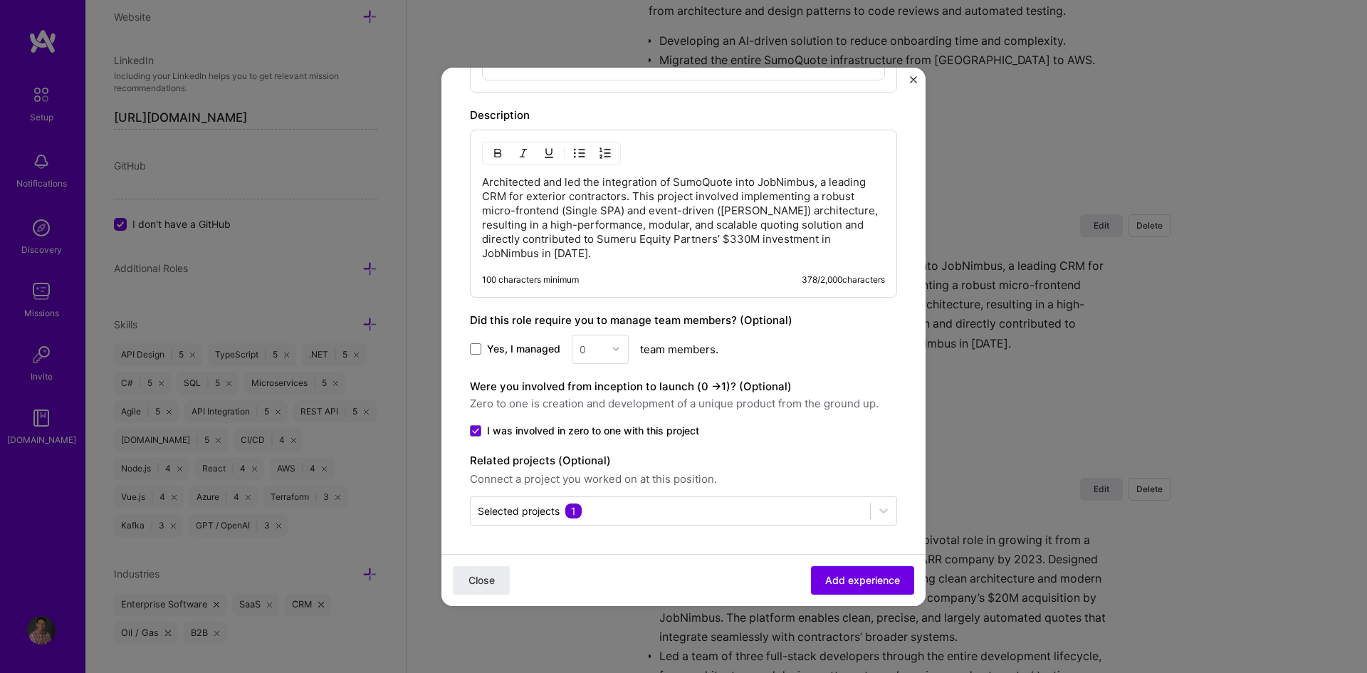
click at [536, 254] on p "Architected and led the integration of SumoQuote into JobNimbus, a leading CRM …" at bounding box center [683, 217] width 403 height 85
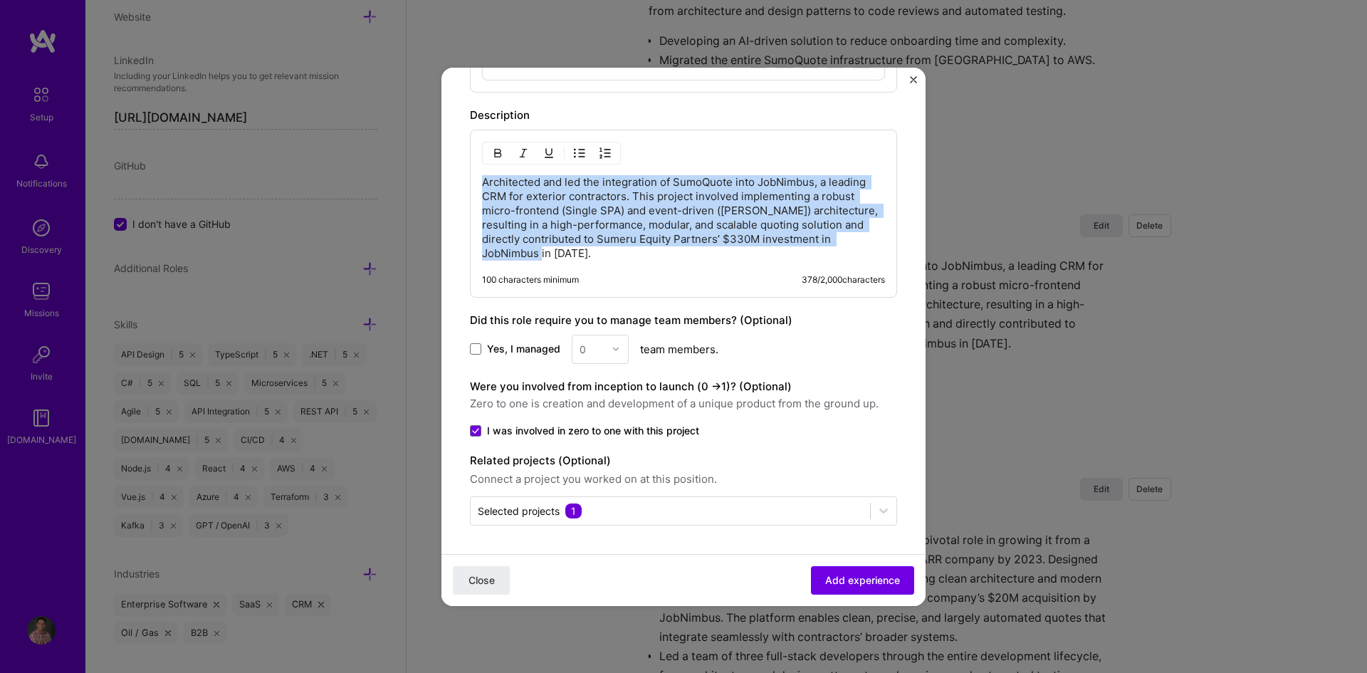
drag, startPoint x: 536, startPoint y: 254, endPoint x: 471, endPoint y: 184, distance: 94.8
click at [471, 184] on div "Architected and led the integration of SumoQuote into JobNimbus, a leading CRM …" at bounding box center [683, 214] width 427 height 168
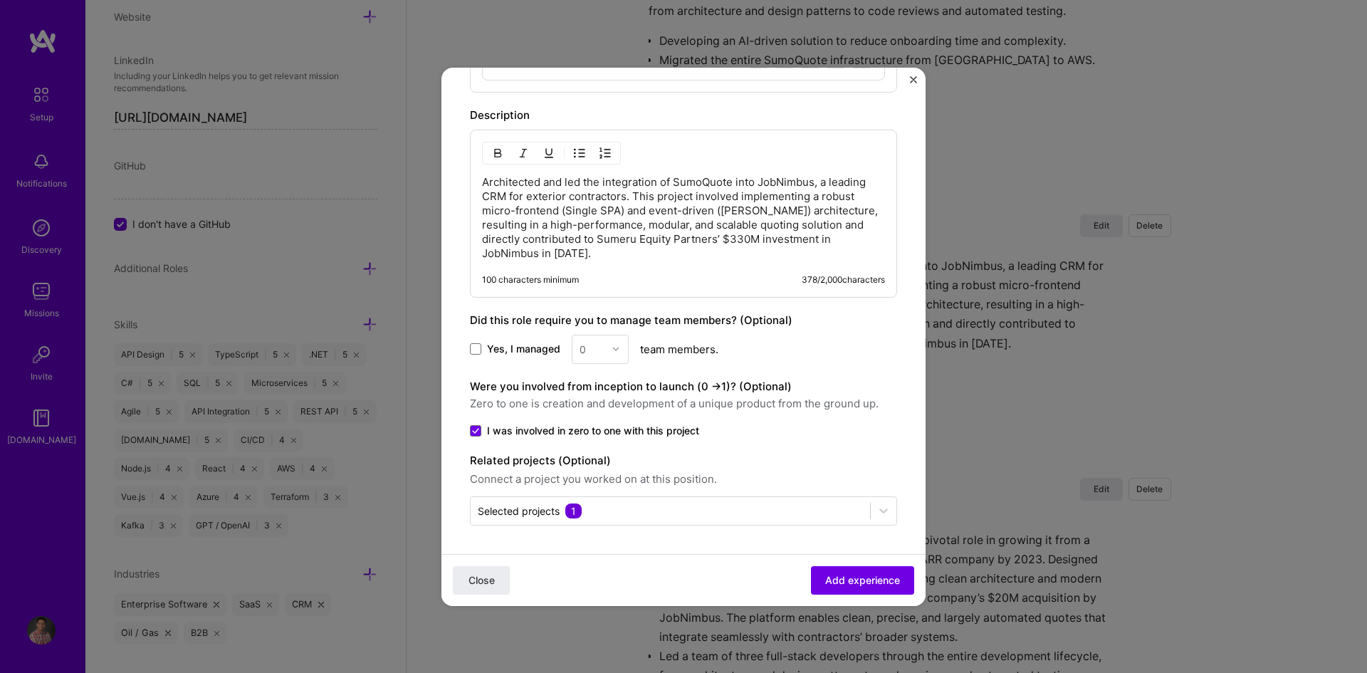
scroll to position [1036, 0]
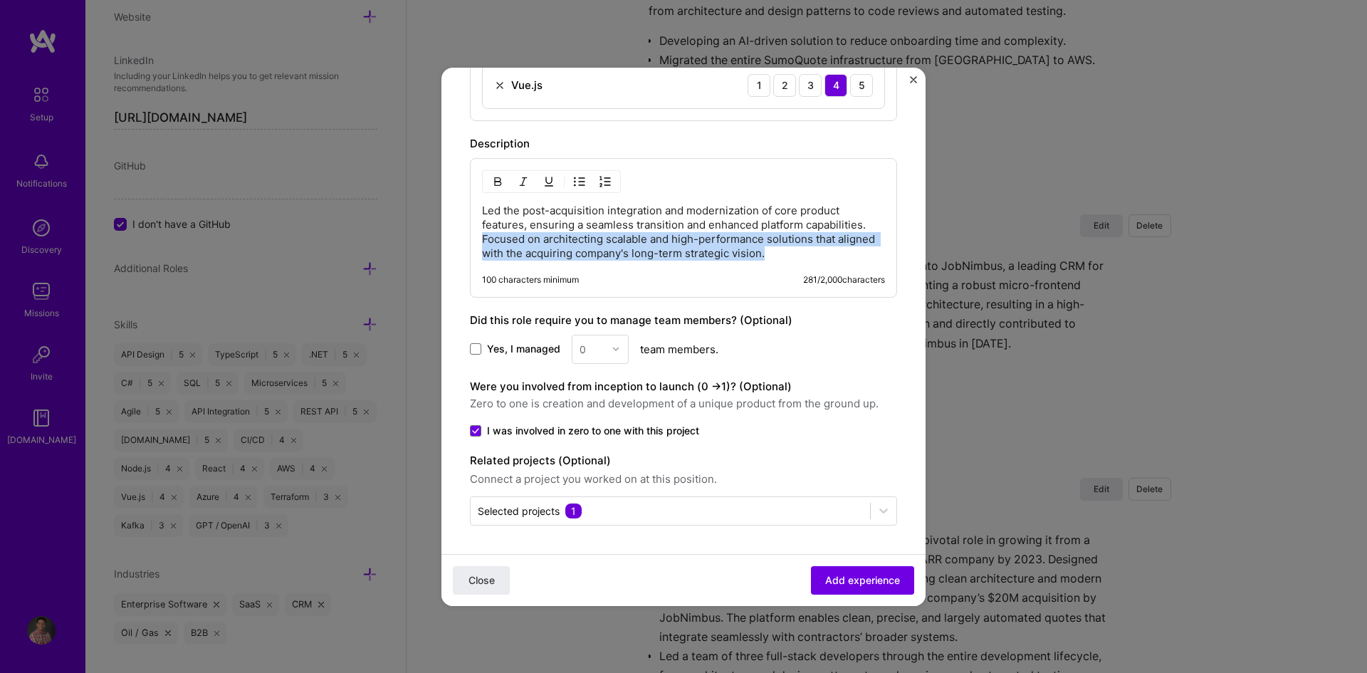
drag, startPoint x: 828, startPoint y: 251, endPoint x: 475, endPoint y: 244, distance: 353.3
click at [475, 244] on div "Led the post-acquisition integration and modernization of core product features…" at bounding box center [683, 228] width 427 height 140
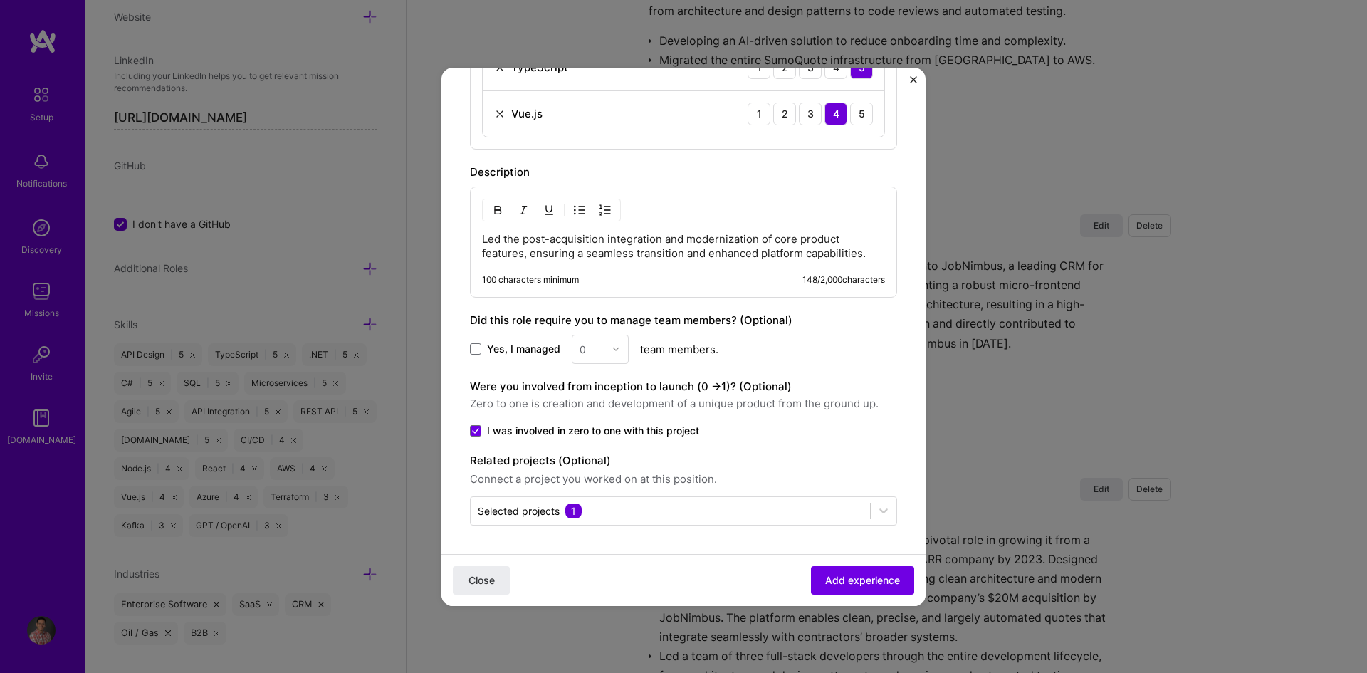
scroll to position [1007, 0]
click at [679, 253] on p "Led the post-acquisition integration and modernization of core product features…" at bounding box center [683, 246] width 403 height 28
click at [681, 254] on p "Led the post-acquisition integration and modernization of core product features…" at bounding box center [683, 246] width 403 height 28
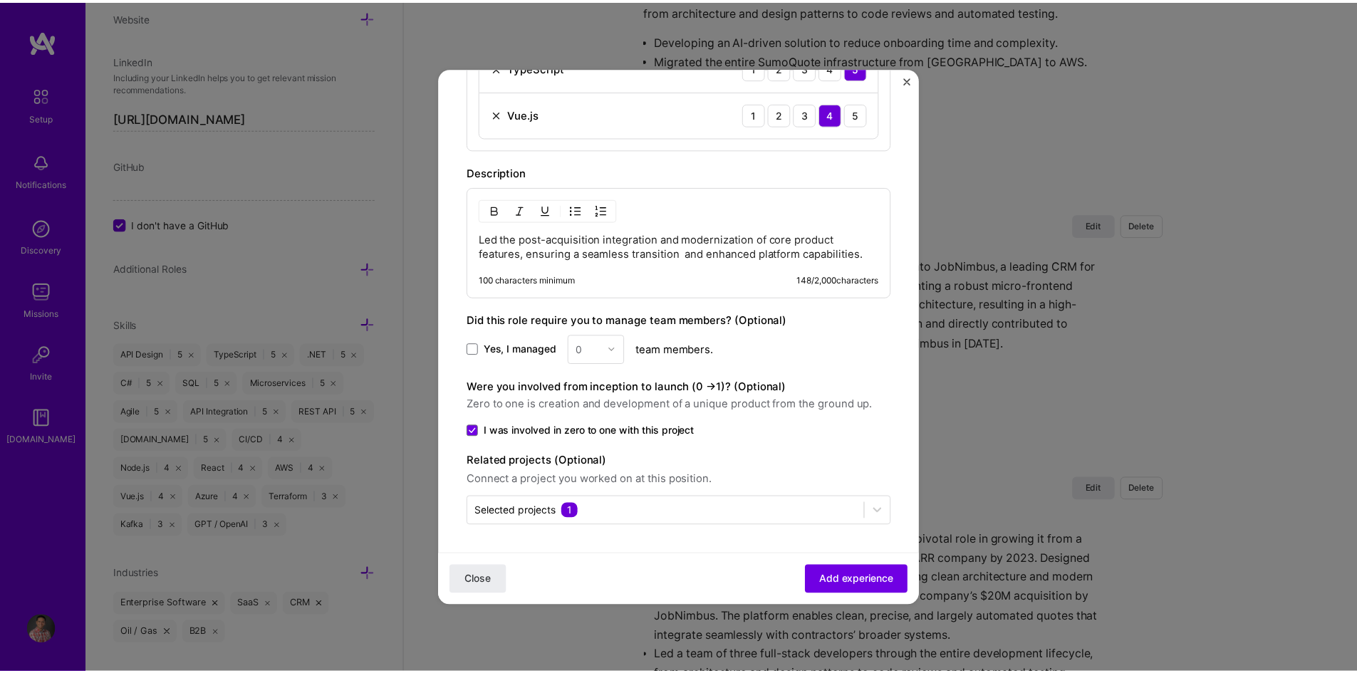
scroll to position [1021, 0]
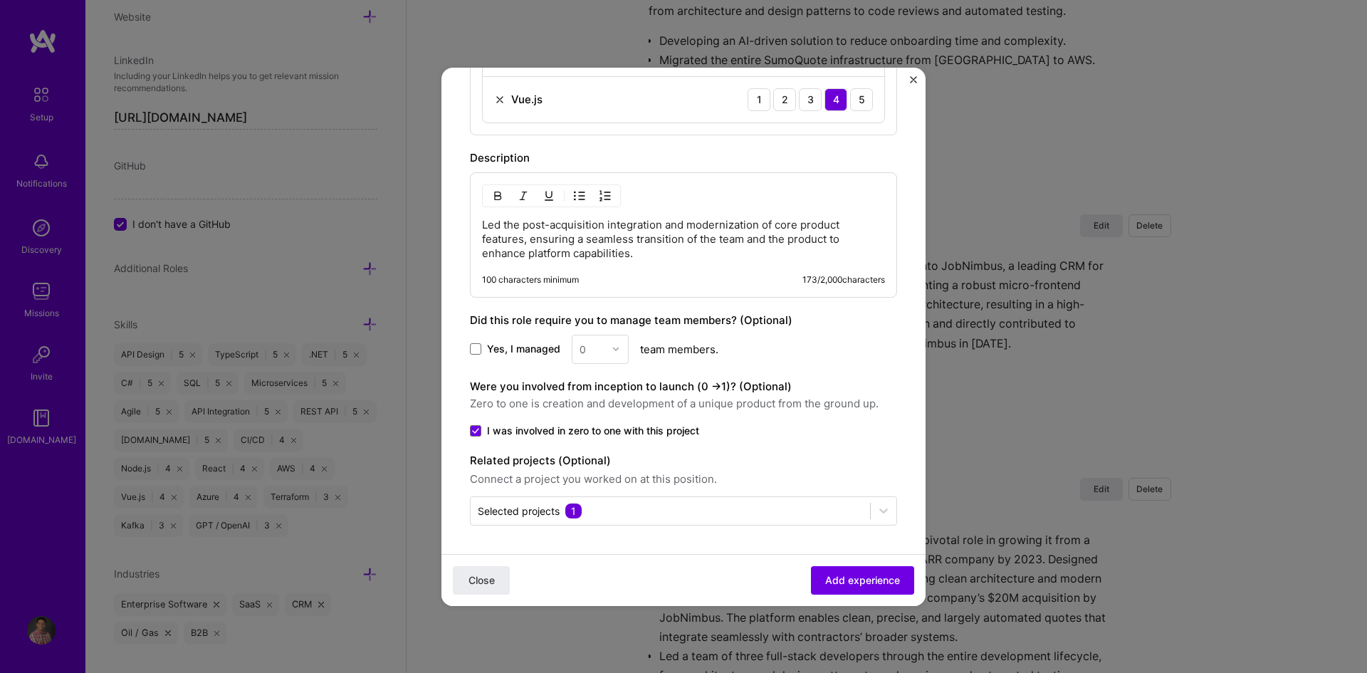
click at [643, 254] on p "Led the post-acquisition integration and modernization of core product features…" at bounding box center [683, 239] width 403 height 43
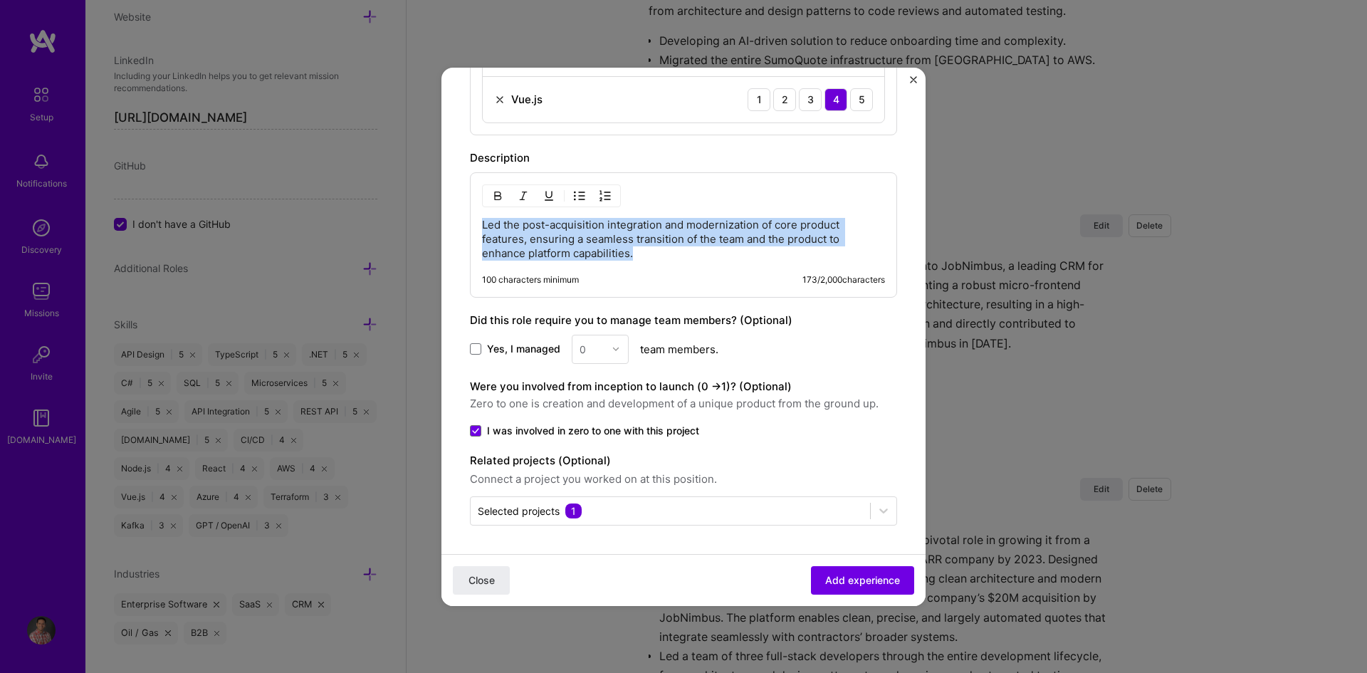
drag, startPoint x: 643, startPoint y: 254, endPoint x: 476, endPoint y: 220, distance: 170.0
click at [476, 220] on div "Led the post-acquisition integration and modernization of core product features…" at bounding box center [683, 234] width 427 height 125
copy p "Led the post-acquisition integration and modernization of core product features…"
click at [665, 253] on p "Led the post-acquisition integration and modernization of core product features…" at bounding box center [683, 239] width 403 height 43
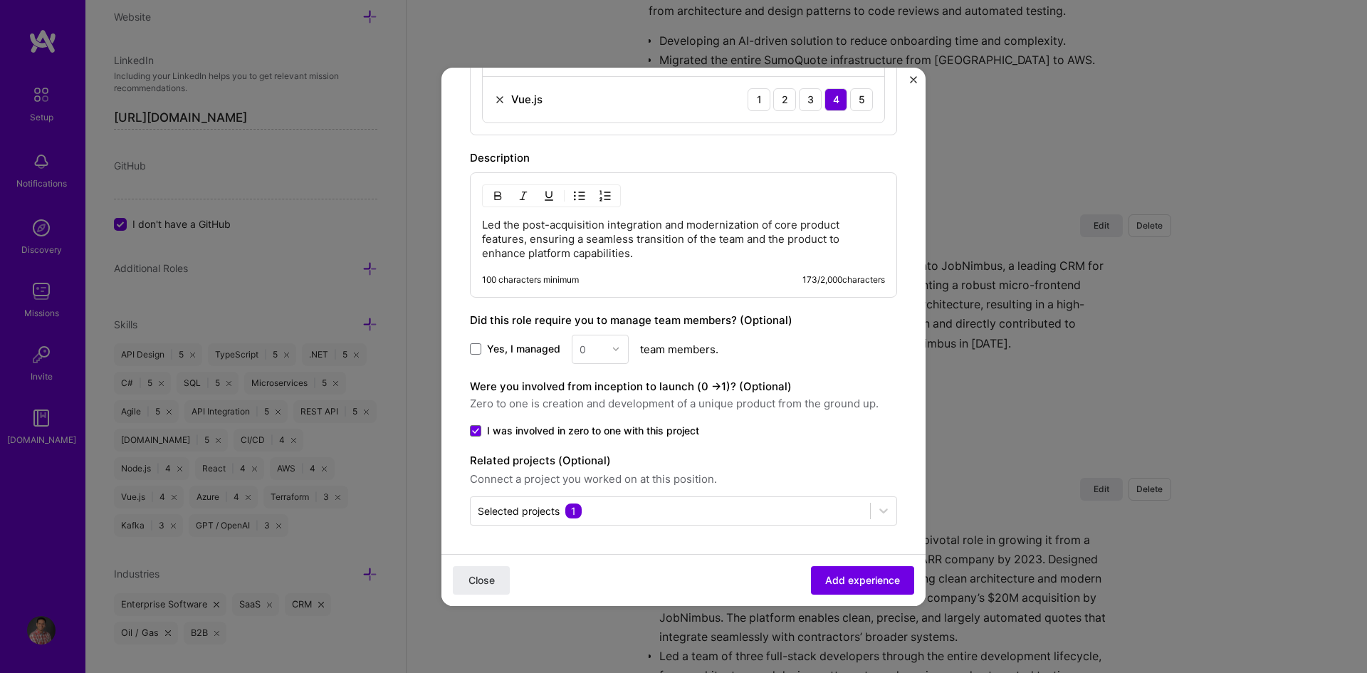
click at [645, 253] on p "Led the post-acquisition integration and modernization of core product features…" at bounding box center [683, 239] width 403 height 43
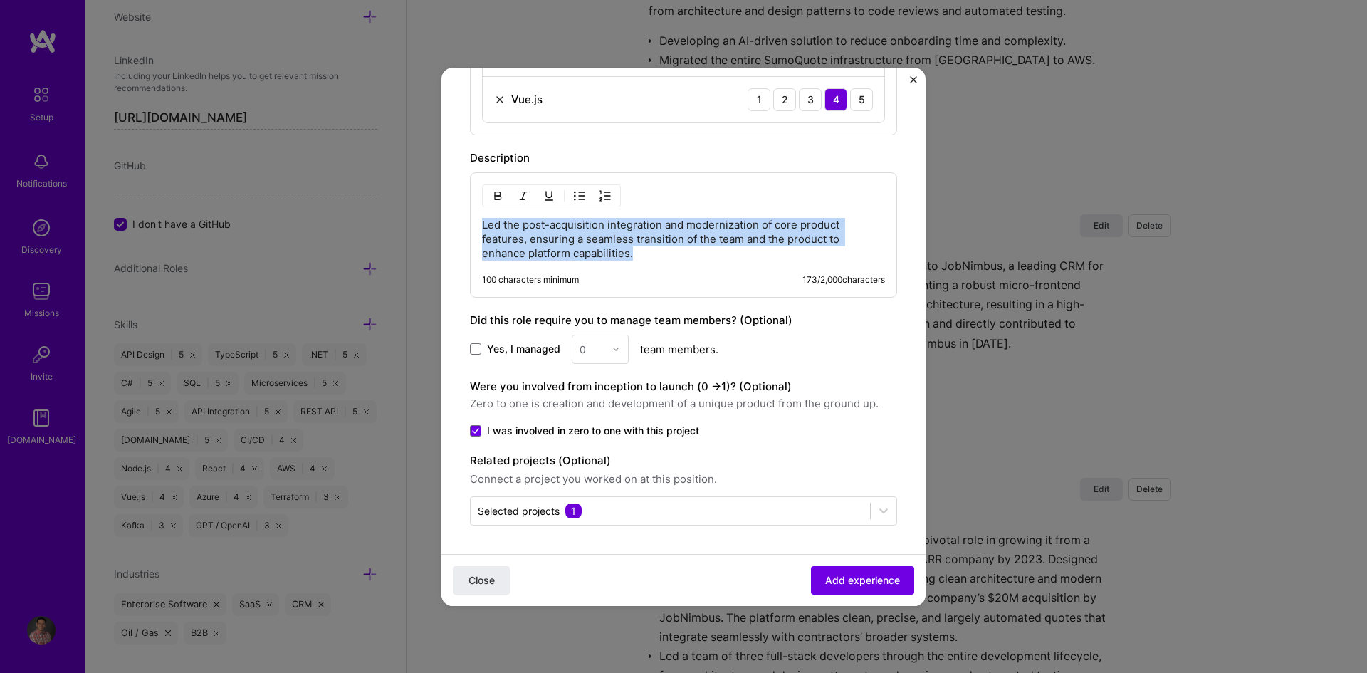
drag, startPoint x: 645, startPoint y: 253, endPoint x: 457, endPoint y: 221, distance: 190.0
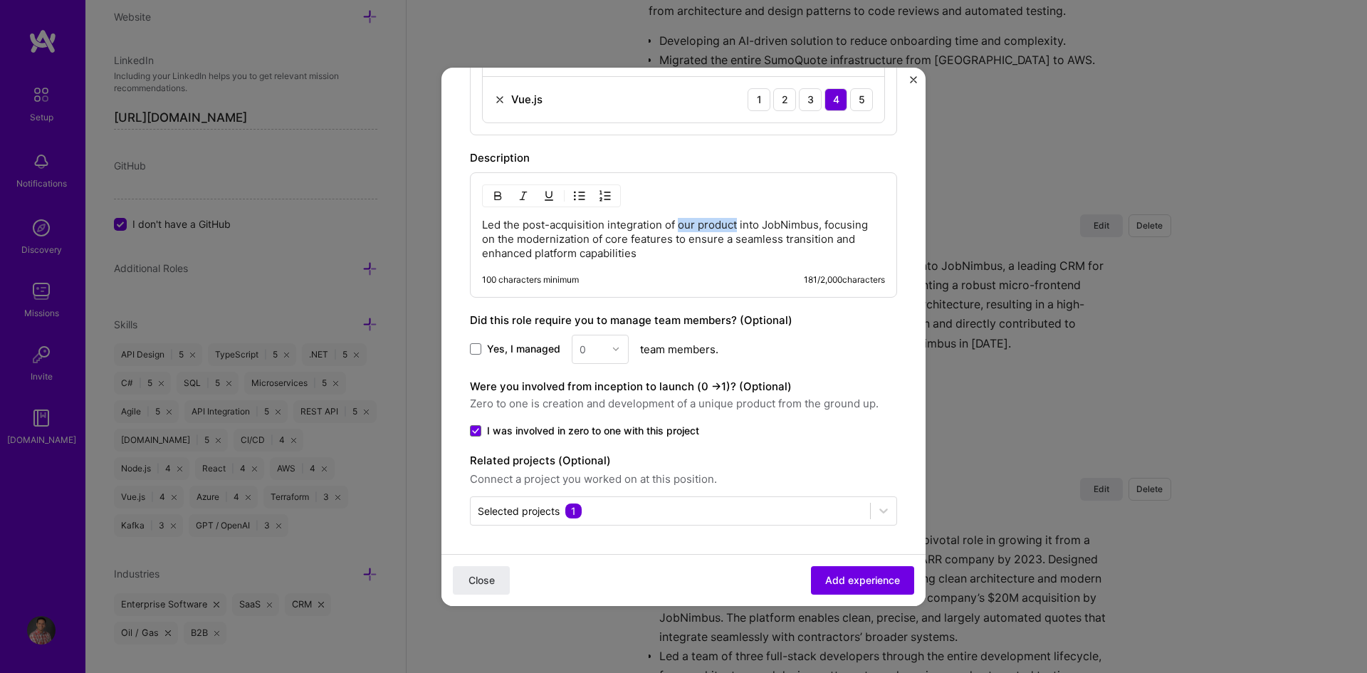
drag, startPoint x: 680, startPoint y: 225, endPoint x: 736, endPoint y: 221, distance: 55.7
click at [736, 221] on p "Led the post-acquisition integration of our product into JobNimbus, focusing on…" at bounding box center [683, 239] width 403 height 43
click at [657, 249] on p "Led the post-acquisition integration of SumoQuote into JobNimbus, focusing on t…" at bounding box center [683, 239] width 403 height 43
click at [857, 581] on span "Add experience" at bounding box center [862, 580] width 75 height 14
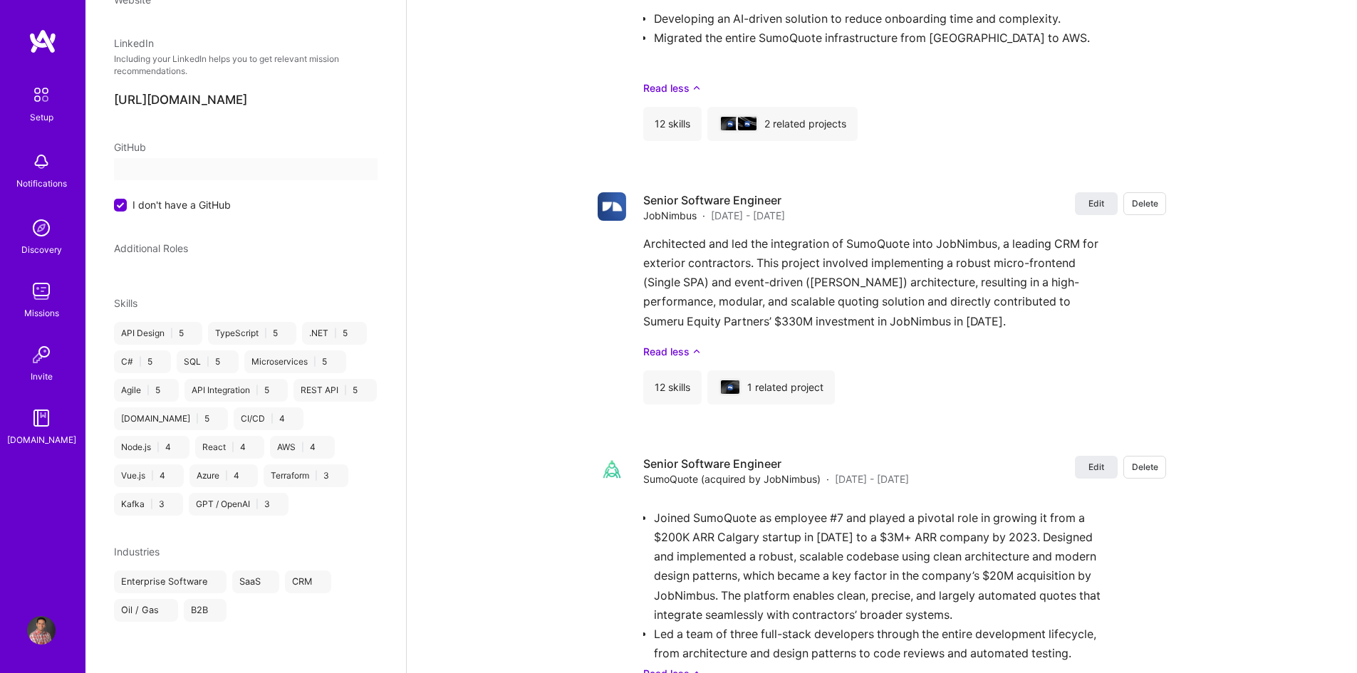
select select "CA"
select select "Right Now"
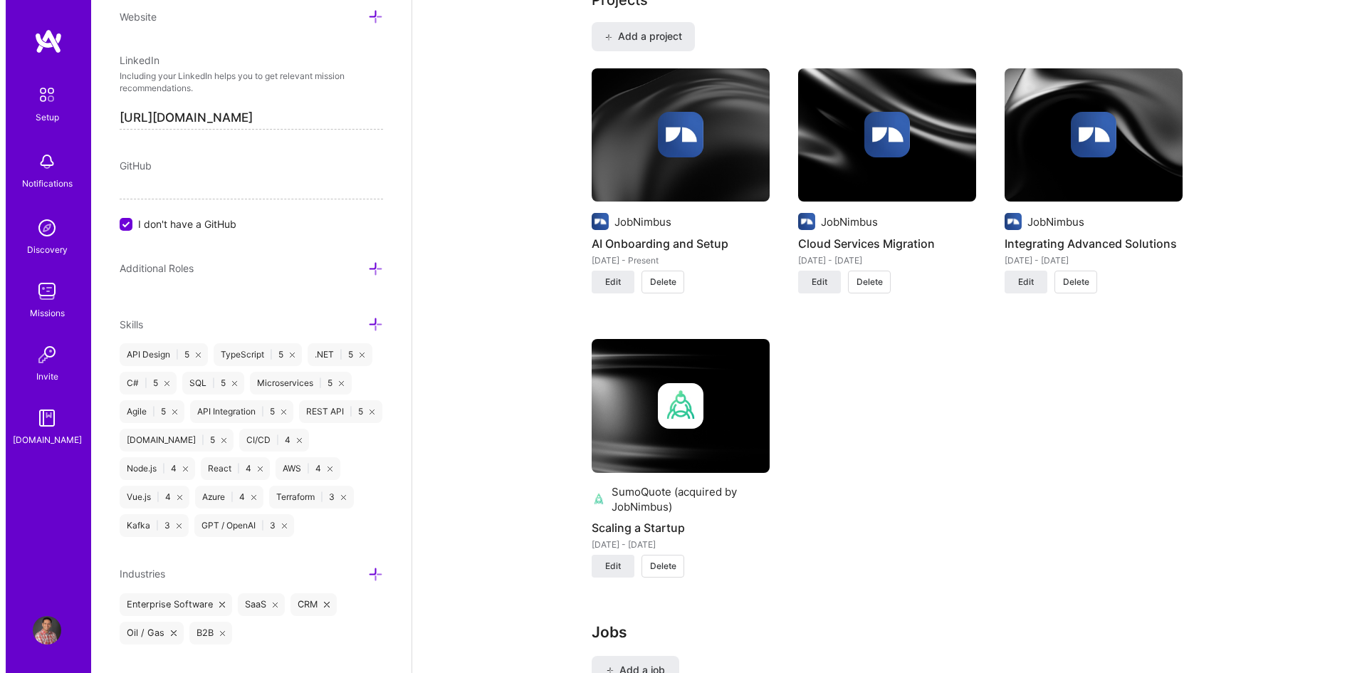
scroll to position [1059, 0]
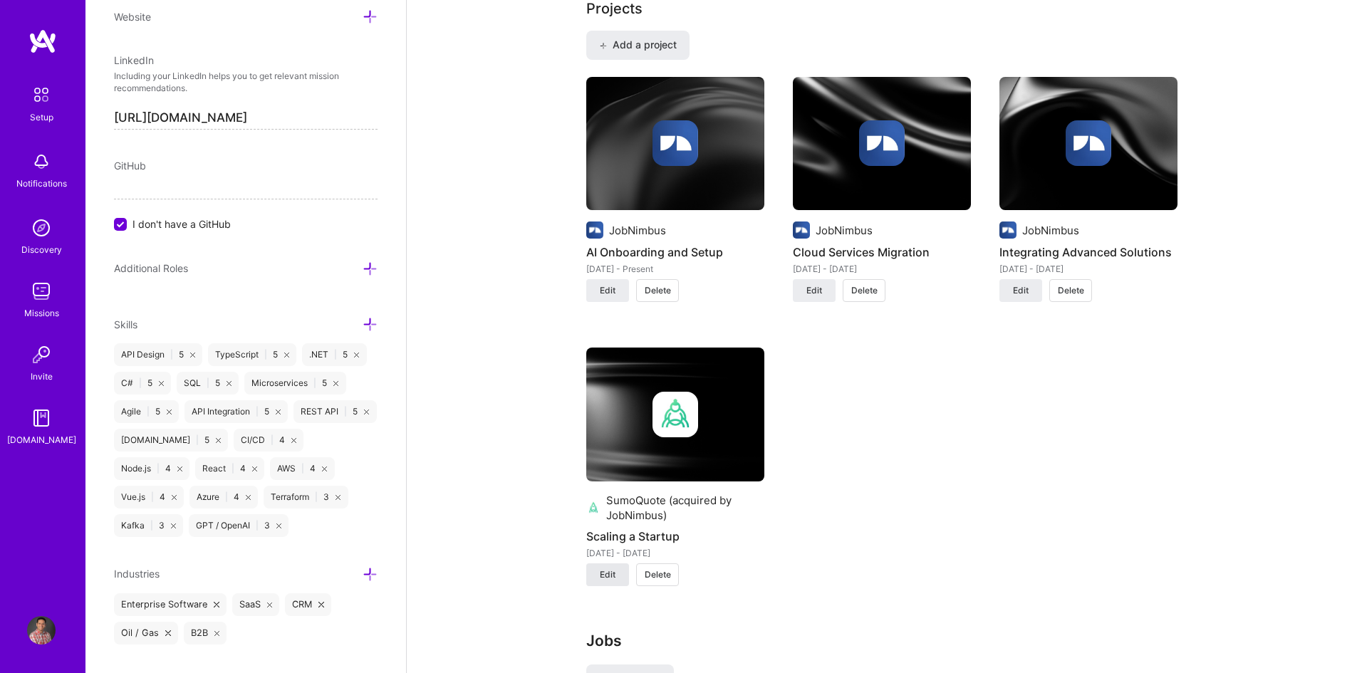
click at [615, 574] on span "Edit" at bounding box center [608, 574] width 16 height 13
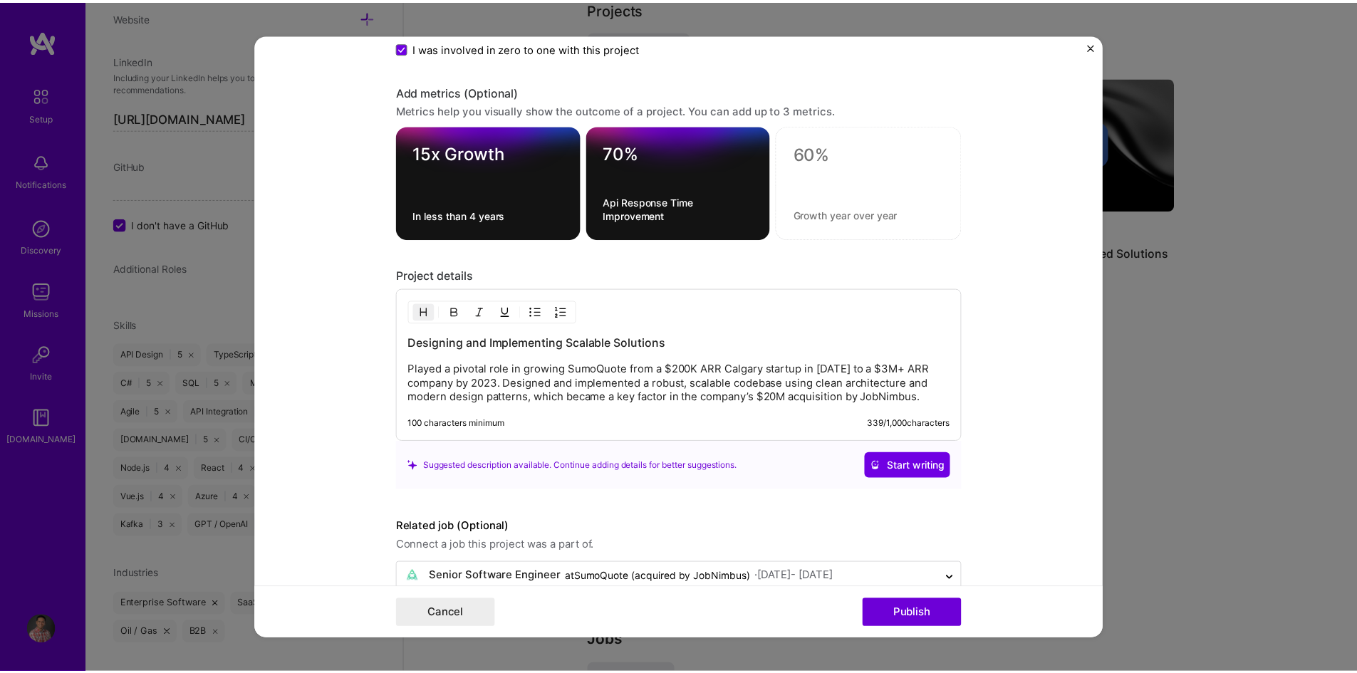
scroll to position [1398, 0]
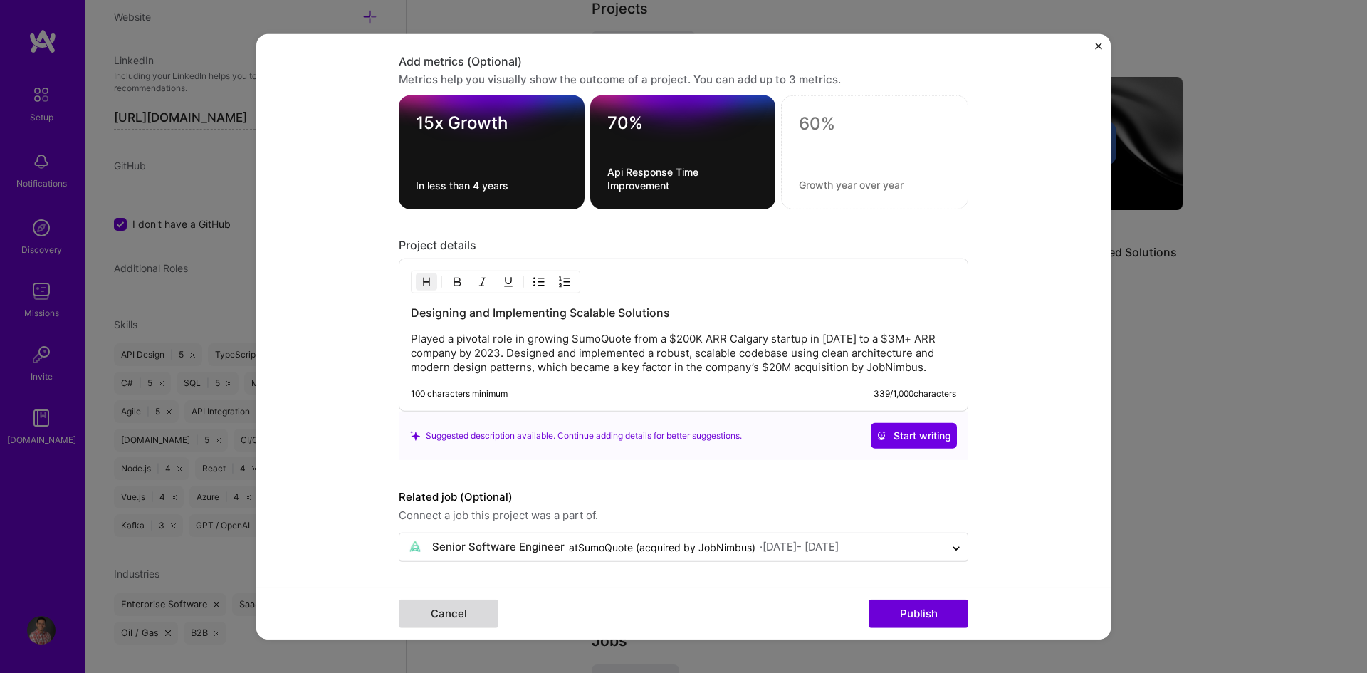
click at [466, 603] on button "Cancel" at bounding box center [449, 614] width 100 height 28
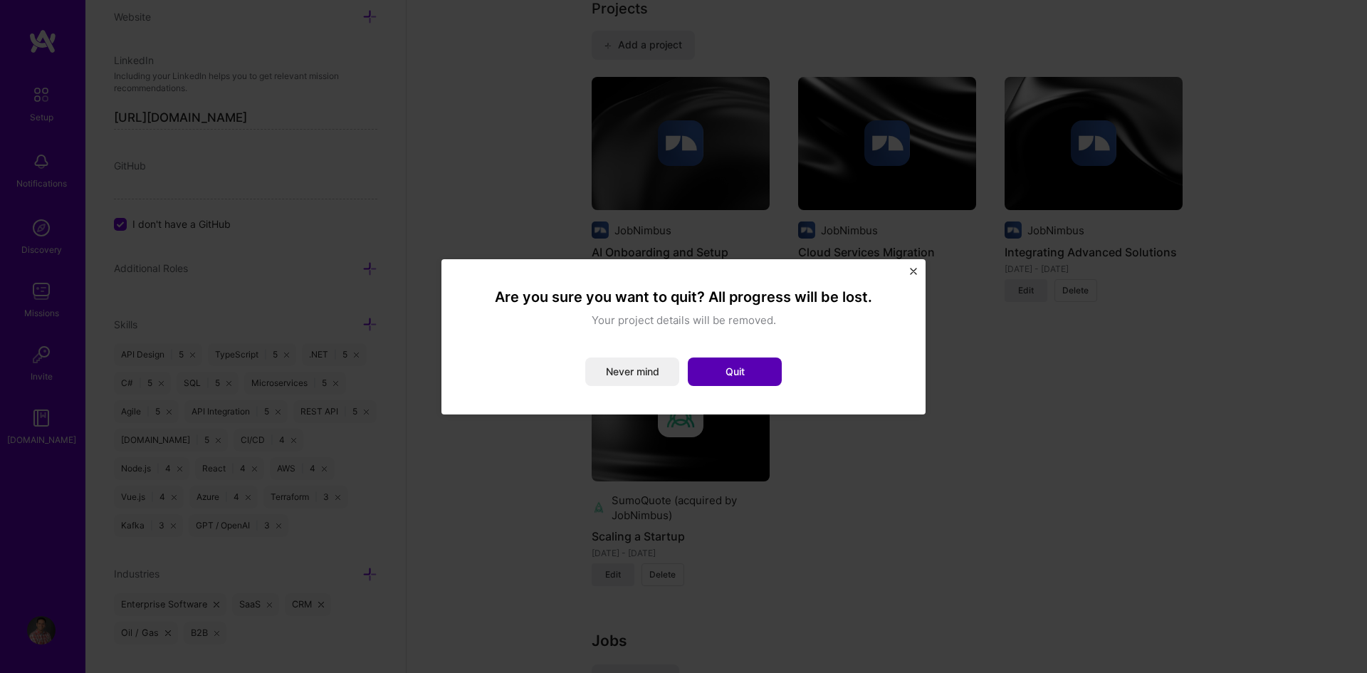
click at [733, 377] on button "Quit" at bounding box center [735, 372] width 94 height 28
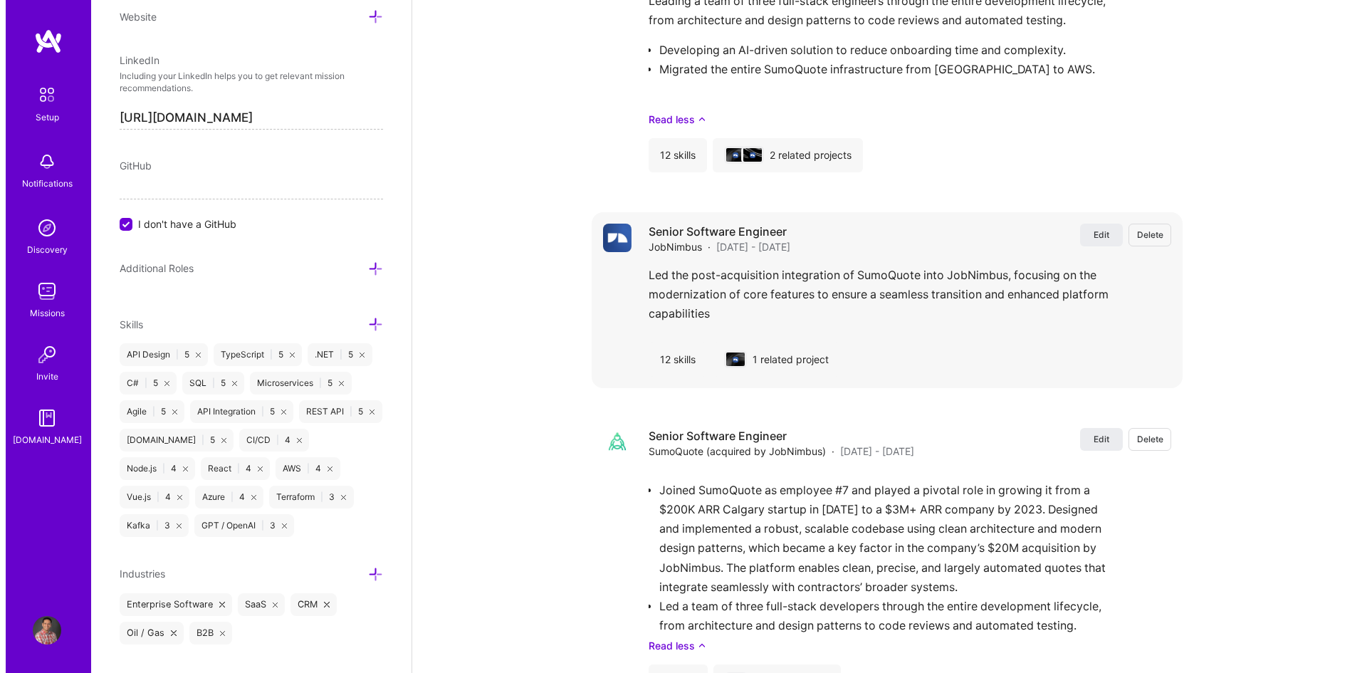
scroll to position [1914, 0]
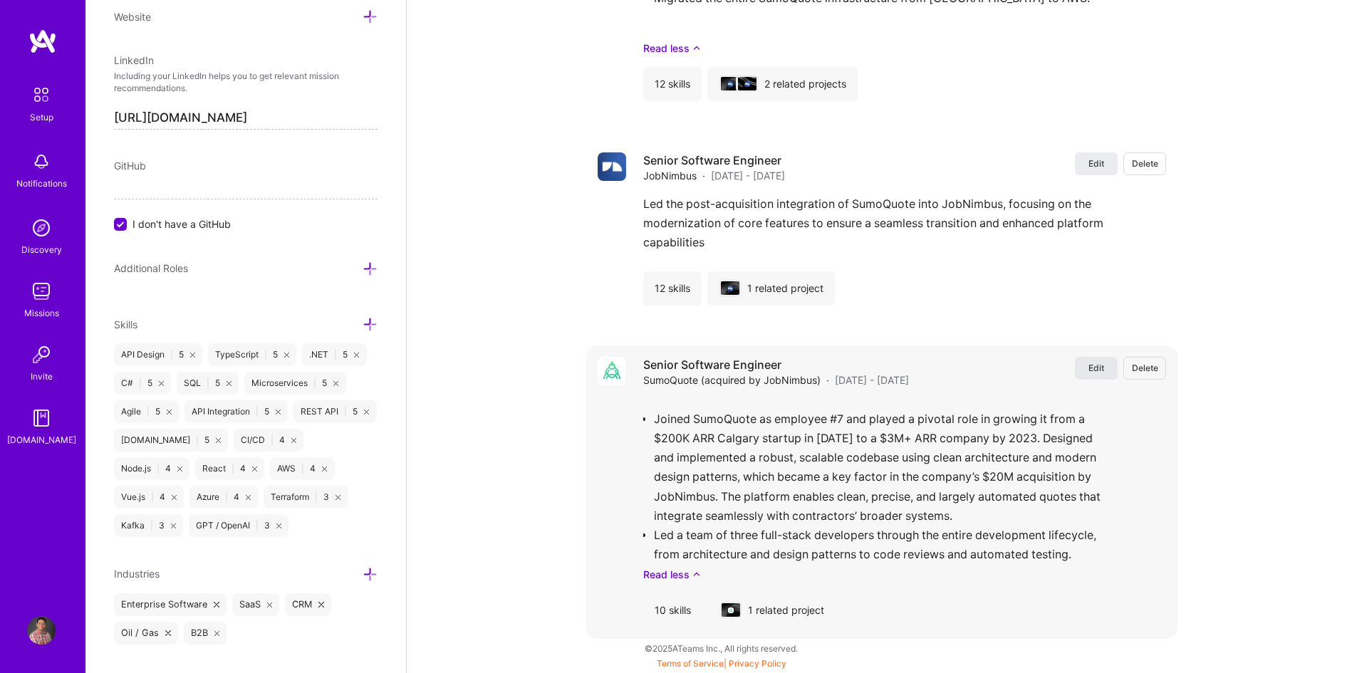
click at [1080, 364] on button "Edit" at bounding box center [1096, 368] width 43 height 23
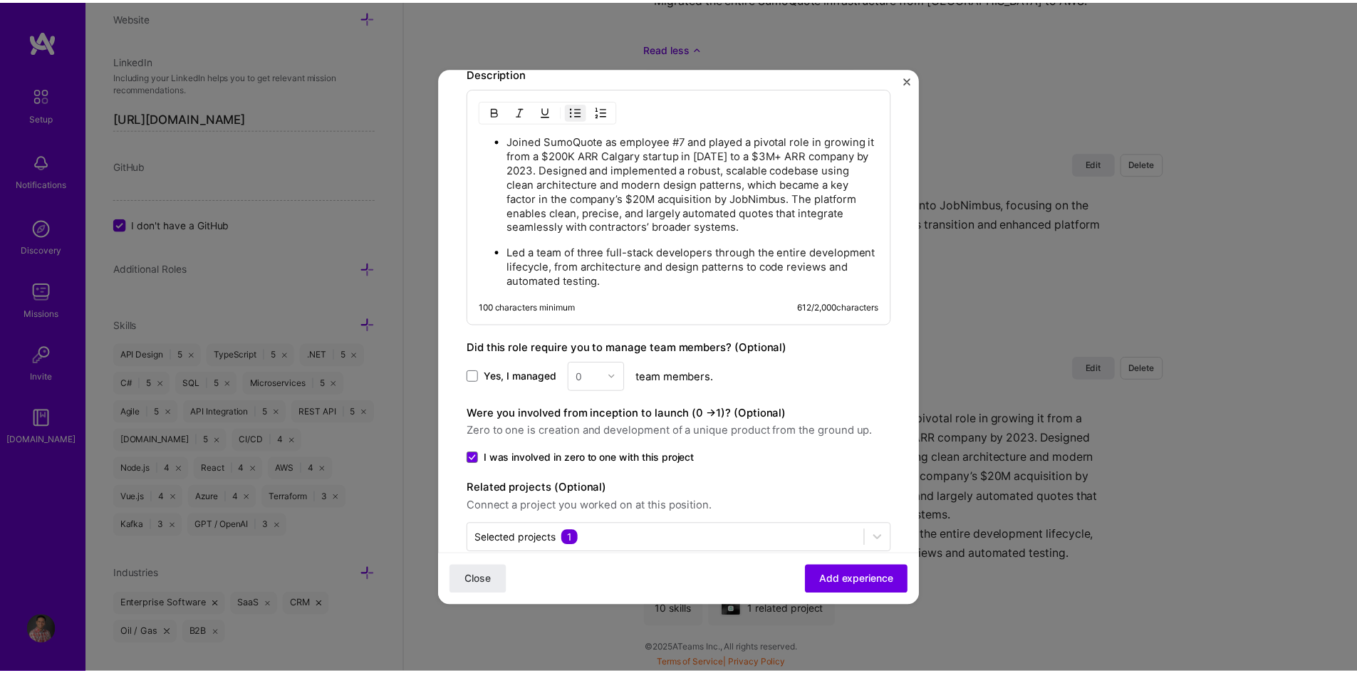
scroll to position [898, 0]
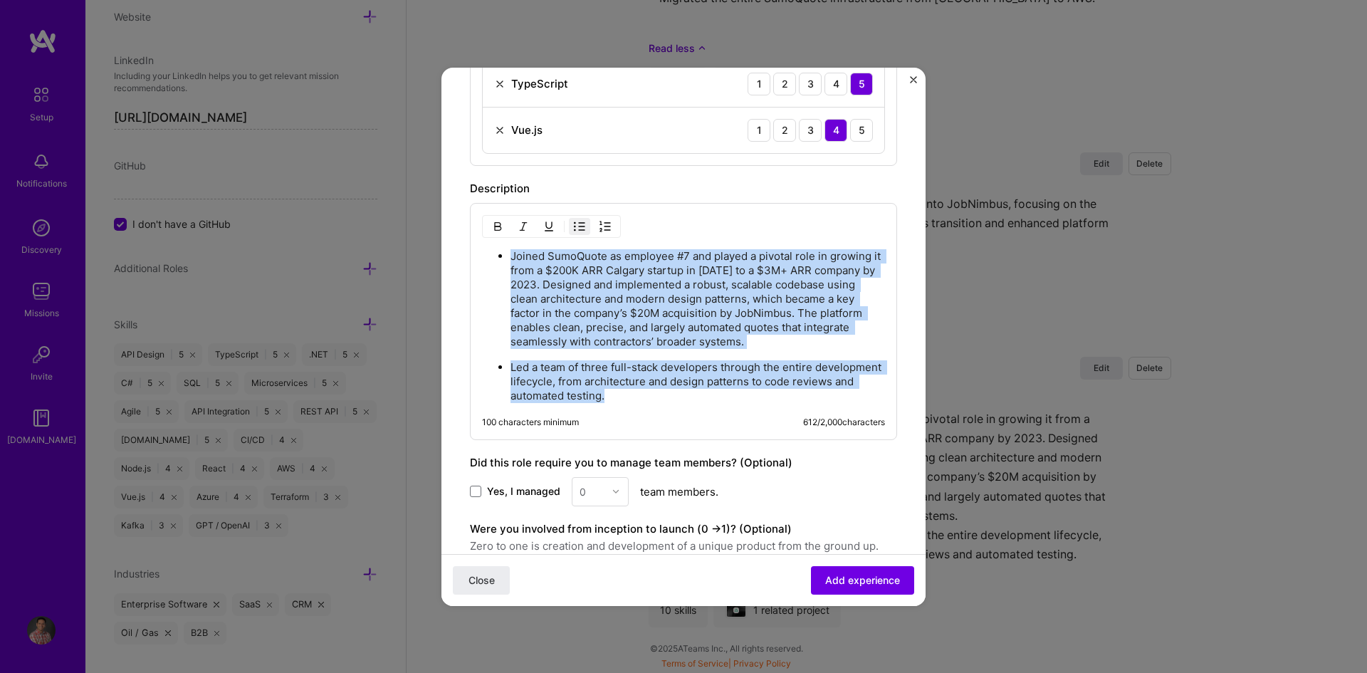
drag, startPoint x: 676, startPoint y: 395, endPoint x: 503, endPoint y: 253, distance: 223.7
click at [503, 253] on ul "Joined SumoQuote as employee #7 and played a pivotal role in growing it from a …" at bounding box center [683, 326] width 403 height 155
click at [476, 580] on span "Close" at bounding box center [482, 580] width 26 height 14
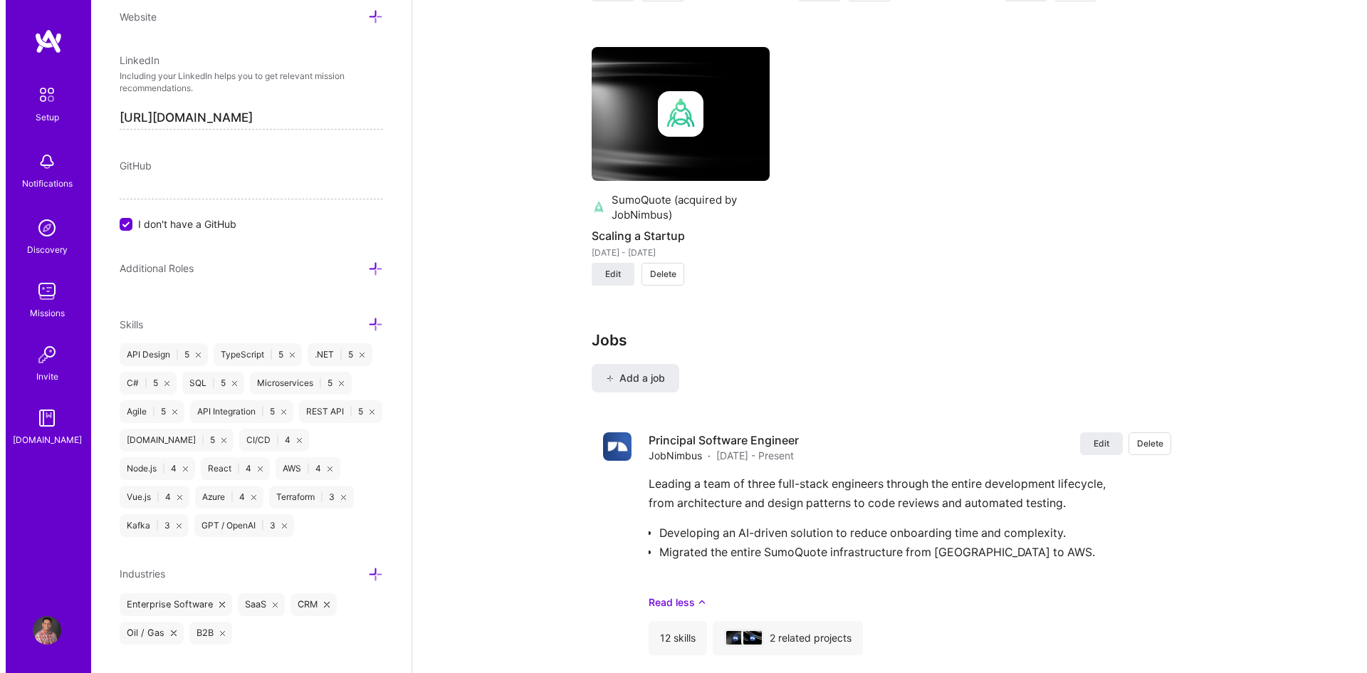
scroll to position [1273, 0]
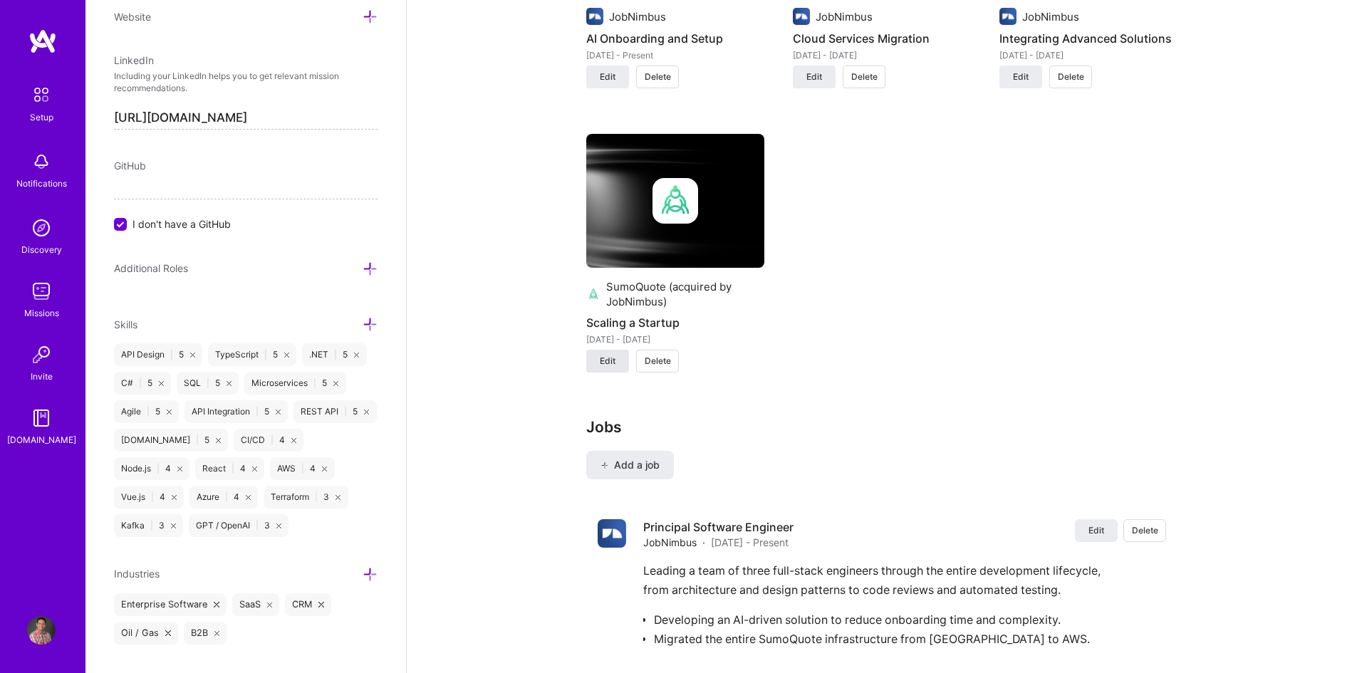
click at [614, 360] on span "Edit" at bounding box center [608, 361] width 16 height 13
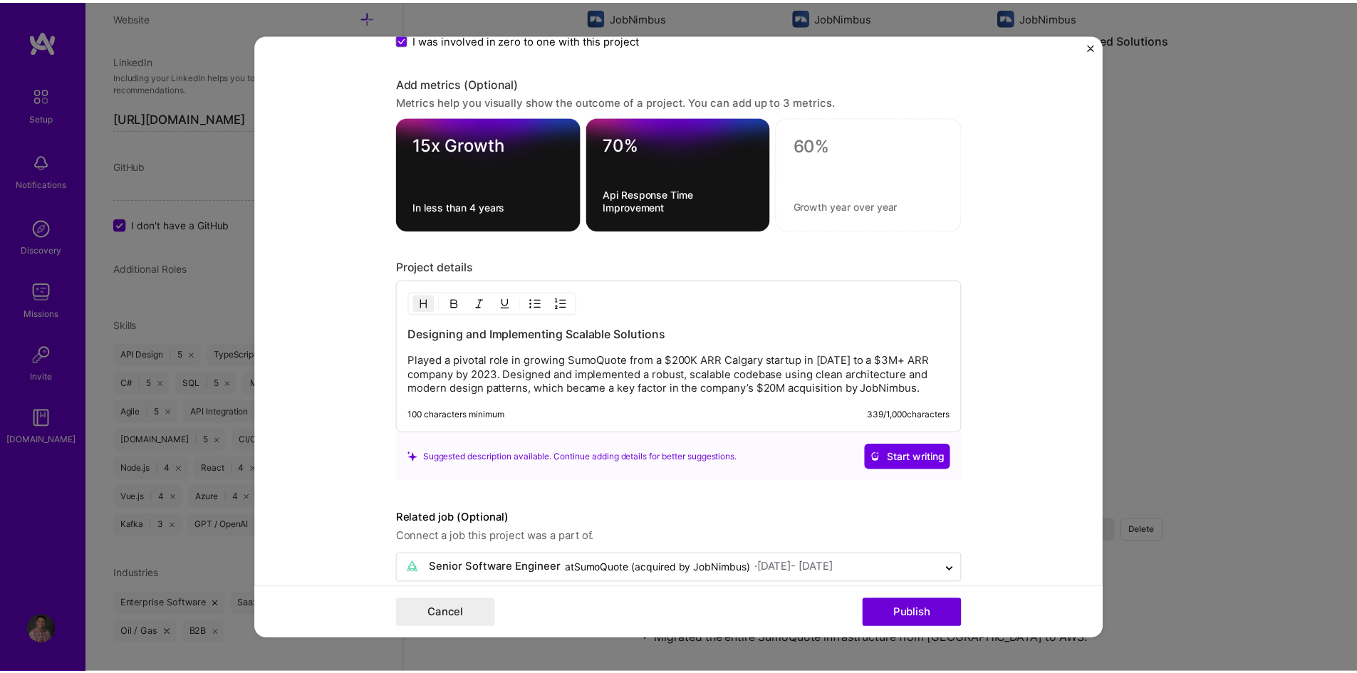
scroll to position [1398, 0]
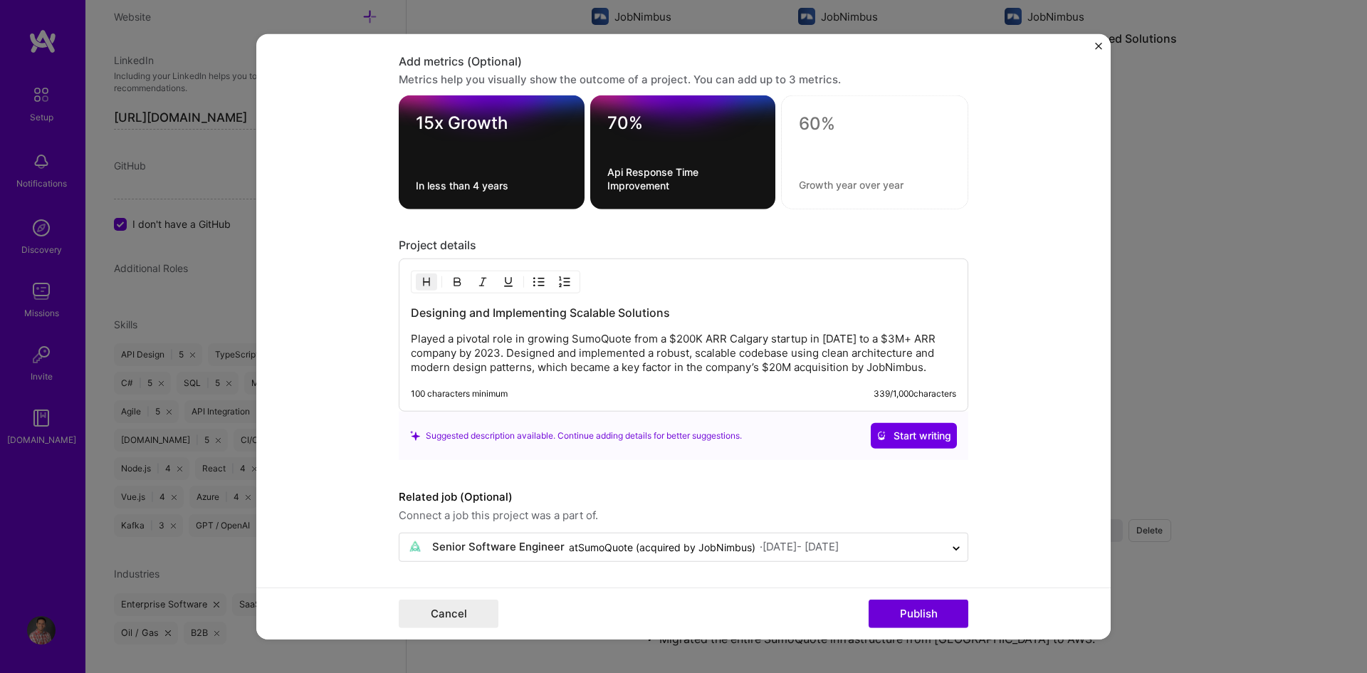
click at [831, 357] on p "Played a pivotal role in growing SumoQuote from a $200K ARR Calgary startup in …" at bounding box center [684, 353] width 546 height 43
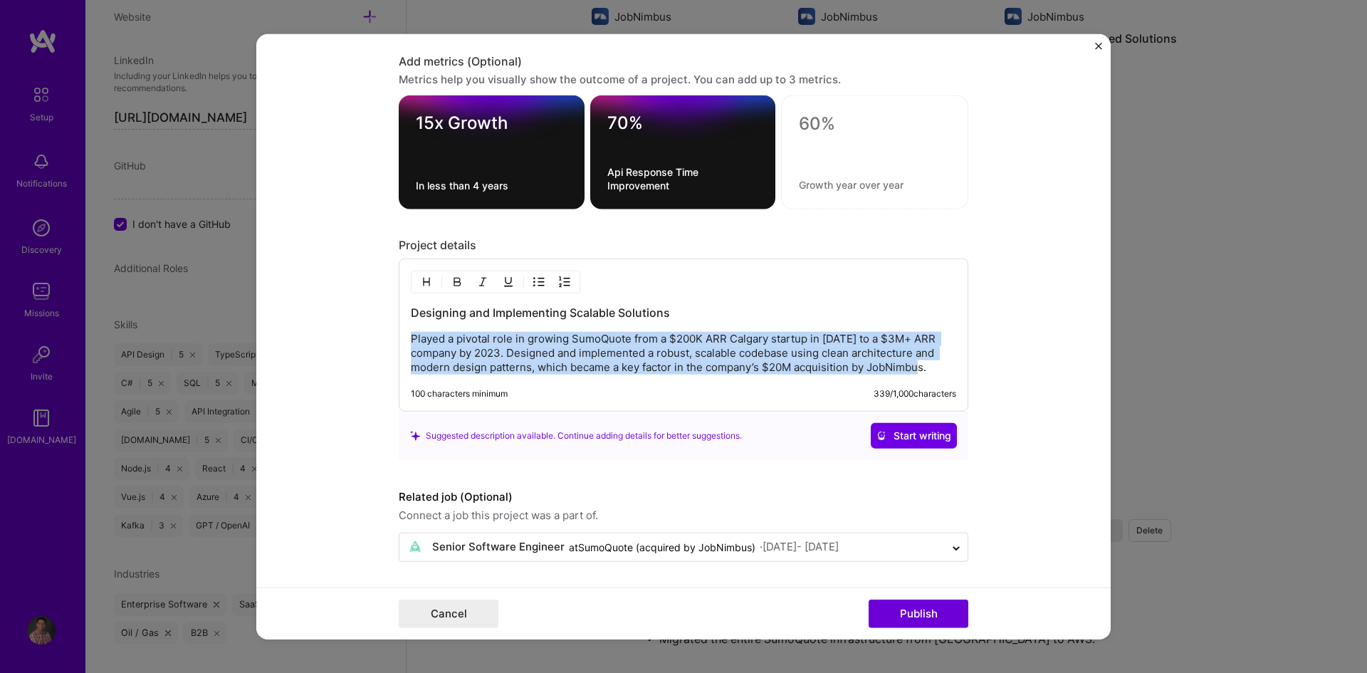
drag, startPoint x: 929, startPoint y: 365, endPoint x: 393, endPoint y: 332, distance: 537.3
click at [399, 332] on div "Designing and Implementing Scalable Solutions Played a pivotal role in growing …" at bounding box center [684, 335] width 570 height 153
copy p "Played a pivotal role in growing SumoQuote from a $200K ARR Calgary startup in …"
click at [462, 610] on button "Cancel" at bounding box center [449, 614] width 100 height 28
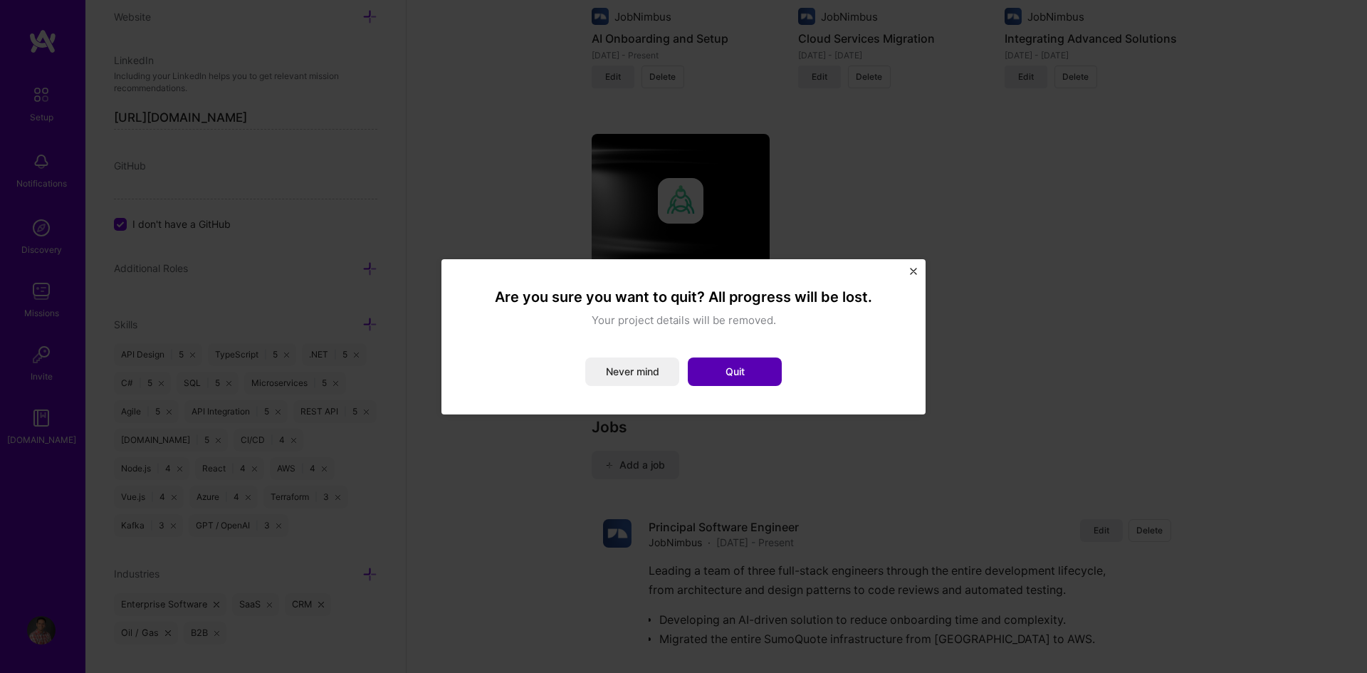
click at [733, 370] on button "Quit" at bounding box center [735, 372] width 94 height 28
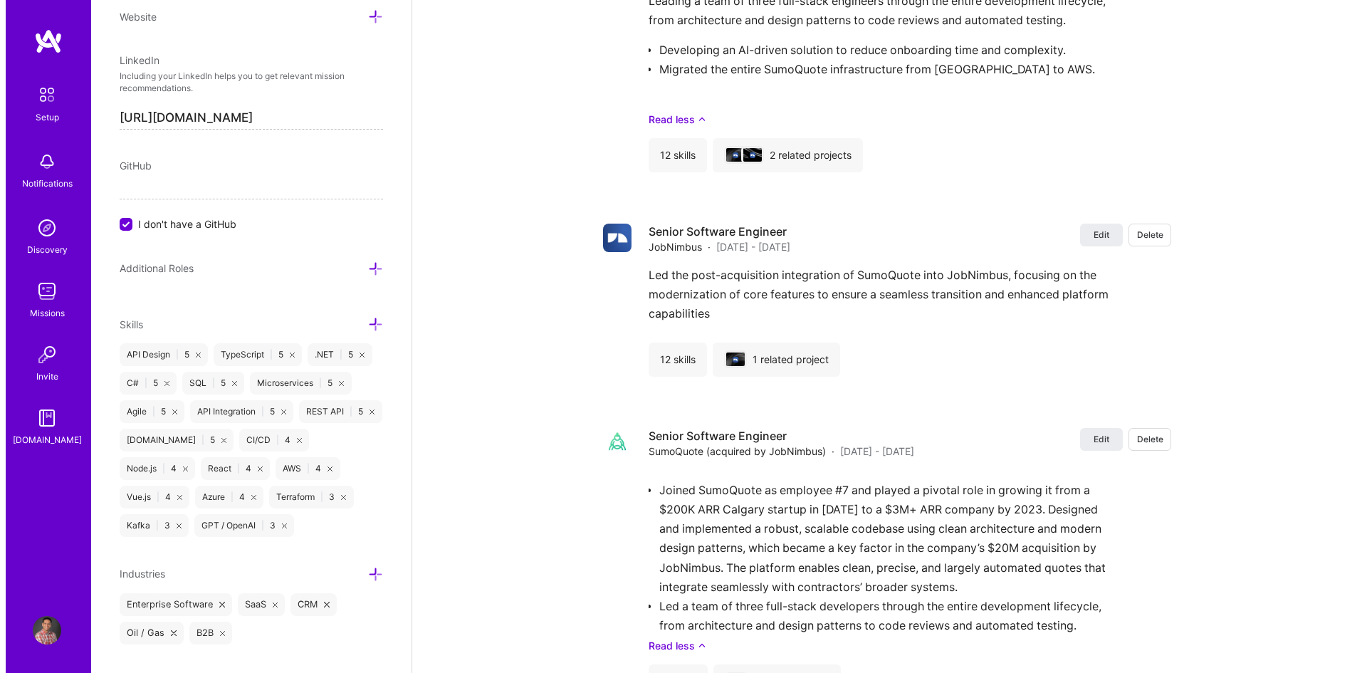
scroll to position [1914, 0]
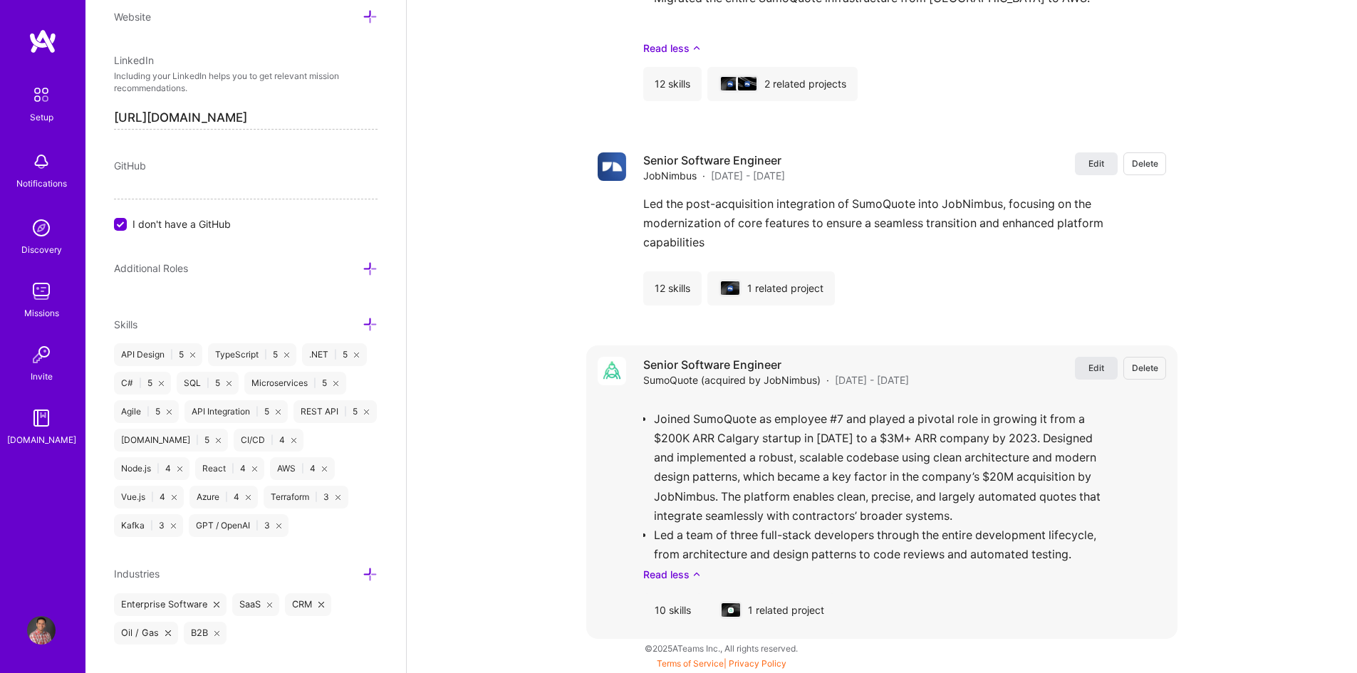
click at [1102, 370] on span "Edit" at bounding box center [1096, 368] width 16 height 12
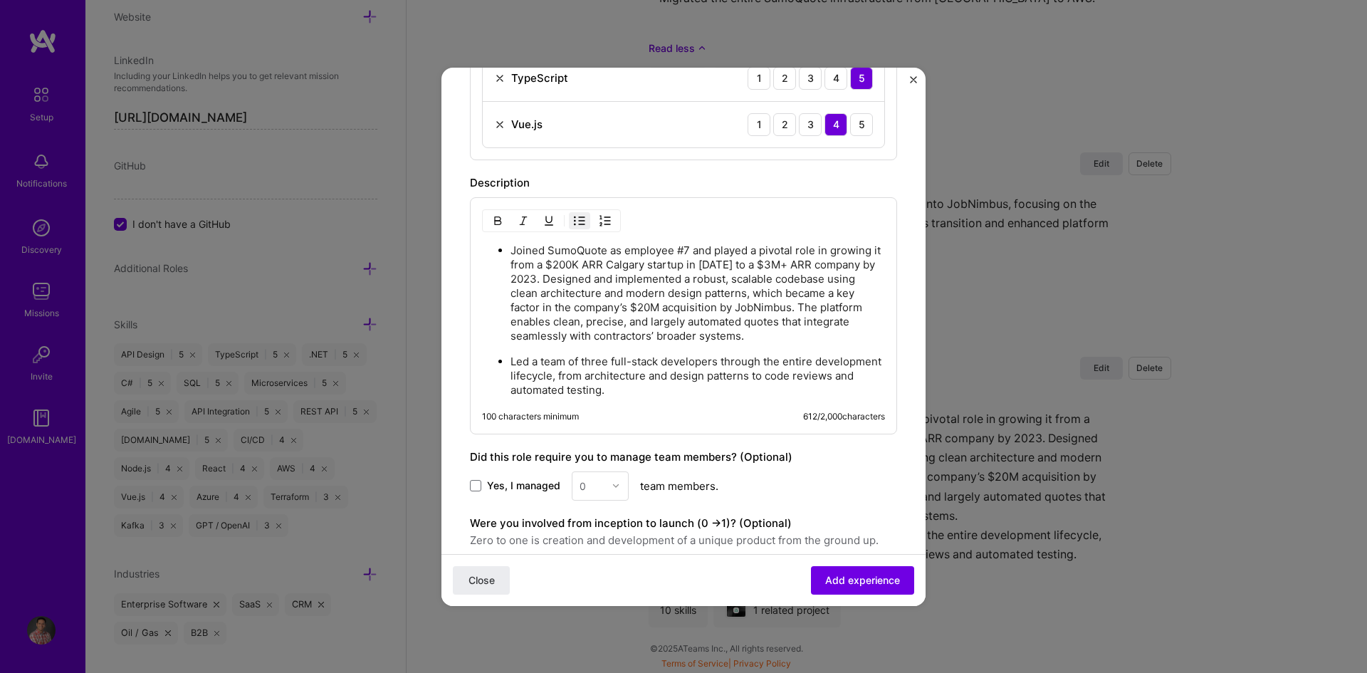
scroll to position [898, 0]
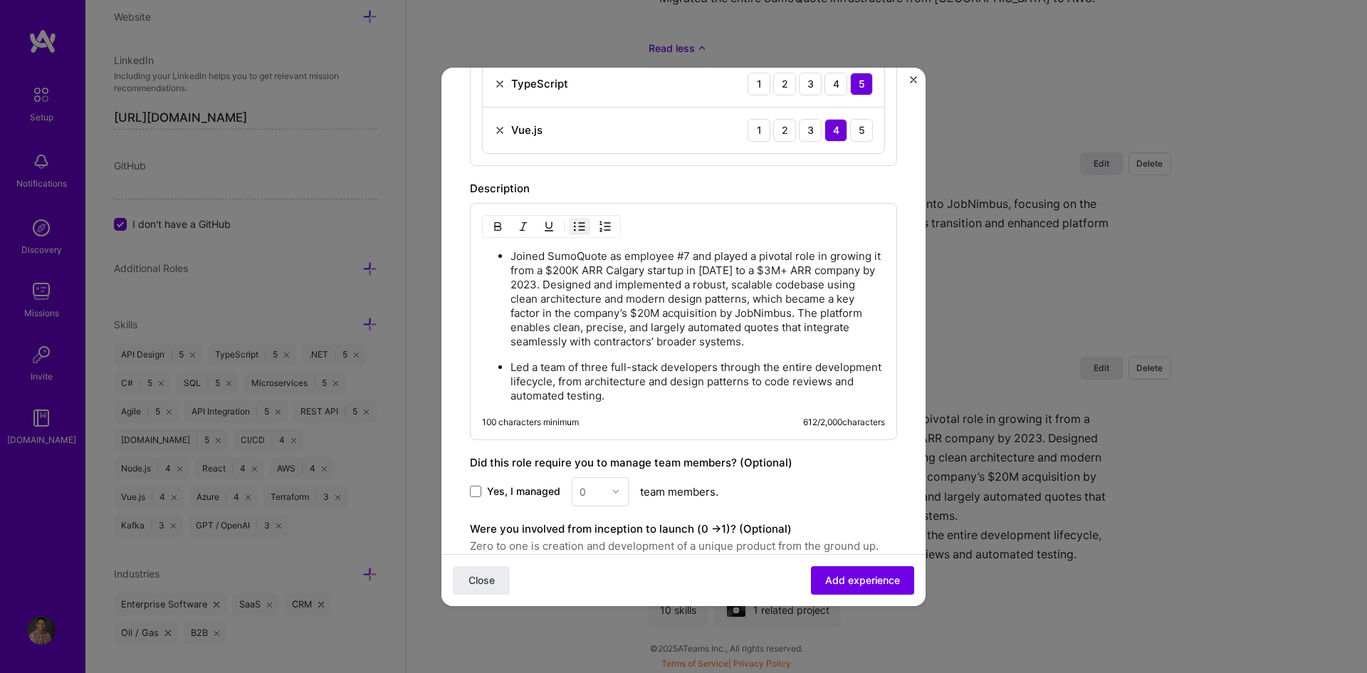
click at [760, 343] on p "Joined SumoQuote as employee #7 and played a pivotal role in growing it from a …" at bounding box center [698, 299] width 375 height 100
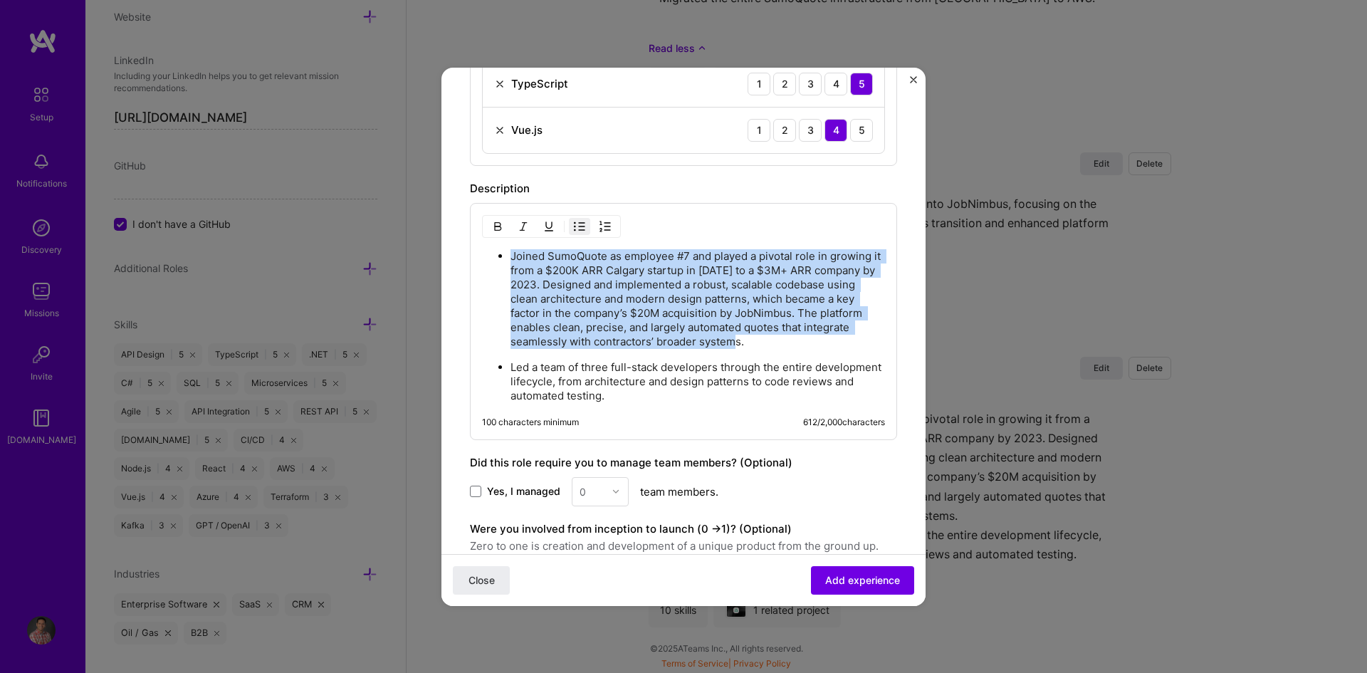
drag, startPoint x: 765, startPoint y: 342, endPoint x: 510, endPoint y: 260, distance: 267.8
click at [510, 260] on ul "Joined SumoQuote as employee #7 and played a pivotal role in growing it from a …" at bounding box center [683, 326] width 403 height 155
copy p "Joined SumoQuote as employee #7 and played a pivotal role in growing it from a …"
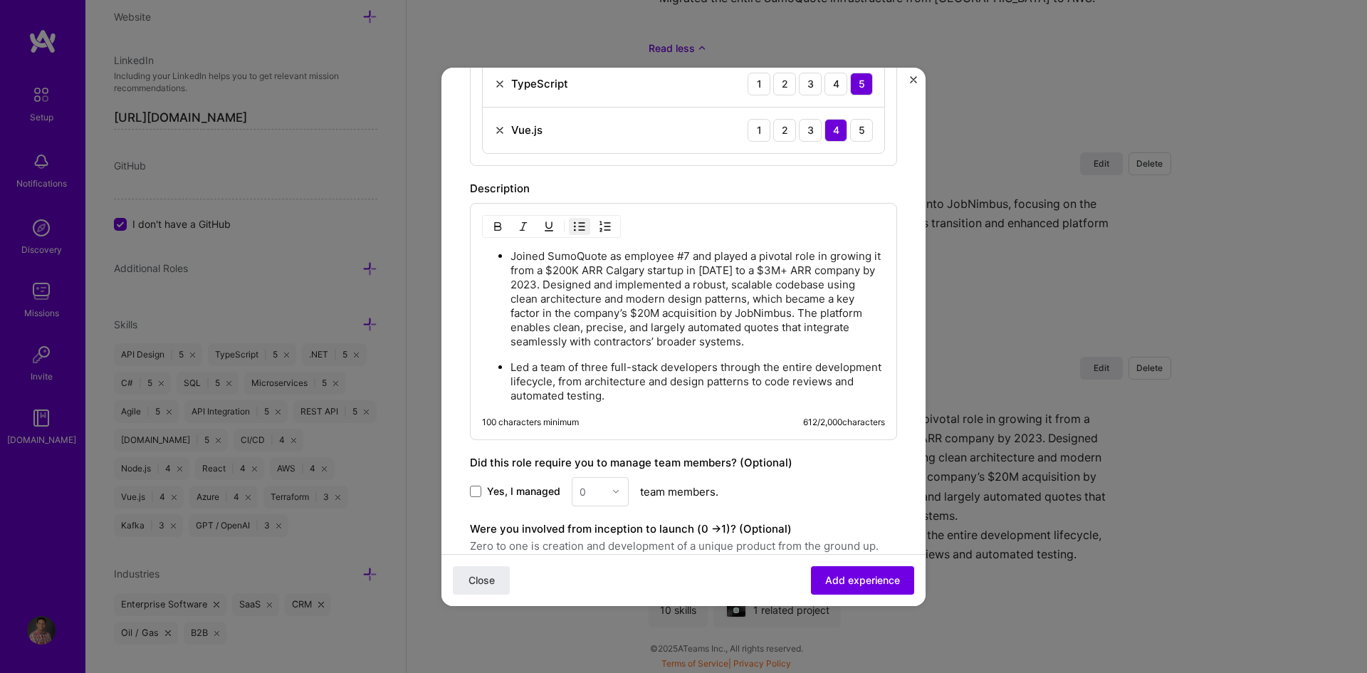
click at [712, 401] on p "Led a team of three full-stack developers through the entire development lifecy…" at bounding box center [698, 381] width 375 height 43
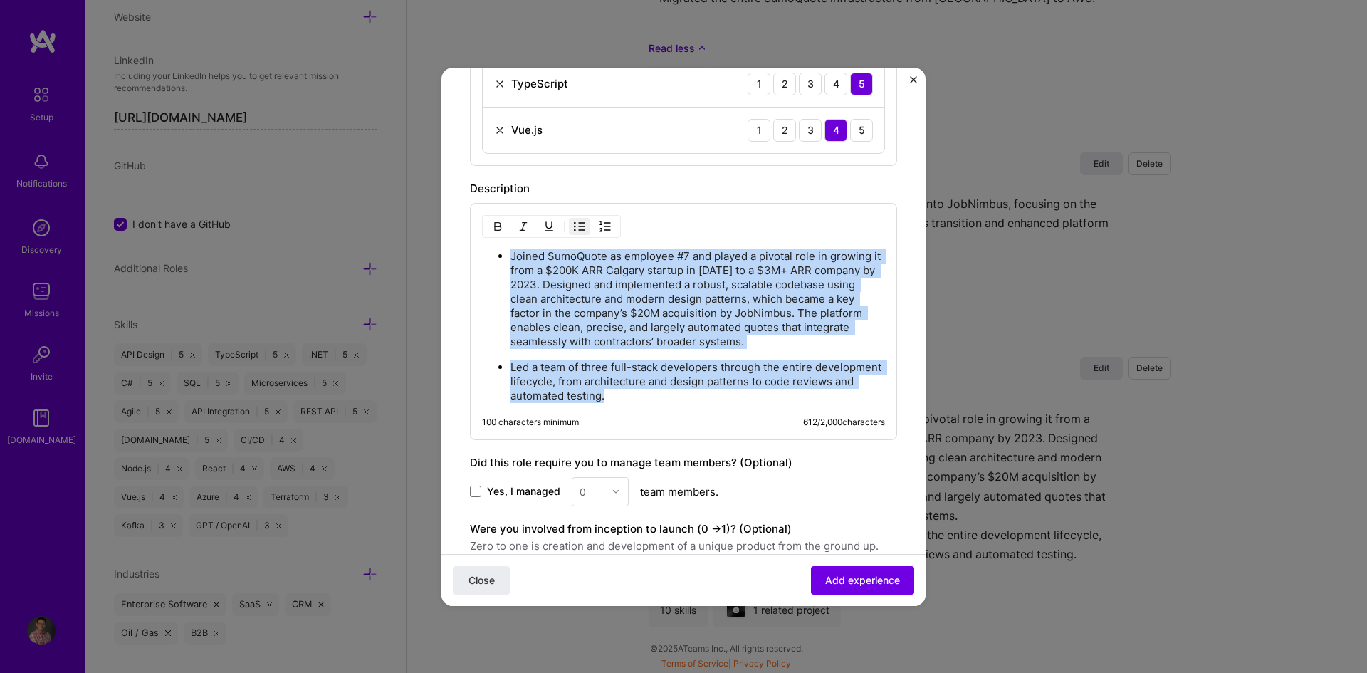
drag, startPoint x: 708, startPoint y: 400, endPoint x: 435, endPoint y: 261, distance: 306.1
click at [435, 261] on div "Create a job experience Jobs help companies understand your past experience. Co…" at bounding box center [683, 336] width 1367 height 673
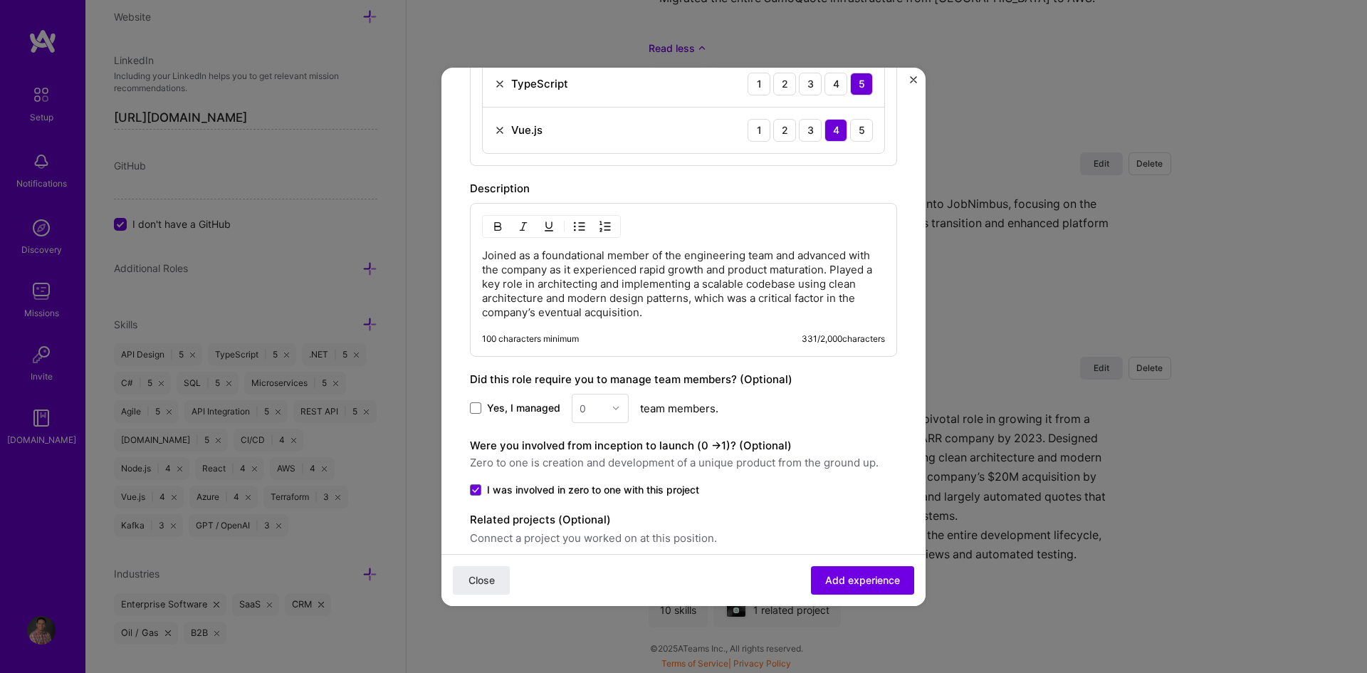
click at [650, 257] on p "Joined as a foundational member of the engineering team and advanced with the c…" at bounding box center [683, 284] width 403 height 71
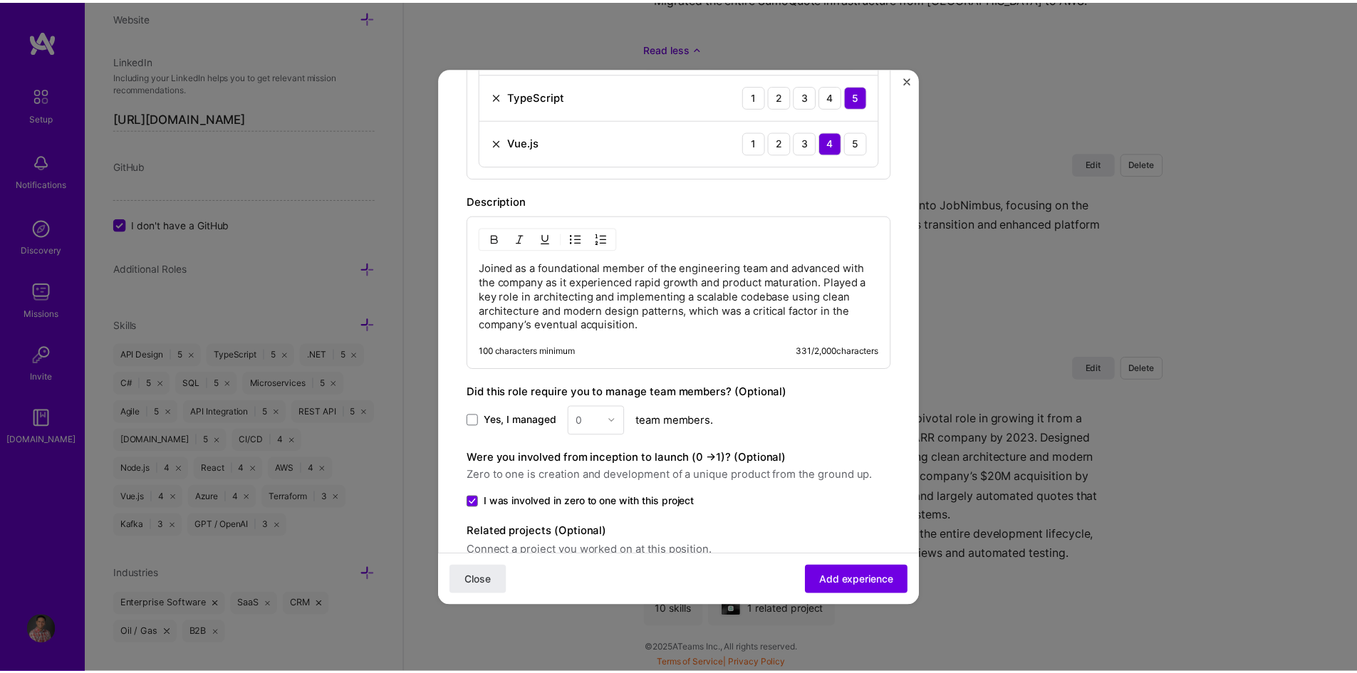
scroll to position [957, 0]
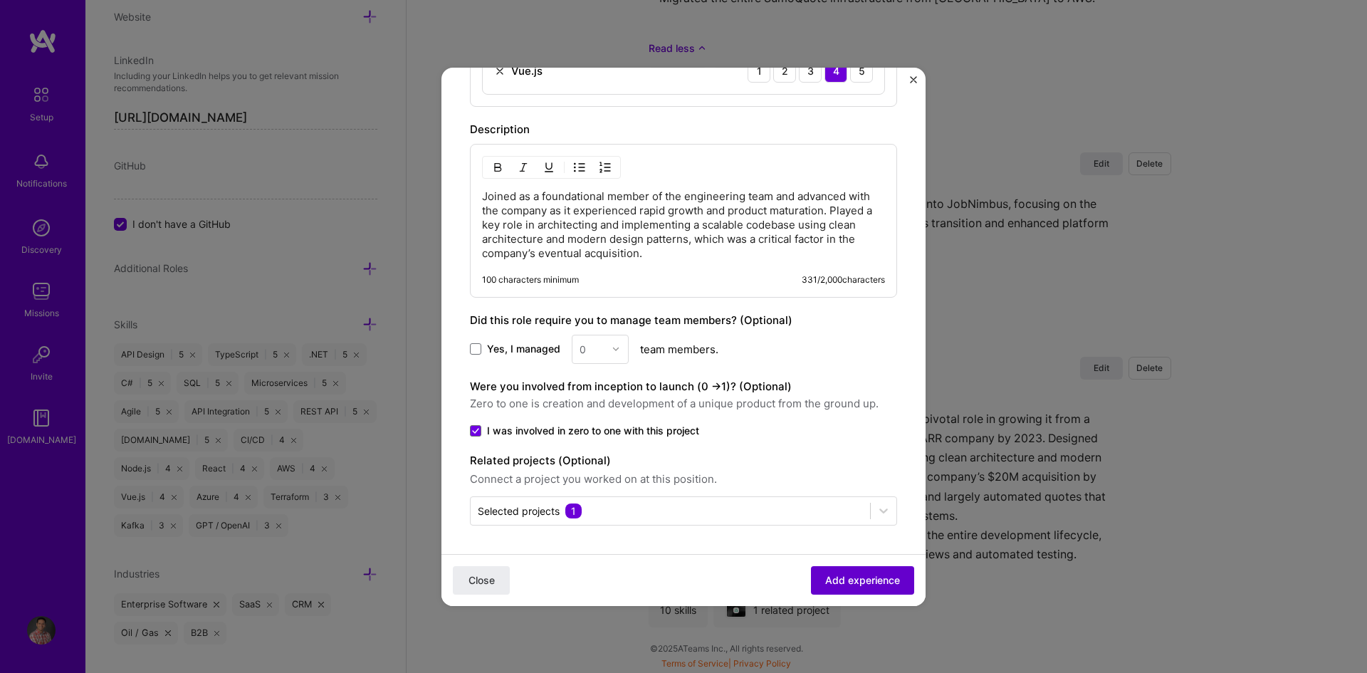
click at [861, 588] on button "Add experience" at bounding box center [862, 579] width 103 height 28
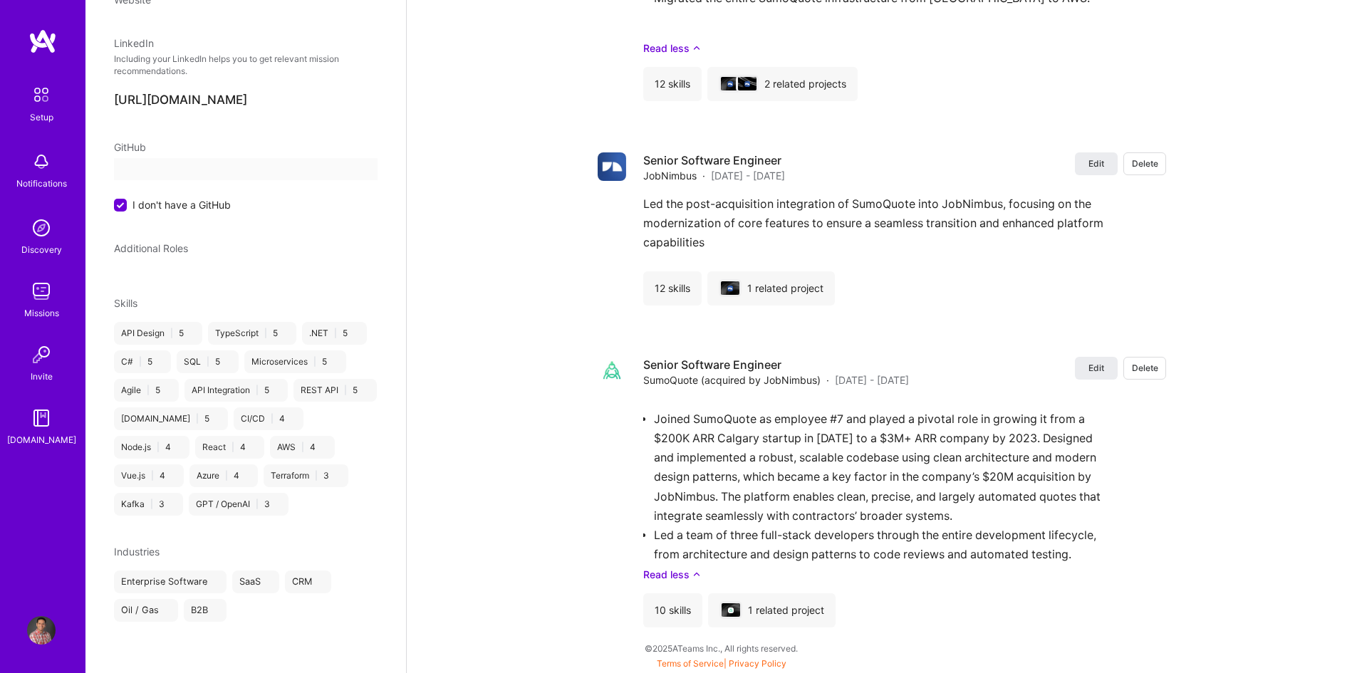
select select "CA"
select select "Right Now"
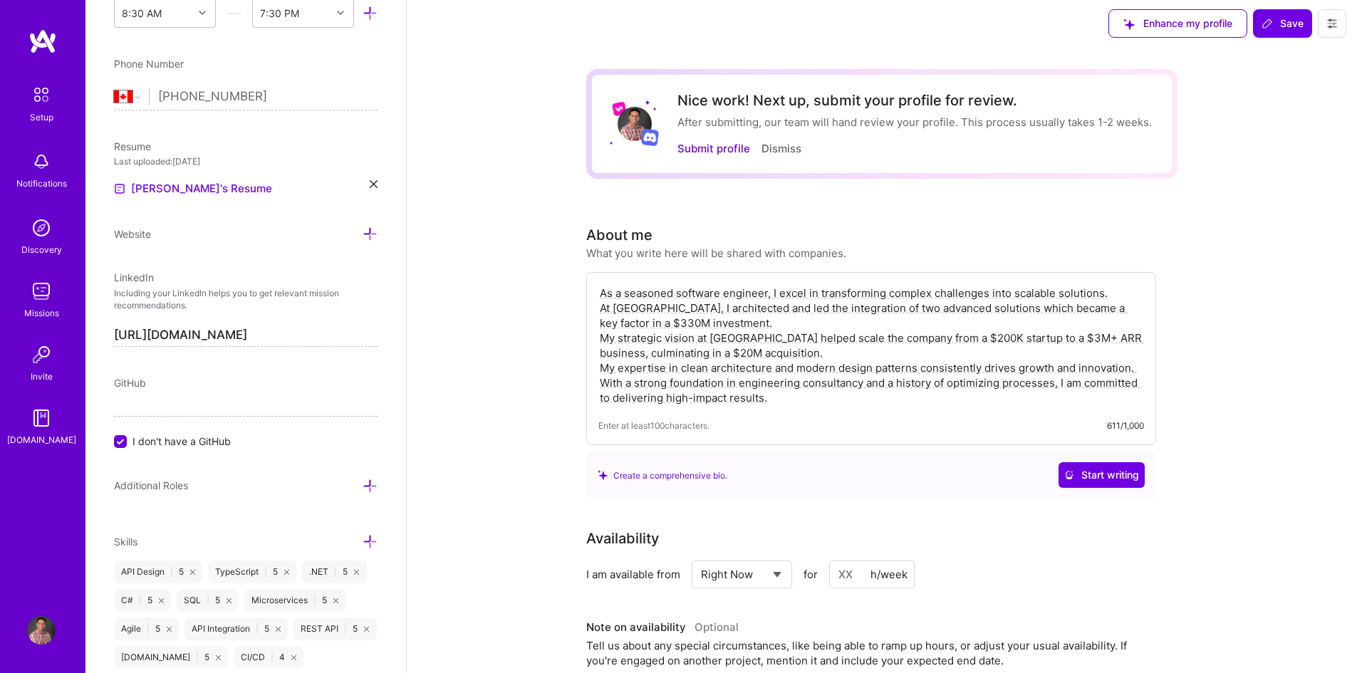
scroll to position [0, 0]
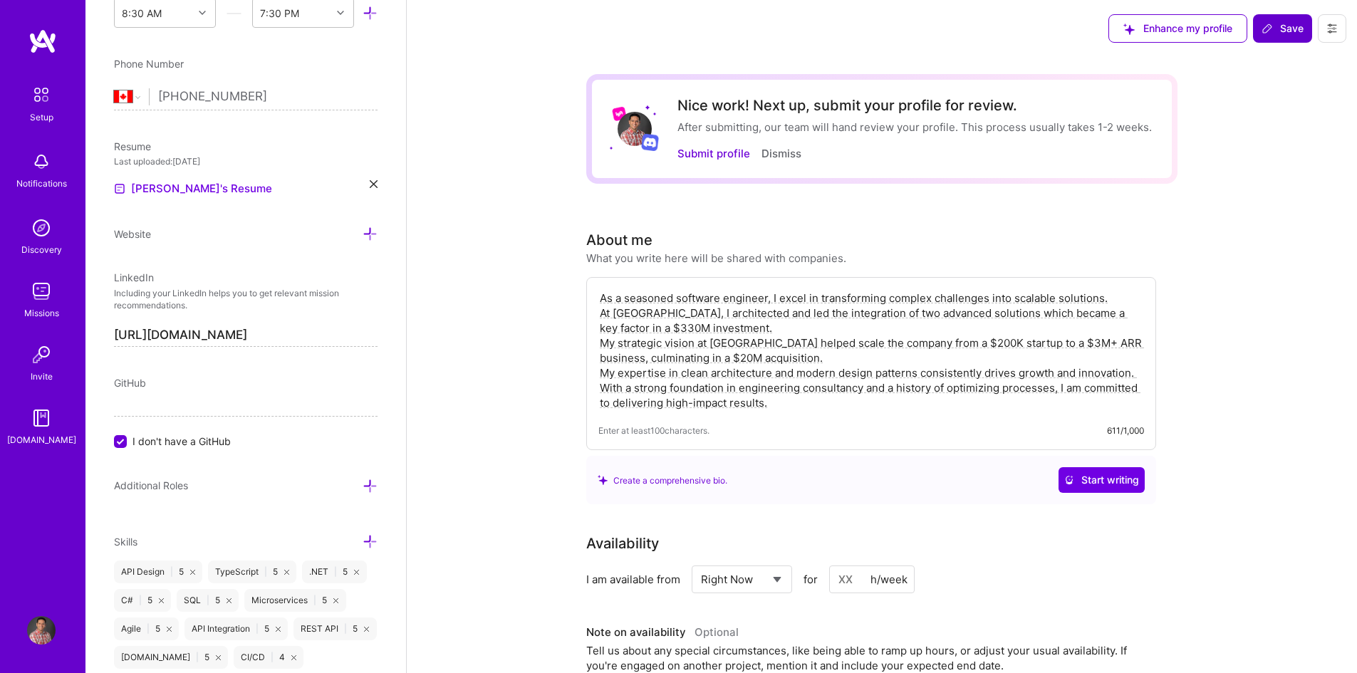
click at [1284, 36] on span "Save" at bounding box center [1282, 28] width 42 height 14
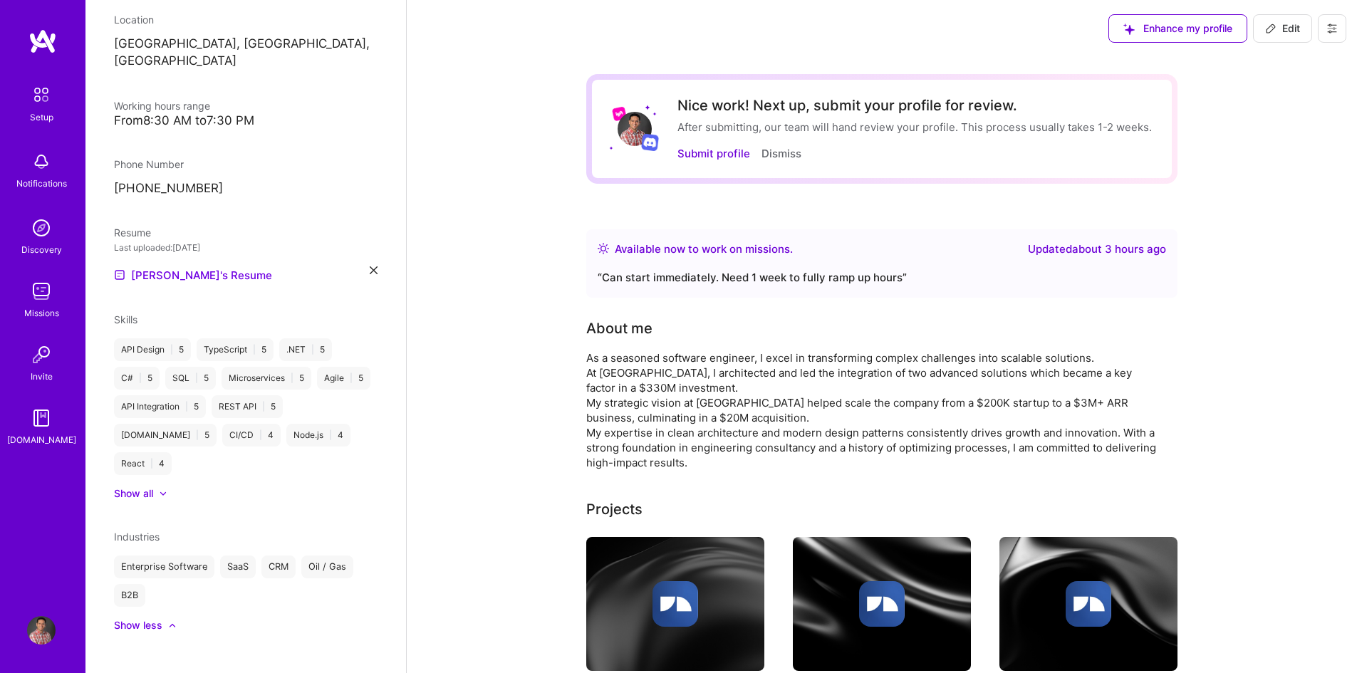
click at [1278, 17] on button "Edit" at bounding box center [1282, 28] width 59 height 28
select select "CA"
select select "Right Now"
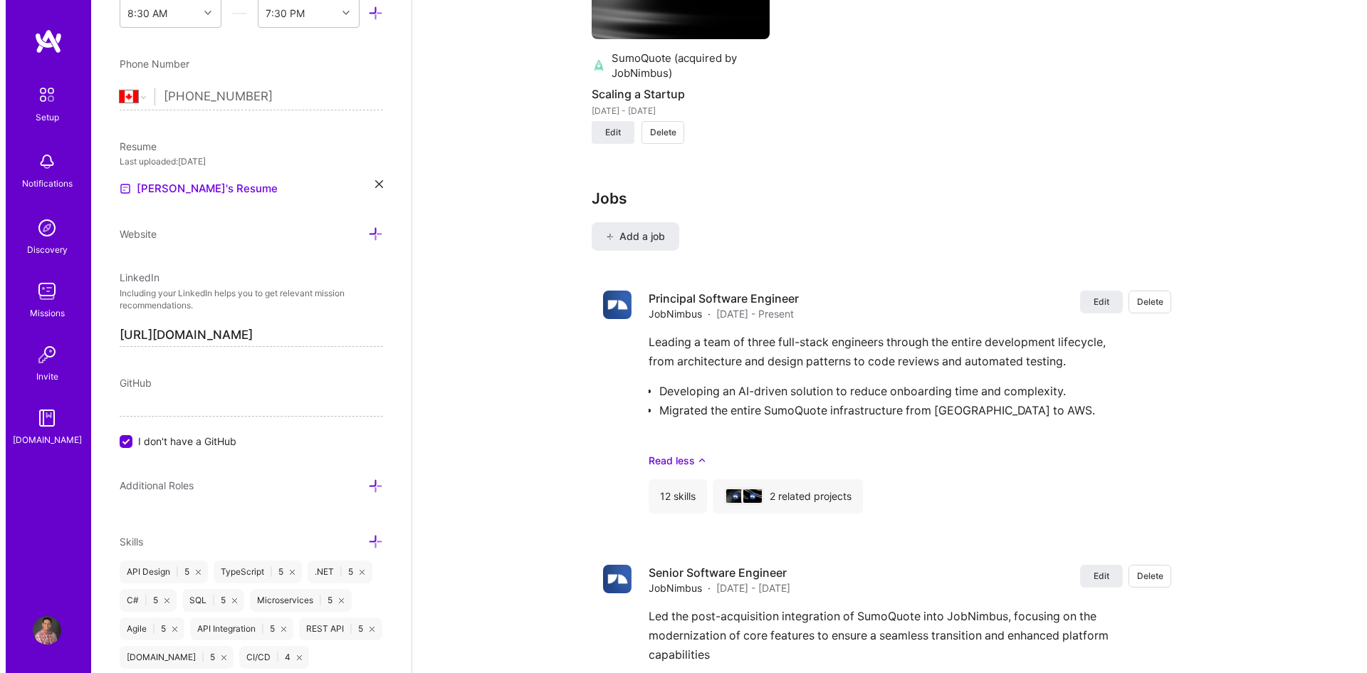
scroll to position [1499, 0]
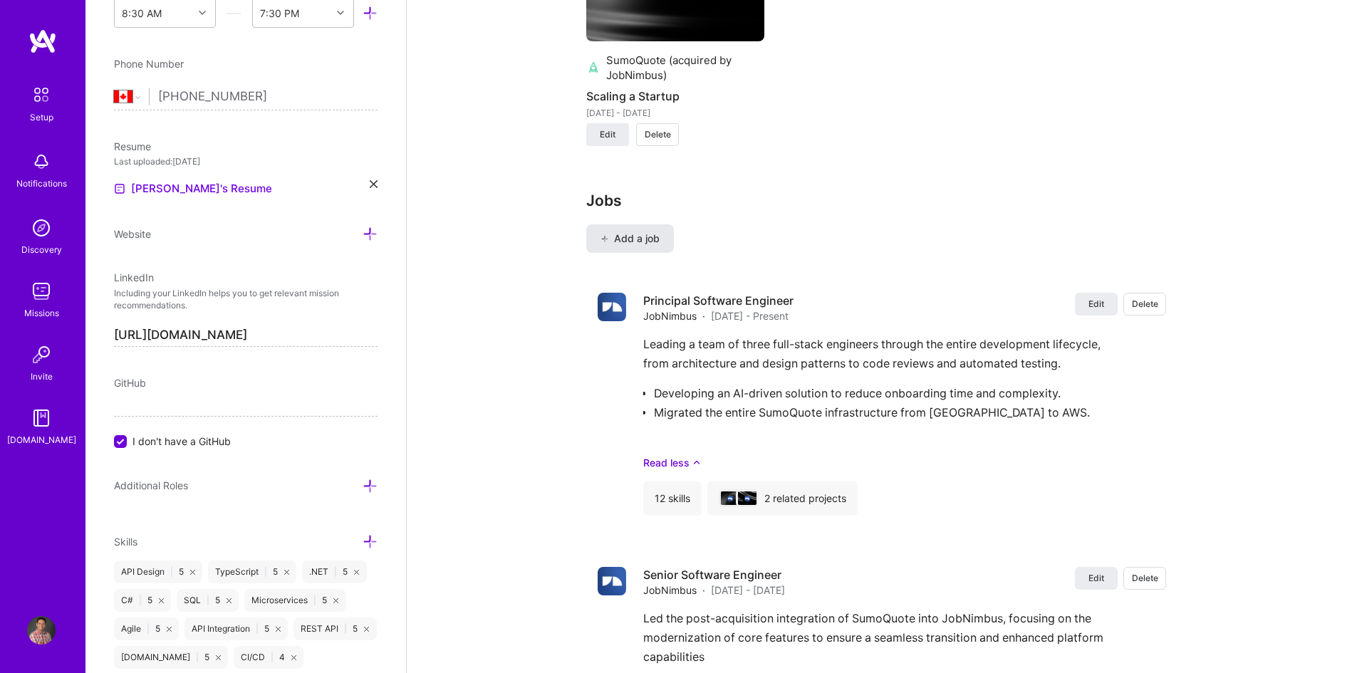
click at [627, 237] on span "Add a job" at bounding box center [629, 238] width 59 height 14
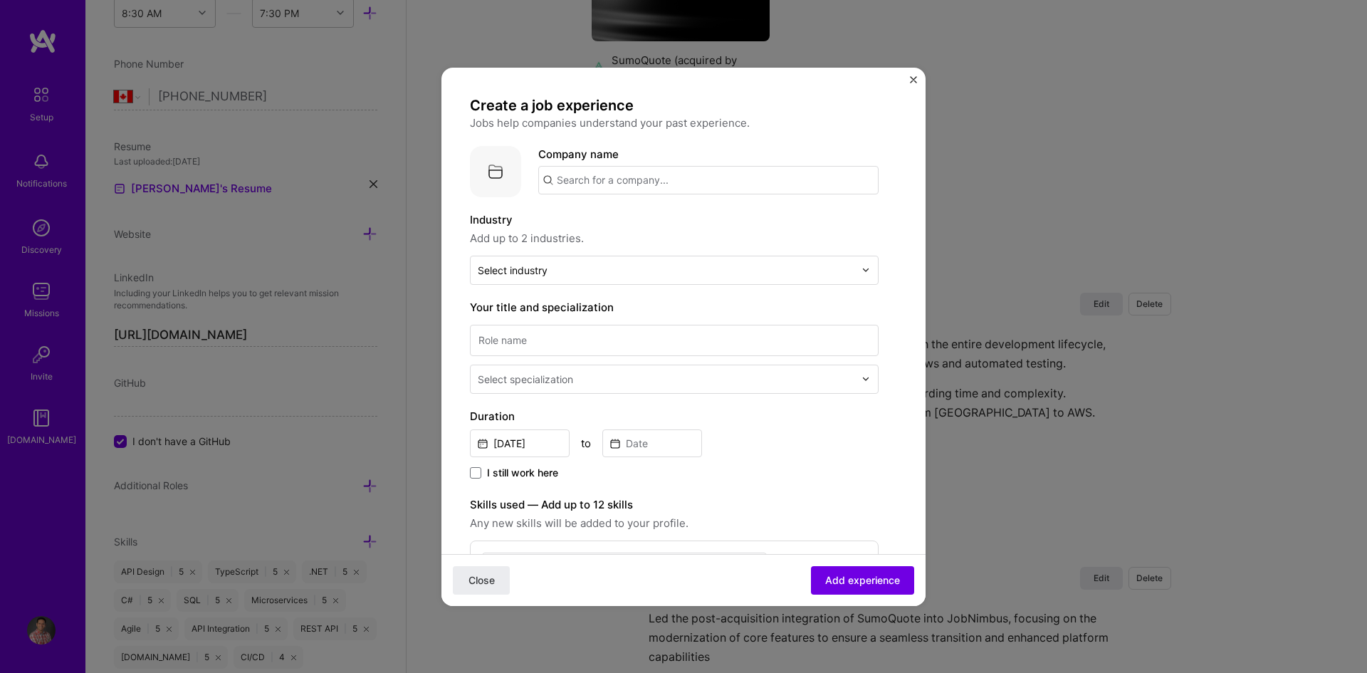
click at [610, 182] on input "text" at bounding box center [708, 180] width 340 height 28
type input "SmartKargo"
click at [583, 215] on span "Add company" at bounding box center [578, 219] width 68 height 15
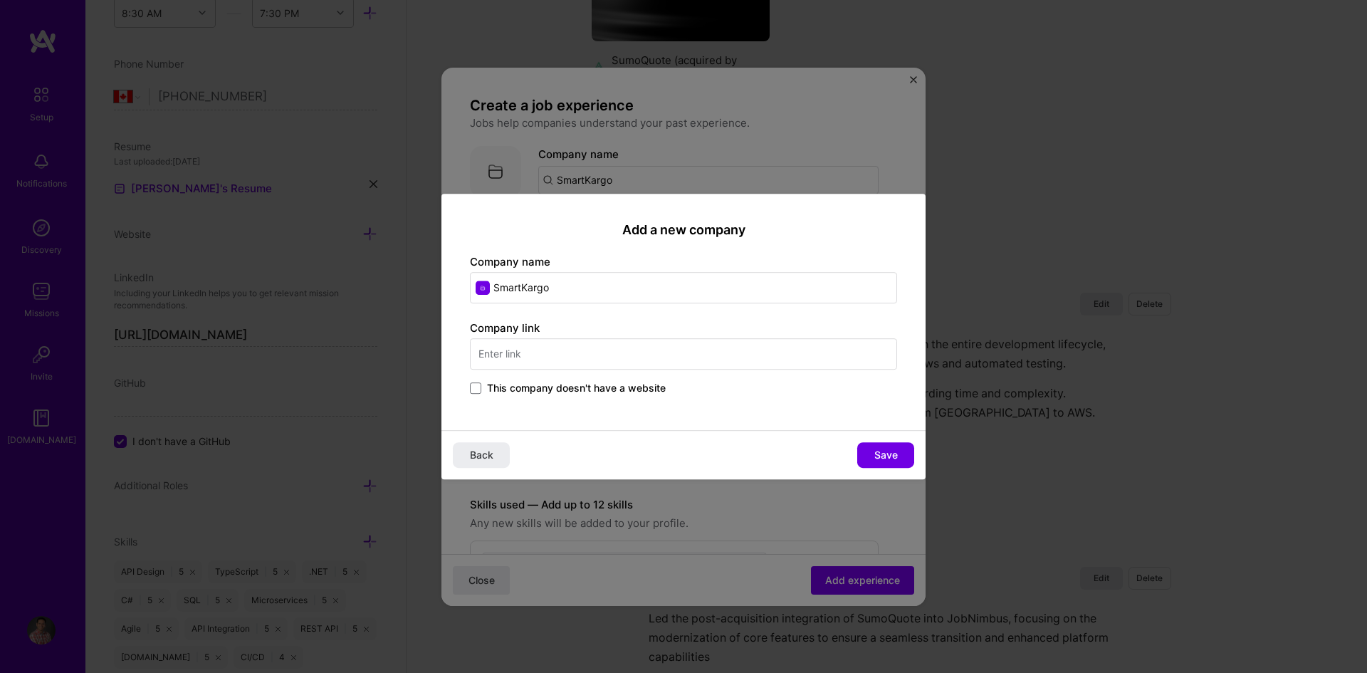
click at [531, 354] on input "text" at bounding box center [683, 353] width 427 height 31
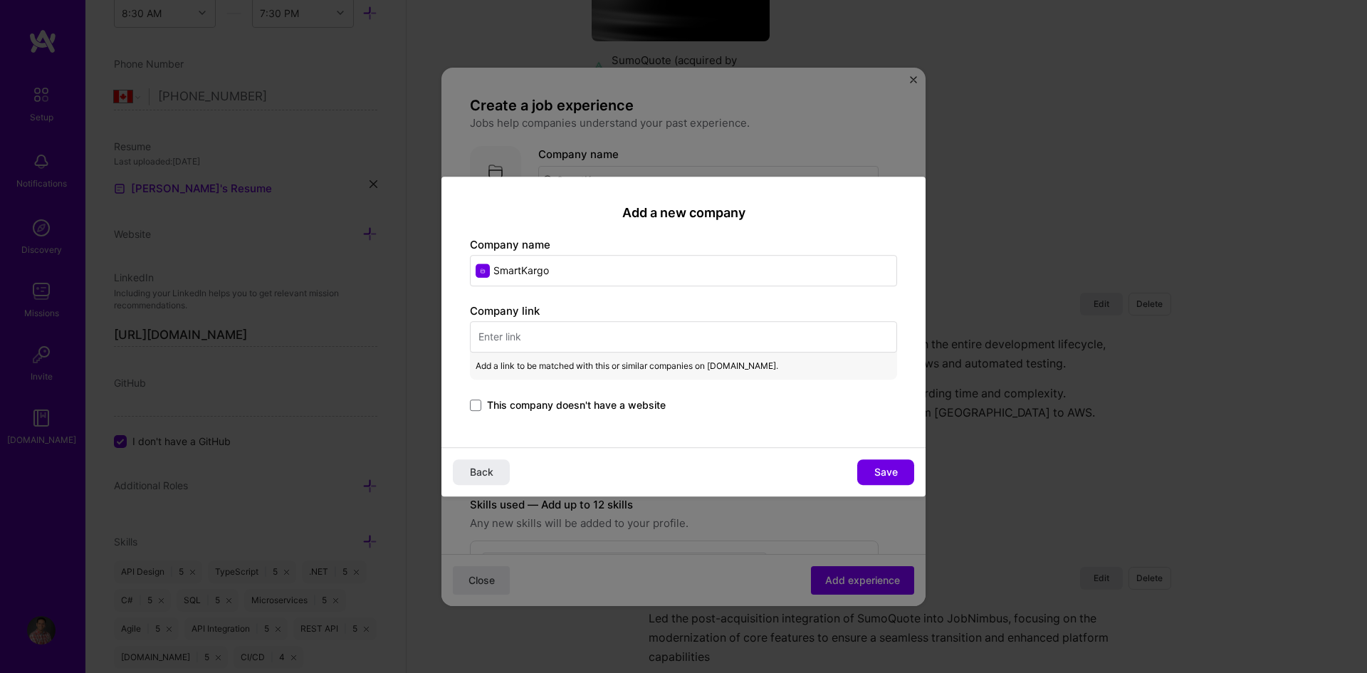
paste input "[URL][DOMAIN_NAME]"
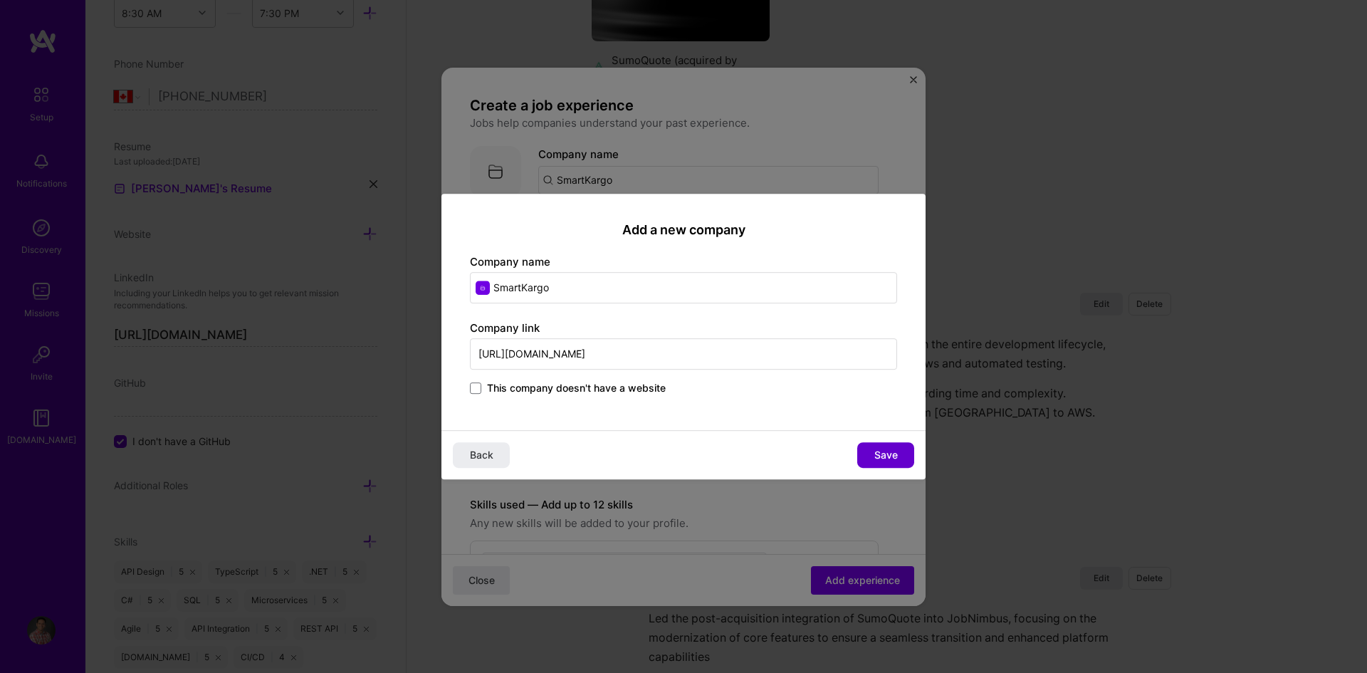
type input "[URL][DOMAIN_NAME]"
click at [869, 452] on button "Save" at bounding box center [885, 455] width 57 height 26
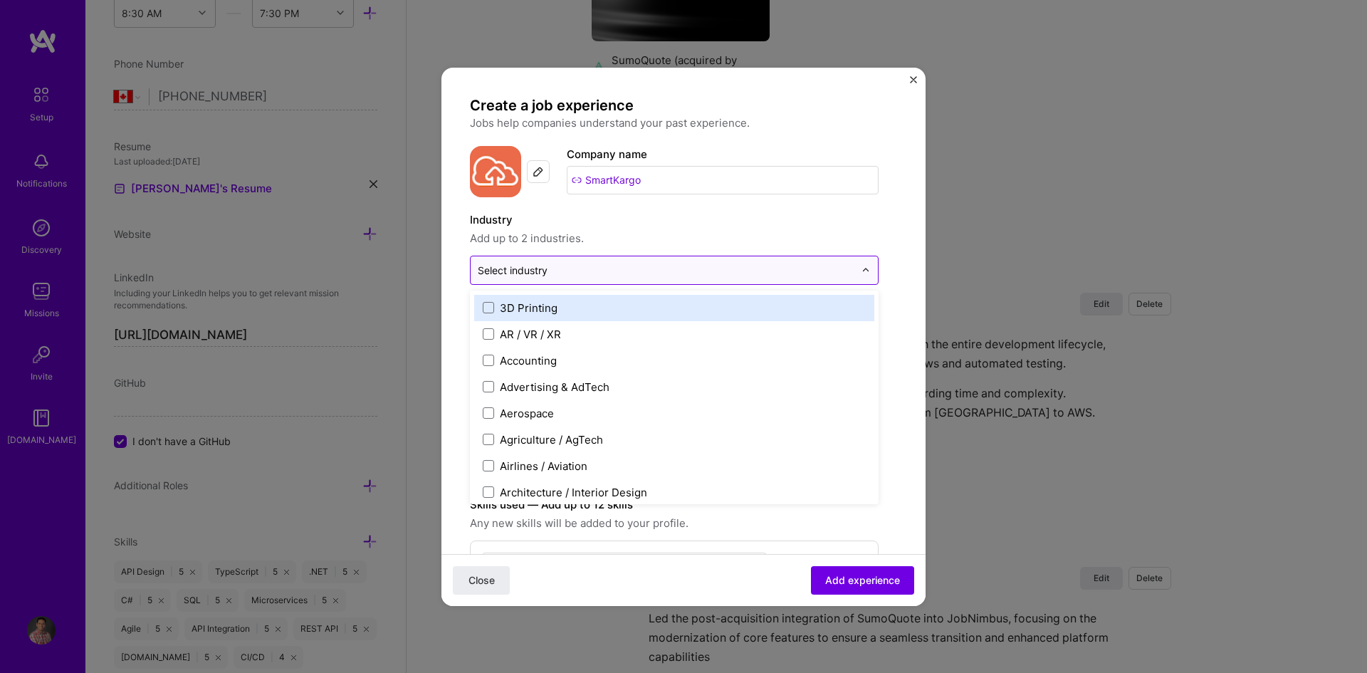
click at [762, 271] on input "text" at bounding box center [666, 270] width 377 height 15
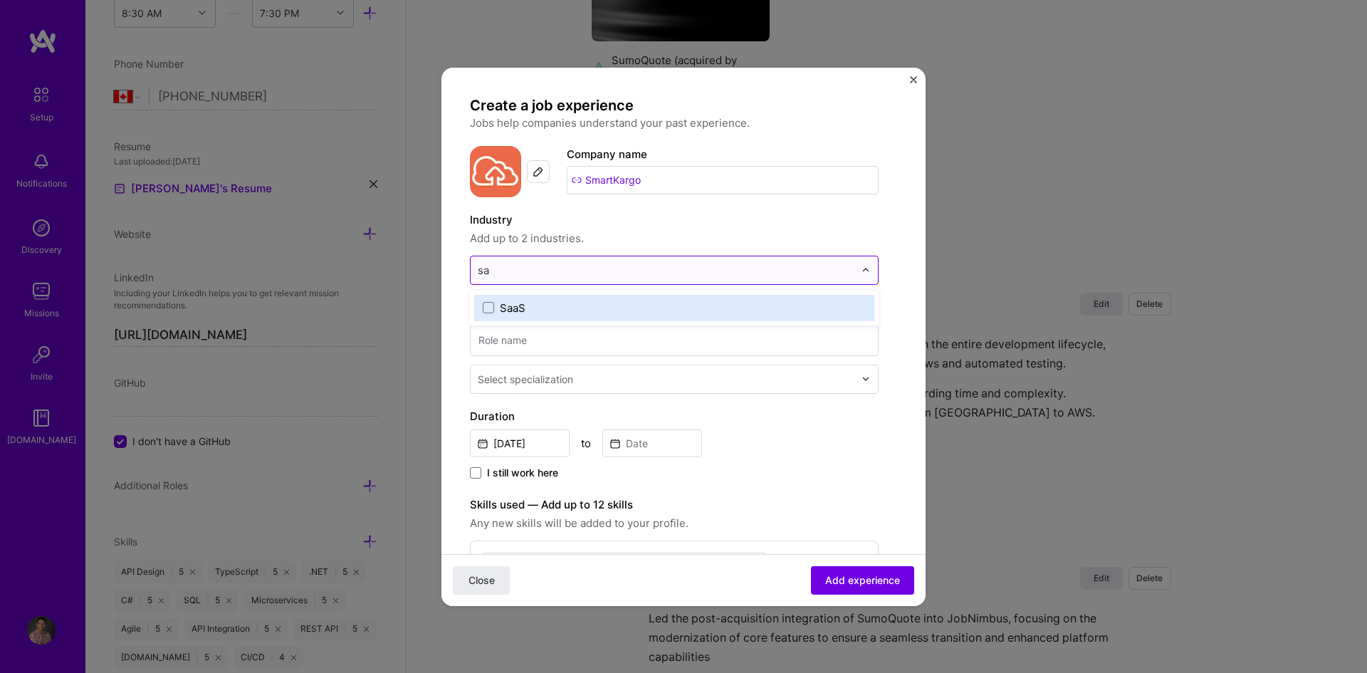
type input "saa"
click at [490, 304] on span at bounding box center [488, 307] width 11 height 11
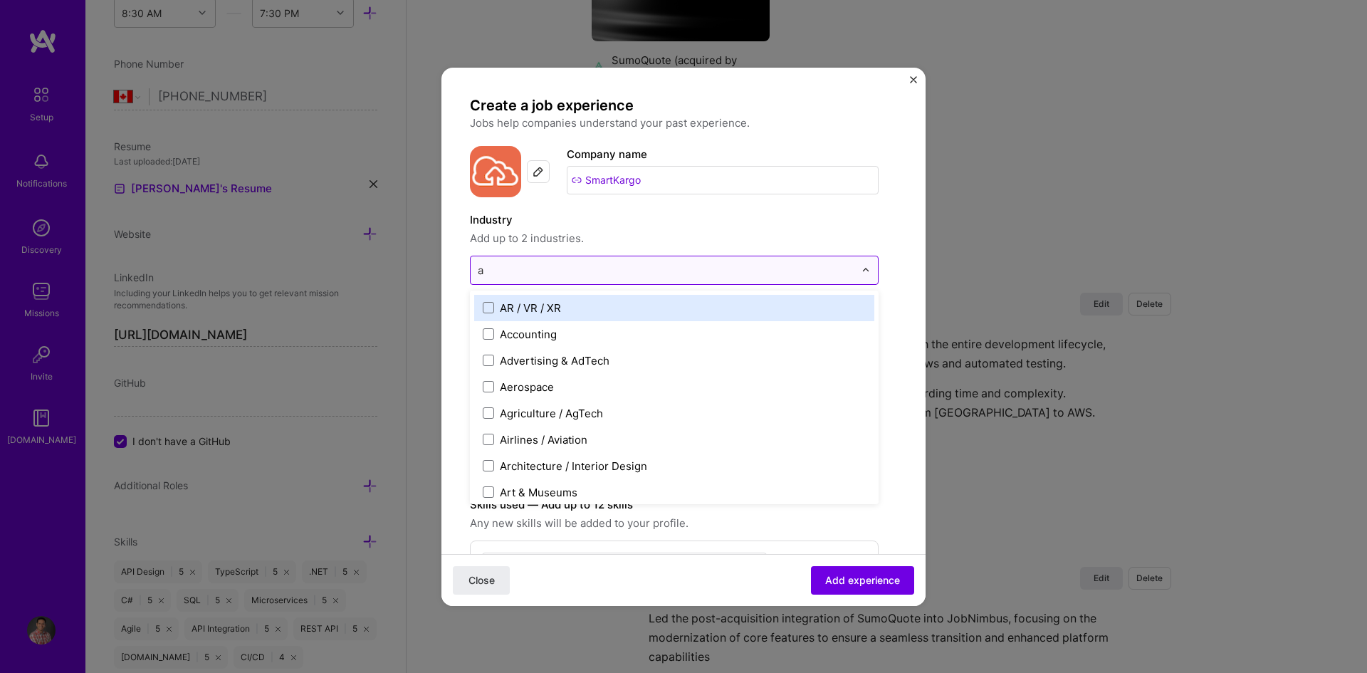
type input "av"
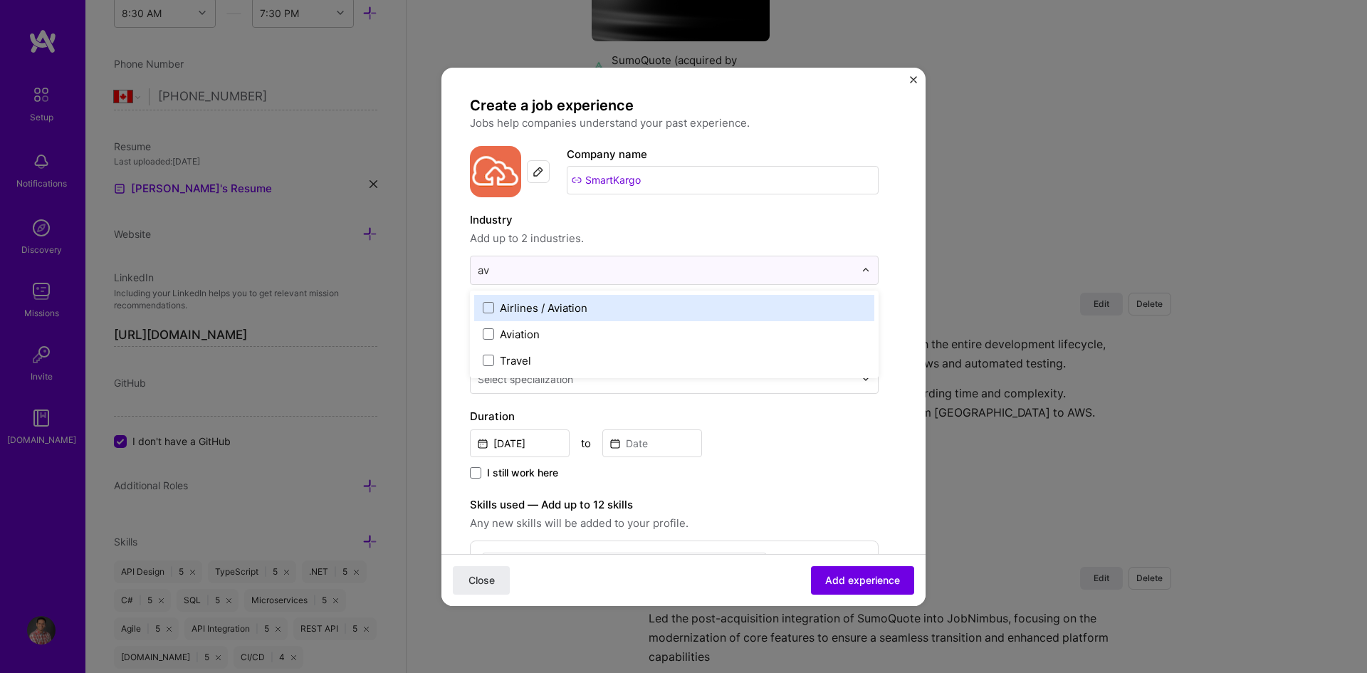
click at [606, 309] on label "Airlines / Aviation" at bounding box center [674, 308] width 383 height 15
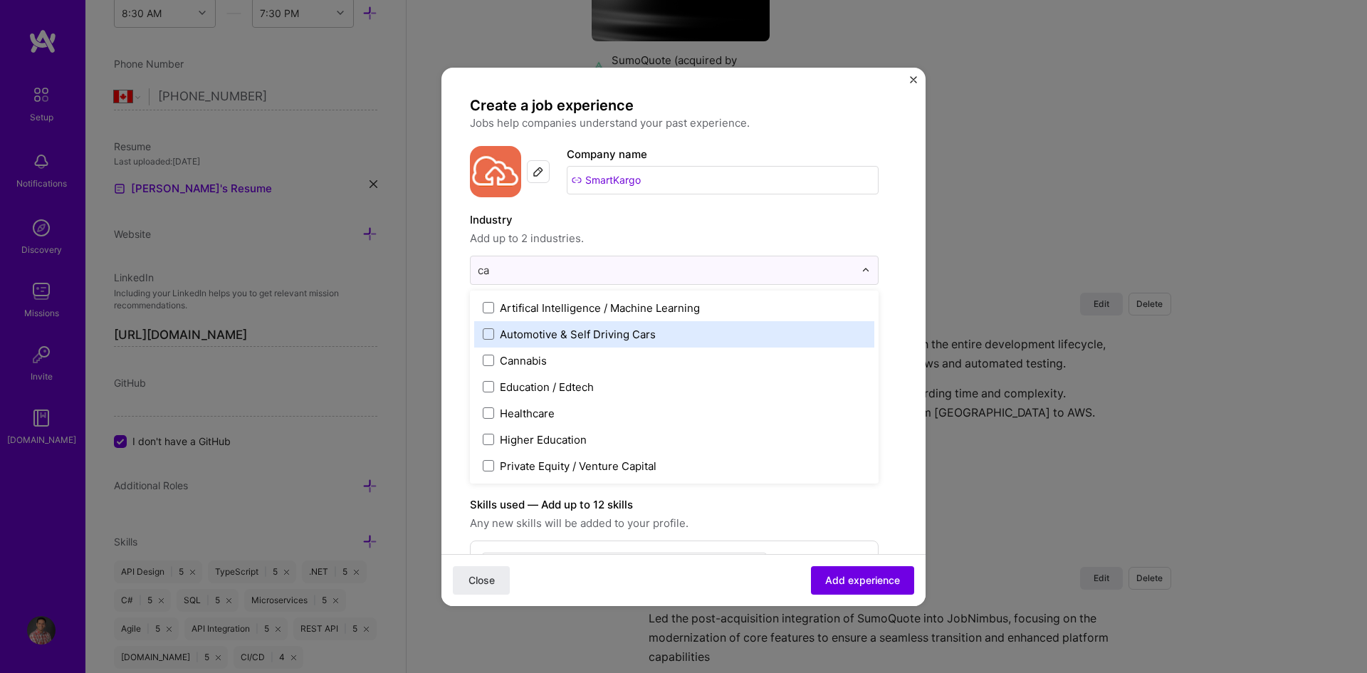
type input "c"
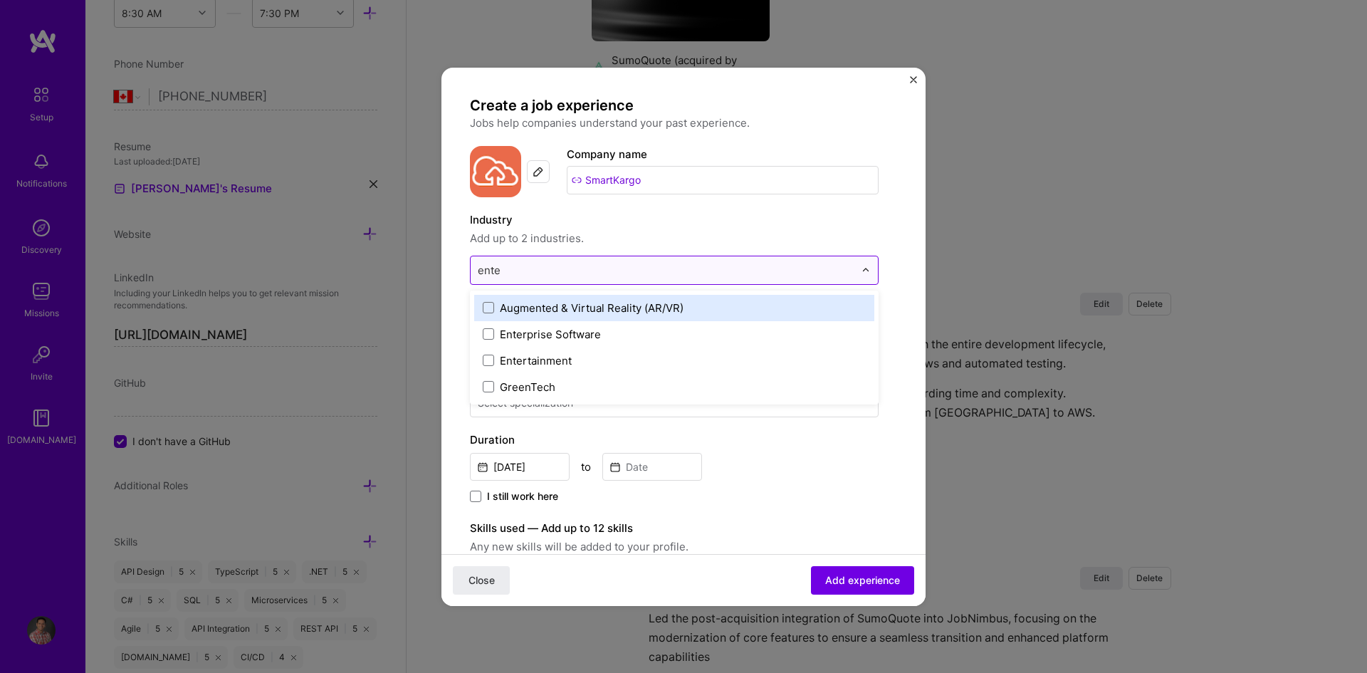
type input "enter"
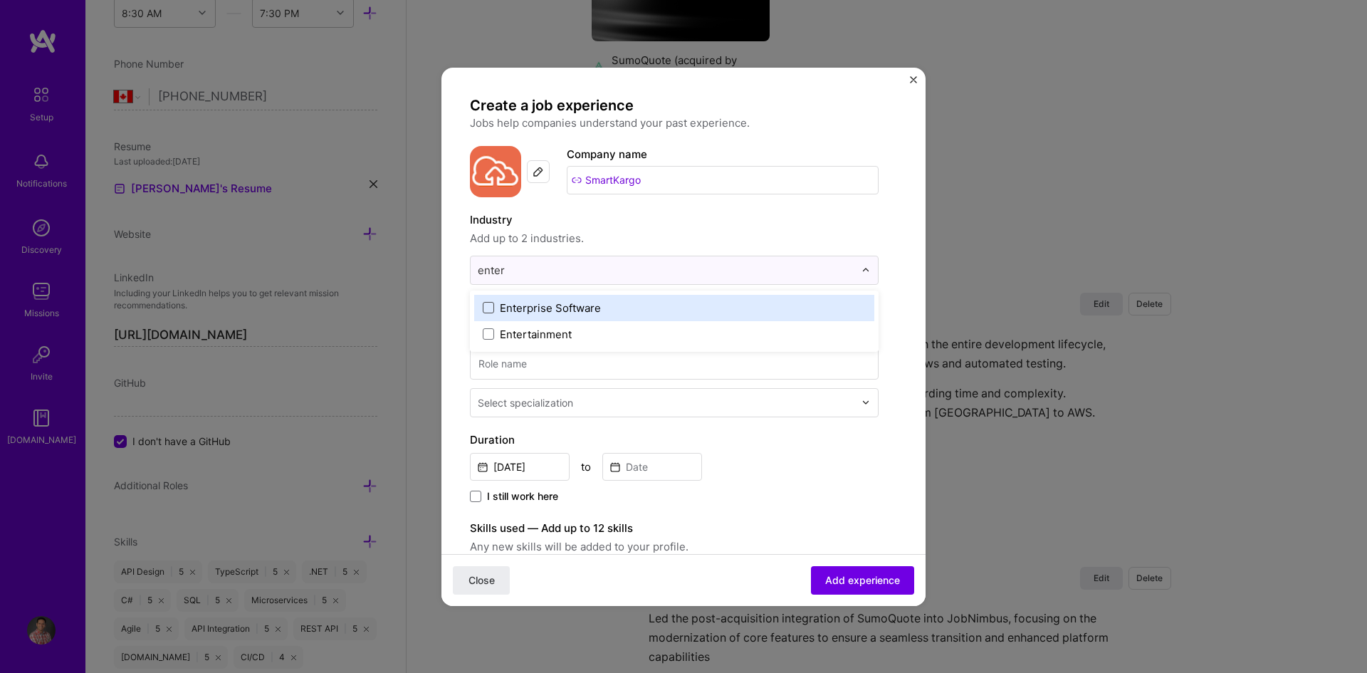
click at [489, 305] on span at bounding box center [488, 307] width 11 height 11
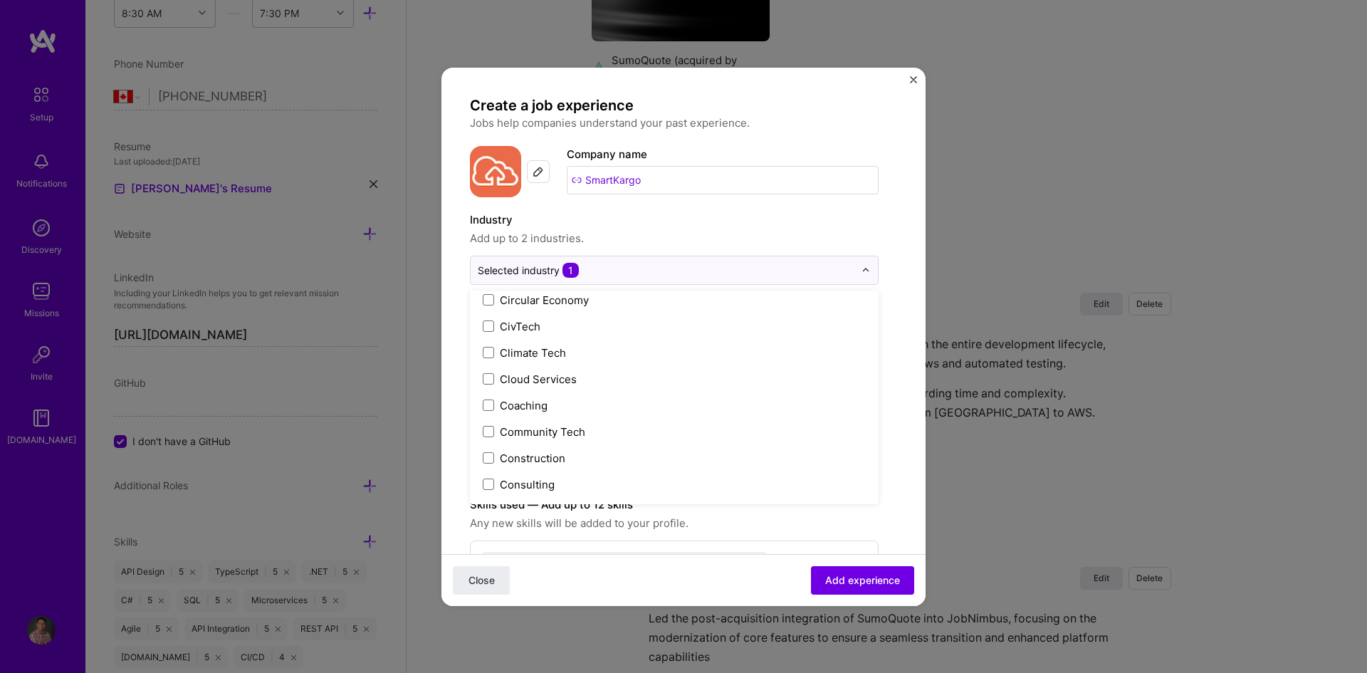
scroll to position [783, 0]
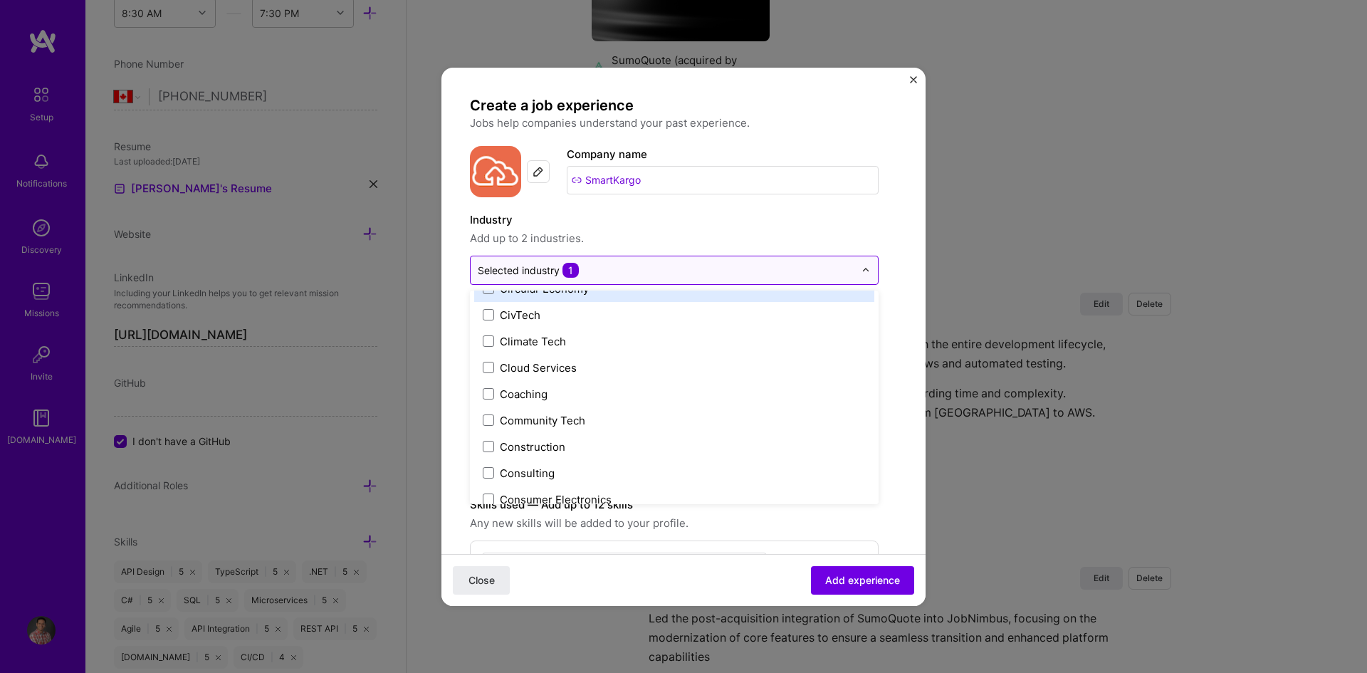
click at [695, 271] on input "text" at bounding box center [666, 270] width 377 height 15
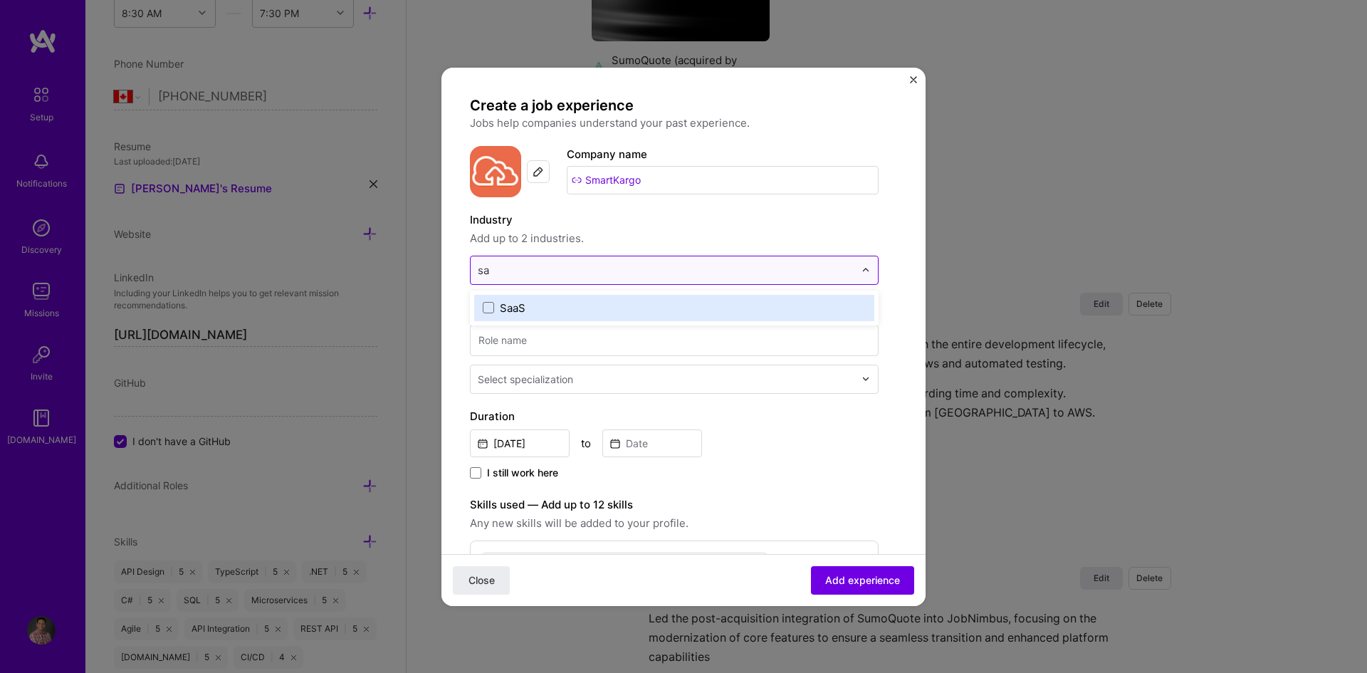
scroll to position [0, 0]
type input "saa"
click at [549, 310] on label "SaaS" at bounding box center [674, 308] width 383 height 15
type input "air"
click at [544, 303] on div "Airlines / Aviation" at bounding box center [544, 308] width 88 height 15
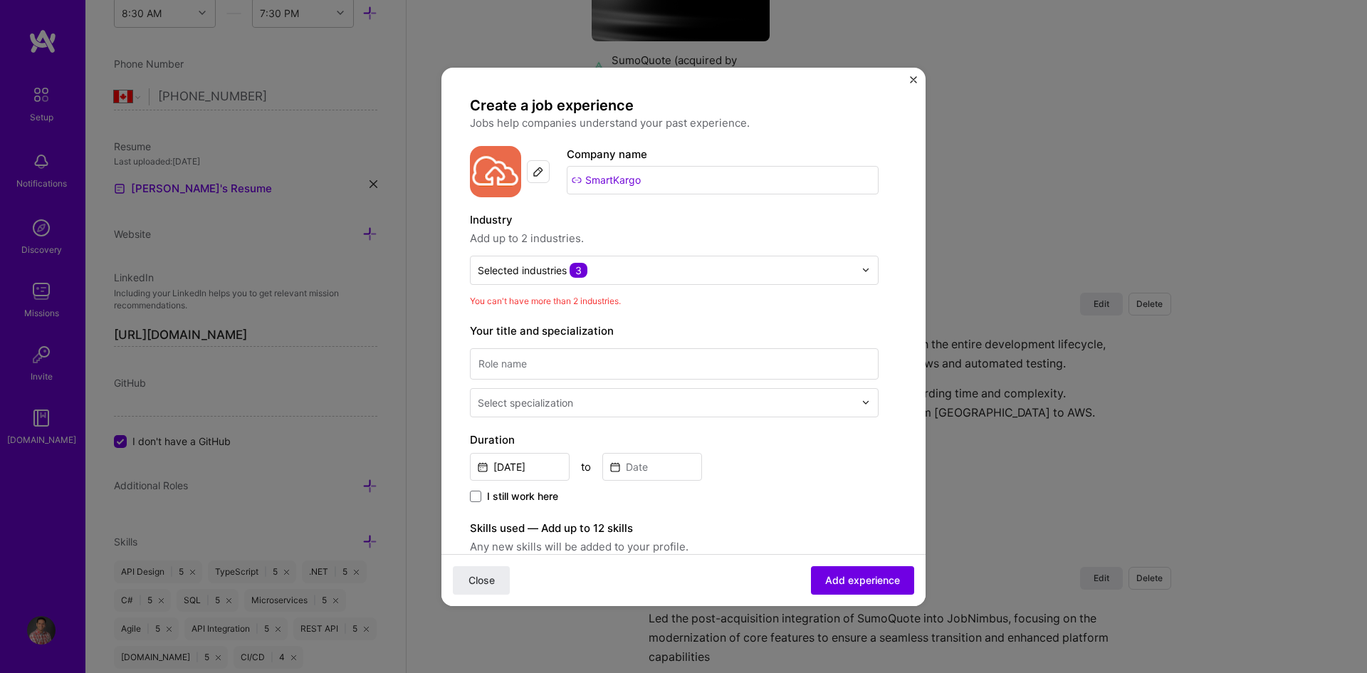
click at [910, 408] on form "Create a job experience Jobs help companies understand your past experience. Co…" at bounding box center [684, 576] width 484 height 961
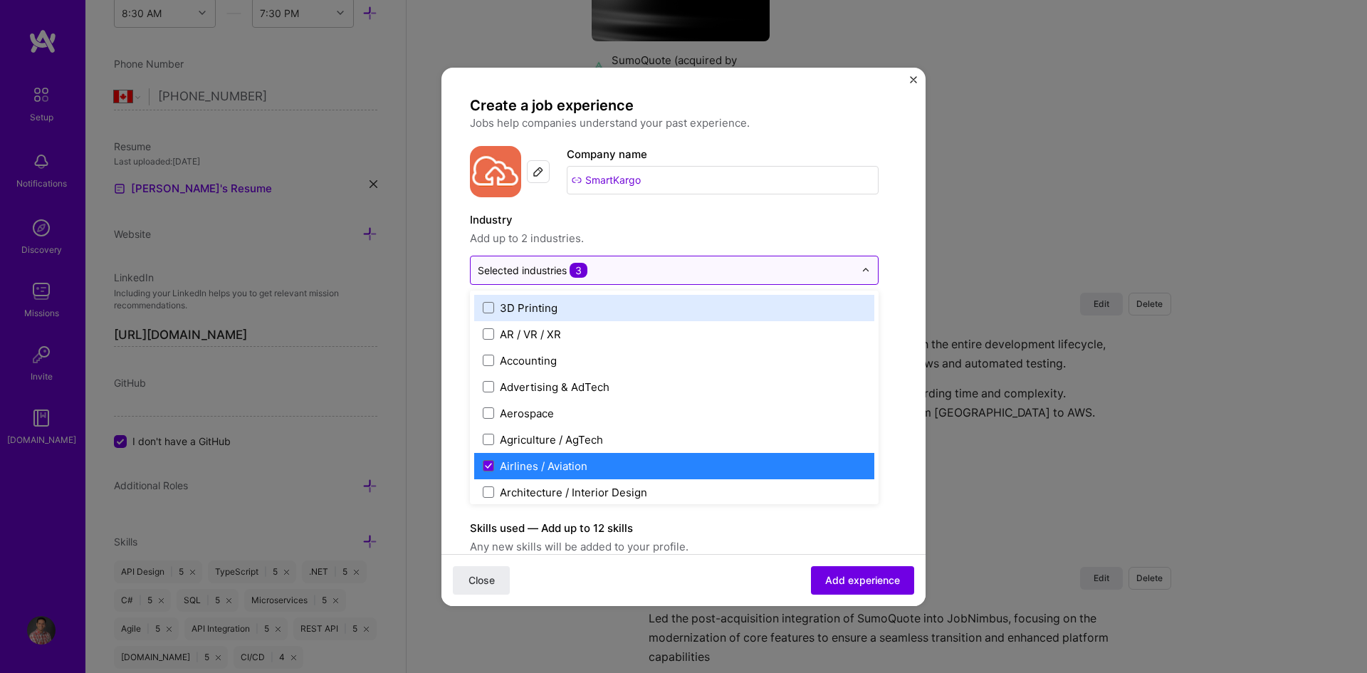
click at [694, 269] on input "text" at bounding box center [666, 270] width 377 height 15
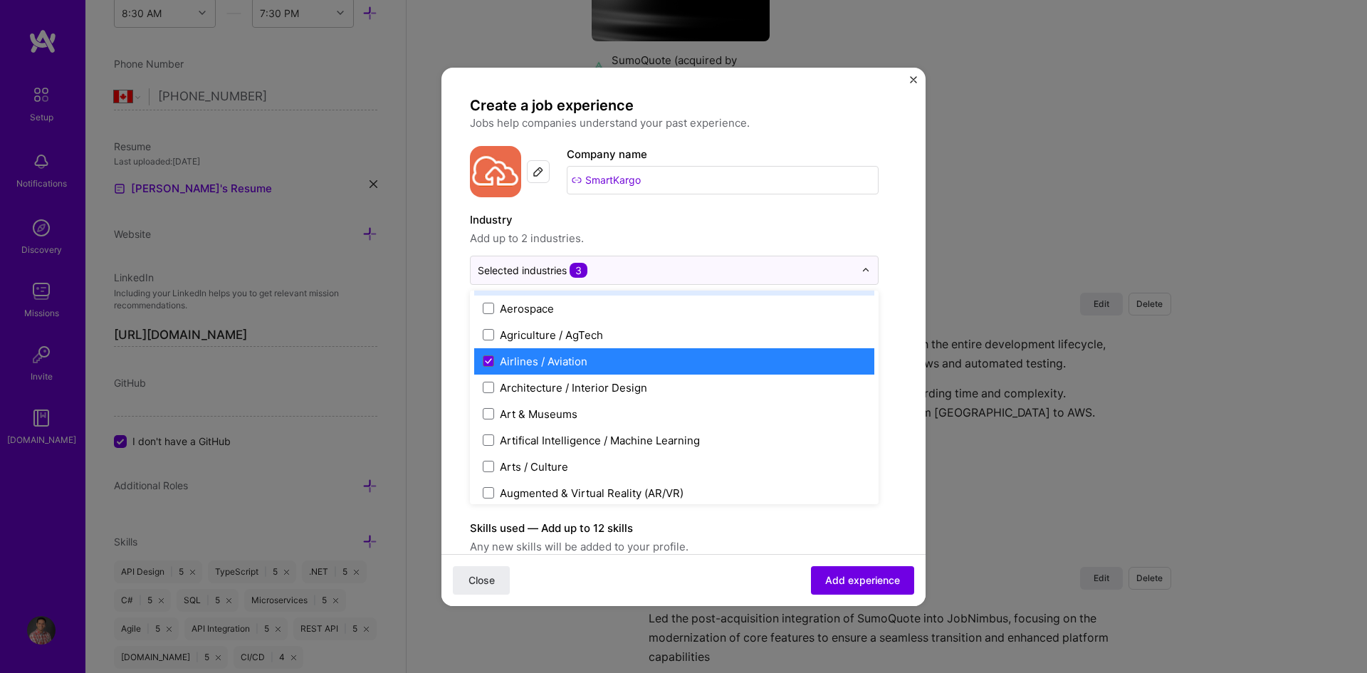
scroll to position [142, 0]
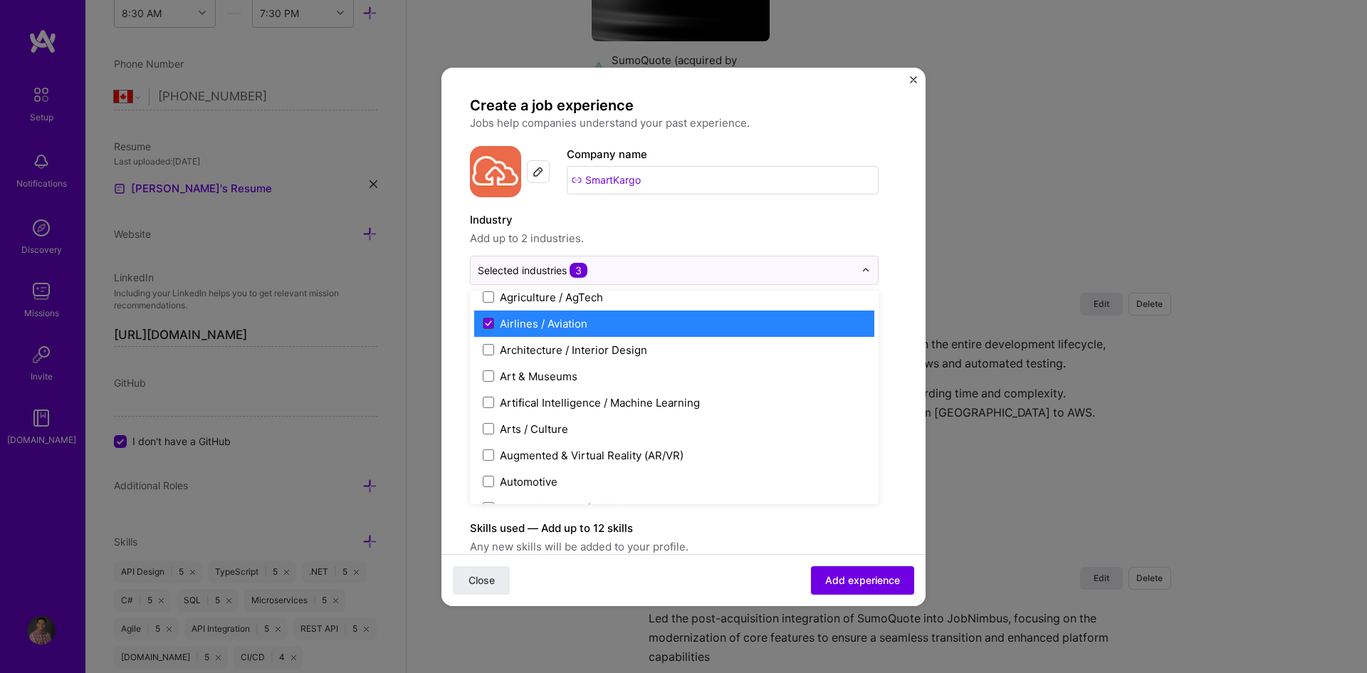
click at [486, 323] on icon at bounding box center [488, 323] width 7 height 6
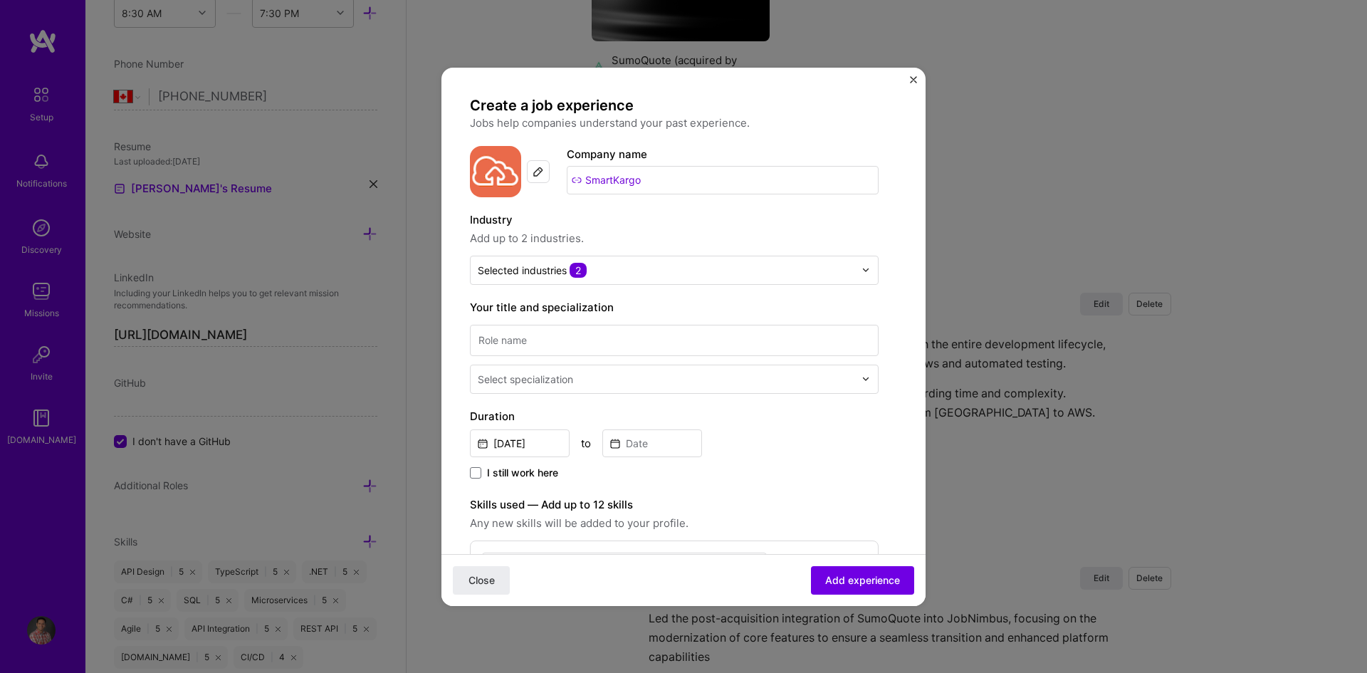
click at [906, 348] on form "Create a job experience Jobs help companies understand your past experience. Co…" at bounding box center [684, 565] width 484 height 938
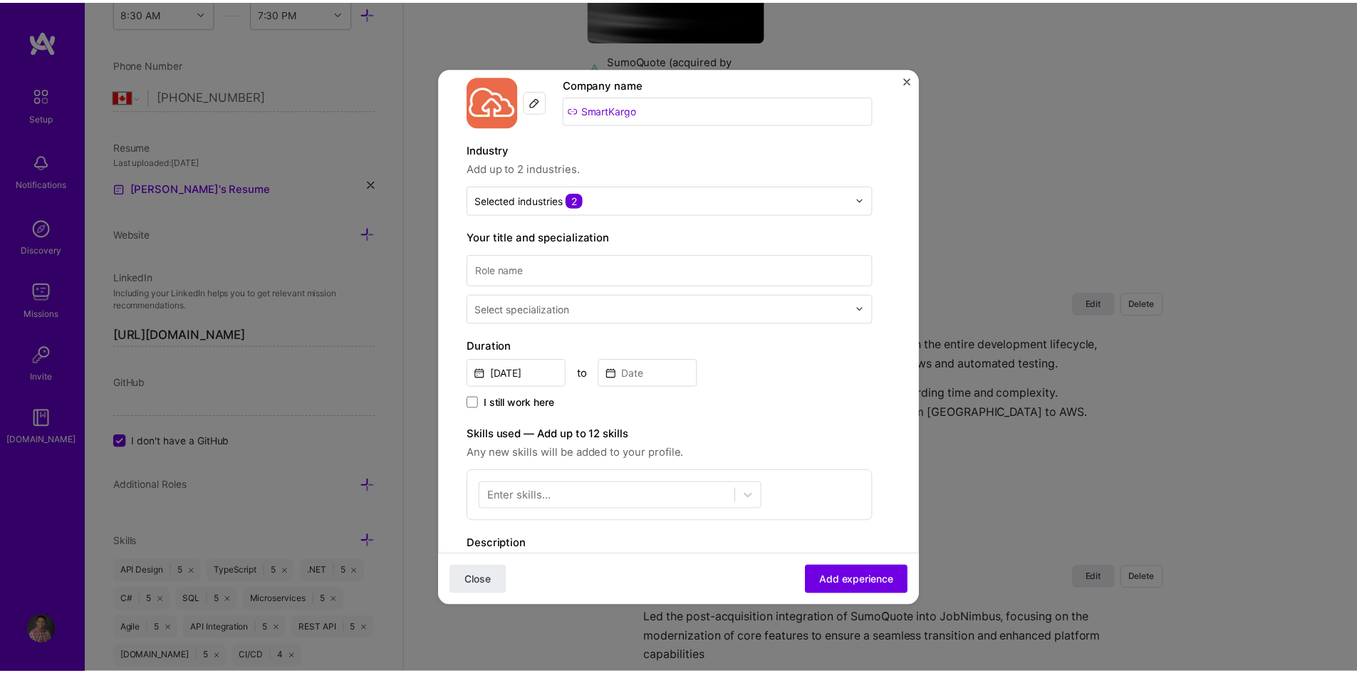
scroll to position [71, 0]
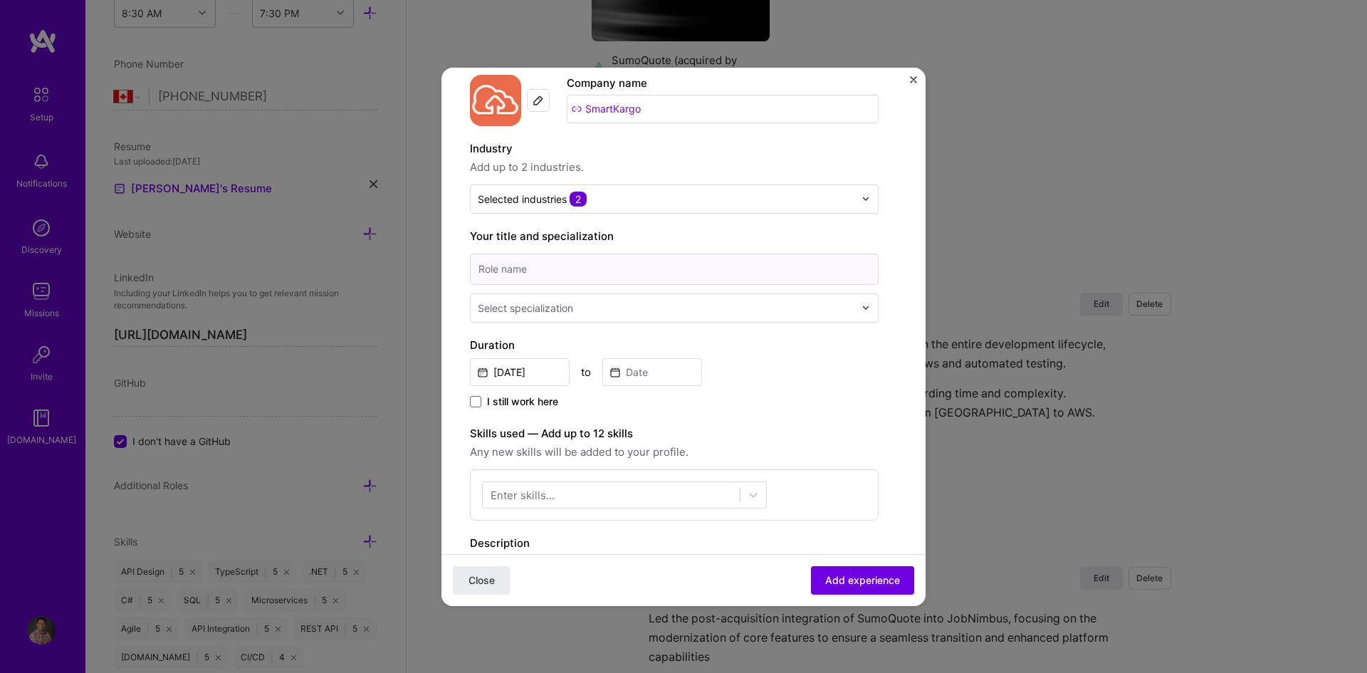
click at [516, 270] on input at bounding box center [674, 269] width 409 height 31
paste input "Senior Software Developer"
type input "Senior Software Developer"
click at [537, 306] on div "Select specialization" at bounding box center [525, 308] width 95 height 15
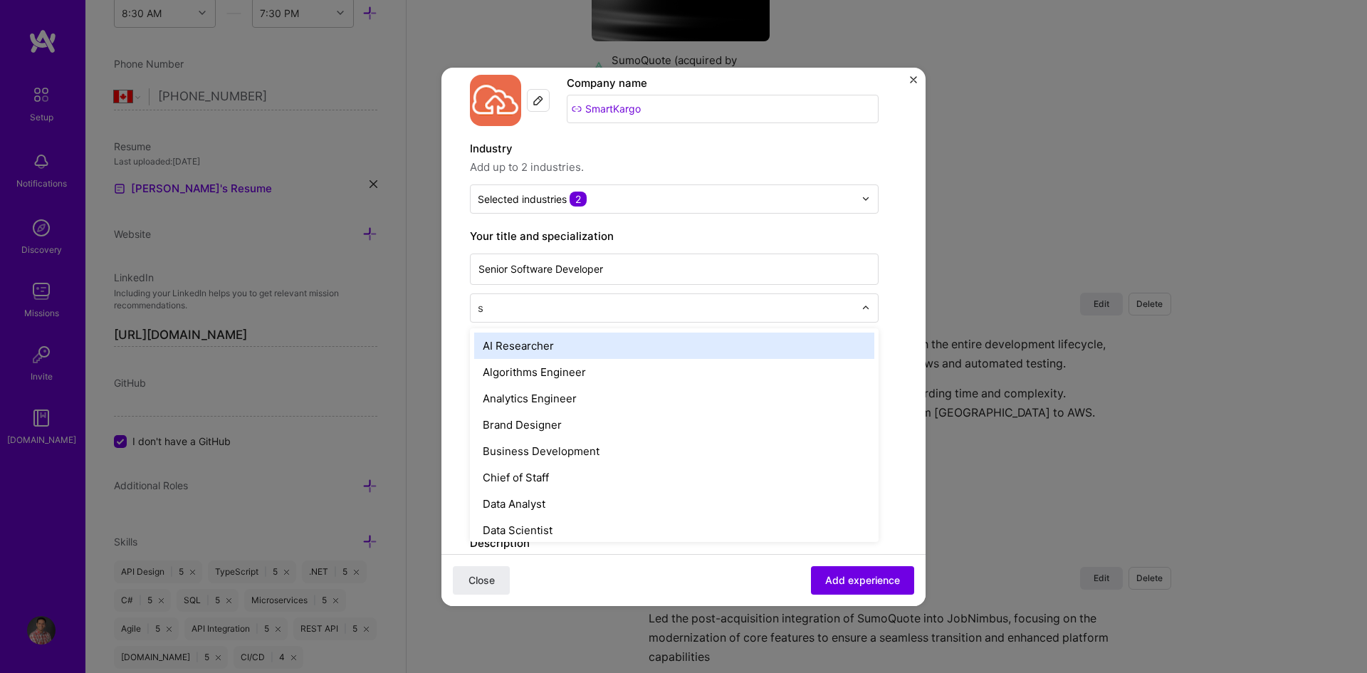
type input "so"
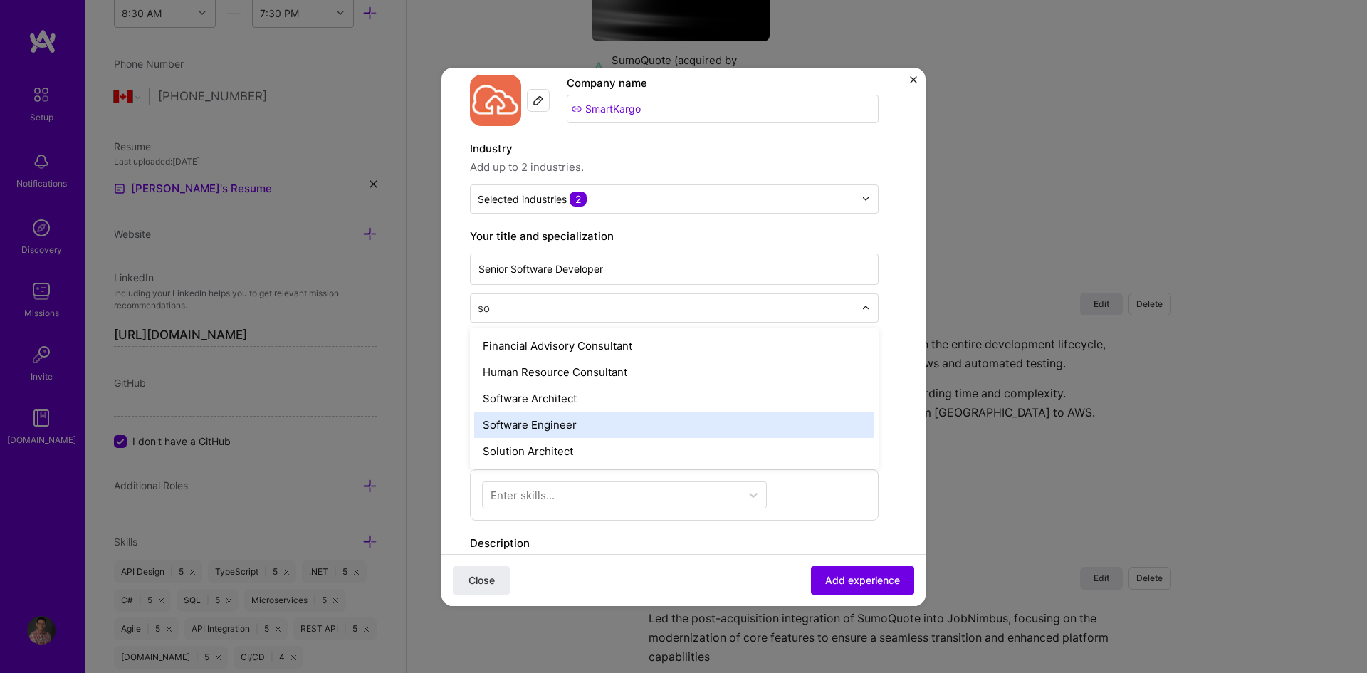
click at [541, 417] on div "Software Engineer" at bounding box center [674, 425] width 400 height 26
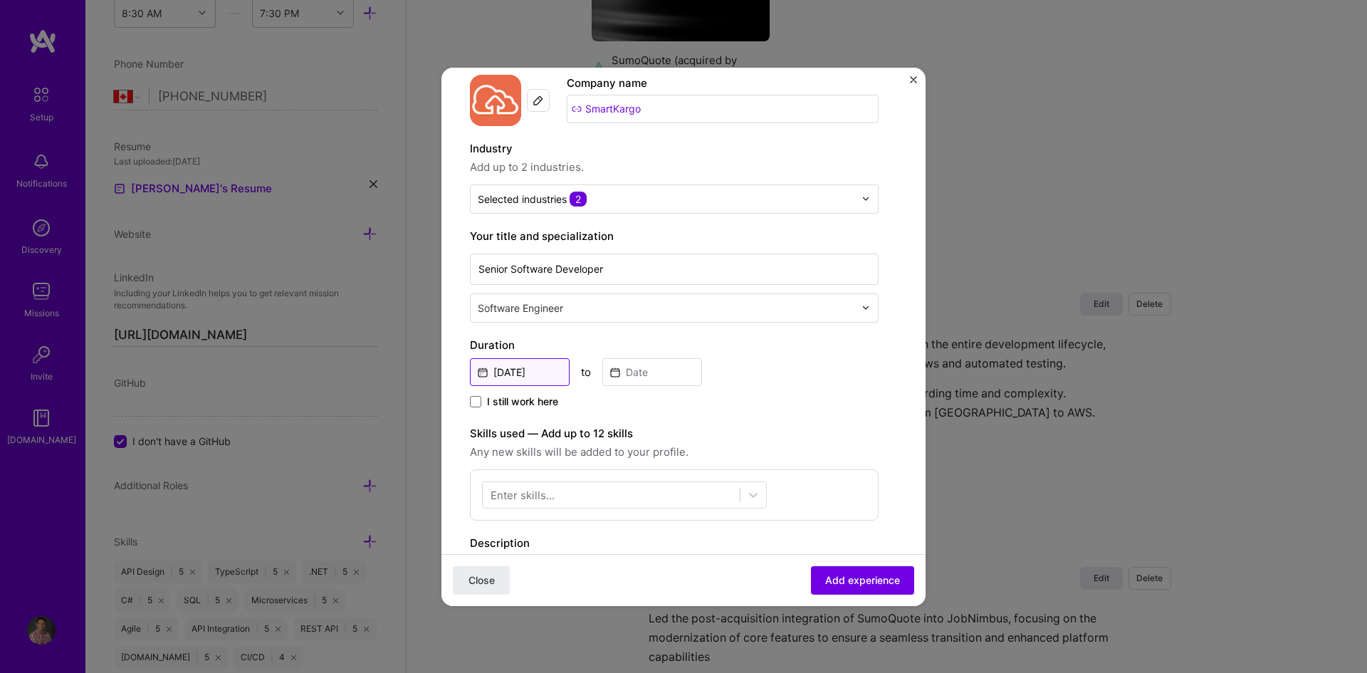
click at [534, 371] on input "[DATE]" at bounding box center [520, 372] width 100 height 28
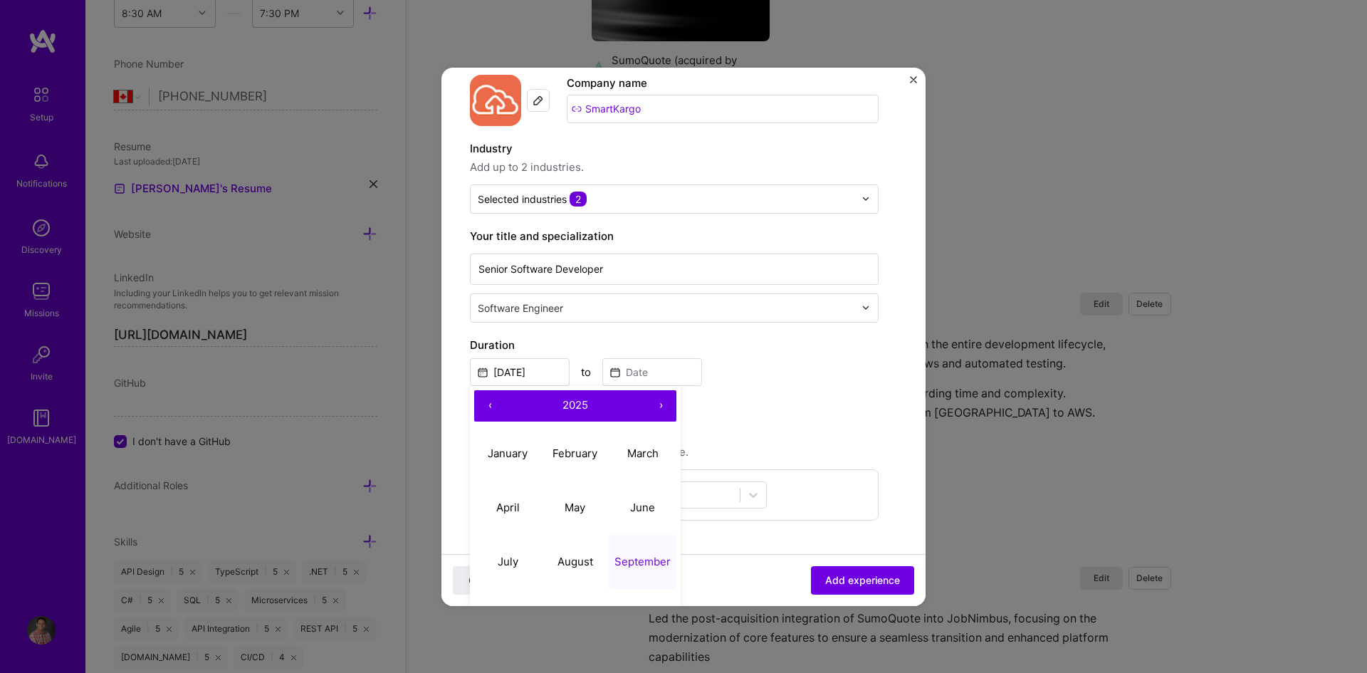
click at [485, 402] on button "‹" at bounding box center [489, 405] width 31 height 31
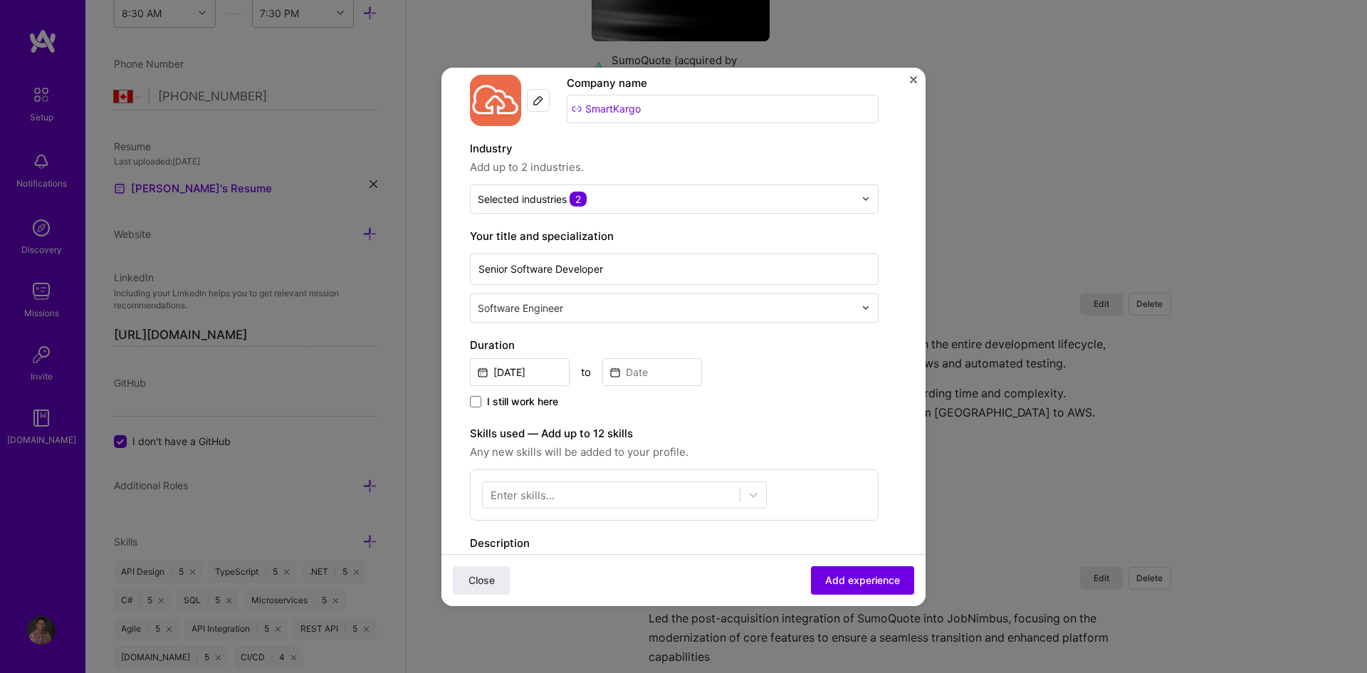
click at [813, 390] on div "Duration [DATE] to I still work here" at bounding box center [674, 374] width 409 height 74
click at [495, 585] on button "Close" at bounding box center [481, 579] width 57 height 28
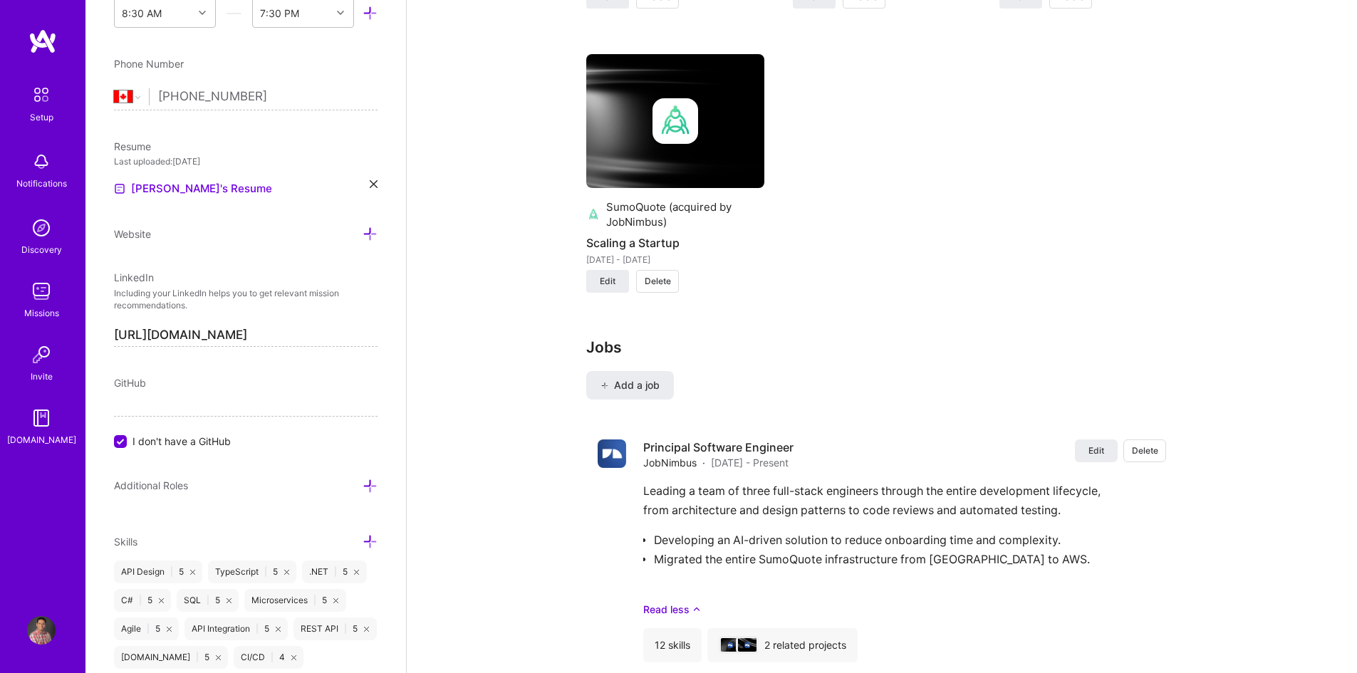
scroll to position [1357, 0]
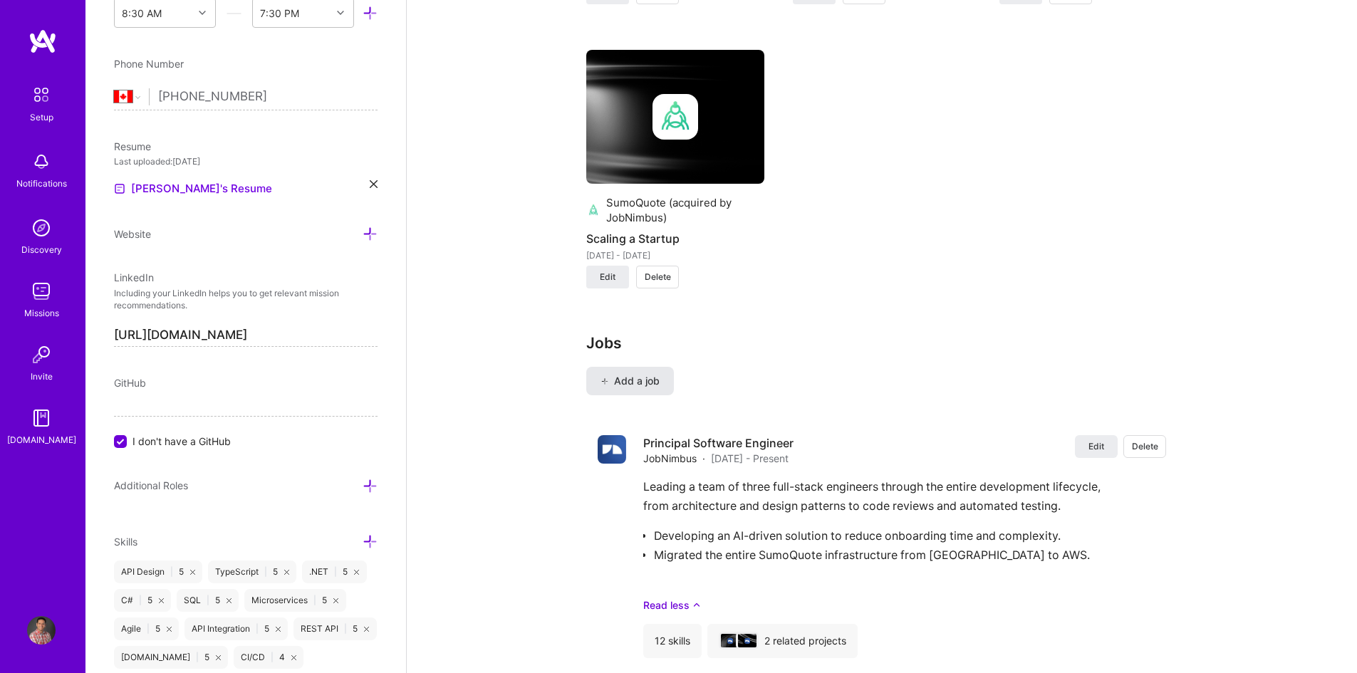
click at [623, 379] on span "Add a job" at bounding box center [629, 381] width 59 height 14
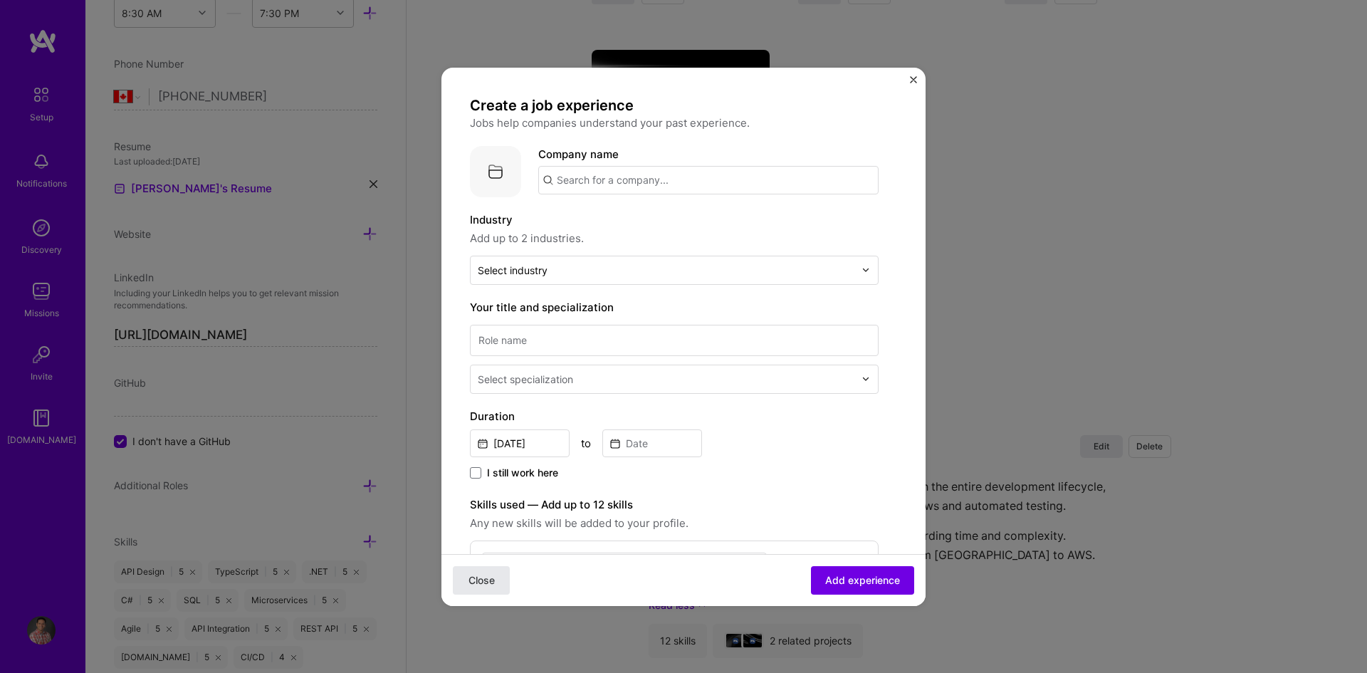
click at [493, 585] on span "Close" at bounding box center [482, 580] width 26 height 14
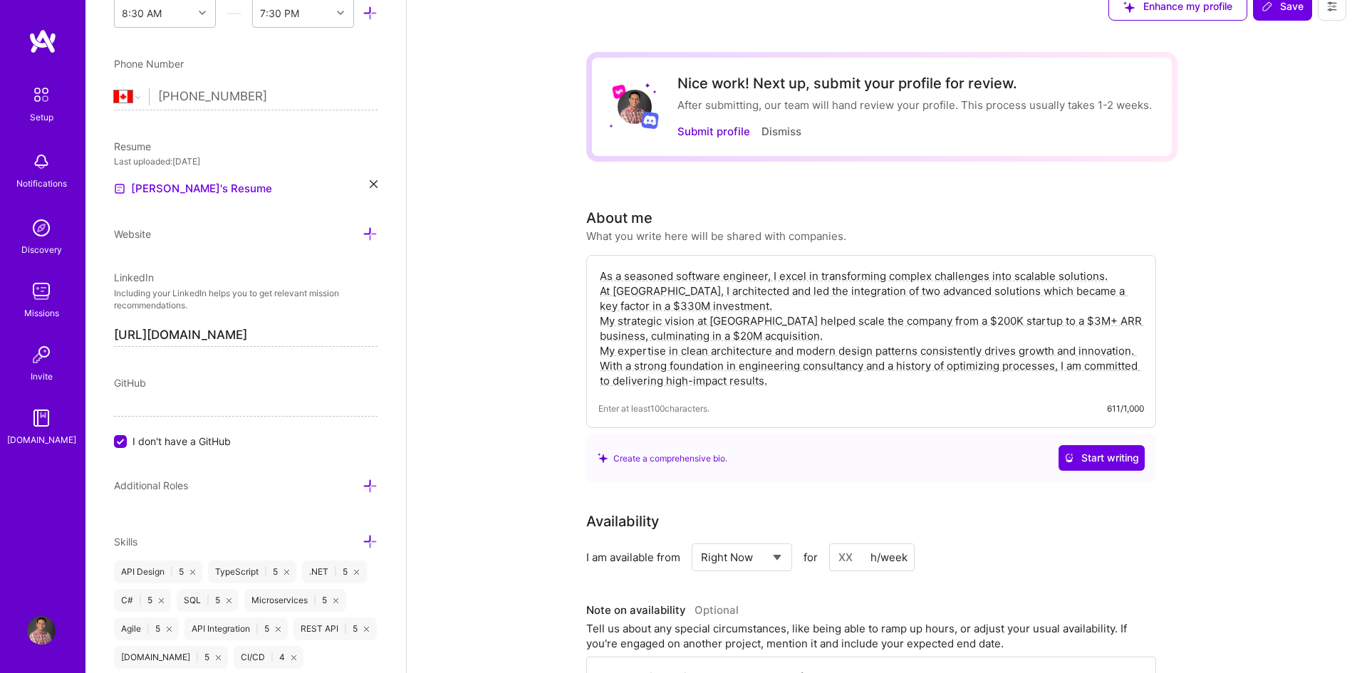
scroll to position [0, 0]
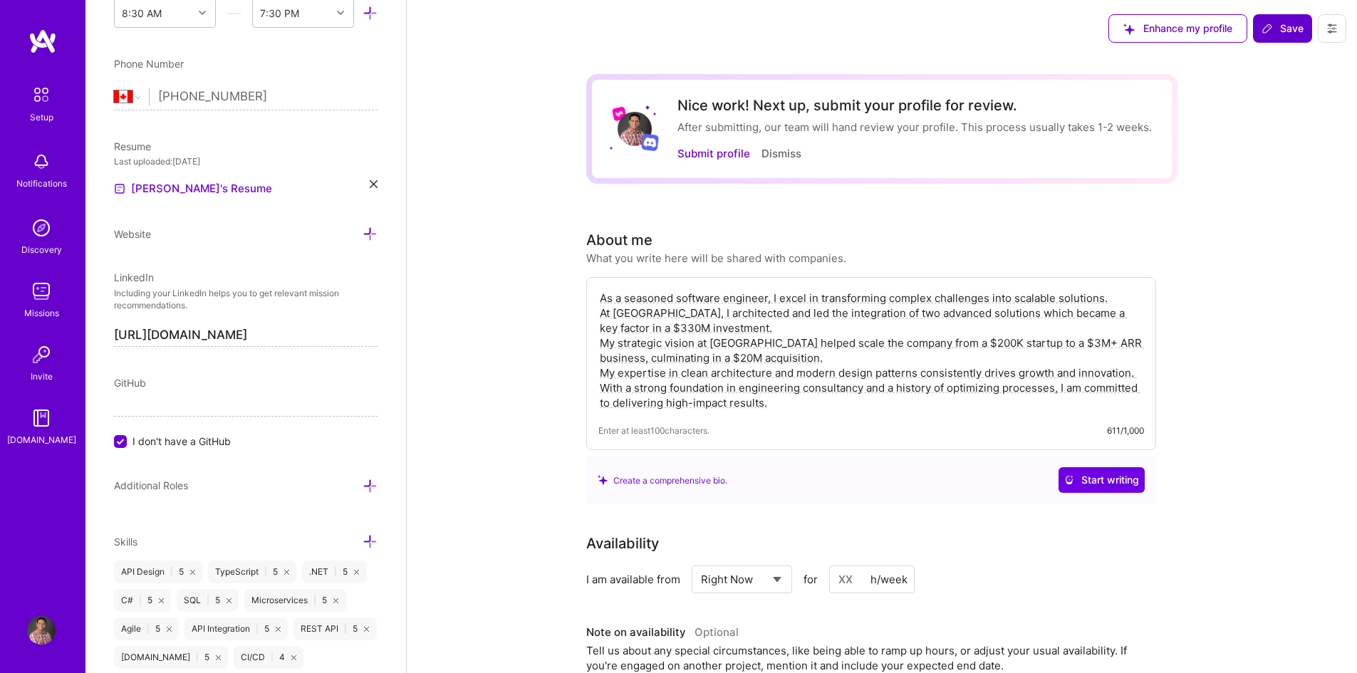
click at [1281, 31] on span "Save" at bounding box center [1282, 28] width 42 height 14
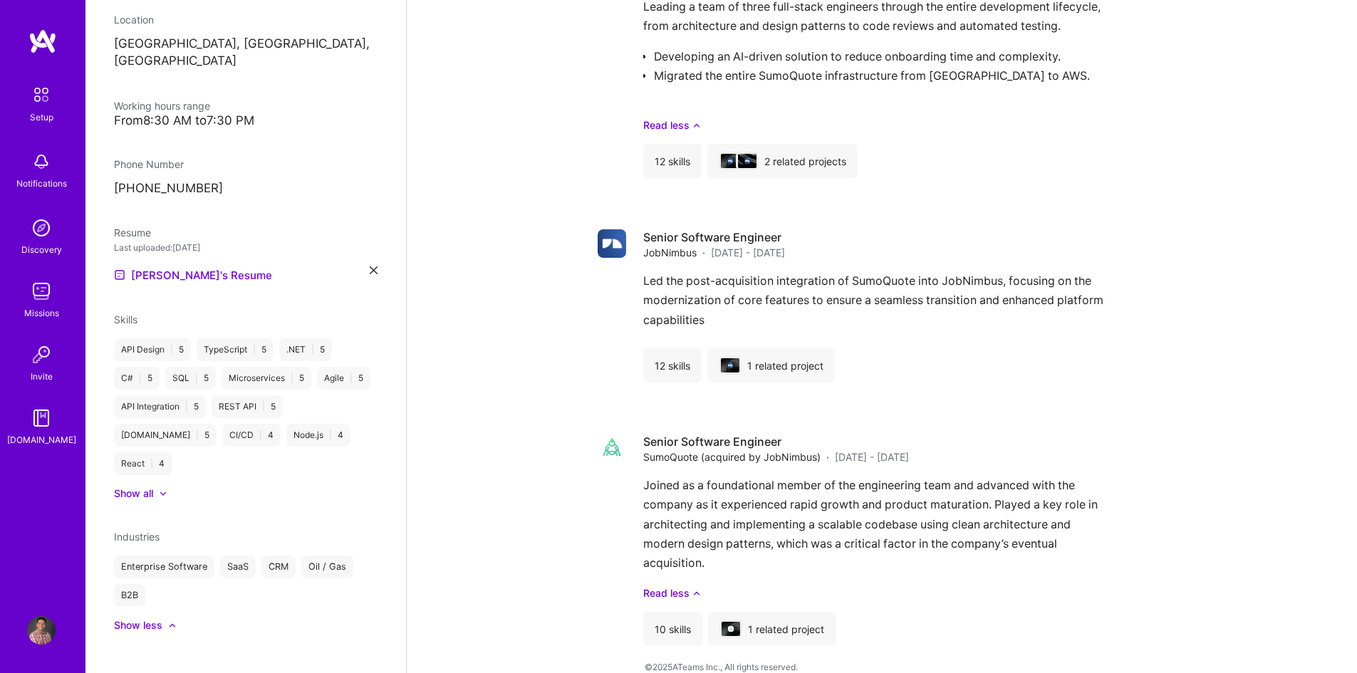
scroll to position [1213, 0]
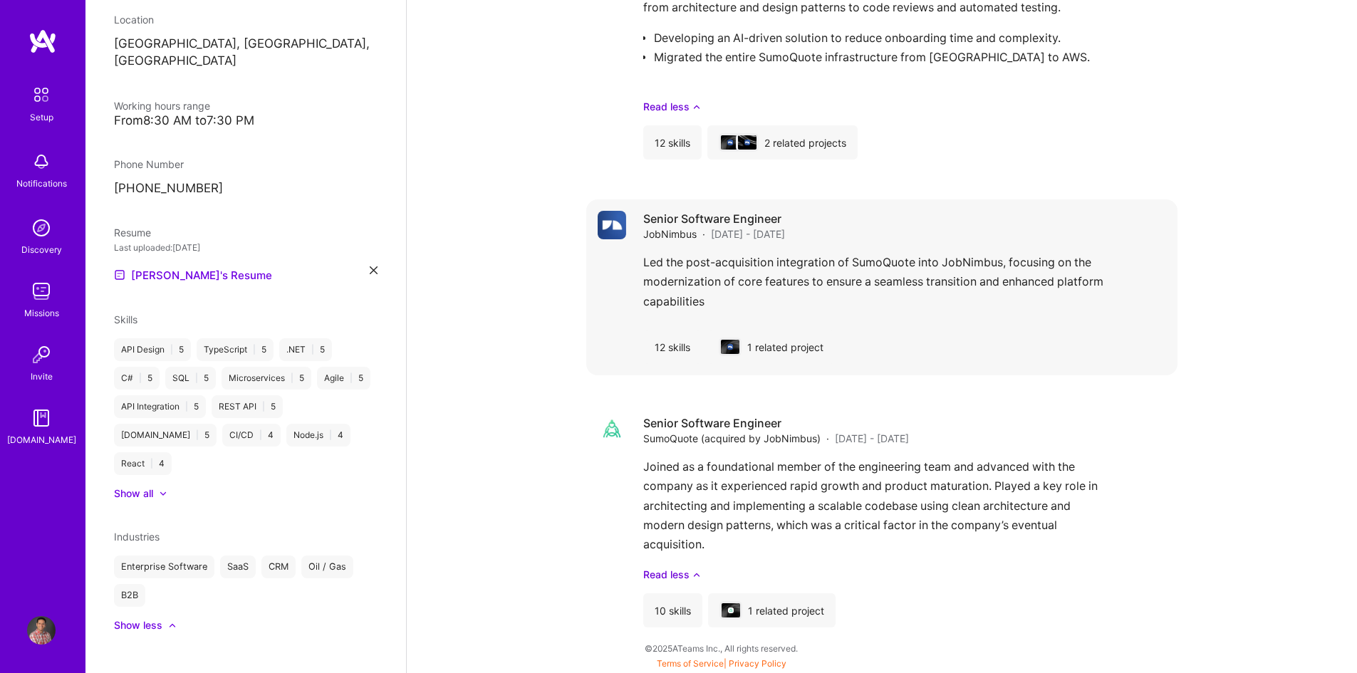
click at [783, 348] on div "1 related project" at bounding box center [770, 347] width 127 height 34
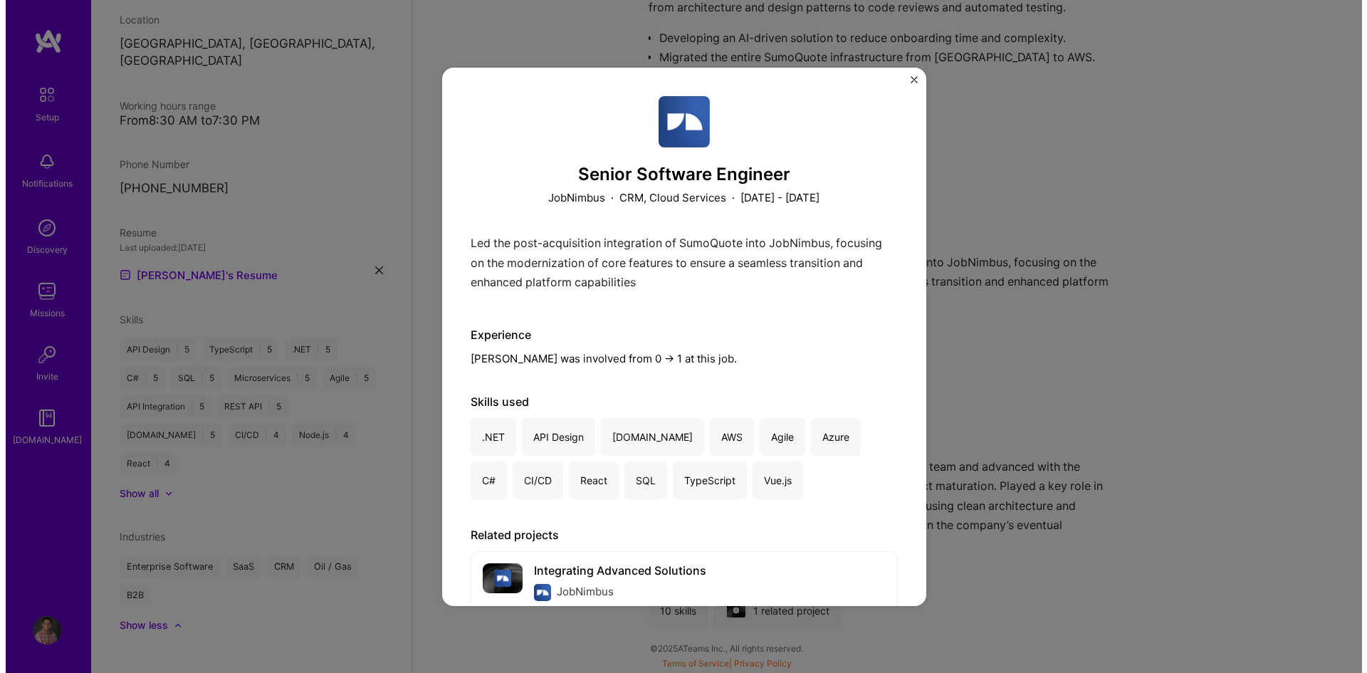
scroll to position [41, 0]
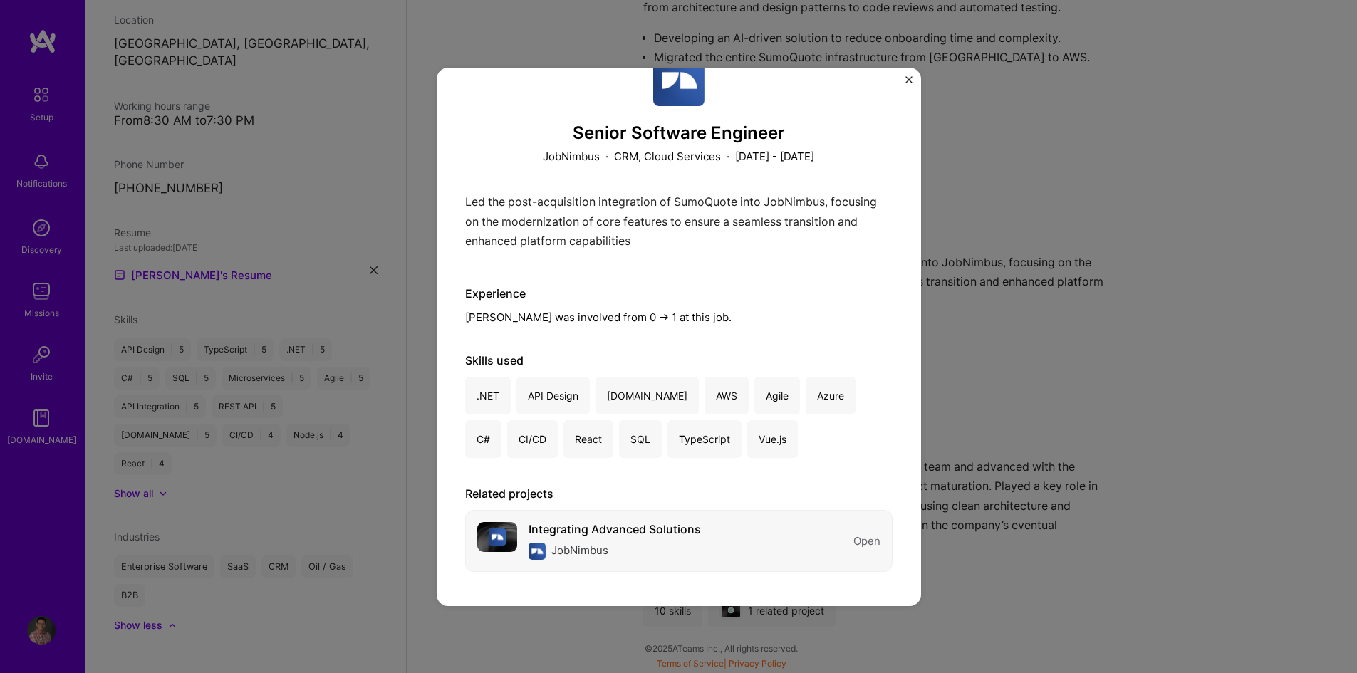
click at [857, 542] on div "Open" at bounding box center [866, 540] width 27 height 15
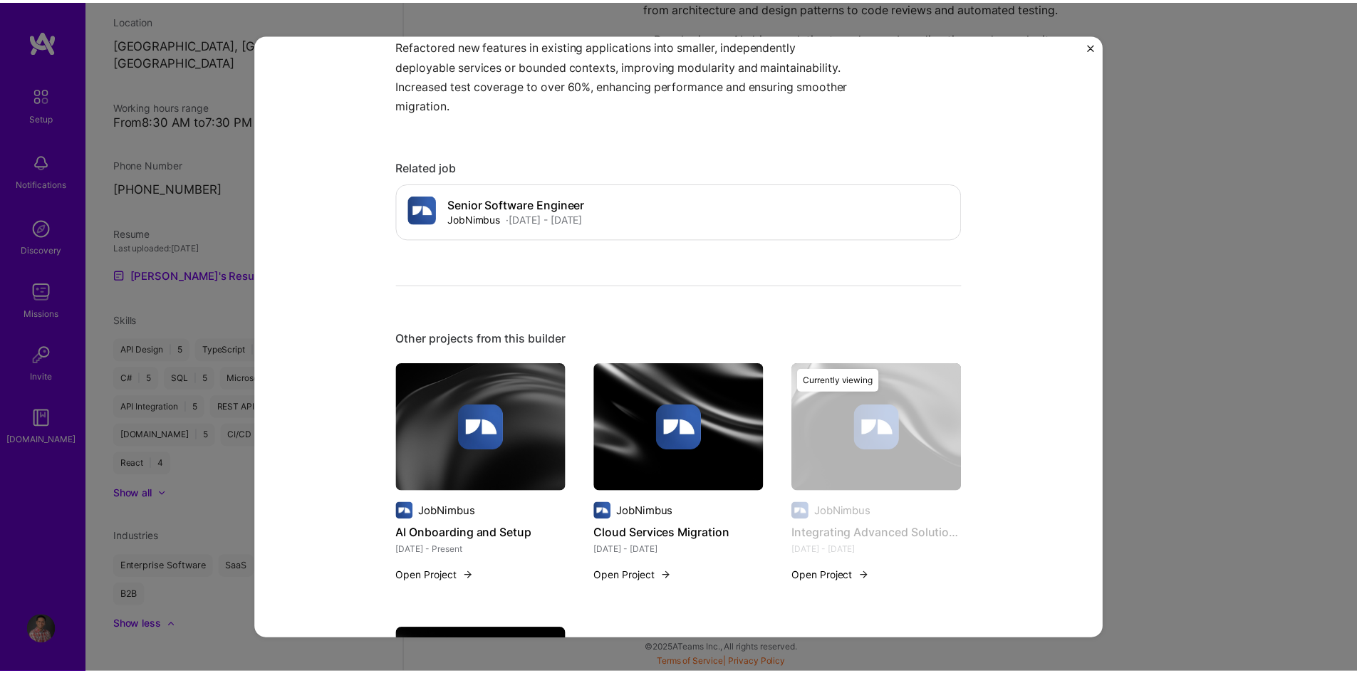
scroll to position [1122, 0]
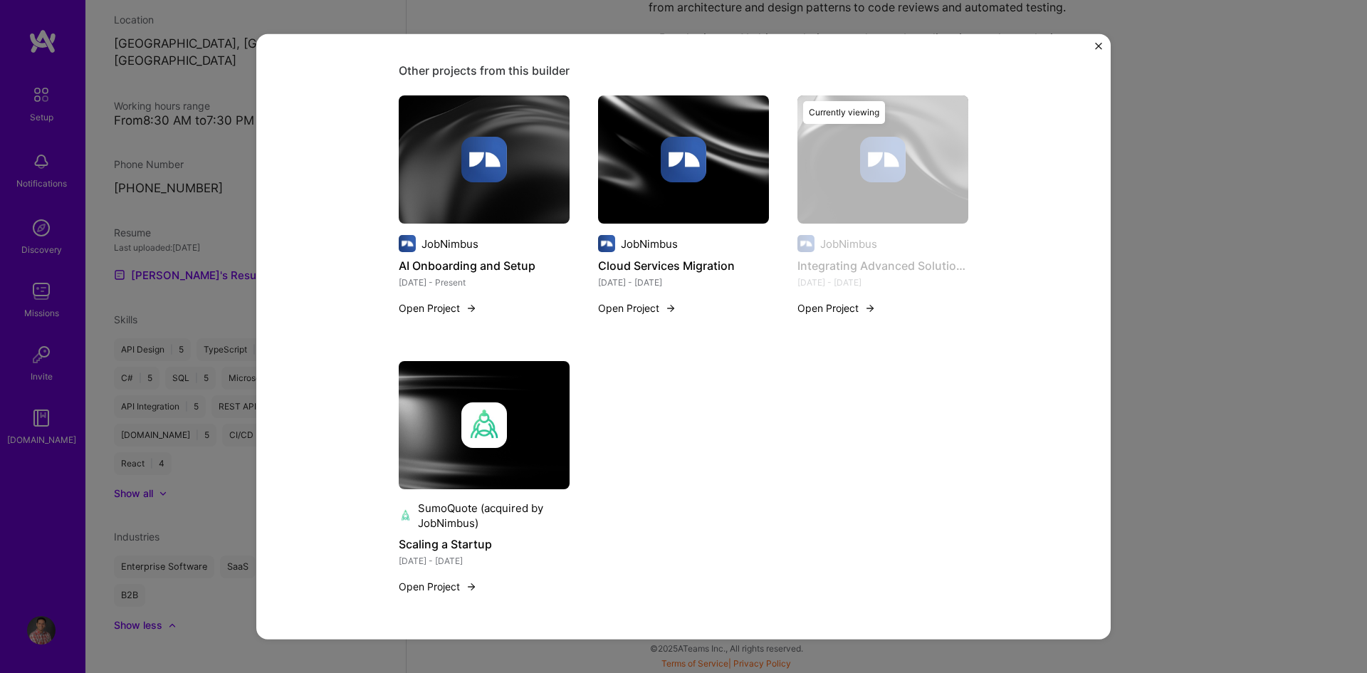
click at [1099, 48] on img "Close" at bounding box center [1098, 45] width 7 height 7
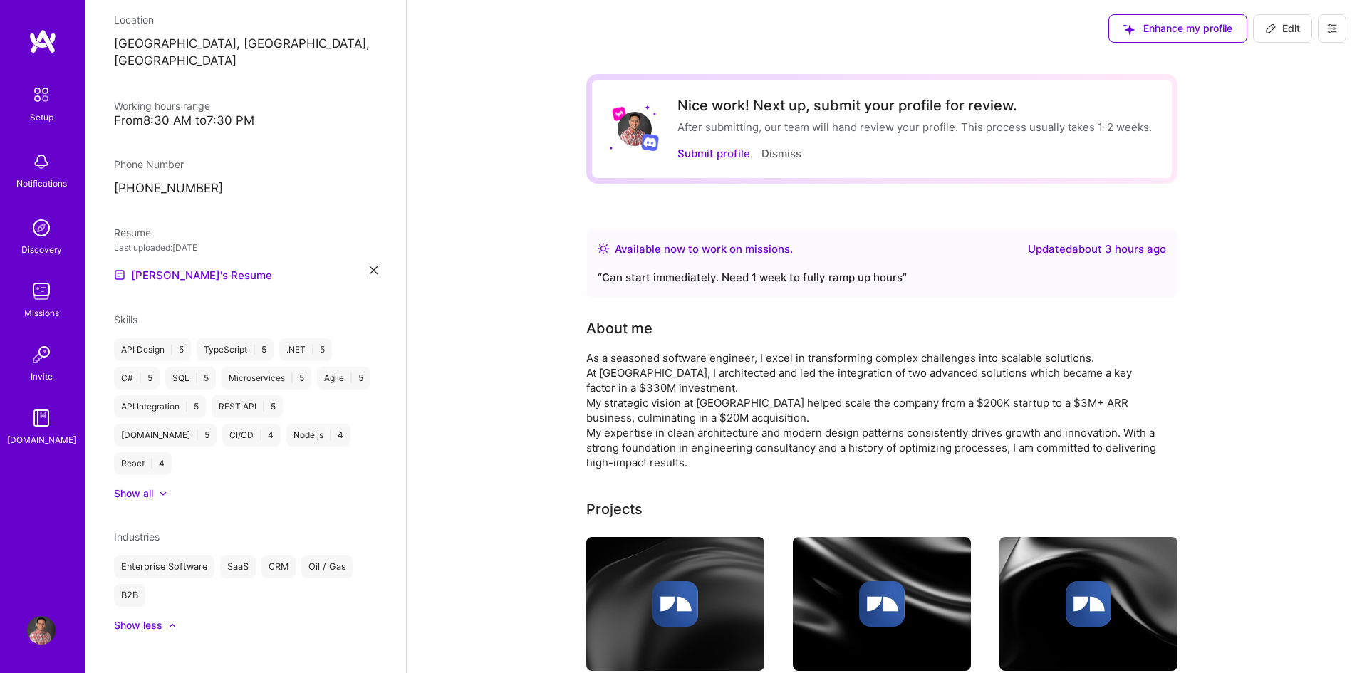
click at [40, 105] on img at bounding box center [41, 95] width 30 height 30
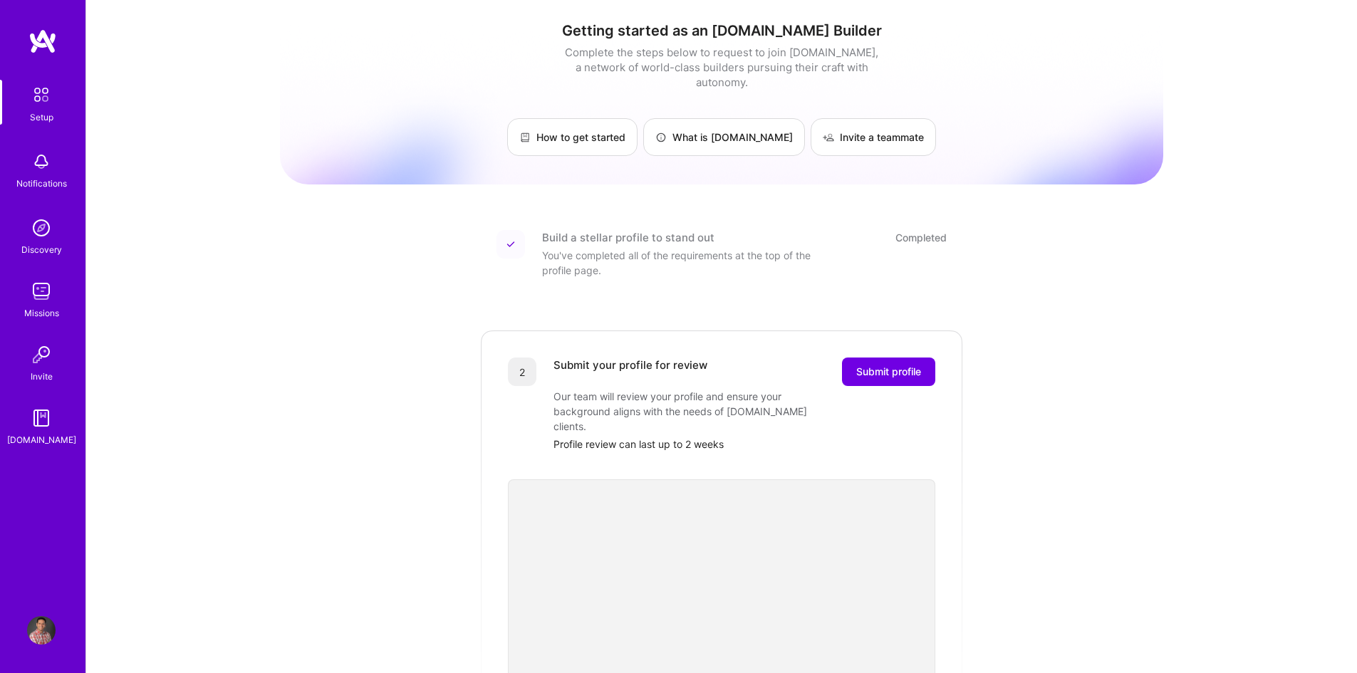
click at [39, 626] on img at bounding box center [41, 630] width 28 height 28
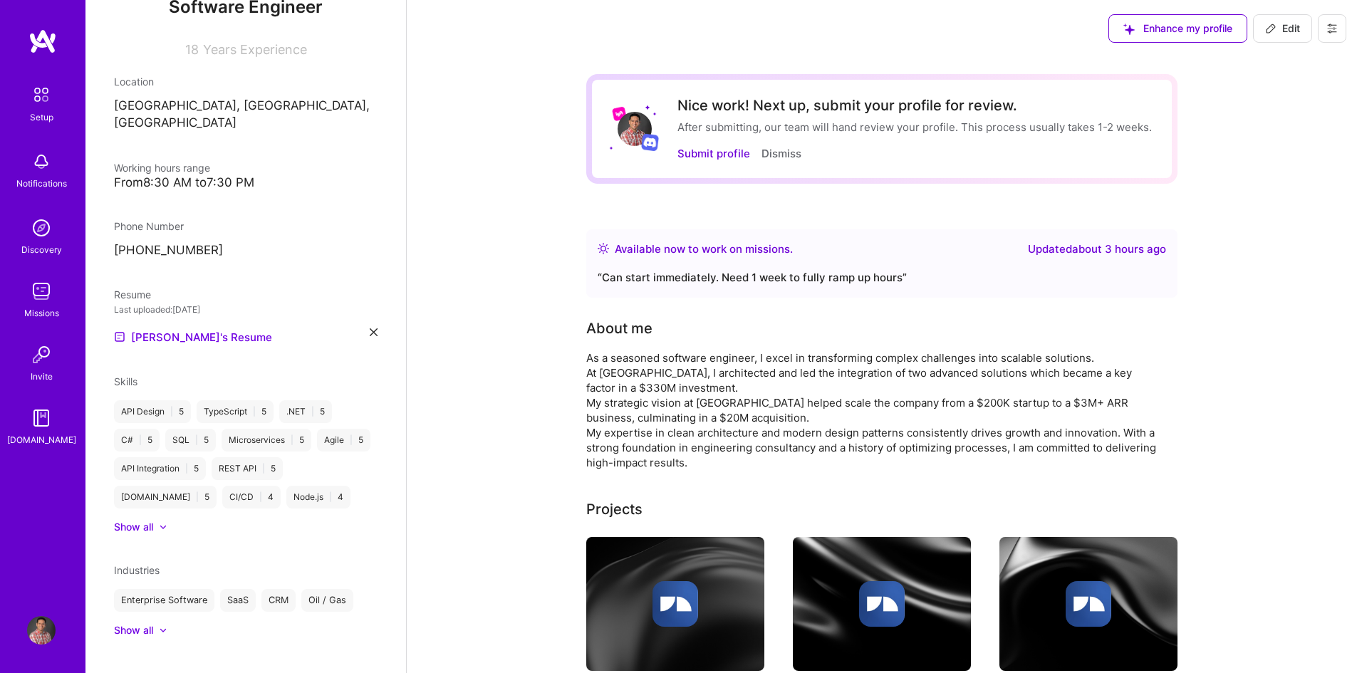
scroll to position [194, 0]
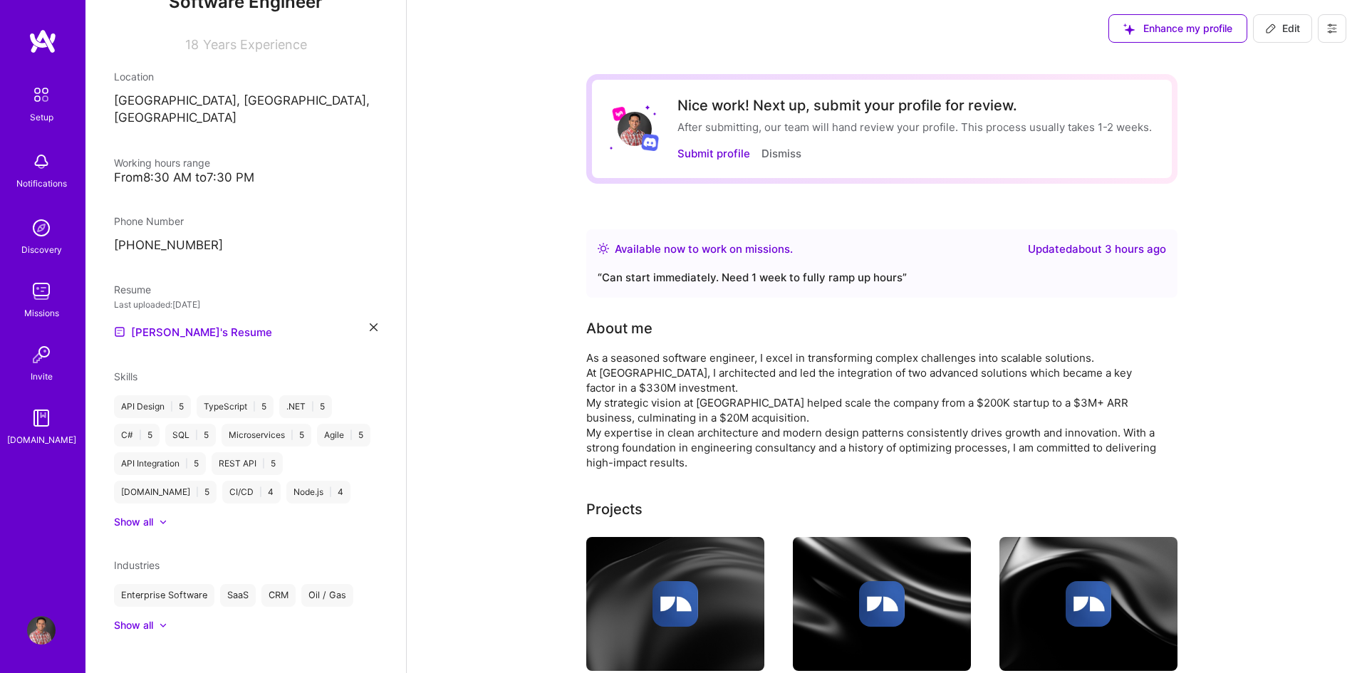
click at [370, 323] on icon at bounding box center [374, 327] width 8 height 8
click at [188, 311] on div "Upload your Resume PDF file format" at bounding box center [191, 326] width 98 height 30
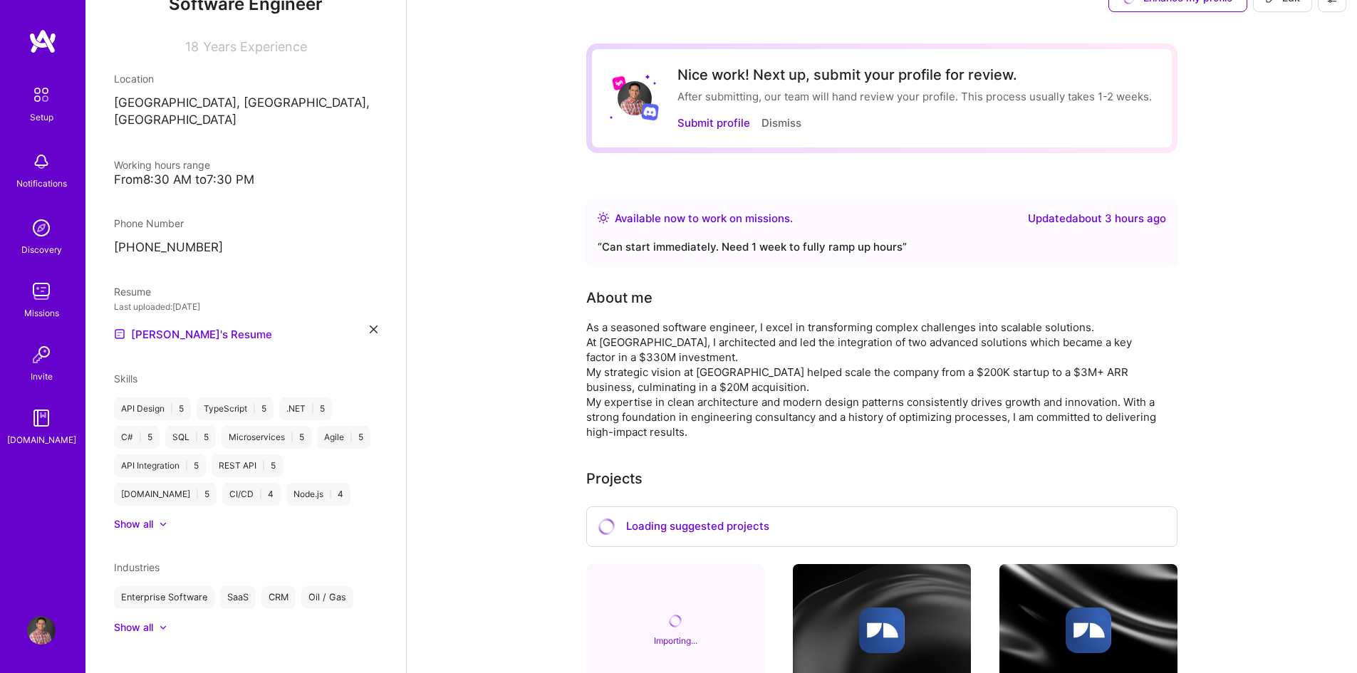
scroll to position [0, 0]
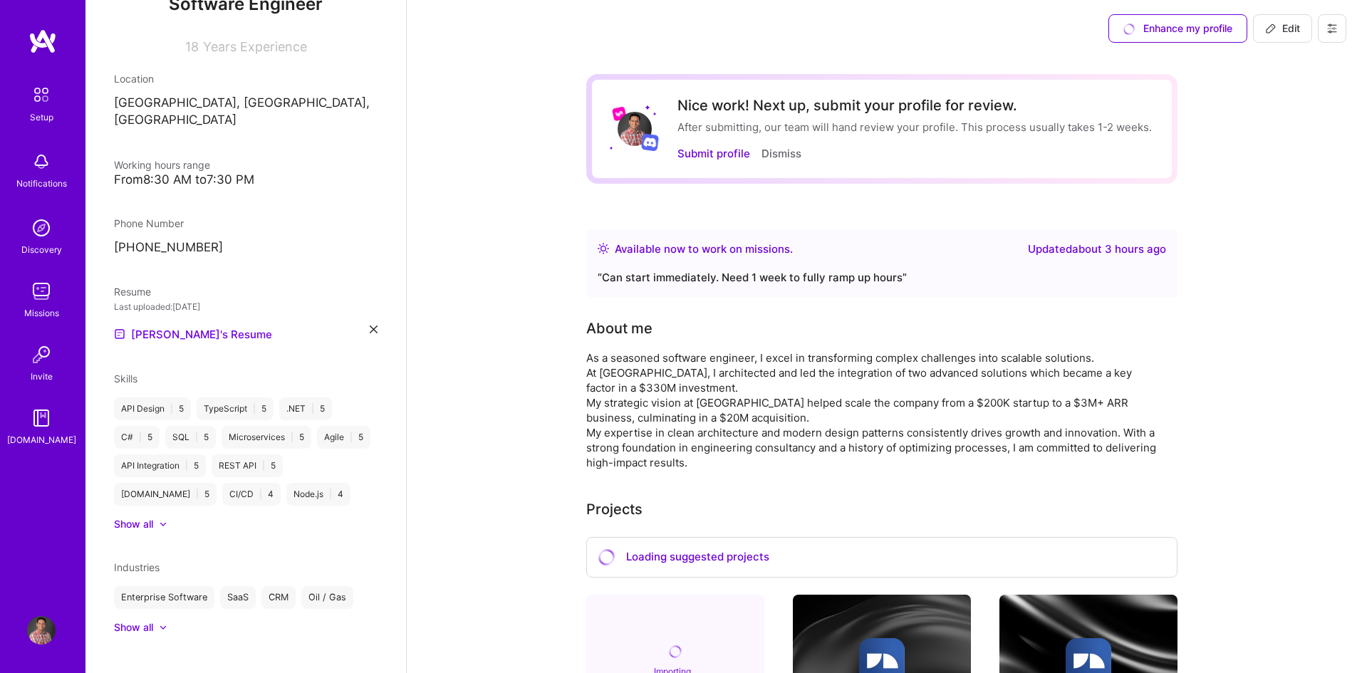
click at [1160, 30] on div "Enhance my profile" at bounding box center [1177, 28] width 139 height 28
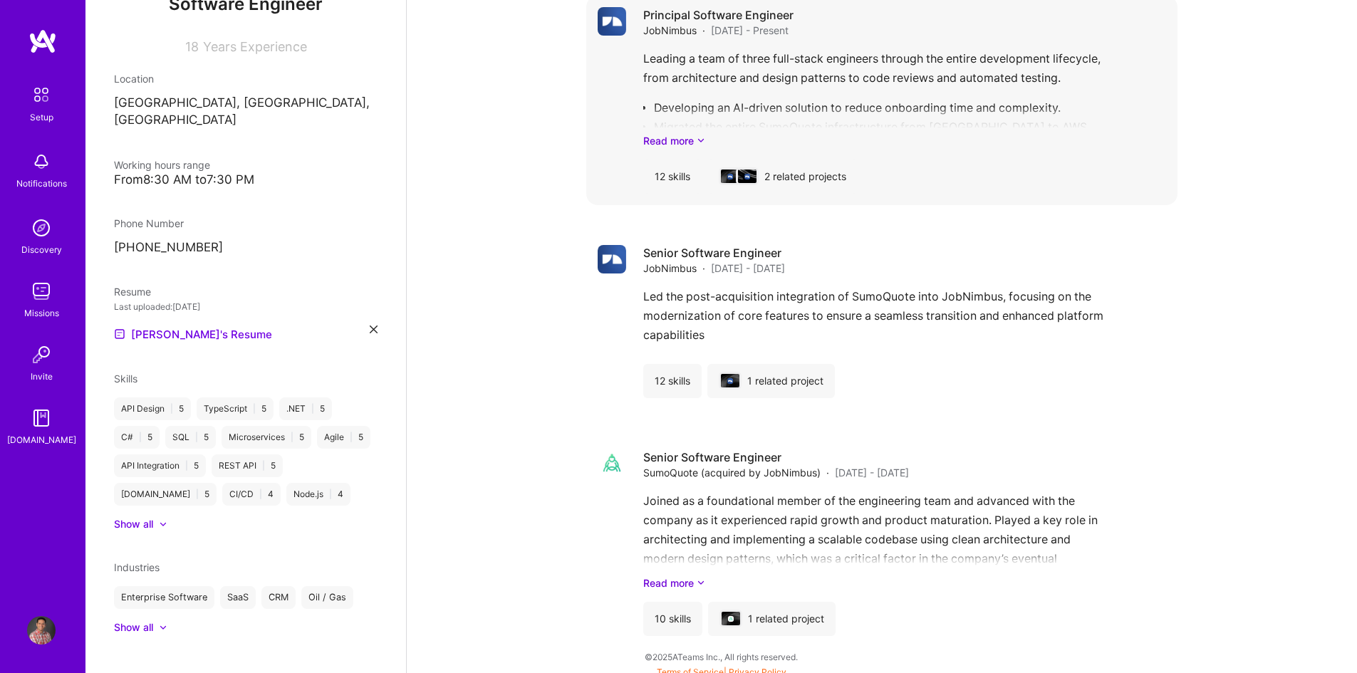
scroll to position [1209, 0]
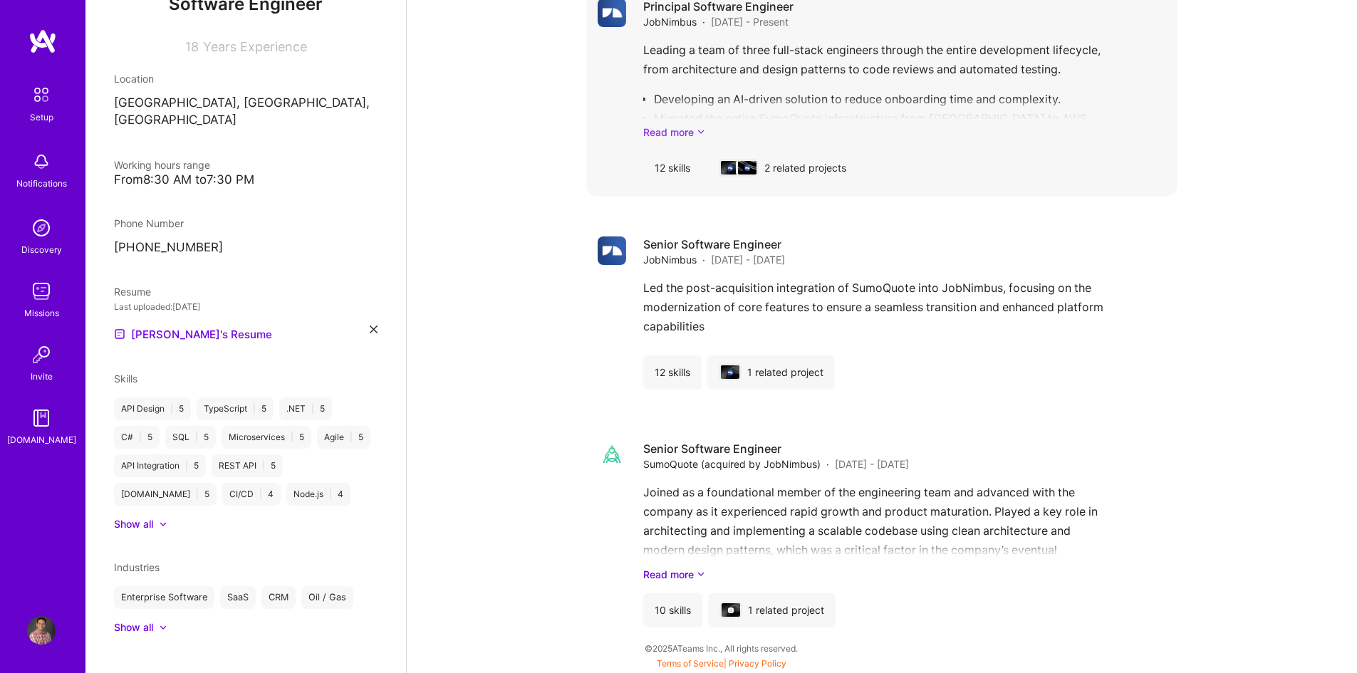
click at [691, 132] on link "Read more" at bounding box center [904, 132] width 523 height 15
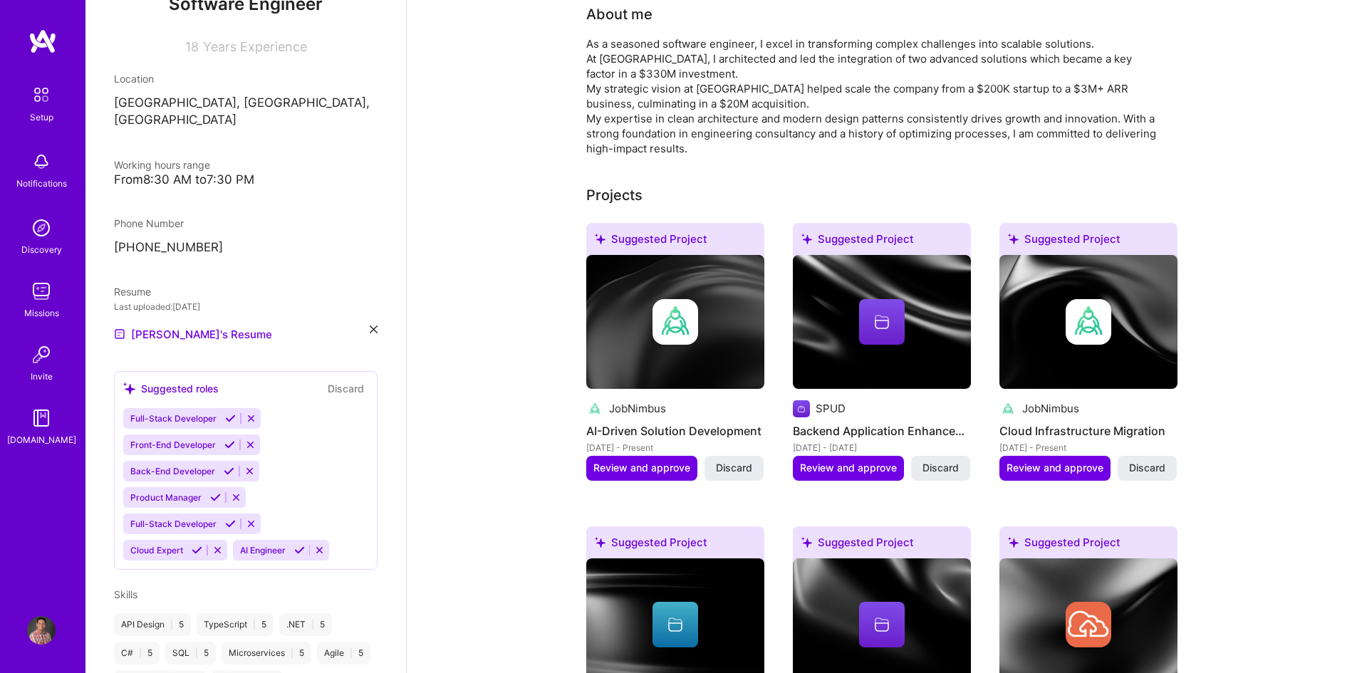
scroll to position [283, 0]
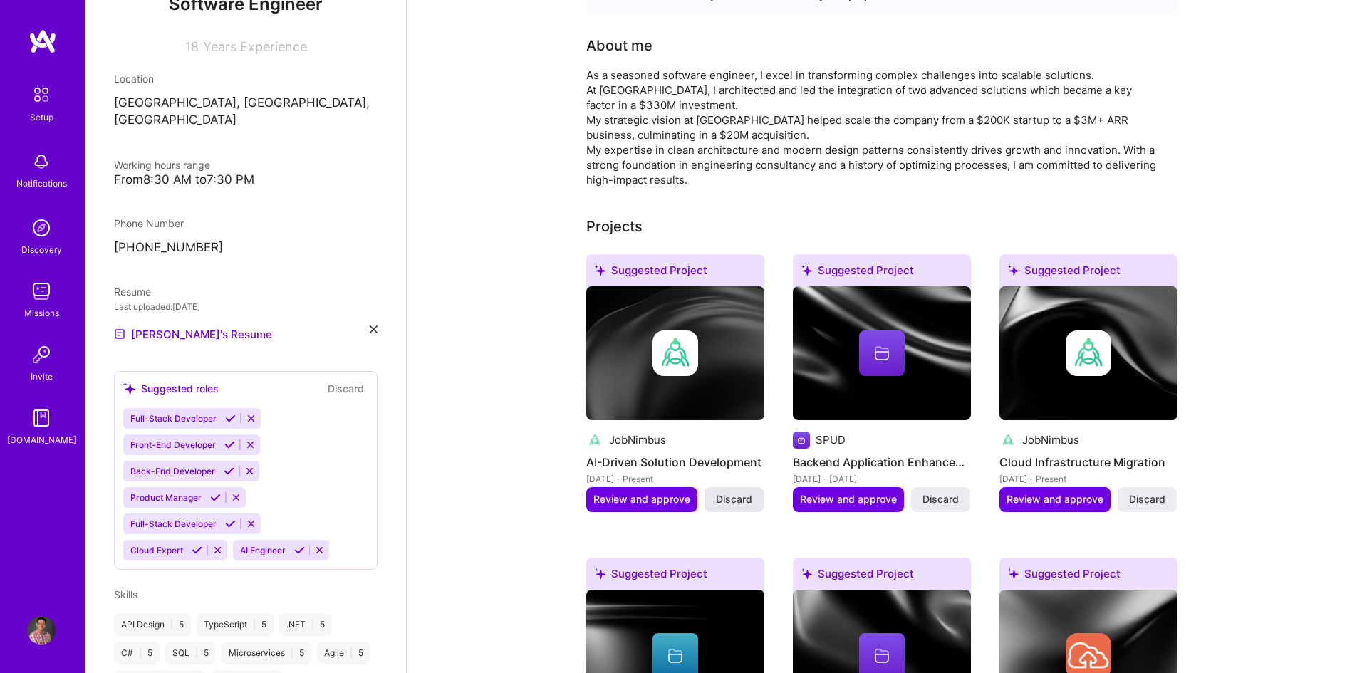
click at [745, 496] on span "Discard" at bounding box center [734, 499] width 36 height 14
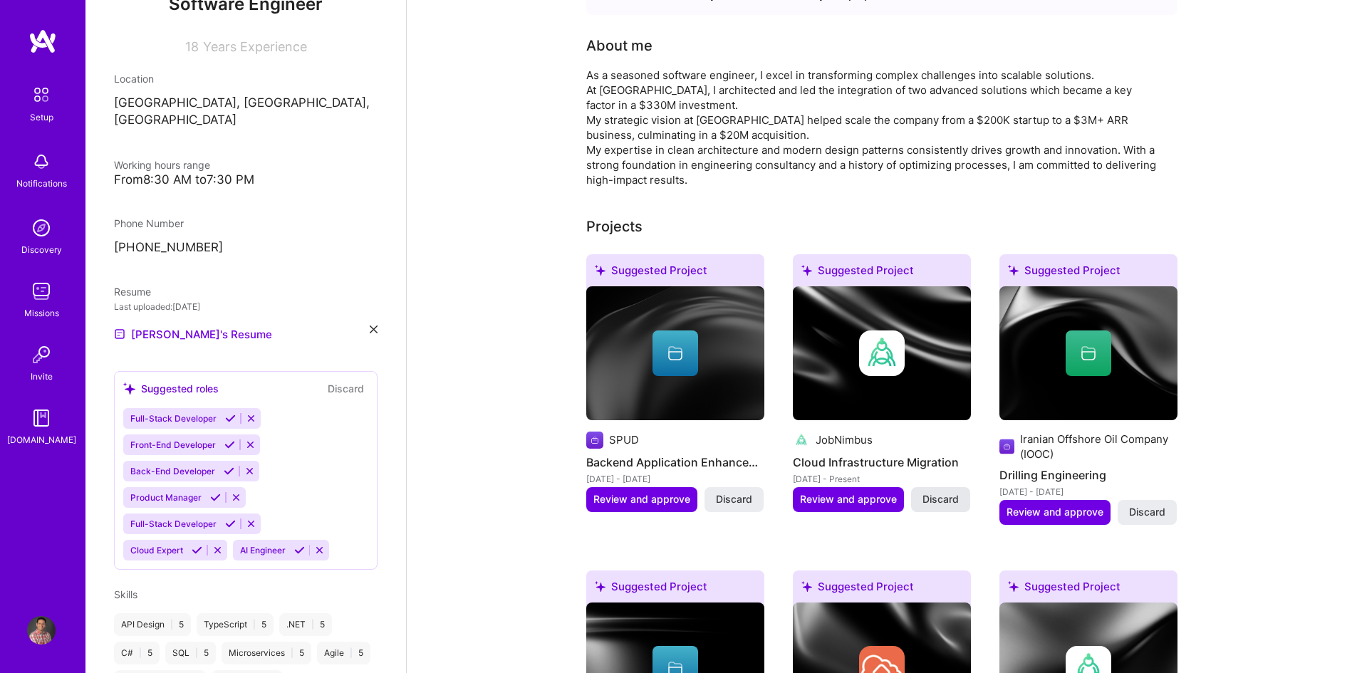
click at [928, 501] on span "Discard" at bounding box center [940, 499] width 36 height 14
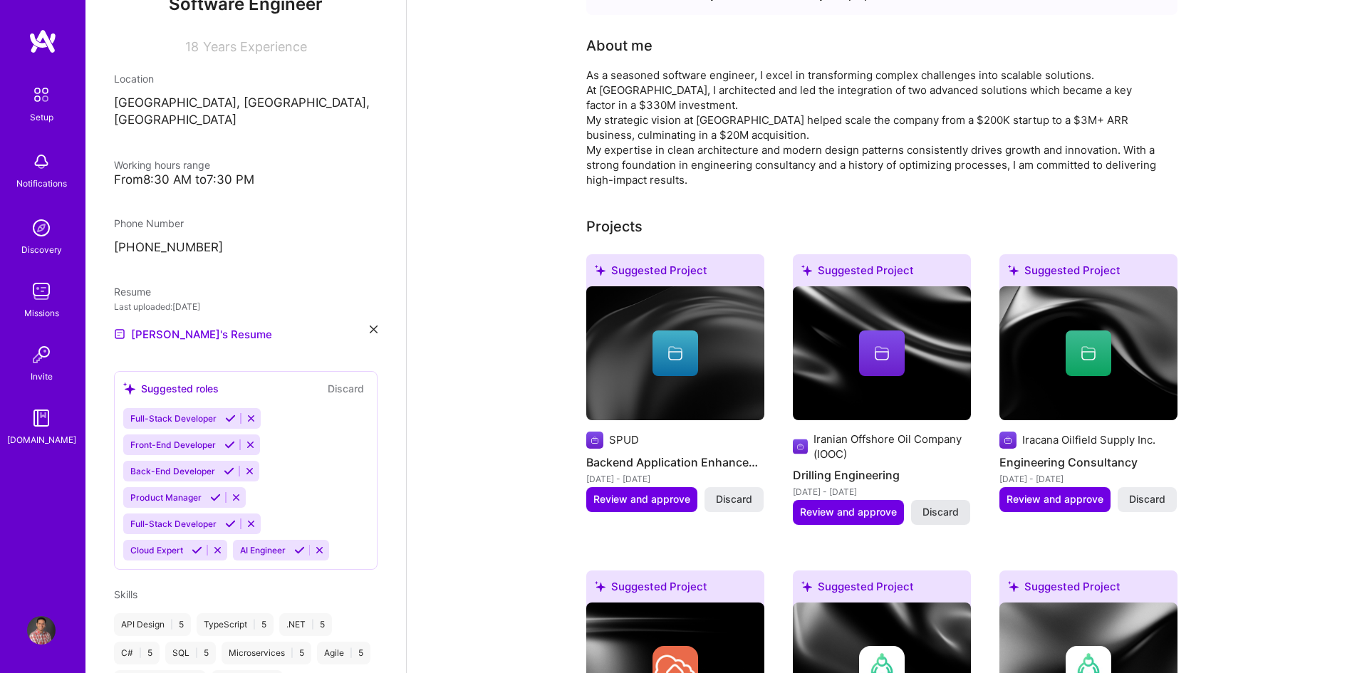
click at [941, 515] on span "Discard" at bounding box center [940, 512] width 36 height 14
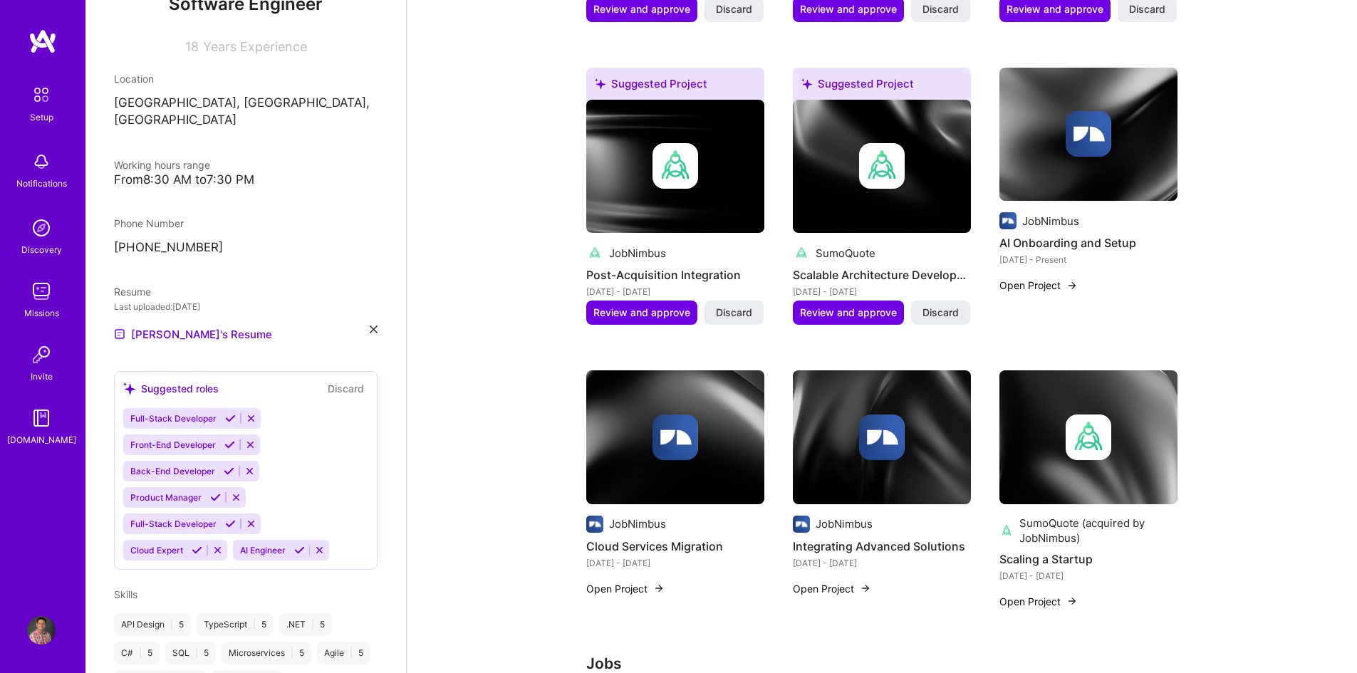
scroll to position [710, 0]
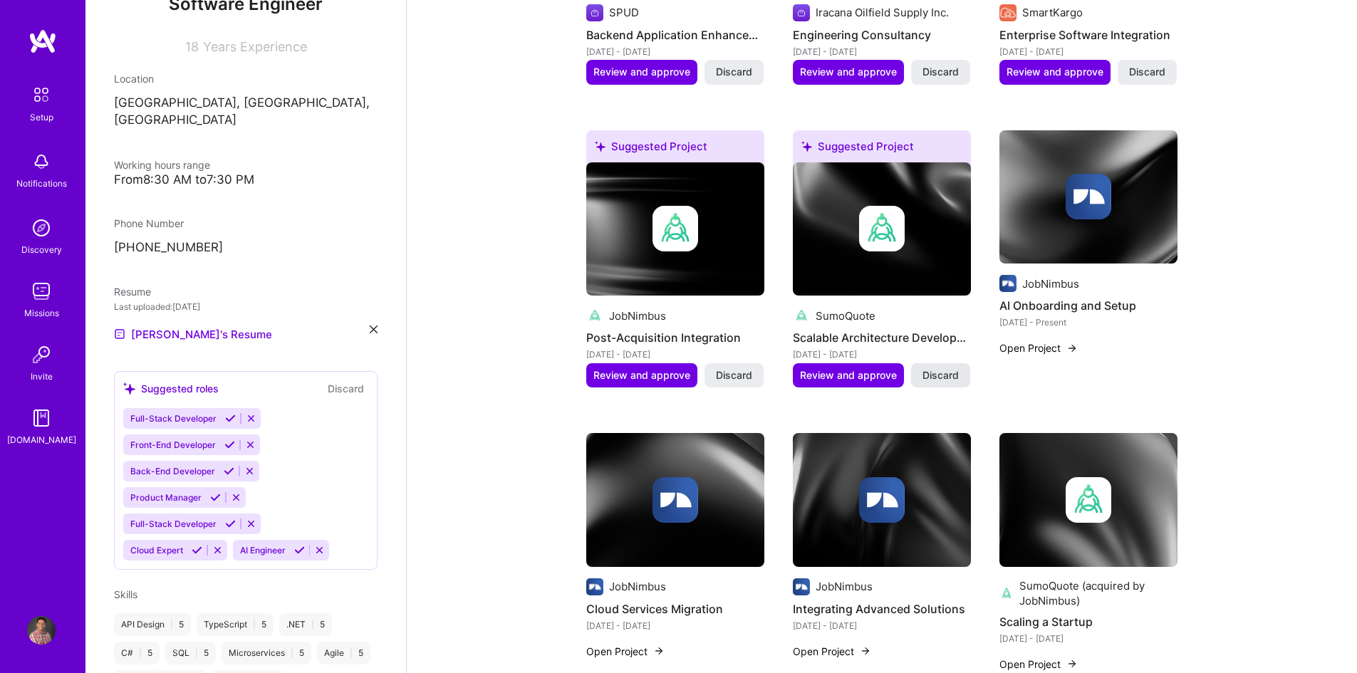
click at [944, 377] on span "Discard" at bounding box center [940, 375] width 36 height 14
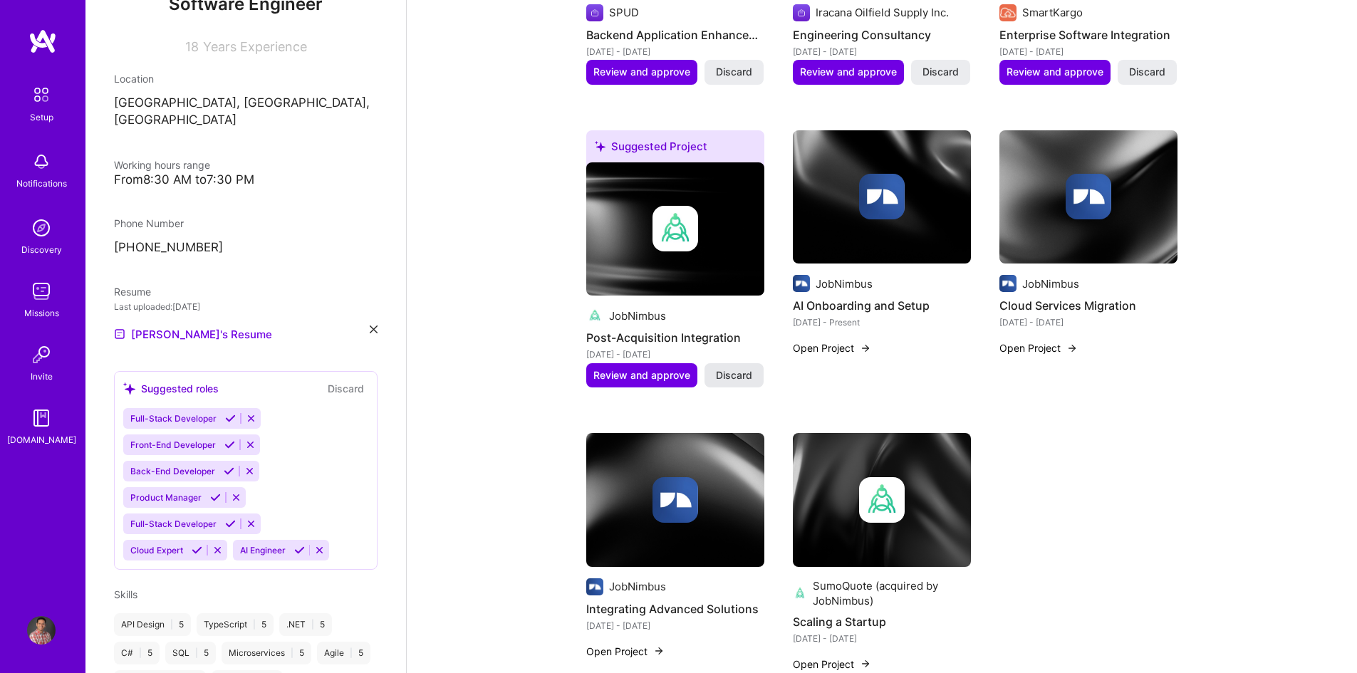
click at [742, 380] on span "Discard" at bounding box center [734, 375] width 36 height 14
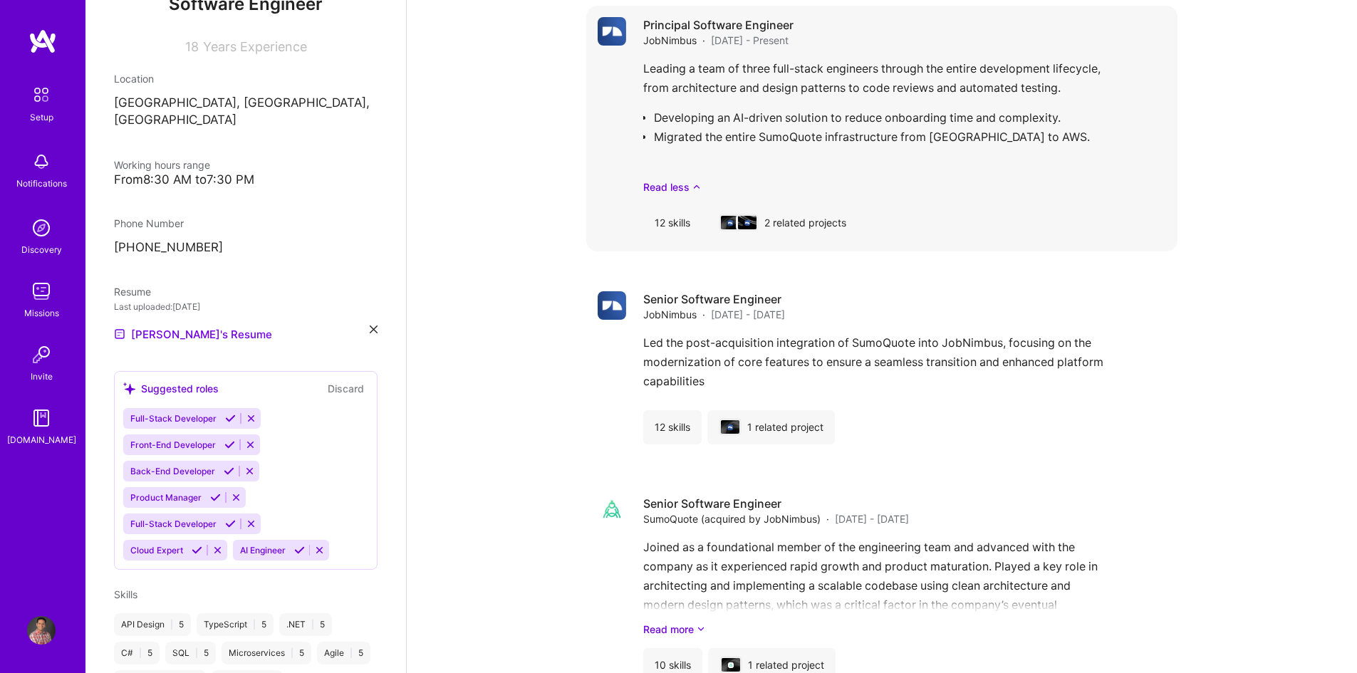
scroll to position [1764, 0]
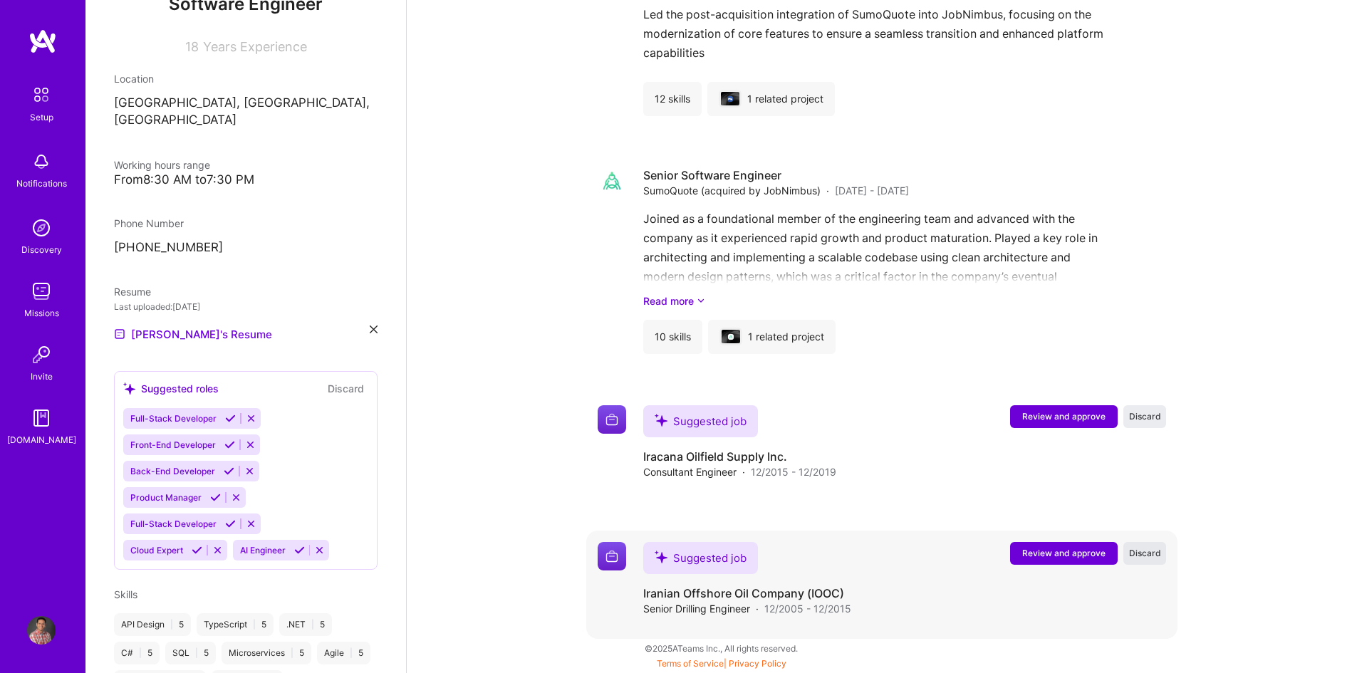
click at [1141, 552] on span "Discard" at bounding box center [1145, 553] width 32 height 12
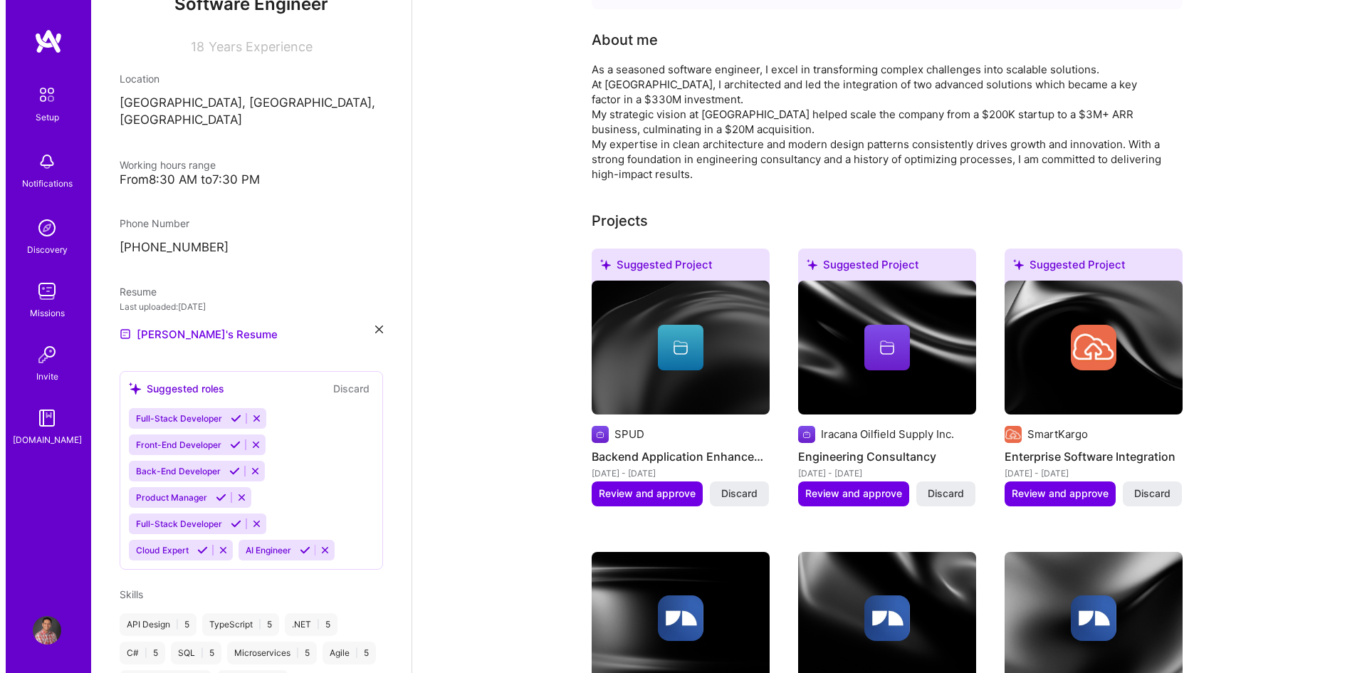
scroll to position [274, 0]
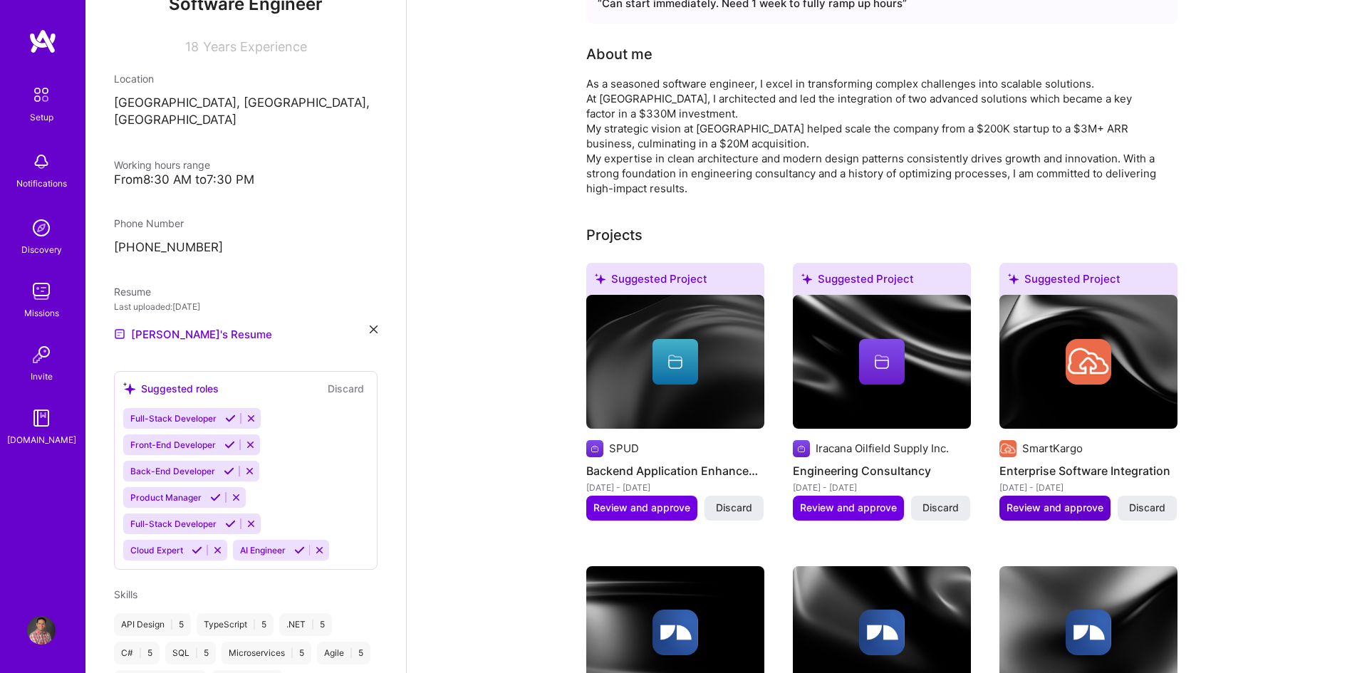
click at [1057, 511] on span "Review and approve" at bounding box center [1054, 508] width 97 height 14
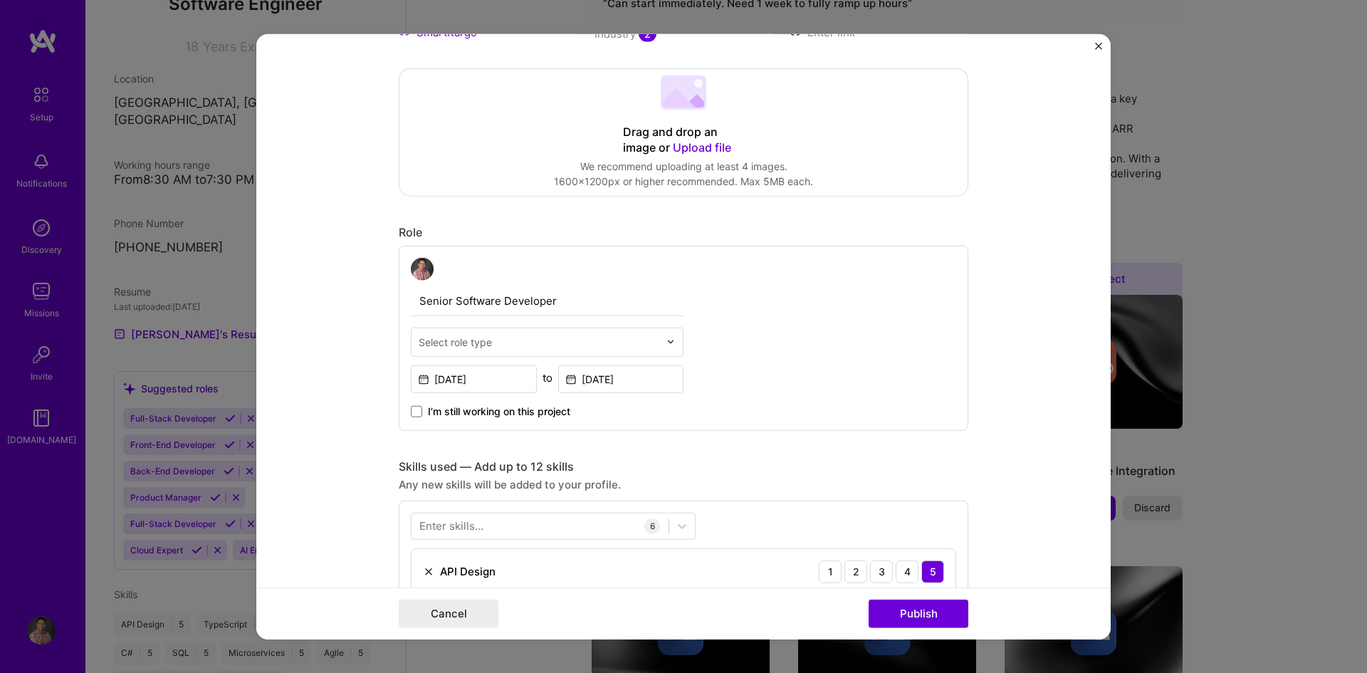
scroll to position [356, 0]
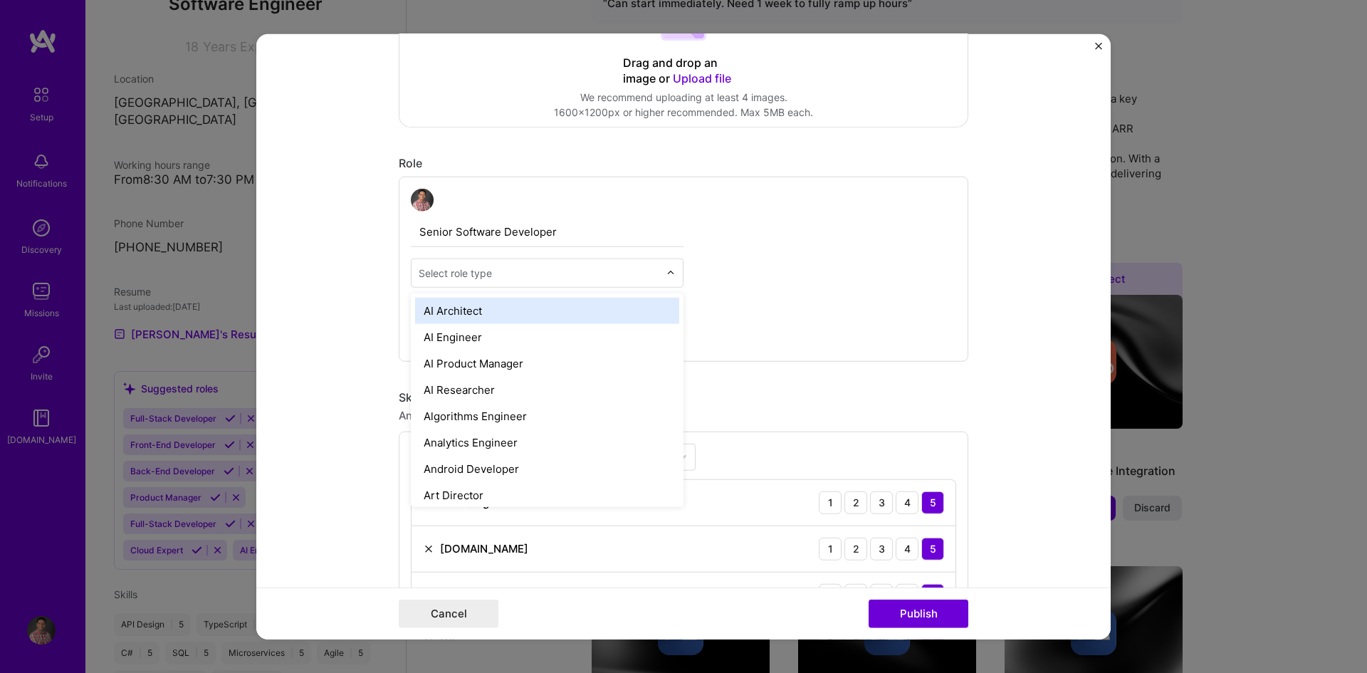
click at [599, 270] on input "text" at bounding box center [539, 272] width 241 height 15
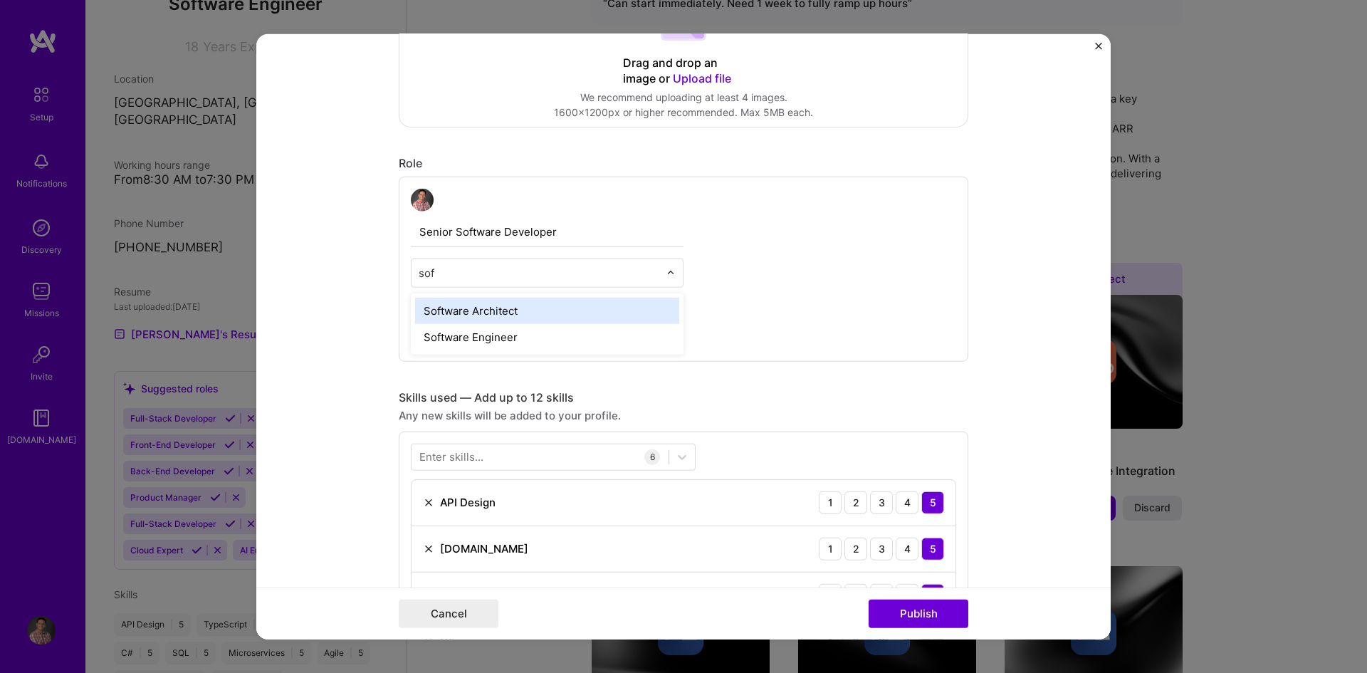
type input "soft"
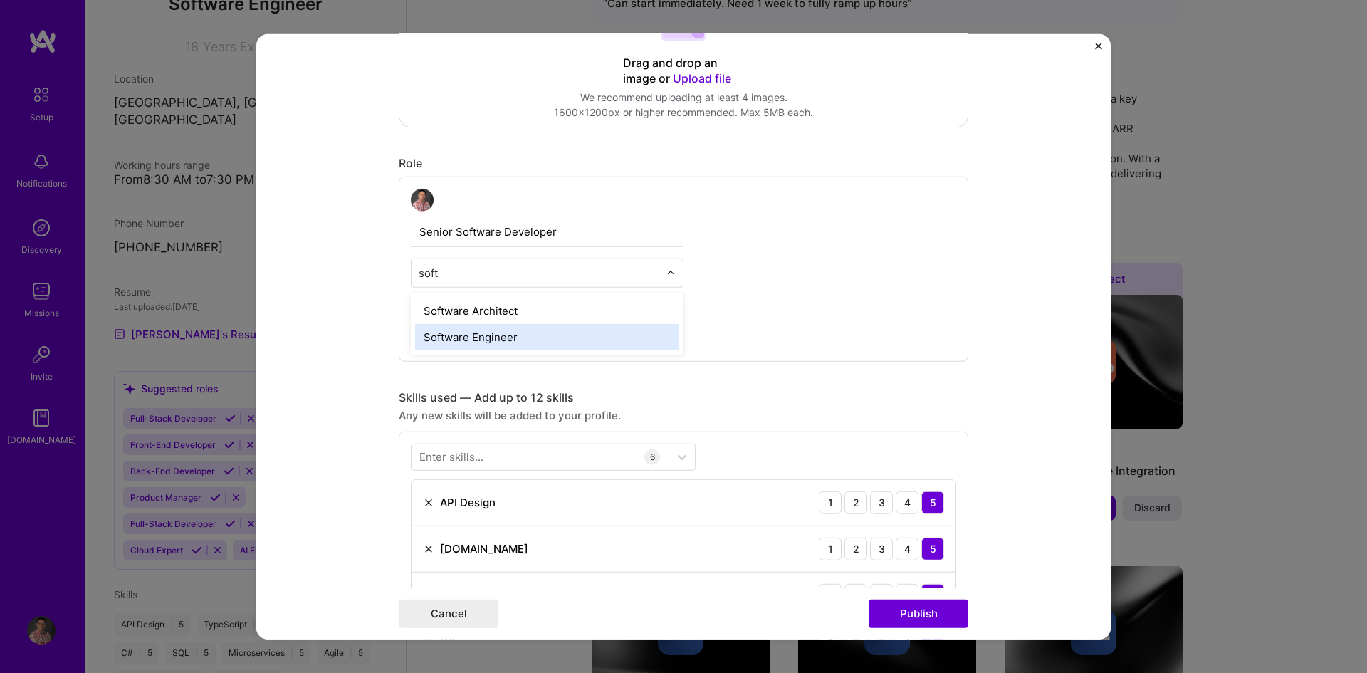
click at [513, 332] on div "Software Engineer" at bounding box center [547, 336] width 264 height 26
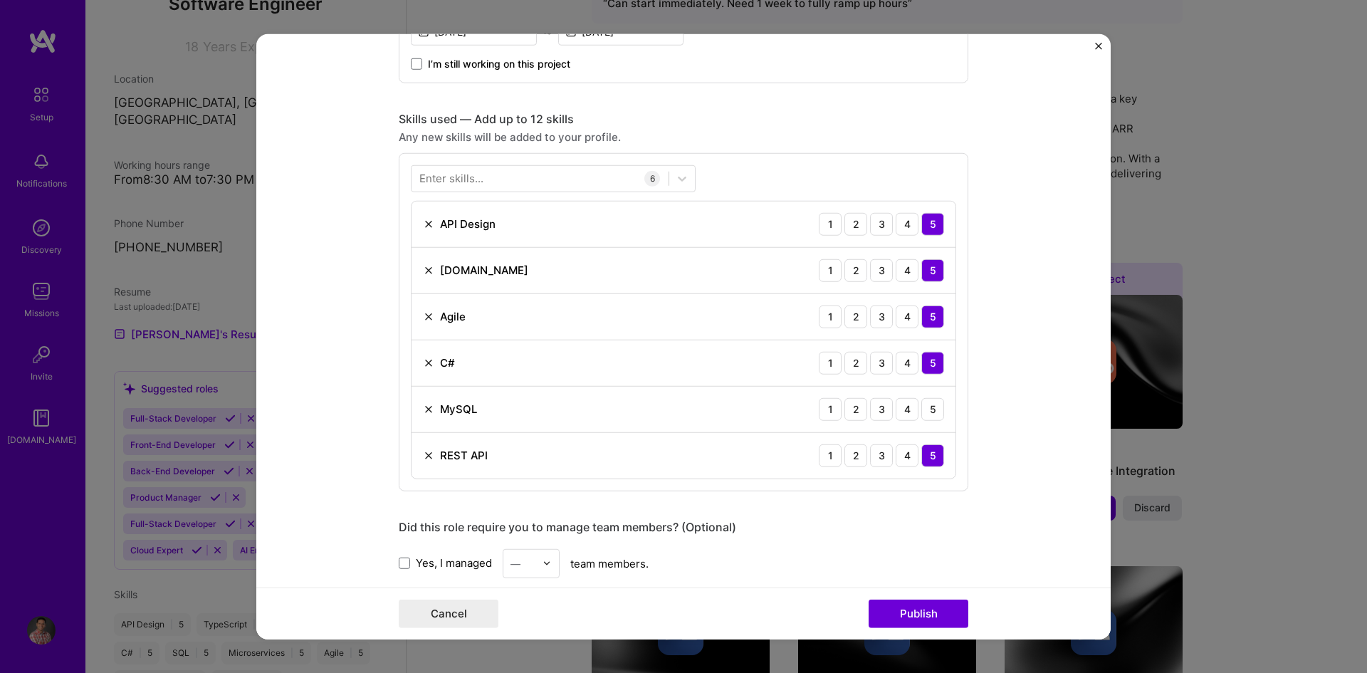
scroll to position [641, 0]
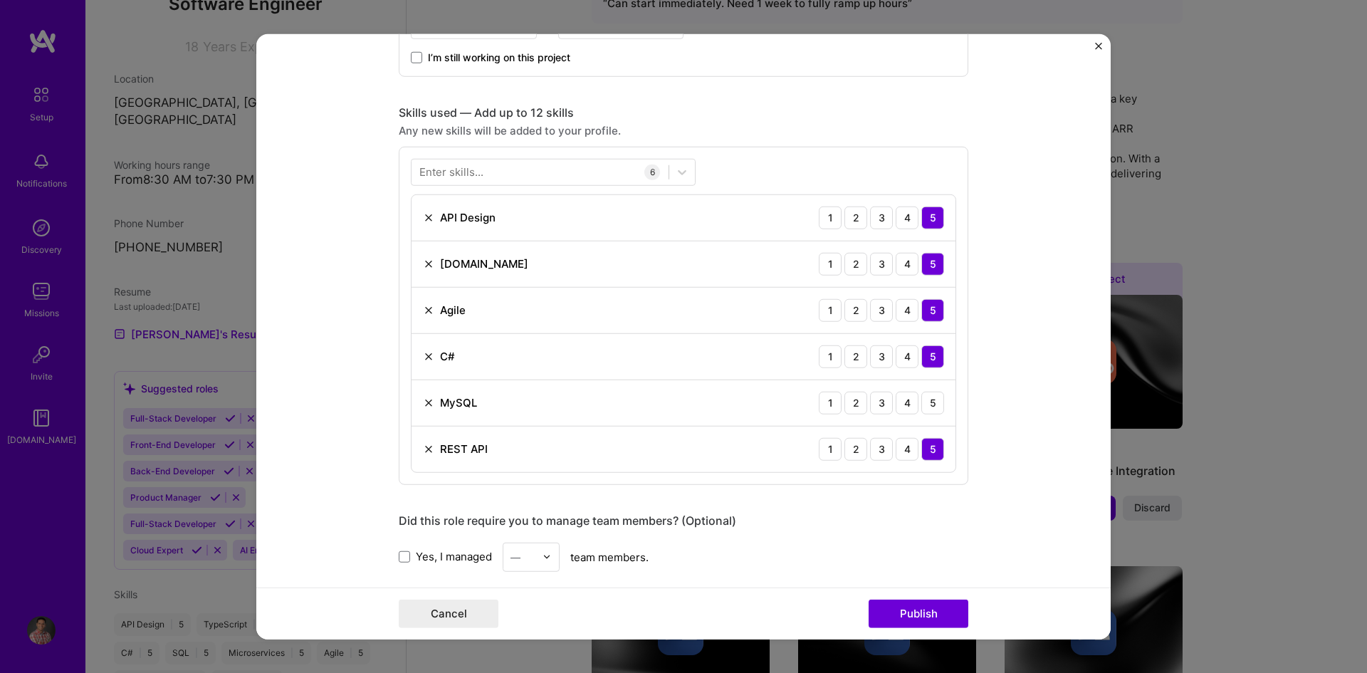
click at [461, 170] on div "Enter skills..." at bounding box center [451, 172] width 64 height 15
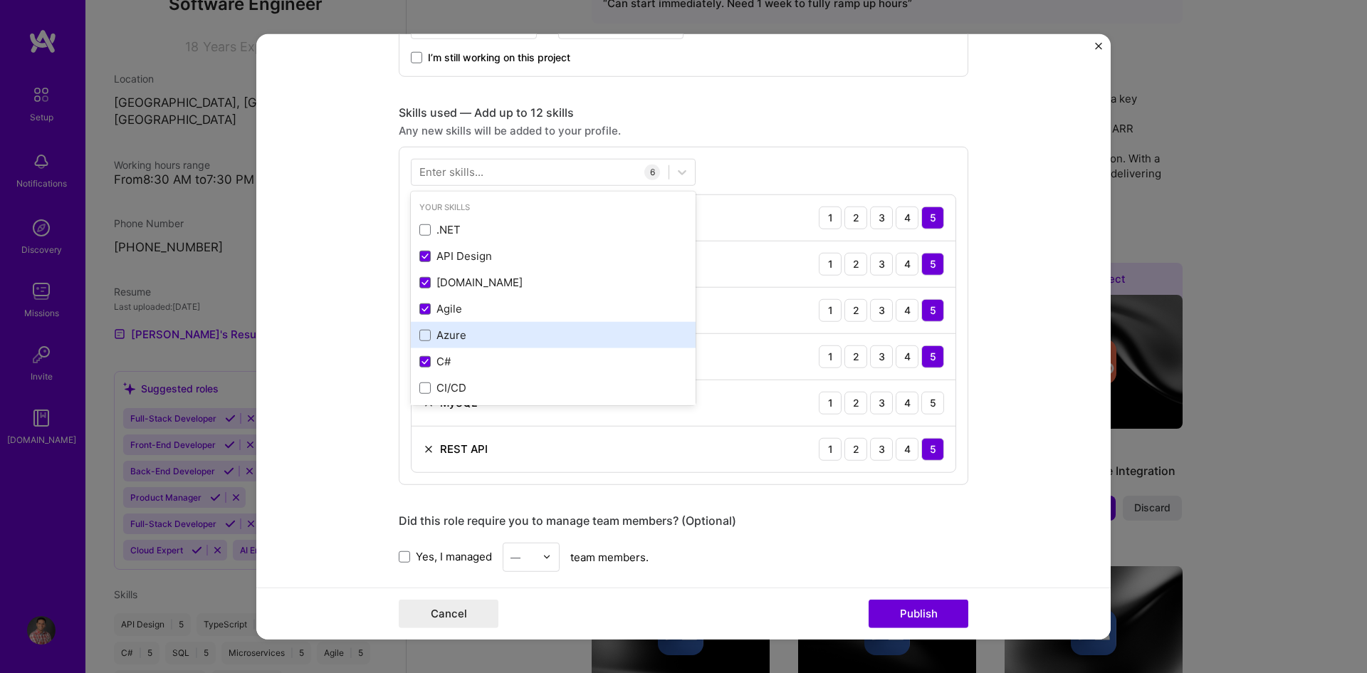
click at [427, 335] on div "Azure" at bounding box center [553, 335] width 268 height 15
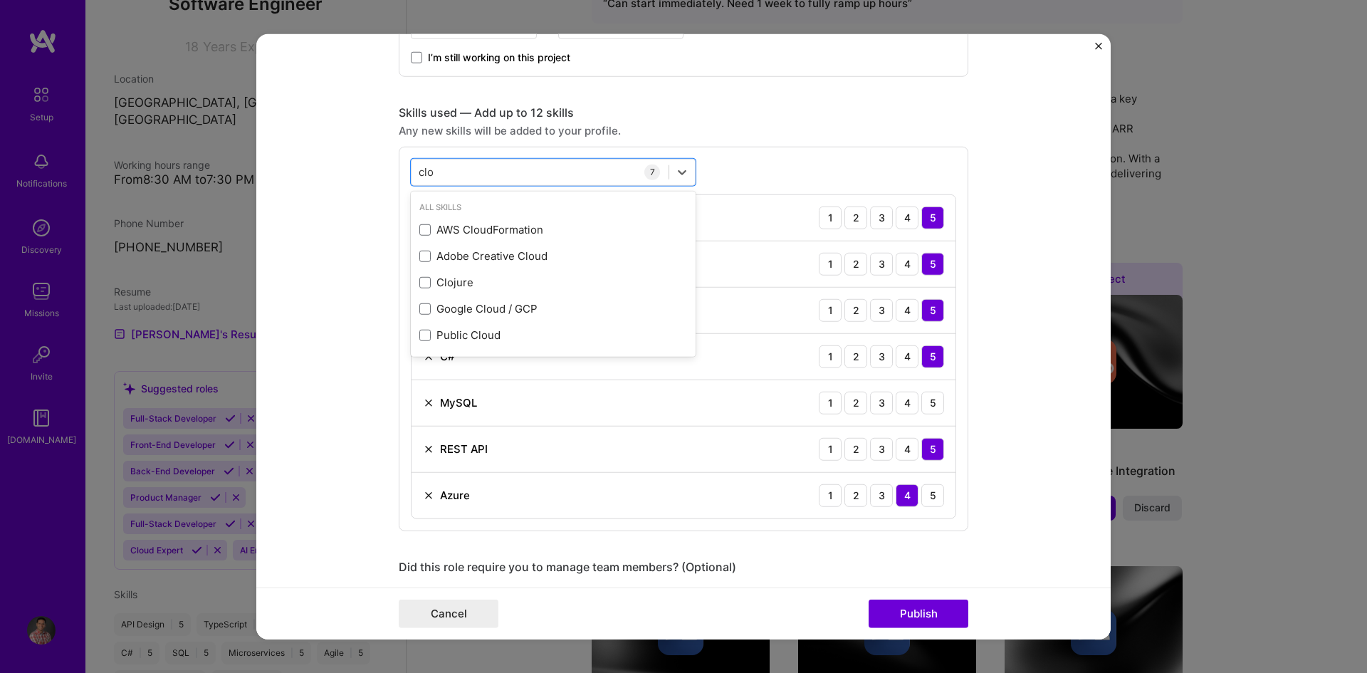
type input "clo"
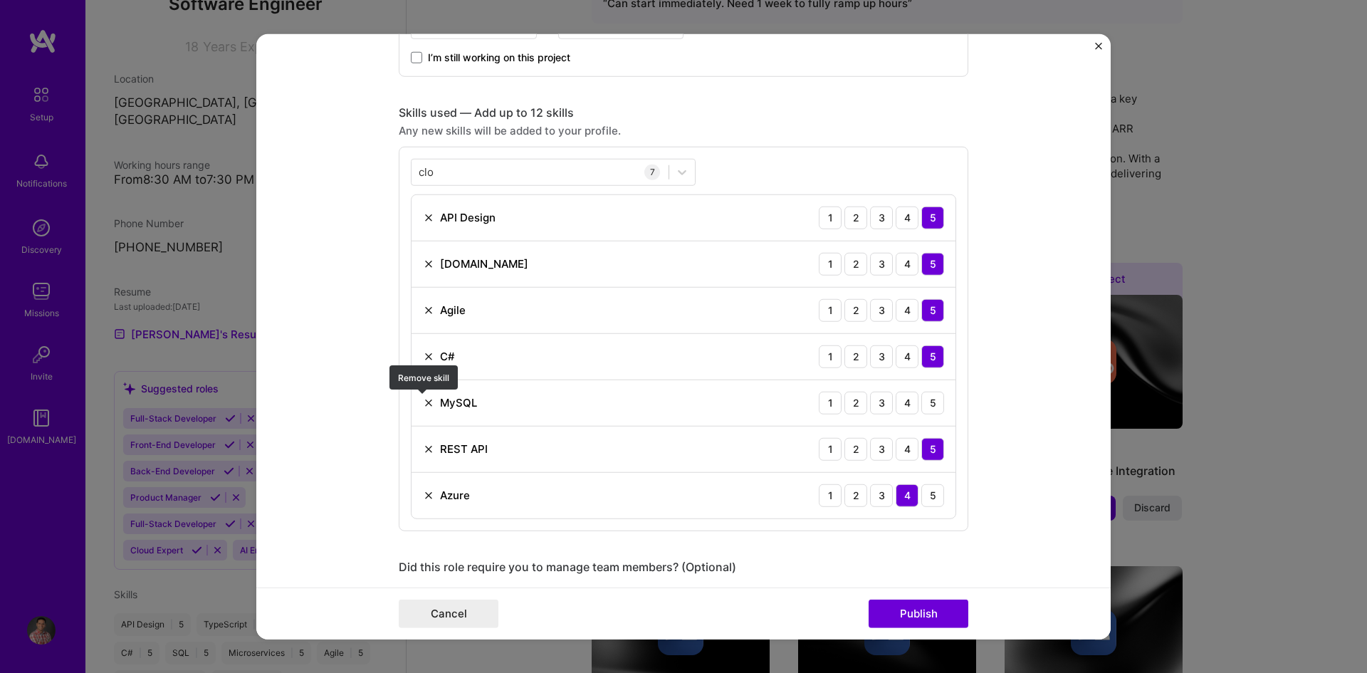
click at [425, 403] on img at bounding box center [428, 402] width 11 height 11
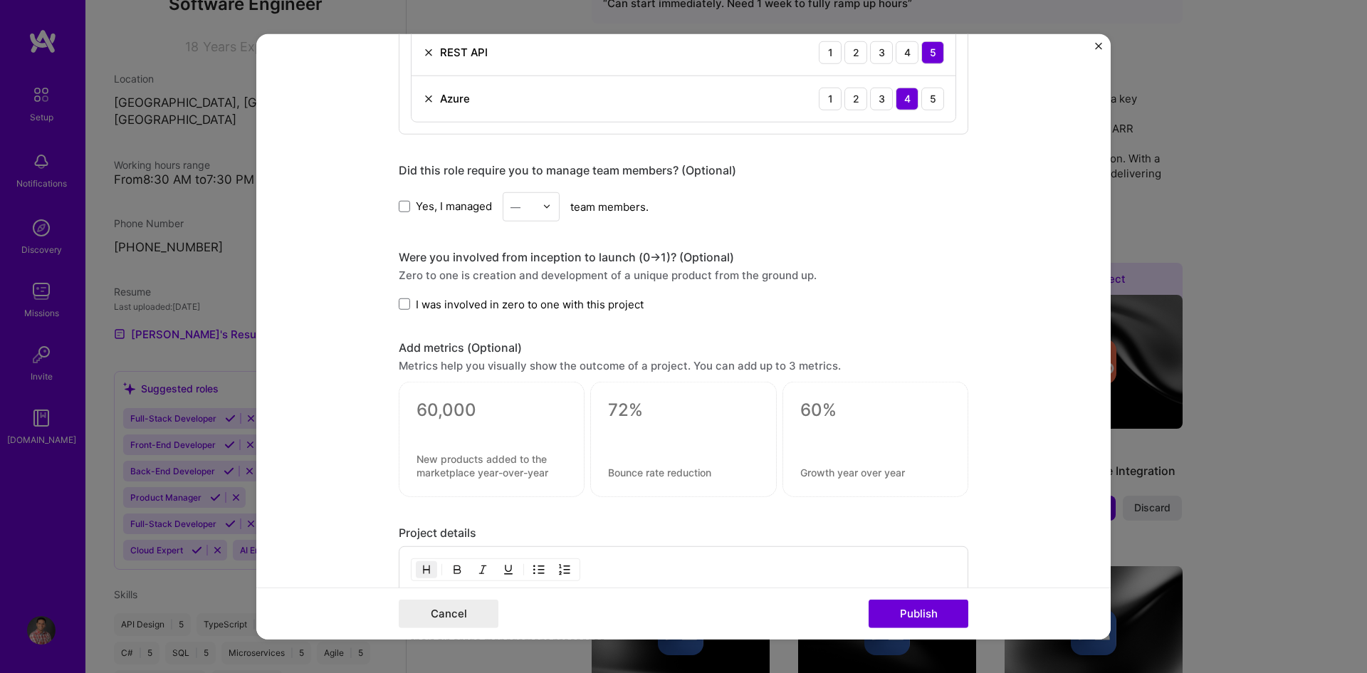
scroll to position [997, 0]
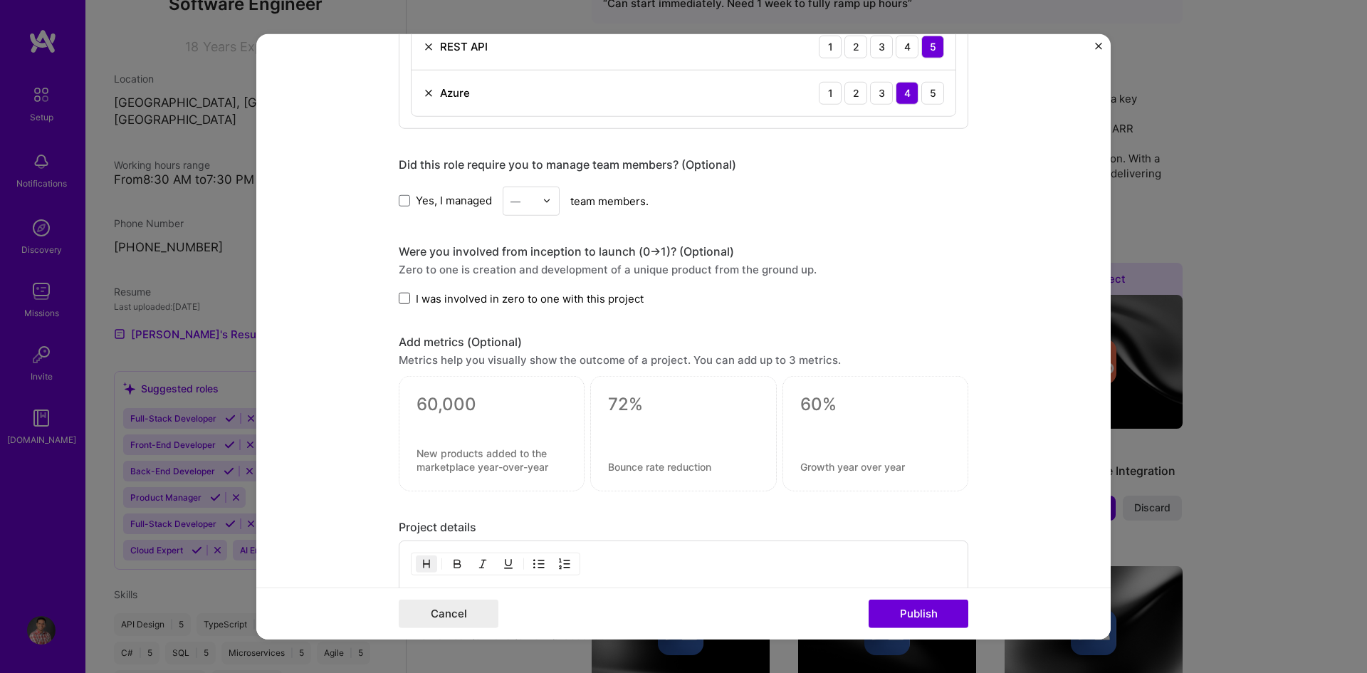
click at [399, 298] on span at bounding box center [404, 298] width 11 height 11
click at [0, 0] on input "I was involved in zero to one with this project" at bounding box center [0, 0] width 0 height 0
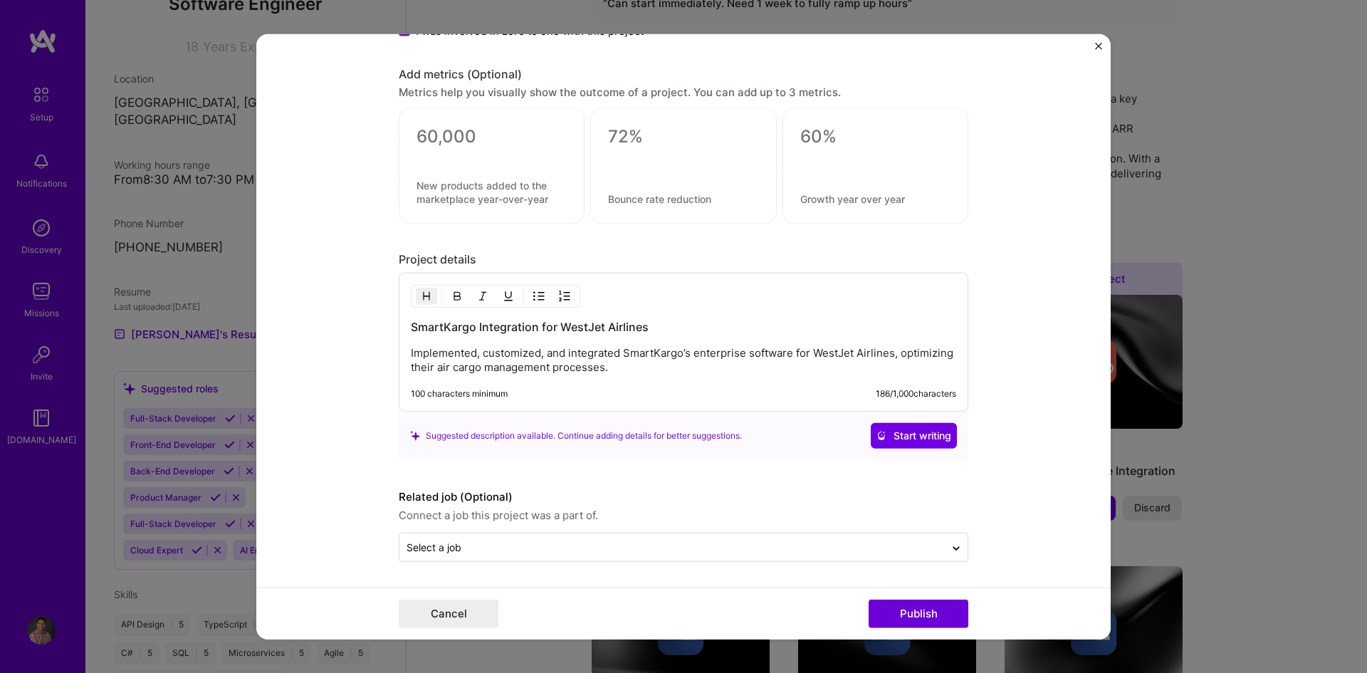
scroll to position [1194, 0]
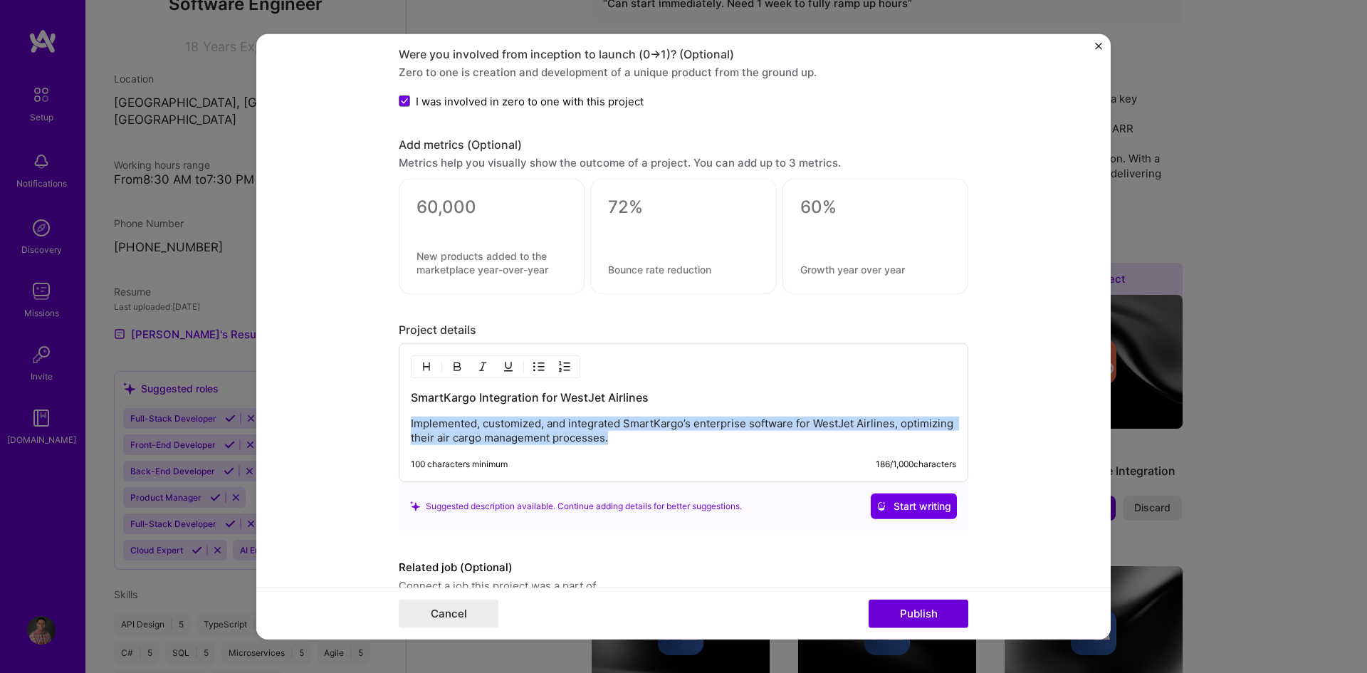
drag, startPoint x: 617, startPoint y: 439, endPoint x: 363, endPoint y: 417, distance: 255.2
click at [363, 417] on form "Editing suggested project This project is suggested based on your LinkedIn, res…" at bounding box center [683, 336] width 855 height 606
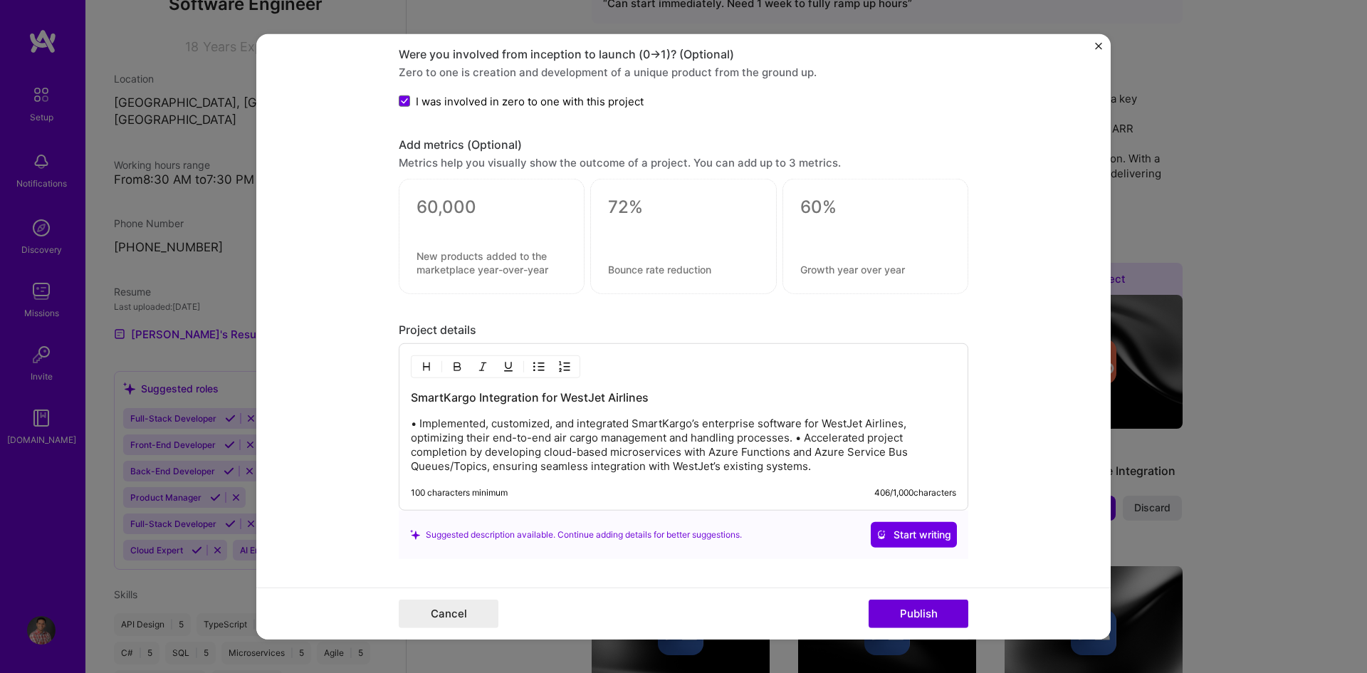
click at [789, 438] on p "• Implemented, customized, and integrated SmartKargo’s enterprise software for …" at bounding box center [684, 445] width 546 height 57
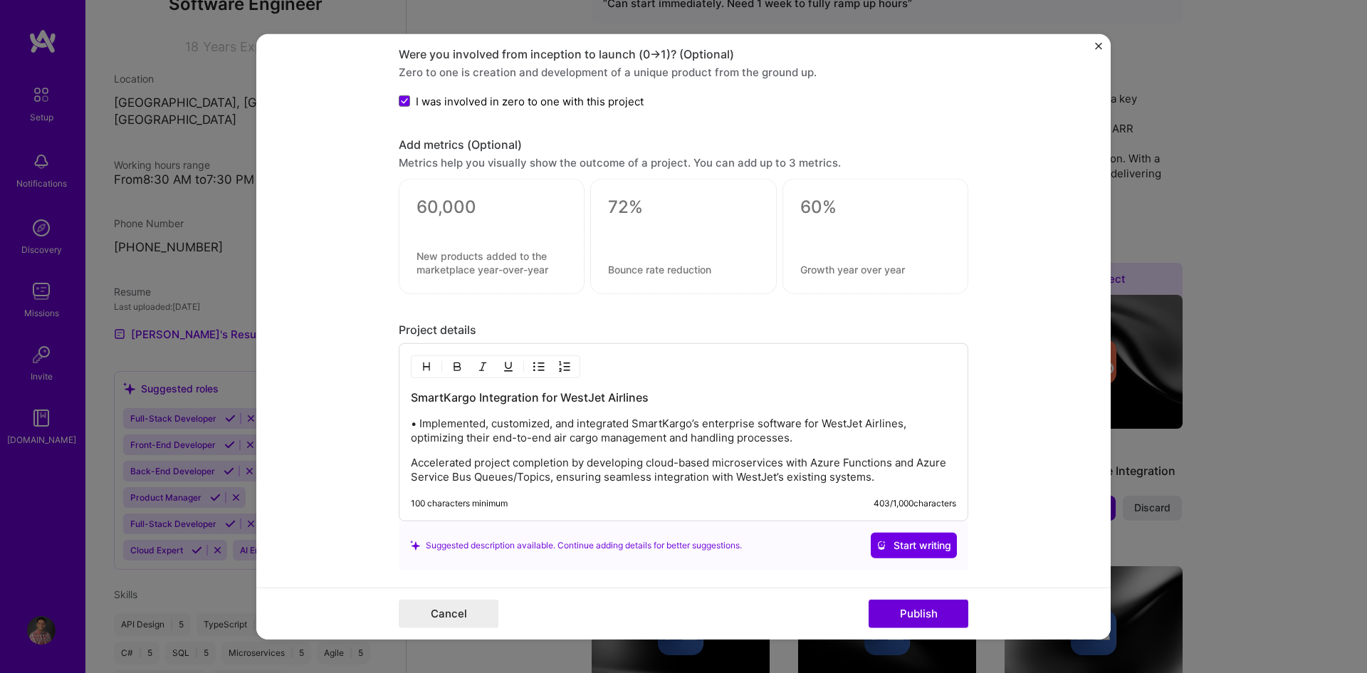
click at [411, 424] on p "• Implemented, customized, and integrated SmartKargo’s enterprise software for …" at bounding box center [684, 431] width 546 height 28
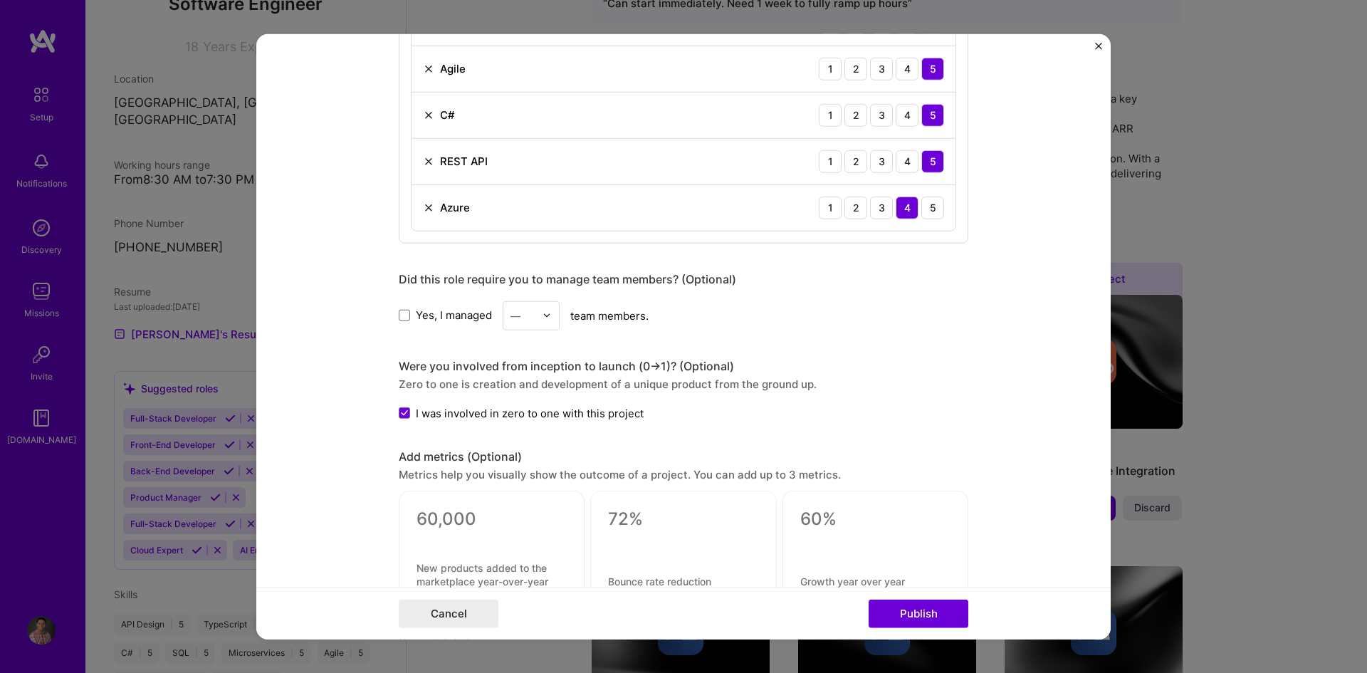
scroll to position [1068, 0]
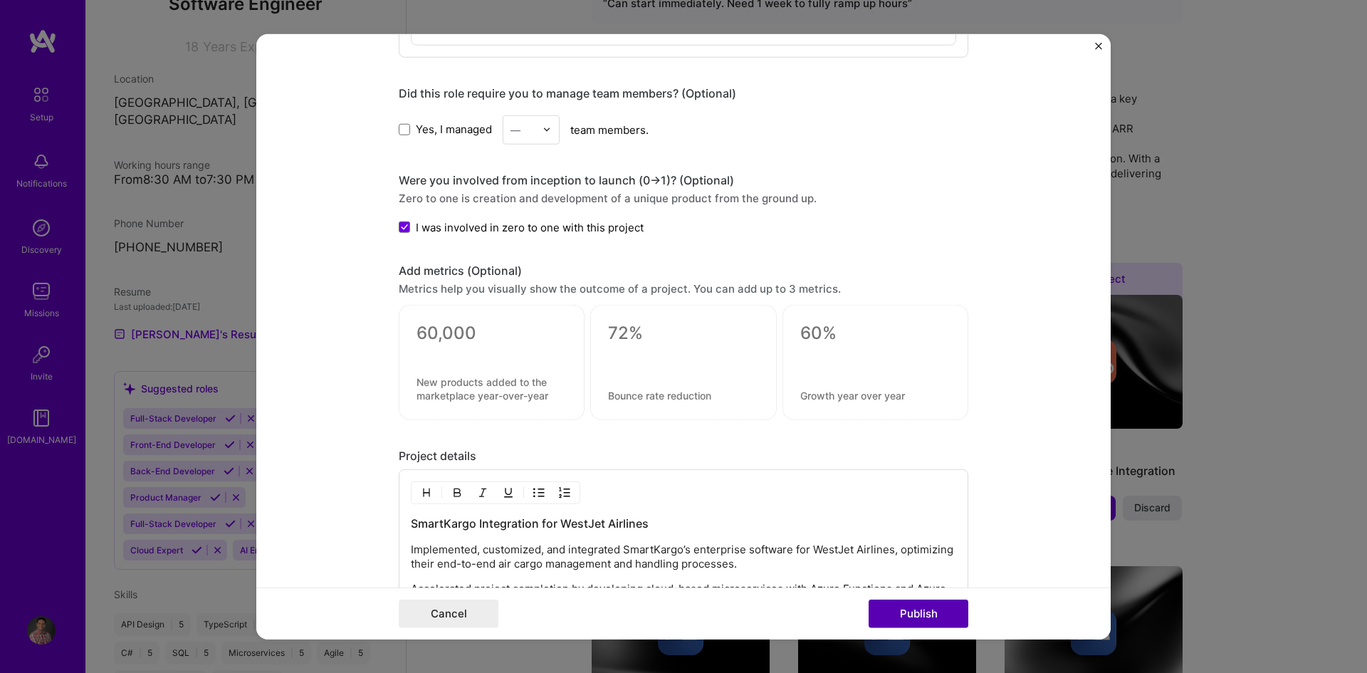
click at [909, 614] on button "Publish" at bounding box center [919, 614] width 100 height 28
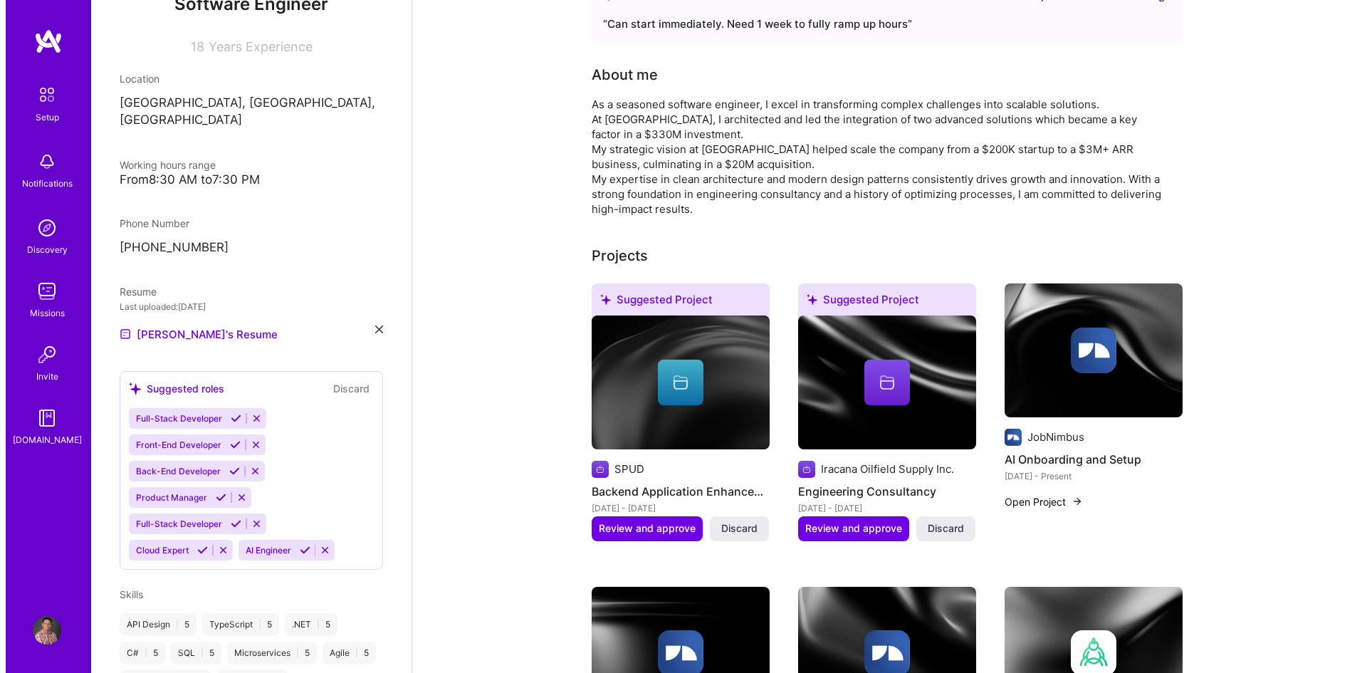
scroll to position [203, 0]
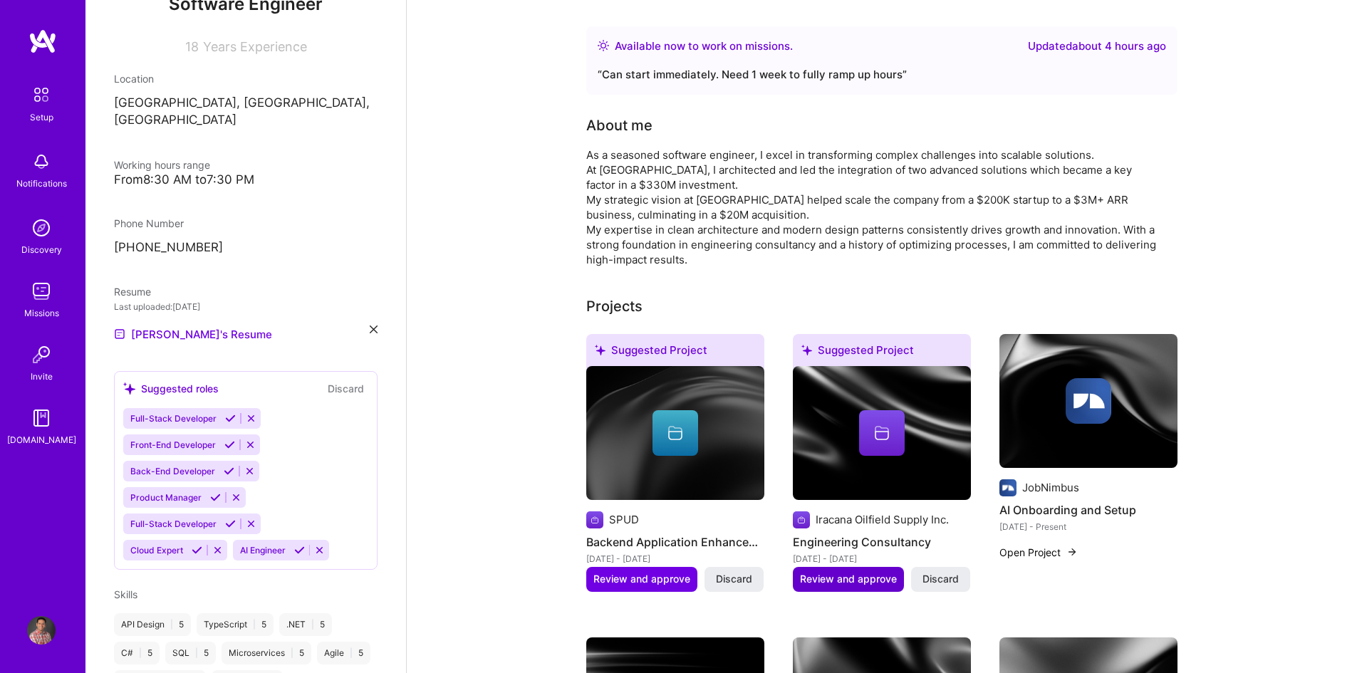
click at [838, 578] on span "Review and approve" at bounding box center [848, 579] width 97 height 14
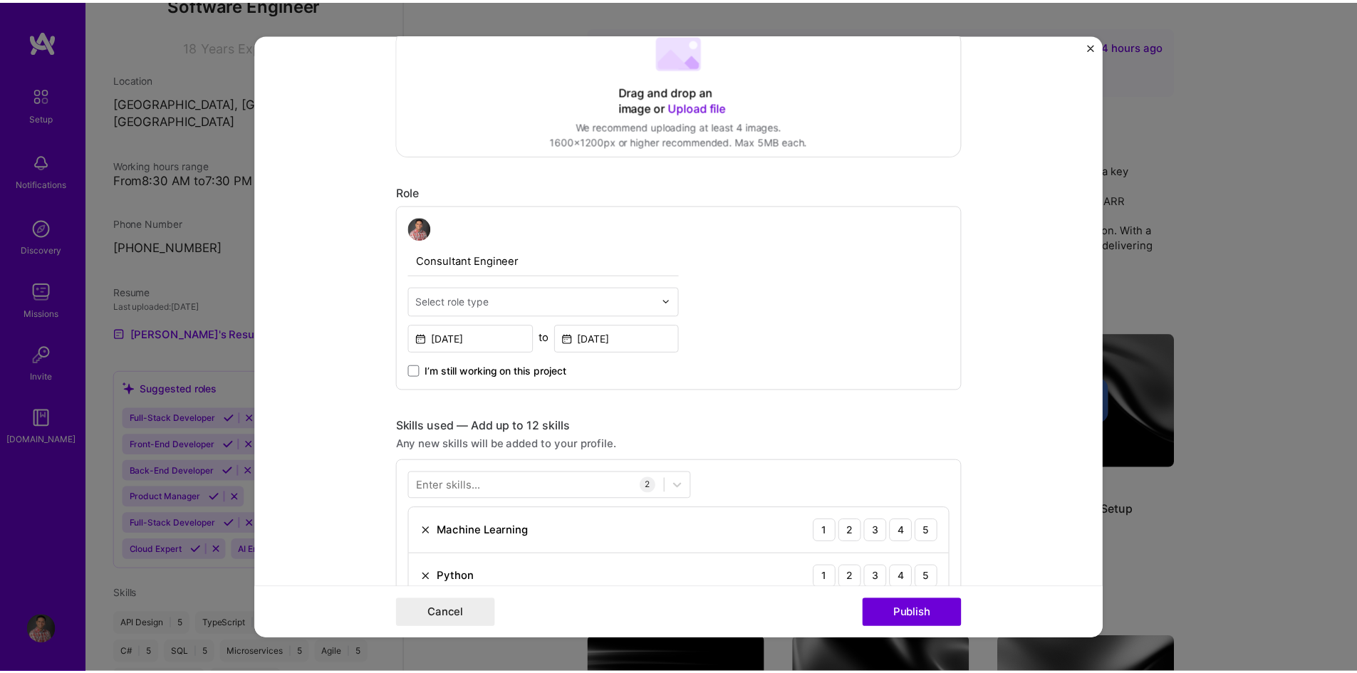
scroll to position [427, 0]
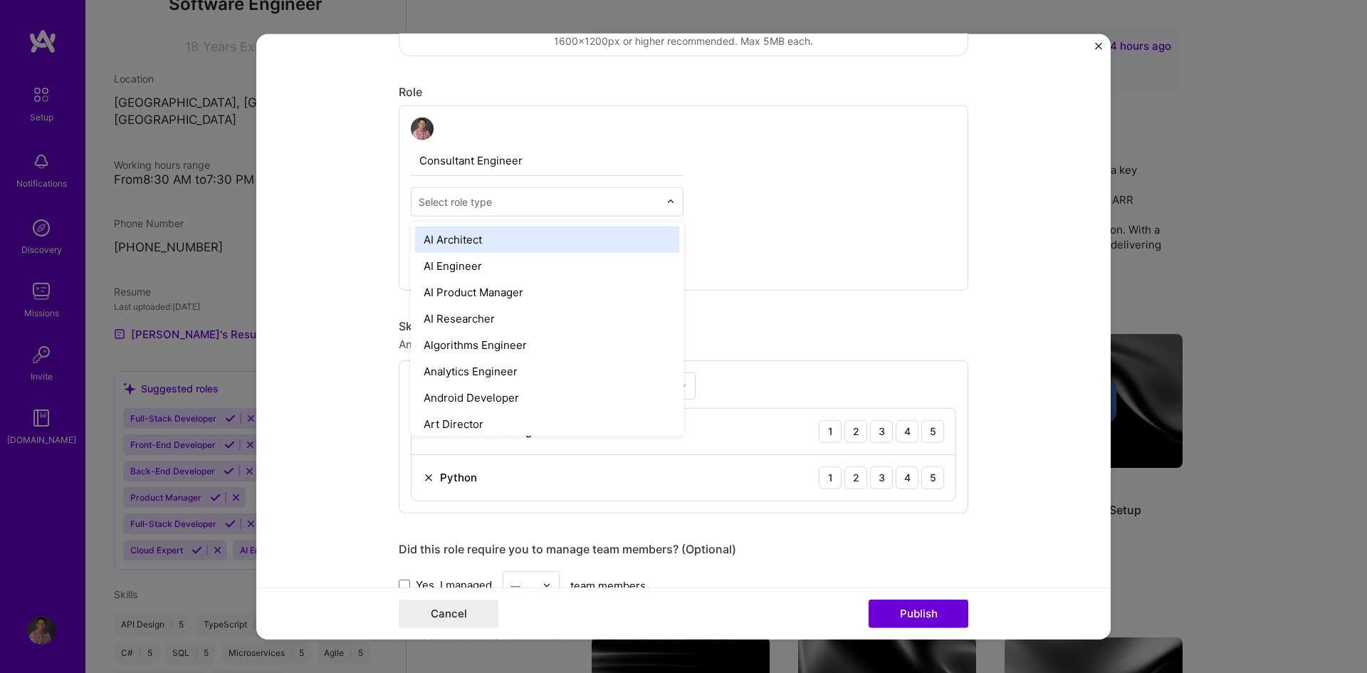
click at [522, 197] on input "text" at bounding box center [539, 201] width 241 height 15
click at [1038, 296] on form "Editing suggested project This project is suggested based on your LinkedIn, res…" at bounding box center [683, 336] width 855 height 606
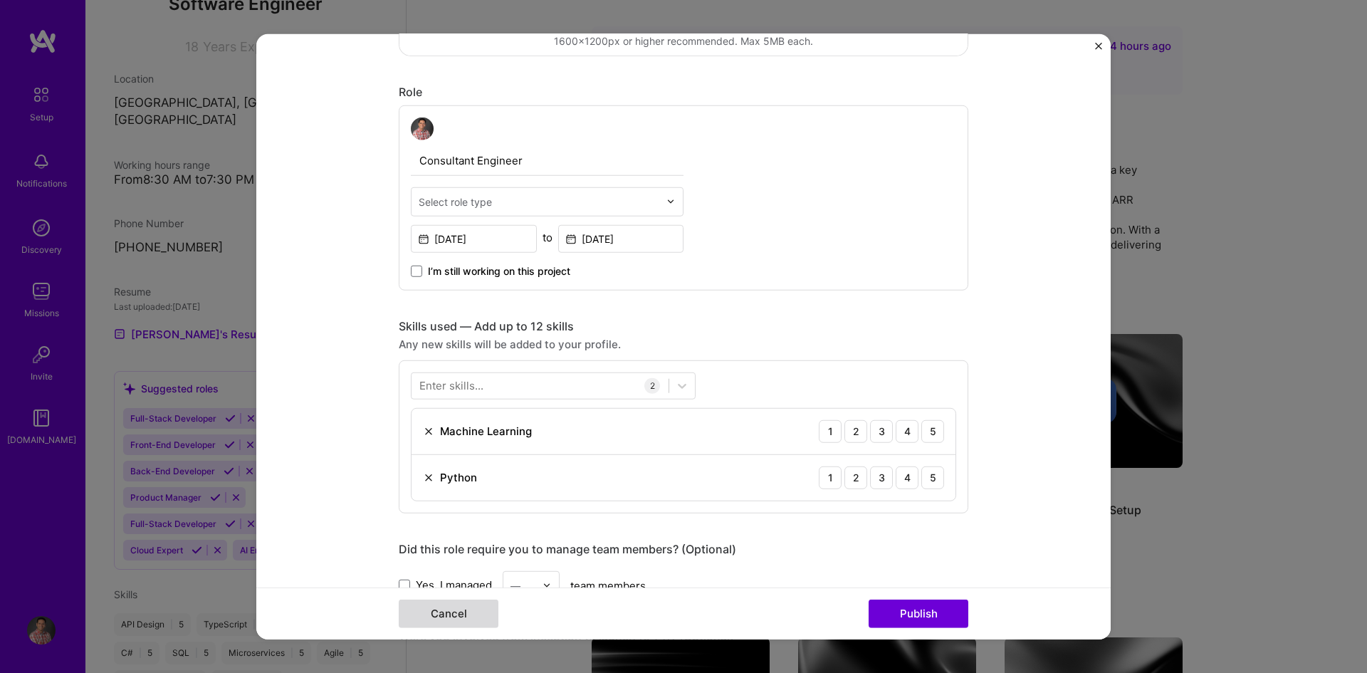
click at [461, 611] on button "Cancel" at bounding box center [449, 614] width 100 height 28
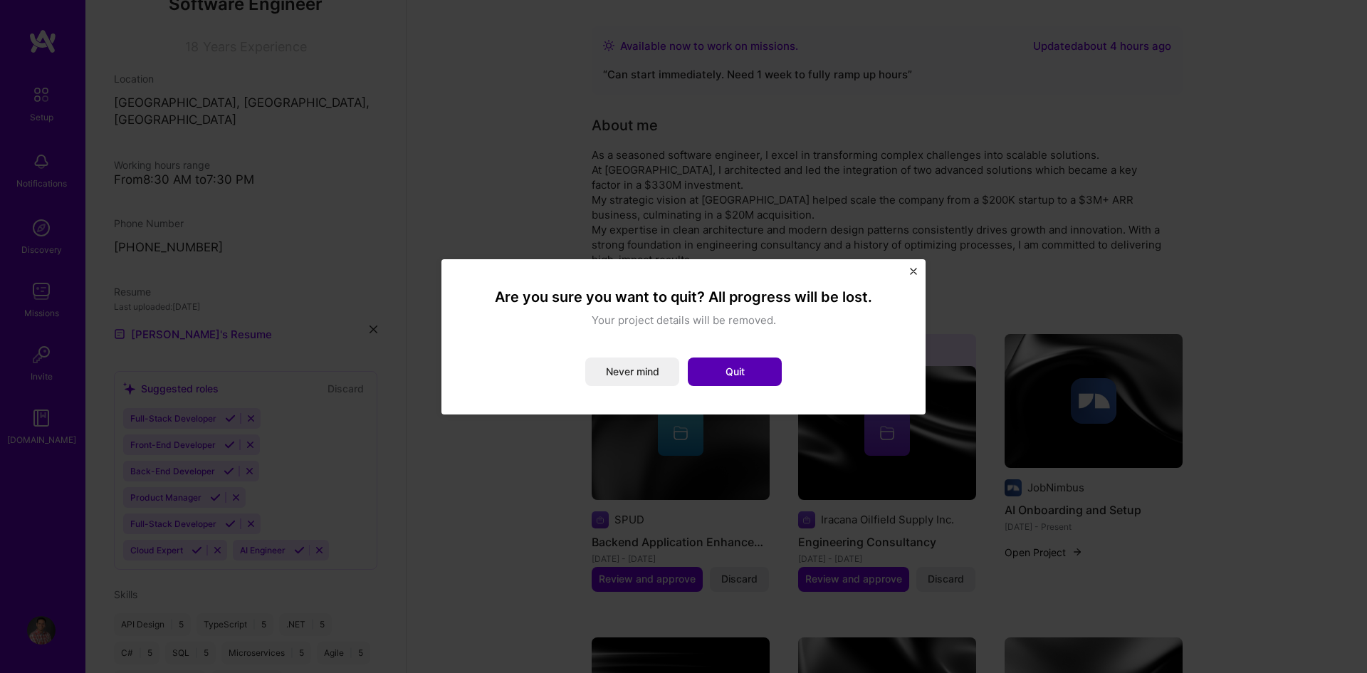
click at [733, 369] on button "Quit" at bounding box center [735, 372] width 94 height 28
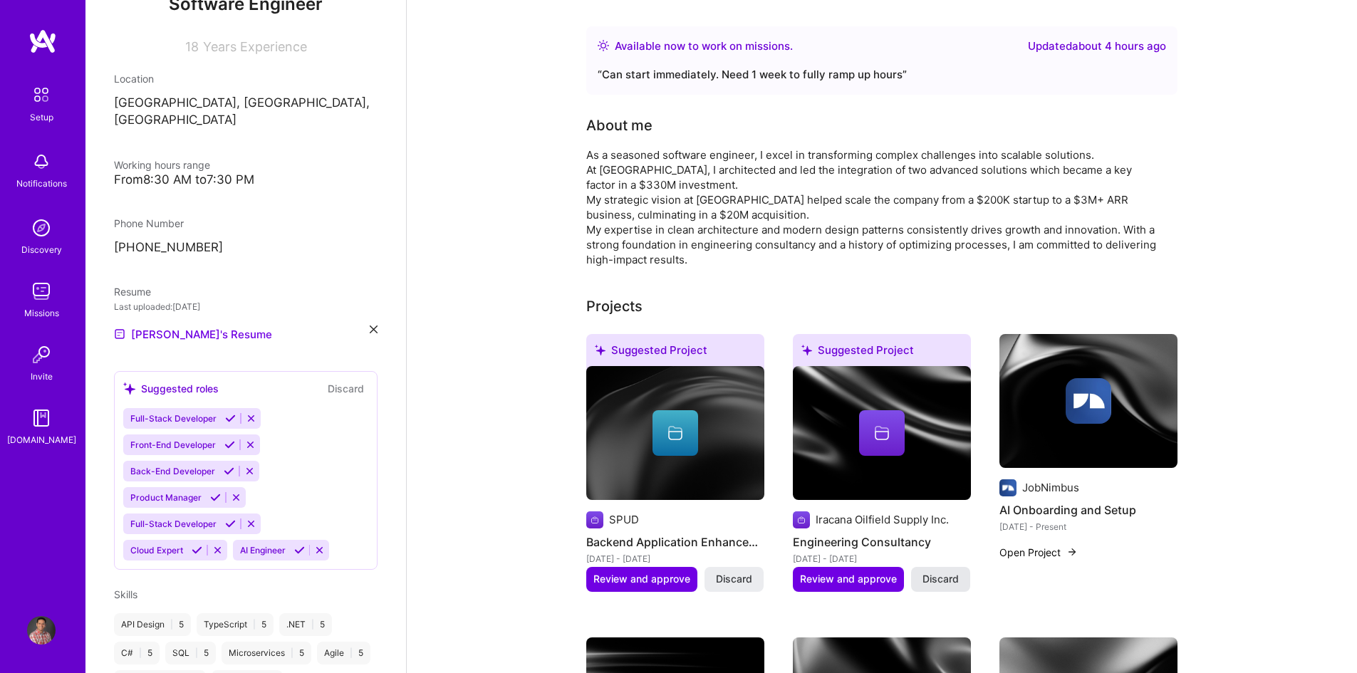
click at [943, 575] on span "Discard" at bounding box center [940, 579] width 36 height 14
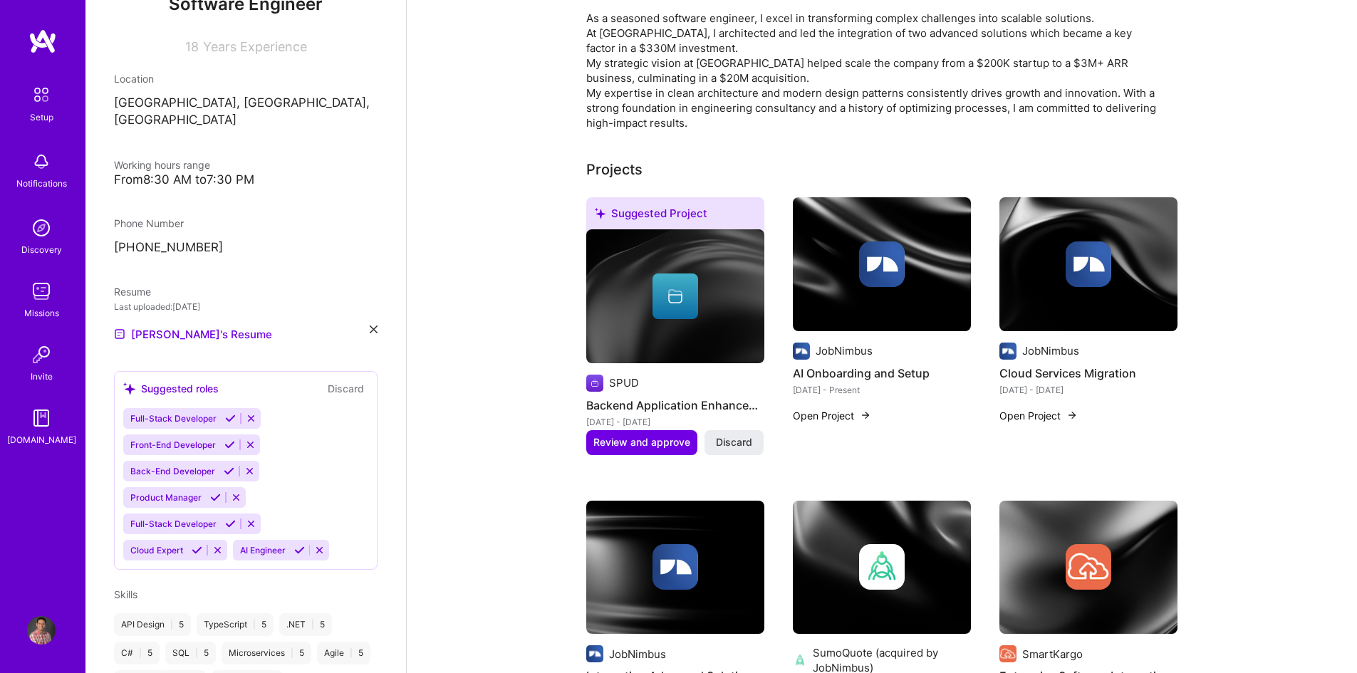
scroll to position [345, 0]
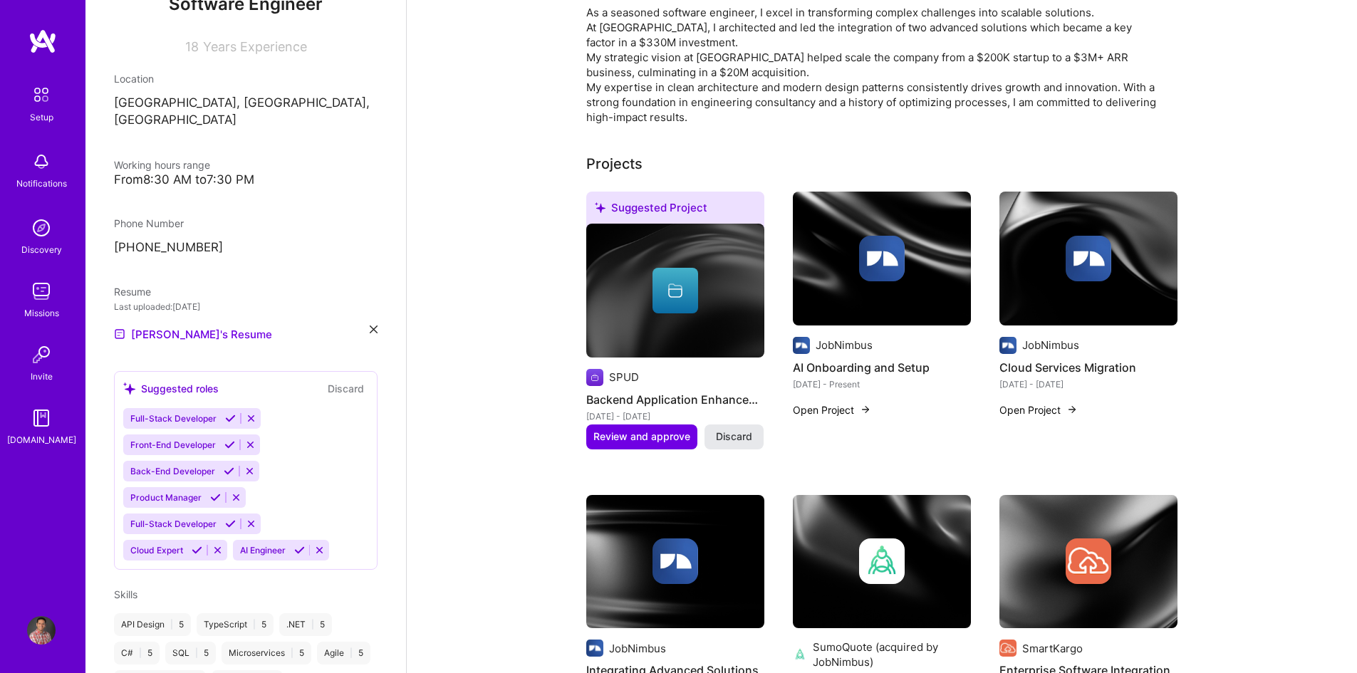
click at [735, 435] on span "Discard" at bounding box center [734, 436] width 36 height 14
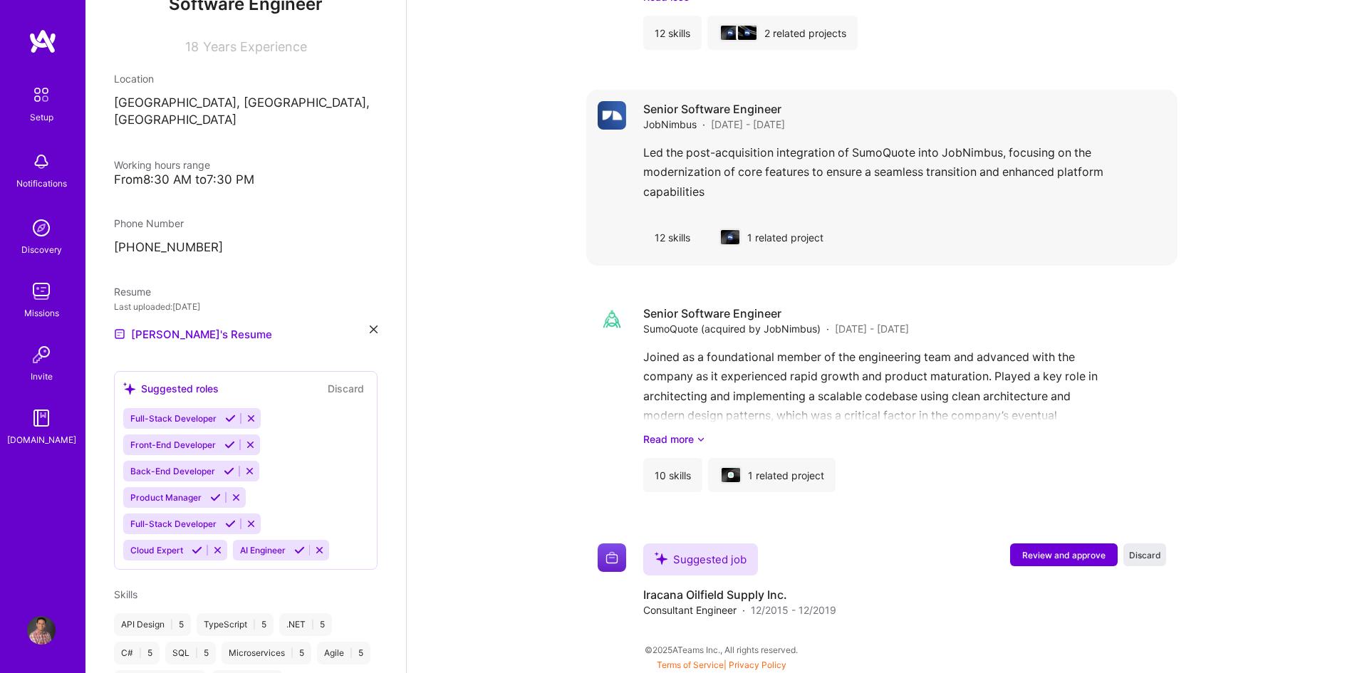
scroll to position [1324, 0]
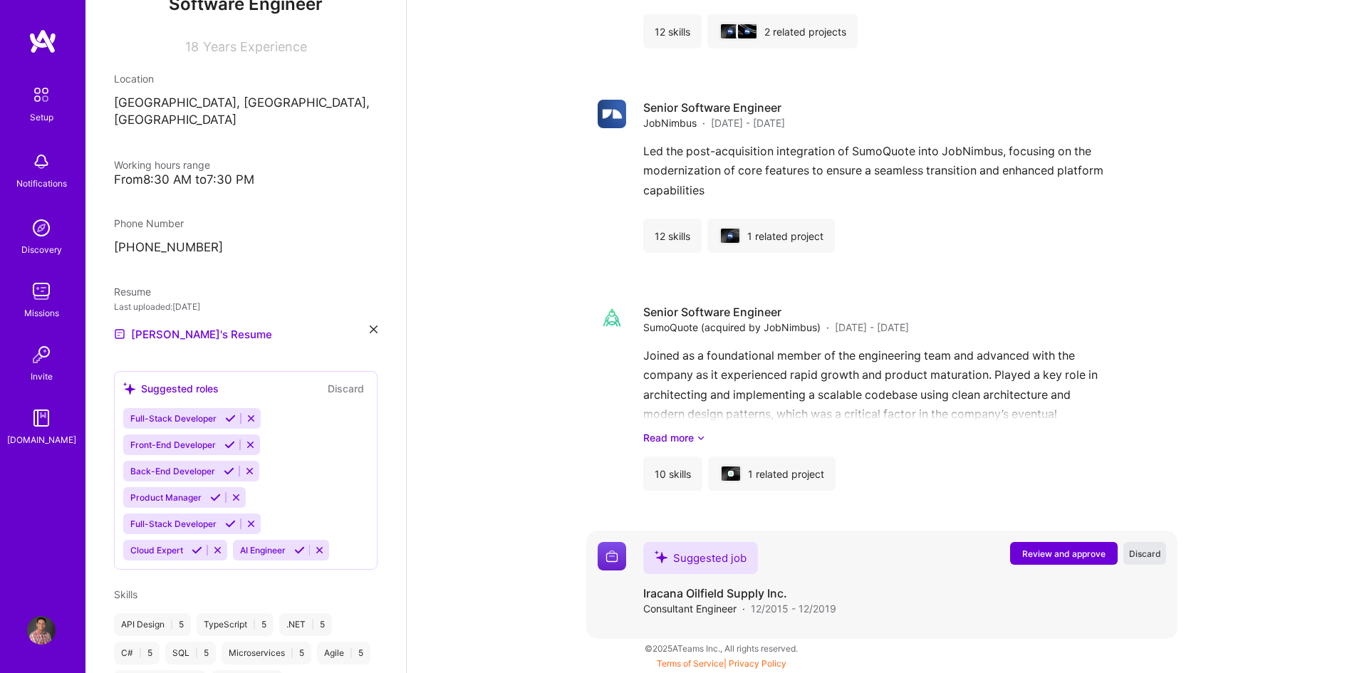
click at [1142, 551] on span "Discard" at bounding box center [1145, 554] width 32 height 12
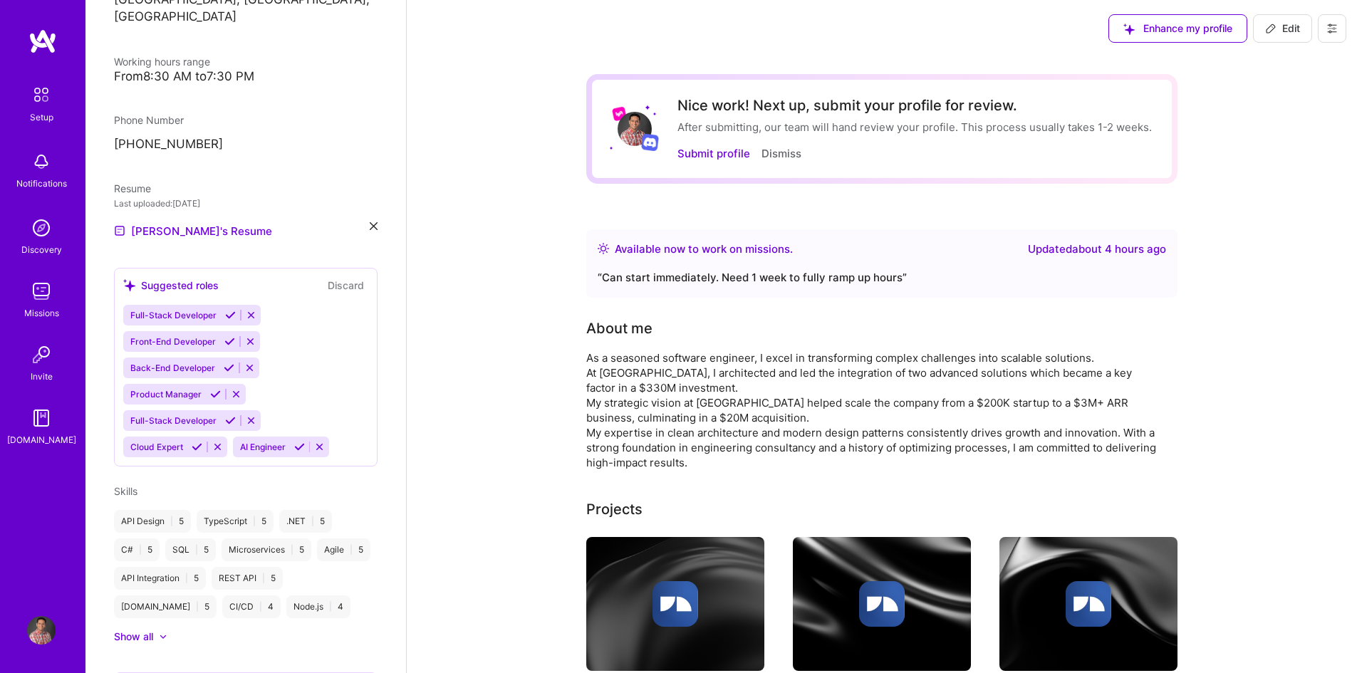
scroll to position [356, 0]
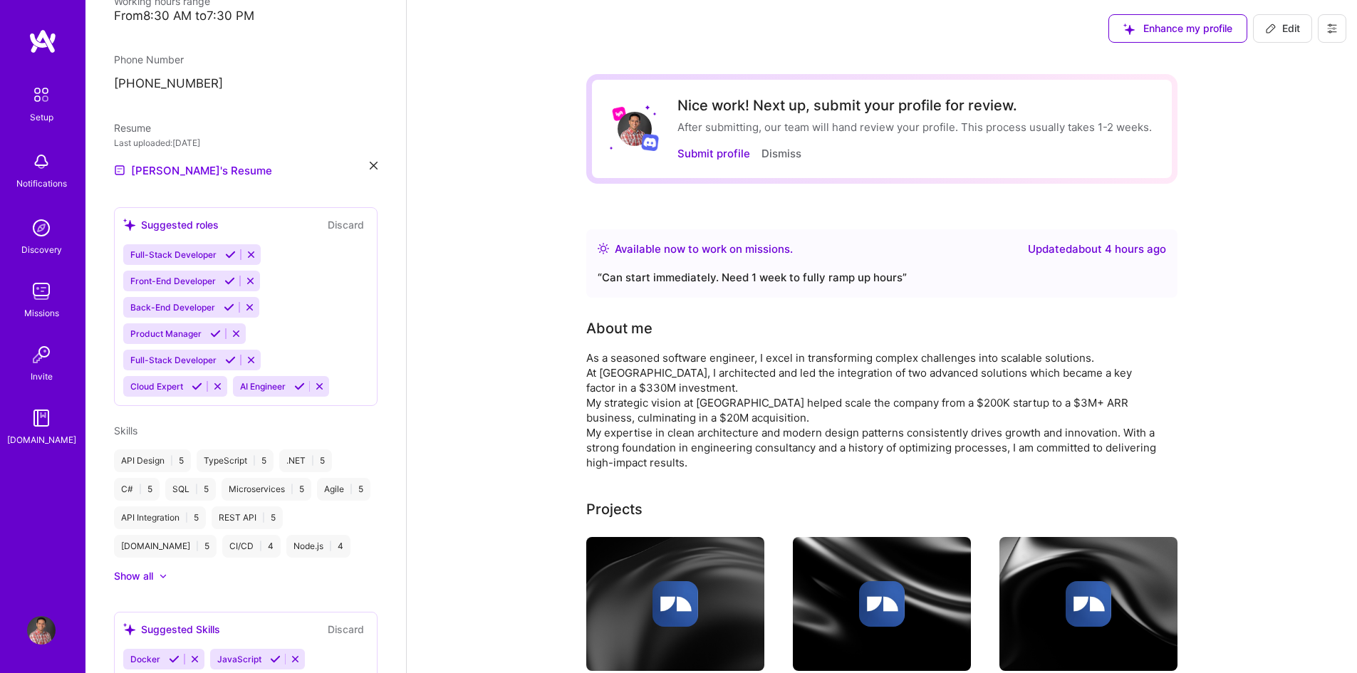
click at [323, 381] on icon at bounding box center [319, 386] width 11 height 11
click at [221, 381] on icon at bounding box center [217, 386] width 11 height 11
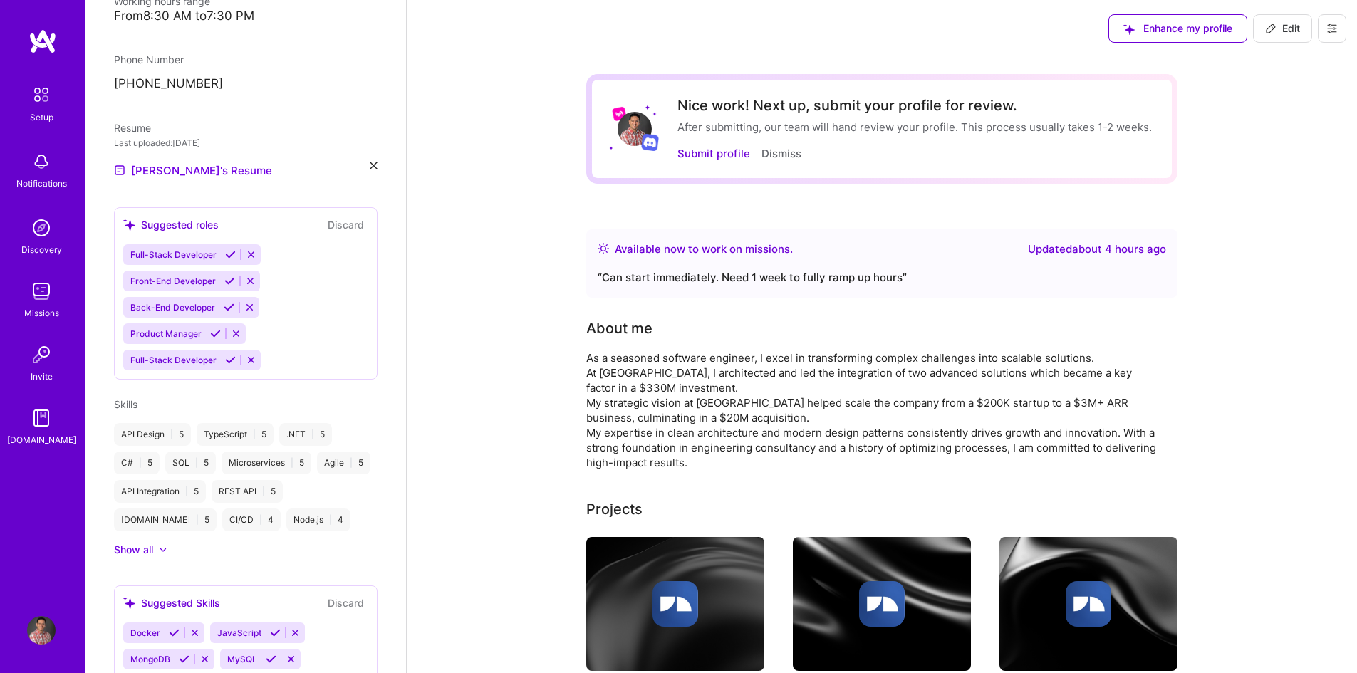
click at [249, 355] on icon at bounding box center [251, 360] width 11 height 11
click at [234, 328] on icon at bounding box center [236, 333] width 11 height 11
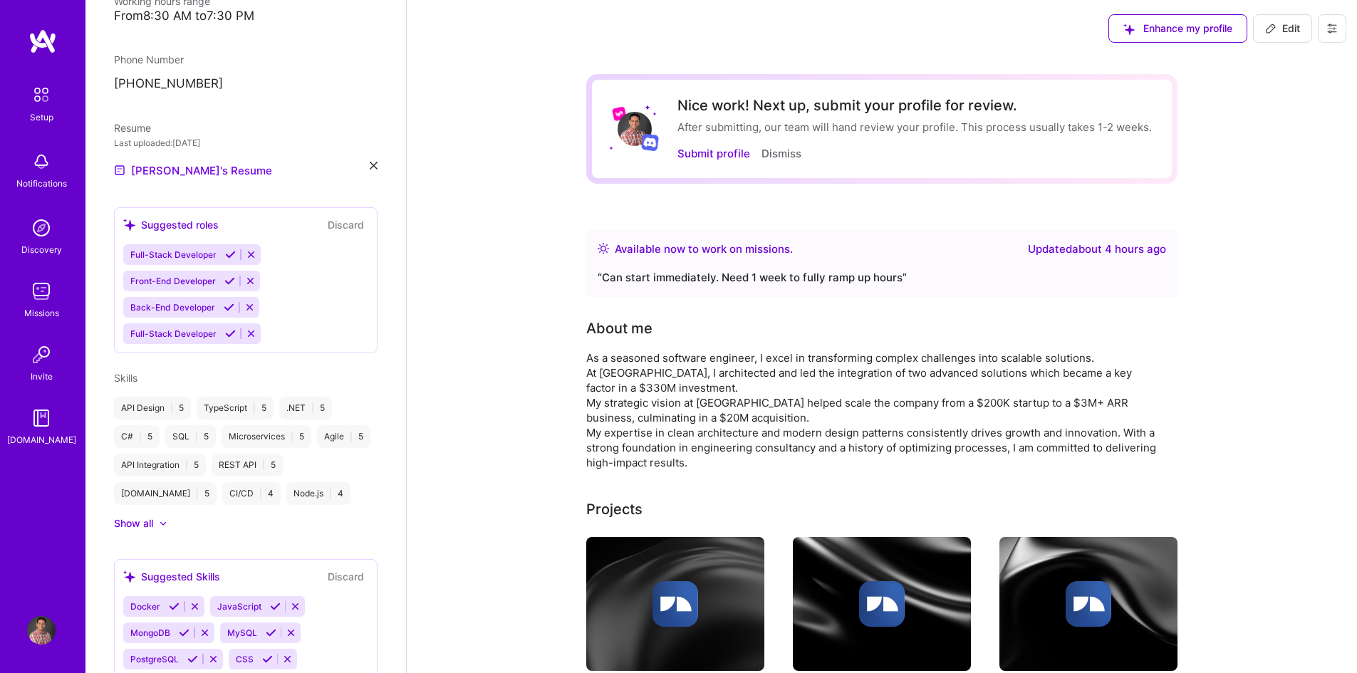
click at [249, 328] on icon at bounding box center [251, 333] width 11 height 11
click at [249, 302] on icon at bounding box center [249, 307] width 11 height 11
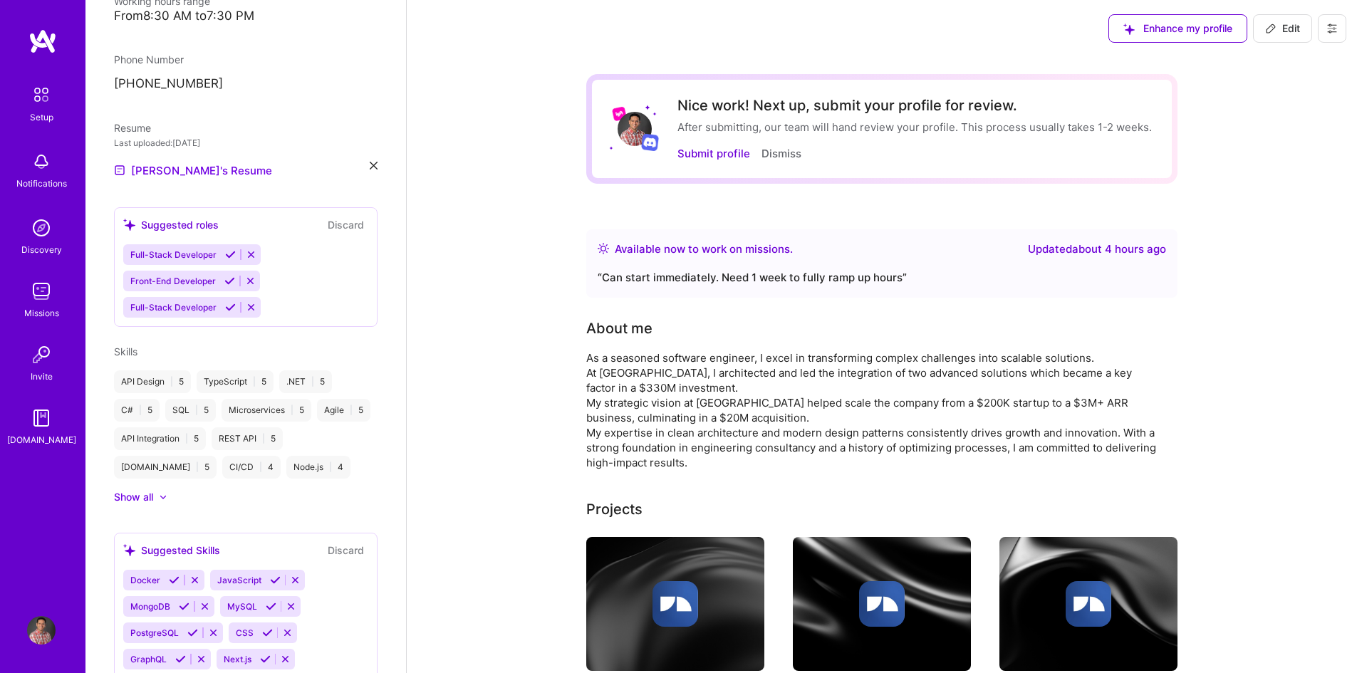
click at [249, 302] on icon at bounding box center [251, 307] width 11 height 11
click at [249, 276] on icon at bounding box center [250, 281] width 11 height 11
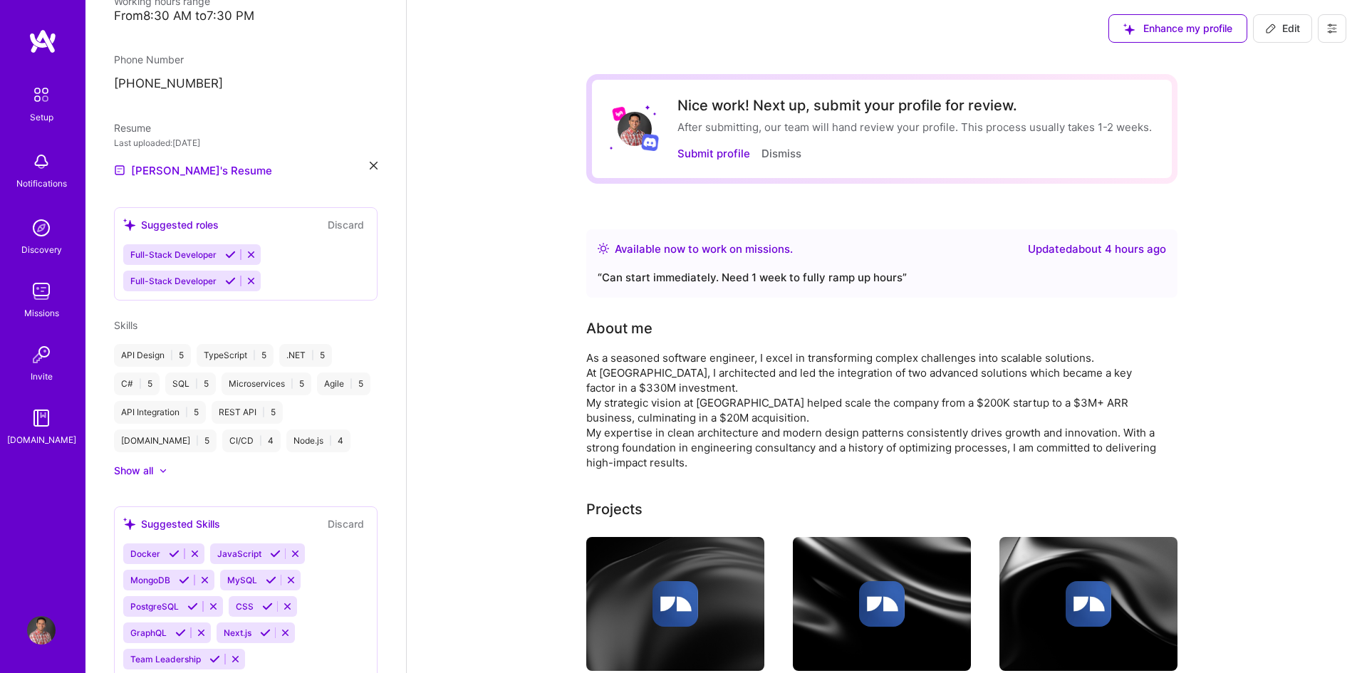
click at [249, 276] on icon at bounding box center [251, 281] width 11 height 11
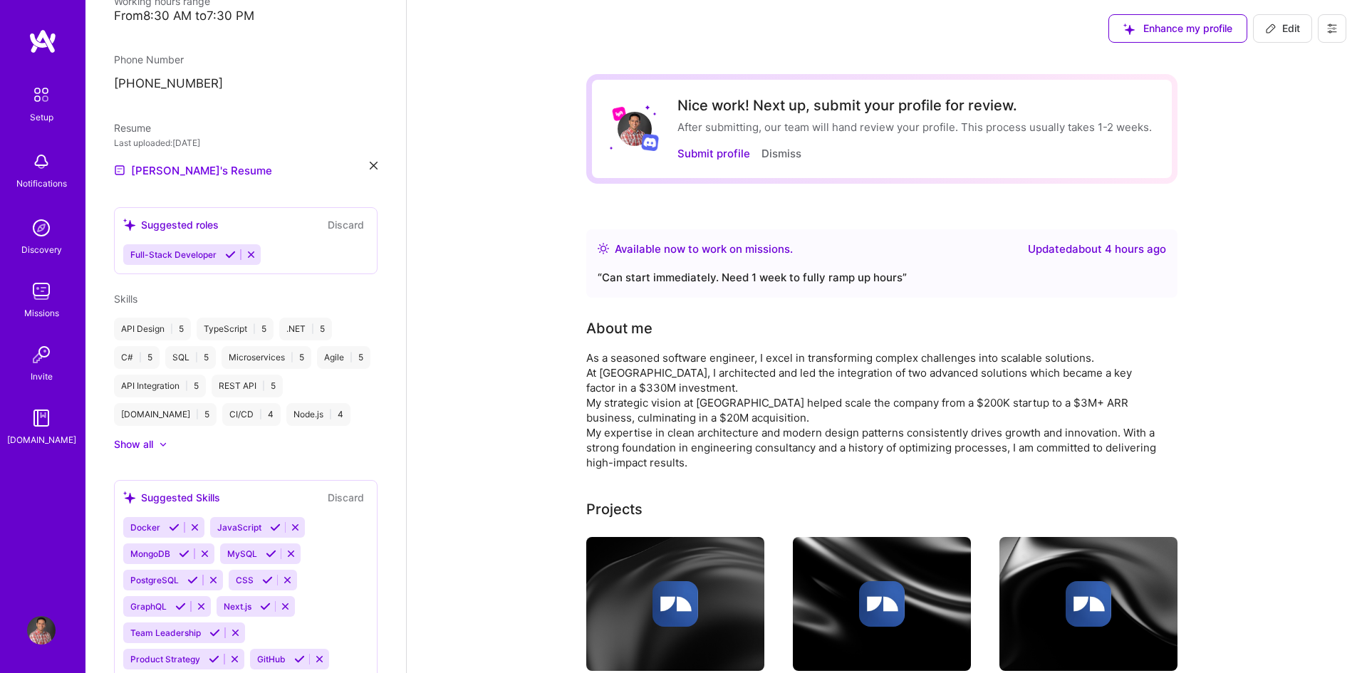
click at [253, 249] on icon at bounding box center [251, 254] width 11 height 11
click at [251, 249] on icon at bounding box center [251, 254] width 11 height 11
click at [249, 249] on icon at bounding box center [251, 254] width 11 height 11
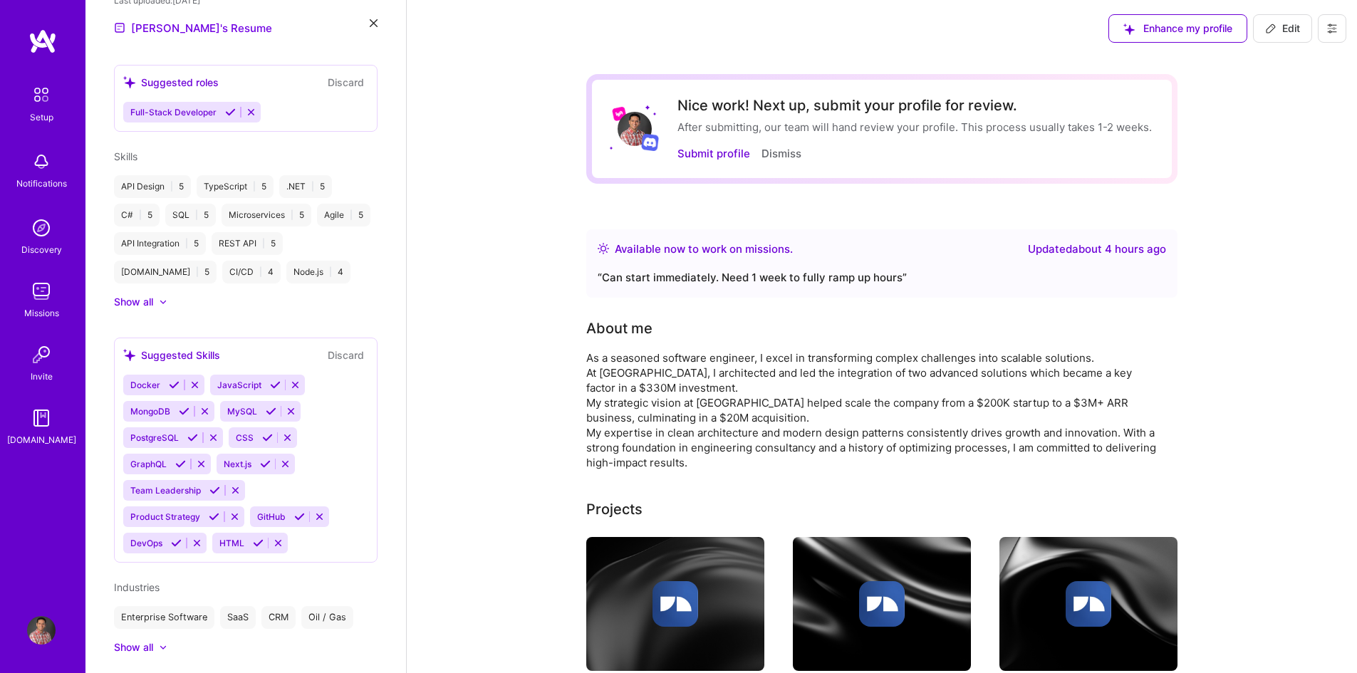
scroll to position [521, 0]
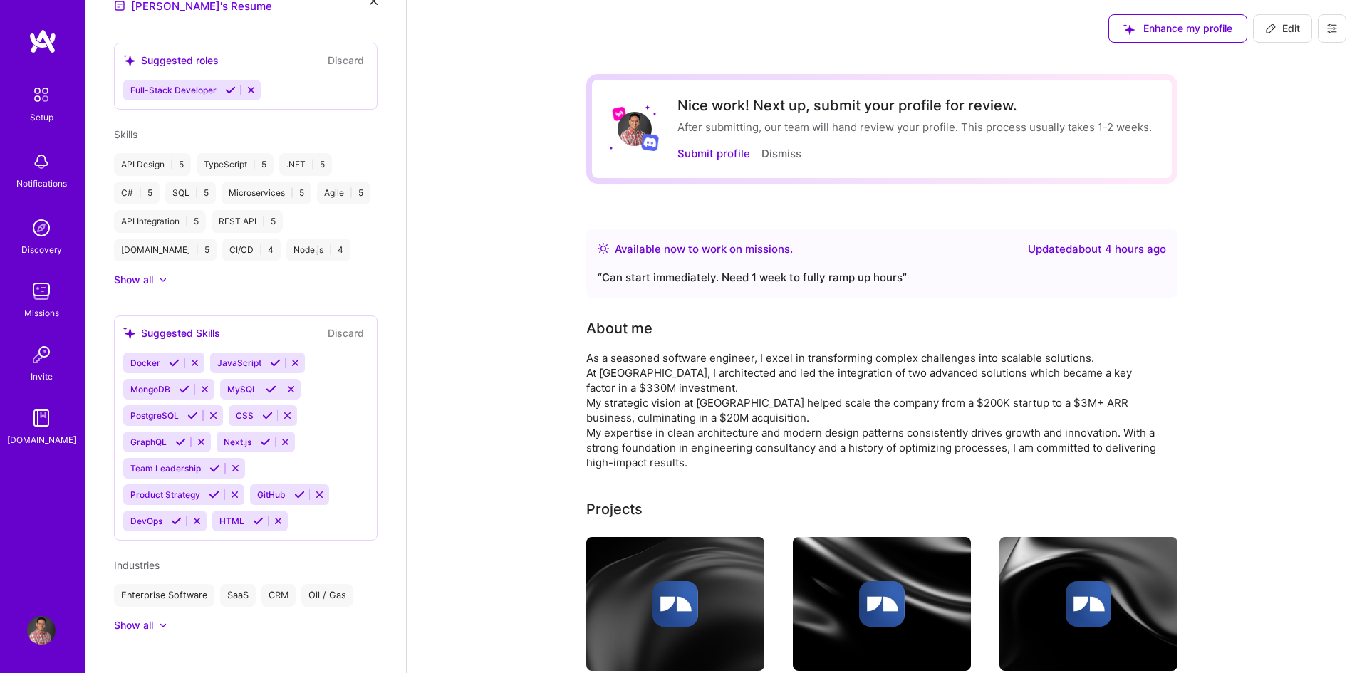
click at [333, 325] on button "Discard" at bounding box center [345, 333] width 45 height 16
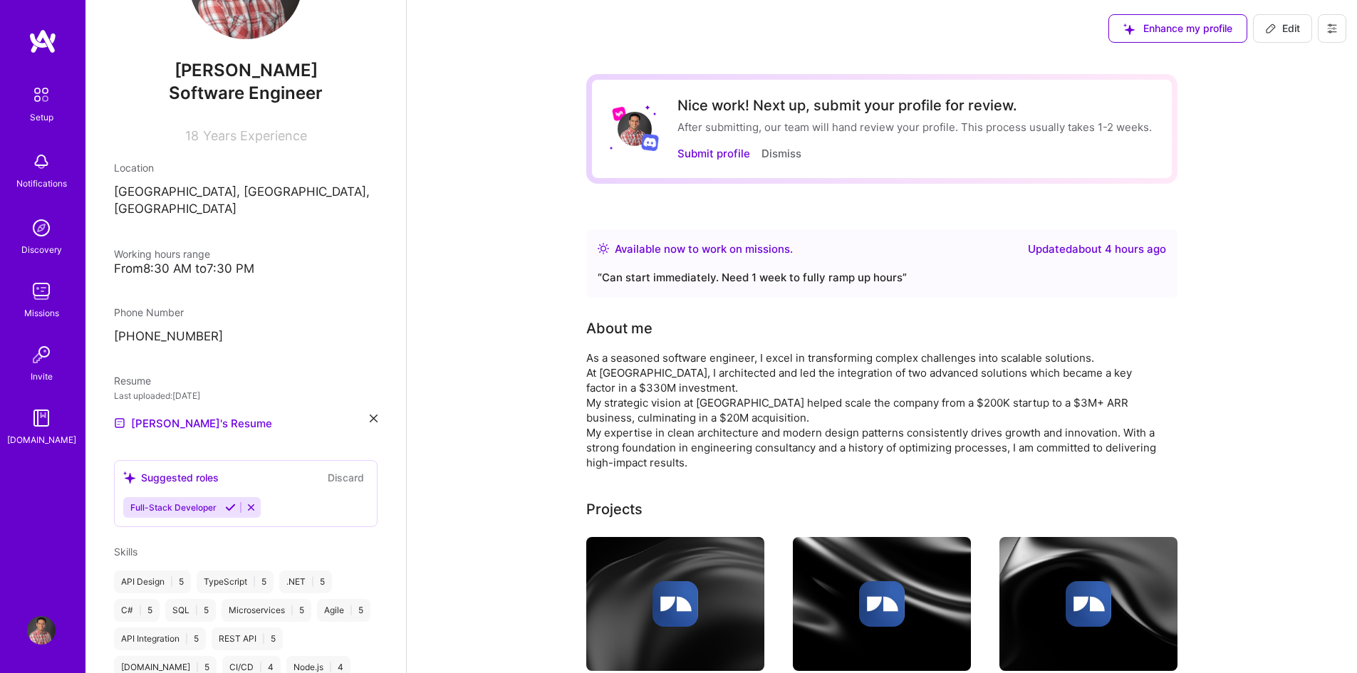
scroll to position [93, 0]
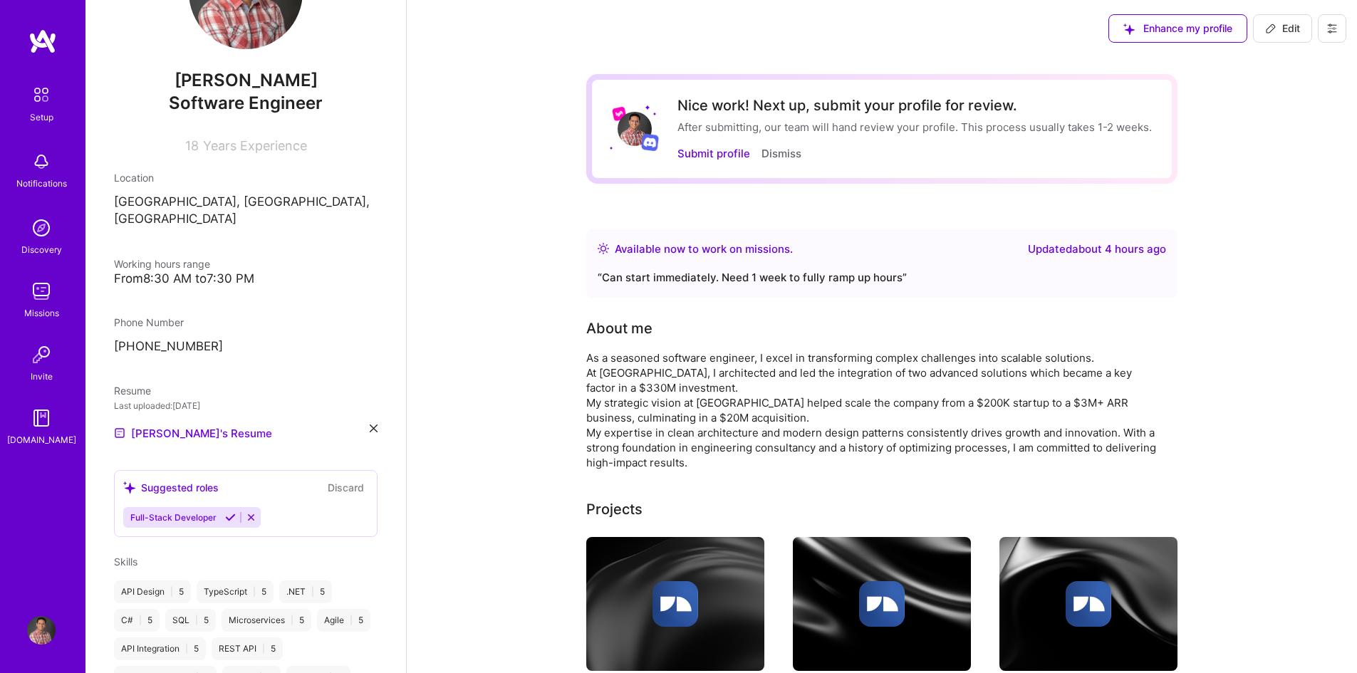
click at [335, 479] on button "Discard" at bounding box center [345, 487] width 45 height 16
click at [43, 632] on img at bounding box center [41, 630] width 28 height 28
click at [37, 120] on div "Setup" at bounding box center [42, 117] width 24 height 15
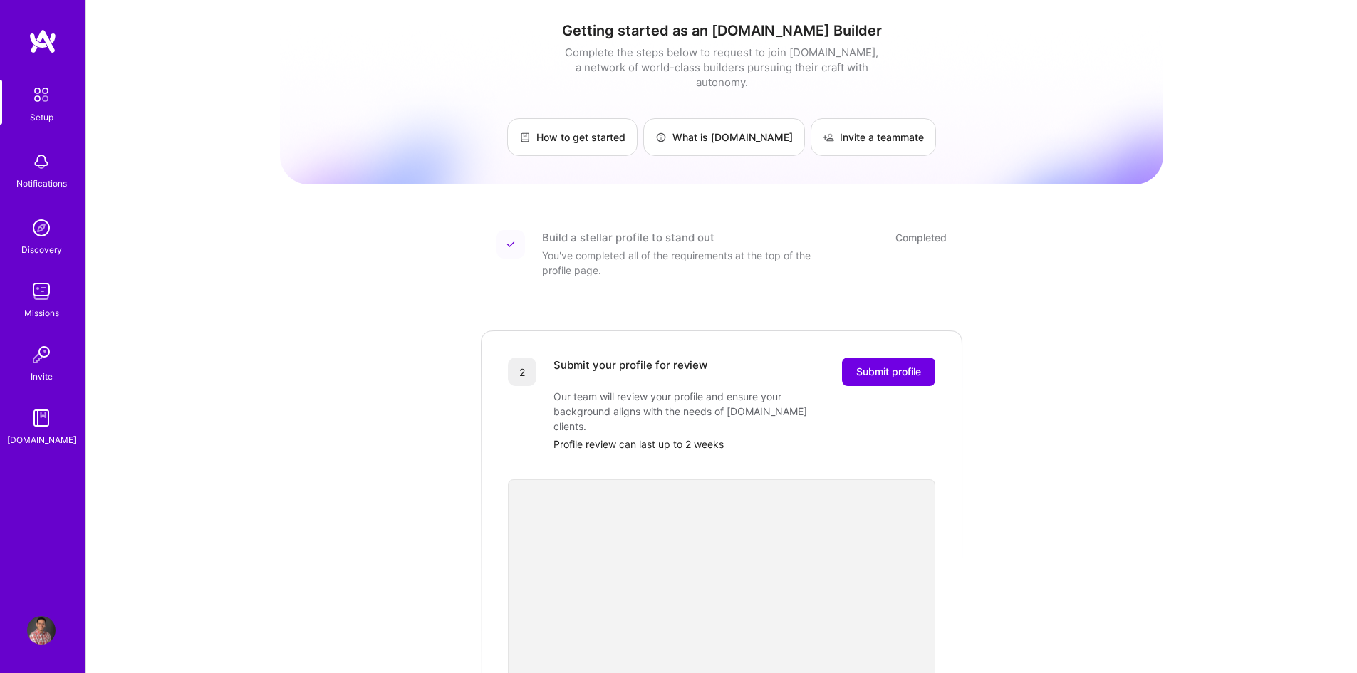
click at [40, 632] on img at bounding box center [41, 630] width 28 height 28
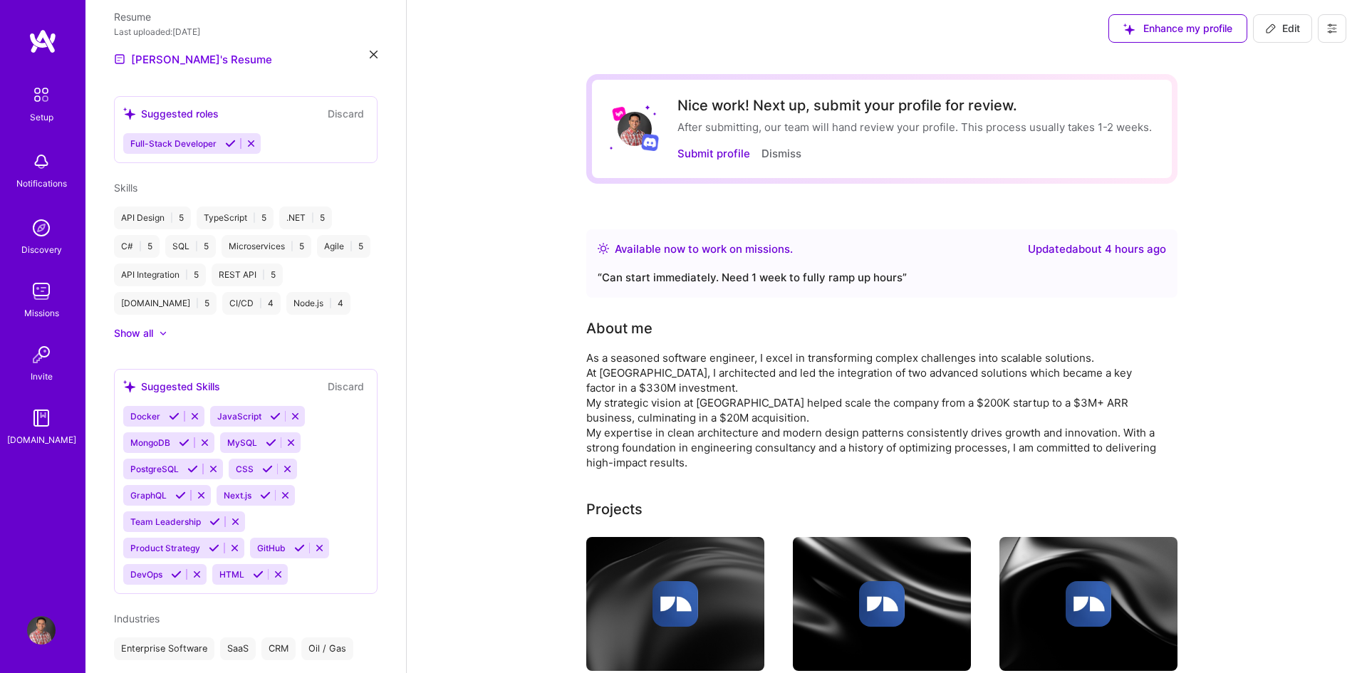
scroll to position [499, 0]
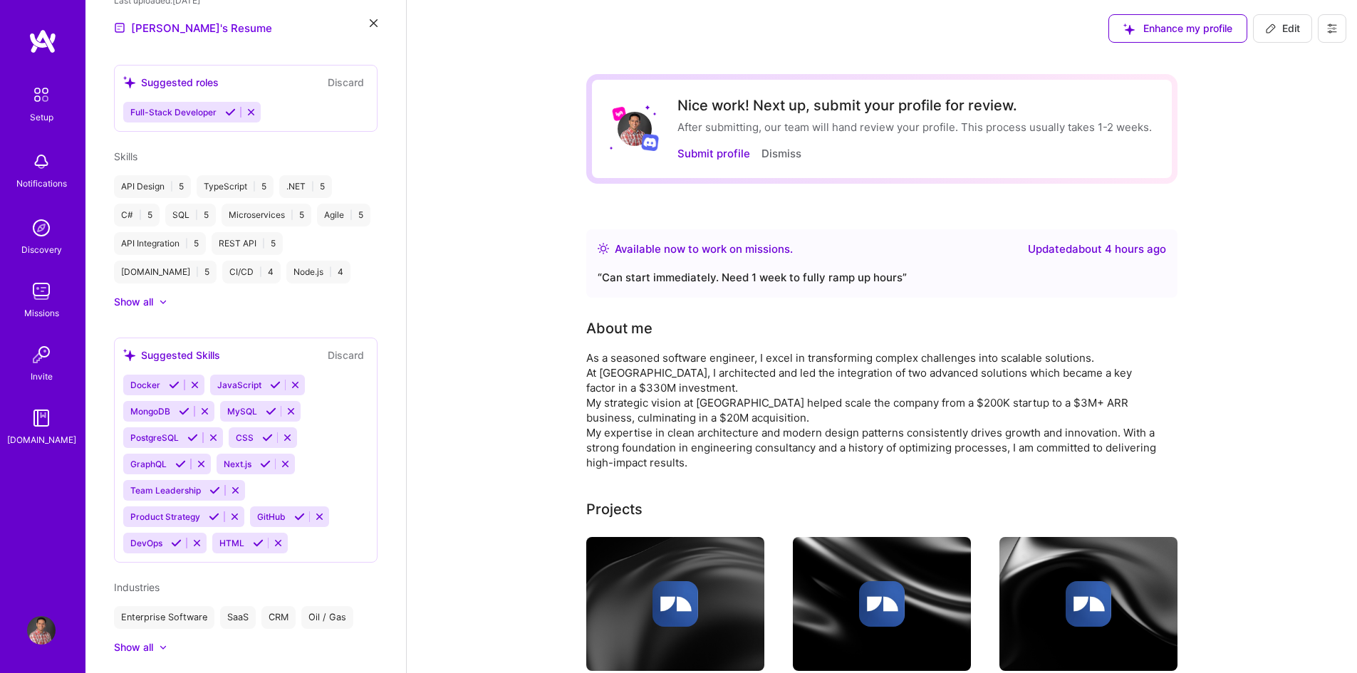
click at [164, 301] on icon at bounding box center [163, 302] width 5 height 3
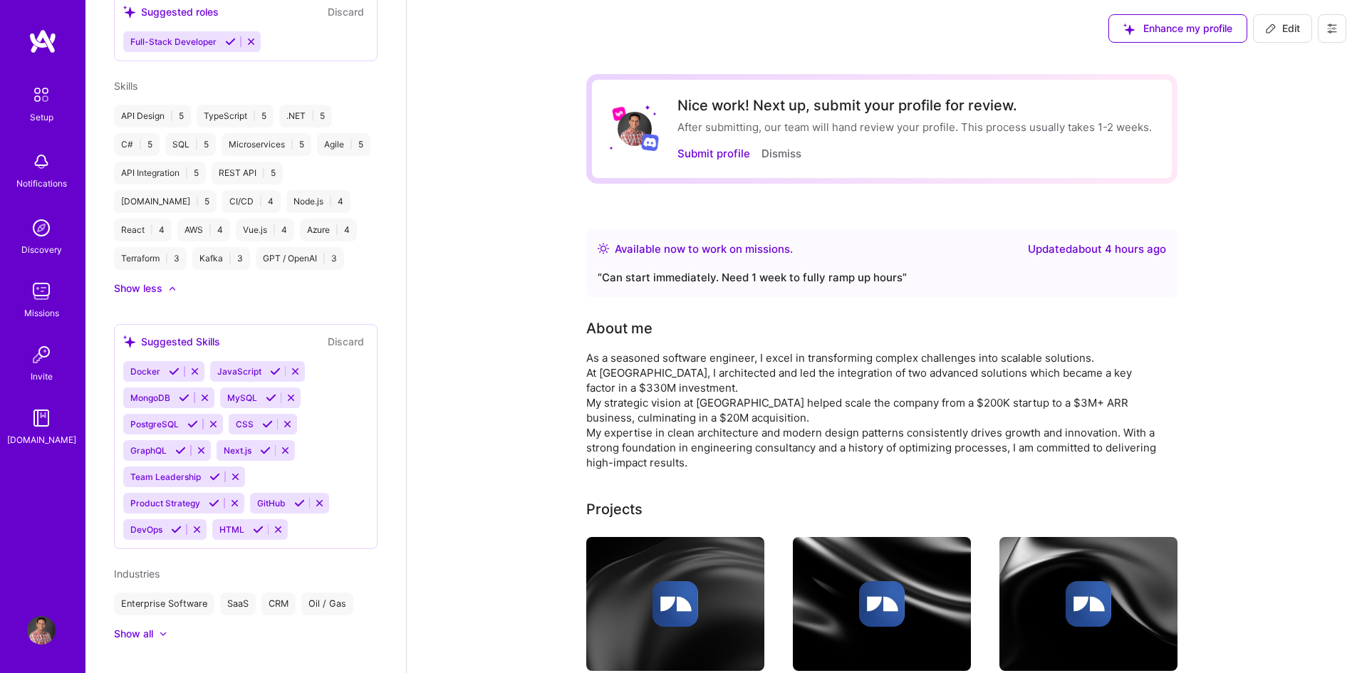
scroll to position [570, 0]
click at [174, 365] on icon at bounding box center [174, 370] width 11 height 11
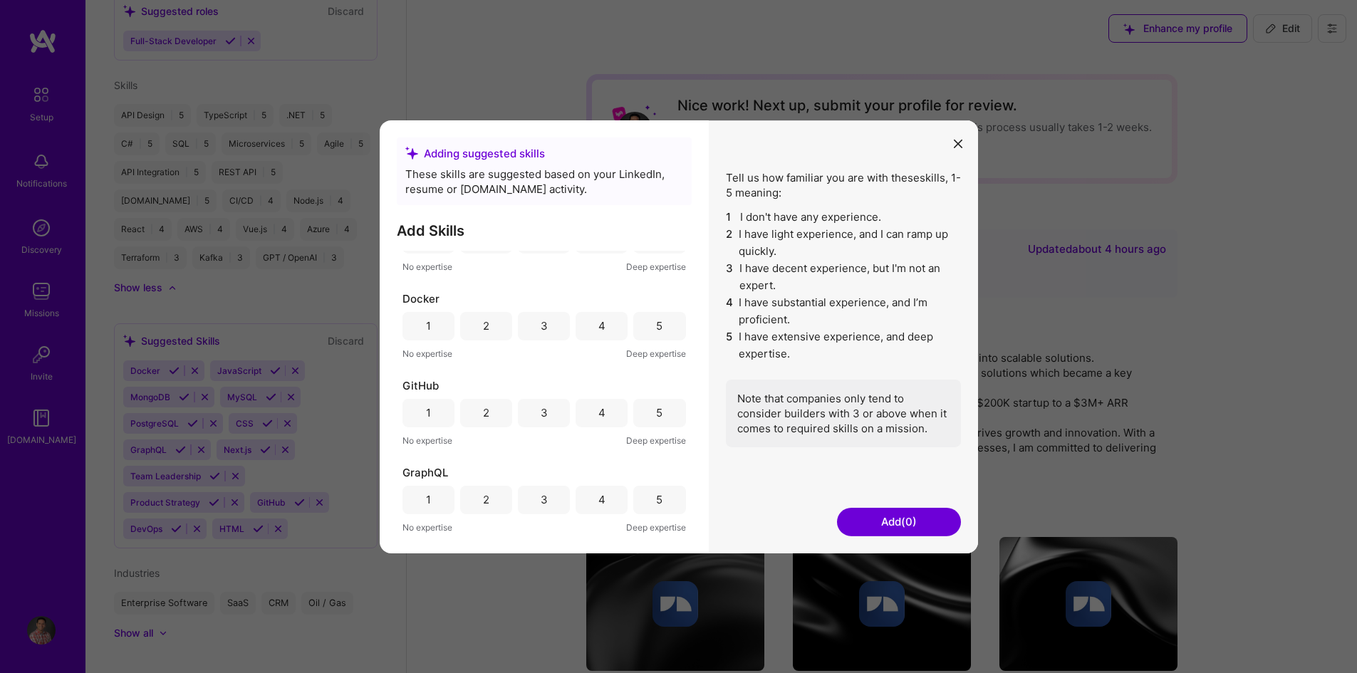
scroll to position [0, 0]
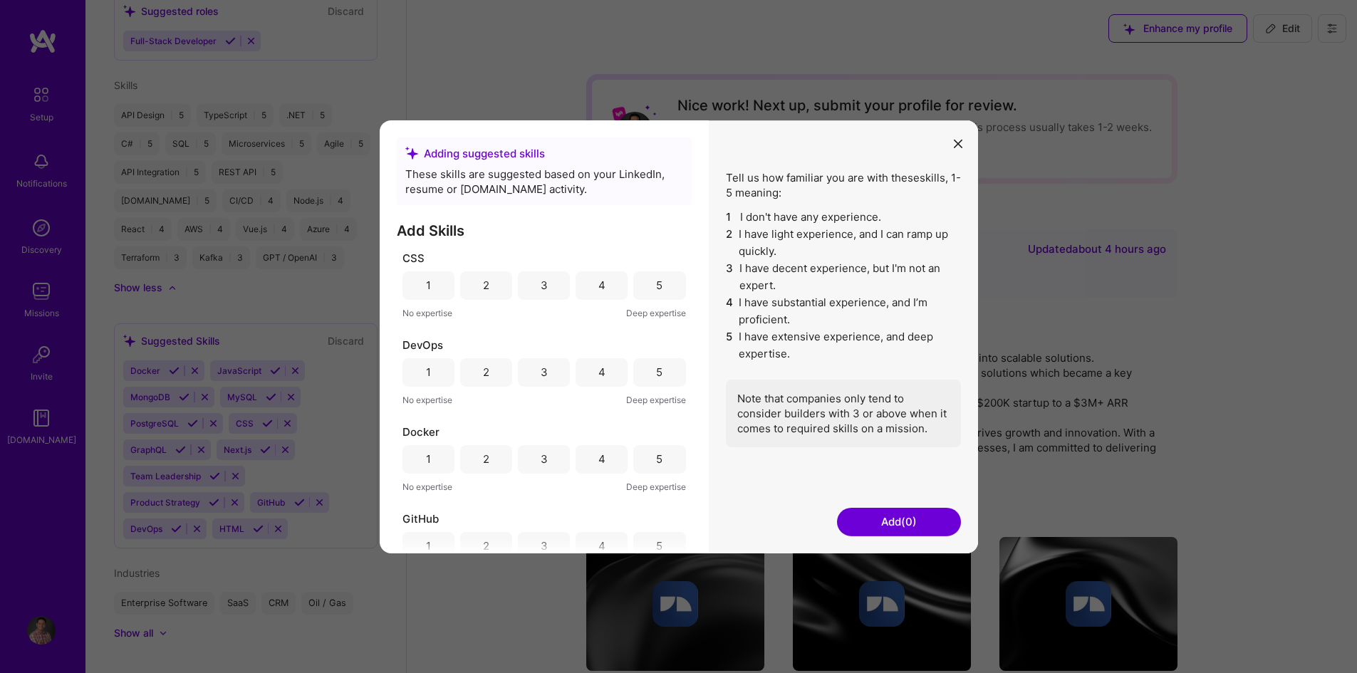
click at [666, 288] on div "5" at bounding box center [659, 285] width 52 height 28
click at [591, 374] on div "4" at bounding box center [601, 372] width 52 height 28
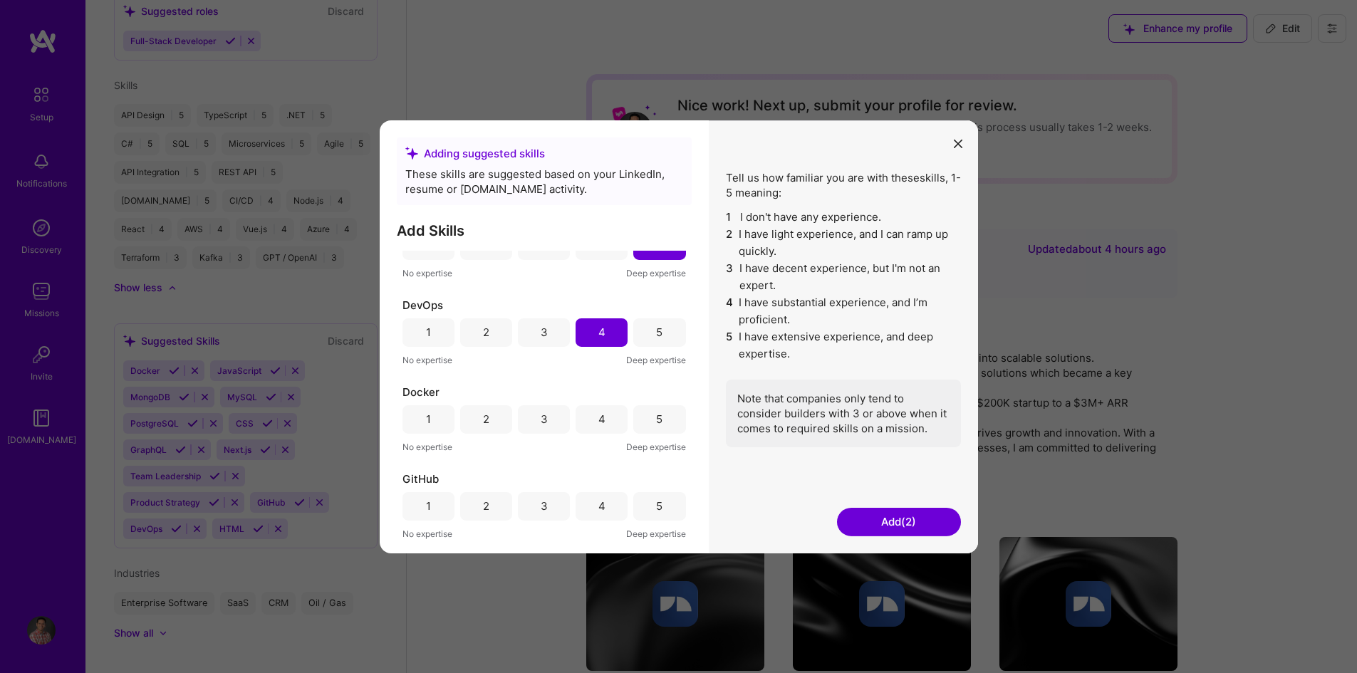
scroll to position [71, 0]
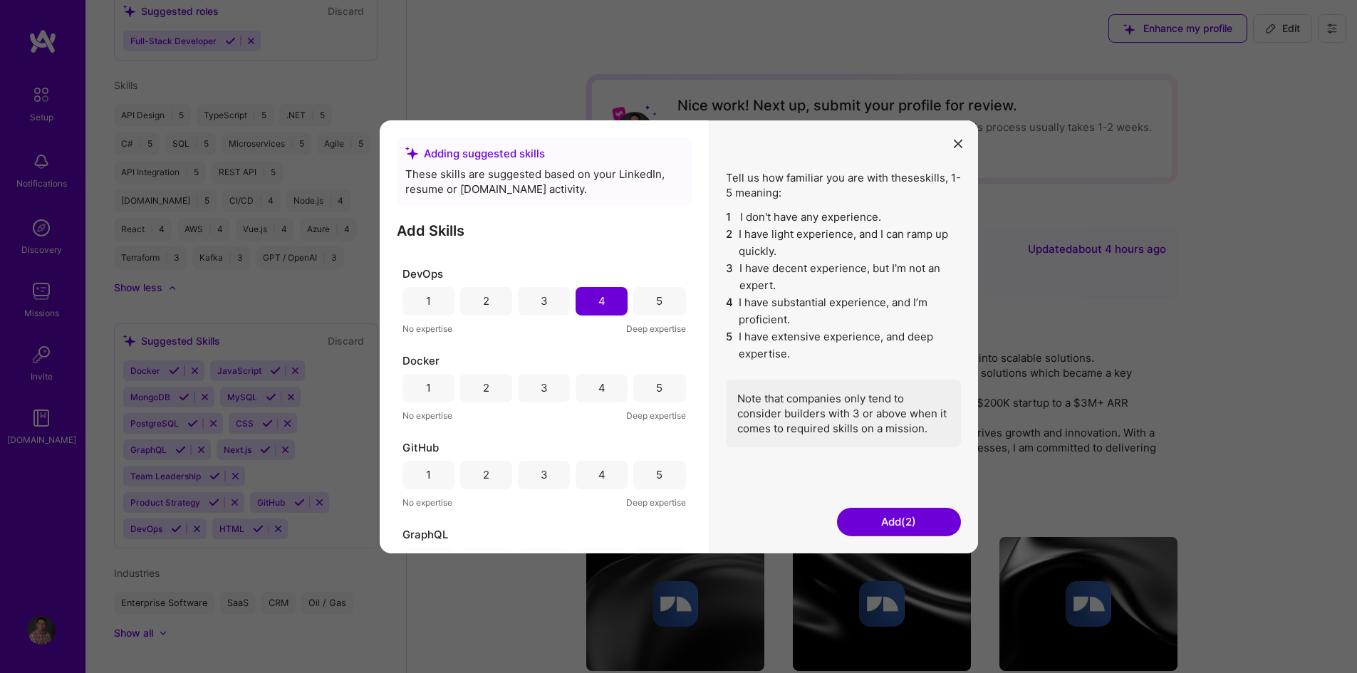
click at [589, 382] on div "4" at bounding box center [601, 387] width 52 height 28
click at [598, 385] on div "4" at bounding box center [601, 387] width 7 height 15
click at [541, 385] on div "3" at bounding box center [544, 387] width 7 height 15
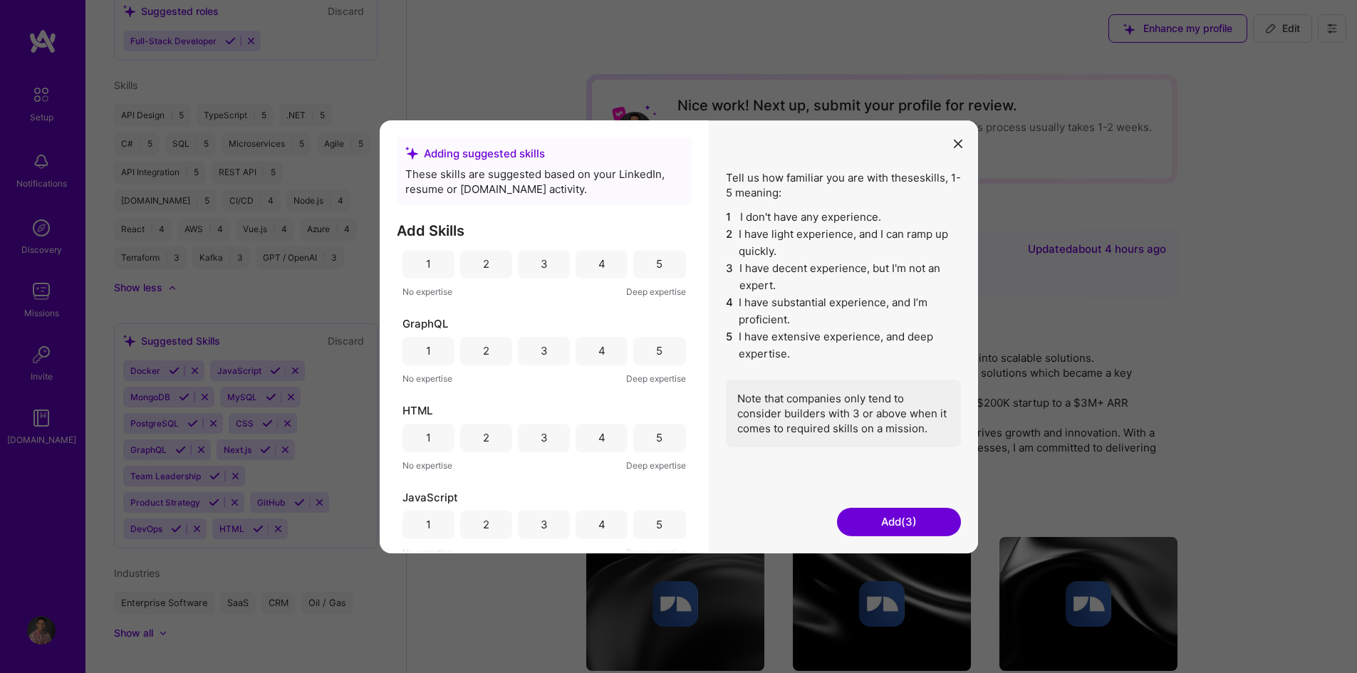
scroll to position [285, 0]
click at [656, 262] on div "5" at bounding box center [659, 261] width 6 height 15
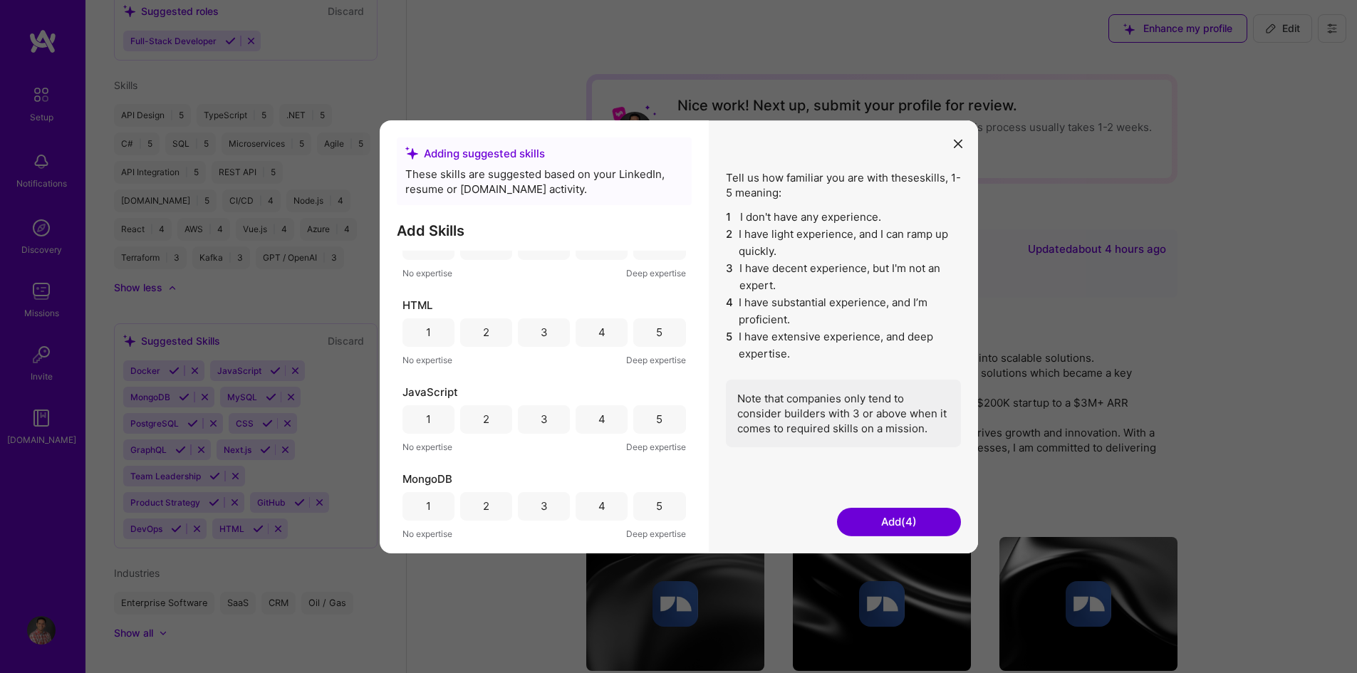
scroll to position [356, 0]
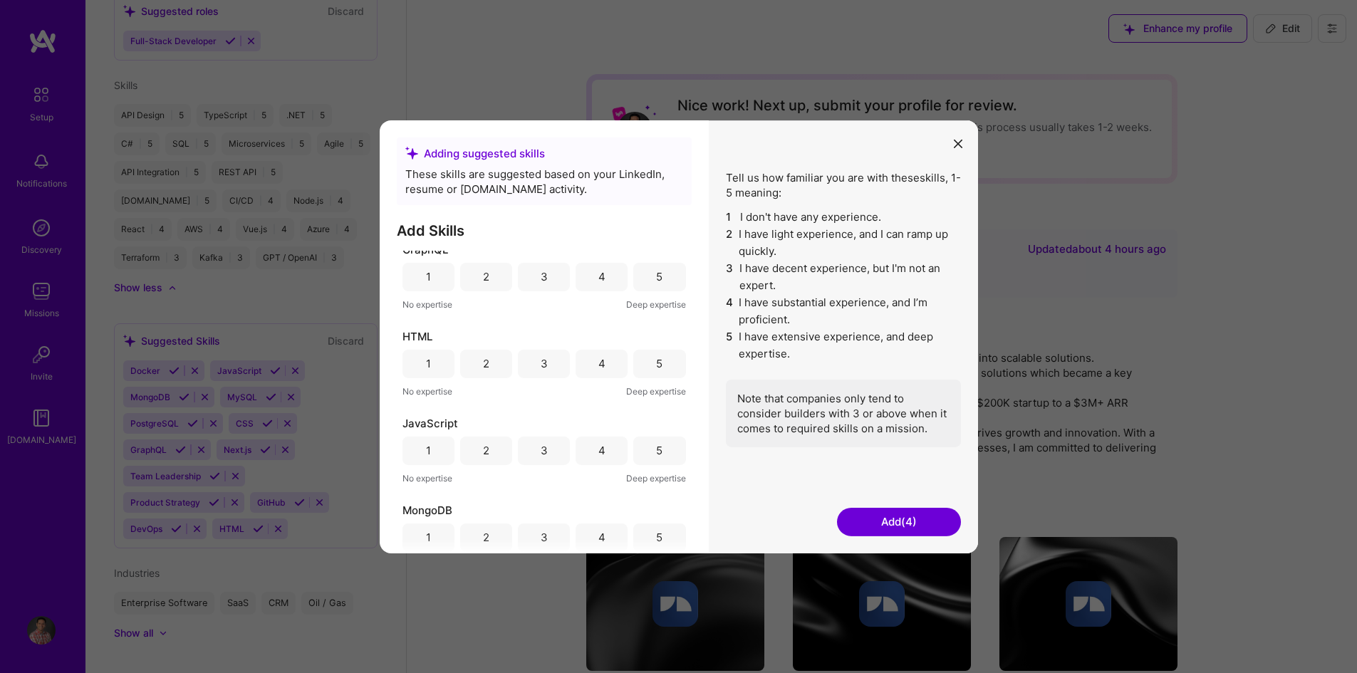
click at [657, 356] on div "5" at bounding box center [659, 363] width 6 height 15
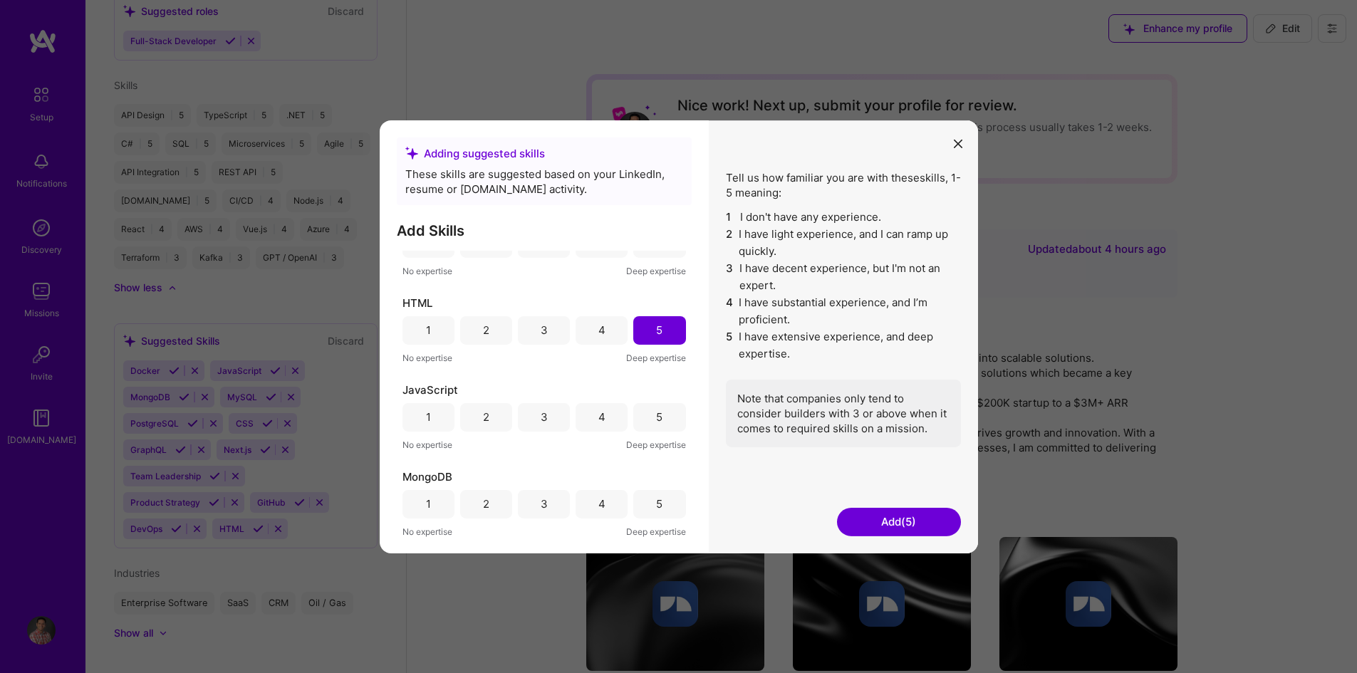
scroll to position [427, 0]
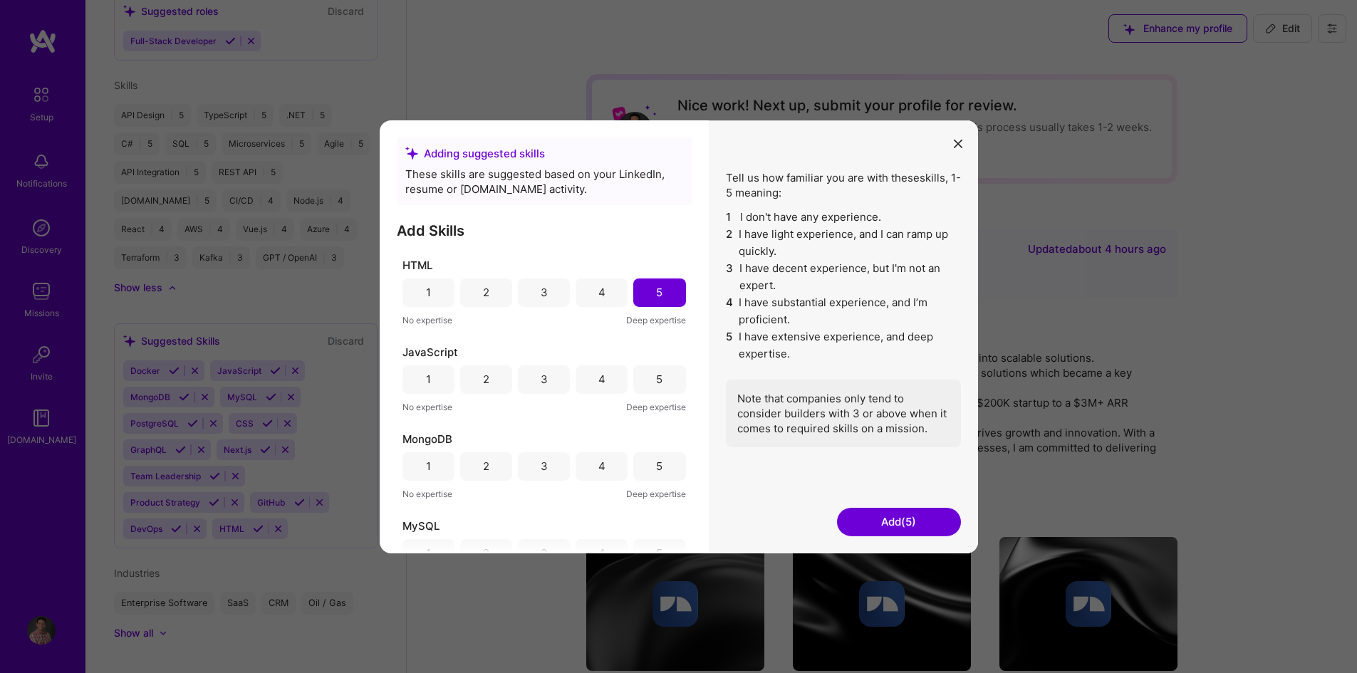
click at [656, 375] on div "5" at bounding box center [659, 379] width 6 height 15
click at [656, 374] on div "5" at bounding box center [659, 379] width 6 height 15
click at [666, 456] on div "5" at bounding box center [659, 466] width 52 height 28
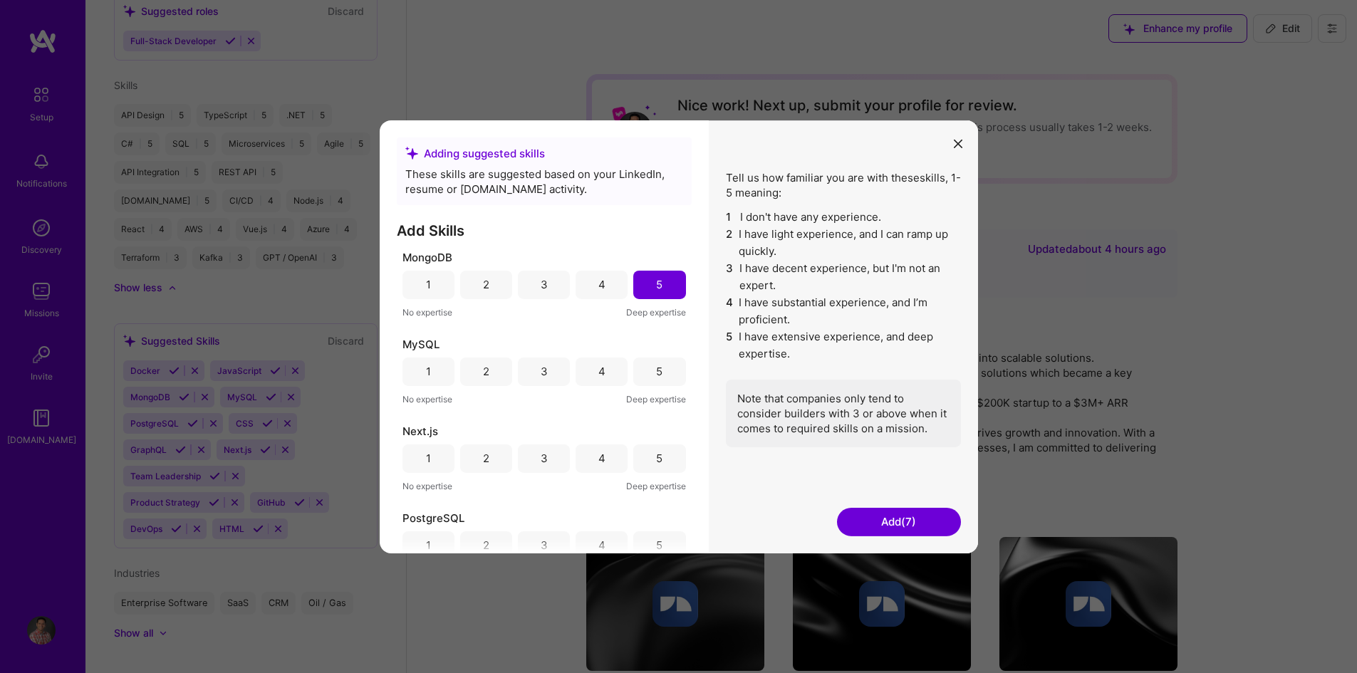
scroll to position [641, 0]
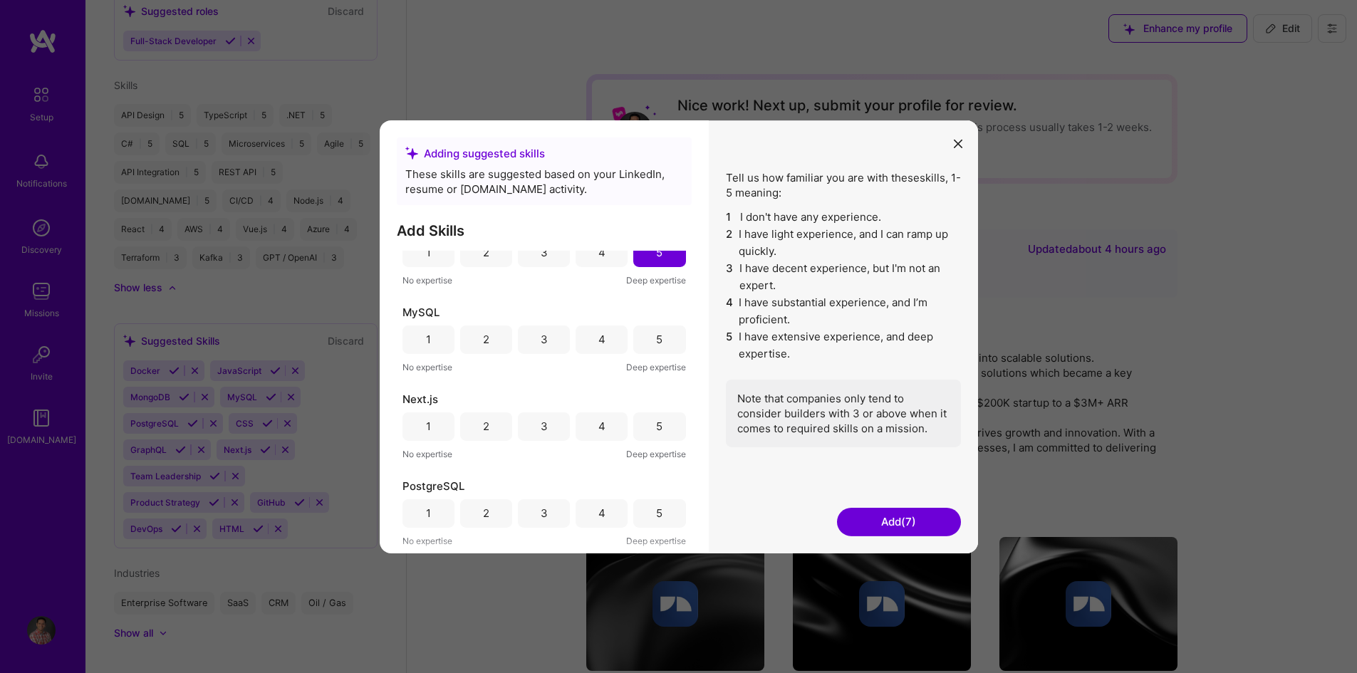
click at [648, 340] on div "5" at bounding box center [659, 339] width 52 height 28
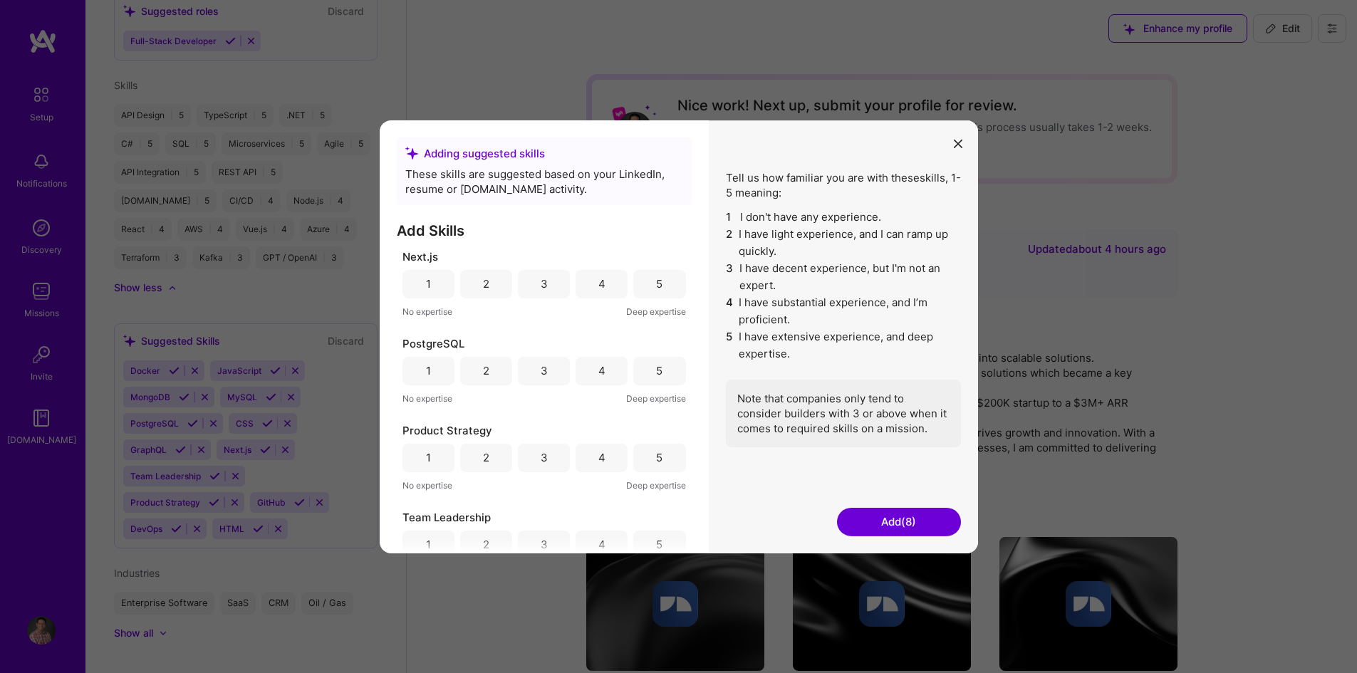
scroll to position [810, 0]
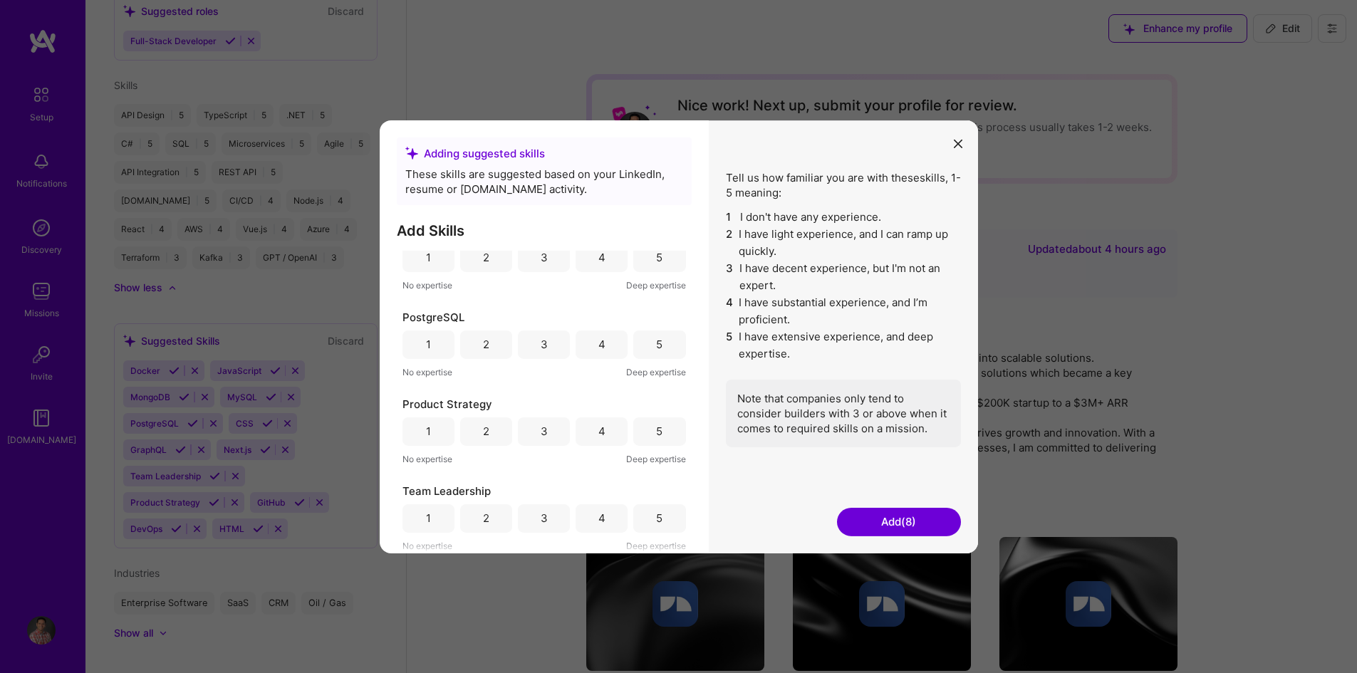
click at [658, 513] on div "5" at bounding box center [659, 518] width 52 height 28
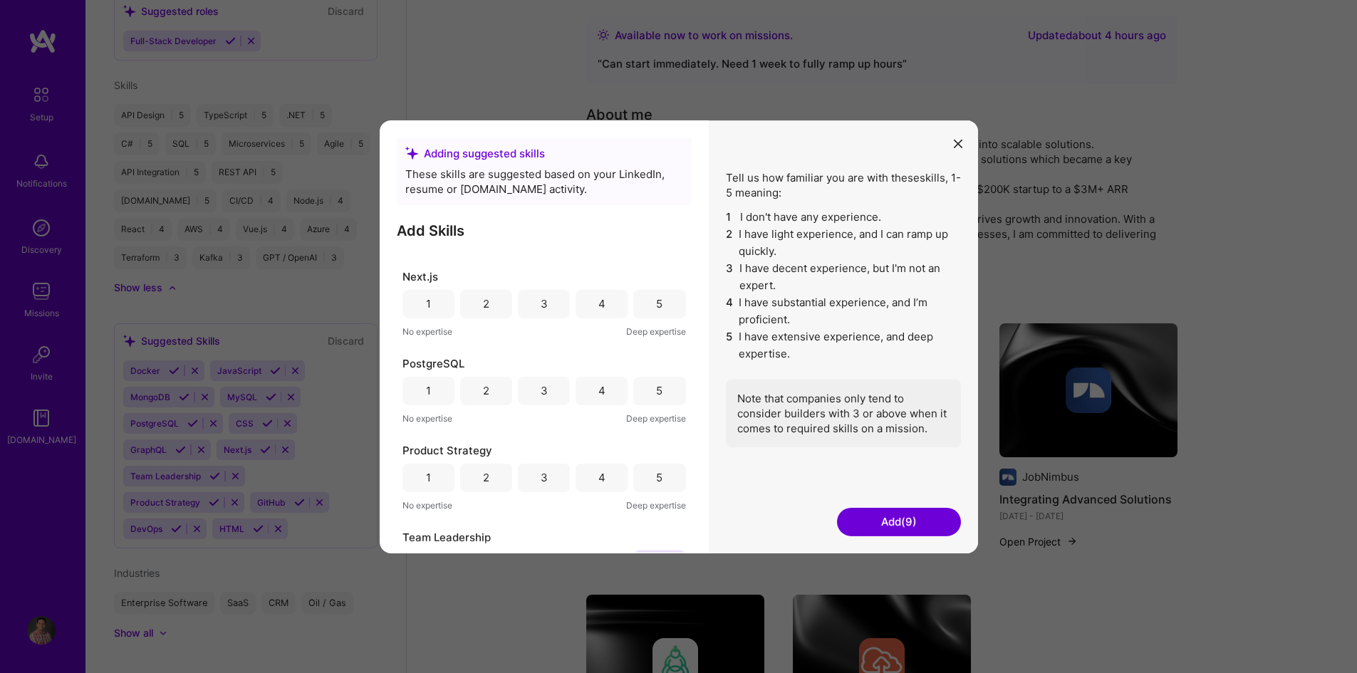
scroll to position [596, 0]
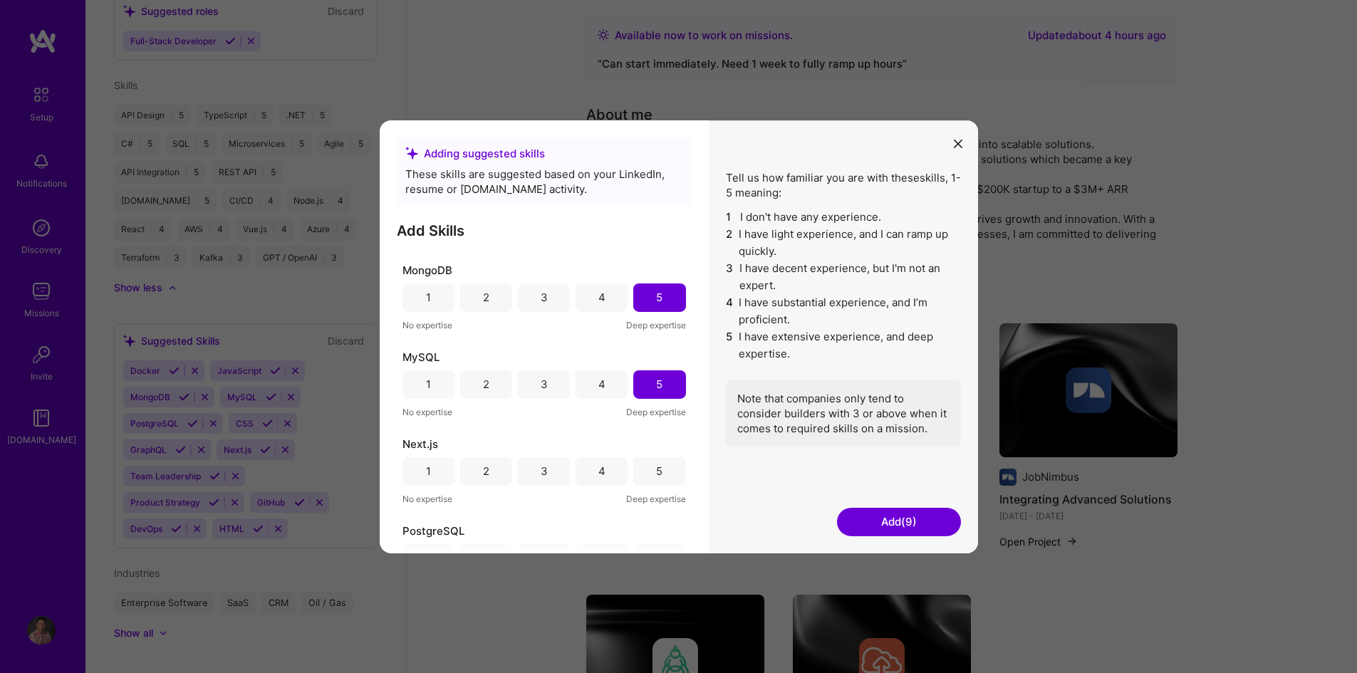
click at [915, 524] on button "Add (9)" at bounding box center [899, 522] width 124 height 28
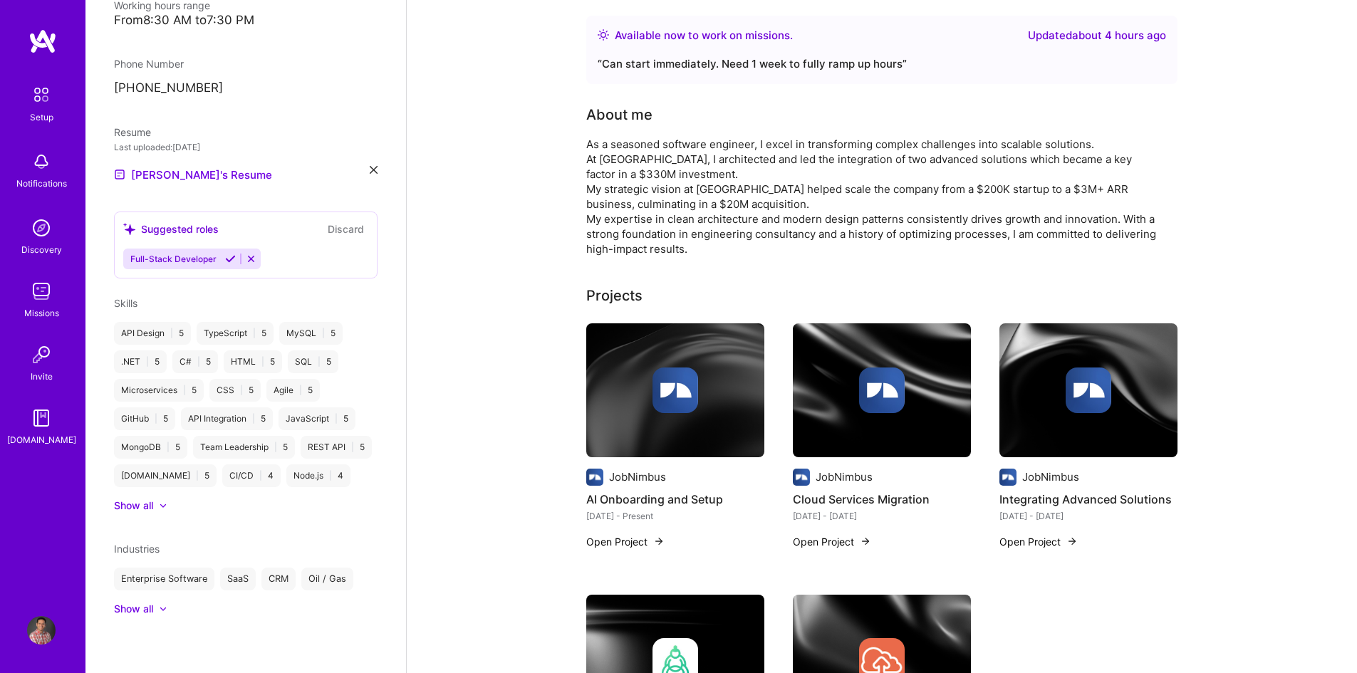
scroll to position [474, 0]
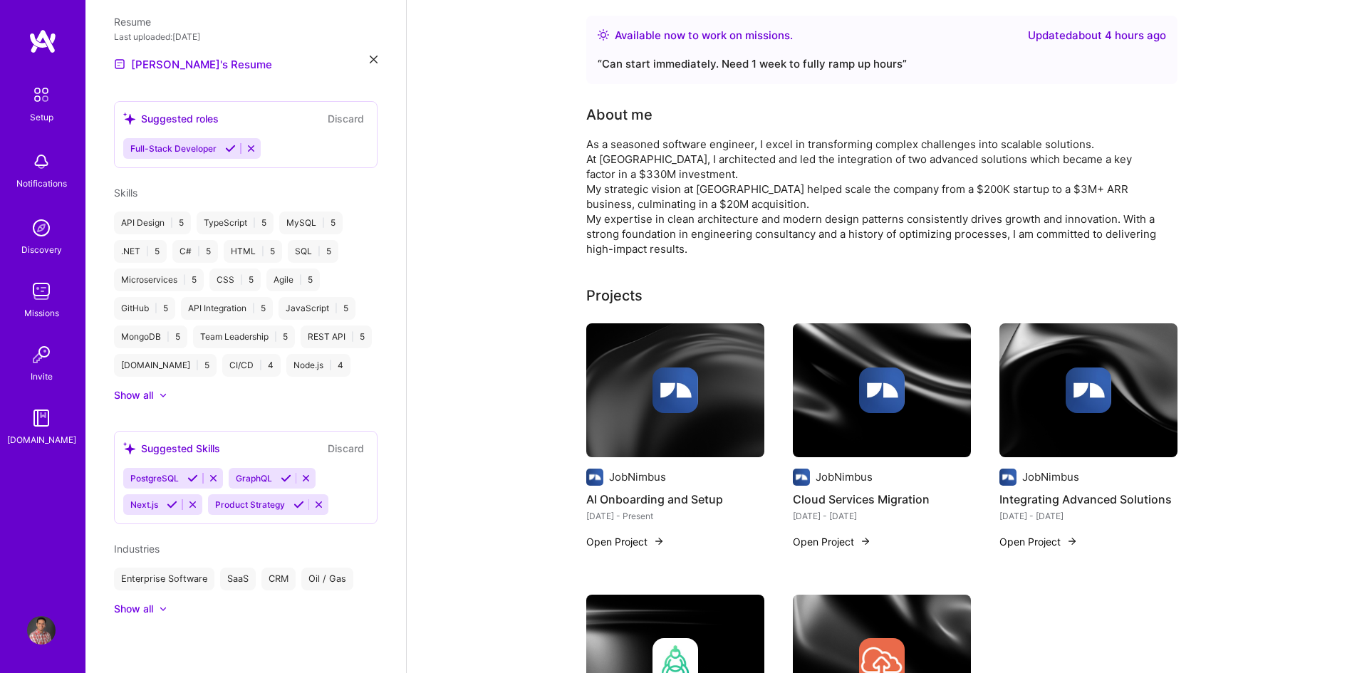
click at [334, 450] on button "Discard" at bounding box center [345, 448] width 45 height 16
click at [307, 476] on icon at bounding box center [306, 478] width 11 height 11
click at [300, 478] on icon at bounding box center [297, 478] width 11 height 11
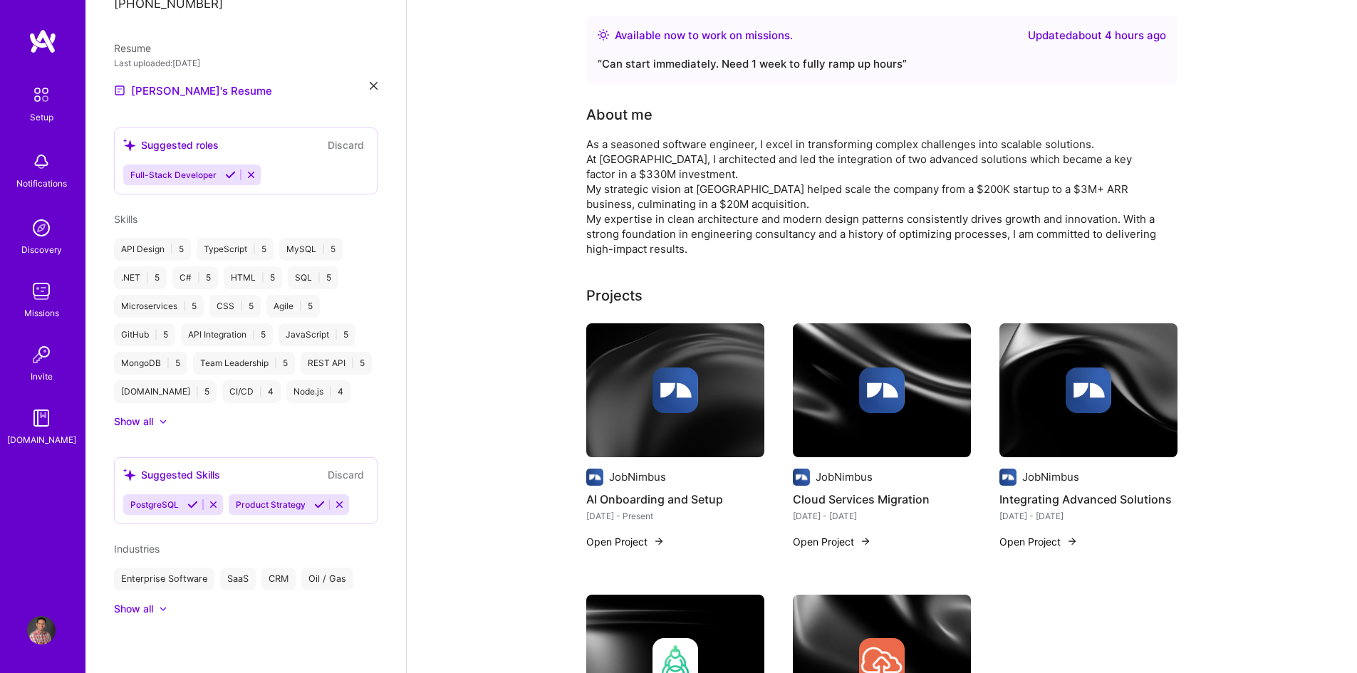
scroll to position [448, 0]
click at [338, 501] on icon at bounding box center [339, 504] width 11 height 11
click at [212, 506] on icon at bounding box center [213, 504] width 11 height 11
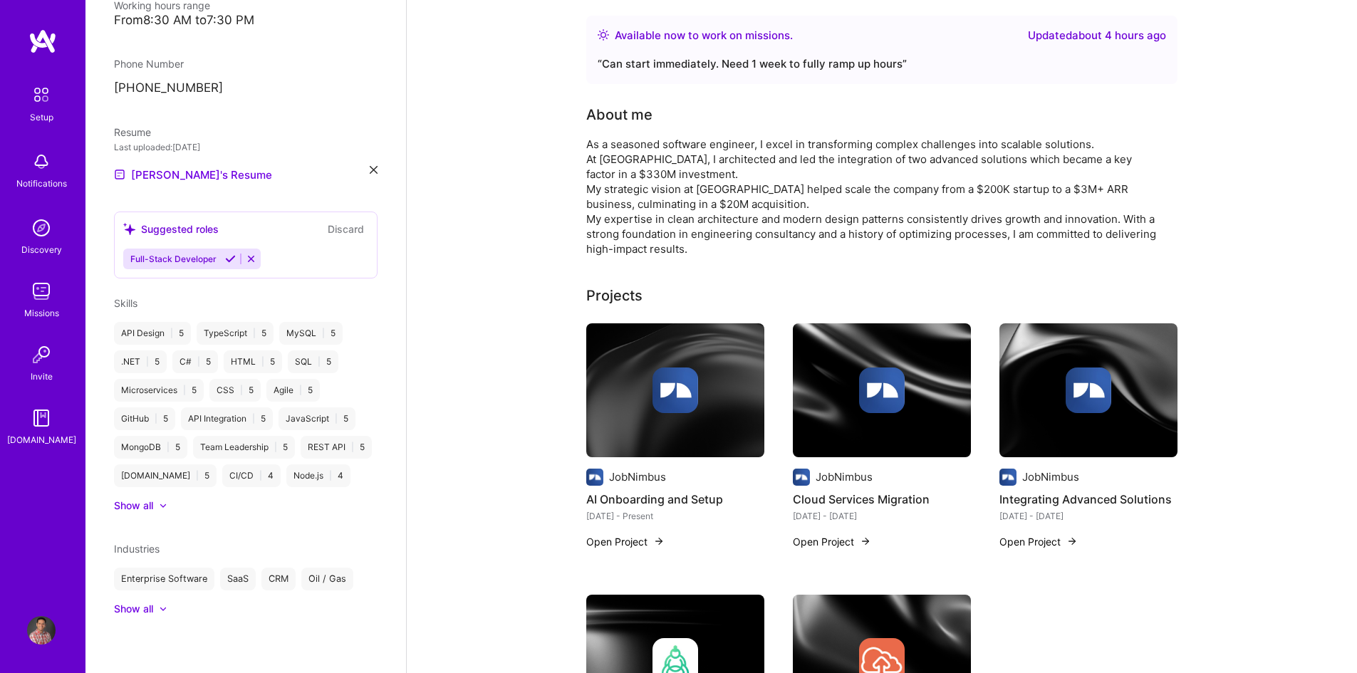
click at [128, 297] on span "Skills" at bounding box center [126, 303] width 24 height 12
click at [323, 328] on span "|" at bounding box center [323, 333] width 3 height 11
click at [331, 322] on div "MySQL | 5" at bounding box center [310, 333] width 63 height 23
click at [152, 505] on div "Show all" at bounding box center [133, 506] width 39 height 14
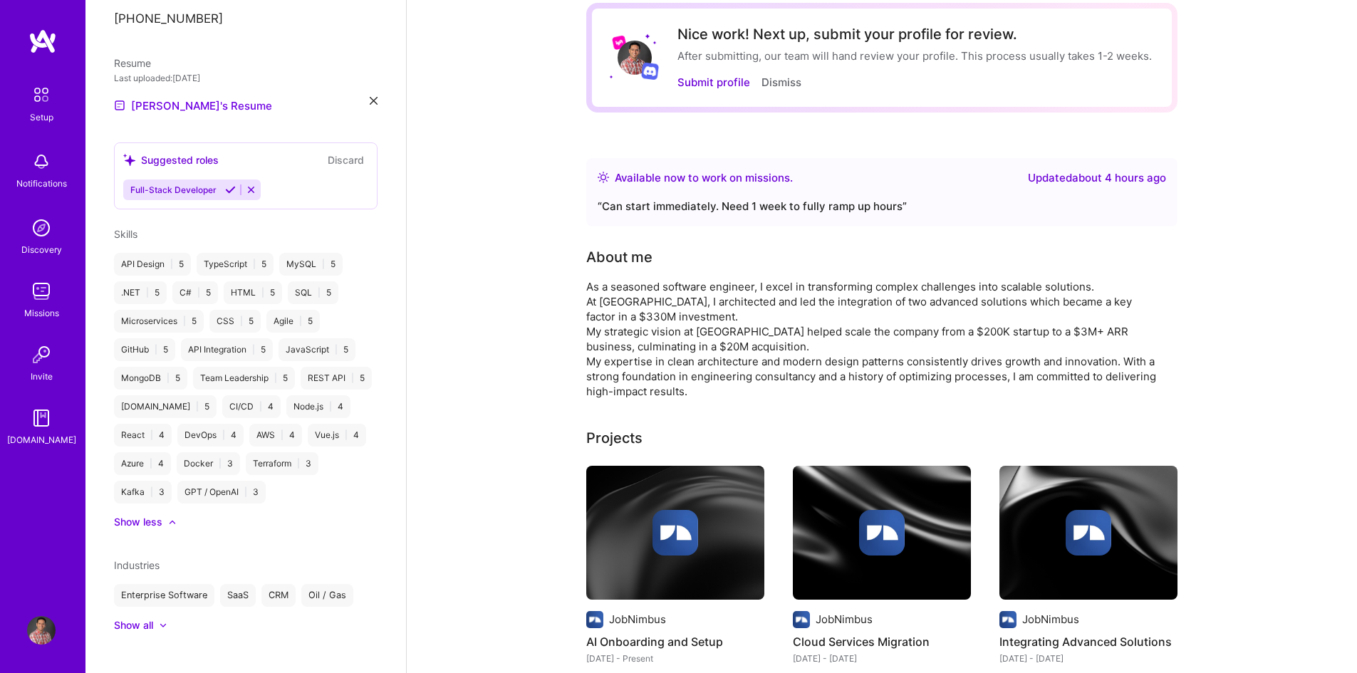
scroll to position [0, 0]
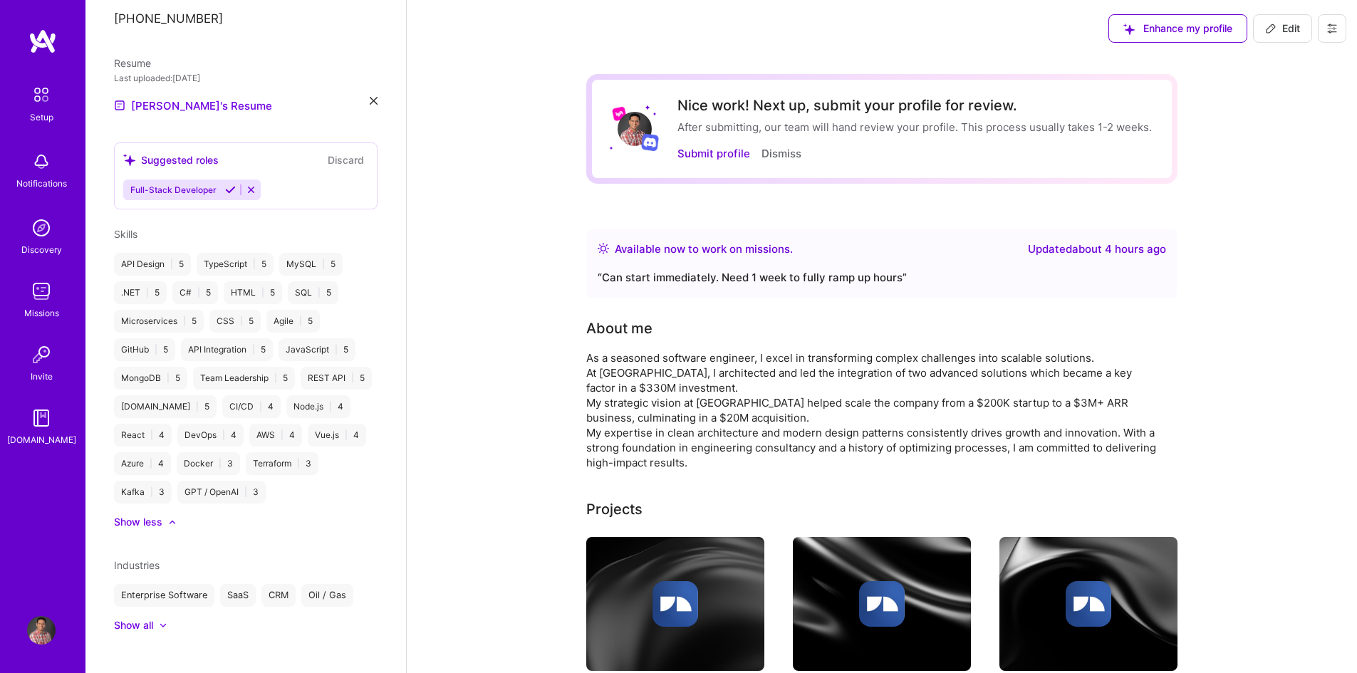
click at [1296, 20] on button "Edit" at bounding box center [1282, 28] width 59 height 28
select select "CA"
select select "Right Now"
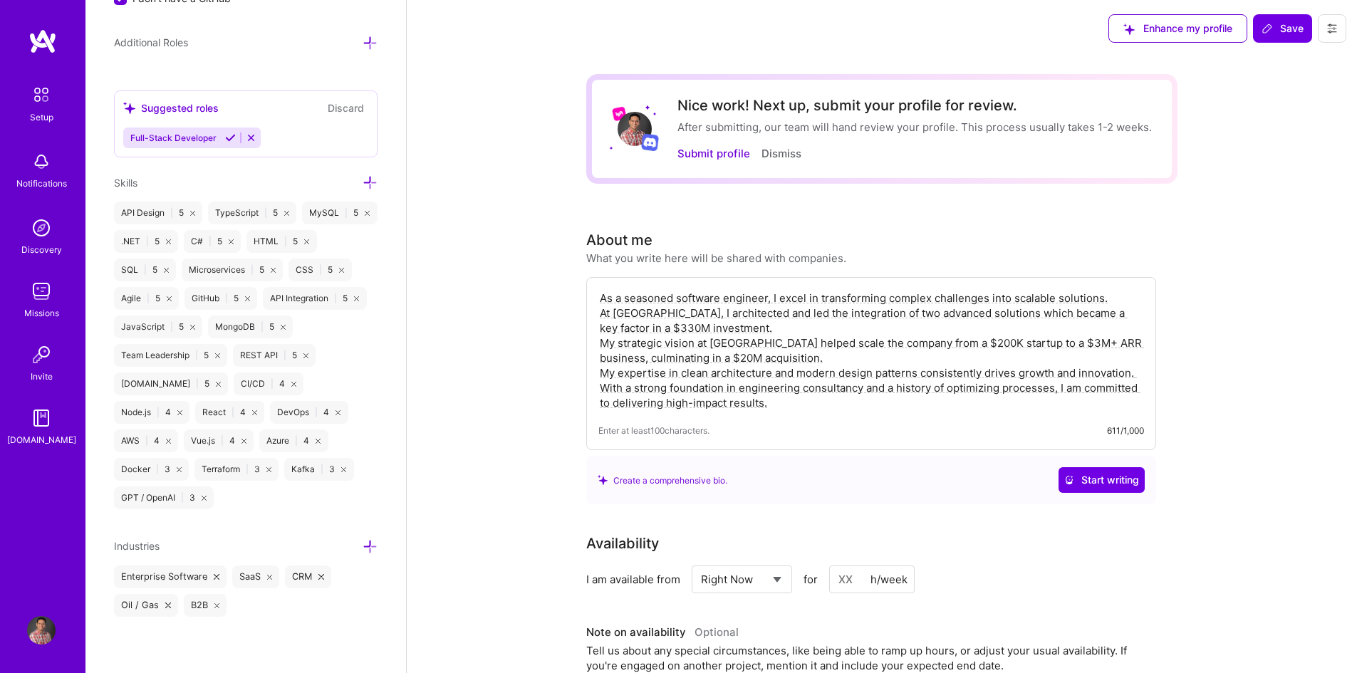
scroll to position [942, 0]
click at [365, 215] on icon at bounding box center [367, 212] width 5 height 5
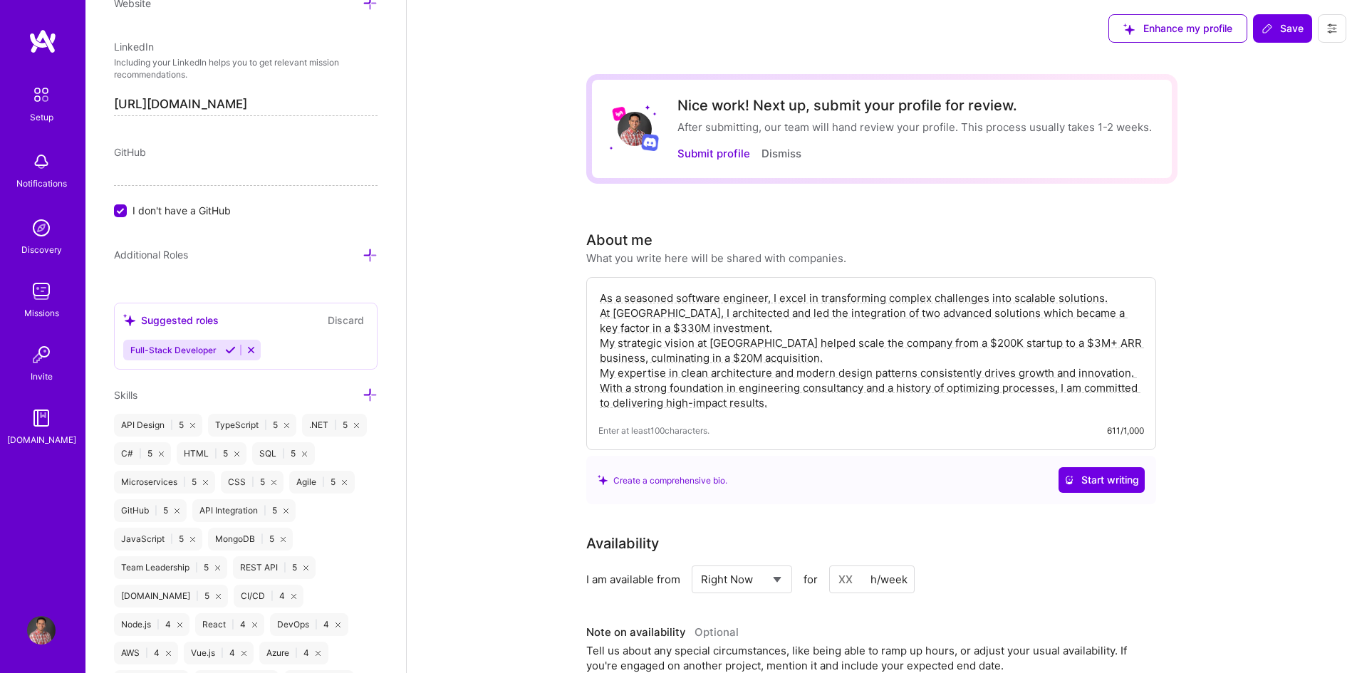
scroll to position [729, 0]
click at [226, 353] on icon at bounding box center [230, 350] width 11 height 11
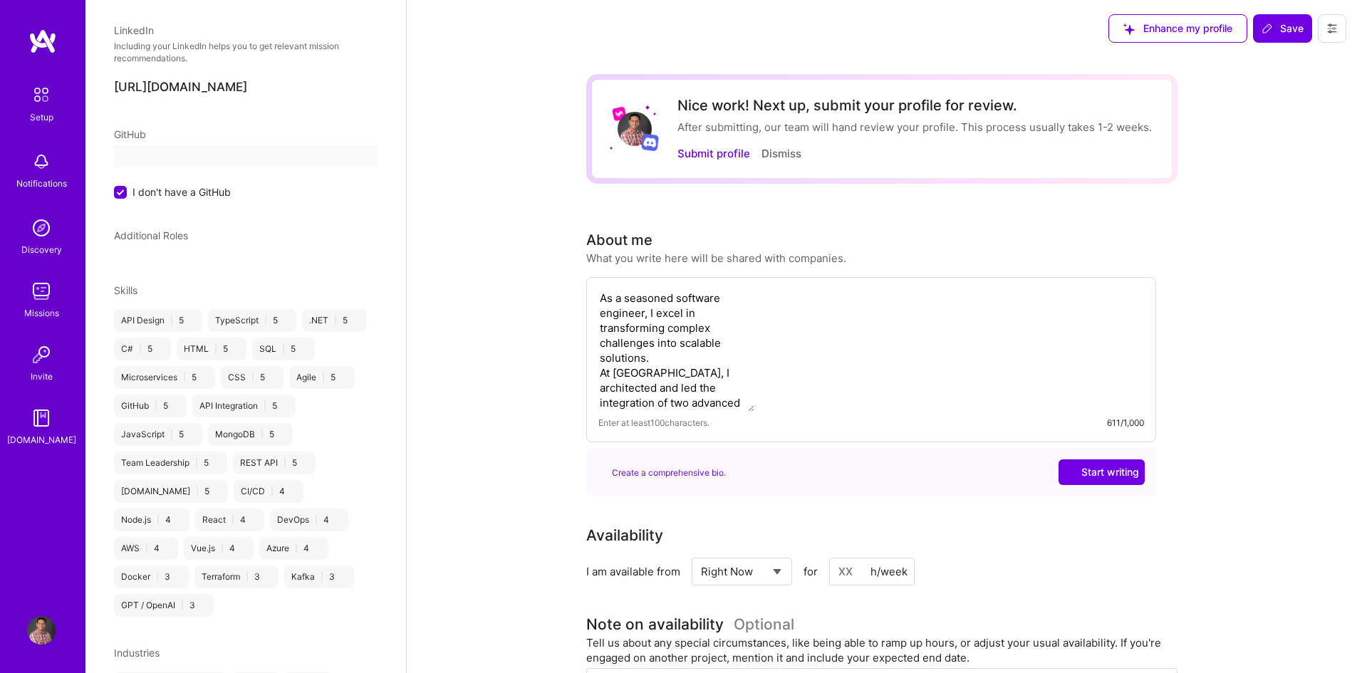
scroll to position [300, 0]
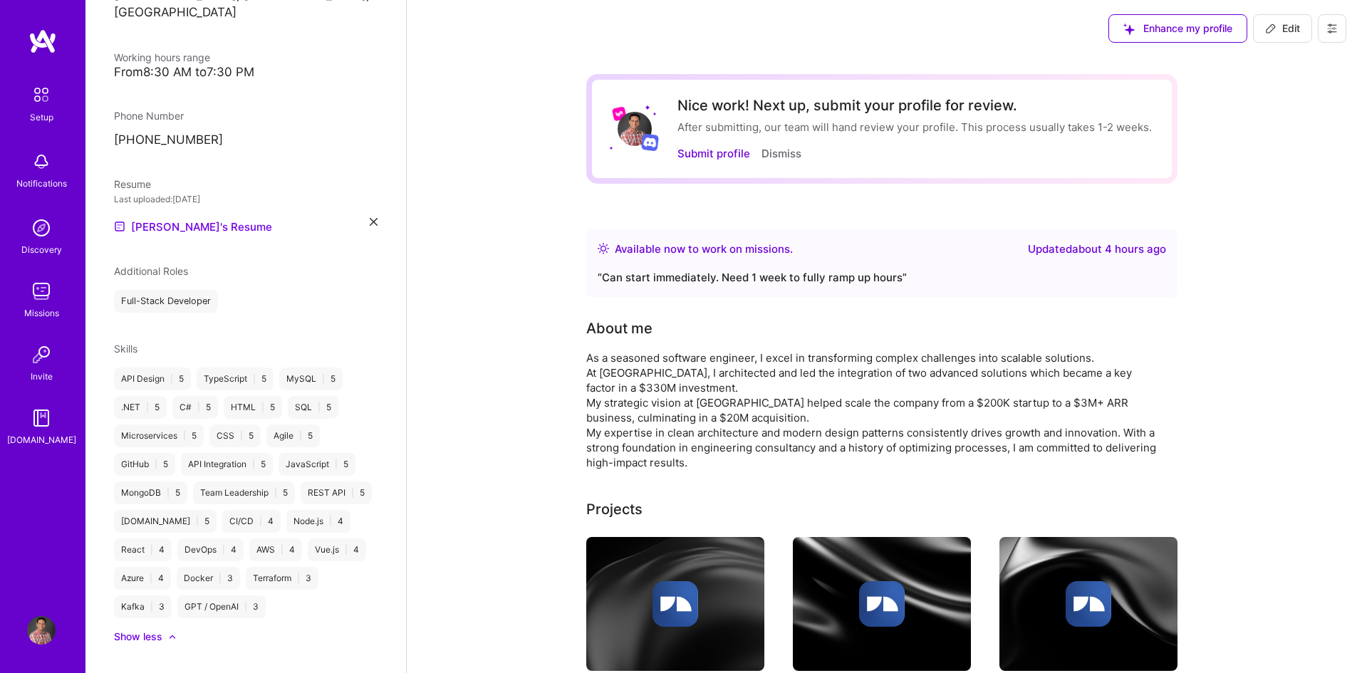
click at [145, 265] on span "Additional Roles" at bounding box center [151, 271] width 74 height 12
click at [1280, 29] on span "Edit" at bounding box center [1282, 28] width 35 height 14
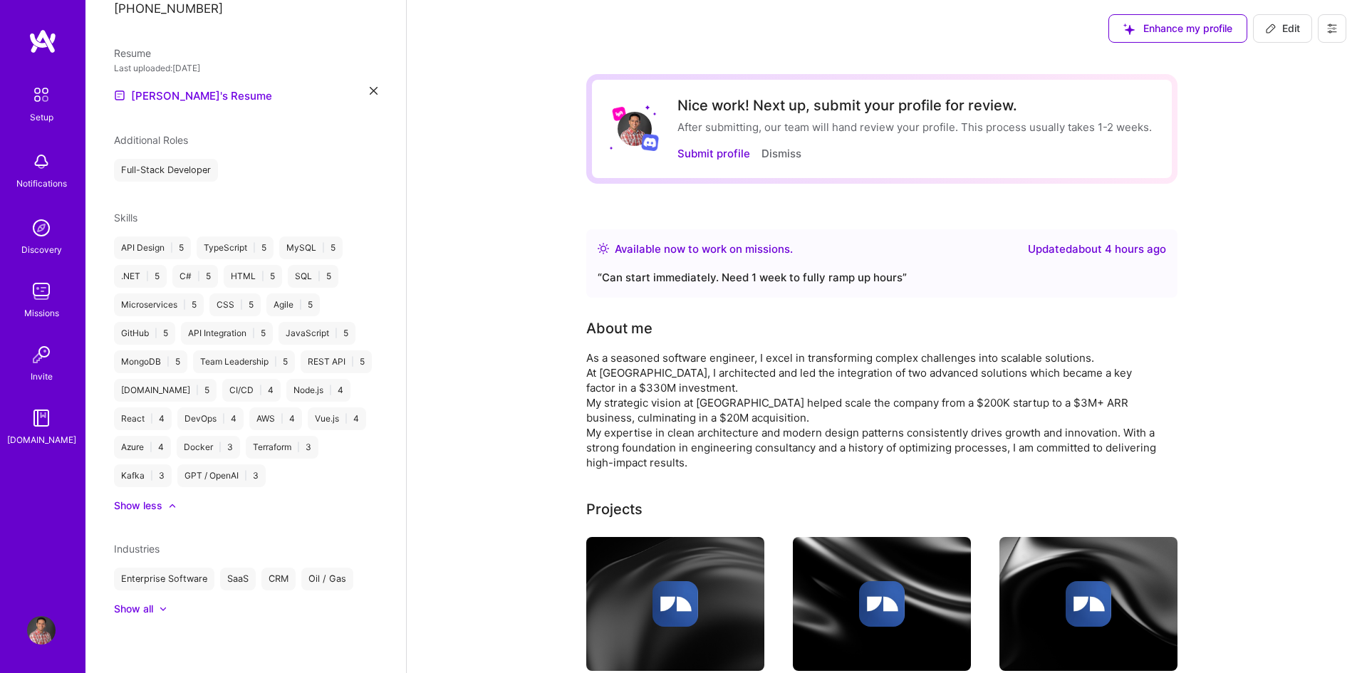
select select "CA"
select select "Right Now"
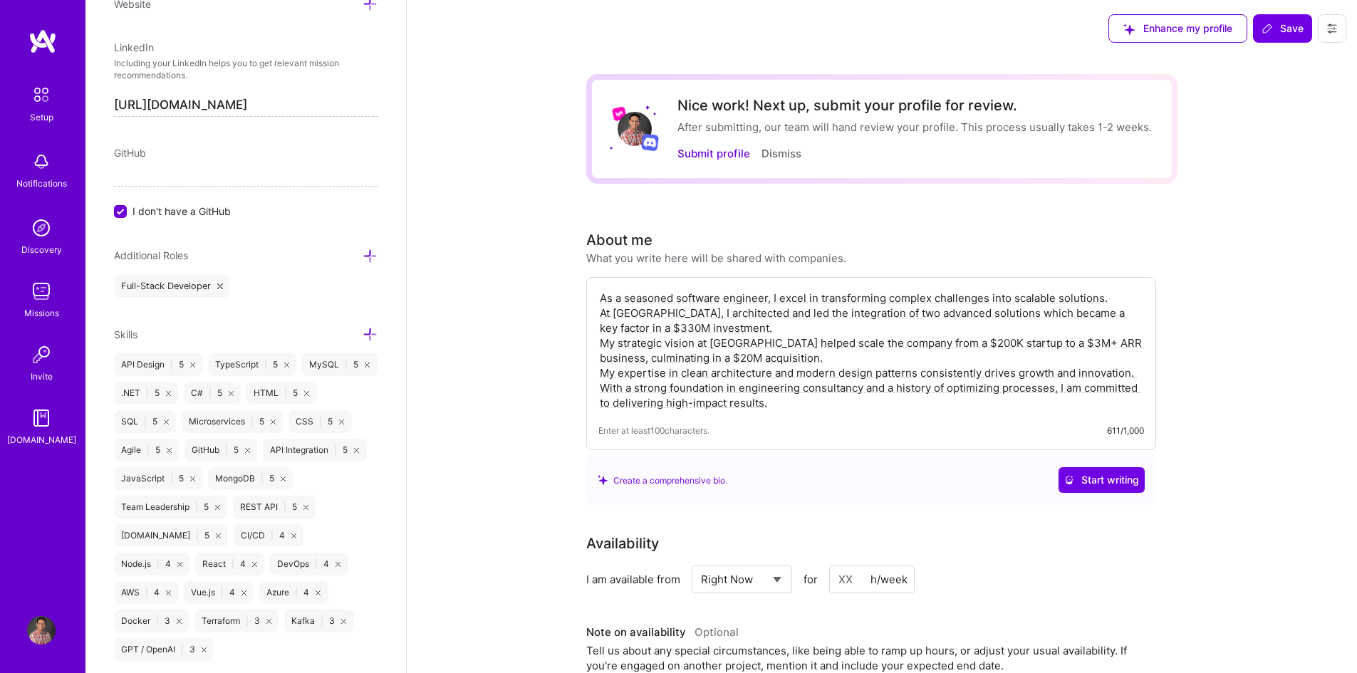
click at [363, 254] on icon at bounding box center [370, 256] width 15 height 15
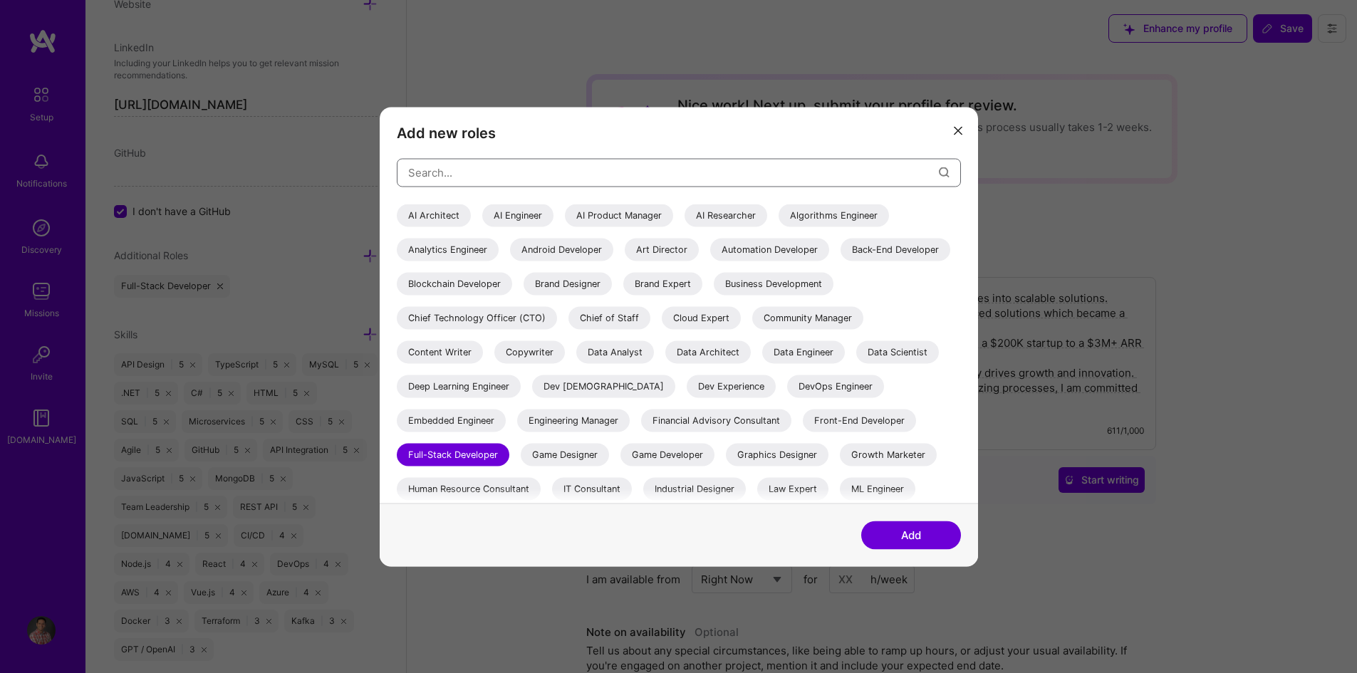
click at [513, 172] on input "modal" at bounding box center [673, 173] width 531 height 36
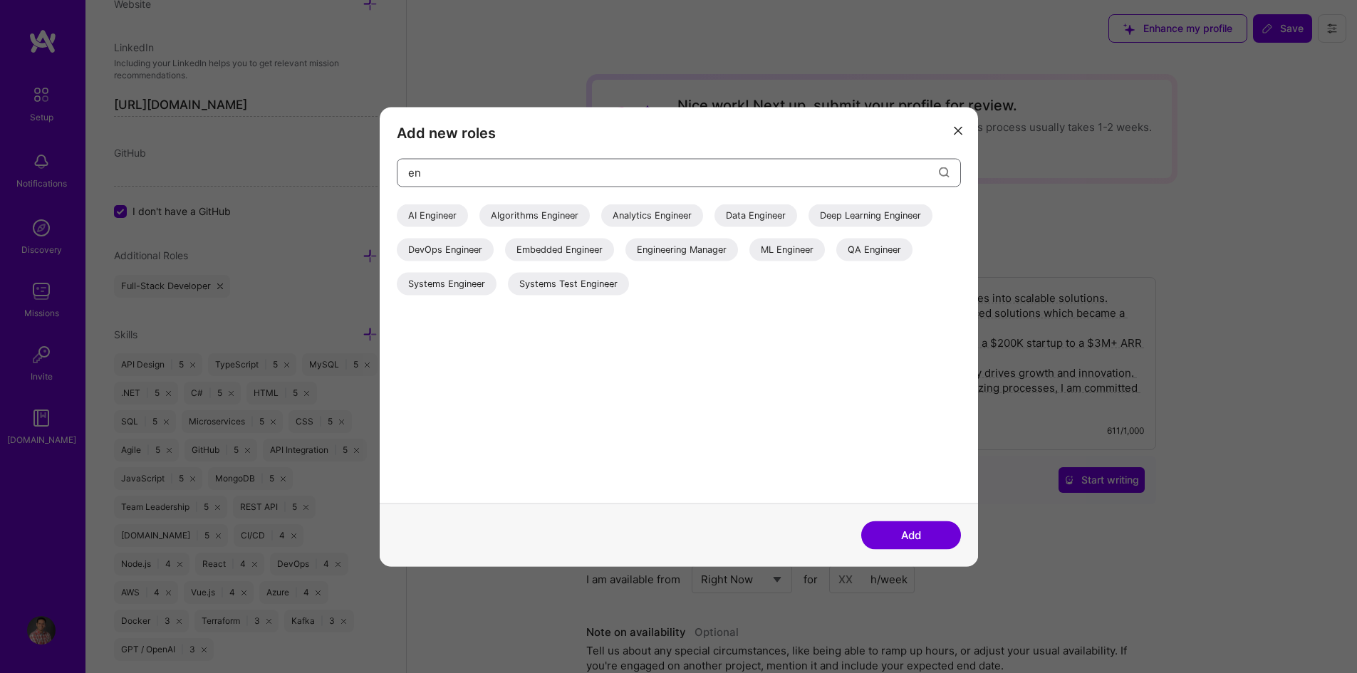
type input "e"
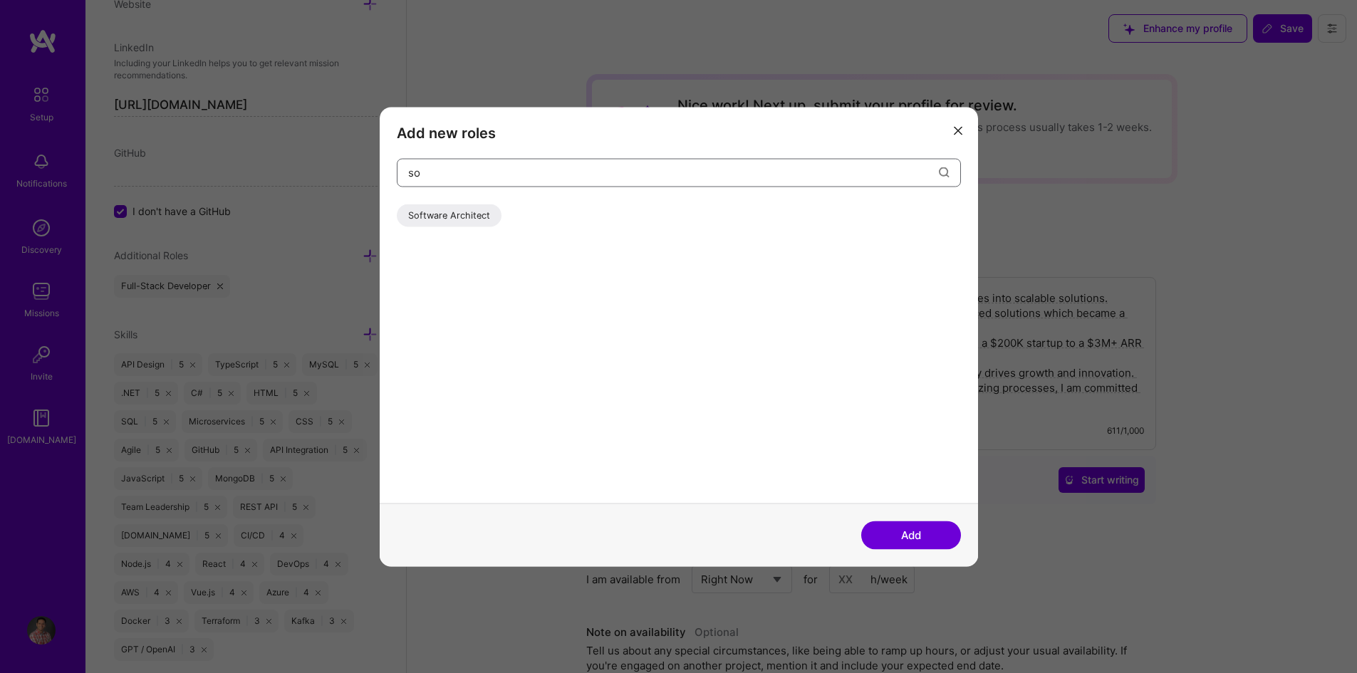
type input "s"
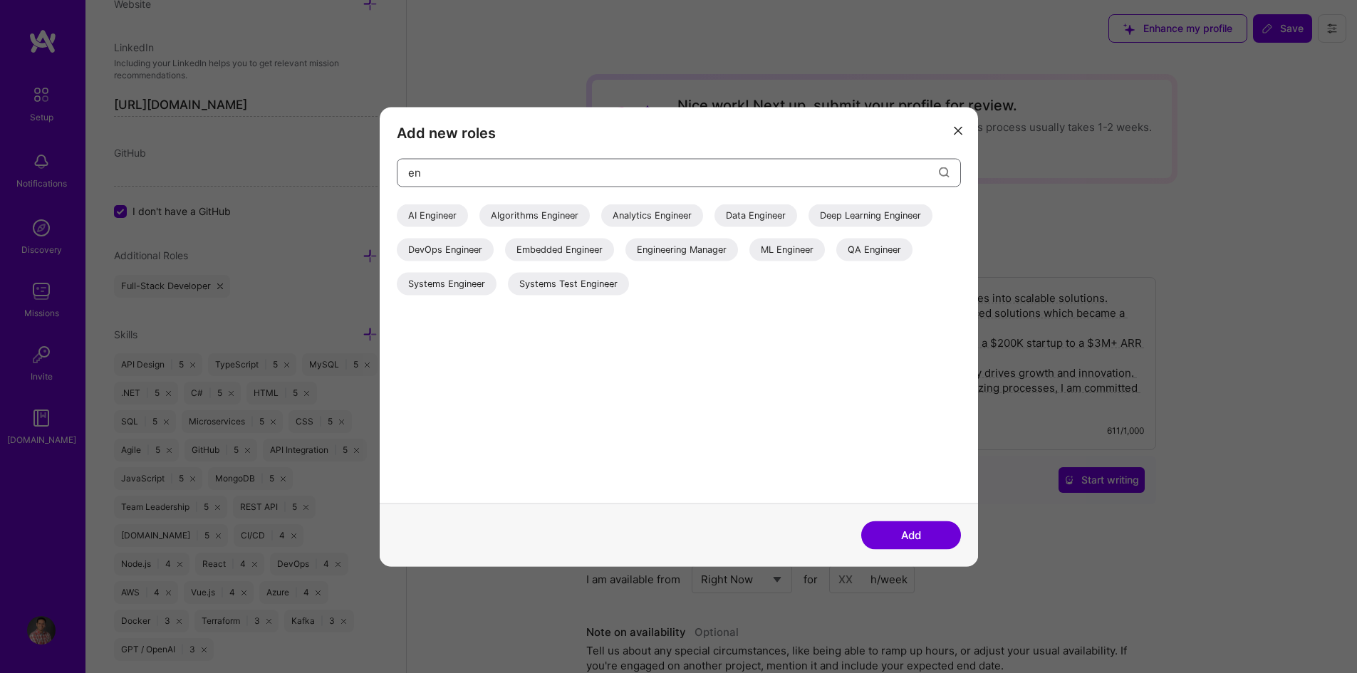
type input "e"
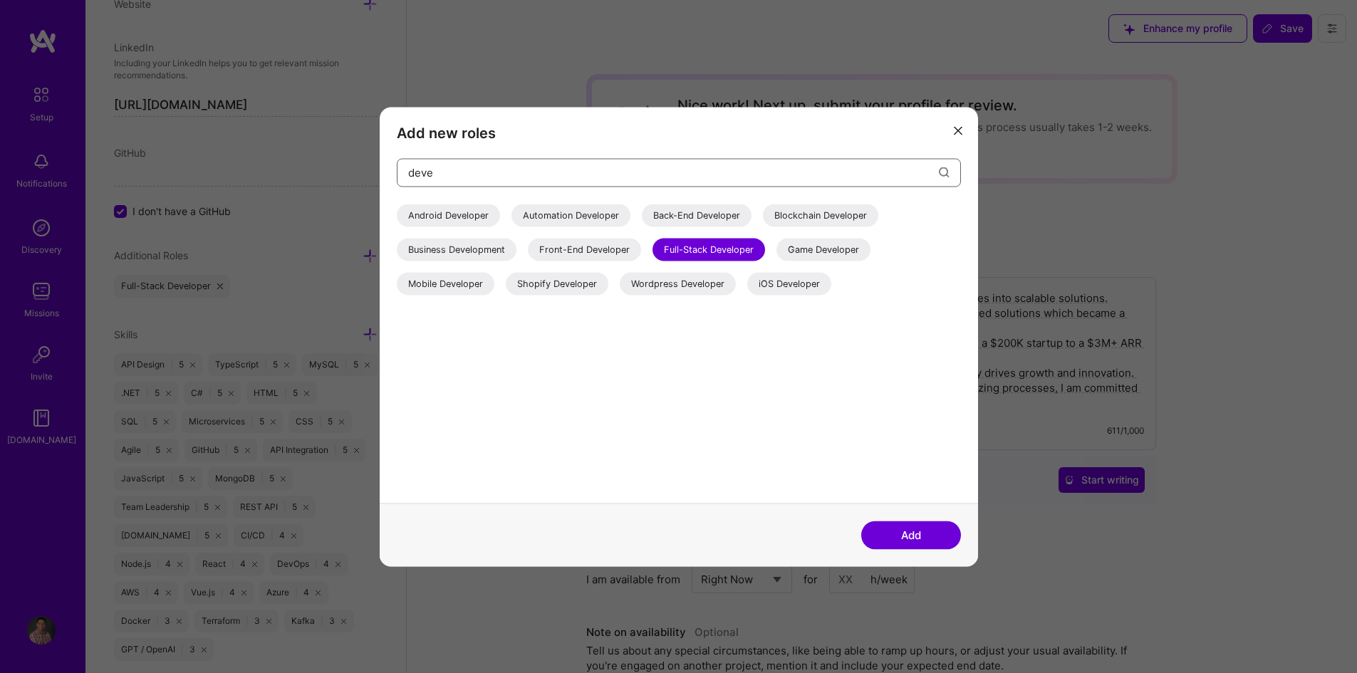
type input "deve"
click at [687, 214] on div "Back-End Developer" at bounding box center [697, 215] width 110 height 23
click at [587, 253] on div "Front-End Developer" at bounding box center [584, 249] width 113 height 23
click at [908, 533] on button "Add" at bounding box center [911, 535] width 100 height 28
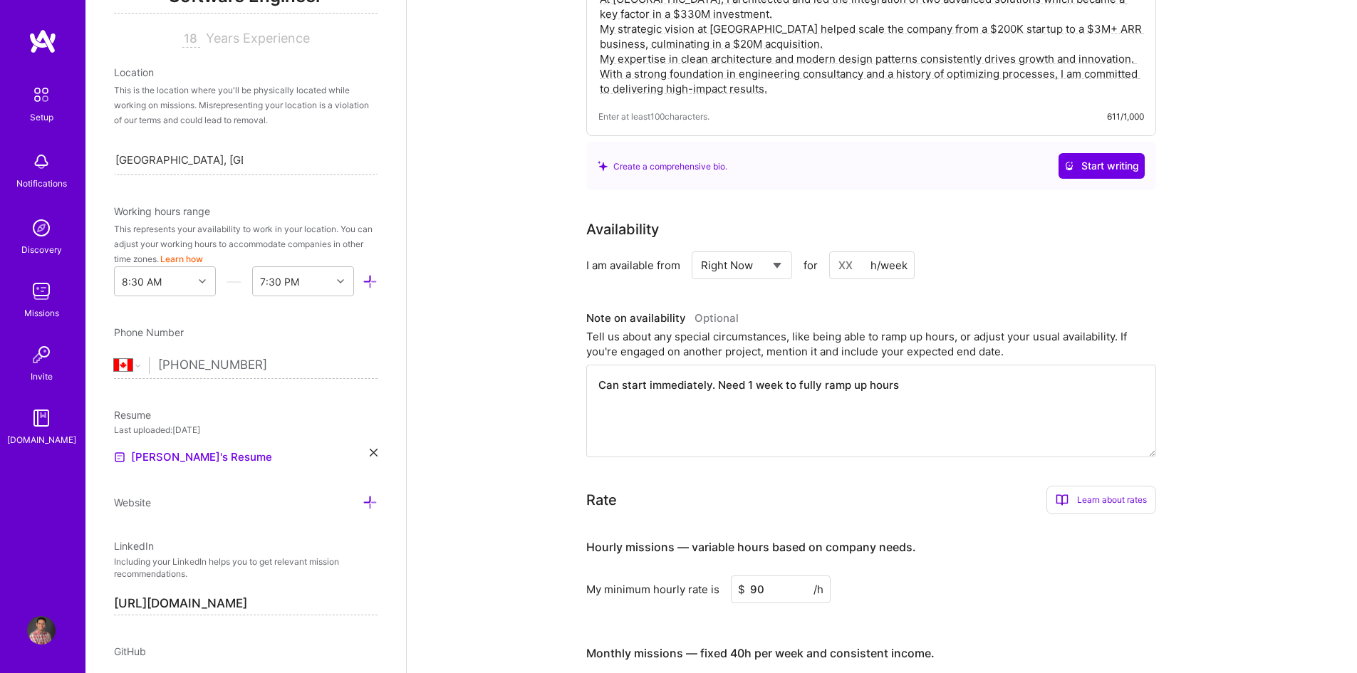
scroll to position [0, 0]
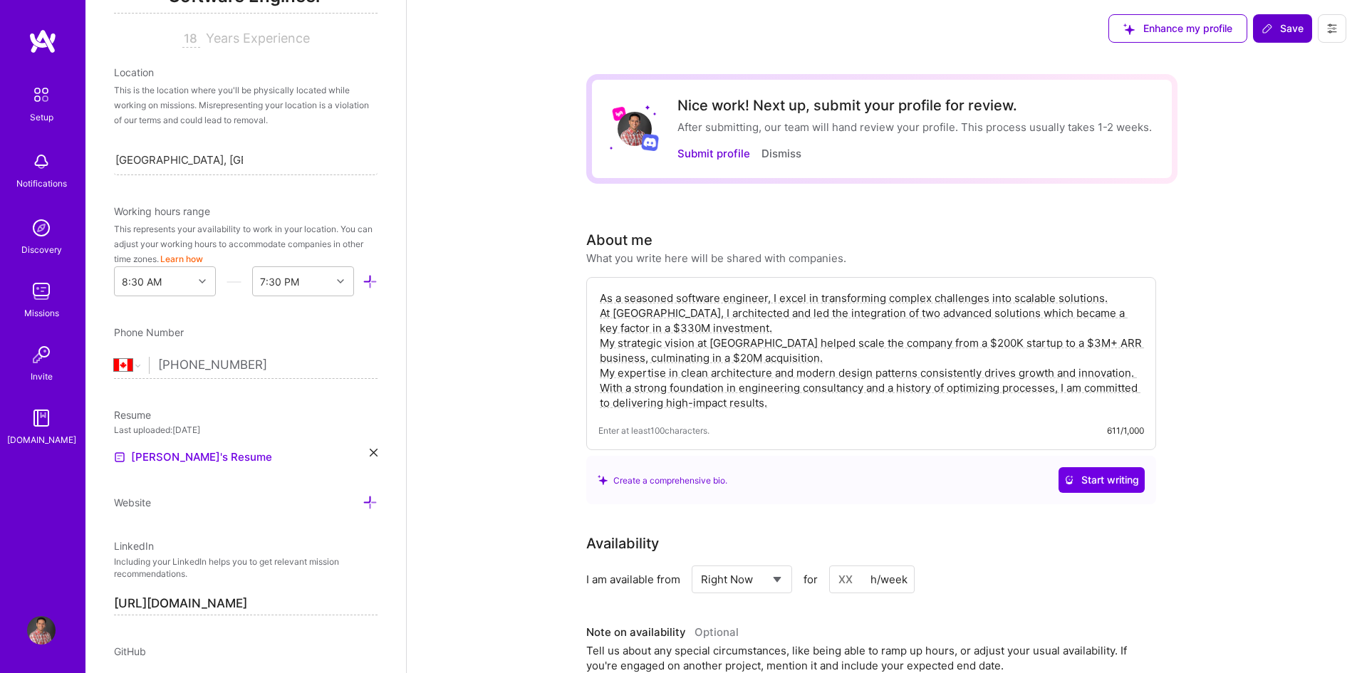
click at [1287, 33] on span "Save" at bounding box center [1282, 28] width 42 height 14
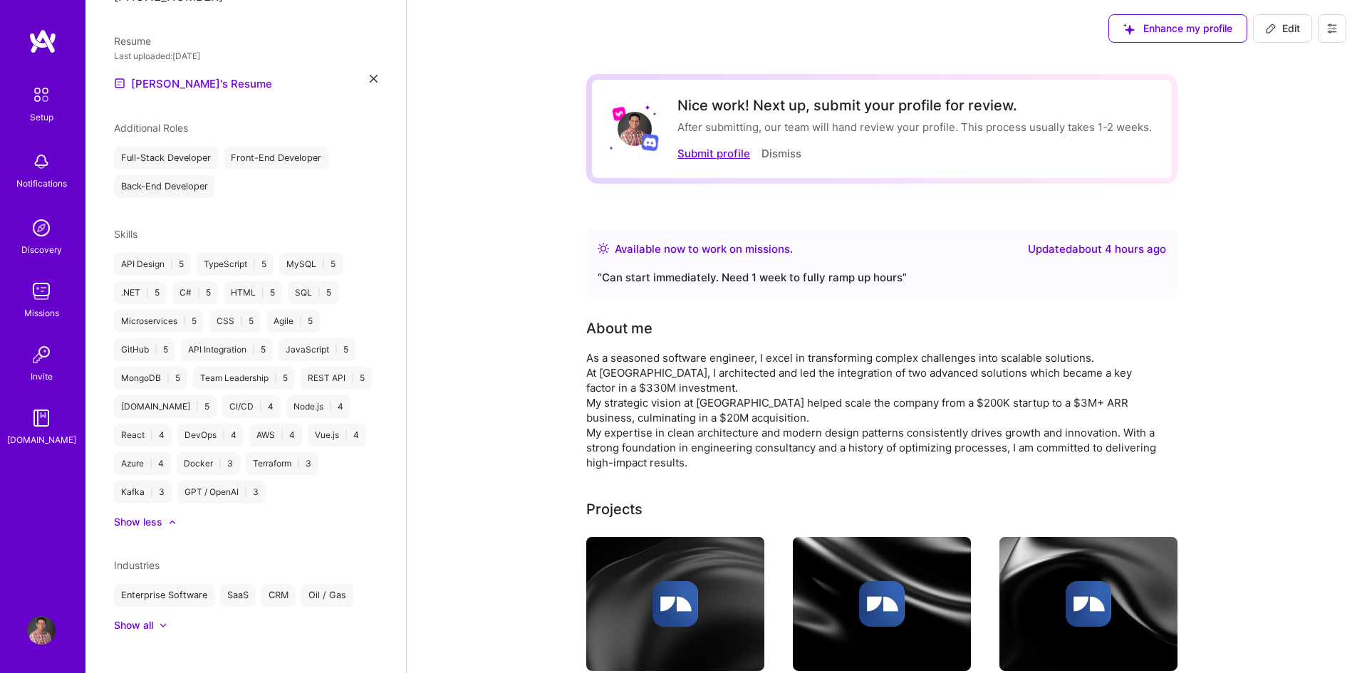
click at [716, 154] on button "Submit profile" at bounding box center [713, 153] width 73 height 15
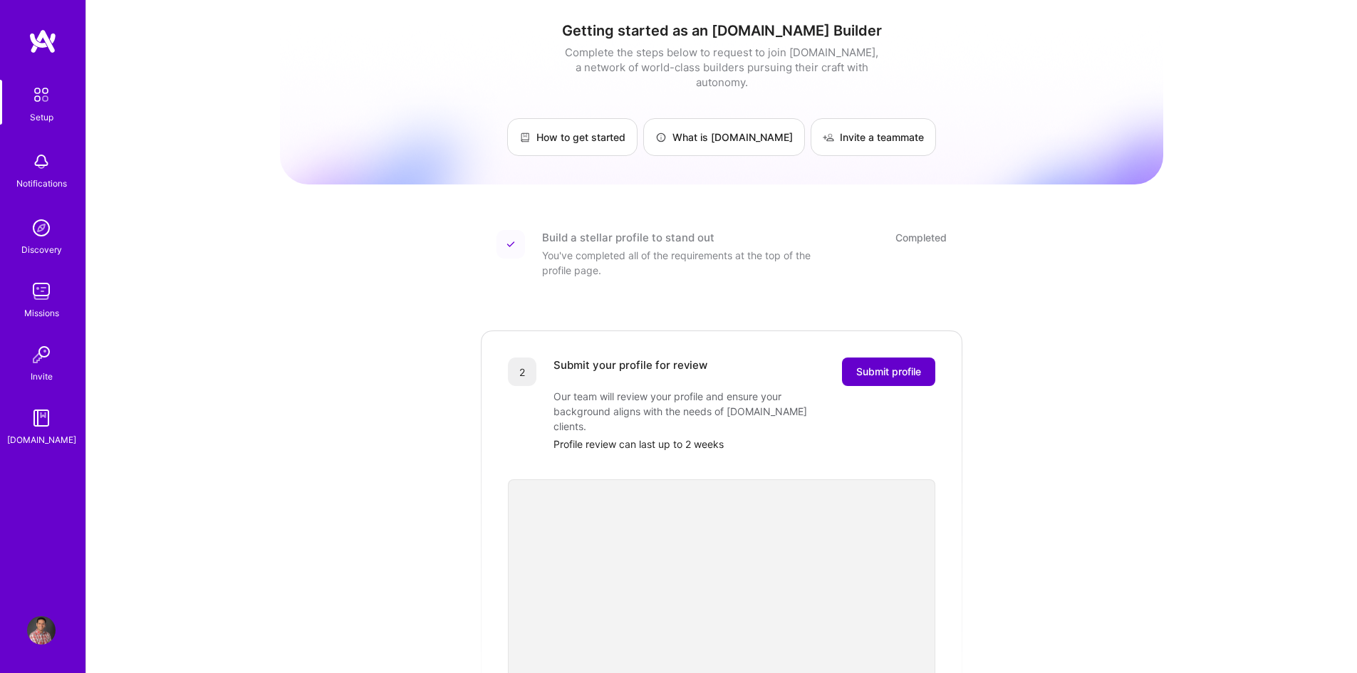
click at [900, 365] on span "Submit profile" at bounding box center [888, 372] width 65 height 14
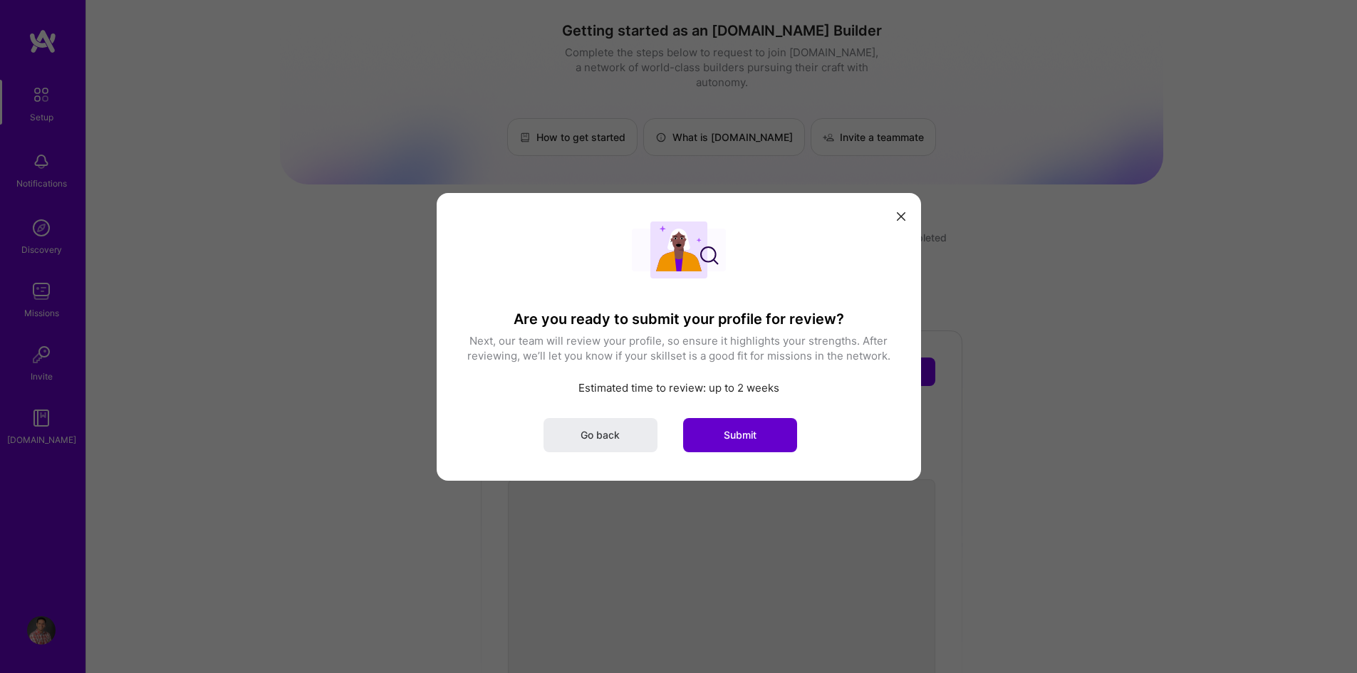
click at [739, 431] on span "Submit" at bounding box center [740, 434] width 33 height 14
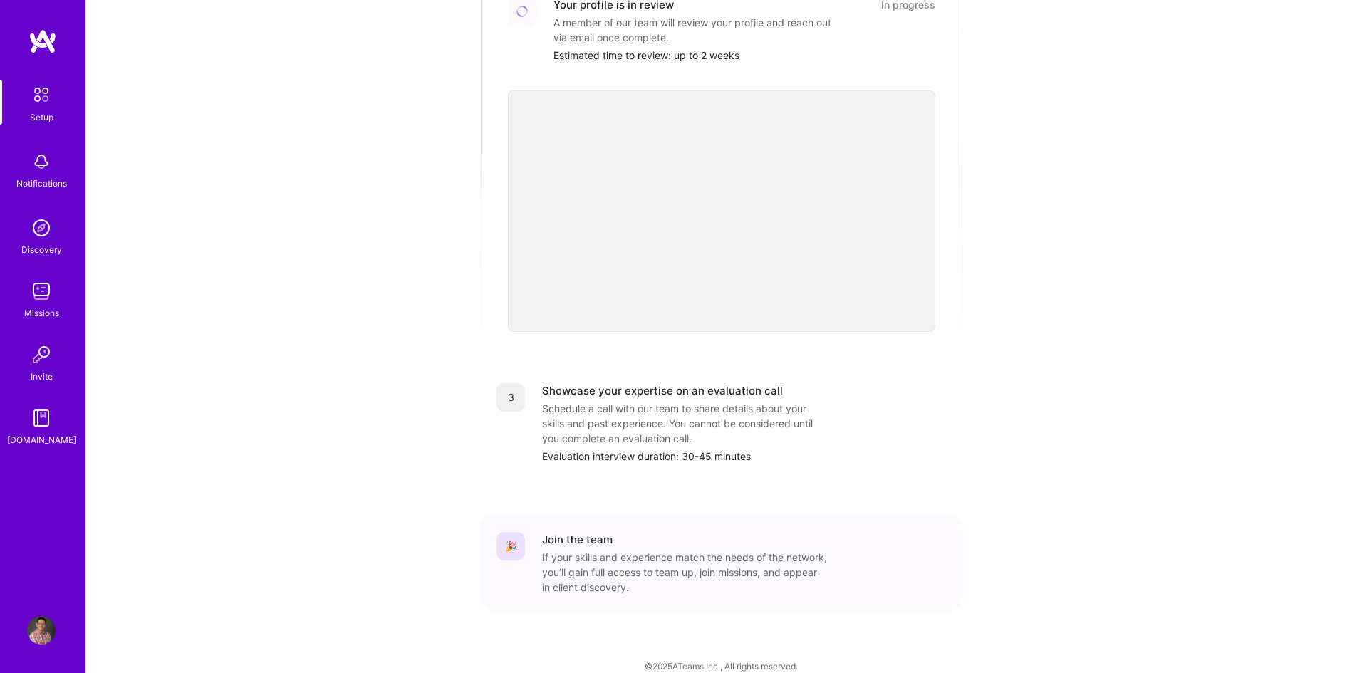
scroll to position [363, 0]
